Goal: Task Accomplishment & Management: Use online tool/utility

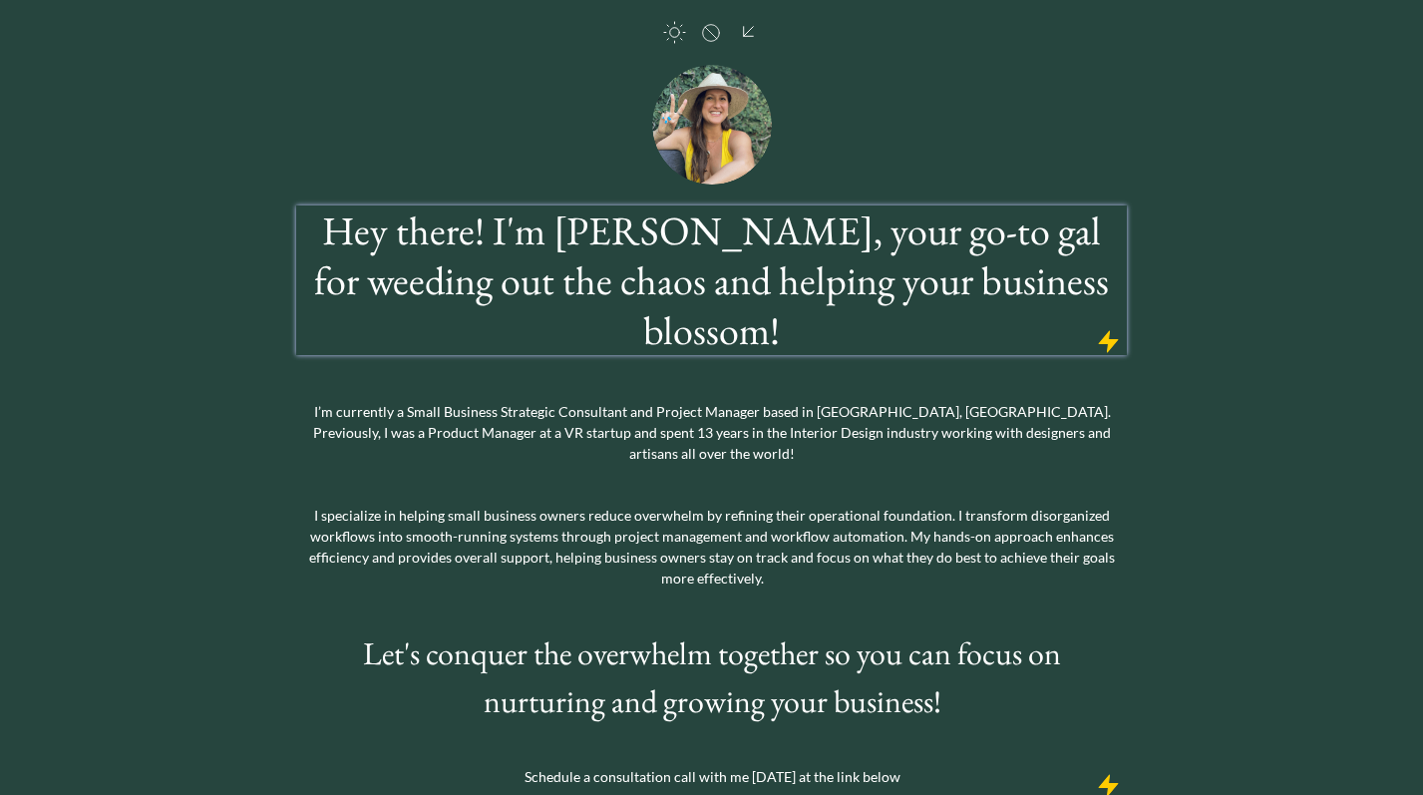
scroll to position [79, 0]
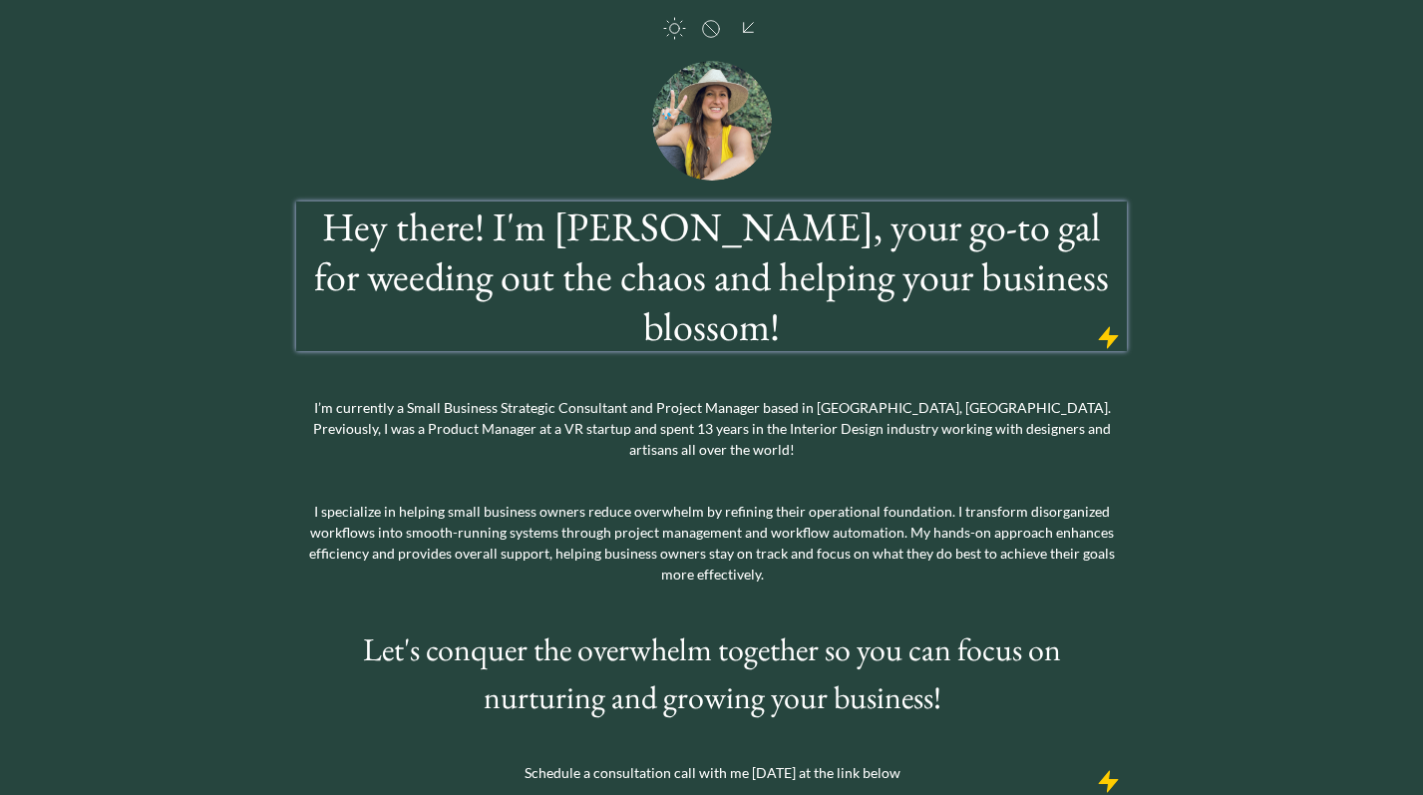
click at [554, 268] on h1 "Hey there! I'm [PERSON_NAME], your go-to gal for weeding out the chaos and help…" at bounding box center [711, 276] width 824 height 150
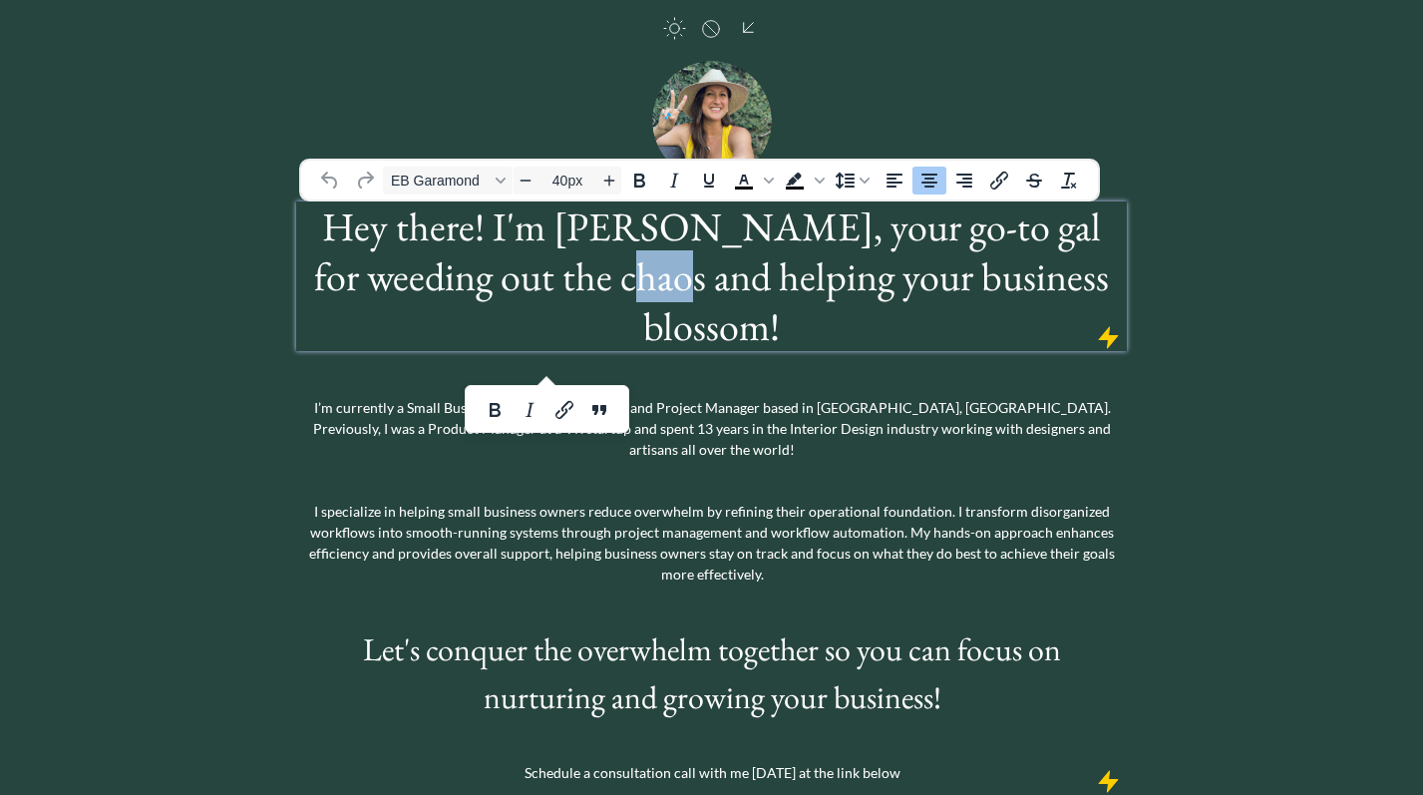
click at [554, 268] on h1 "Hey there! I'm [PERSON_NAME], your go-to gal for weeding out the chaos and help…" at bounding box center [711, 276] width 824 height 150
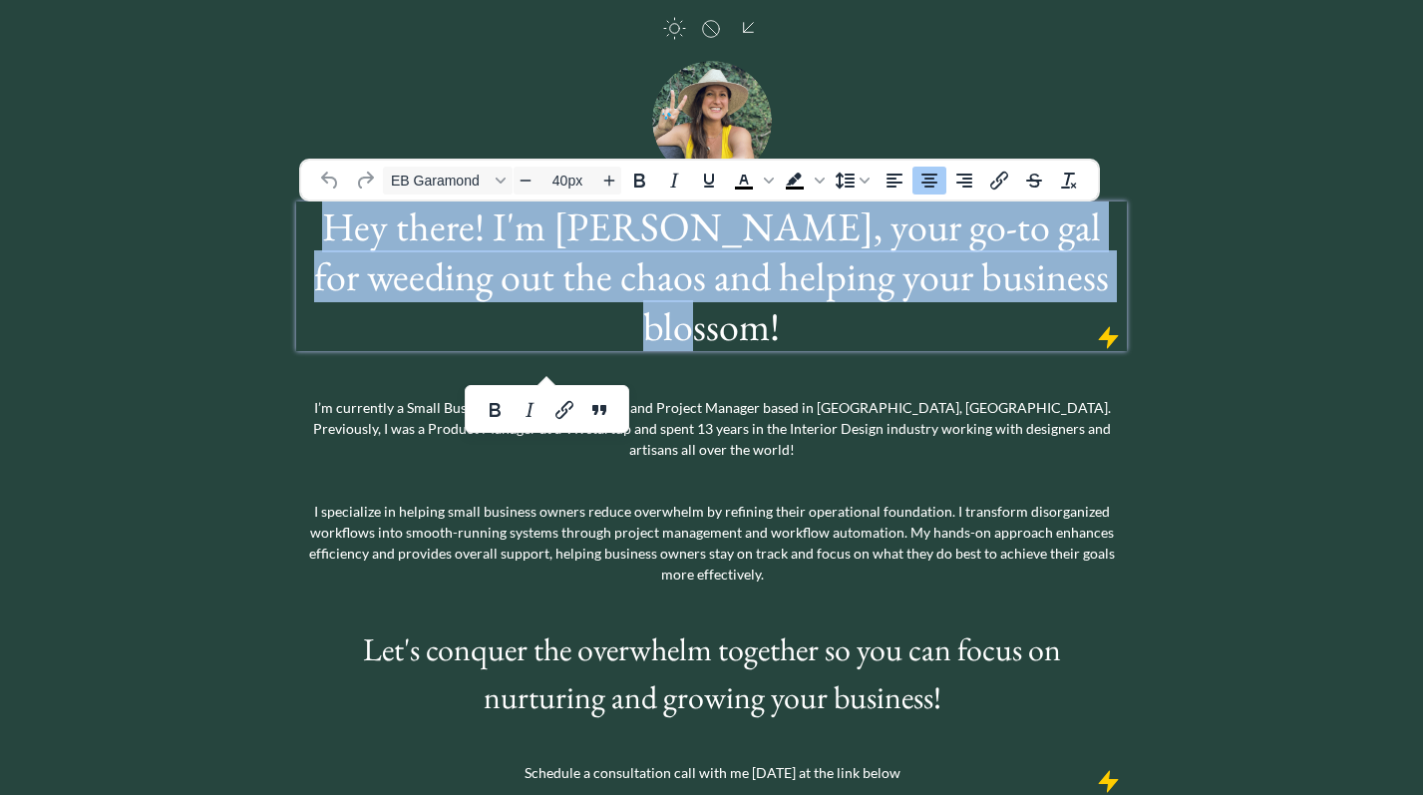
click at [554, 268] on h1 "Hey there! I'm [PERSON_NAME], your go-to gal for weeding out the chaos and help…" at bounding box center [711, 276] width 824 height 150
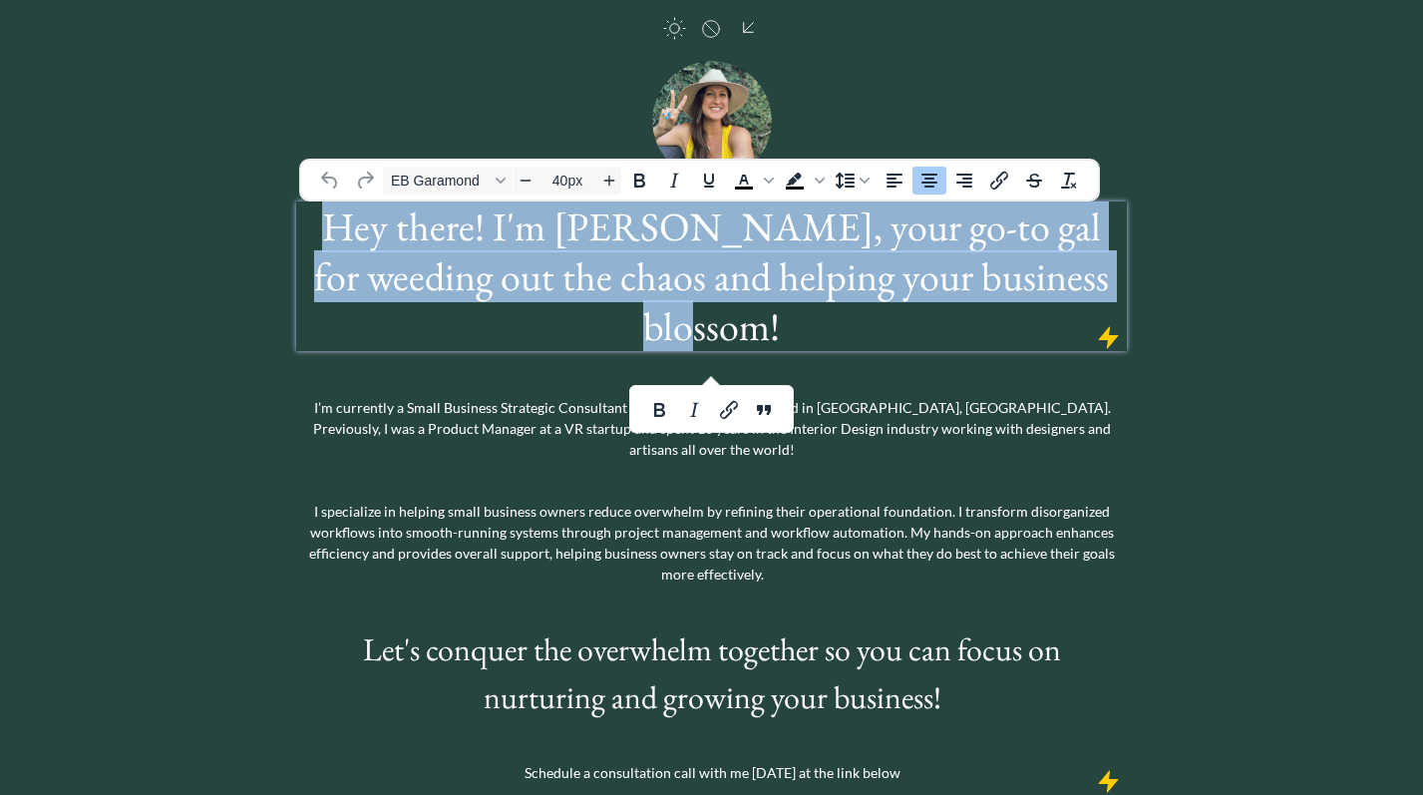
copy h1 "Hey there! I'm [PERSON_NAME], your go-to gal for weeding out the chaos and help…"
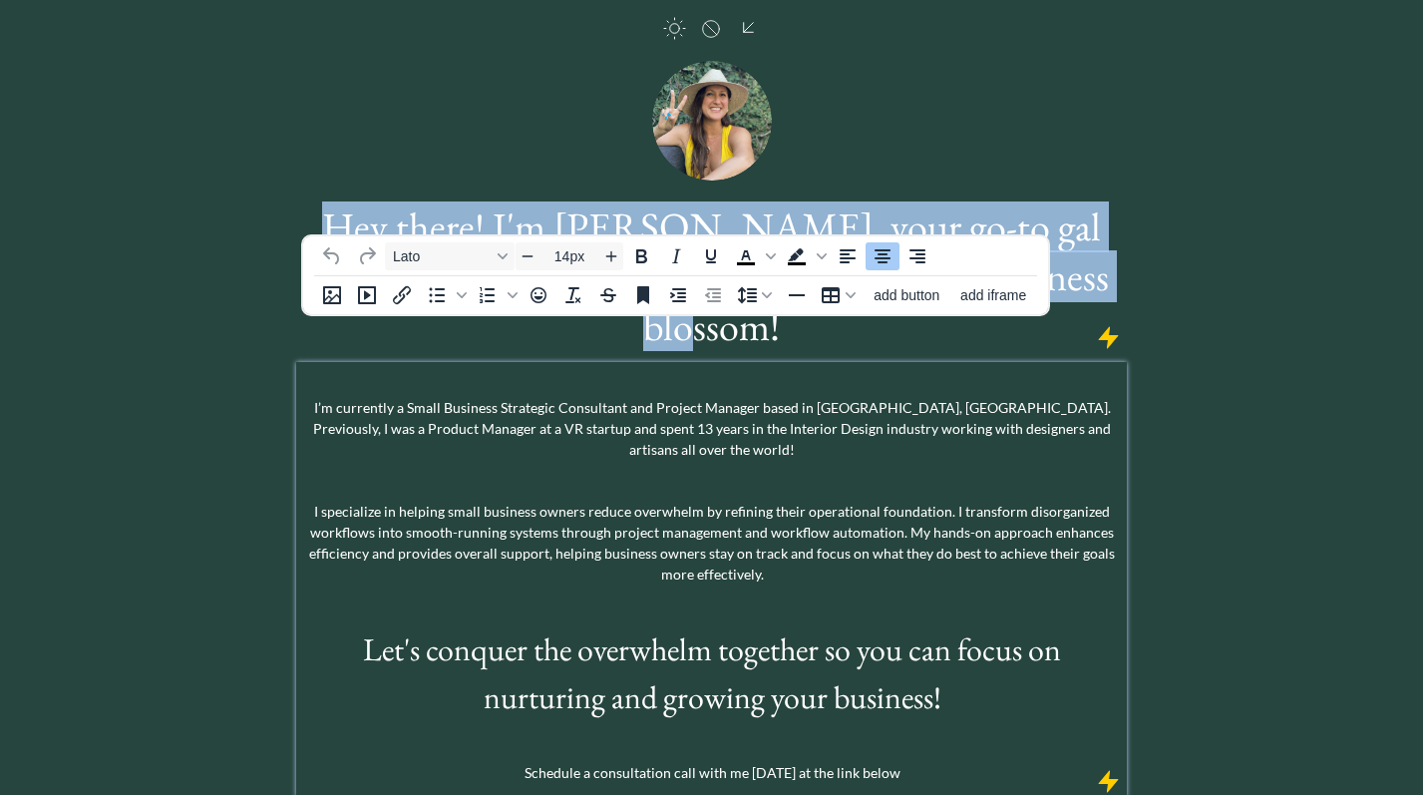
click at [560, 397] on p "I’m currently a Small Business Strategic Consultant and Project Manager based i…" at bounding box center [711, 428] width 821 height 63
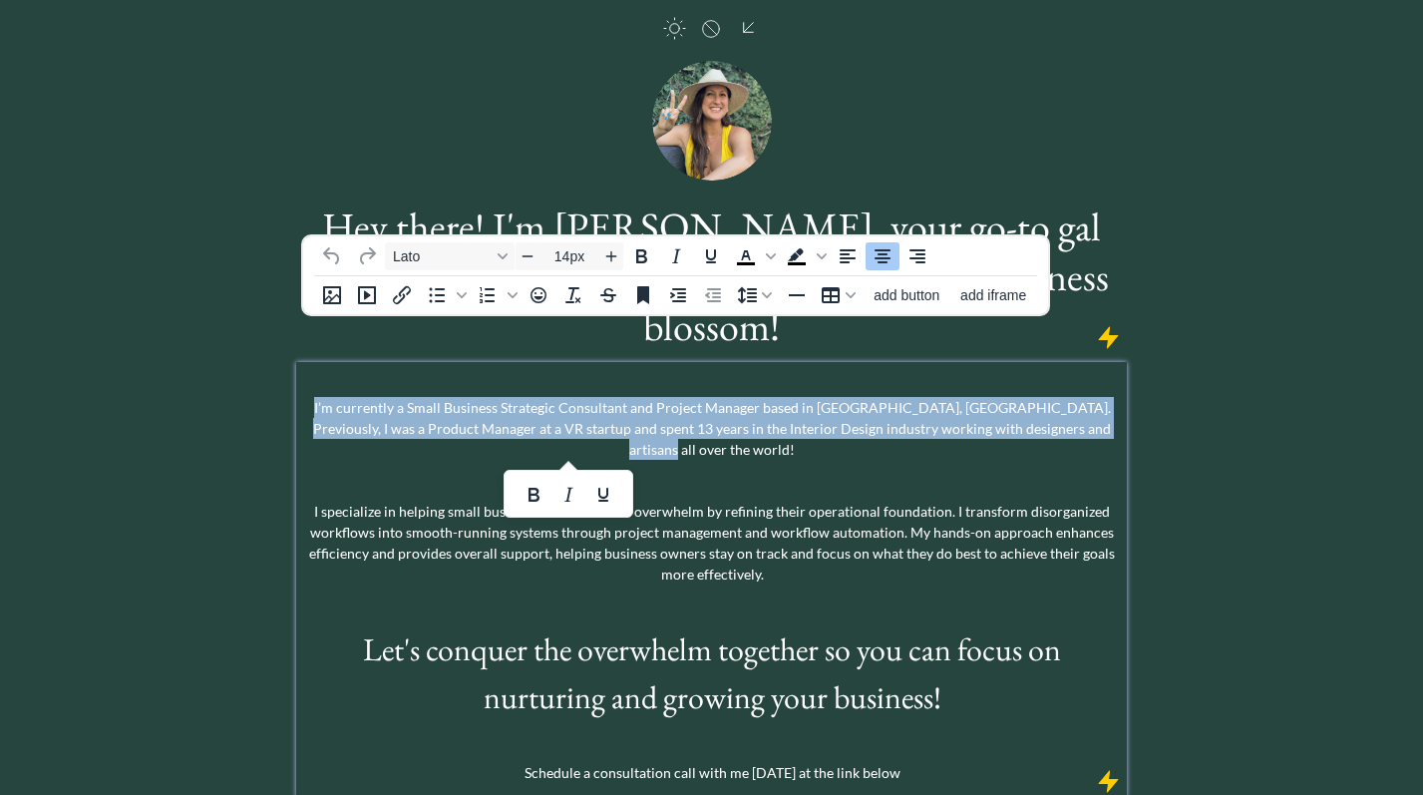
click at [560, 397] on p "I’m currently a Small Business Strategic Consultant and Project Manager based i…" at bounding box center [711, 428] width 821 height 63
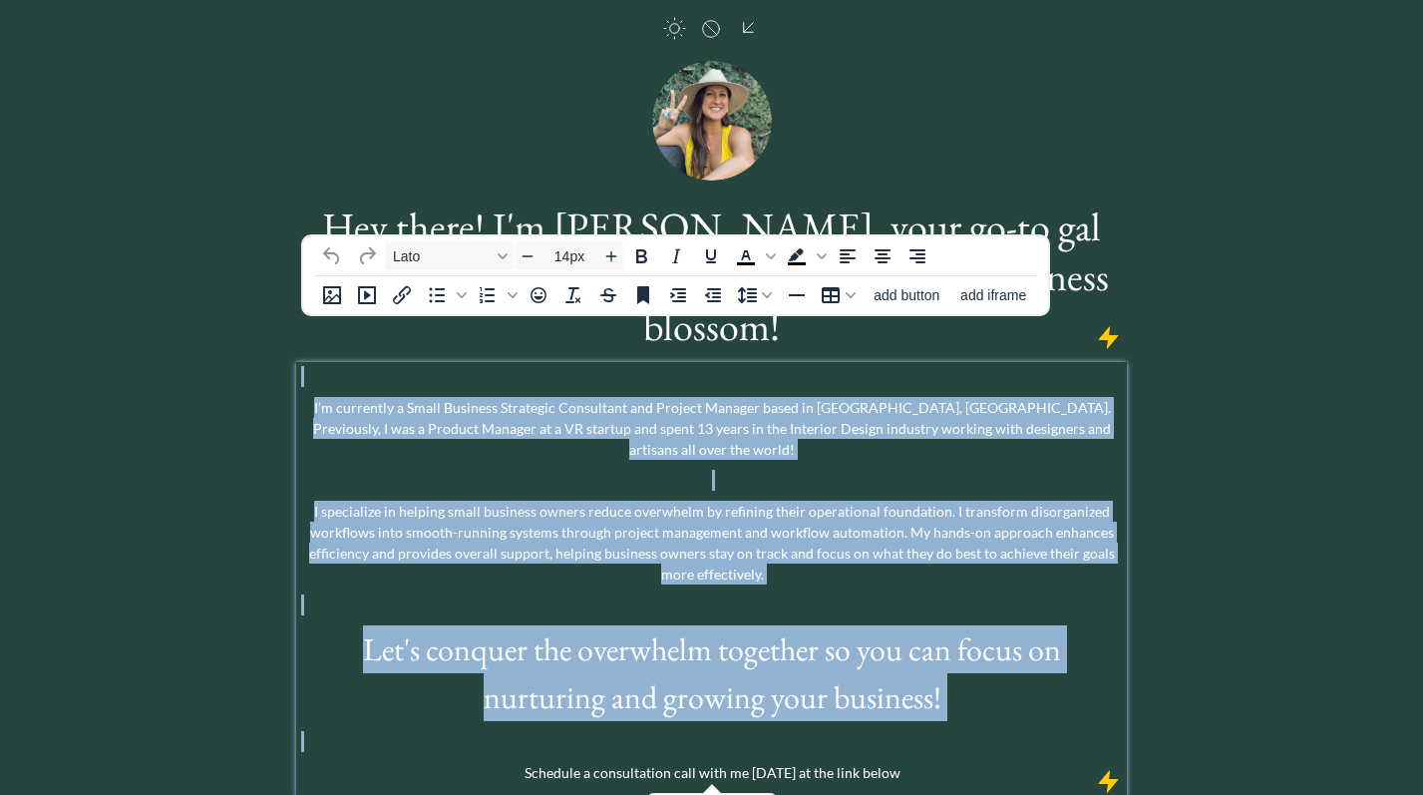
copy div "I’m currently a Small Business Strategic Consultant and Project Manager based i…"
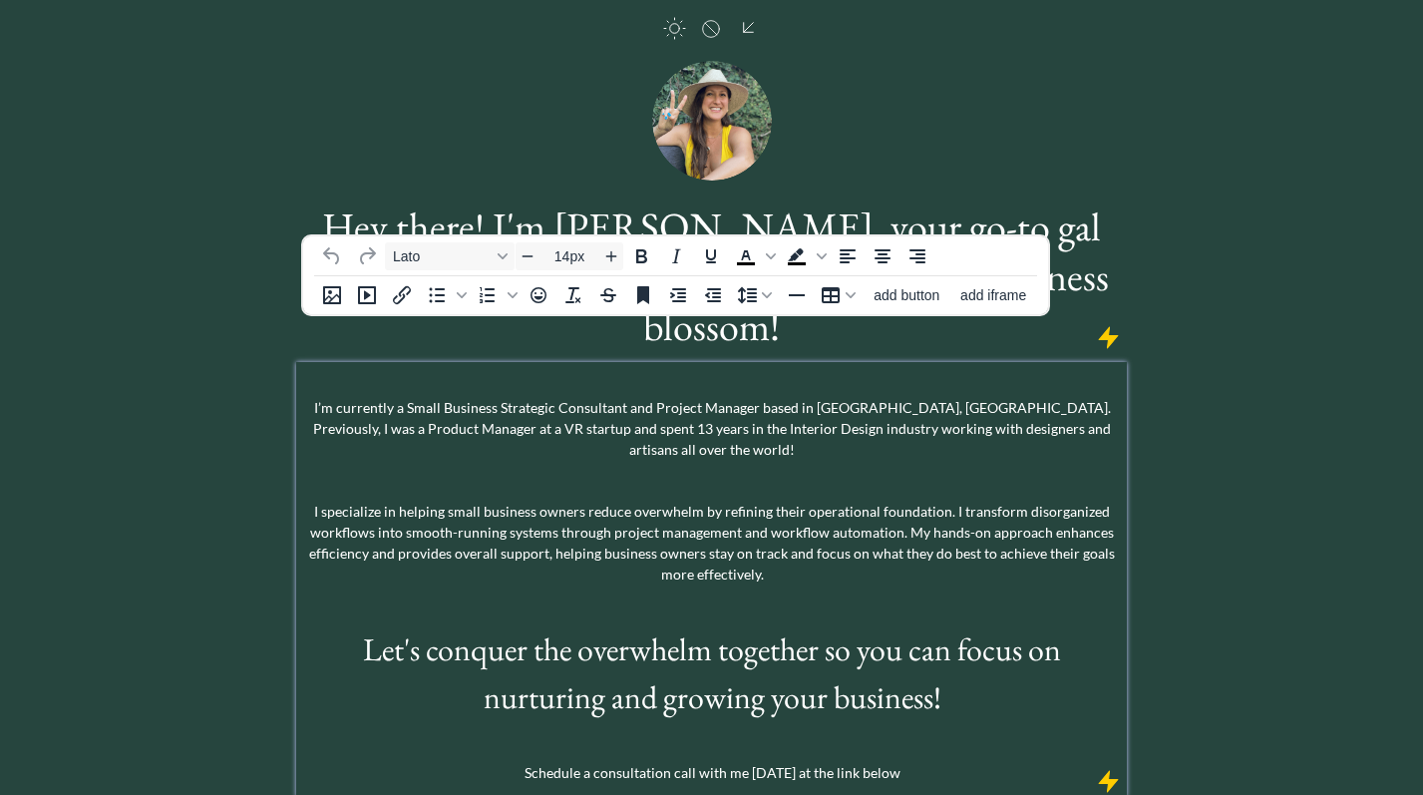
click at [1165, 402] on div "click to upload a picture Hey there! I'm [PERSON_NAME], your go-to gal for weed…" at bounding box center [711, 405] width 1423 height 968
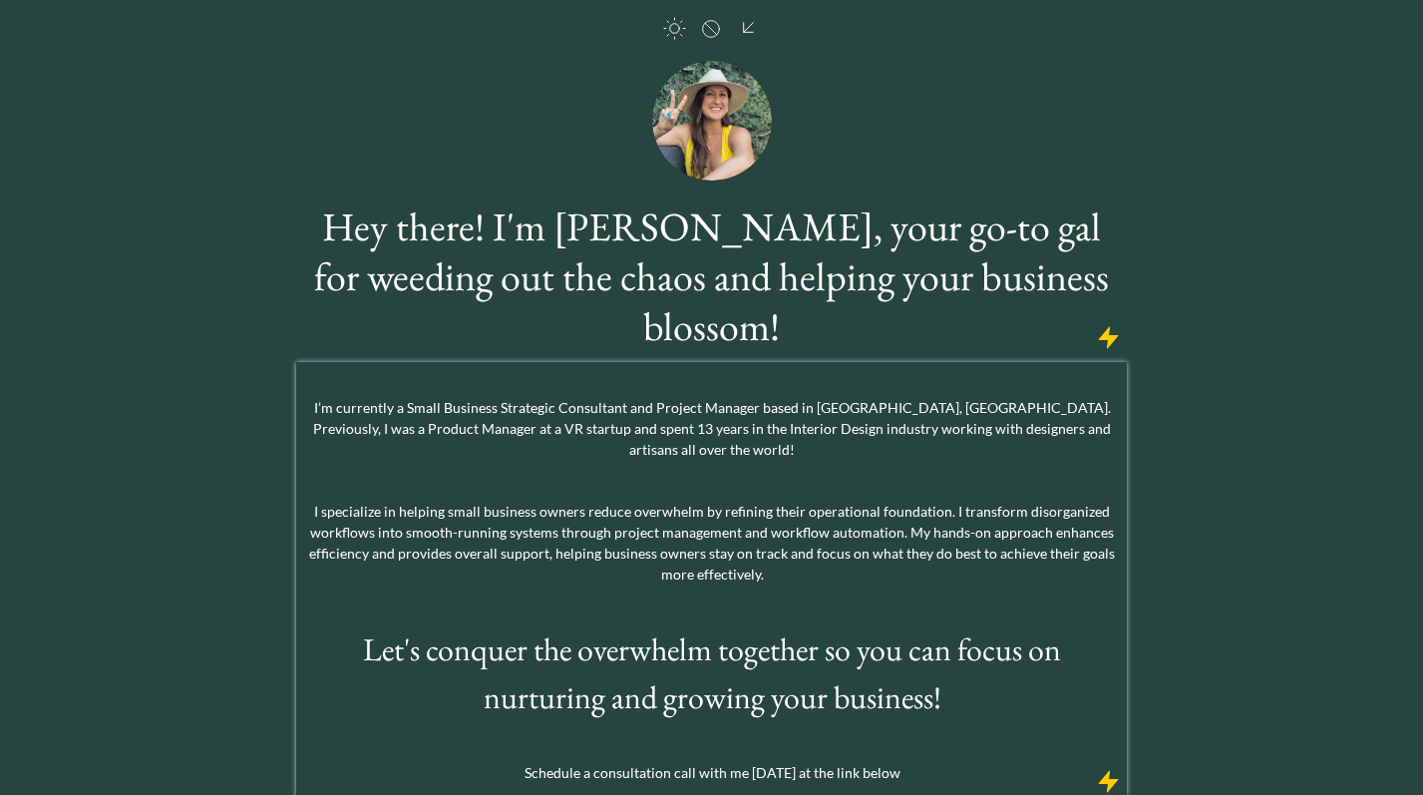
click at [897, 397] on p "I’m currently a Small Business Strategic Consultant and Project Manager based i…" at bounding box center [711, 428] width 821 height 63
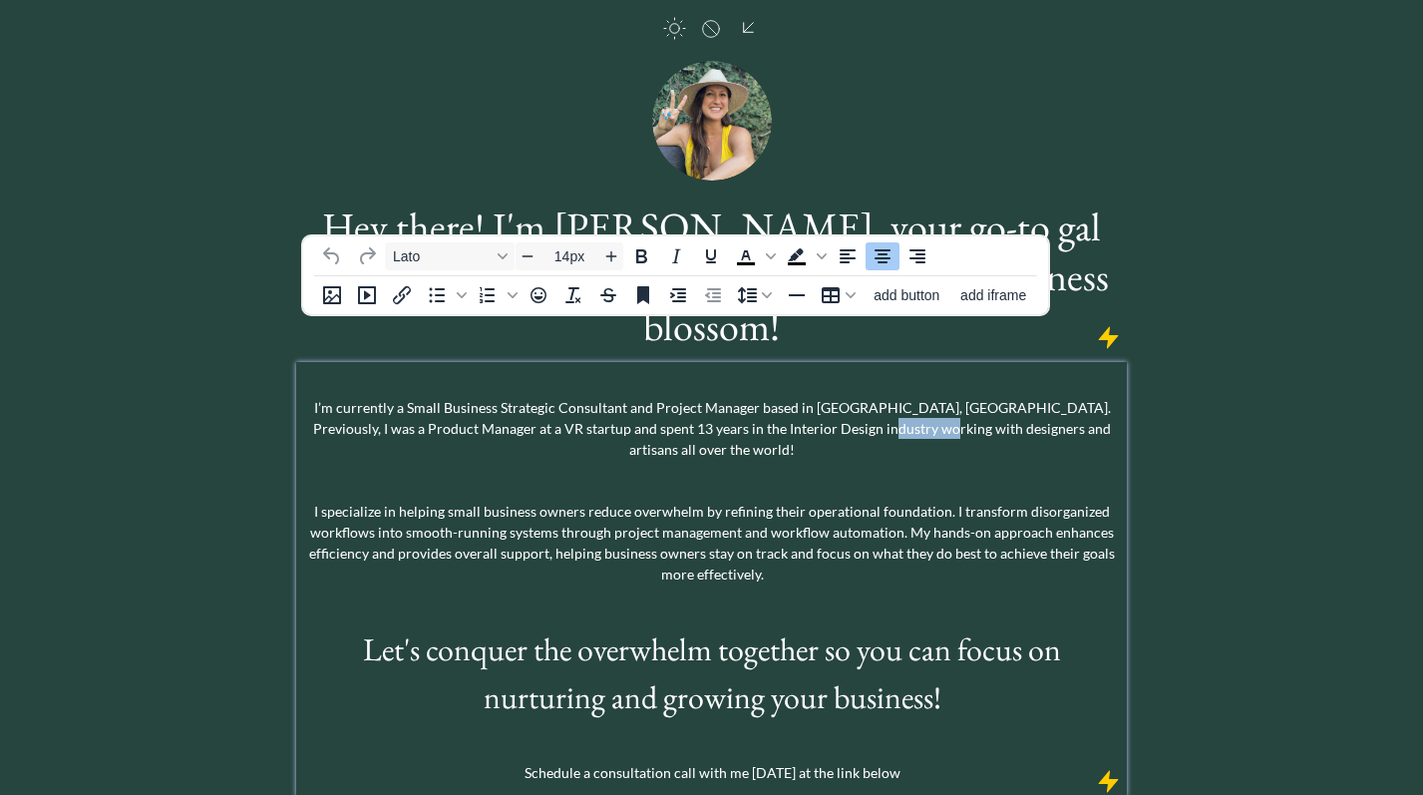
click at [897, 397] on p "I’m currently a Small Business Strategic Consultant and Project Manager based i…" at bounding box center [711, 428] width 821 height 63
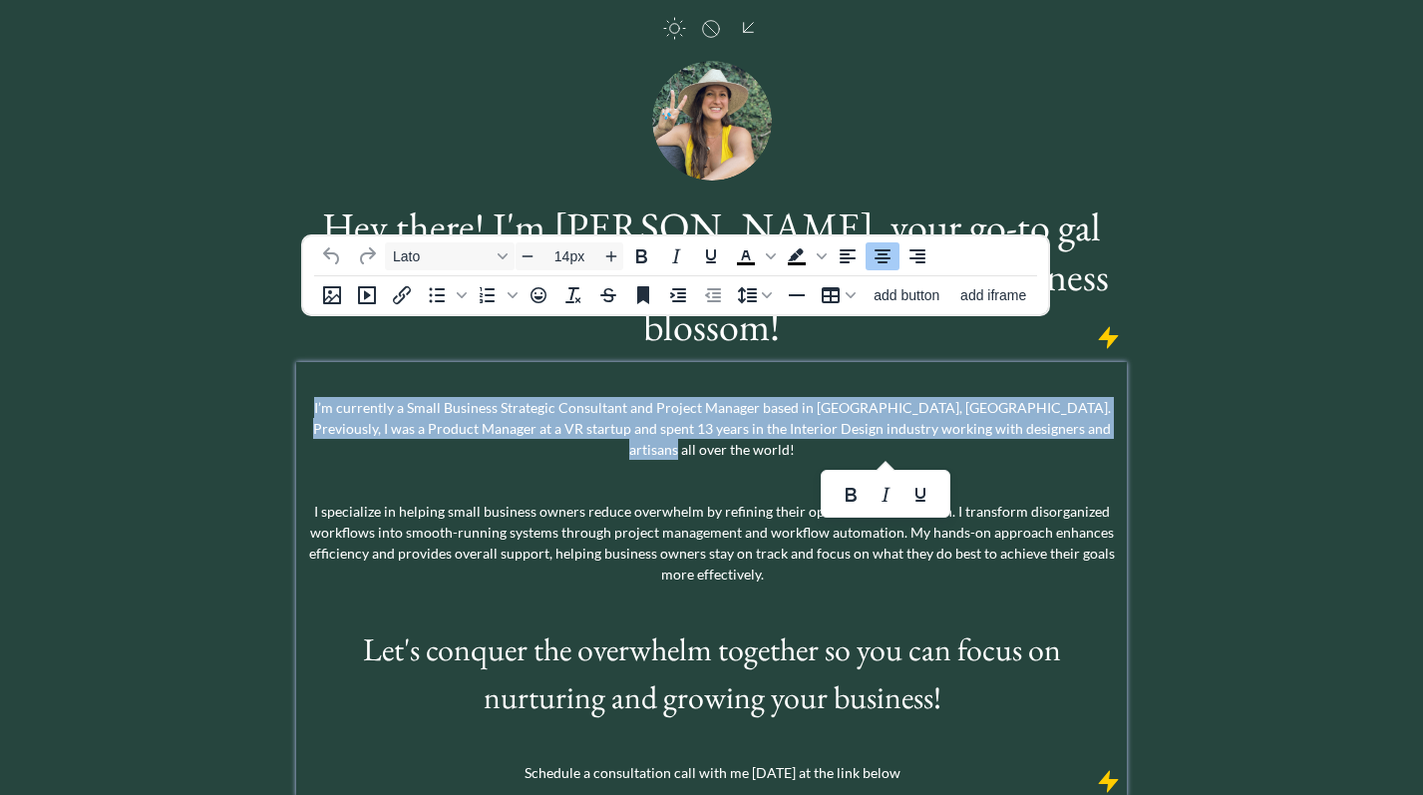
click at [897, 397] on p "I’m currently a Small Business Strategic Consultant and Project Manager based i…" at bounding box center [711, 428] width 821 height 63
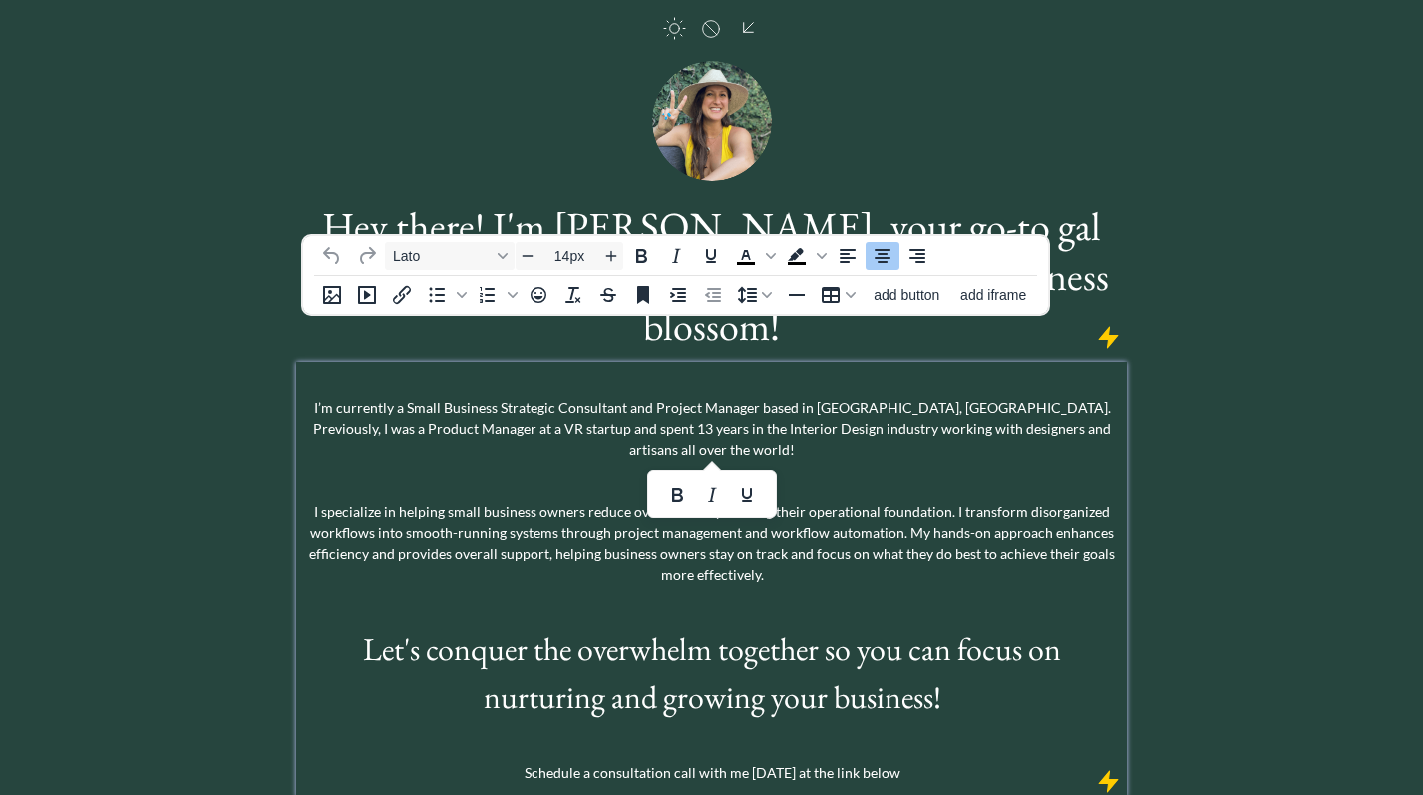
click at [923, 397] on p "I’m currently a Small Business Strategic Consultant and Project Manager based i…" at bounding box center [711, 428] width 821 height 63
click at [731, 397] on p "I’m currently a Small Business Strategic Consultant and Project Manager based i…" at bounding box center [711, 428] width 821 height 63
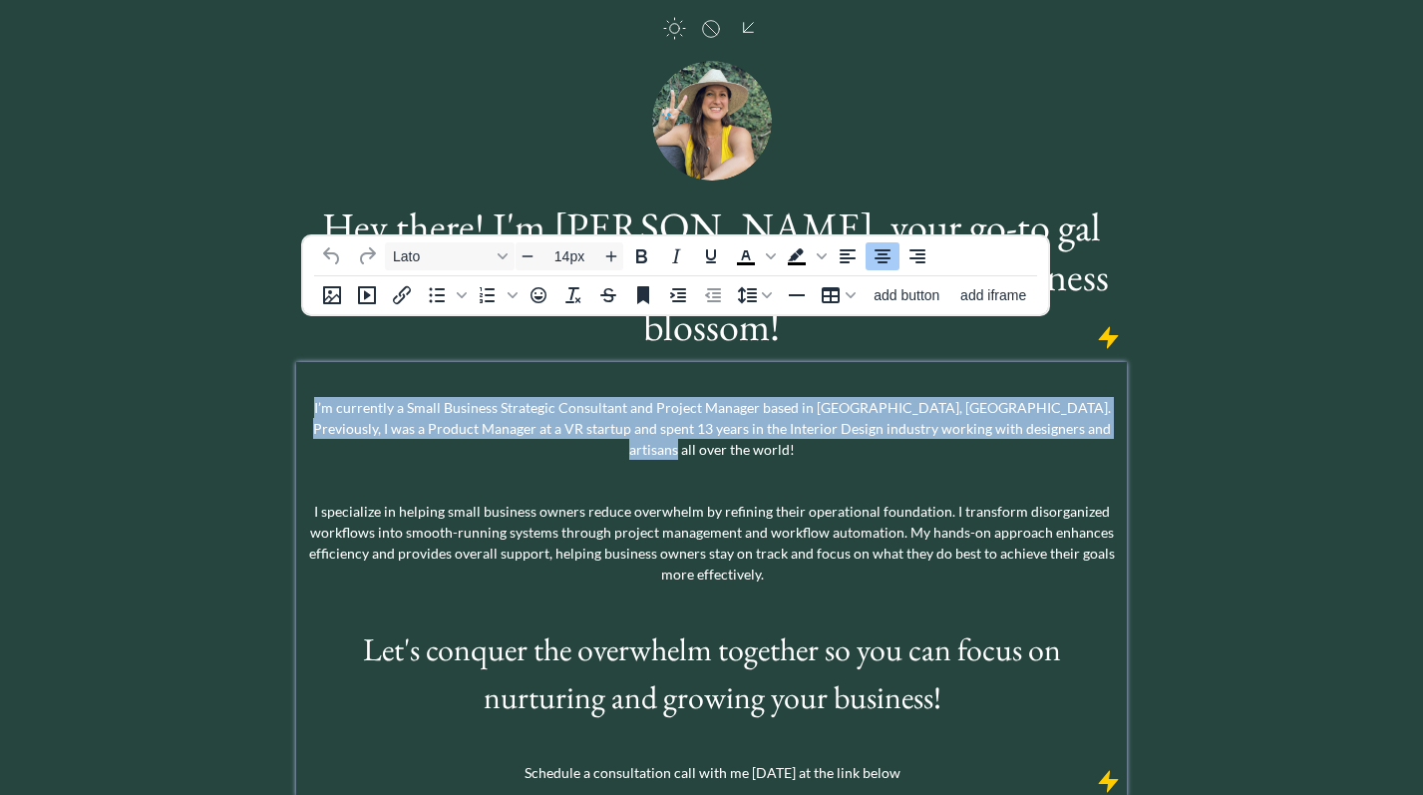
click at [731, 397] on p "I’m currently a Small Business Strategic Consultant and Project Manager based i…" at bounding box center [711, 428] width 821 height 63
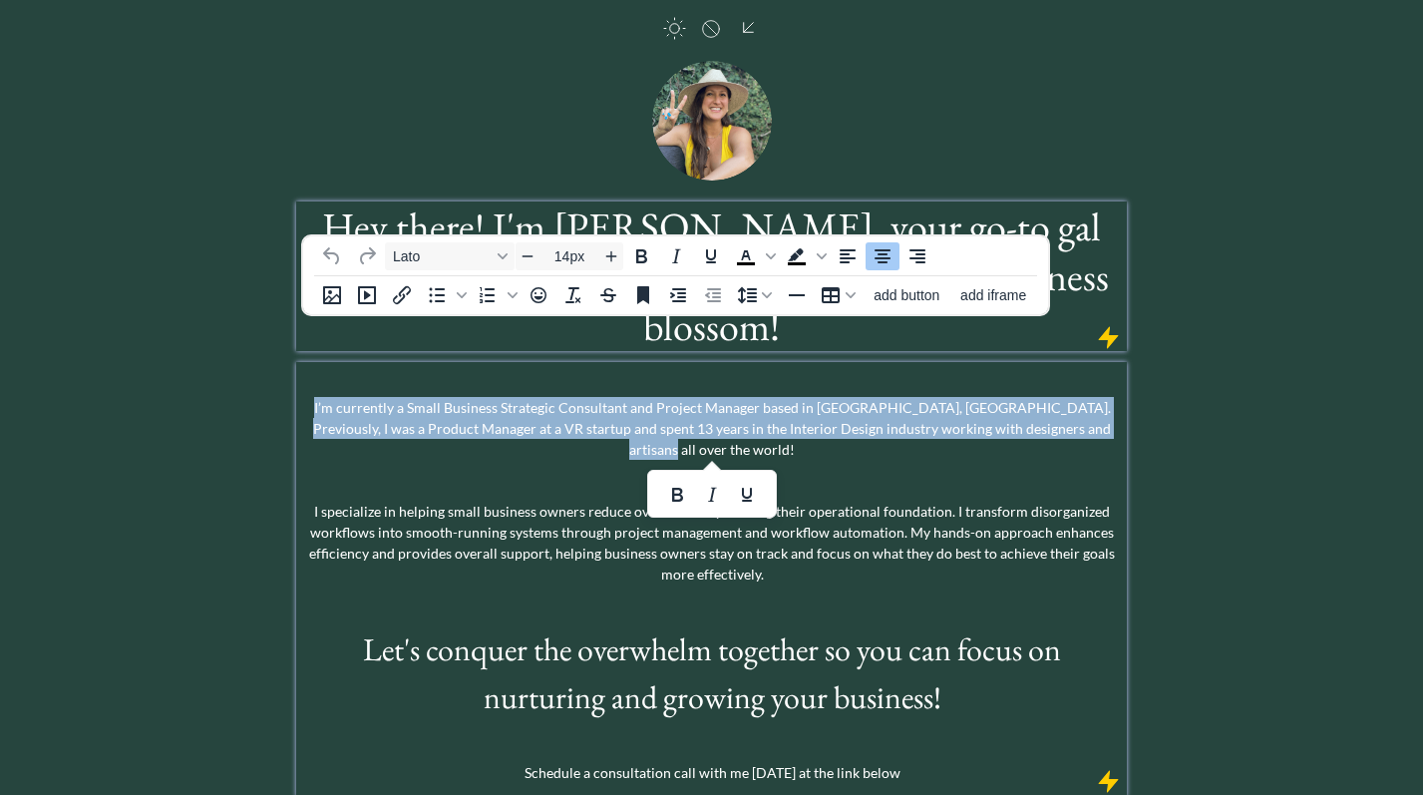
paste div
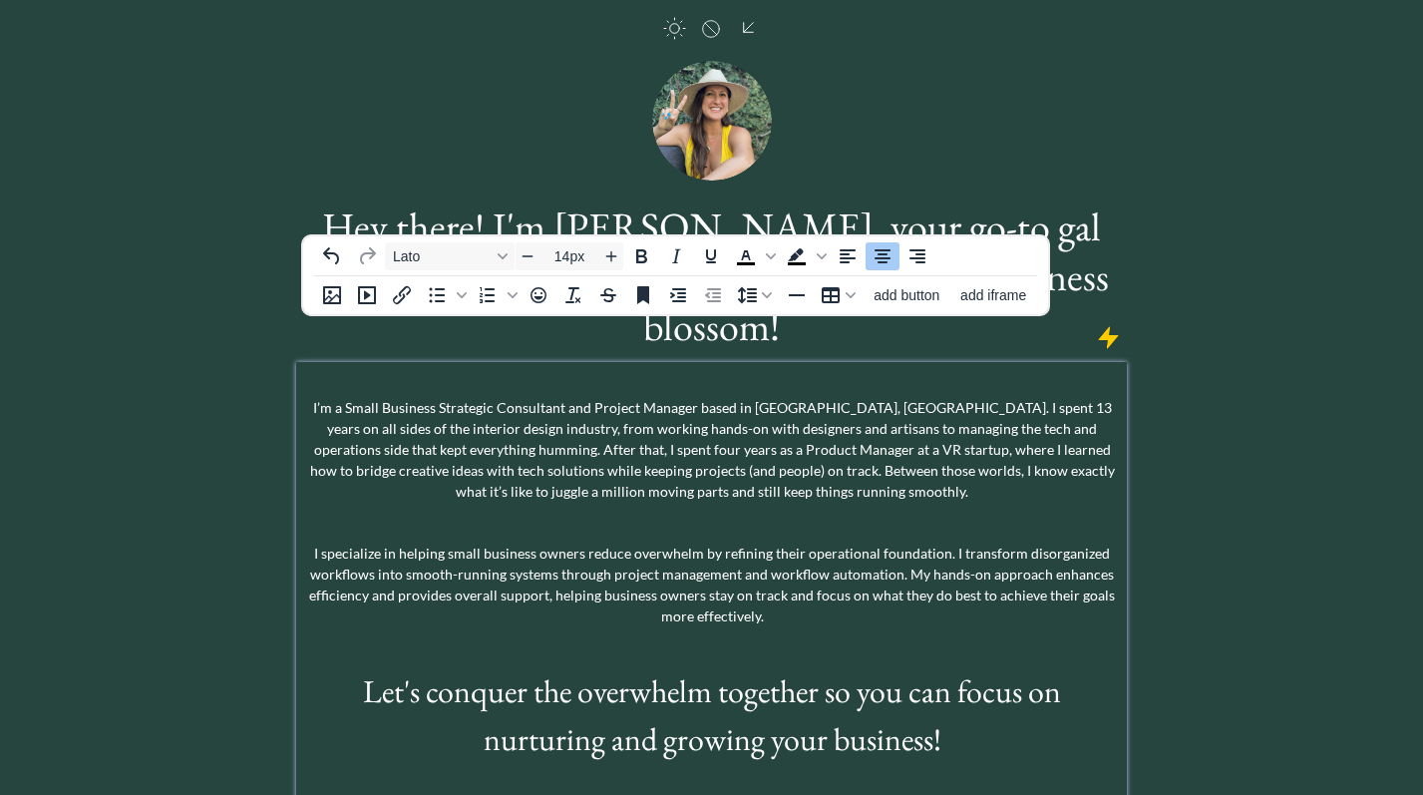
click at [439, 402] on p "I’m a Small Business Strategic Consultant and Project Manager based in [GEOGRAP…" at bounding box center [711, 449] width 821 height 105
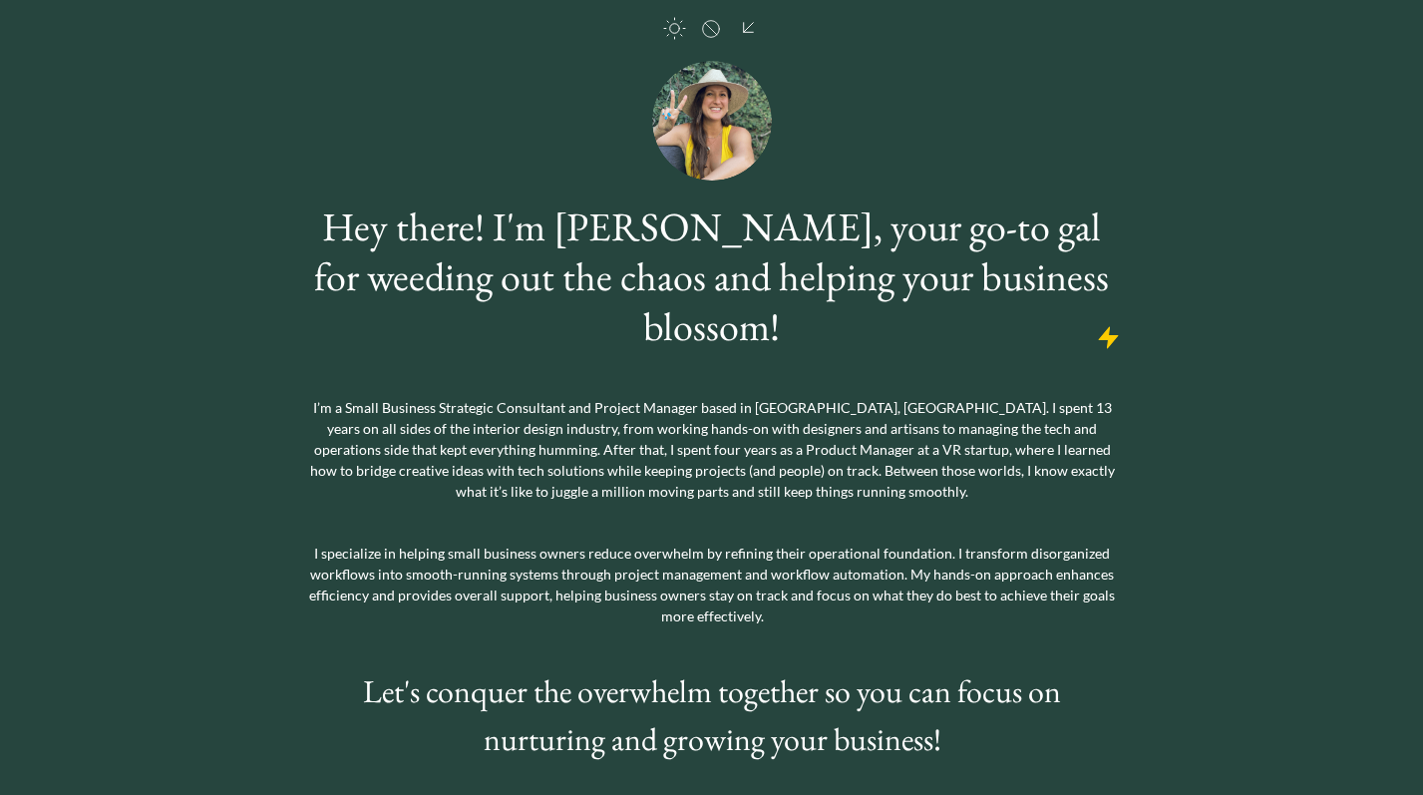
click at [1311, 292] on div "saving... click to upload a picture Hey there! I'm [PERSON_NAME], your go-to ga…" at bounding box center [711, 425] width 1423 height 1009
click at [319, 397] on p "I’m a Small Business Strategic Consultant and Project Manager based in [GEOGRAP…" at bounding box center [711, 449] width 821 height 105
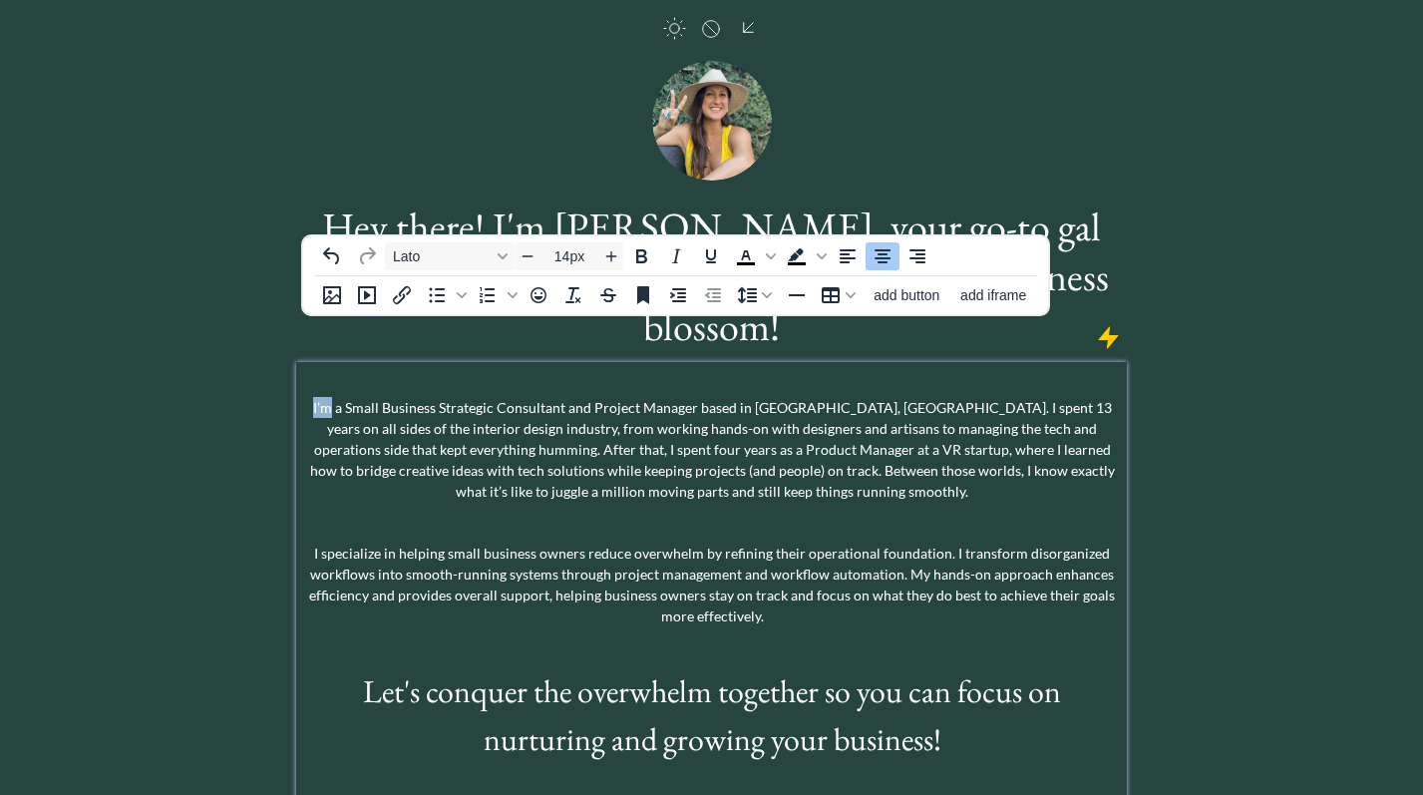
click at [319, 397] on p "I’m a Small Business Strategic Consultant and Project Manager based in [GEOGRAP…" at bounding box center [711, 449] width 821 height 105
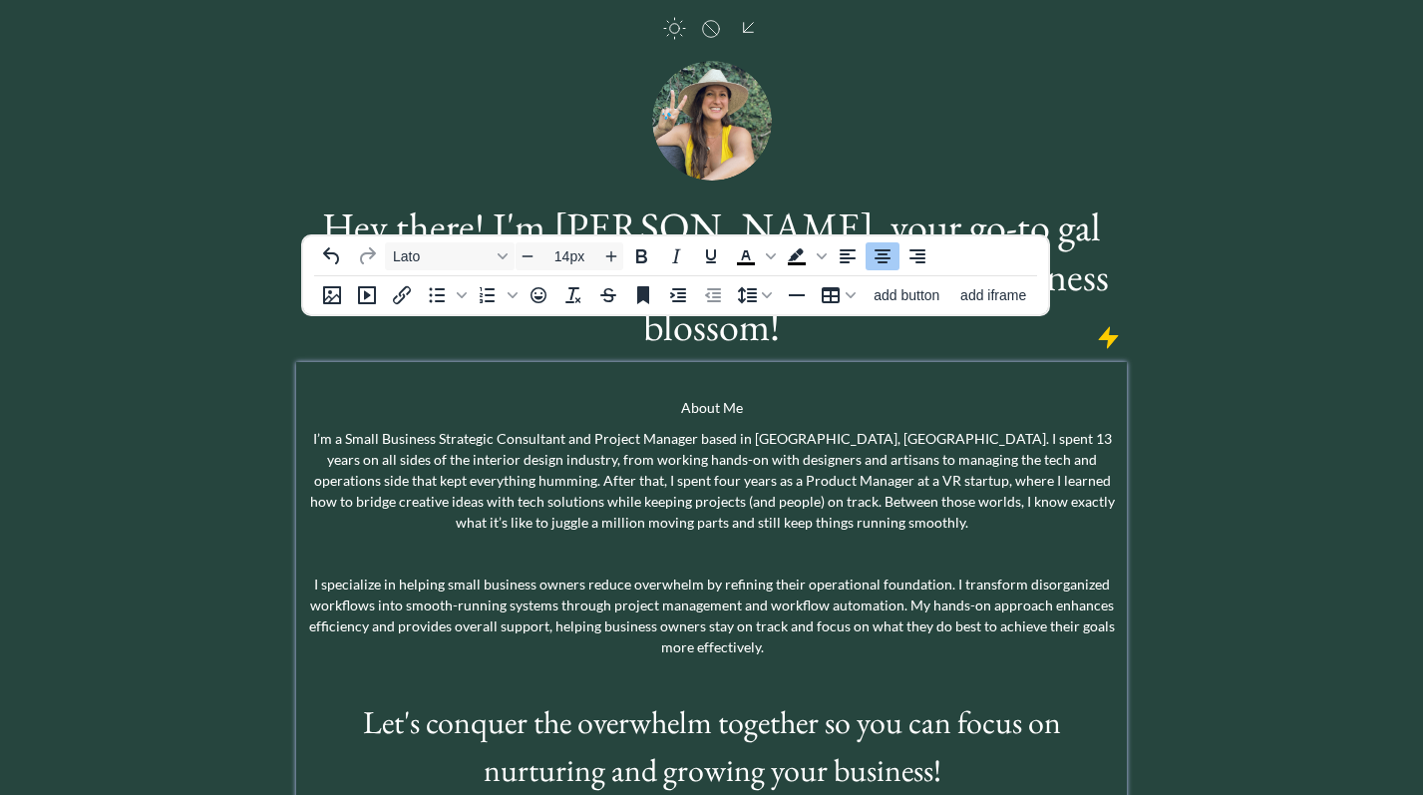
click at [684, 397] on p "About Me" at bounding box center [711, 407] width 821 height 21
click at [614, 257] on icon "Increase font size" at bounding box center [611, 256] width 16 height 16
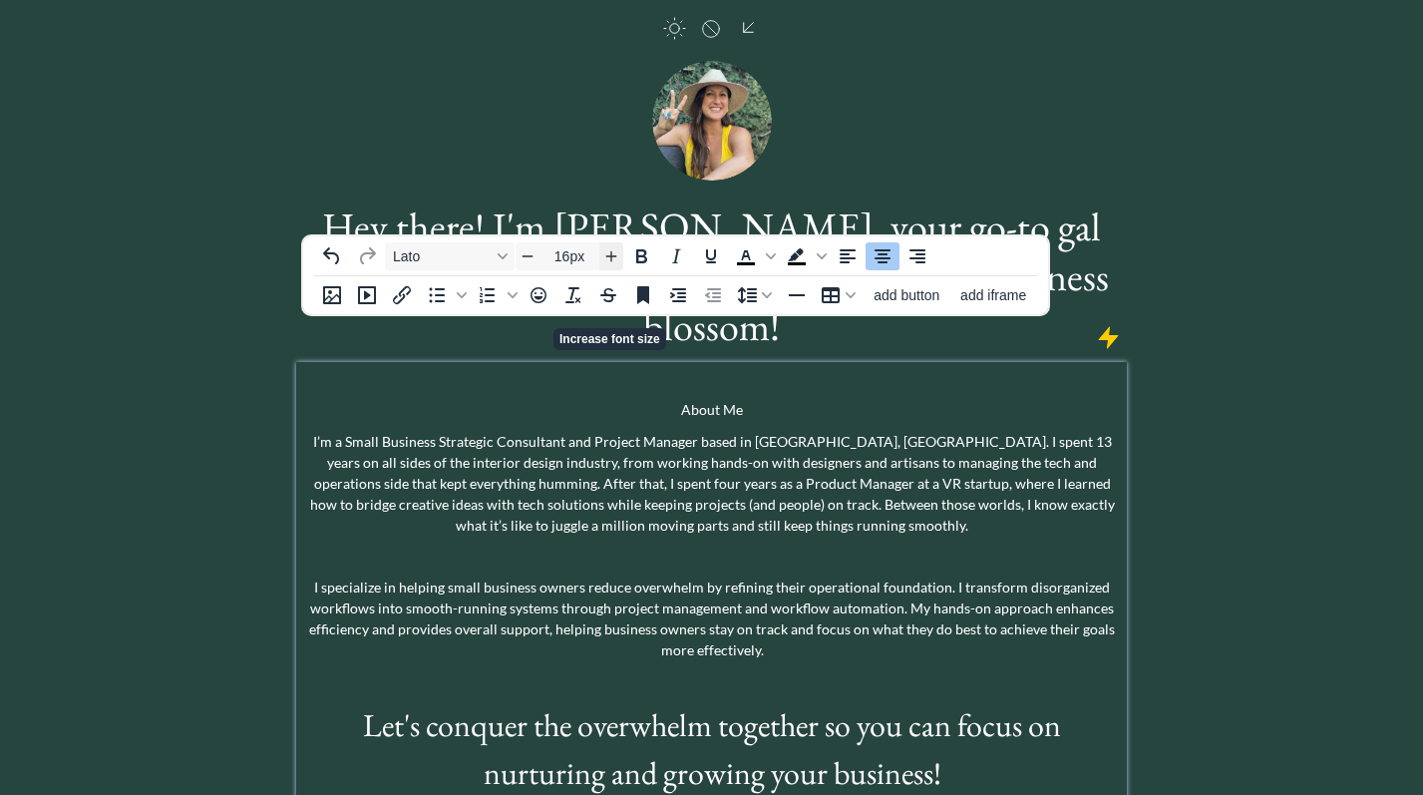
click at [614, 257] on icon "Increase font size" at bounding box center [611, 256] width 16 height 16
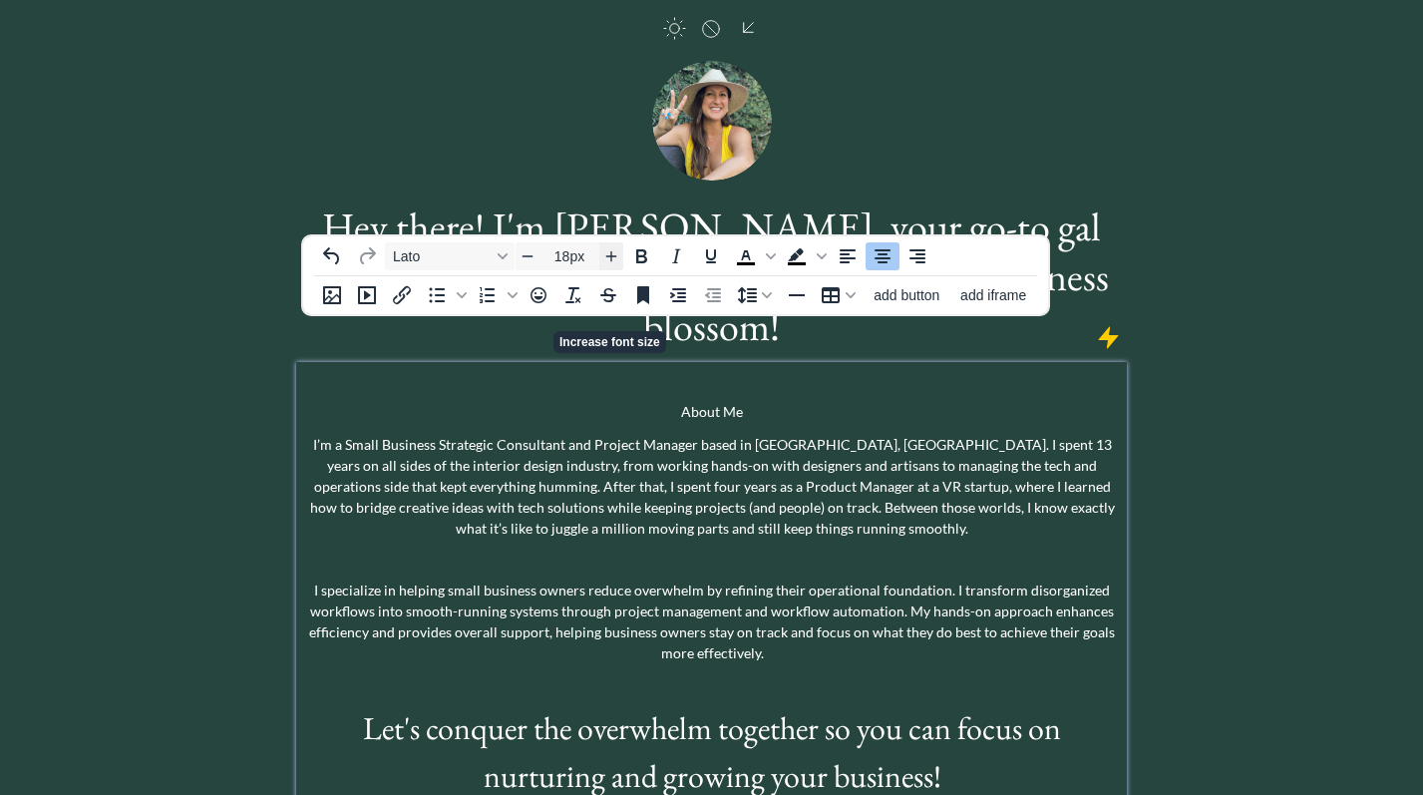
click at [614, 257] on icon "Increase font size" at bounding box center [611, 256] width 16 height 16
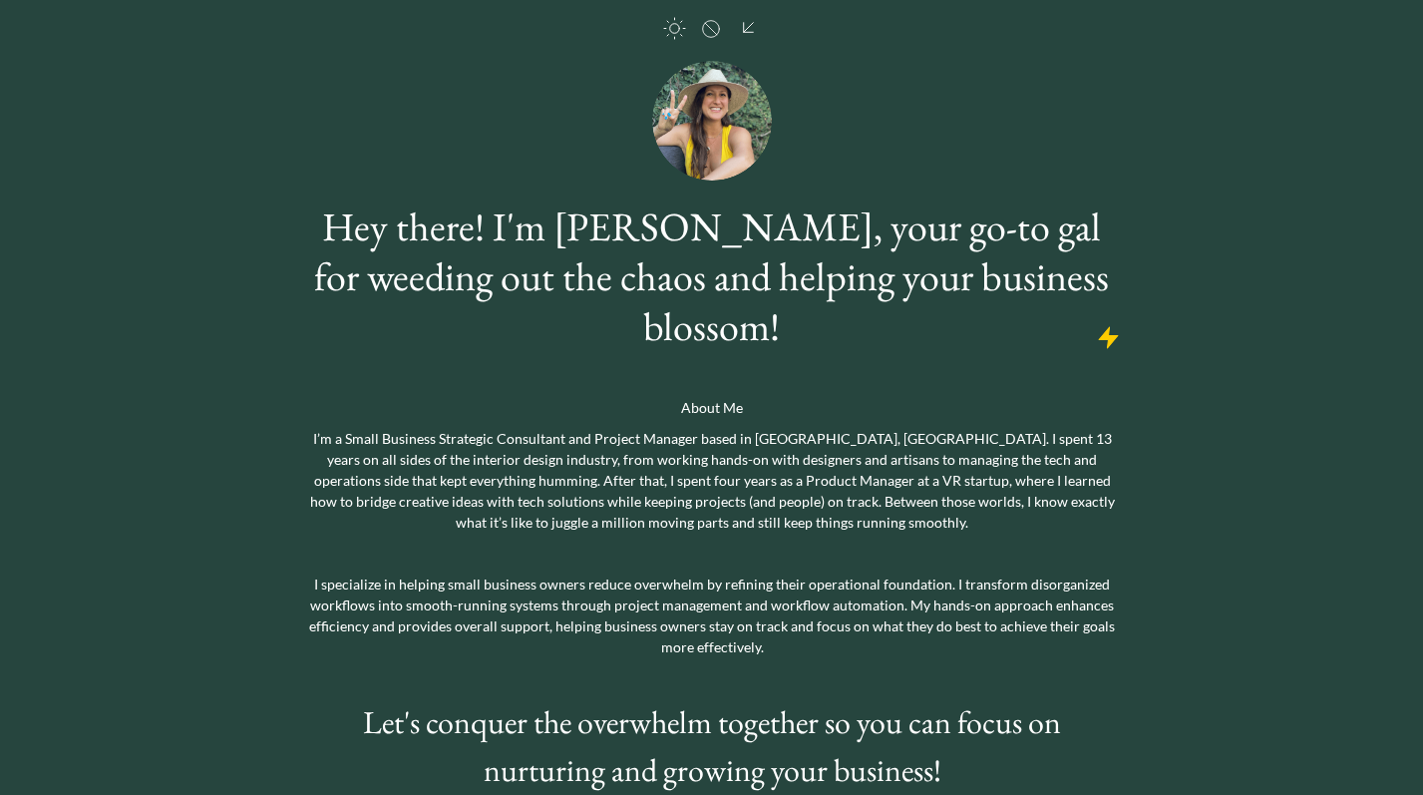
click at [1292, 342] on div "saving... click to upload a picture Hey there! I'm [PERSON_NAME], your go-to ga…" at bounding box center [711, 441] width 1423 height 1040
click at [699, 397] on p "About Me" at bounding box center [711, 407] width 821 height 21
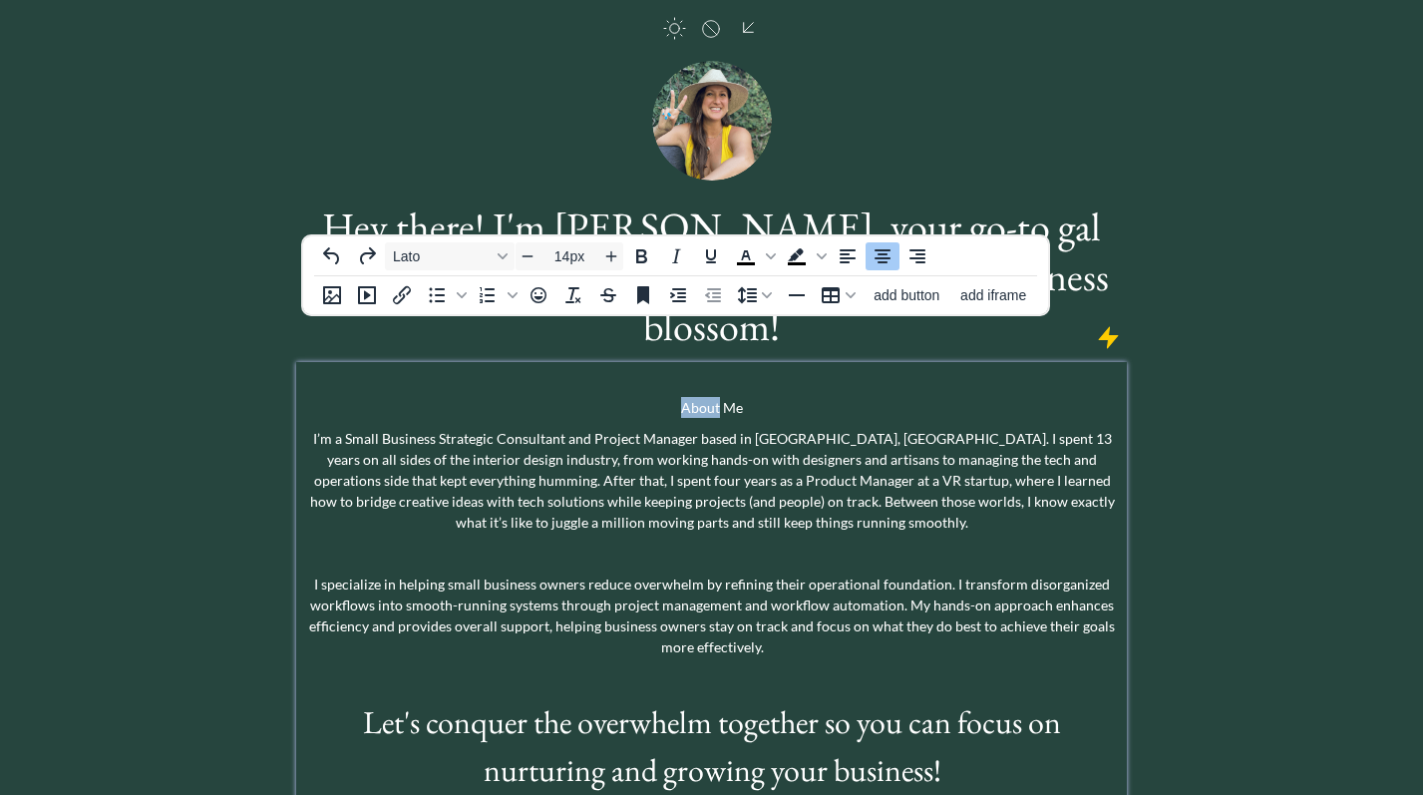
click at [699, 397] on p "About Me" at bounding box center [711, 407] width 821 height 21
click at [736, 397] on p "About Me" at bounding box center [711, 407] width 821 height 21
click at [676, 446] on icon "Bold" at bounding box center [677, 453] width 11 height 14
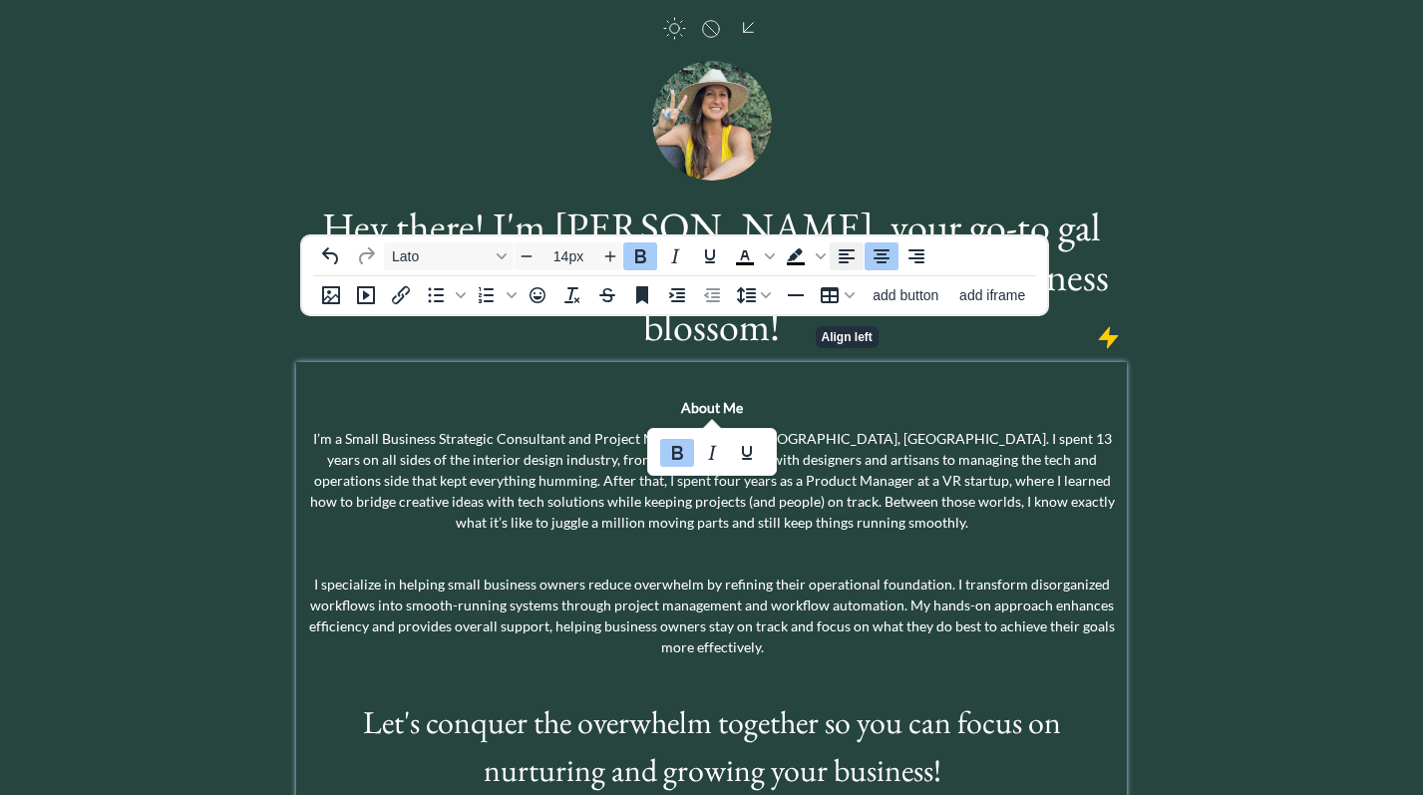
click at [847, 256] on icon "Align left" at bounding box center [847, 256] width 24 height 24
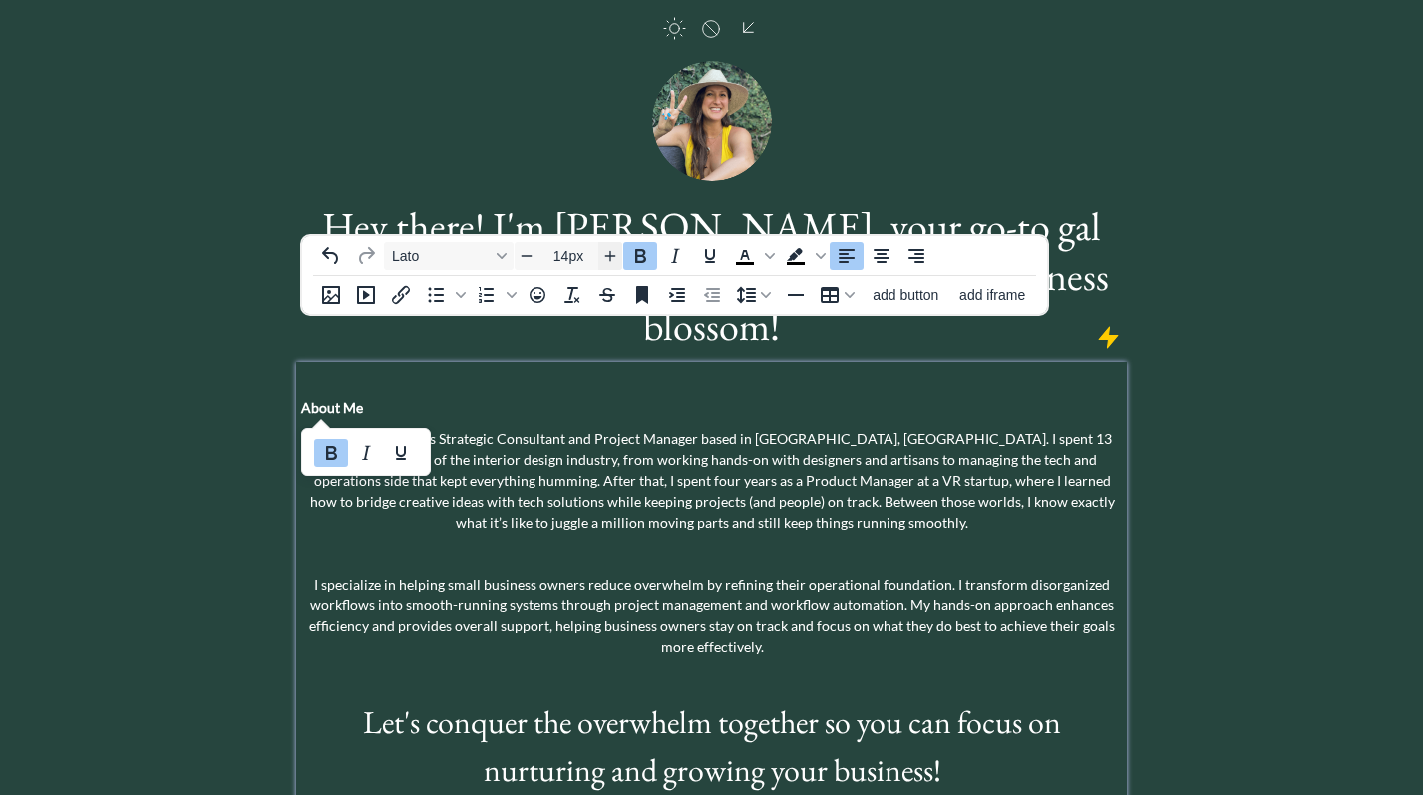
click at [610, 259] on icon "Increase font size" at bounding box center [610, 256] width 16 height 16
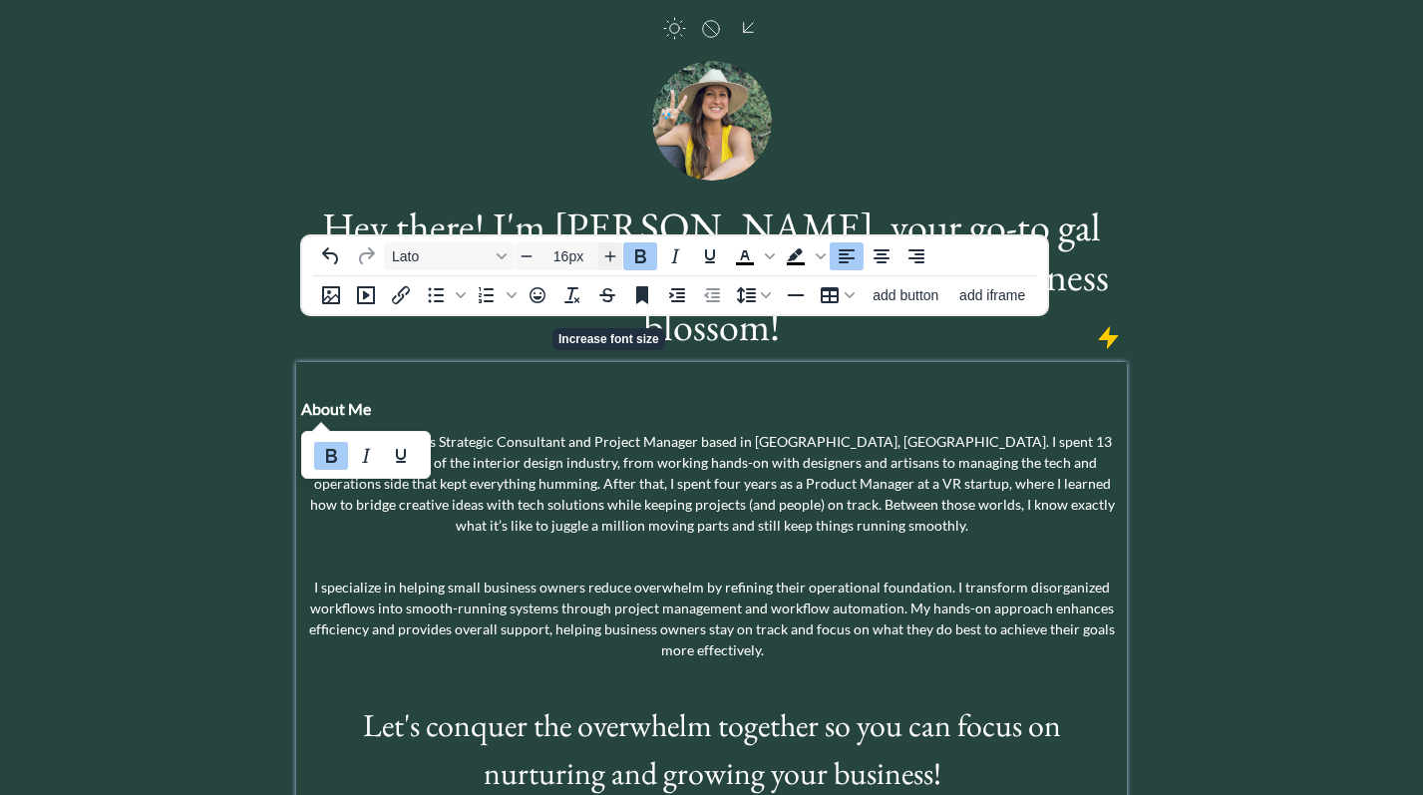
click at [610, 259] on icon "Increase font size" at bounding box center [610, 256] width 16 height 16
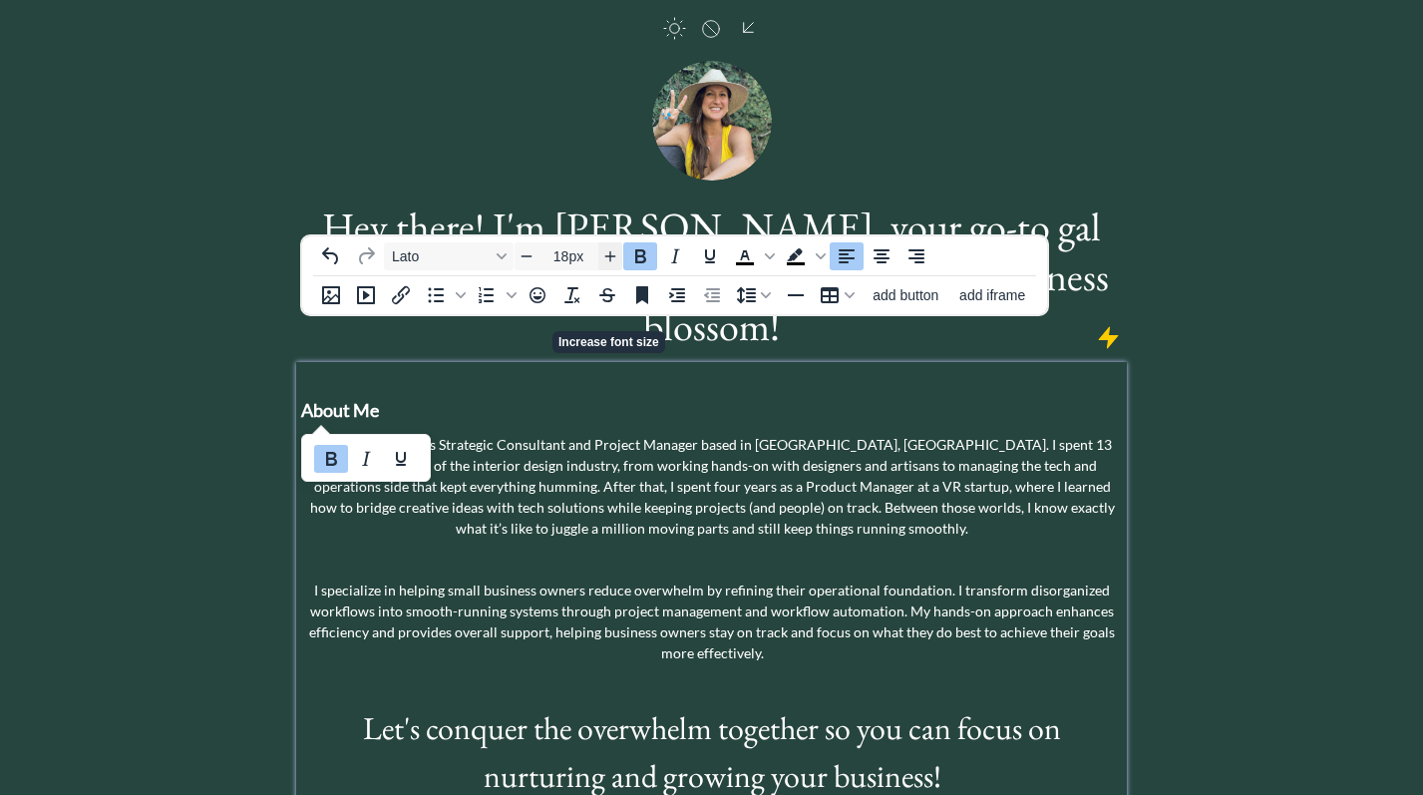
click at [610, 259] on icon "Increase font size" at bounding box center [610, 256] width 16 height 16
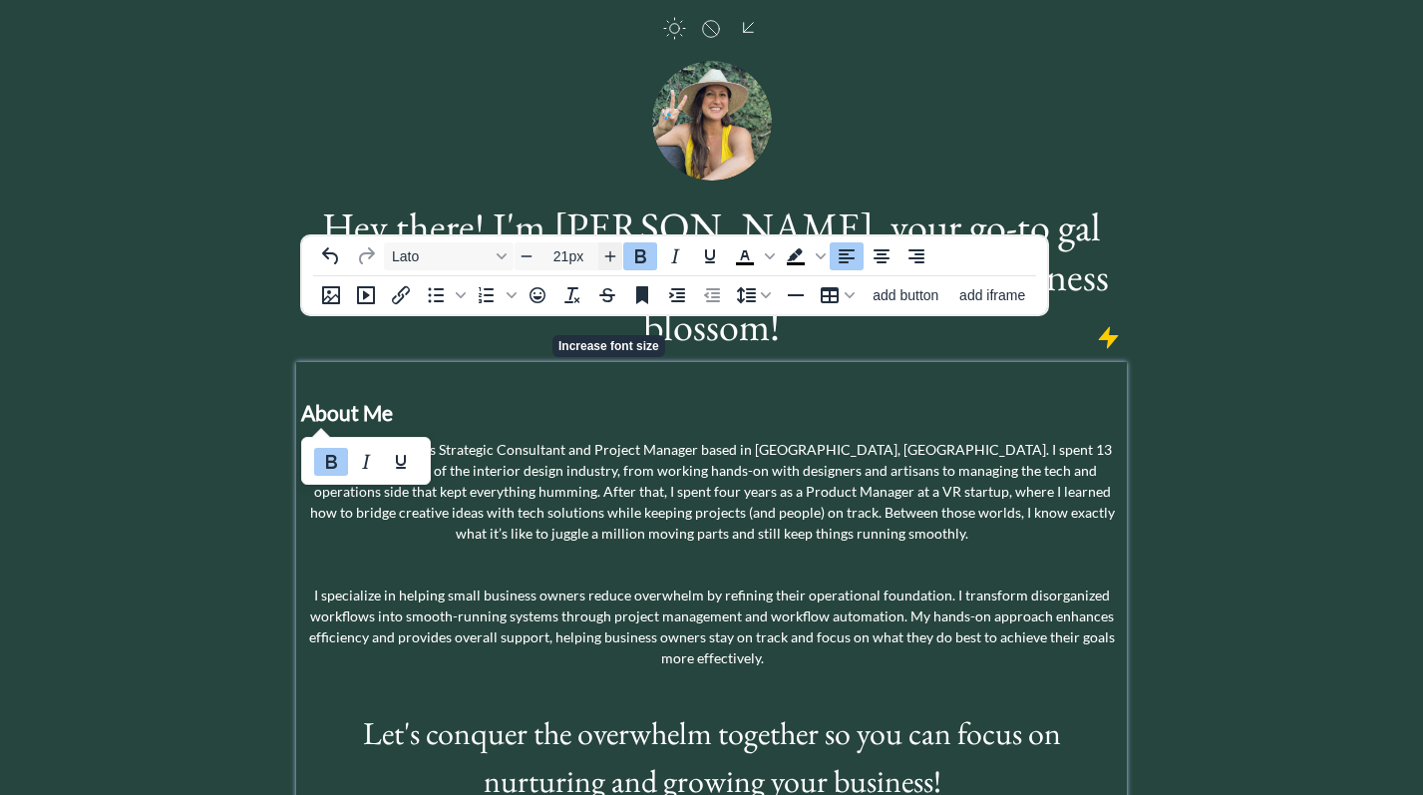
click at [610, 259] on icon "Increase font size" at bounding box center [610, 256] width 16 height 16
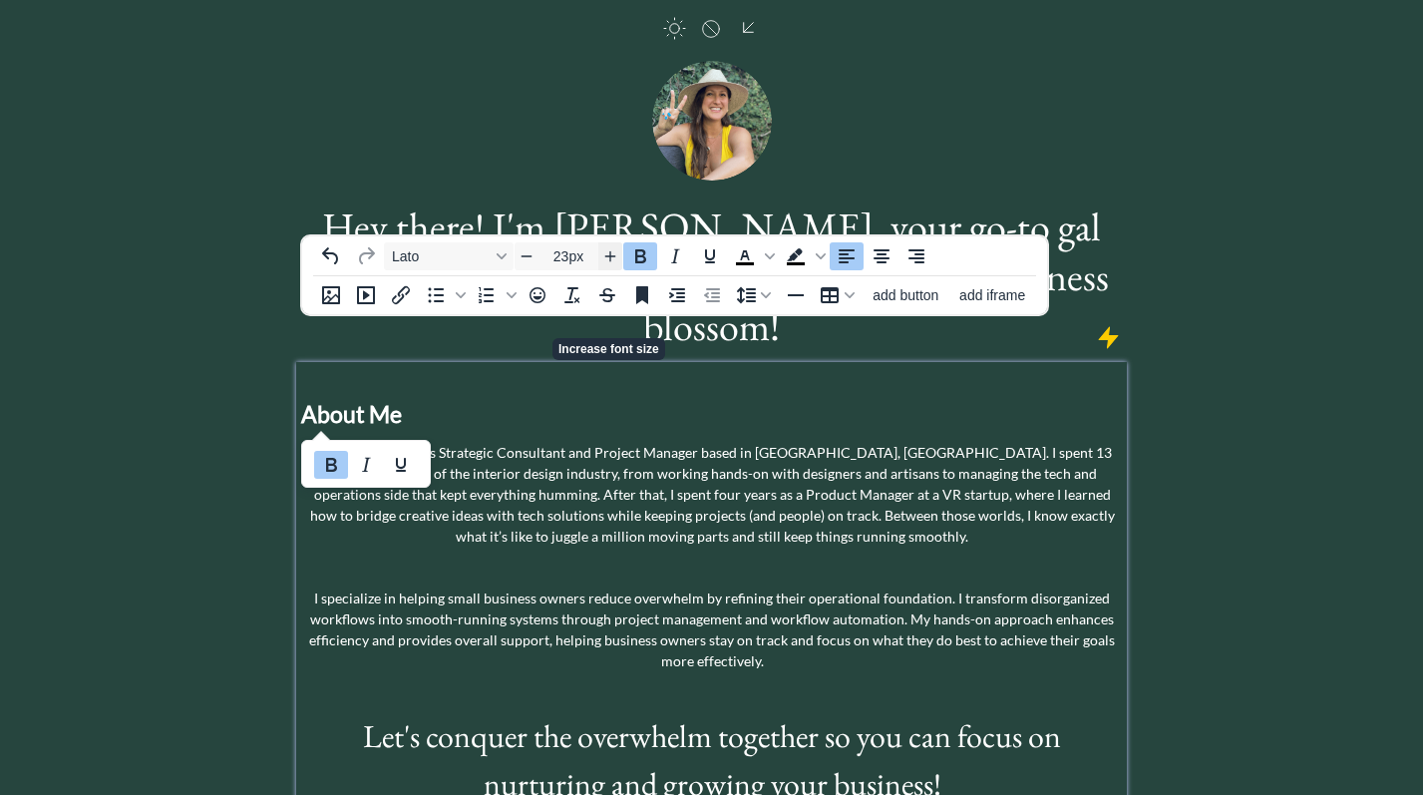
click at [610, 259] on icon "Increase font size" at bounding box center [610, 256] width 16 height 16
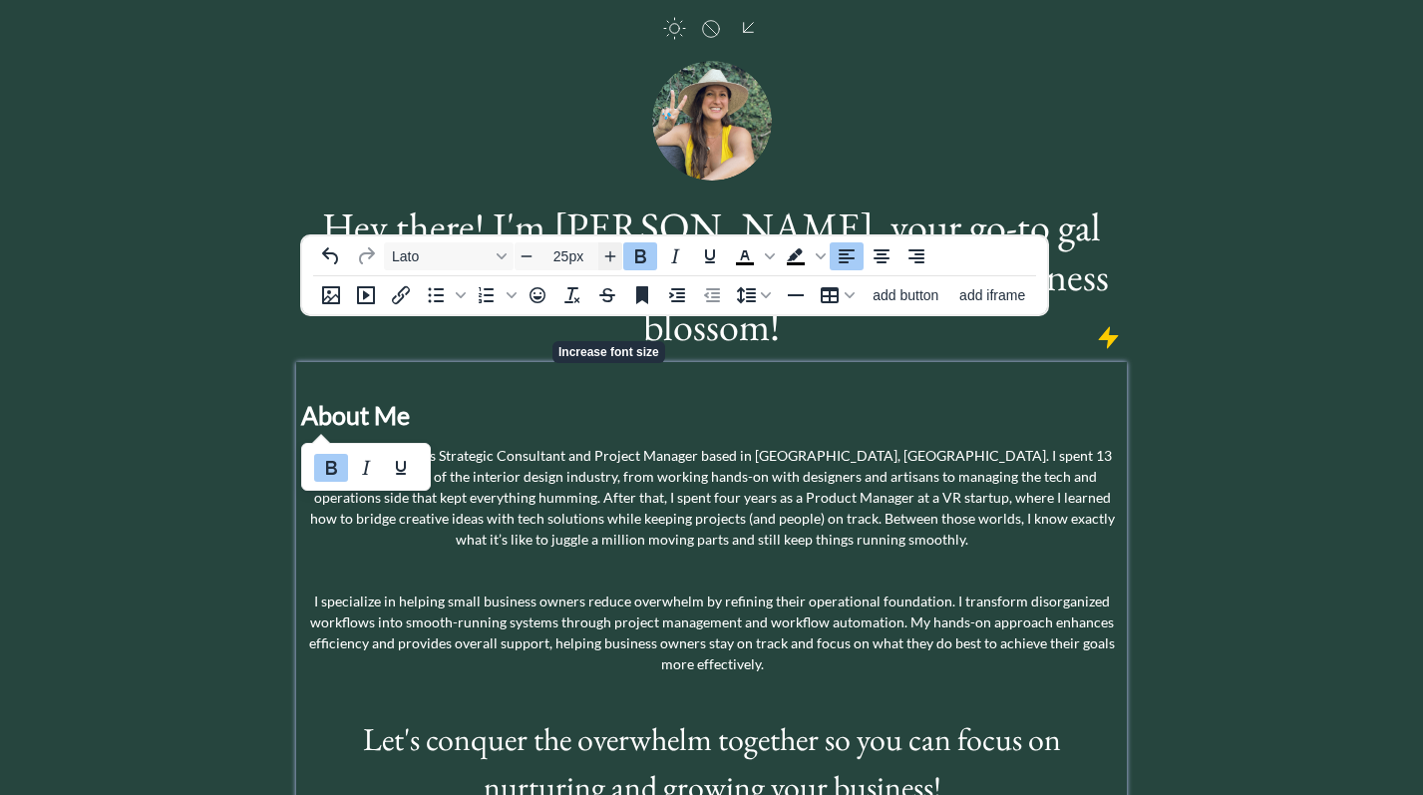
click at [610, 259] on icon "Increase font size" at bounding box center [610, 256] width 16 height 16
click at [529, 253] on icon "Decrease font size" at bounding box center [527, 256] width 16 height 16
click at [497, 255] on icon "Font \aLato" at bounding box center [502, 256] width 10 height 10
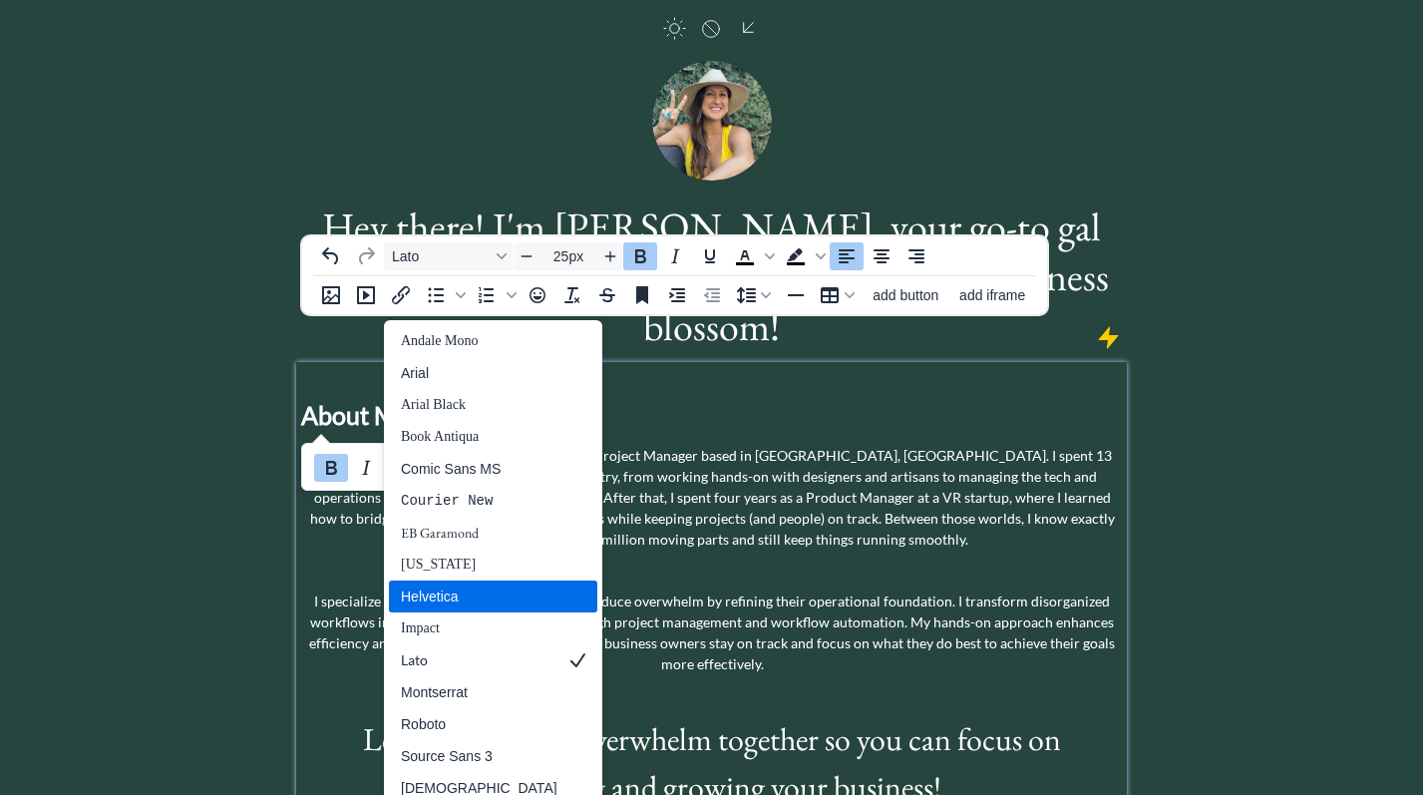
click at [466, 585] on div "Helvetica" at bounding box center [479, 597] width 157 height 24
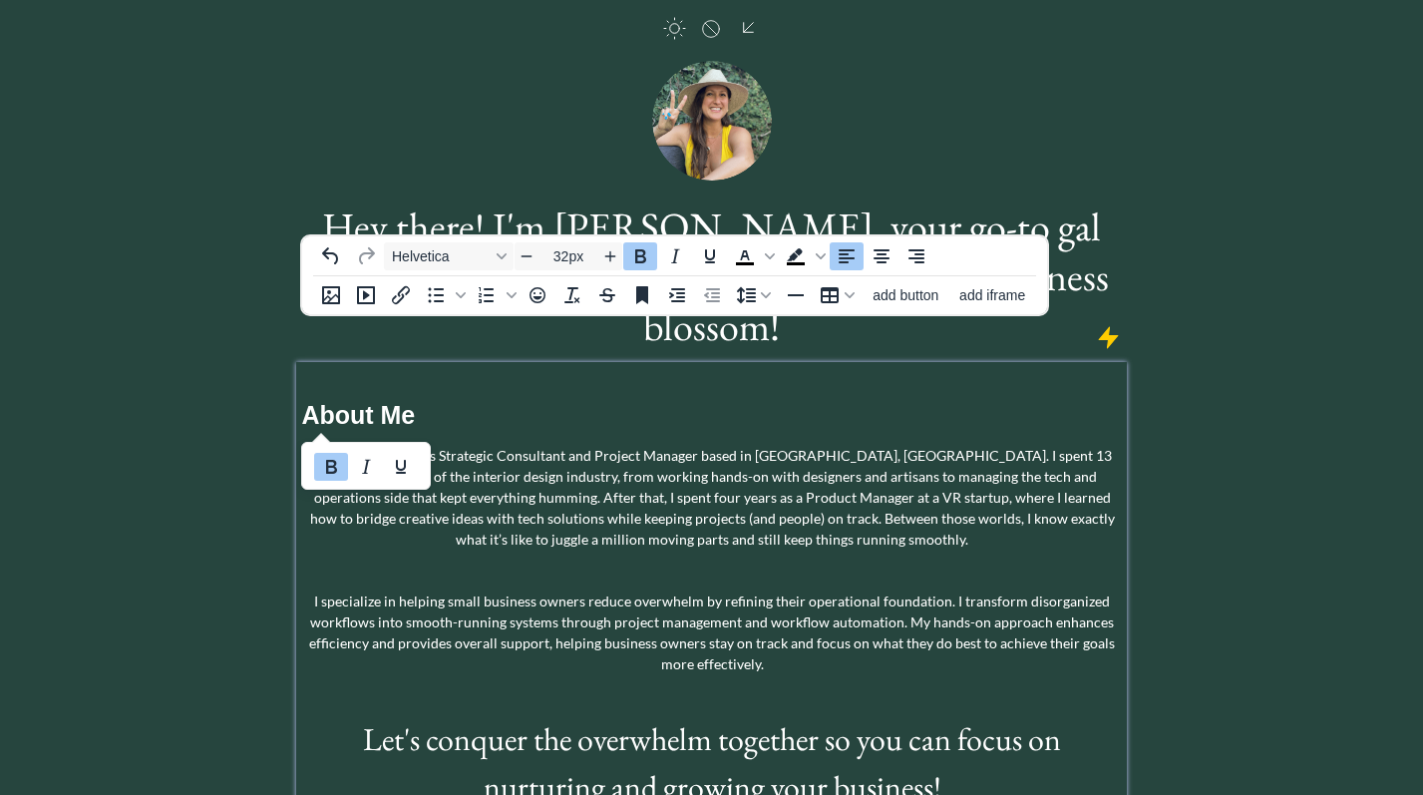
click at [566, 718] on span "Let's conquer the overwhelm together so you can focus on nurturing and growing …" at bounding box center [712, 763] width 698 height 90
click at [396, 401] on strong "About Me" at bounding box center [358, 415] width 114 height 28
click at [500, 252] on icon "Font Helvetica" at bounding box center [502, 256] width 10 height 10
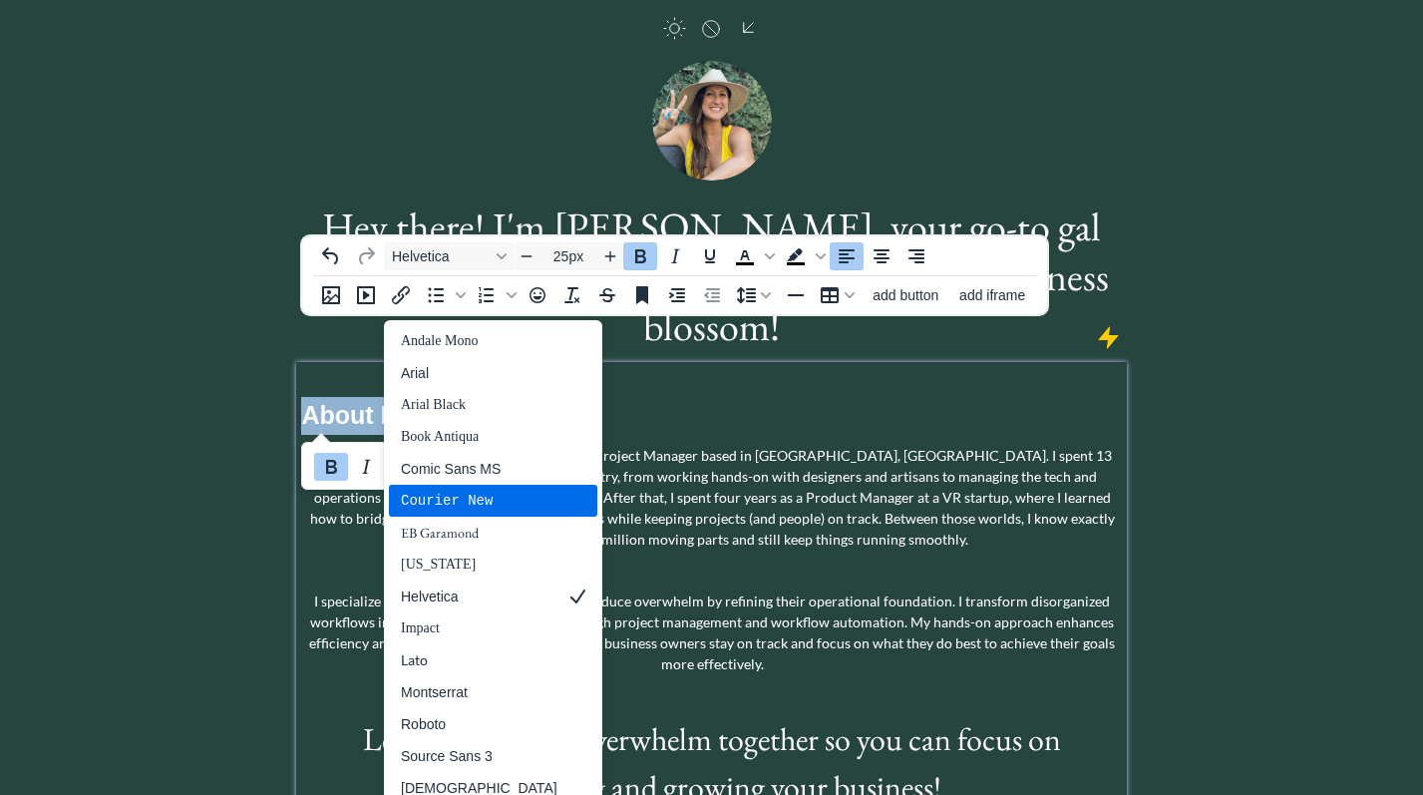
scroll to position [6, 0]
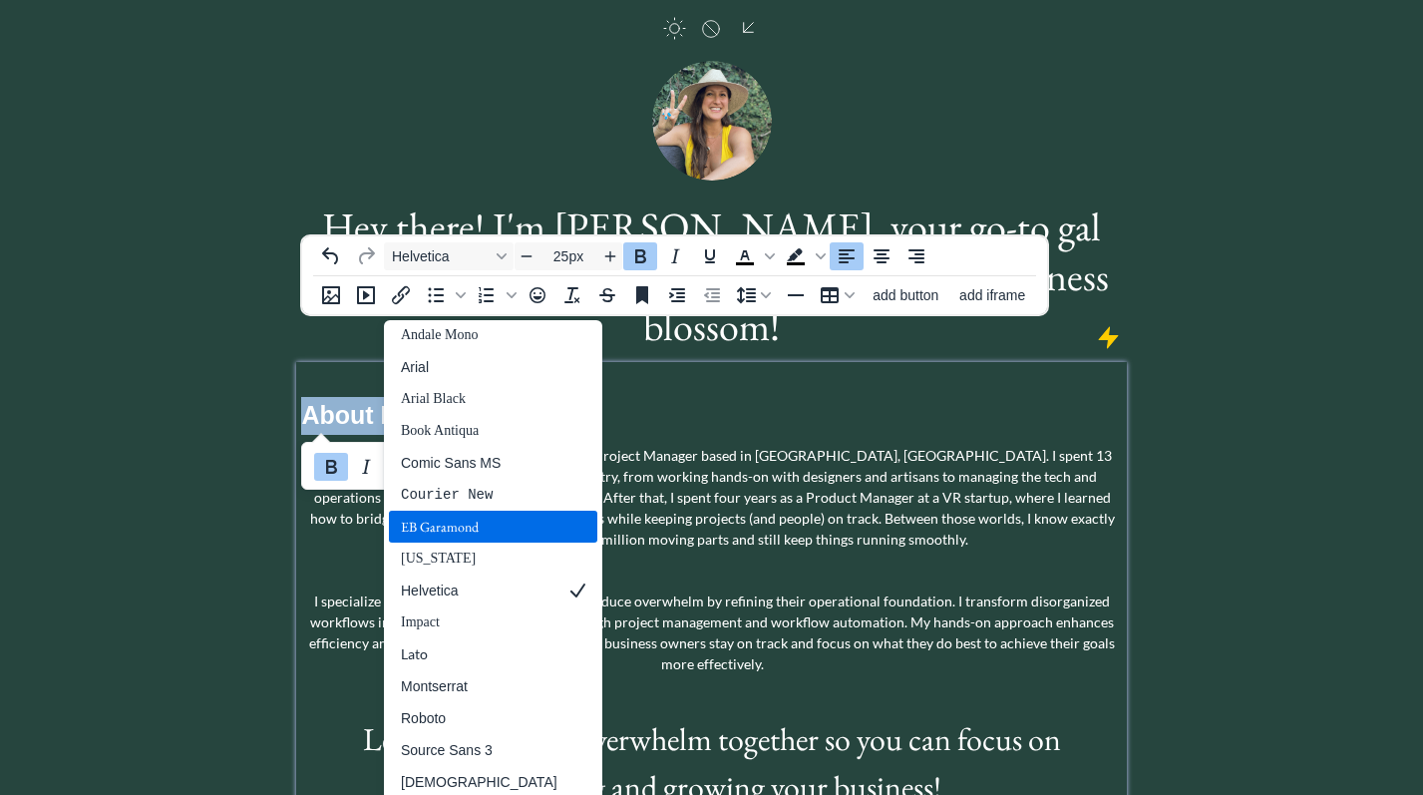
click at [450, 515] on div "EB Garamond" at bounding box center [479, 527] width 157 height 24
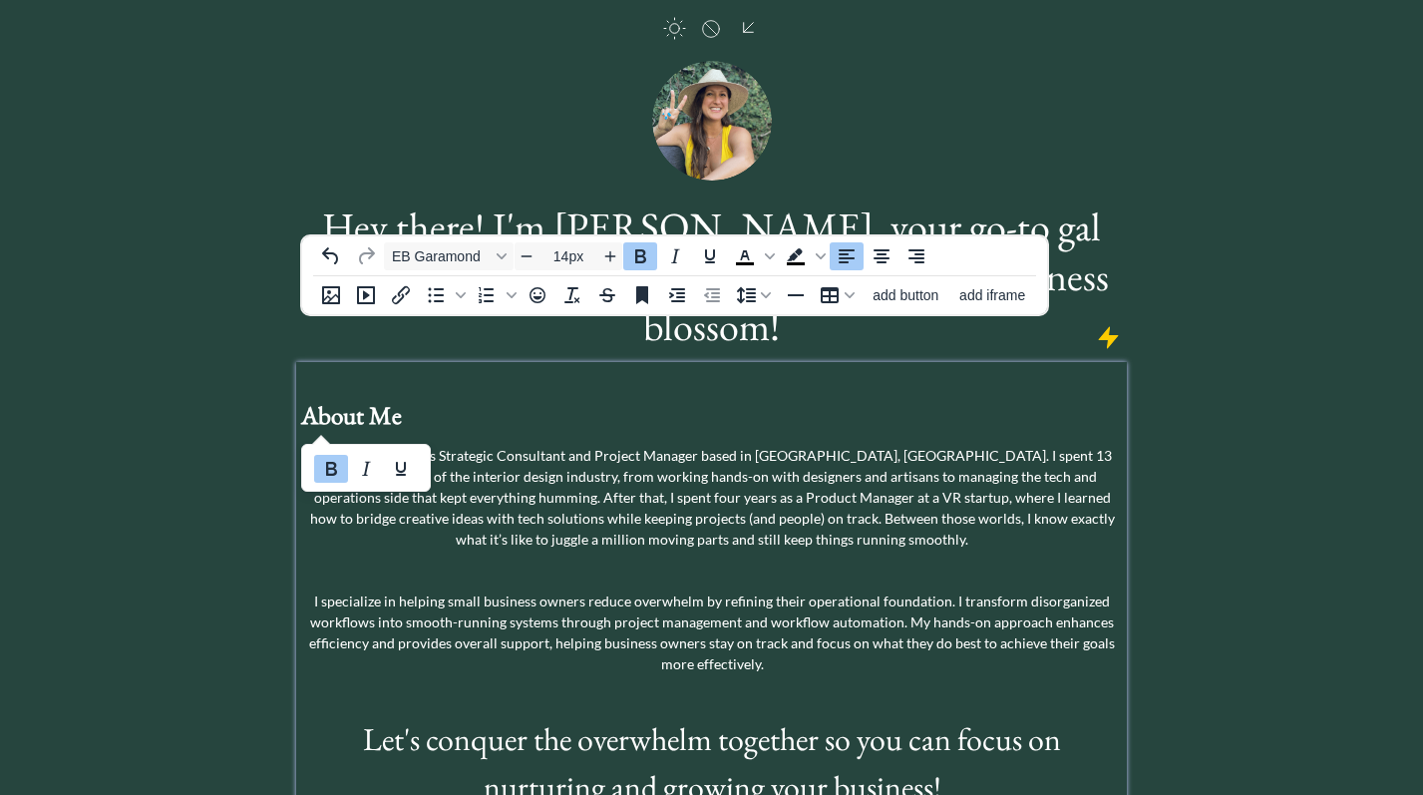
click at [482, 445] on p "I’m a Small Business Strategic Consultant and Project Manager based in [GEOGRAP…" at bounding box center [711, 497] width 821 height 105
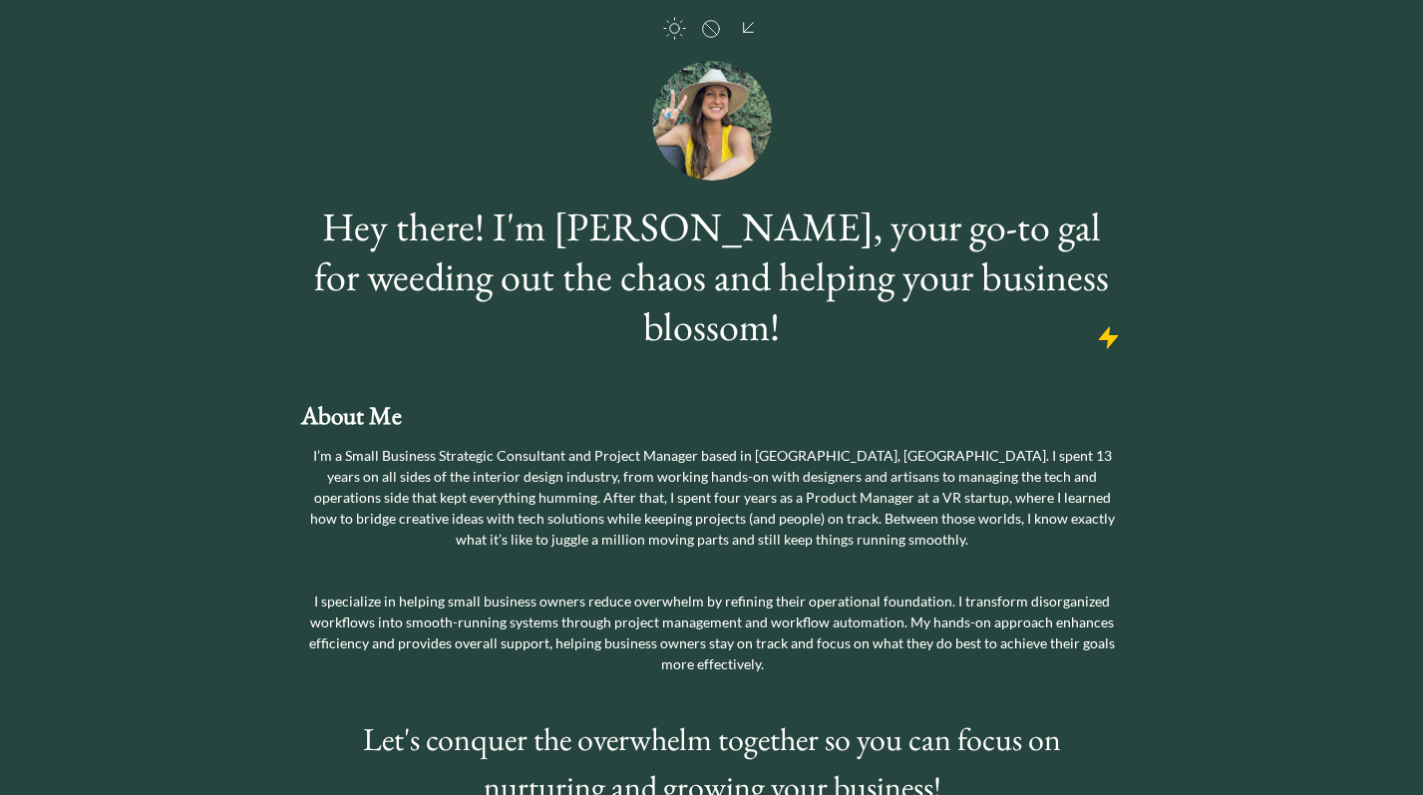
click at [1257, 318] on div "saving... click to upload a picture Hey there! I'm [PERSON_NAME], your go-to ga…" at bounding box center [711, 449] width 1423 height 1057
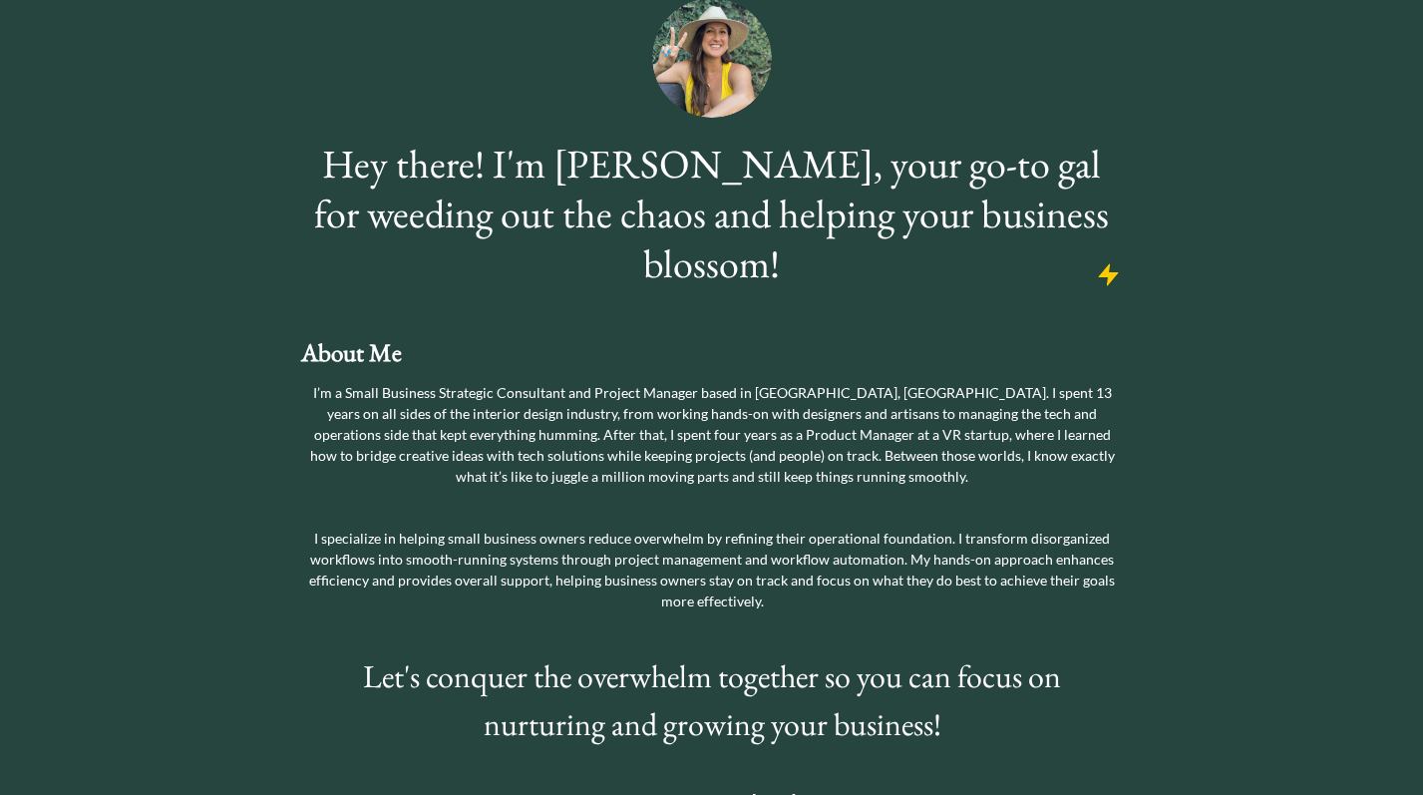
scroll to position [143, 0]
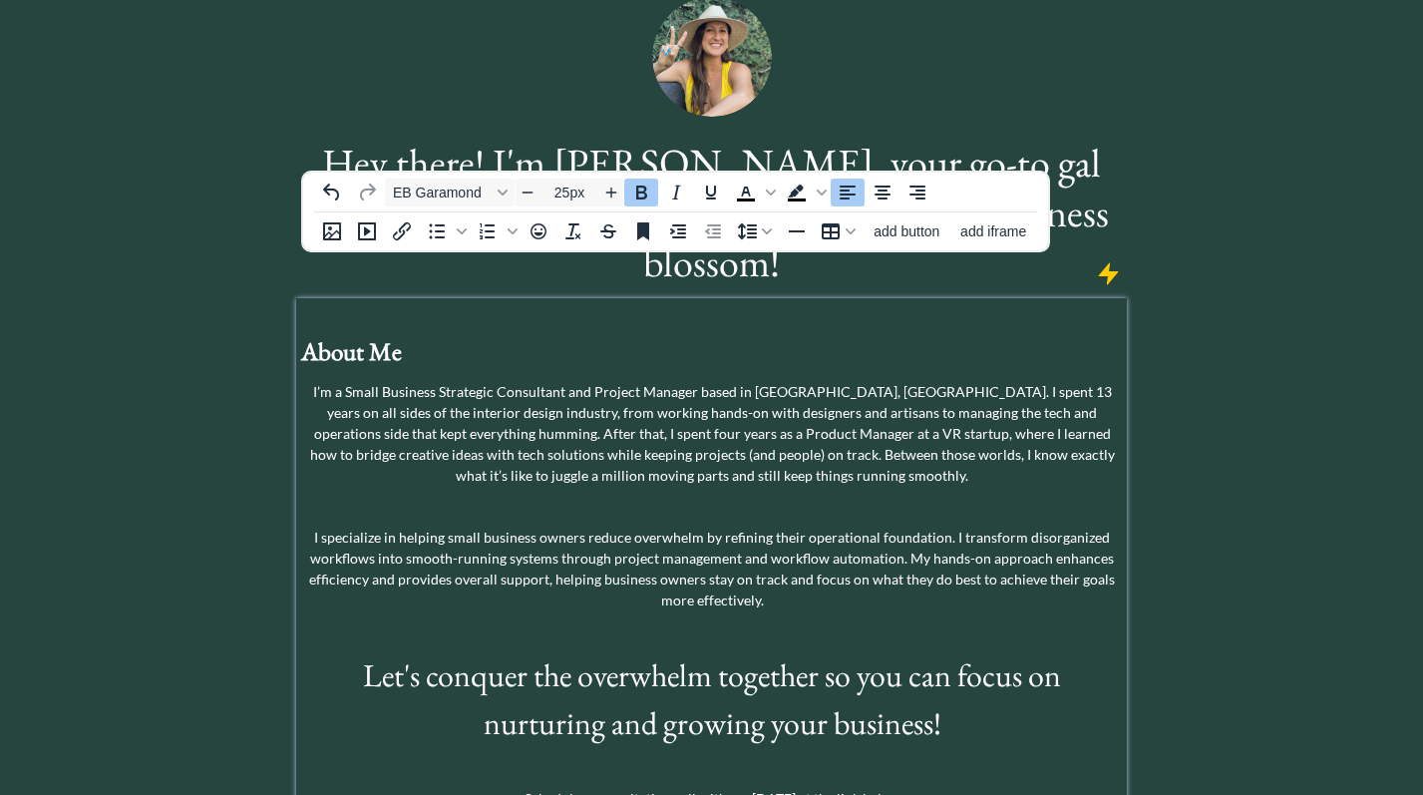
click at [363, 335] on strong "About Me" at bounding box center [351, 351] width 101 height 32
click at [889, 190] on icon "Align center" at bounding box center [883, 193] width 24 height 24
click at [760, 335] on strong "About Me" at bounding box center [712, 351] width 101 height 32
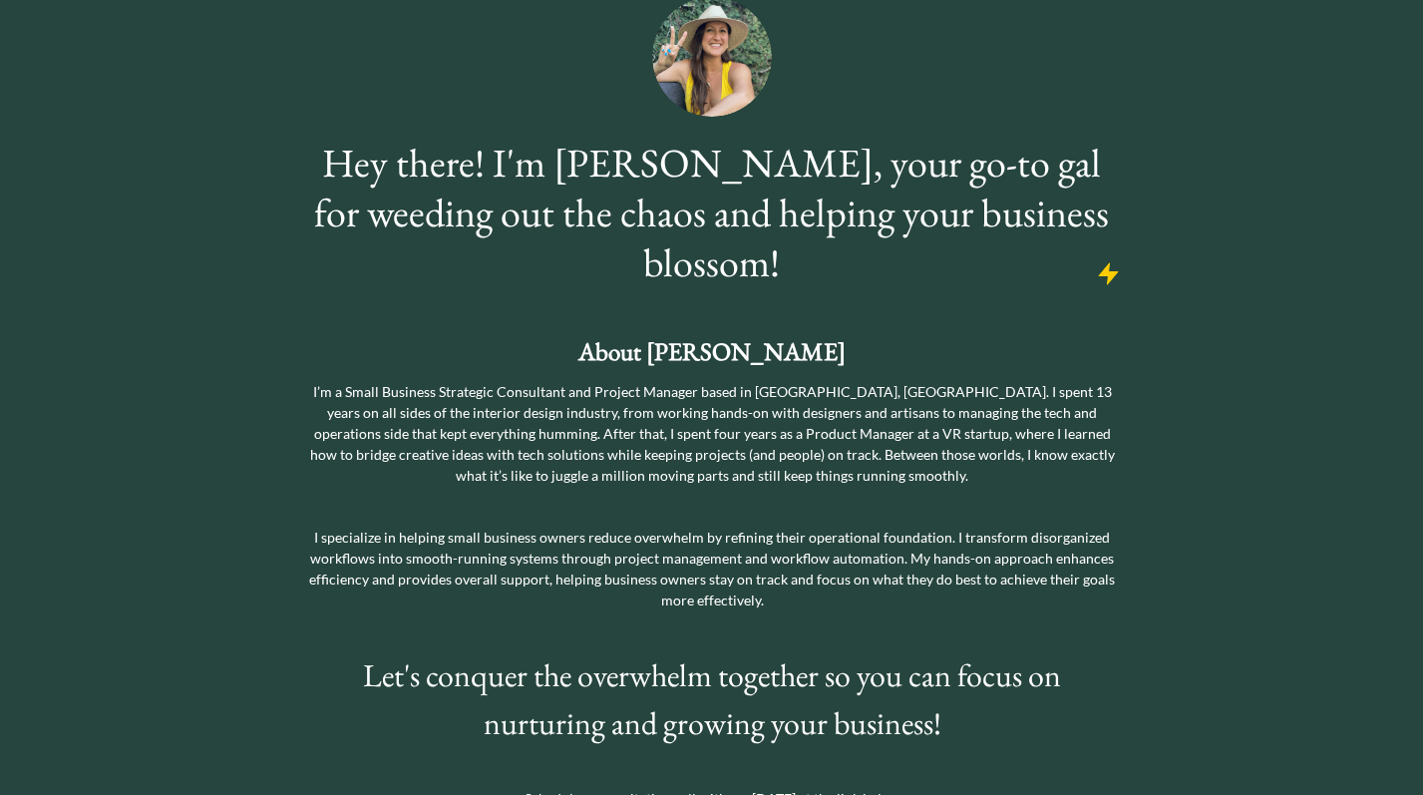
click at [1241, 289] on div "saving... click to upload a picture Hey there! I'm [PERSON_NAME], your go-to ga…" at bounding box center [711, 385] width 1423 height 1057
click at [753, 472] on div "About [PERSON_NAME] I’m a Small Business Strategic Consultant and Project Manag…" at bounding box center [711, 555] width 821 height 507
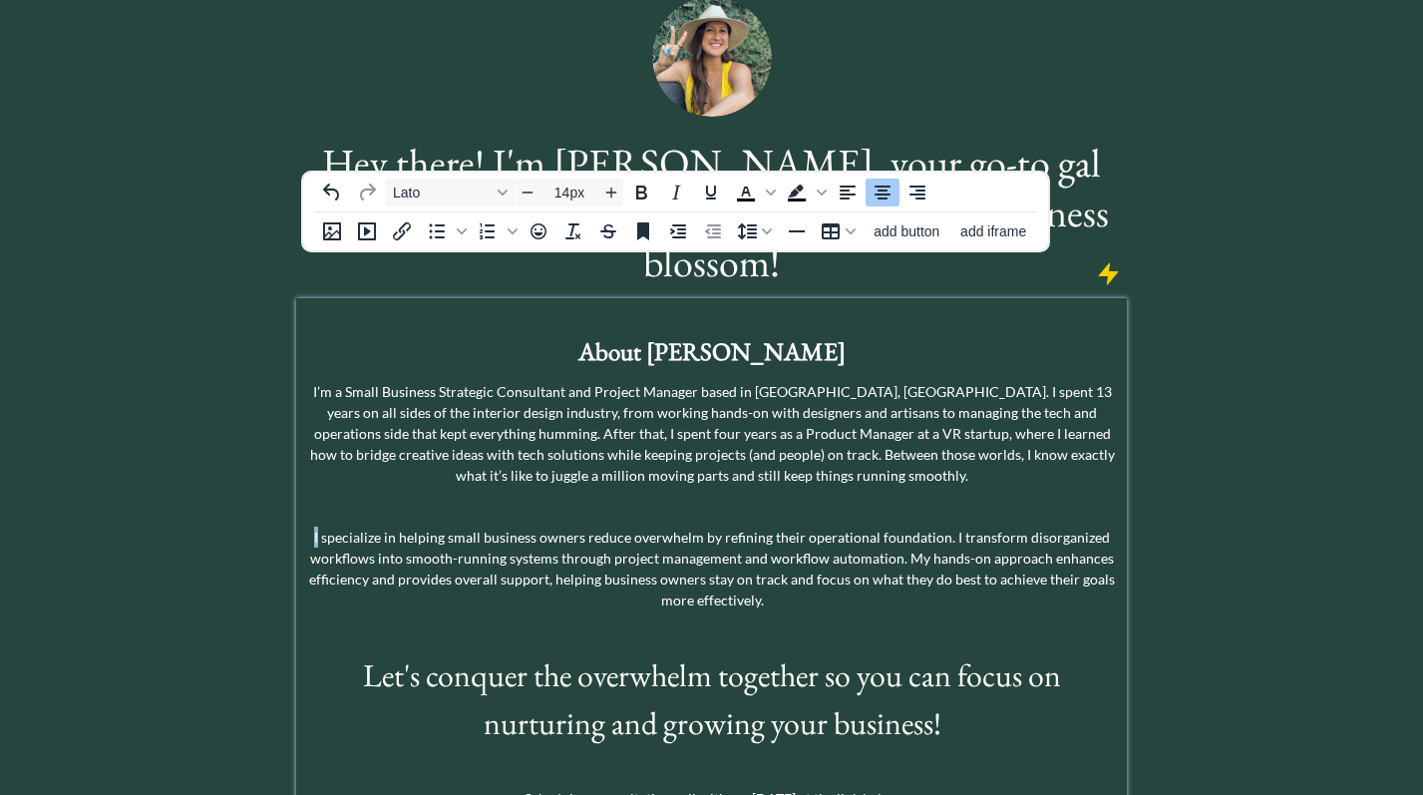
click at [753, 472] on div "About [PERSON_NAME] I’m a Small Business Strategic Consultant and Project Manag…" at bounding box center [711, 555] width 821 height 507
click at [718, 496] on p at bounding box center [711, 506] width 821 height 21
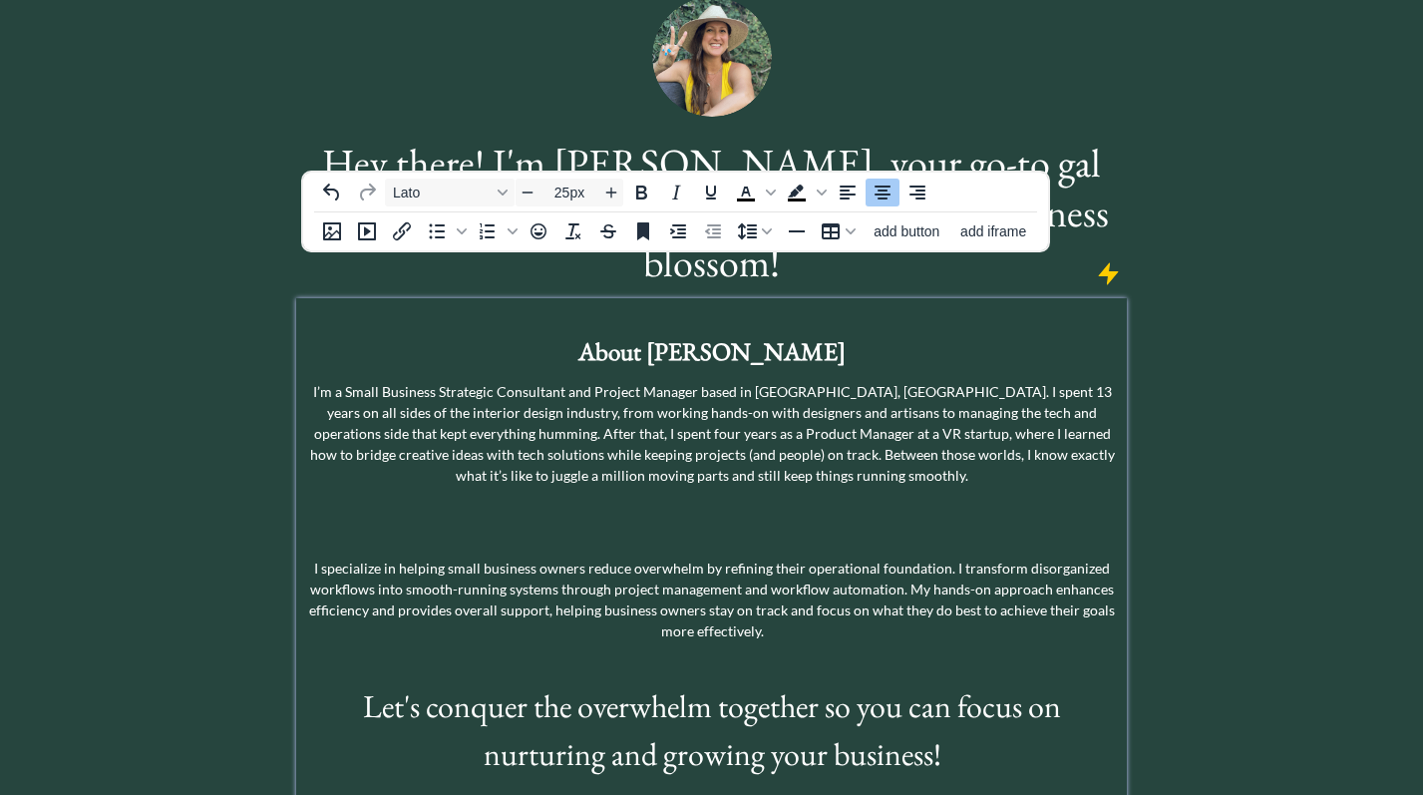
click at [680, 335] on strong "About [PERSON_NAME]" at bounding box center [712, 351] width 267 height 32
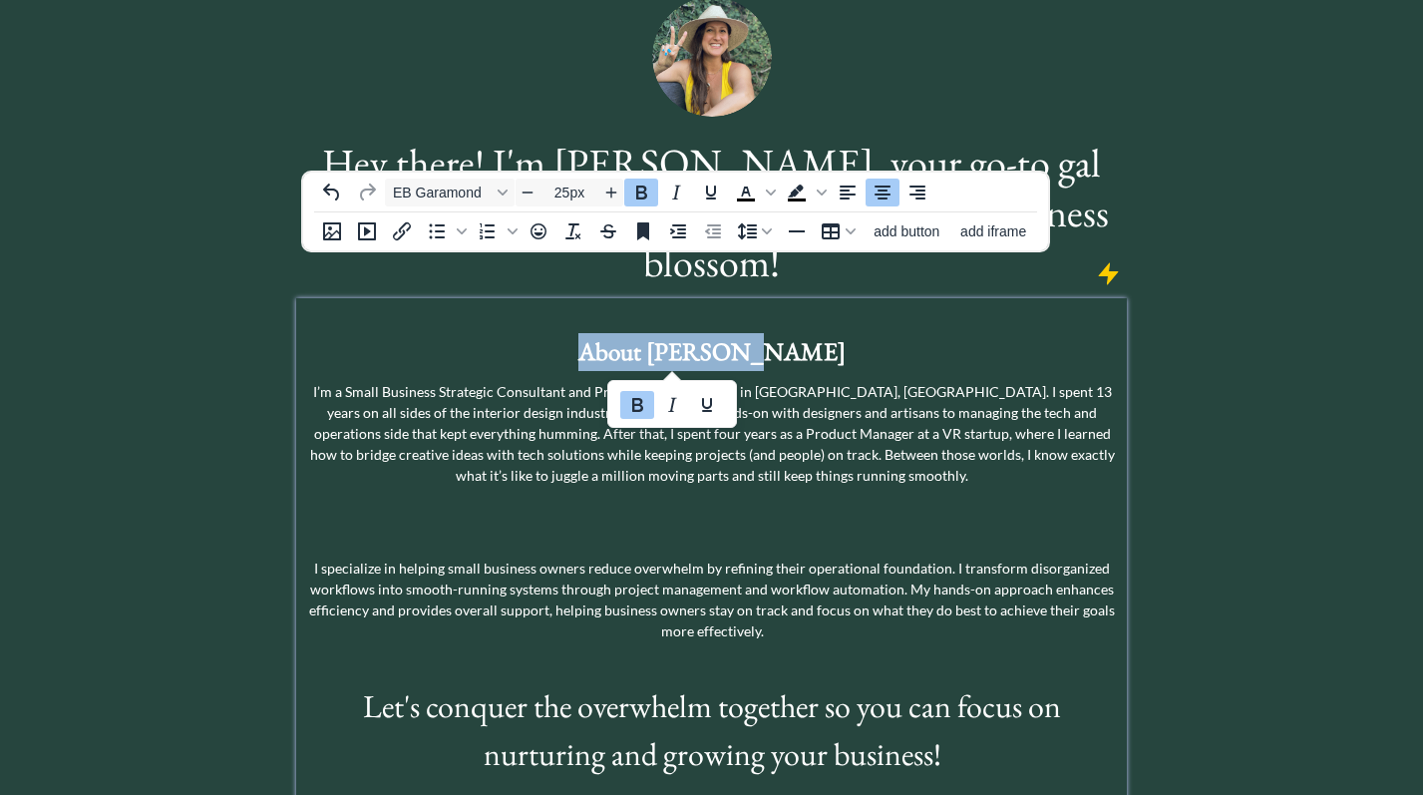
click at [680, 335] on strong "About [PERSON_NAME]" at bounding box center [712, 351] width 267 height 32
copy strong "About [PERSON_NAME]"
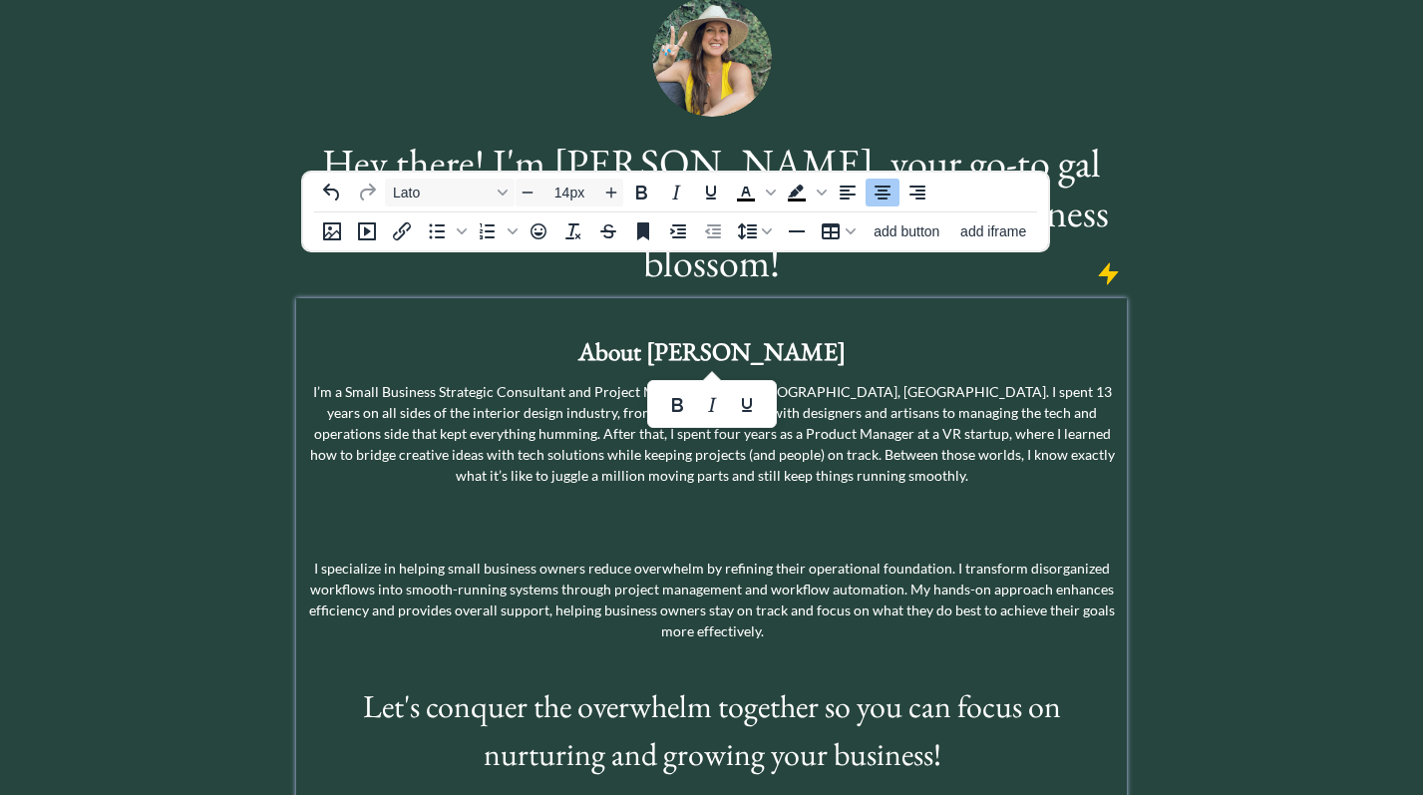
click at [689, 527] on p at bounding box center [711, 537] width 821 height 21
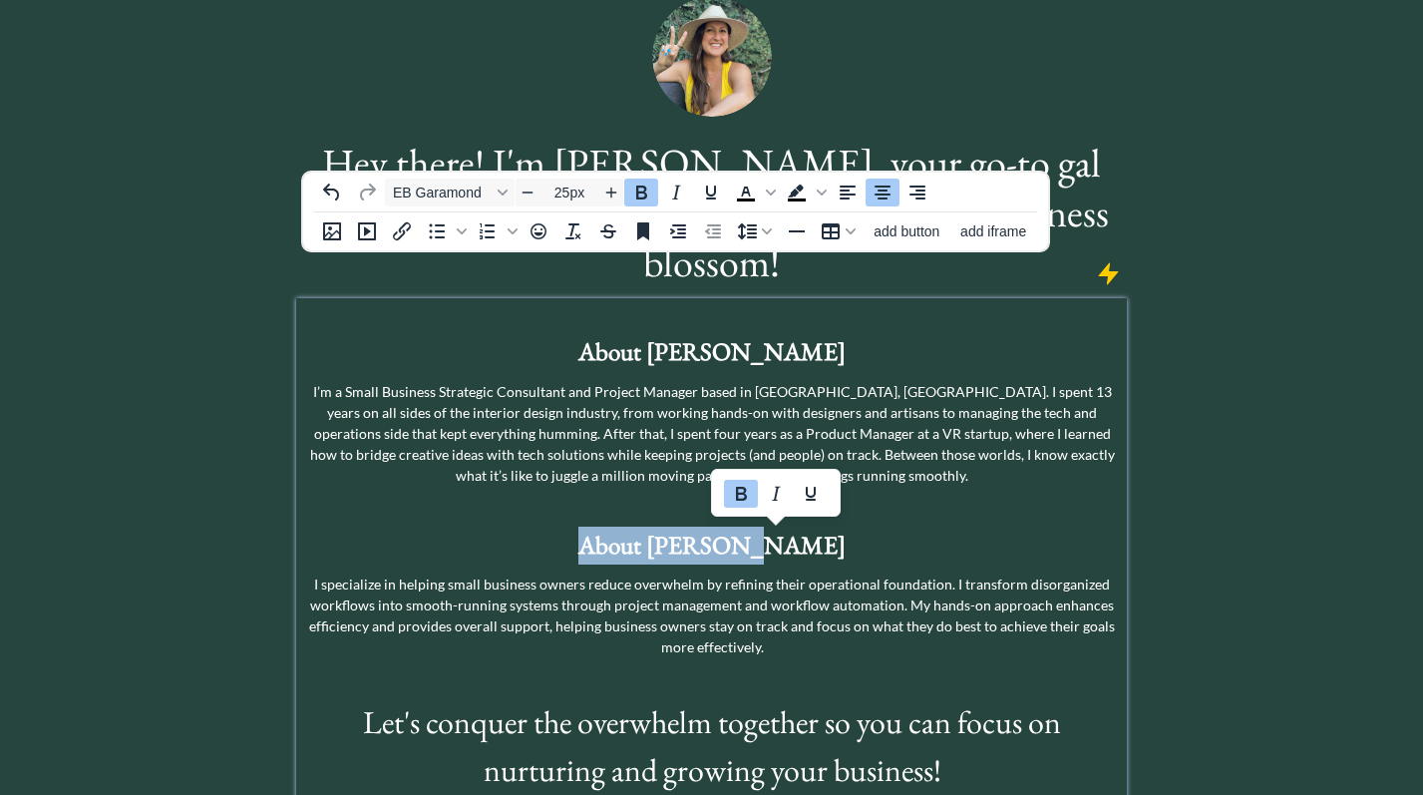
drag, startPoint x: 783, startPoint y: 502, endPoint x: 647, endPoint y: 499, distance: 135.7
click at [647, 529] on strong "About [PERSON_NAME]" at bounding box center [712, 545] width 267 height 32
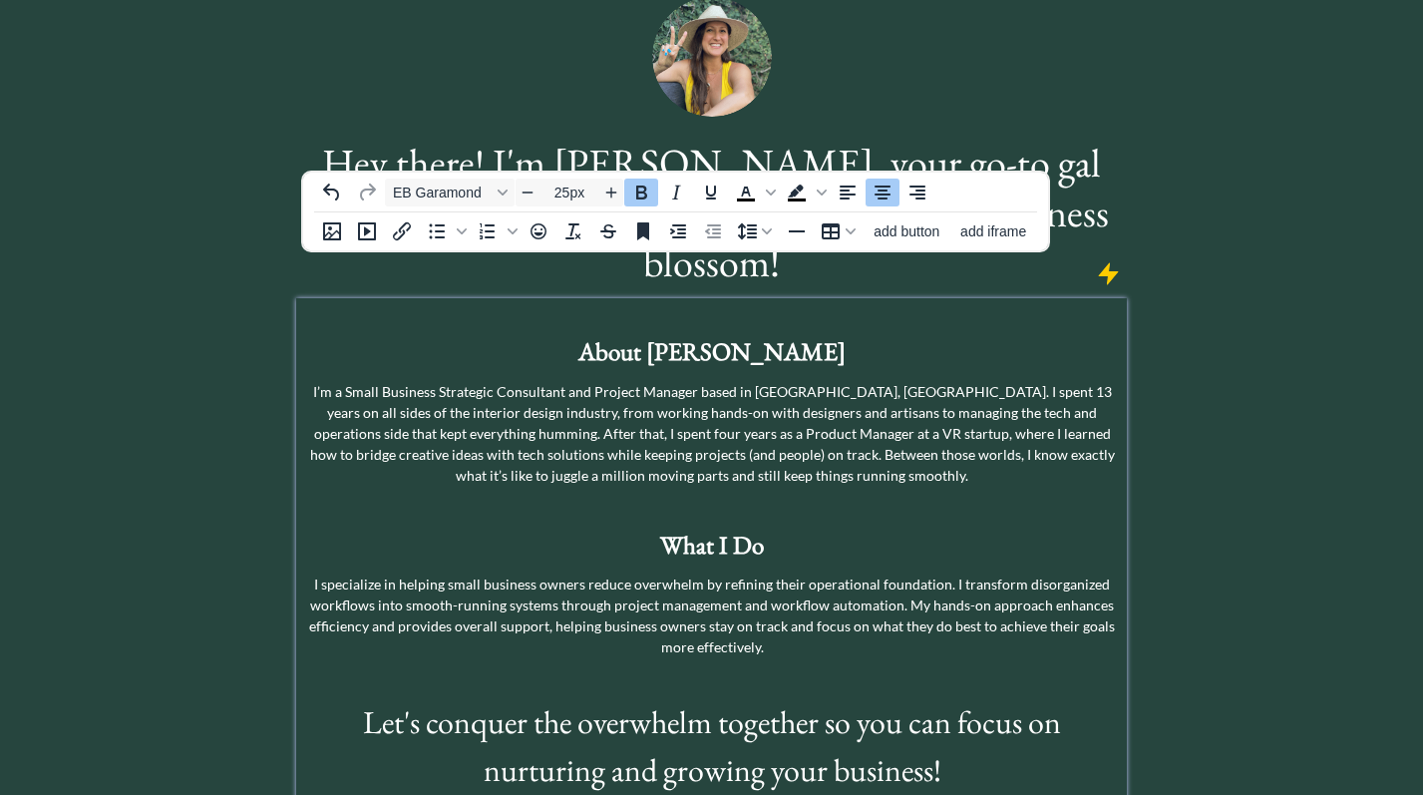
click at [1219, 377] on div "saving... click to upload a picture Hey there! I'm [PERSON_NAME], your go-to ga…" at bounding box center [711, 409] width 1423 height 1104
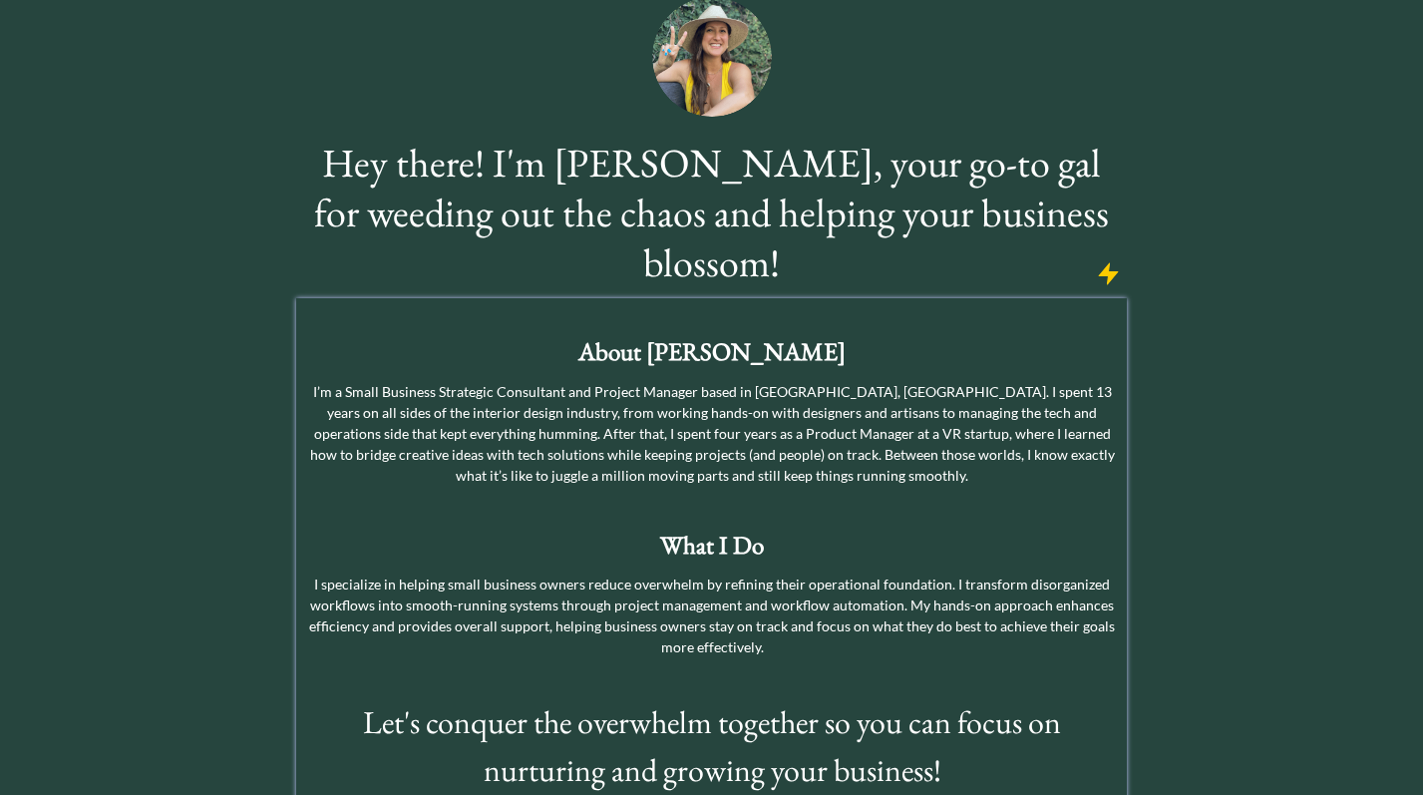
click at [491, 381] on p "I’m a Small Business Strategic Consultant and Project Manager based in [GEOGRAP…" at bounding box center [711, 433] width 821 height 105
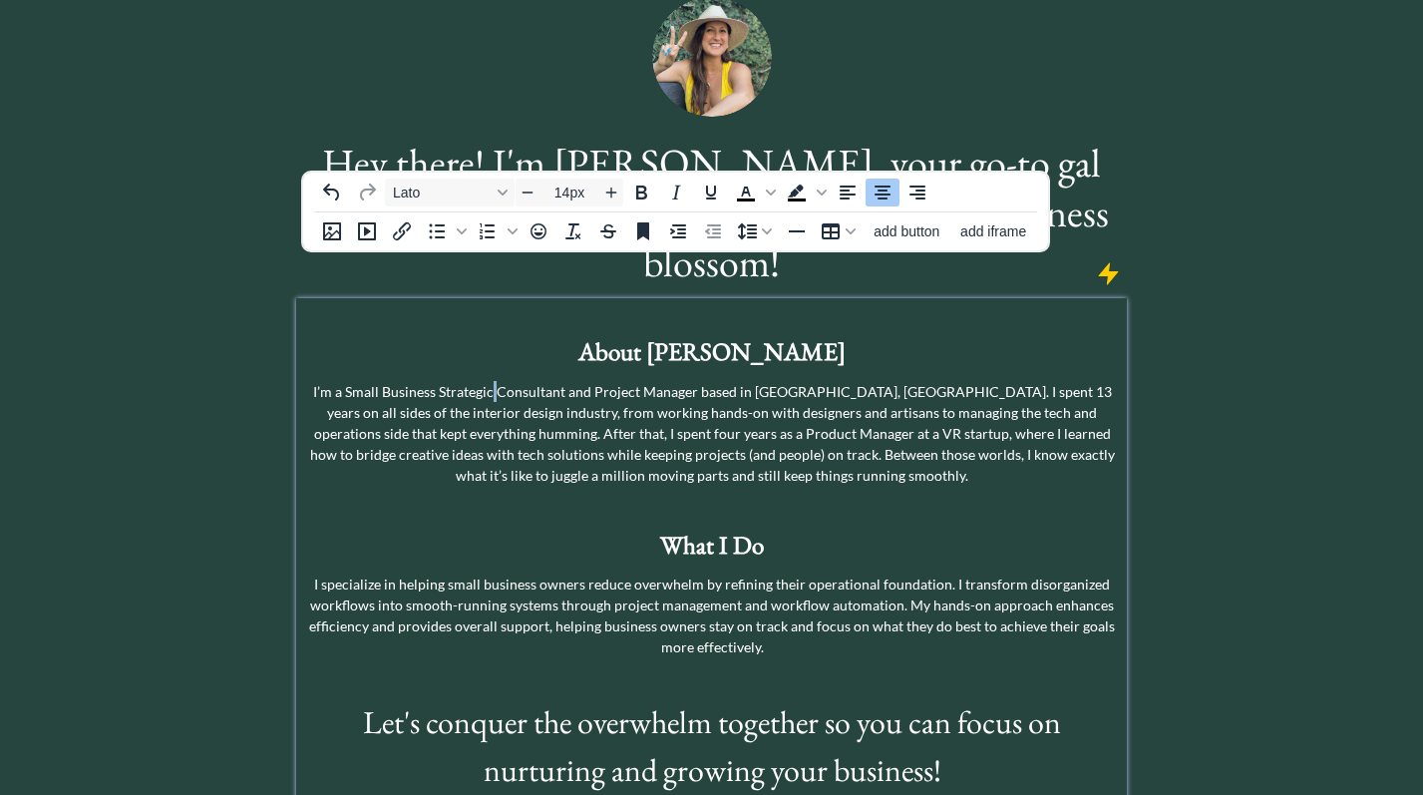
click at [491, 381] on p "I’m a Small Business Strategic Consultant and Project Manager based in [GEOGRAP…" at bounding box center [711, 433] width 821 height 105
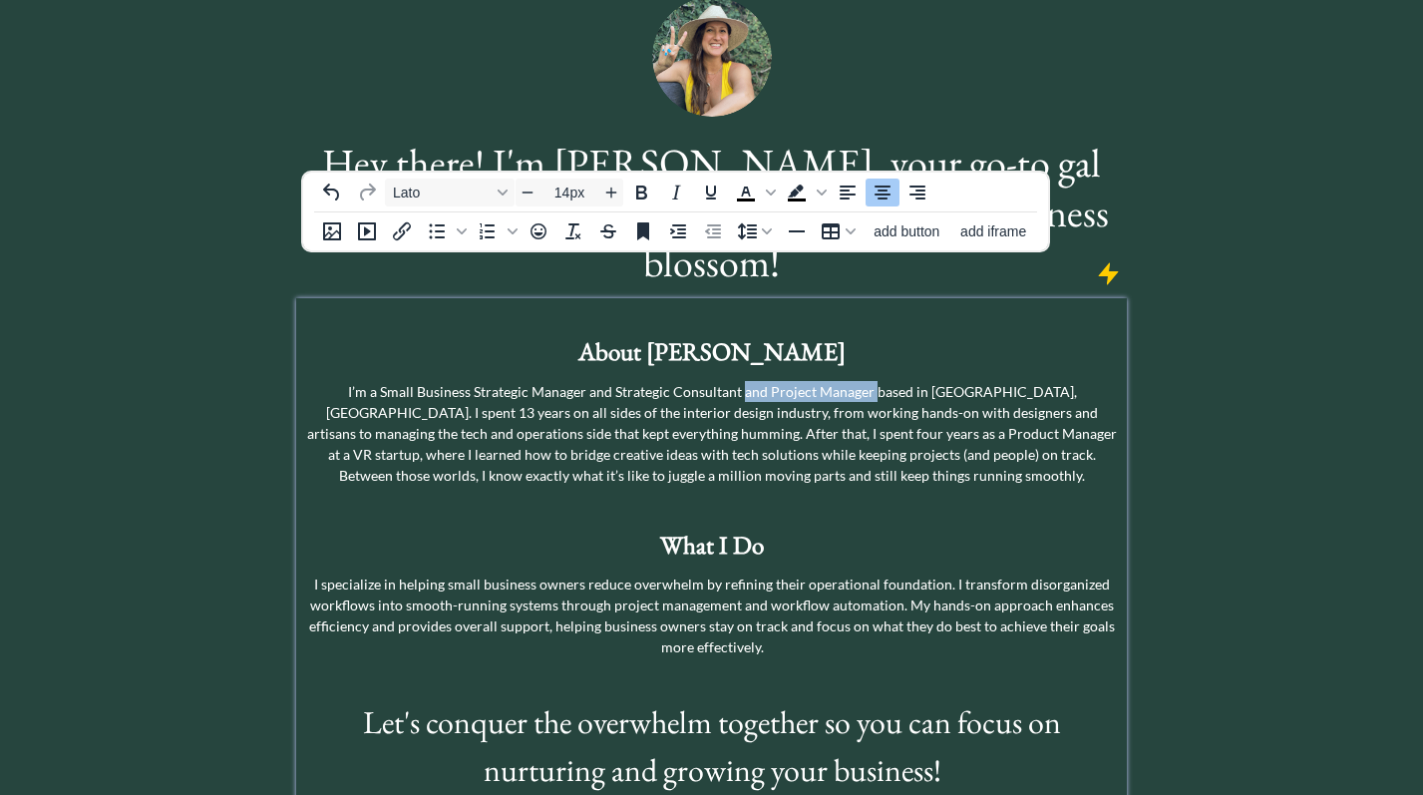
drag, startPoint x: 824, startPoint y: 341, endPoint x: 695, endPoint y: 345, distance: 128.7
click at [695, 381] on p "I’m a Small Business Strategic Manager and Strategic Consultant and Project Man…" at bounding box center [711, 433] width 821 height 105
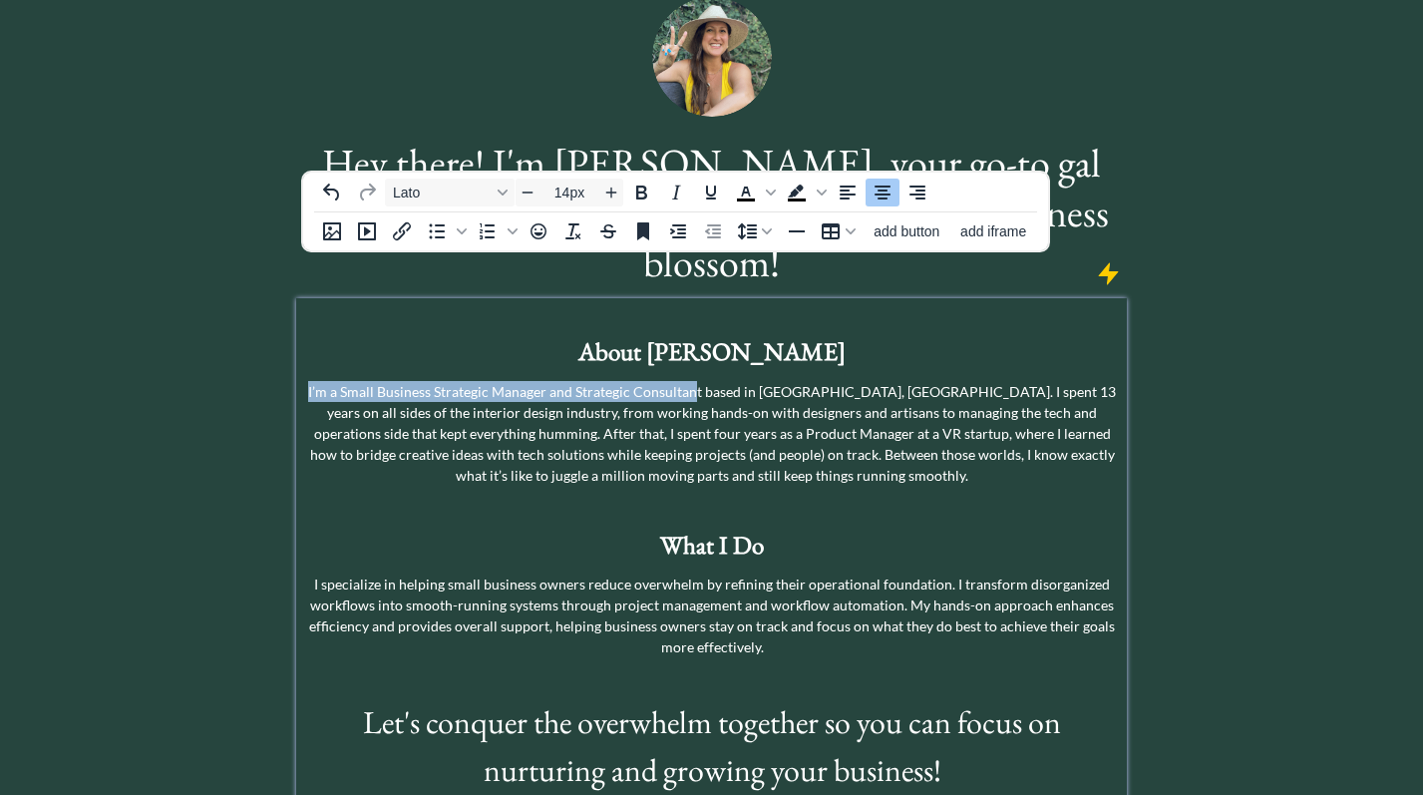
drag, startPoint x: 693, startPoint y: 342, endPoint x: 308, endPoint y: 341, distance: 385.0
click at [308, 381] on p "I’m a Small Business Strategic Manager and Strategic Consultant based in [GEOGR…" at bounding box center [711, 433] width 821 height 105
copy p "I’m a Small Business Strategic Manager and Strategic Consultan"
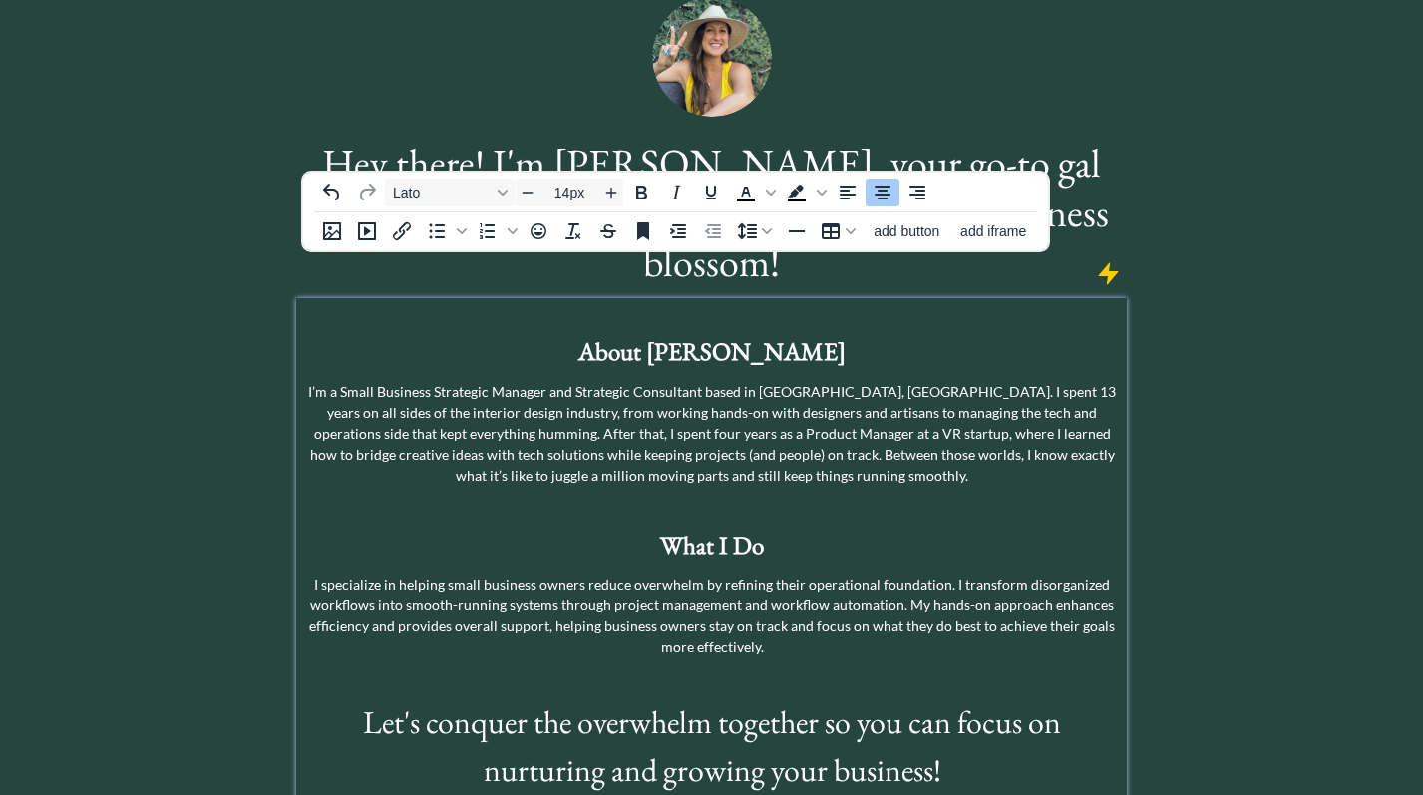
click at [806, 424] on p "I’m a Small Business Strategic Manager and Strategic Consultant based in [GEOGR…" at bounding box center [711, 433] width 821 height 105
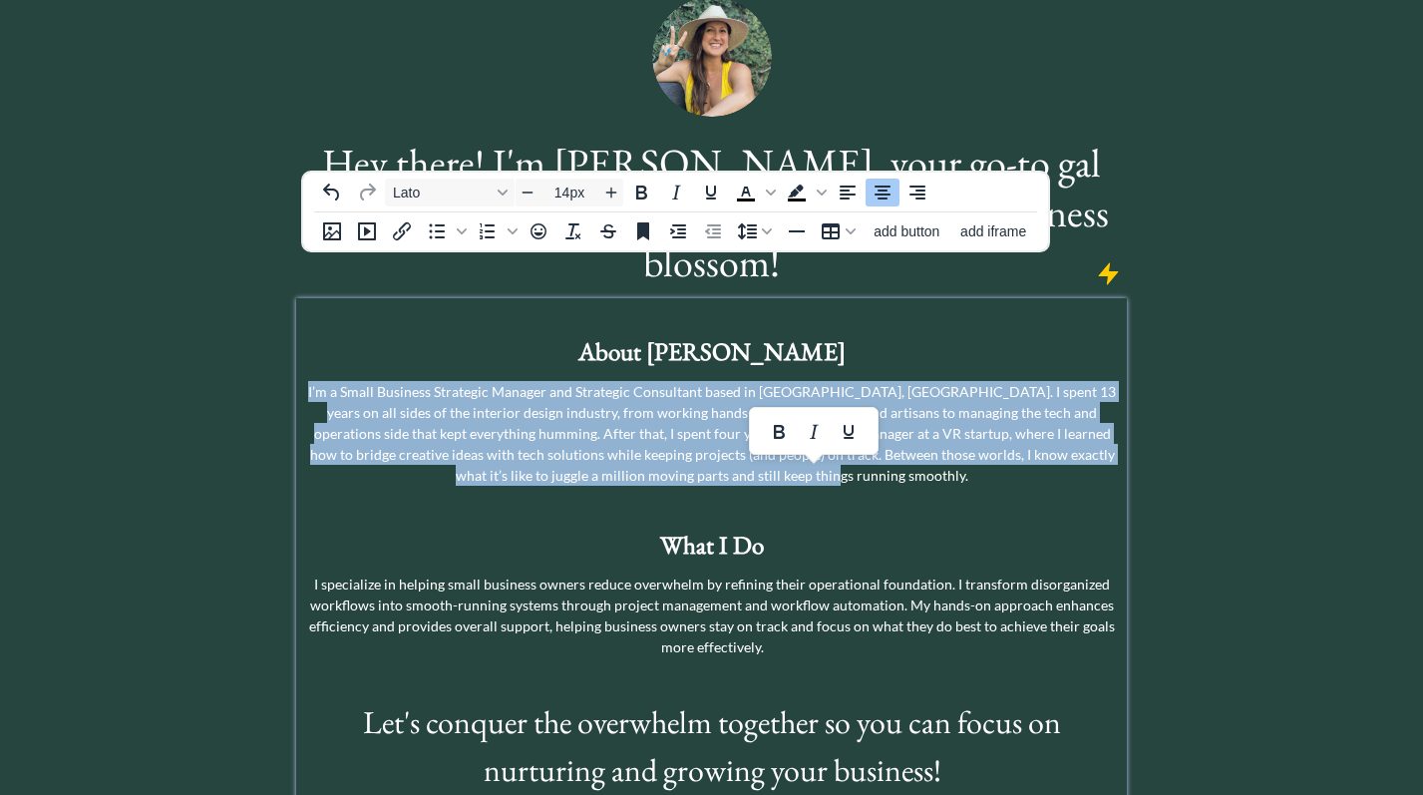
click at [806, 424] on p "I’m a Small Business Strategic Manager and Strategic Consultant based in [GEOGR…" at bounding box center [711, 433] width 821 height 105
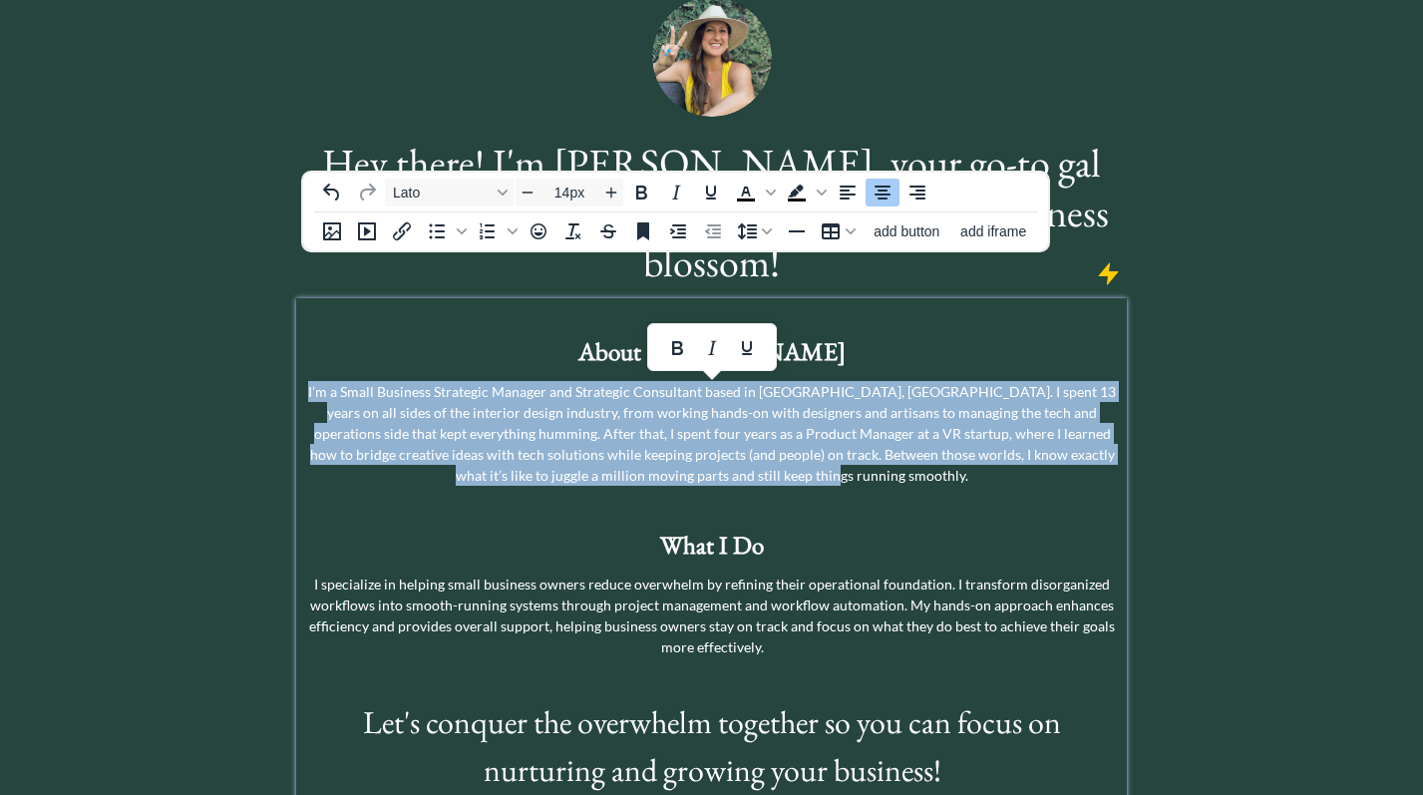
click at [874, 419] on p "I’m a Small Business Strategic Manager and Strategic Consultant based in [GEOGR…" at bounding box center [711, 433] width 821 height 105
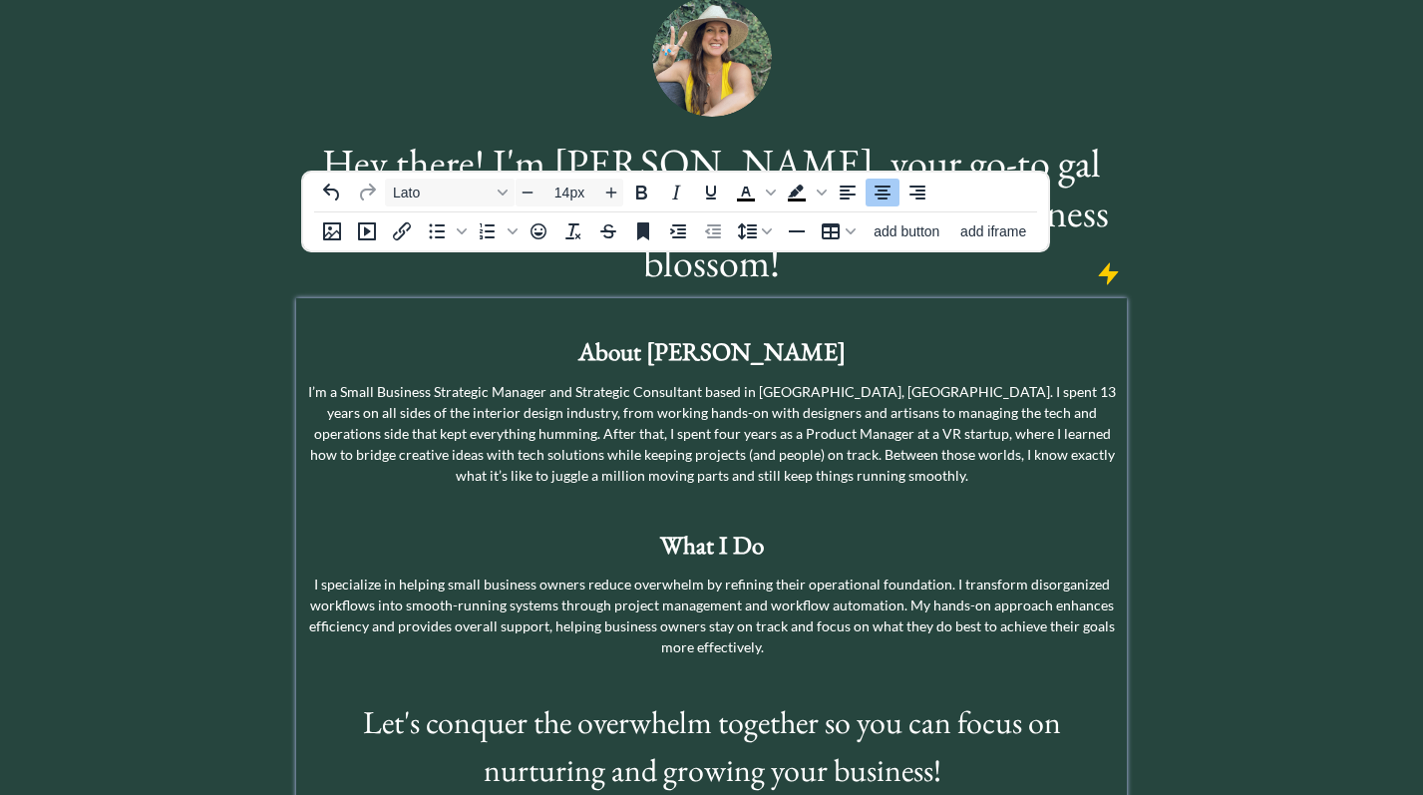
click at [643, 408] on p "I’m a Small Business Strategic Manager and Strategic Consultant based in [GEOGR…" at bounding box center [711, 433] width 821 height 105
click at [802, 333] on p "About [PERSON_NAME]" at bounding box center [711, 352] width 821 height 38
click at [308, 381] on p "I’m a Small Business Strategic Manager and Strategic Consultant based in [GEOGR…" at bounding box center [711, 433] width 821 height 105
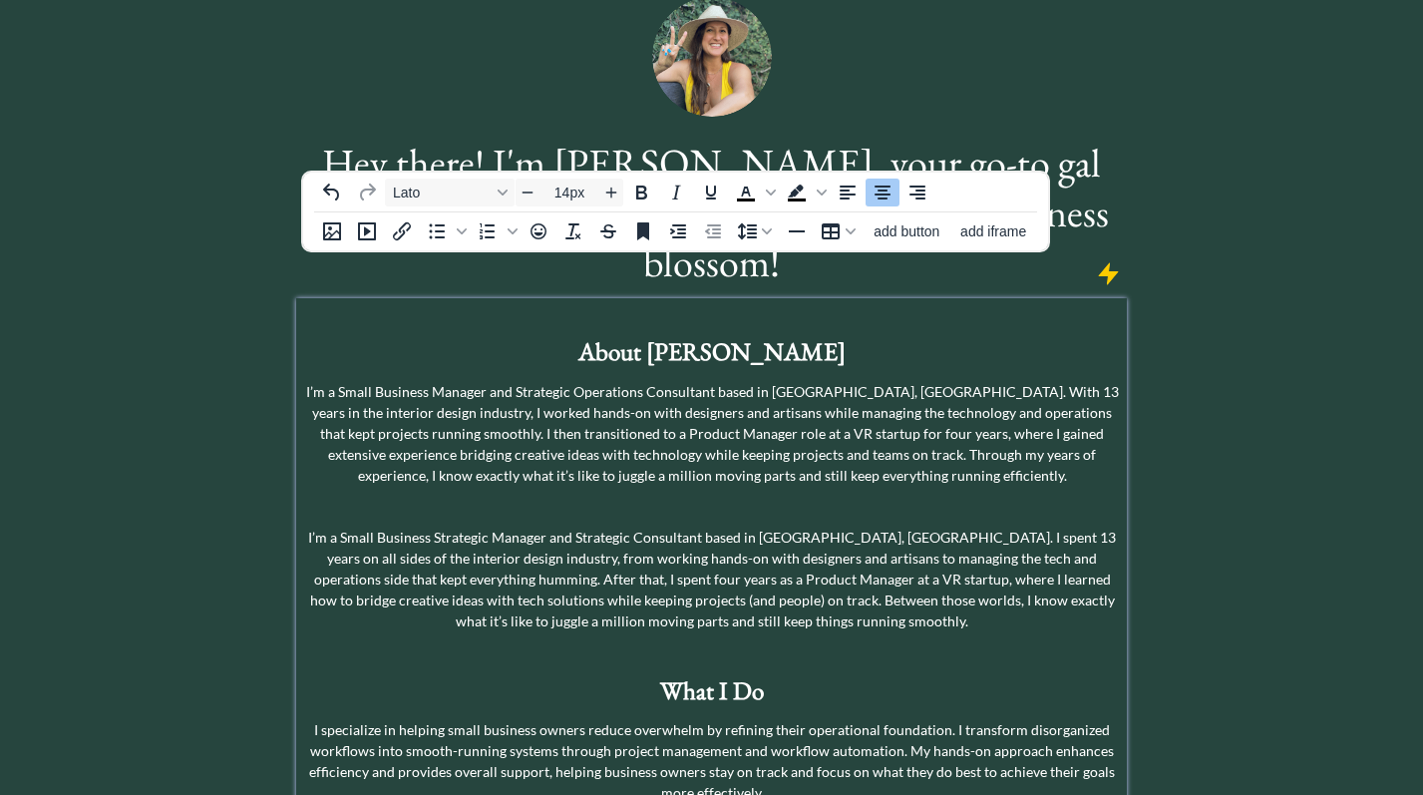
click at [998, 381] on p "I’m a Small Business Manager and Strategic Operations Consultant based in [GEOG…" at bounding box center [711, 433] width 821 height 105
click at [894, 381] on p "I’m a Small Business Manager and Strategic Operations Consultant based in [GEOG…" at bounding box center [711, 433] width 821 height 105
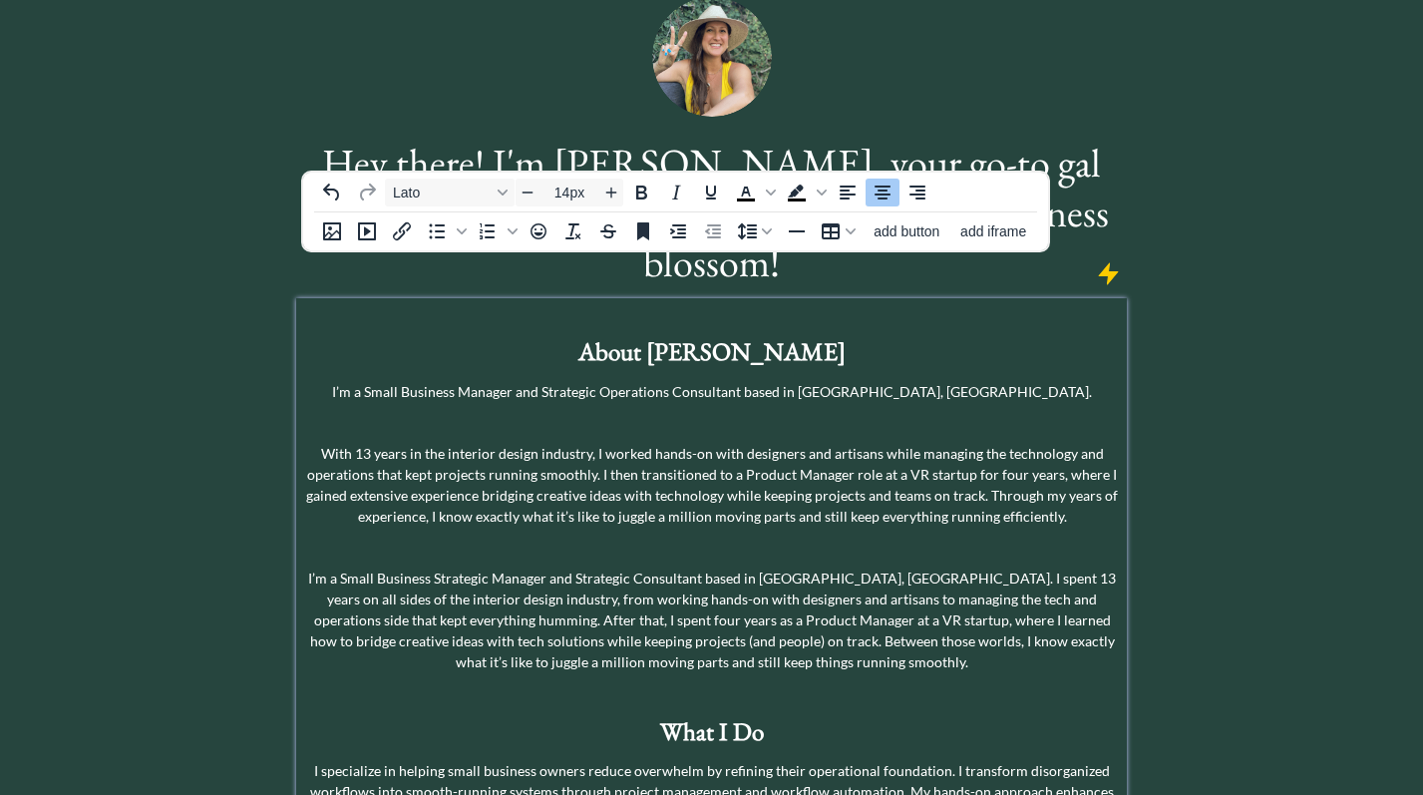
click at [1014, 381] on p "I’m a Small Business Manager and Strategic Operations Consultant based in [GEOG…" at bounding box center [711, 391] width 821 height 21
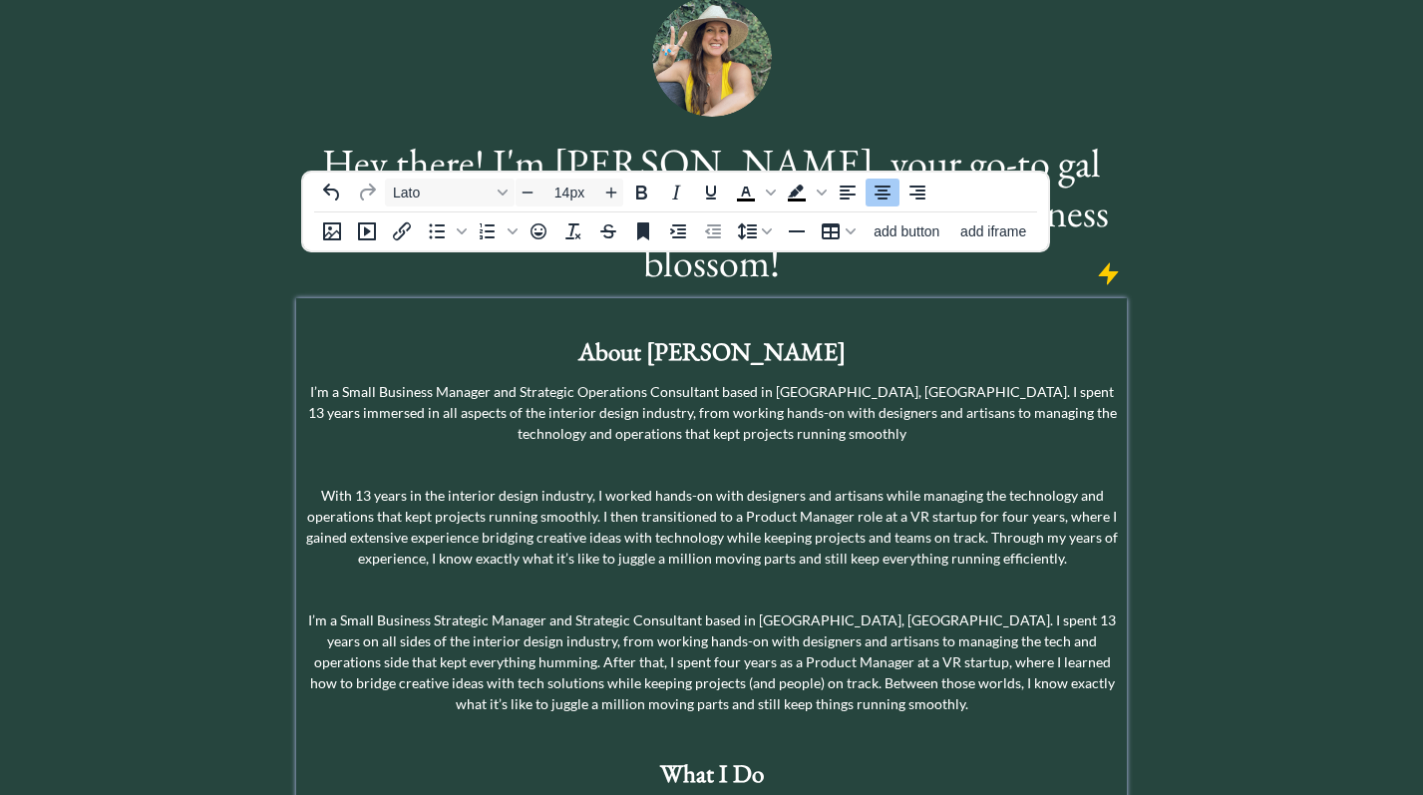
click at [659, 381] on p "I’m a Small Business Manager and Strategic Operations Consultant based in [GEOG…" at bounding box center [711, 412] width 821 height 63
click at [866, 381] on p "I’m a Small Business Manager and Strategic Operations Consultant based in [GEOG…" at bounding box center [711, 412] width 821 height 63
click at [1022, 381] on p "I’m a Small Business Manager and Strategic Operations Consultant based in [GEOG…" at bounding box center [711, 412] width 821 height 63
click at [876, 389] on p "I’m a Small Business Manager and Strategic Operations Consultant based in [GEOG…" at bounding box center [711, 412] width 821 height 63
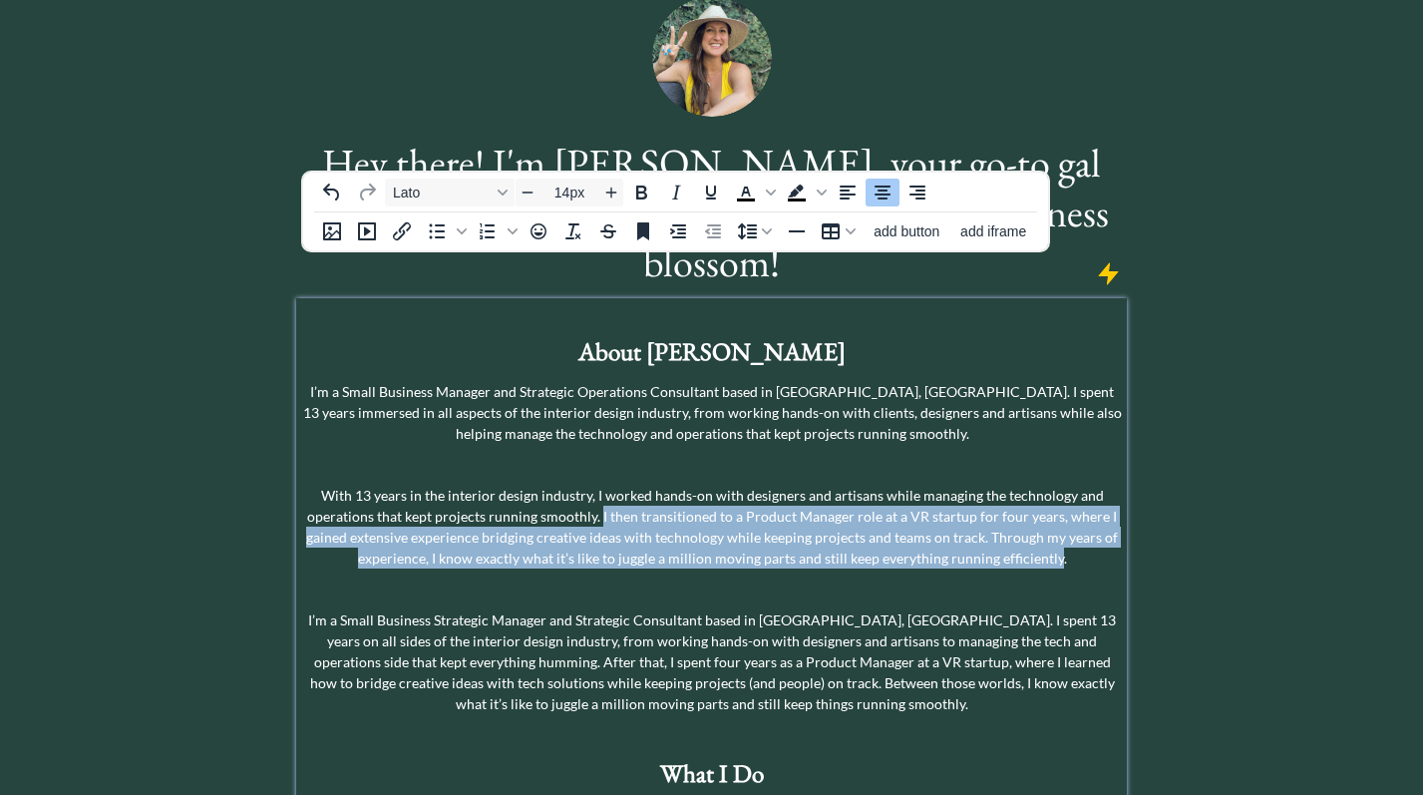
drag, startPoint x: 606, startPoint y: 467, endPoint x: 1054, endPoint y: 513, distance: 450.2
click at [1054, 513] on p "With 13 years in the interior design industry, I worked hands-on with designers…" at bounding box center [711, 527] width 821 height 84
click at [607, 485] on p "With 13 years in the interior design industry, I worked hands-on with designers…" at bounding box center [711, 527] width 821 height 84
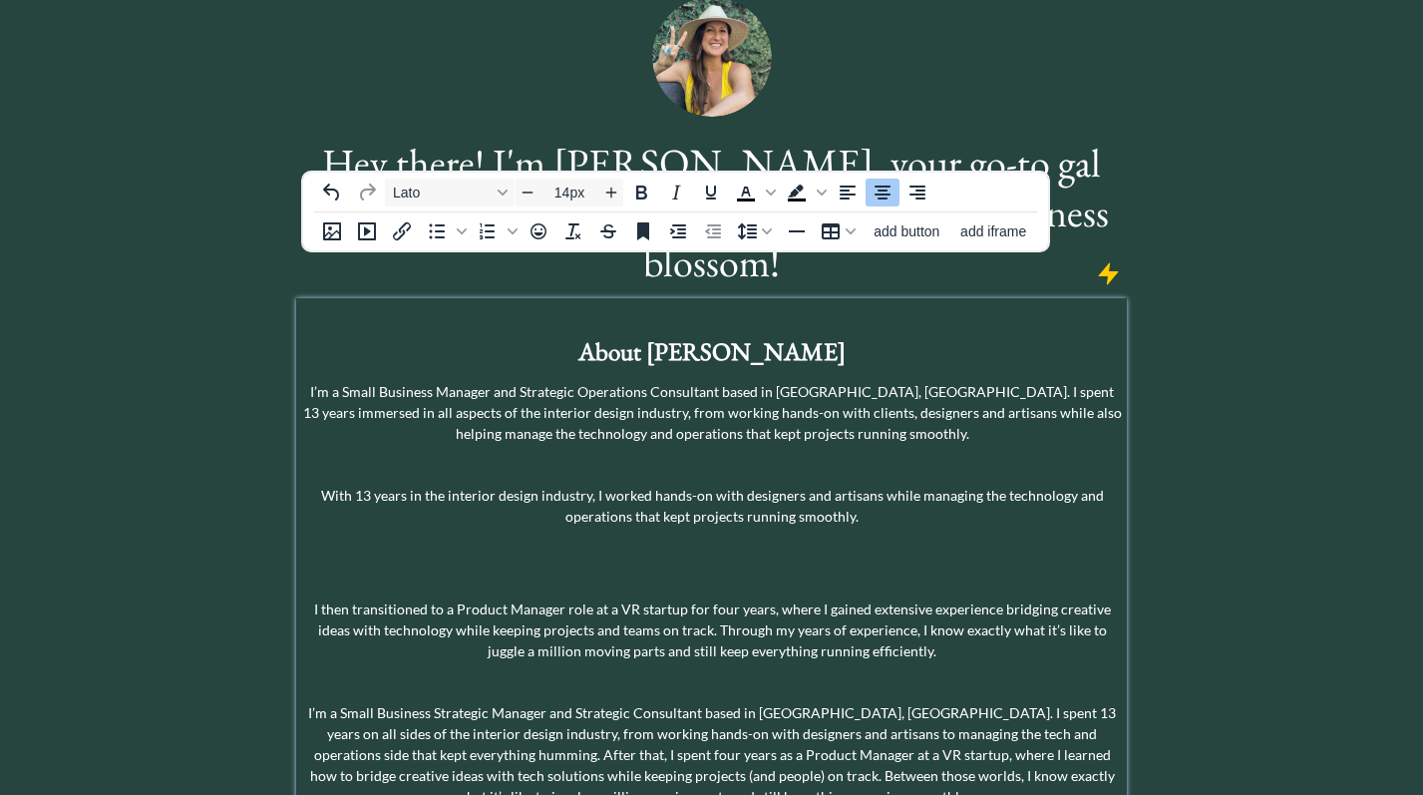
click at [888, 485] on p "With 13 years in the interior design industry, I worked hands-on with designers…" at bounding box center [711, 506] width 821 height 42
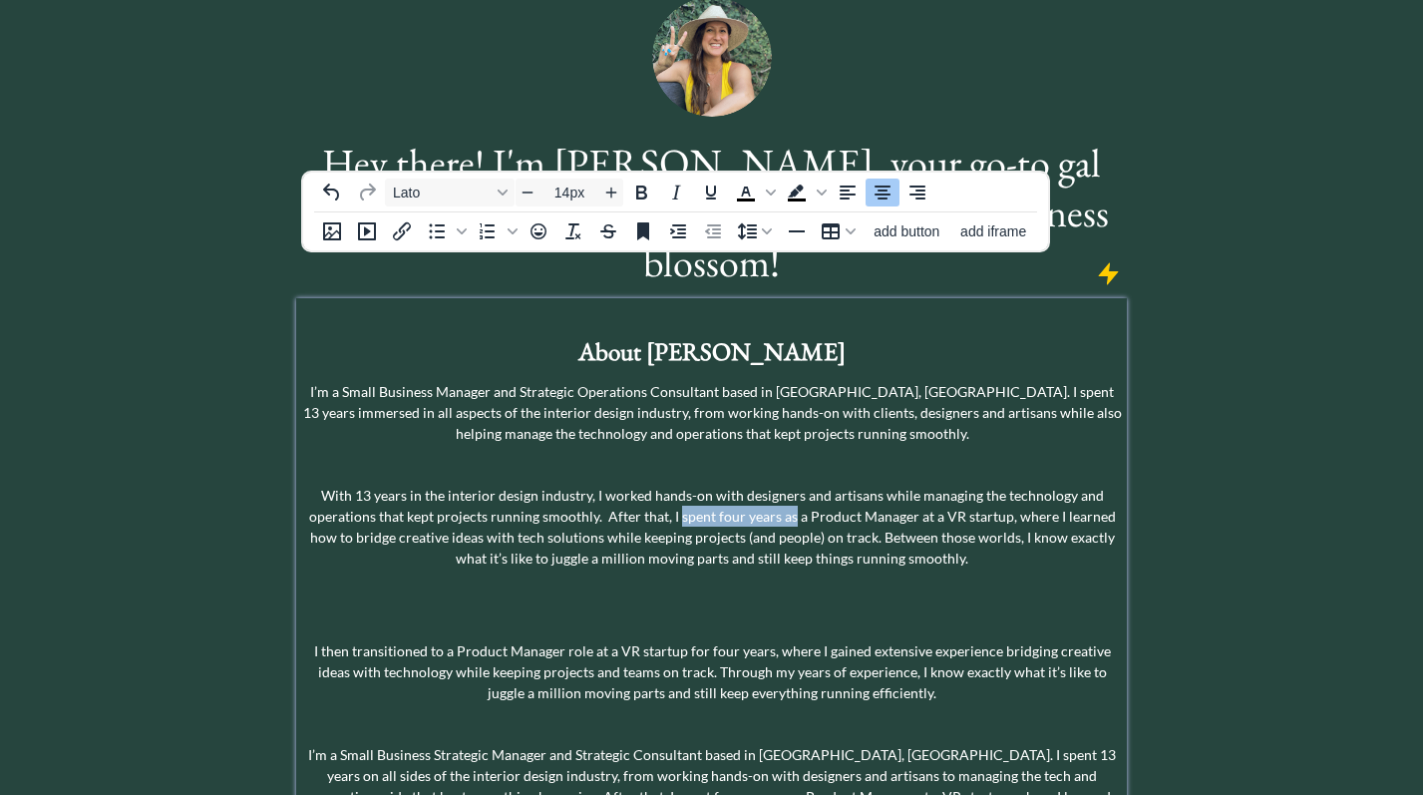
drag, startPoint x: 795, startPoint y: 472, endPoint x: 682, endPoint y: 472, distance: 112.7
click at [682, 485] on p "With 13 years in the interior design industry, I worked hands-on with designers…" at bounding box center [711, 527] width 821 height 84
drag, startPoint x: 676, startPoint y: 468, endPoint x: 615, endPoint y: 468, distance: 60.8
click at [615, 485] on p "With 13 years in the interior design industry, I worked hands-on with designers…" at bounding box center [711, 527] width 821 height 84
click at [661, 485] on p "With 13 years in the interior design industry, I worked hands-on with designers…" at bounding box center [711, 527] width 821 height 84
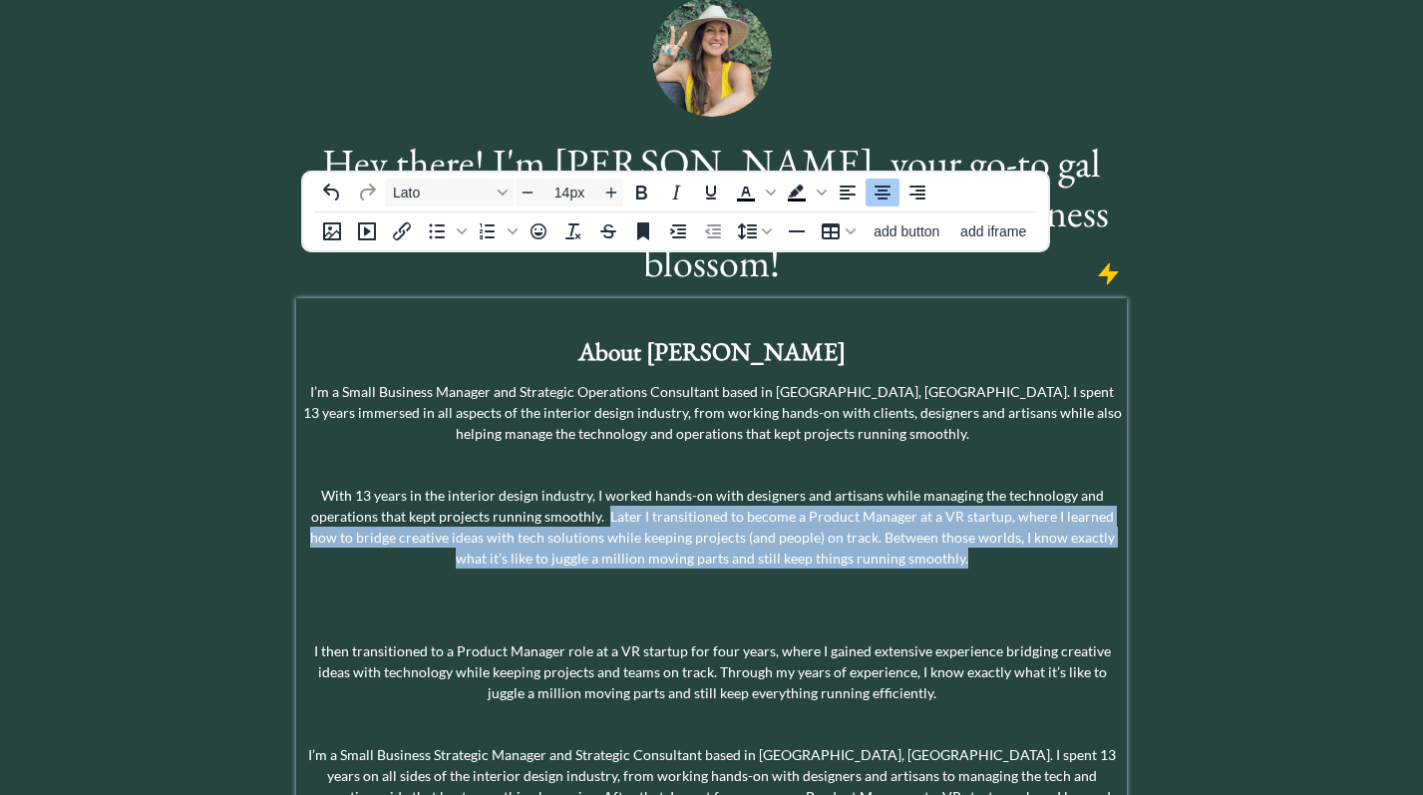
drag, startPoint x: 596, startPoint y: 465, endPoint x: 935, endPoint y: 508, distance: 341.8
click at [935, 508] on p "With 13 years in the interior design industry, I worked hands-on with designers…" at bounding box center [711, 527] width 821 height 84
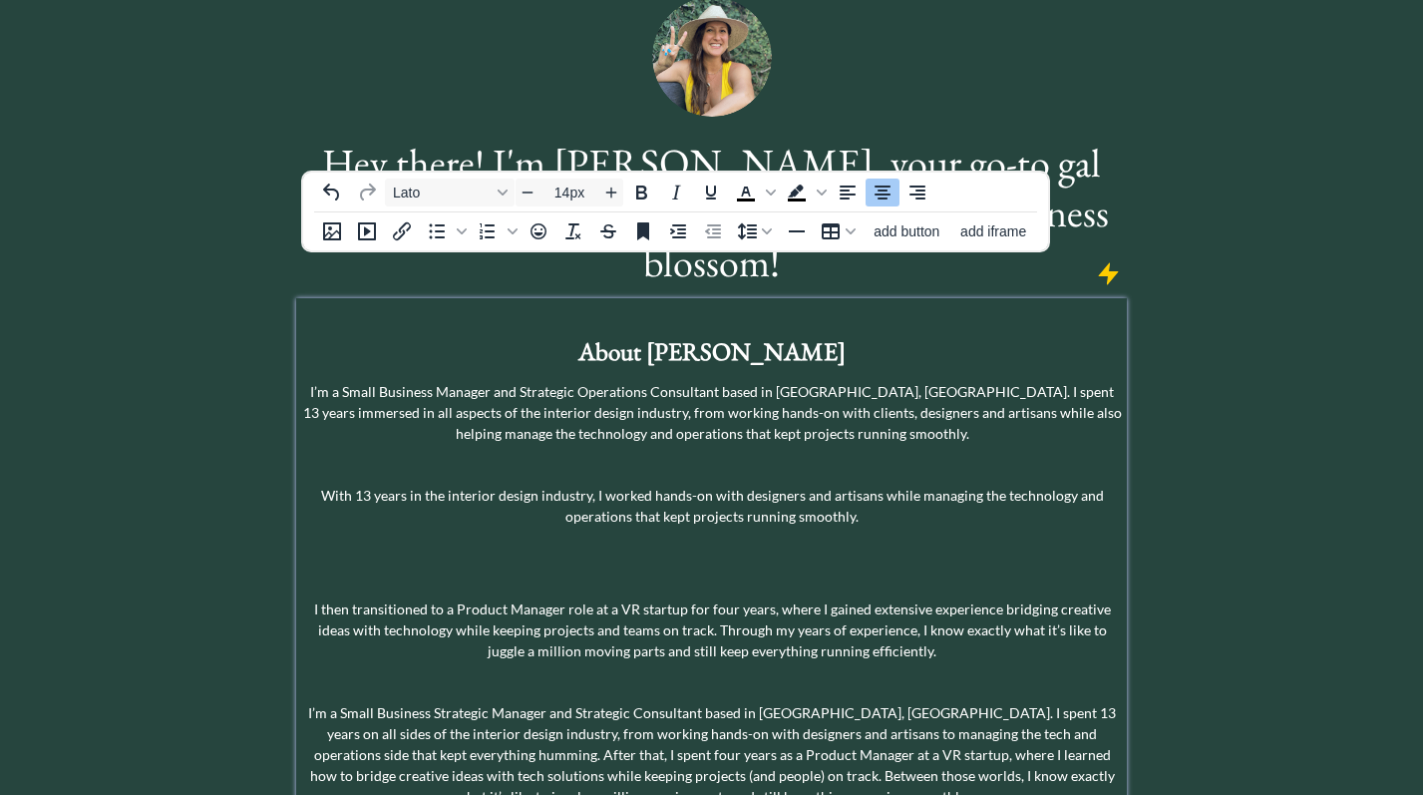
click at [878, 381] on p "I’m a Small Business Manager and Strategic Operations Consultant based in [GEOG…" at bounding box center [711, 412] width 821 height 63
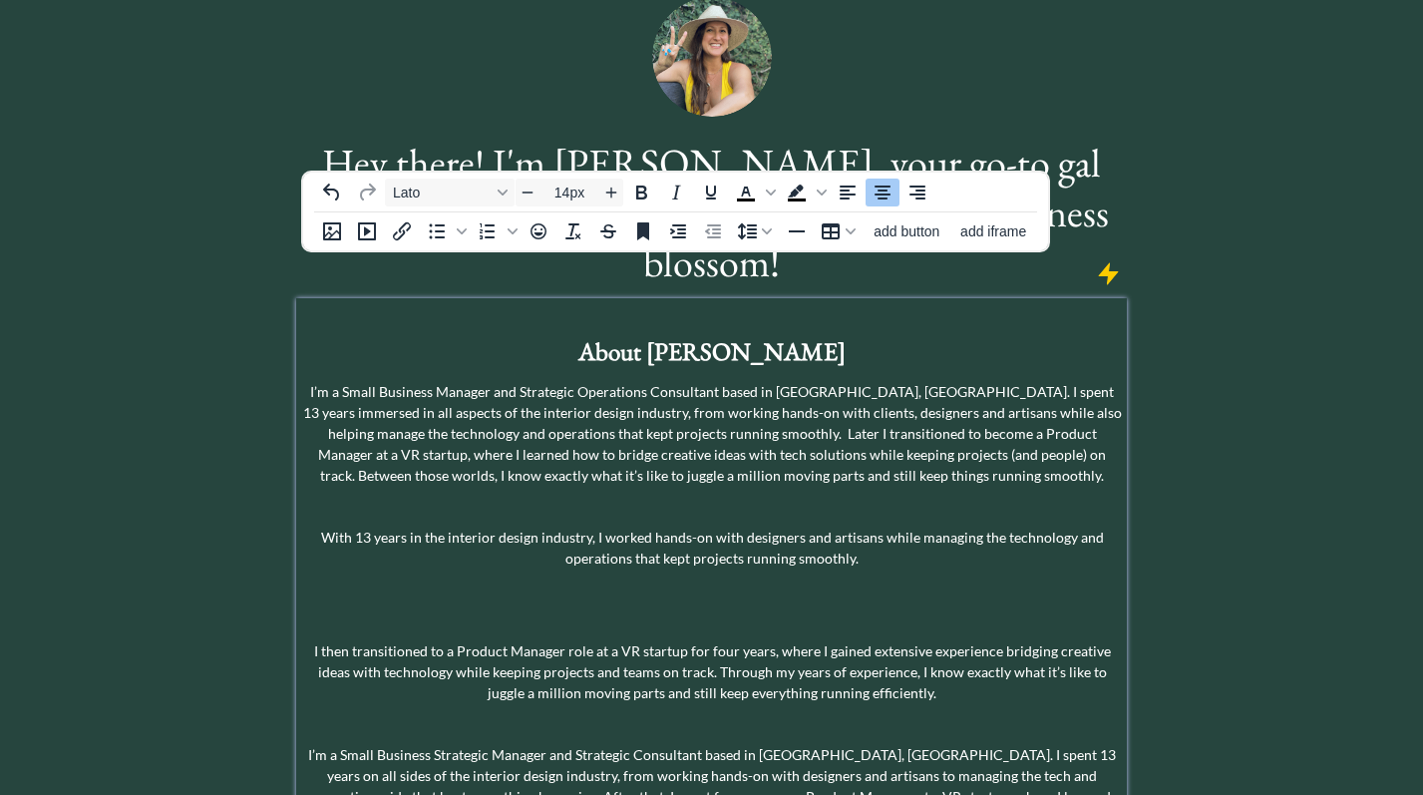
click at [990, 389] on p "I’m a Small Business Manager and Strategic Operations Consultant based in [GEOG…" at bounding box center [711, 433] width 821 height 105
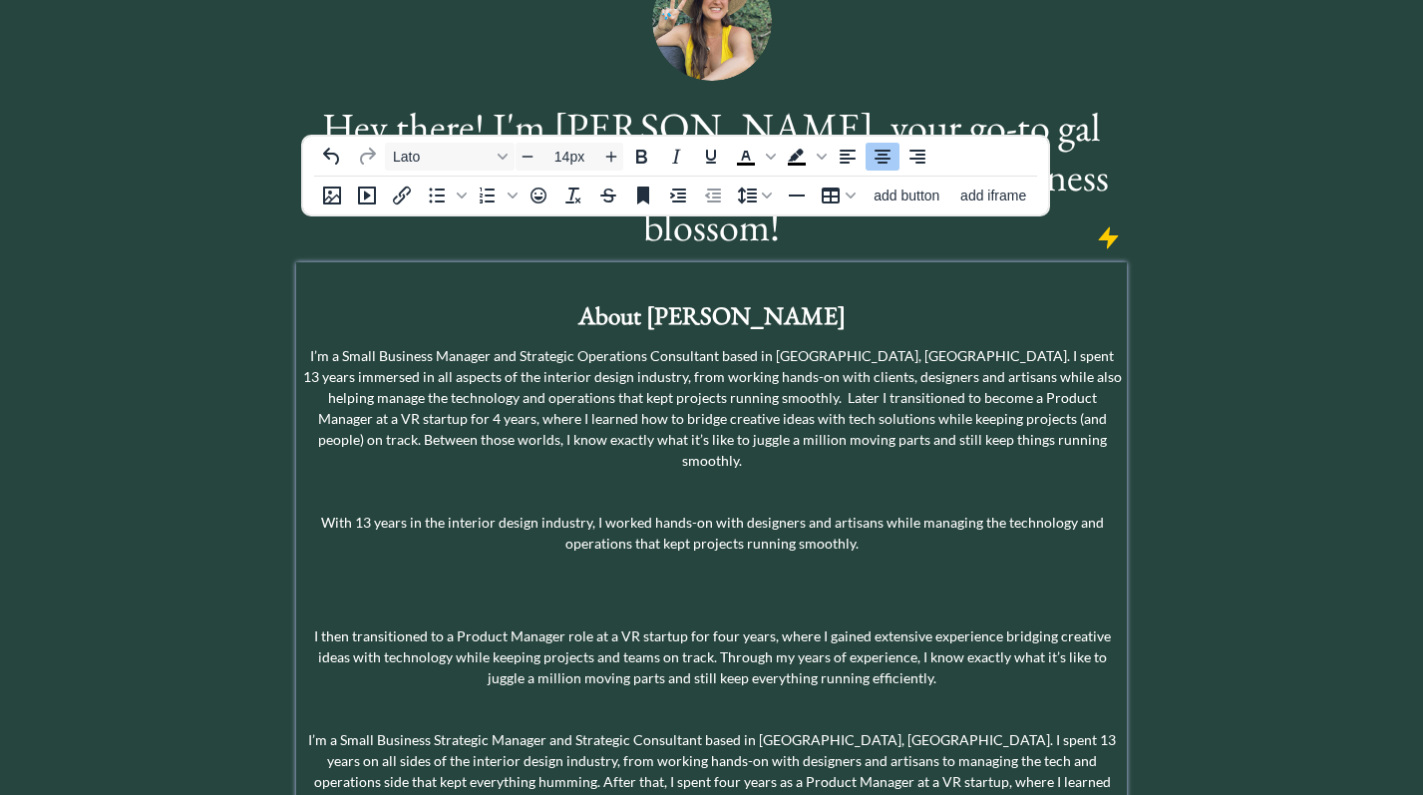
scroll to position [180, 0]
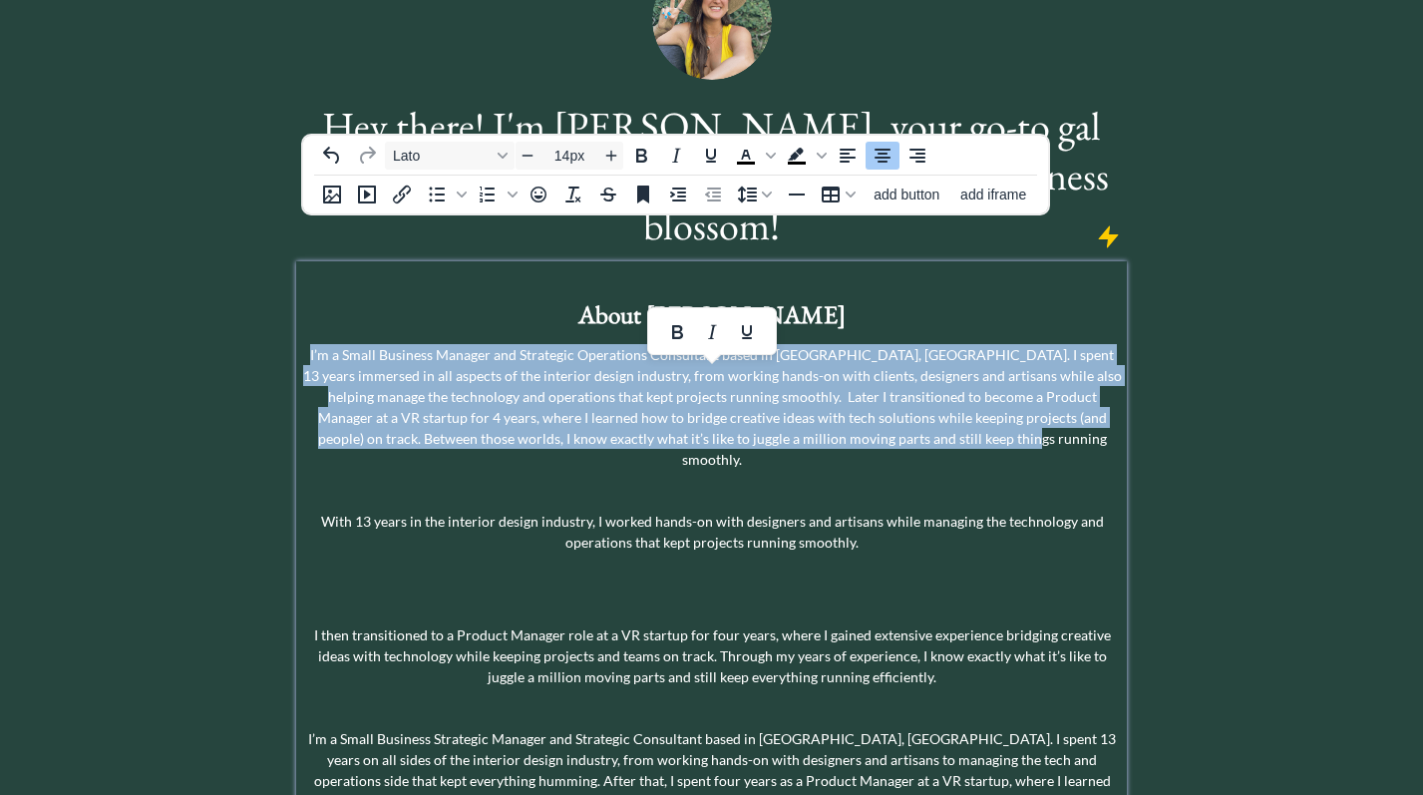
drag, startPoint x: 1004, startPoint y: 394, endPoint x: 300, endPoint y: 301, distance: 710.3
click at [300, 301] on div "About [PERSON_NAME] I’m a Small Business Manager and Strategic Operations Consu…" at bounding box center [711, 739] width 830 height 956
copy p "I’m a Small Business Manager and Strategic Operations Consultant based in [GEOG…"
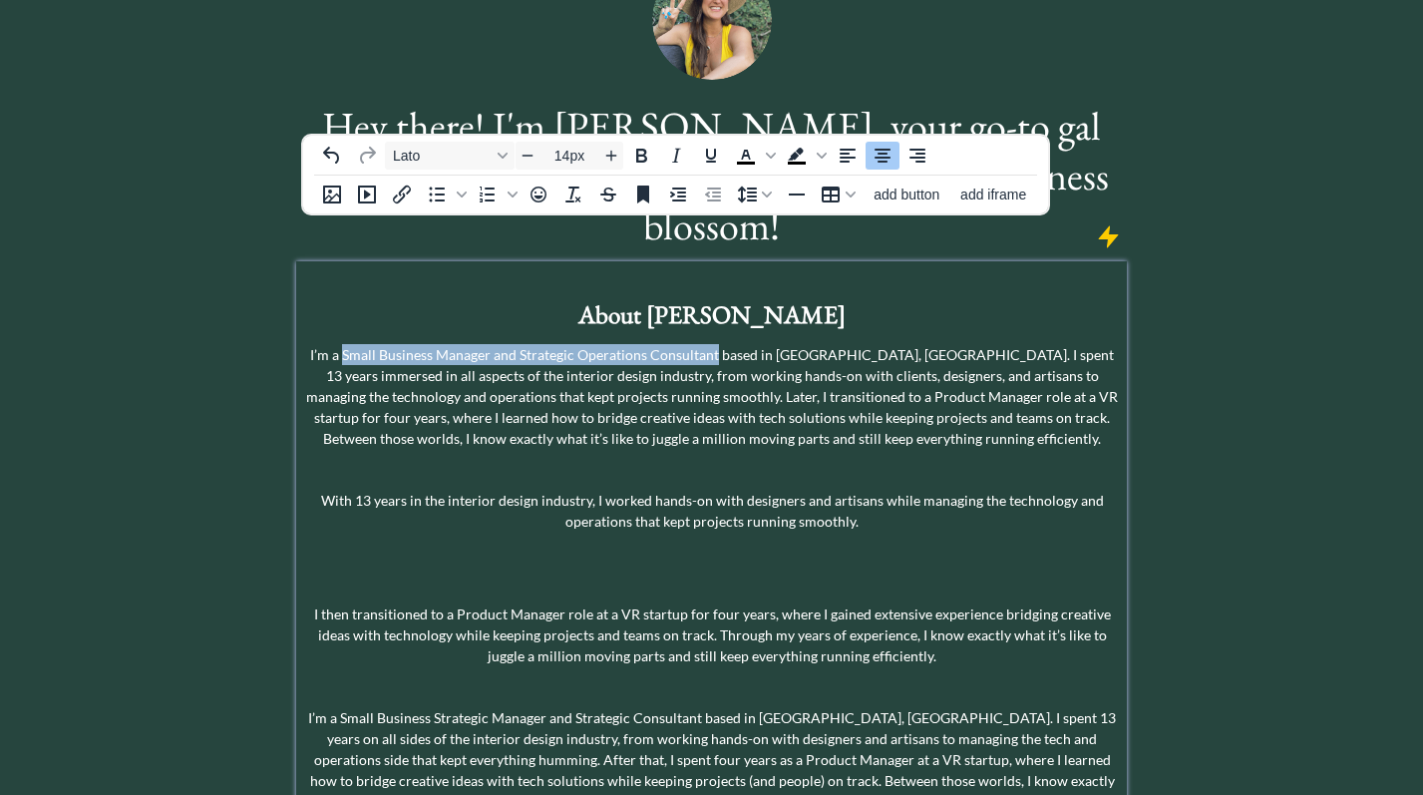
drag, startPoint x: 337, startPoint y: 306, endPoint x: 710, endPoint y: 311, distance: 373.1
click at [710, 344] on p "I’m a Small Business Manager and Strategic Operations Consultant based in [GEOG…" at bounding box center [711, 396] width 821 height 105
click at [644, 156] on icon "Bold" at bounding box center [641, 156] width 11 height 14
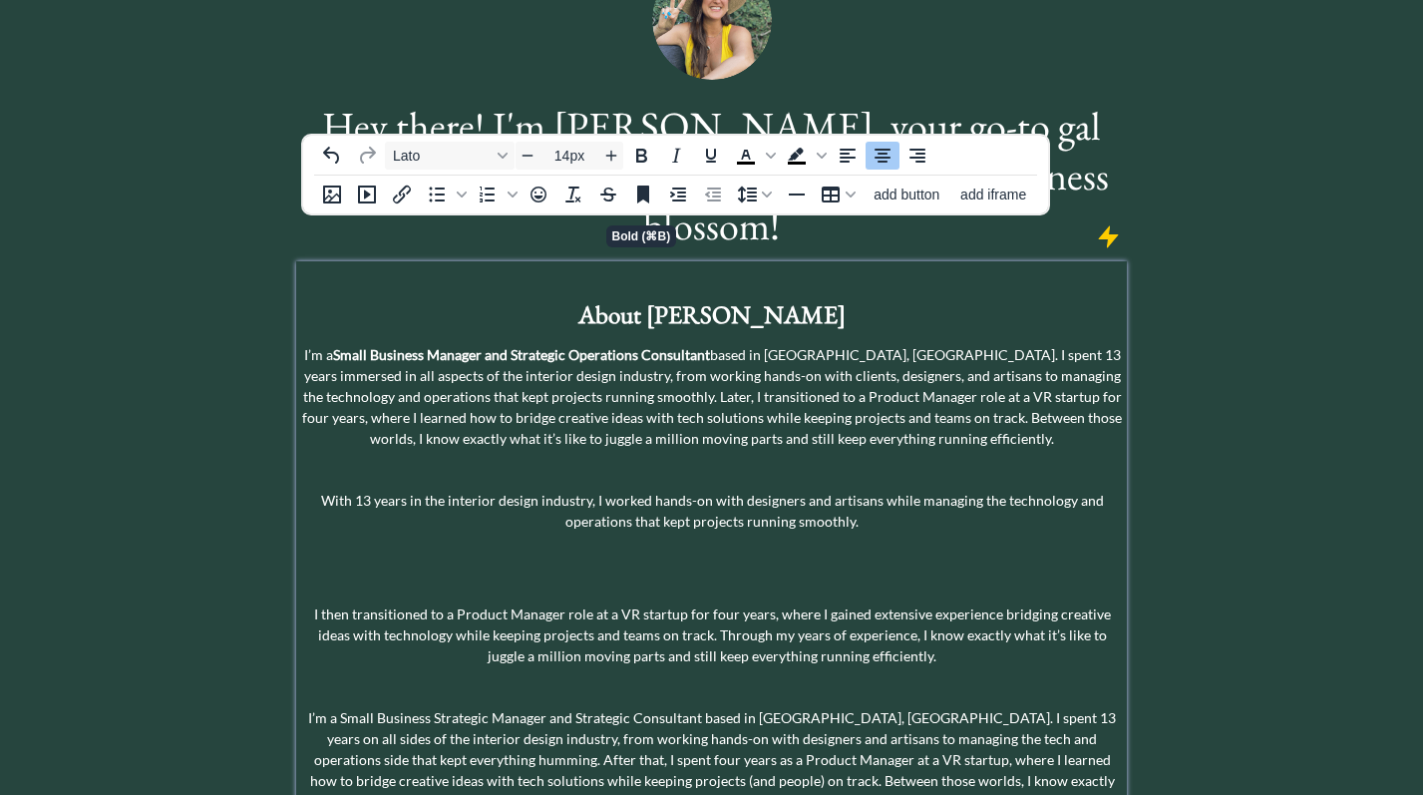
click at [638, 437] on div "About [PERSON_NAME] I’m a Small Business Manager and Strategic Operations Consu…" at bounding box center [711, 723] width 821 height 917
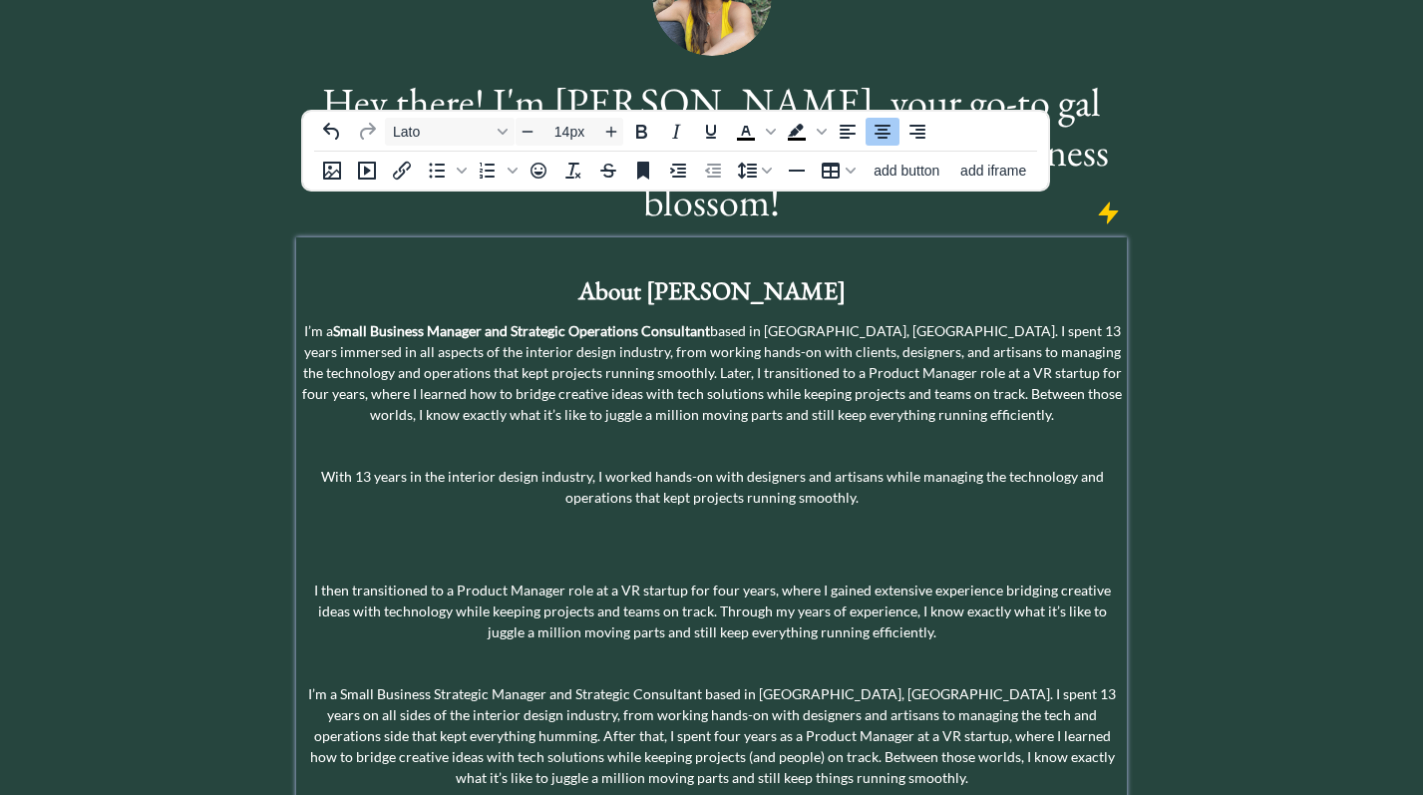
scroll to position [223, 0]
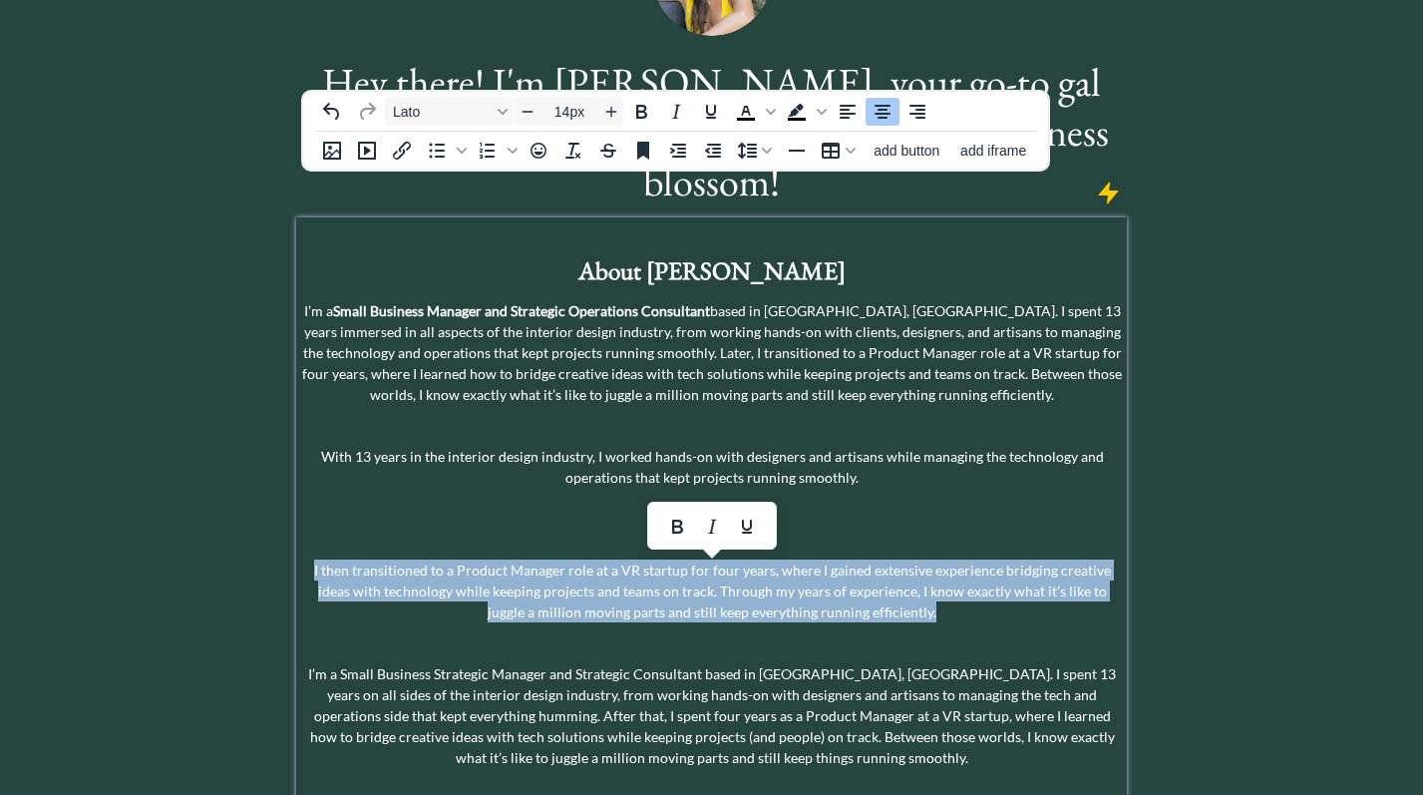
drag, startPoint x: 924, startPoint y: 565, endPoint x: 306, endPoint y: 486, distance: 622.5
click at [306, 486] on div "About [PERSON_NAME] I’m a Small Business Manager and Strategic Operations Consu…" at bounding box center [711, 679] width 821 height 917
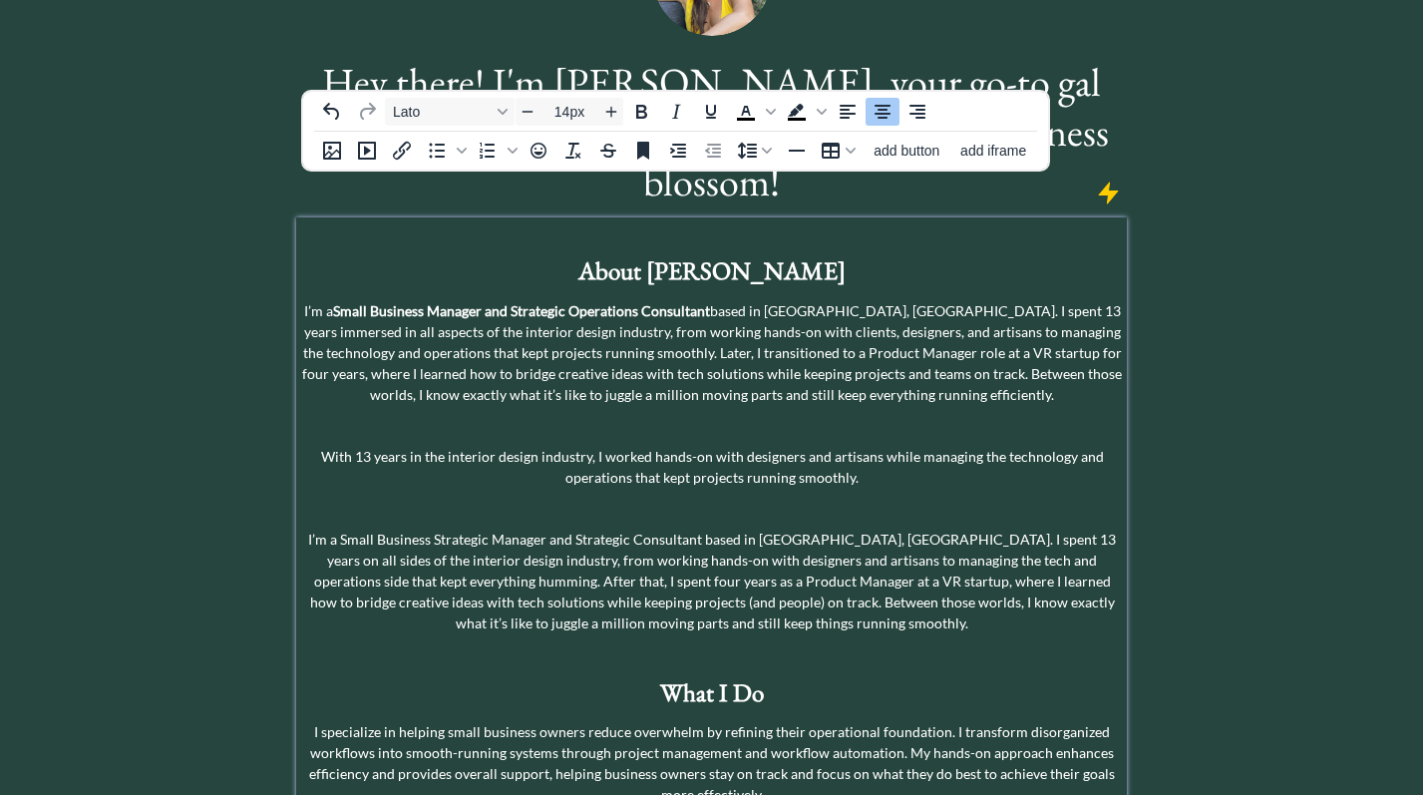
click at [887, 348] on p "I’m a Small Business Manager and Strategic Operations Consultant based in [GEOG…" at bounding box center [711, 352] width 821 height 105
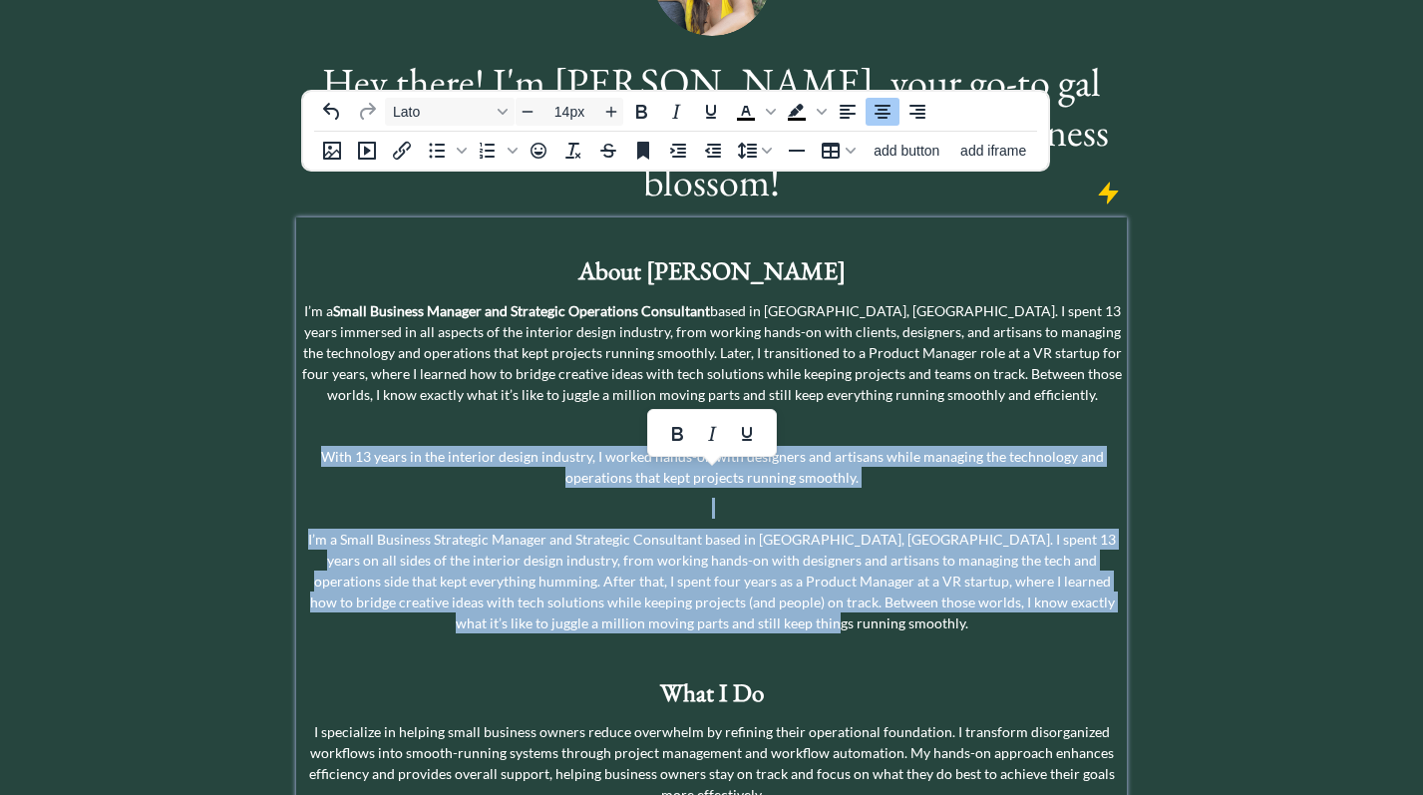
drag, startPoint x: 855, startPoint y: 582, endPoint x: 252, endPoint y: 394, distance: 631.0
click at [252, 394] on div "saving... click to upload a picture Hey there! I'm [PERSON_NAME], your go-to ga…" at bounding box center [711, 443] width 1423 height 1333
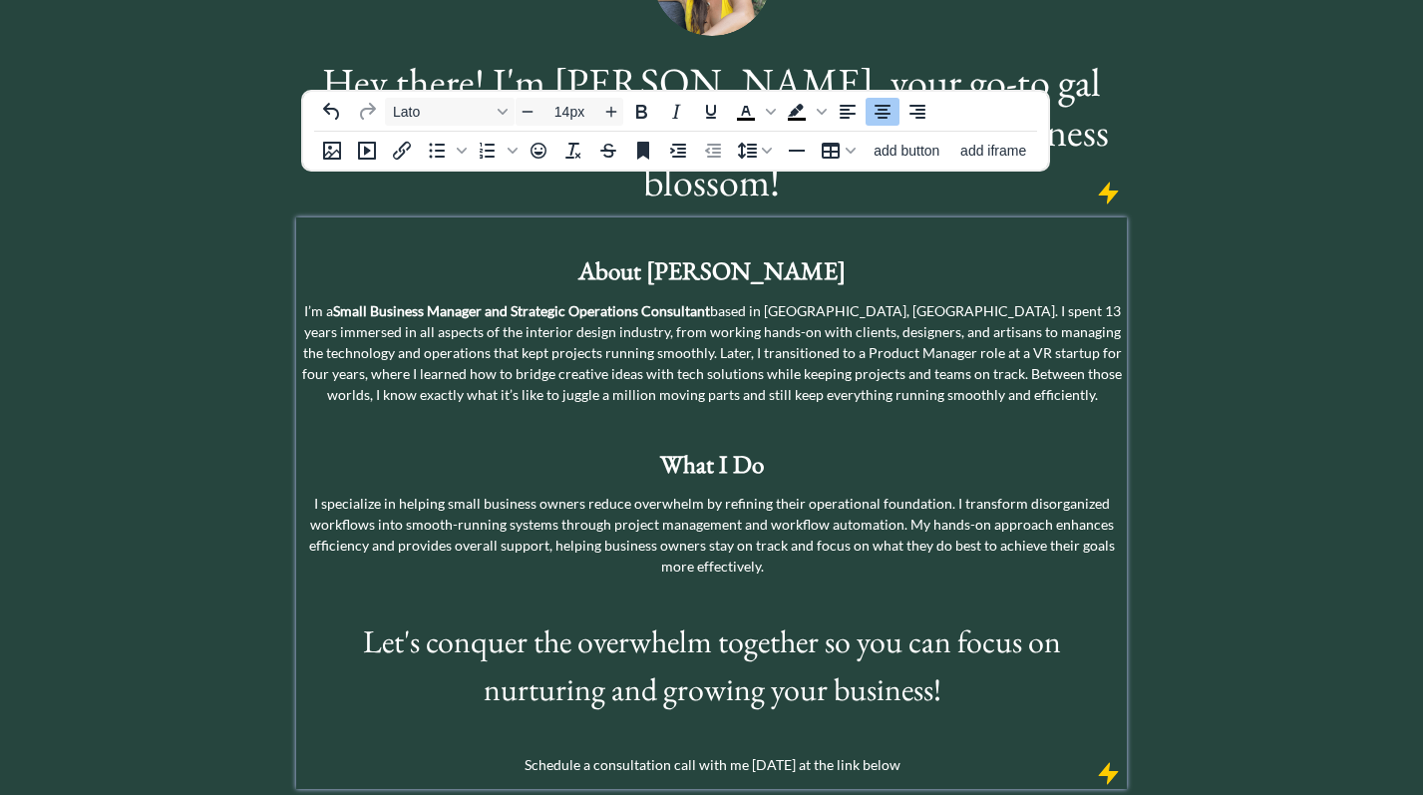
click at [753, 493] on p "I specialize in helping small business owners reduce overwhelm by refining thei…" at bounding box center [711, 535] width 821 height 84
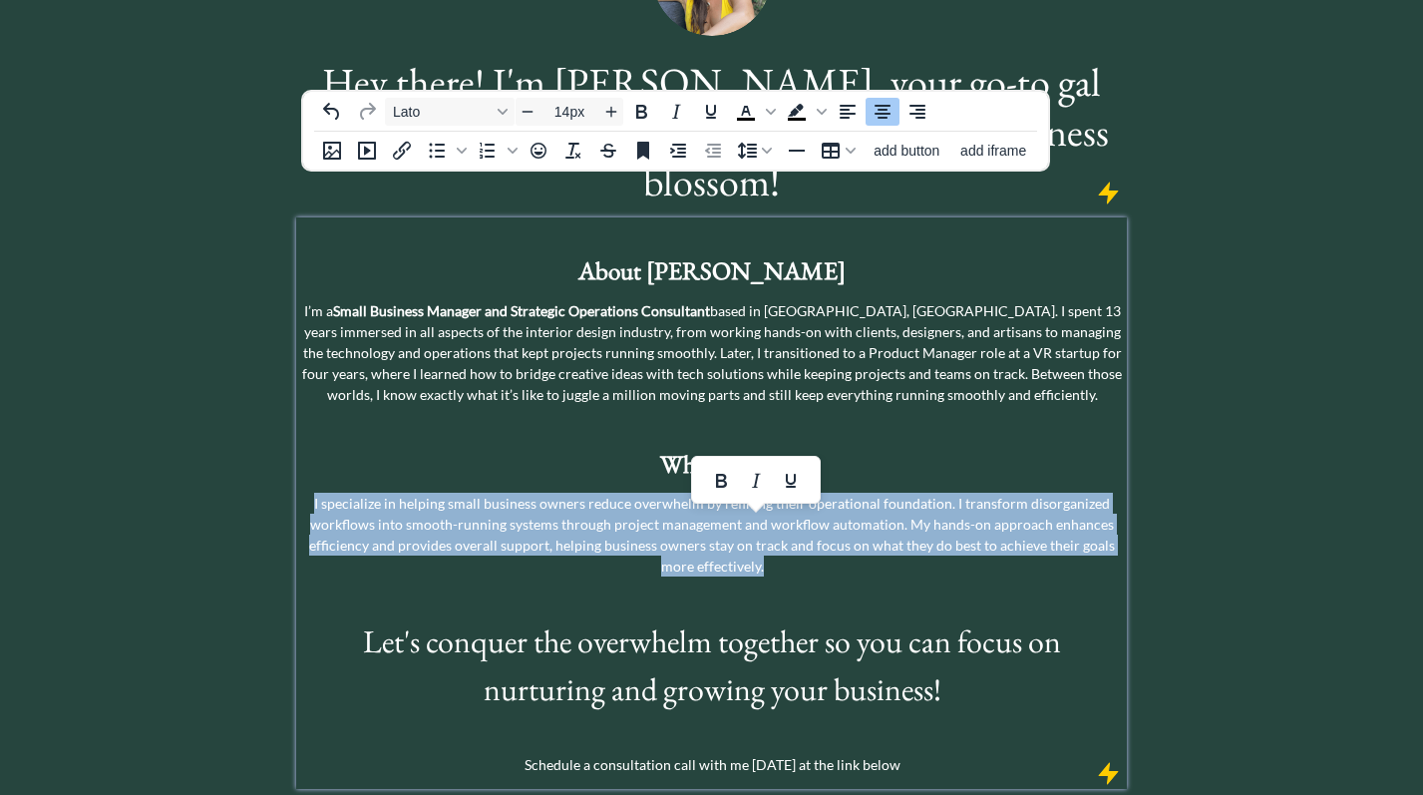
click at [753, 493] on p "I specialize in helping small business owners reduce overwhelm by refining thei…" at bounding box center [711, 535] width 821 height 84
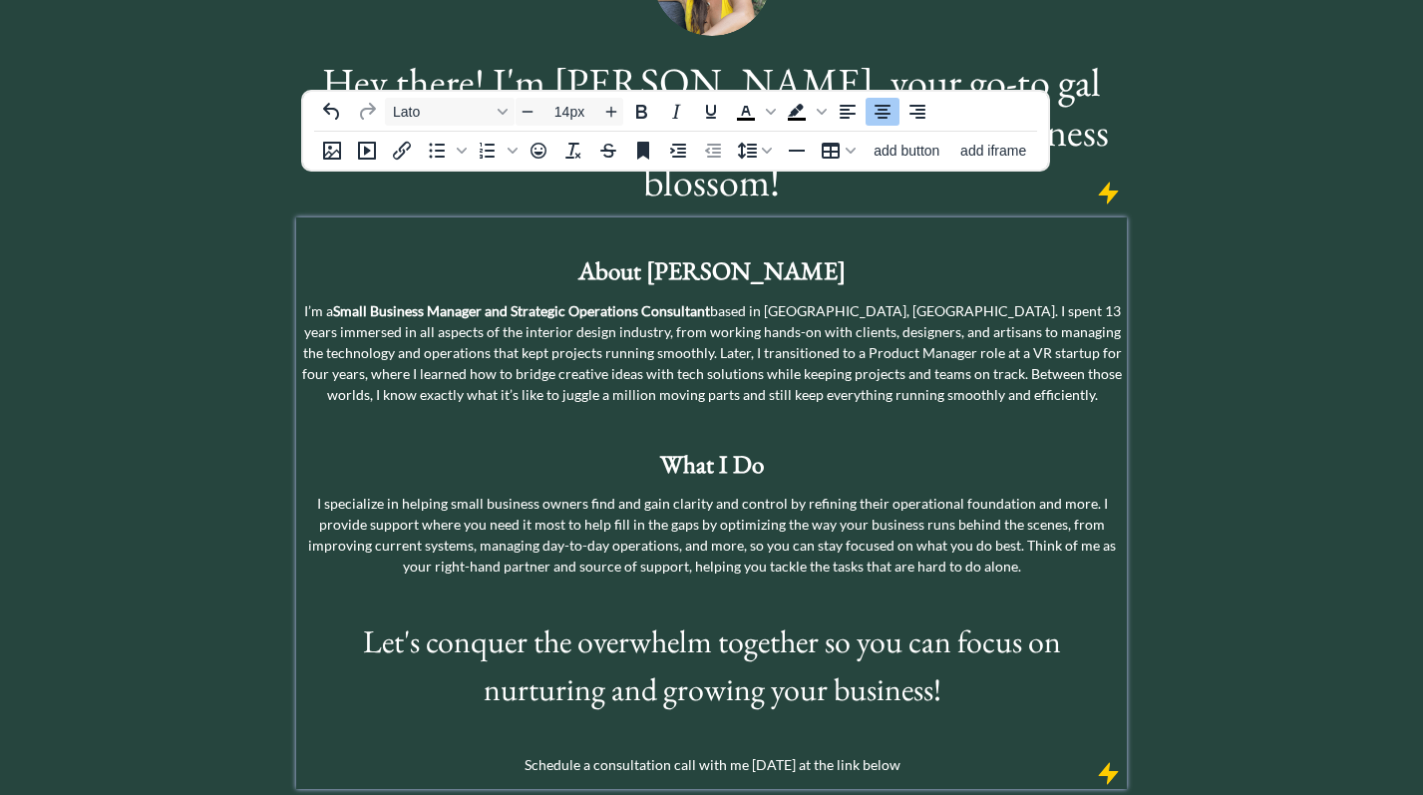
scroll to position [257, 0]
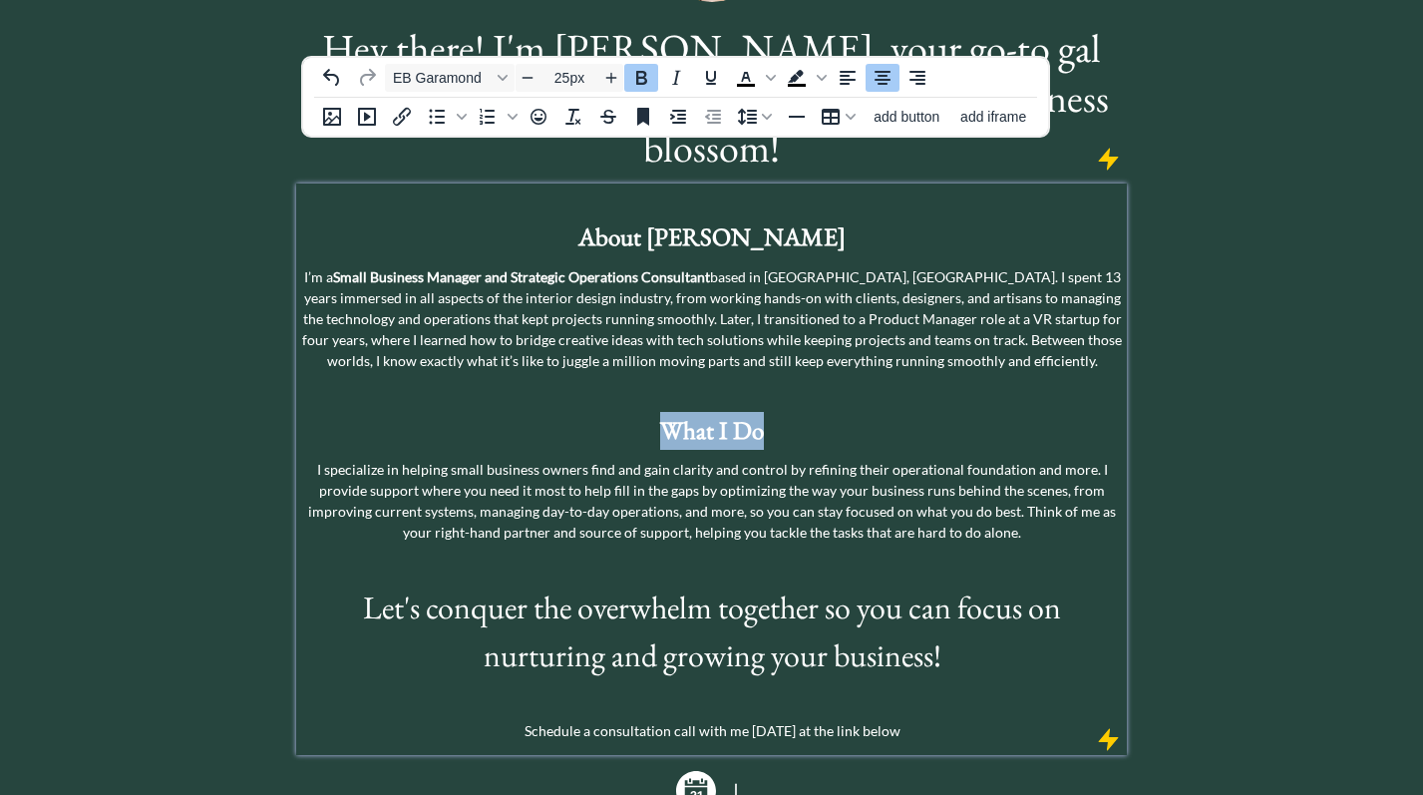
drag, startPoint x: 766, startPoint y: 380, endPoint x: 669, endPoint y: 381, distance: 96.8
click at [669, 412] on p "What I Do" at bounding box center [711, 431] width 821 height 38
copy strong "What I Do"
click at [1008, 477] on p "I specialize in helping small business owners find and gain clarity and control…" at bounding box center [711, 501] width 821 height 84
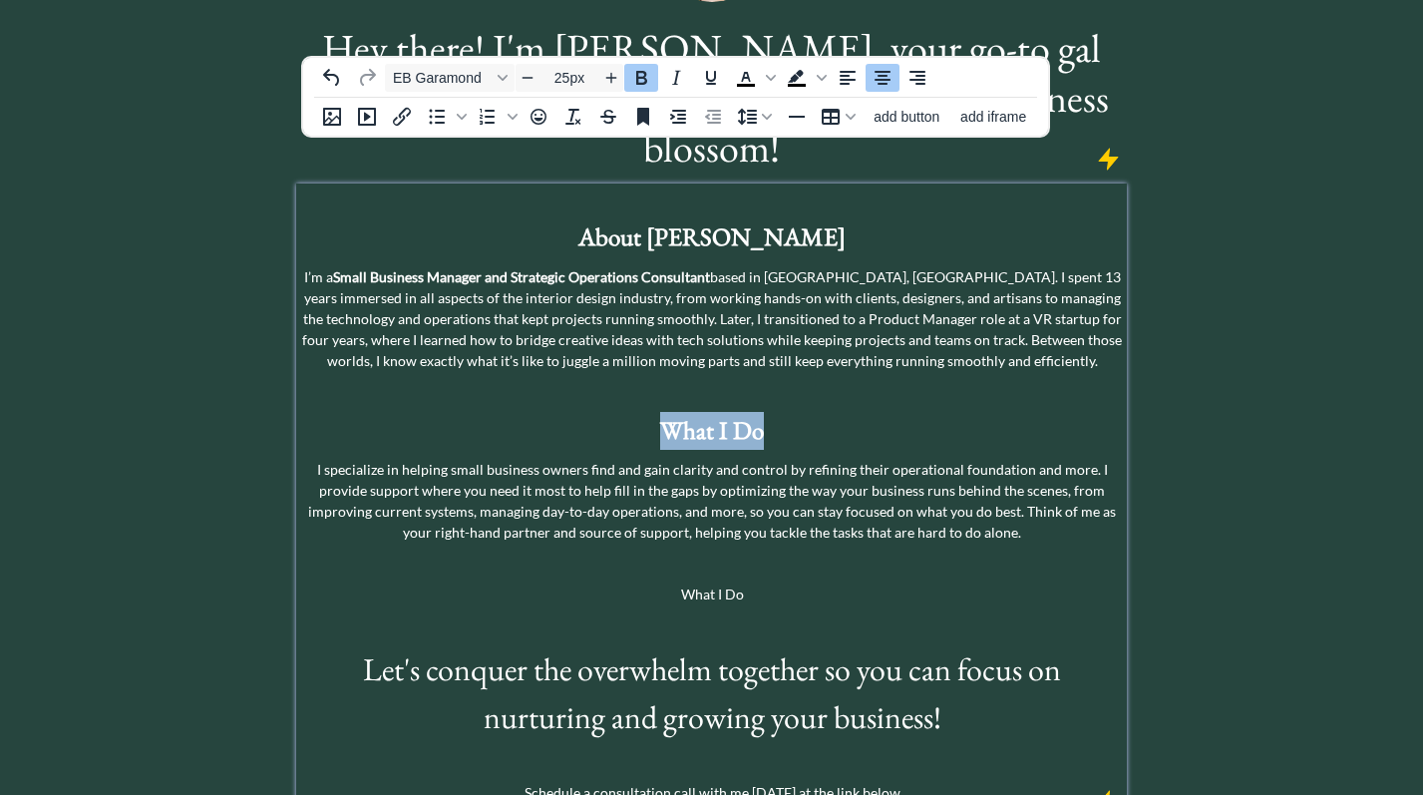
drag, startPoint x: 762, startPoint y: 381, endPoint x: 669, endPoint y: 383, distance: 92.8
click at [669, 414] on strong "What I Do" at bounding box center [712, 430] width 104 height 32
copy strong "What I Do"
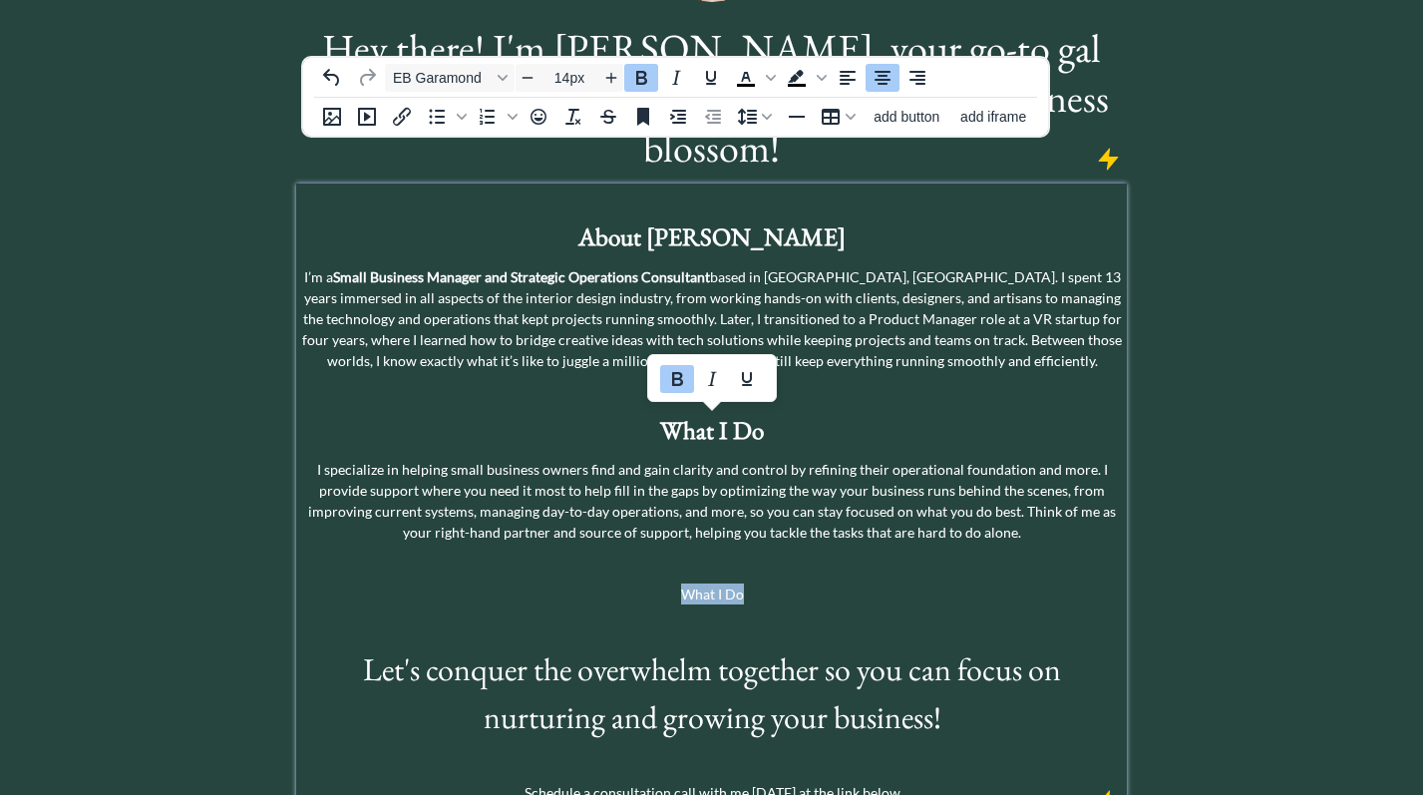
drag, startPoint x: 745, startPoint y: 543, endPoint x: 645, endPoint y: 543, distance: 99.7
click at [645, 584] on p "What I Do" at bounding box center [711, 594] width 821 height 21
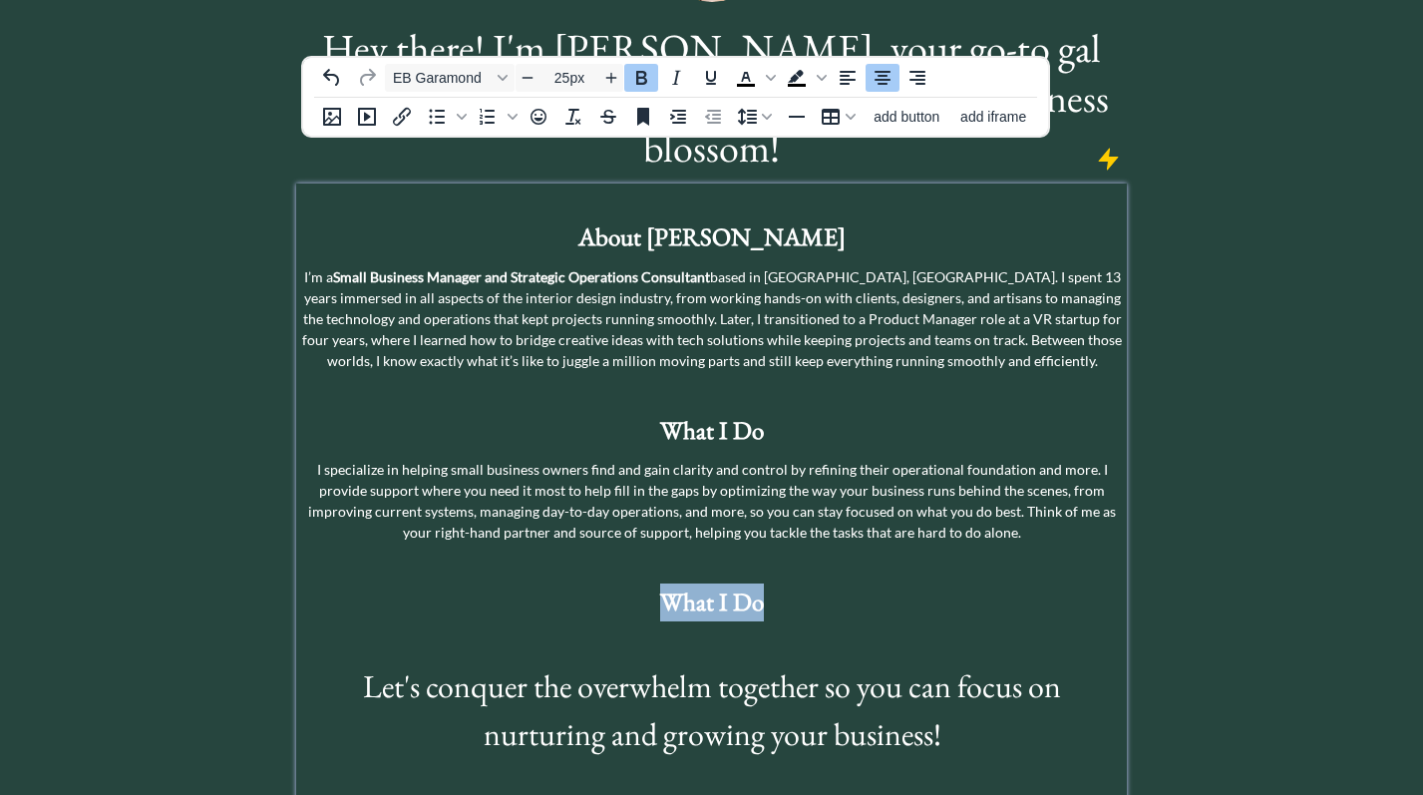
drag, startPoint x: 763, startPoint y: 554, endPoint x: 665, endPoint y: 551, distance: 97.8
click at [665, 586] on strong "What I Do" at bounding box center [712, 602] width 104 height 32
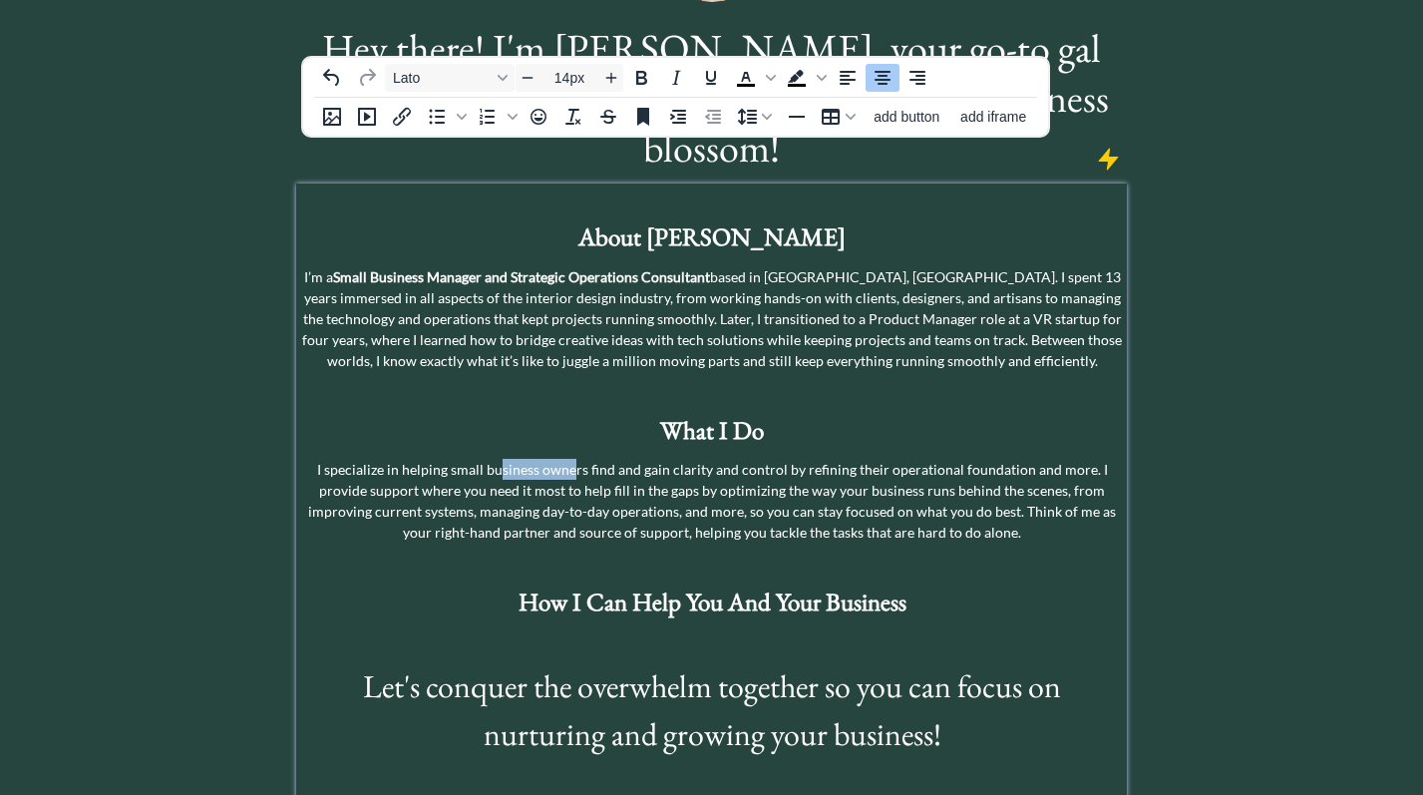
drag, startPoint x: 558, startPoint y: 427, endPoint x: 481, endPoint y: 427, distance: 76.8
click at [481, 459] on p "I specialize in helping small business owners find and gain clarity and control…" at bounding box center [711, 501] width 821 height 84
copy p "siness owne"
click at [662, 631] on p at bounding box center [711, 641] width 821 height 21
click at [881, 74] on icon "Align center" at bounding box center [883, 78] width 24 height 24
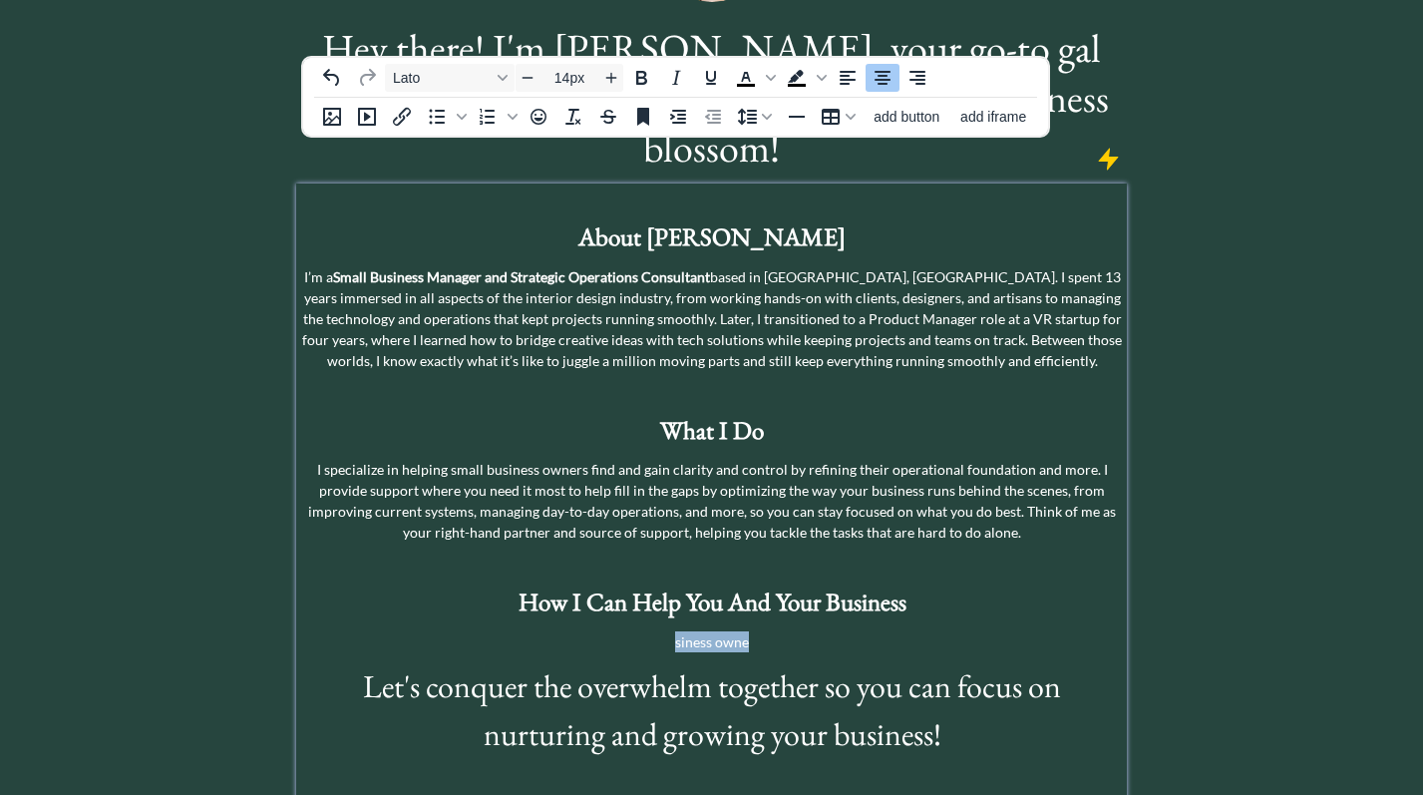
drag, startPoint x: 753, startPoint y: 592, endPoint x: 665, endPoint y: 592, distance: 87.8
click at [665, 631] on p "siness owne" at bounding box center [711, 641] width 821 height 21
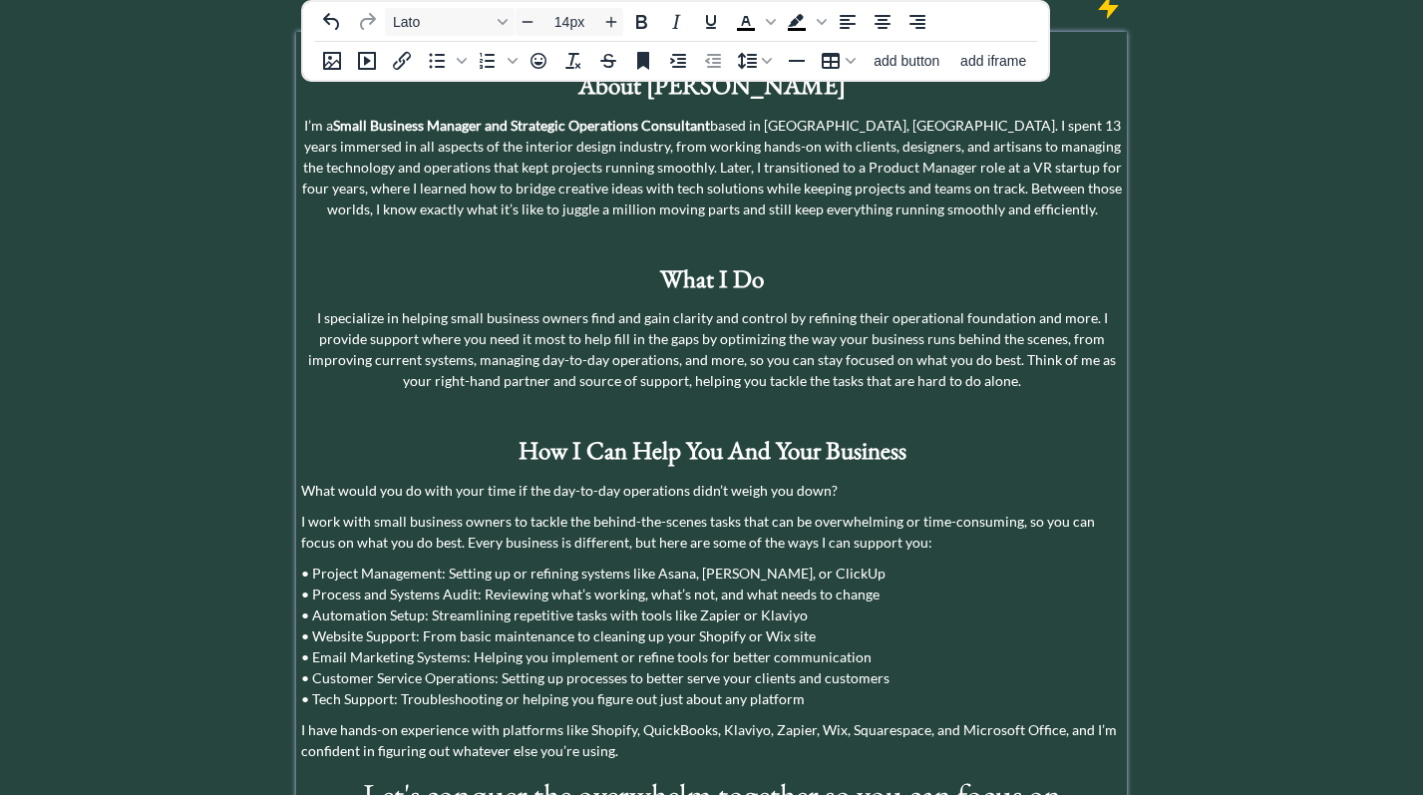
scroll to position [421, 0]
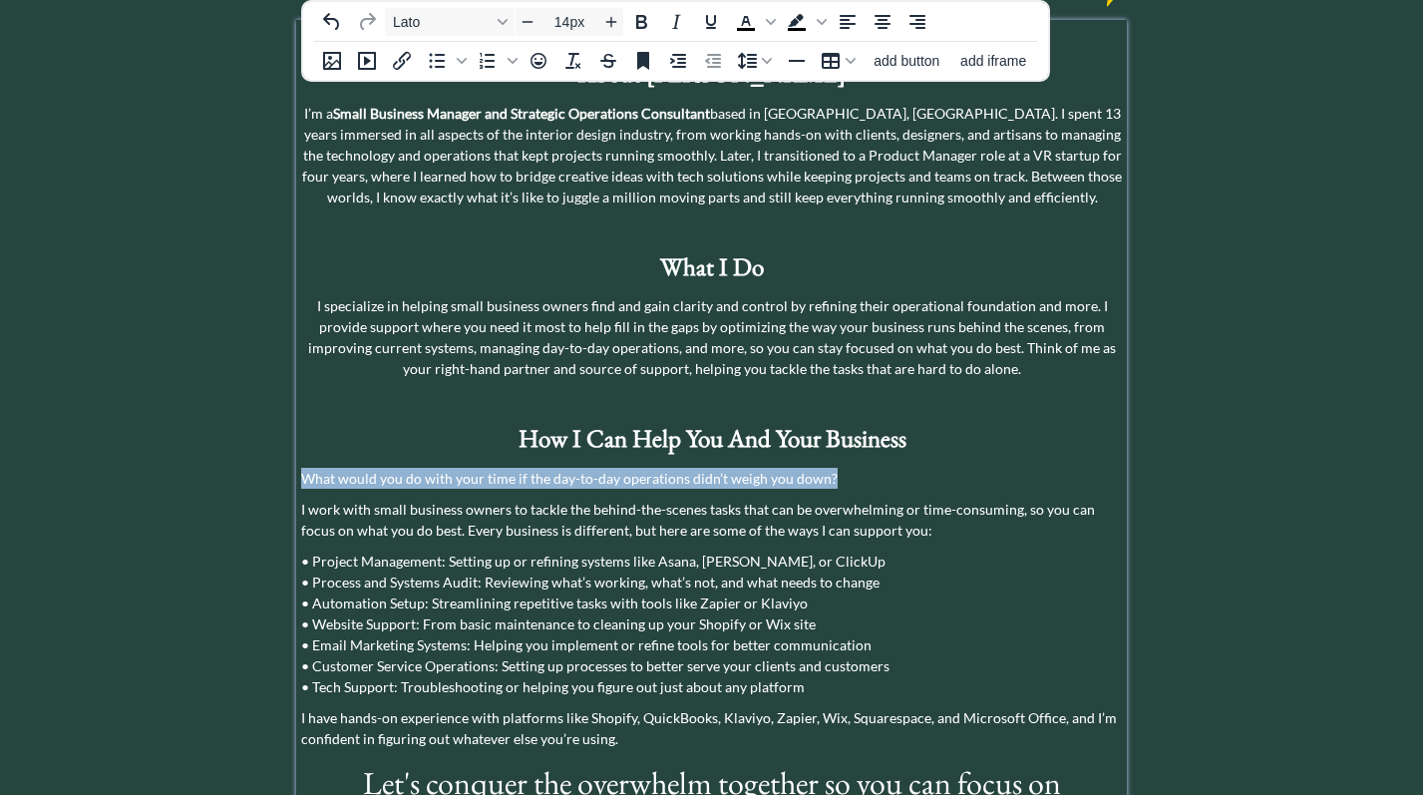
drag, startPoint x: 828, startPoint y: 424, endPoint x: 303, endPoint y: 432, distance: 524.7
click at [303, 468] on p "What would you do with your time if the day-to-day operations didn’t weigh you …" at bounding box center [711, 478] width 821 height 21
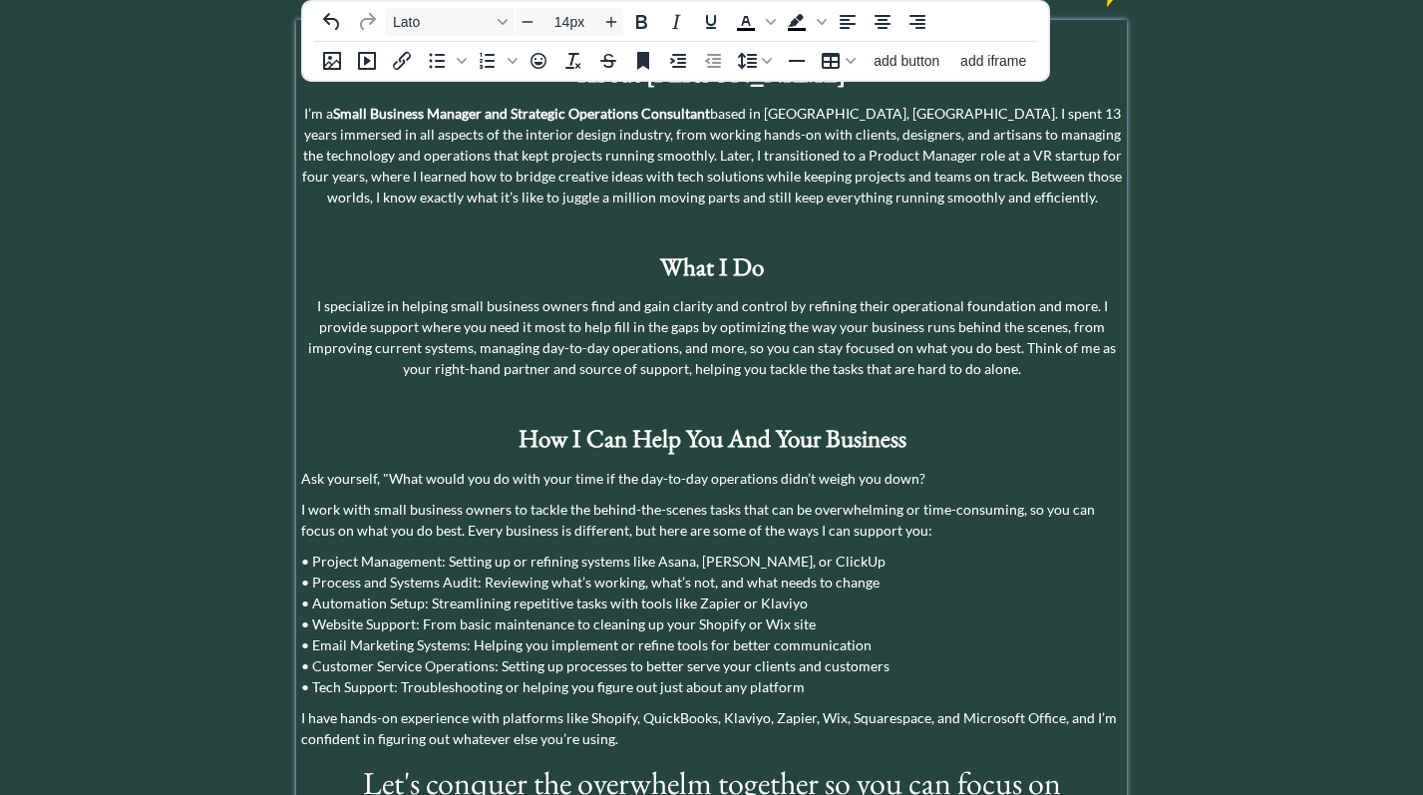
click at [486, 468] on p "Ask yourself, "What would you do with your time if the day-to-day operations di…" at bounding box center [711, 478] width 821 height 21
click at [546, 468] on p "Ask yourself, "What would I do with your time if the day-to-day operations didn…" at bounding box center [711, 478] width 821 height 21
click at [840, 468] on p "Ask yourself, "What would I do with my time if the day-to-day operations didn’t…" at bounding box center [711, 478] width 821 height 21
click at [895, 468] on p "Ask yourself, "What would I do with my time if the day-to-day operations didn’t…" at bounding box center [711, 478] width 821 height 21
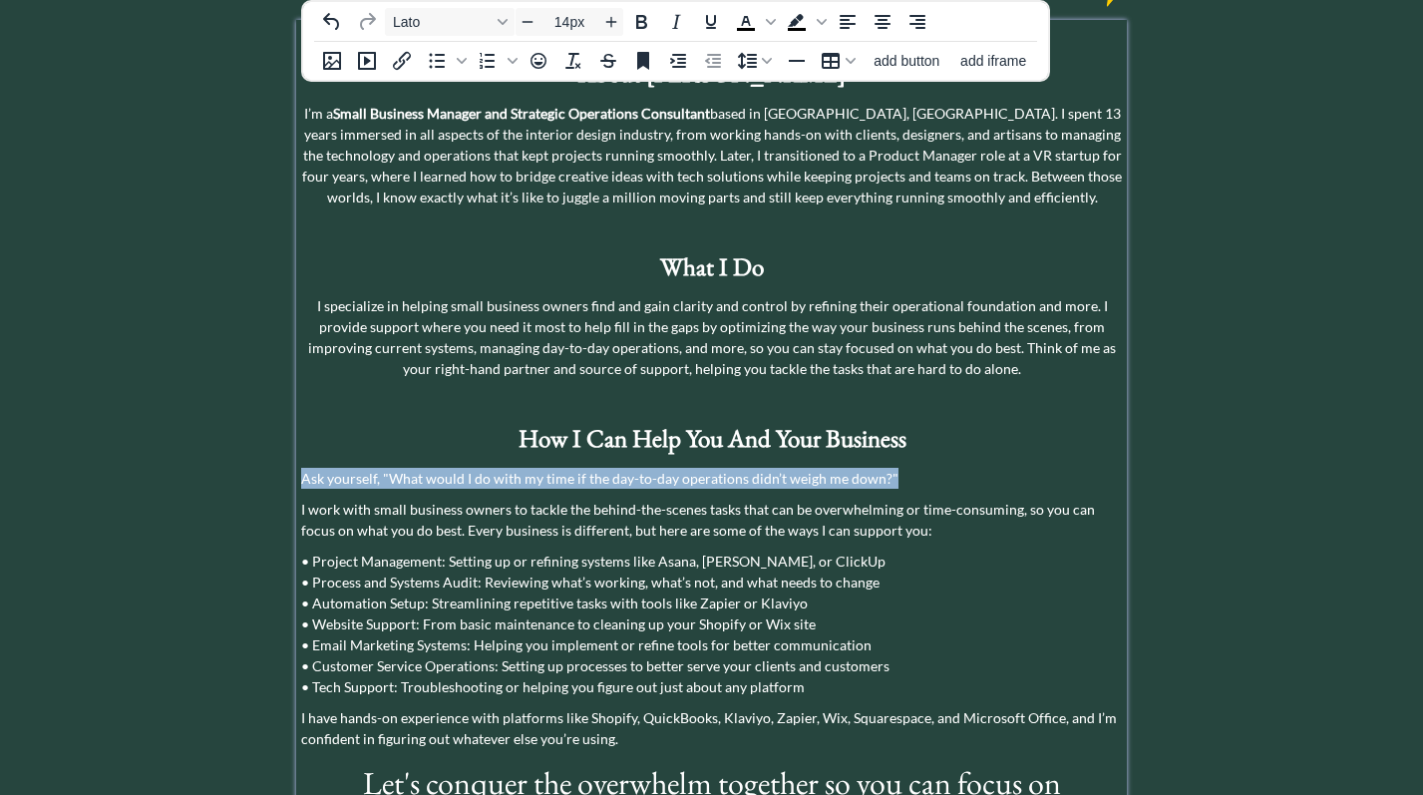
drag, startPoint x: 888, startPoint y: 425, endPoint x: 281, endPoint y: 429, distance: 606.5
click at [281, 429] on div "saving... click to upload a picture Hey there! I'm [PERSON_NAME], your go-to ga…" at bounding box center [711, 300] width 1423 height 1443
click at [609, 23] on icon "Increase font size" at bounding box center [611, 22] width 16 height 16
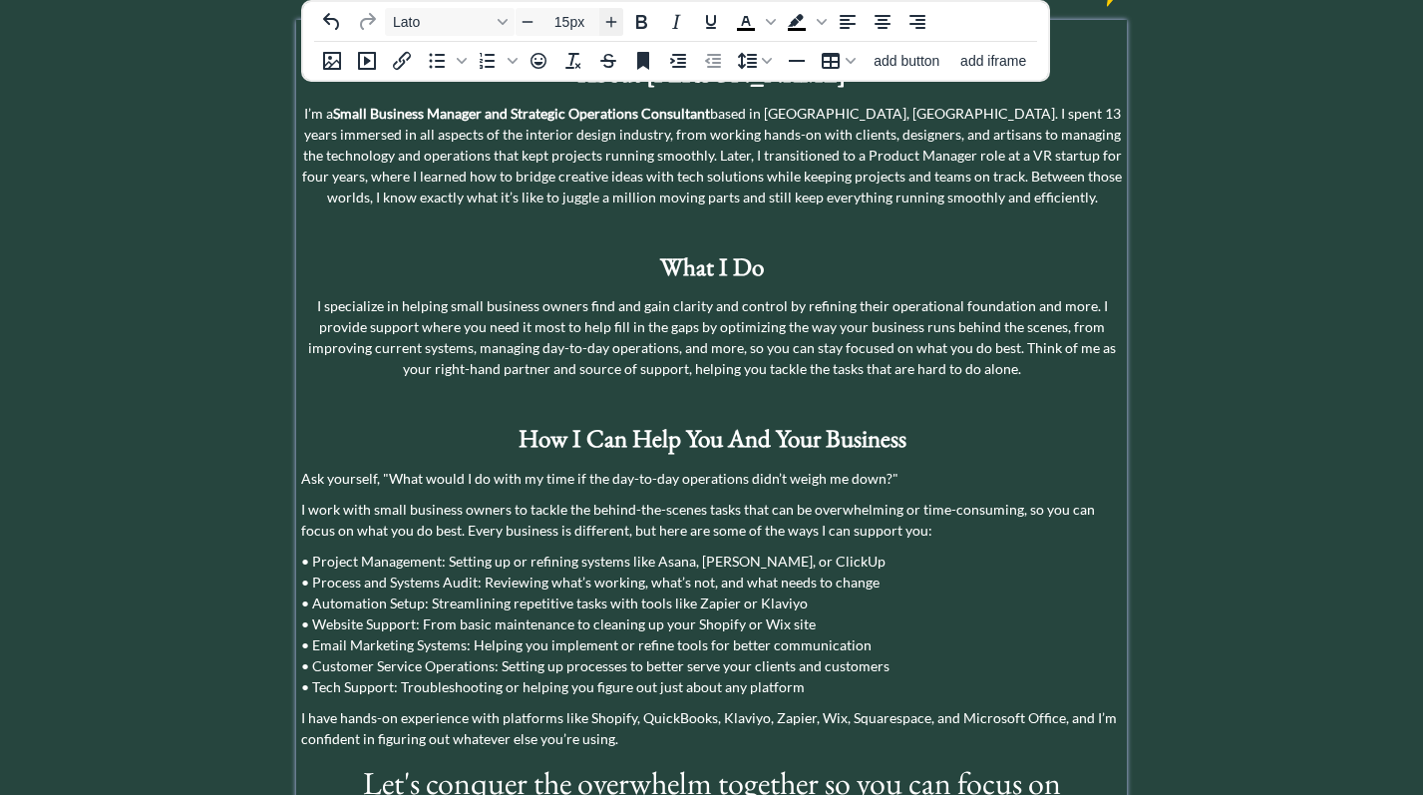
click at [609, 23] on icon "Increase font size" at bounding box center [611, 22] width 16 height 16
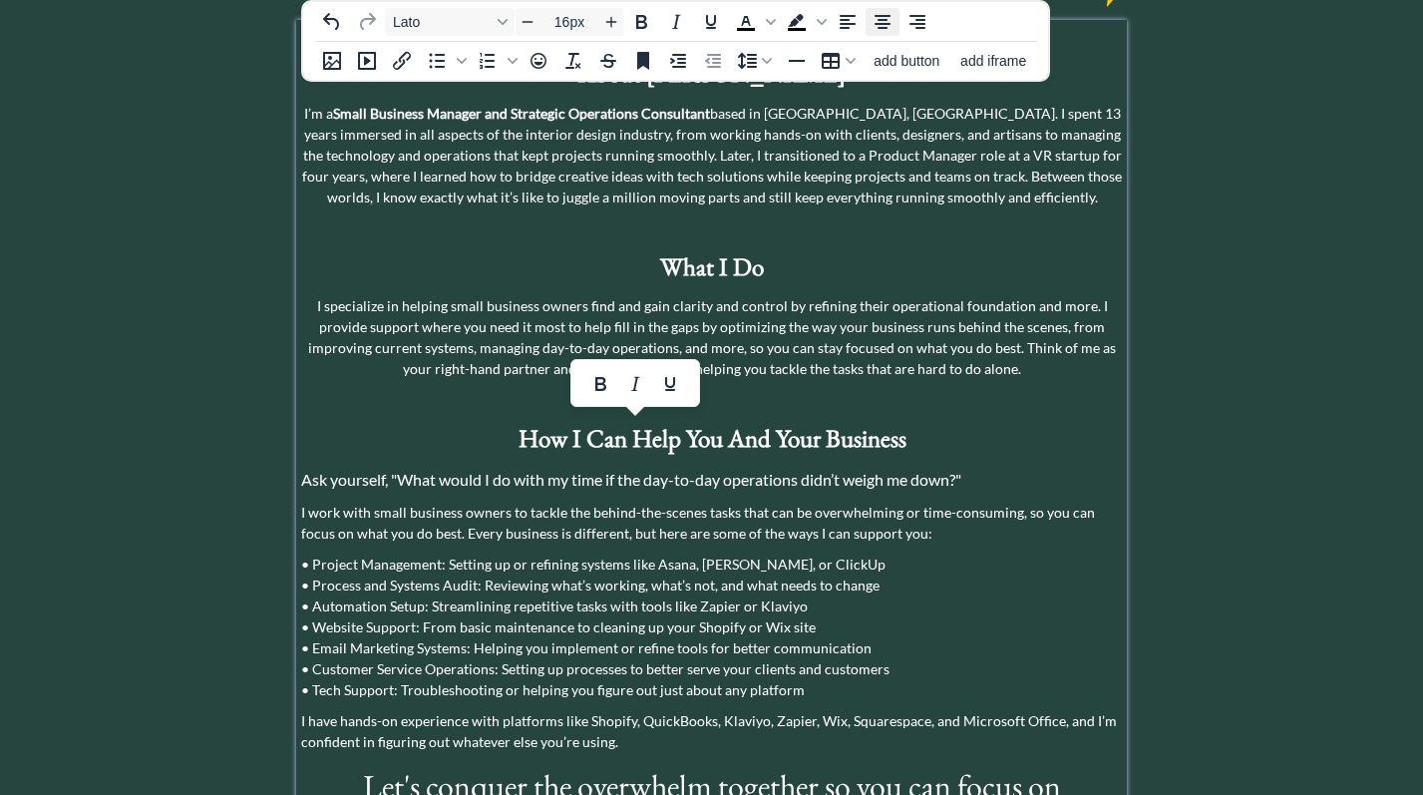
click at [881, 24] on icon "Align center" at bounding box center [883, 22] width 16 height 14
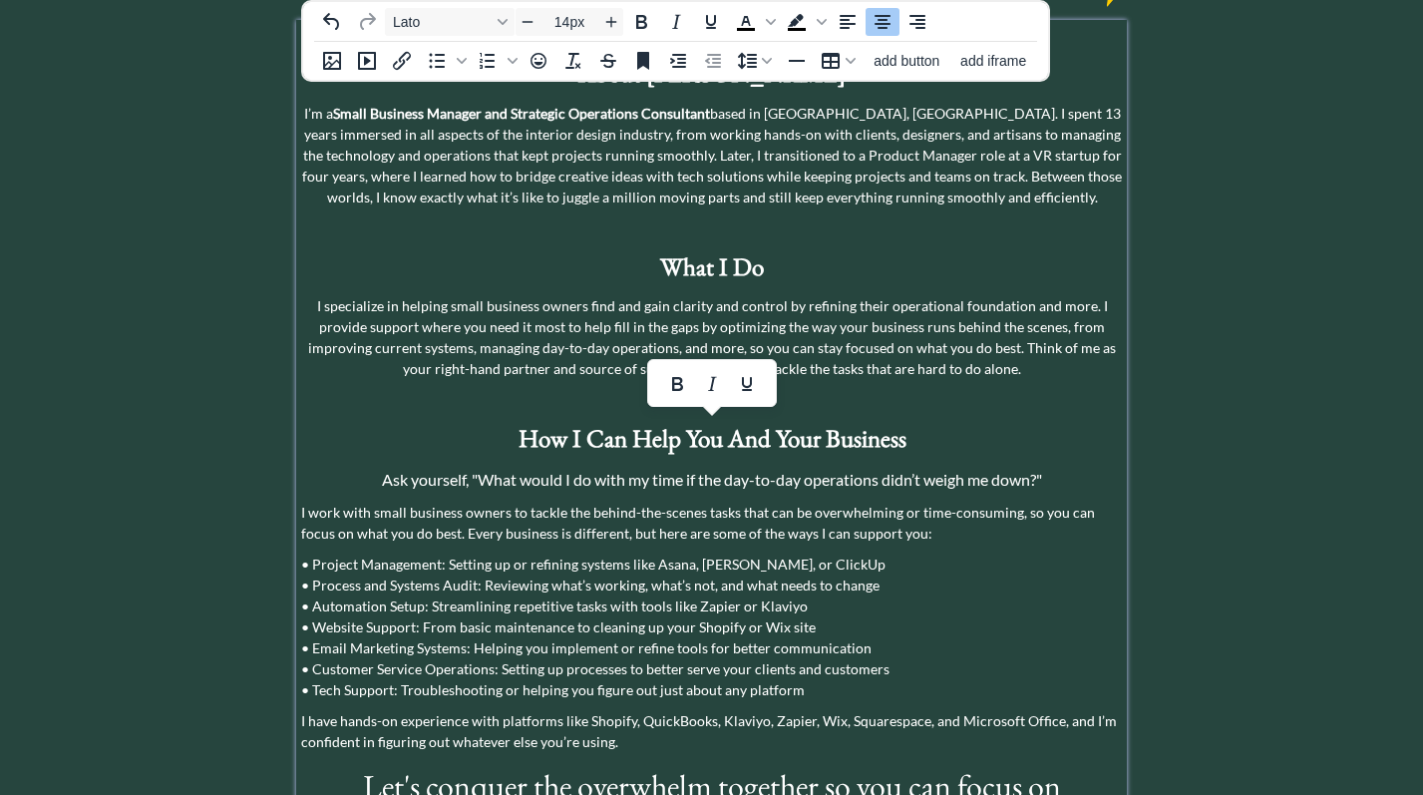
click at [559, 554] on p "• Project Management: Setting up or refining systems like Asana, [PERSON_NAME],…" at bounding box center [711, 627] width 821 height 147
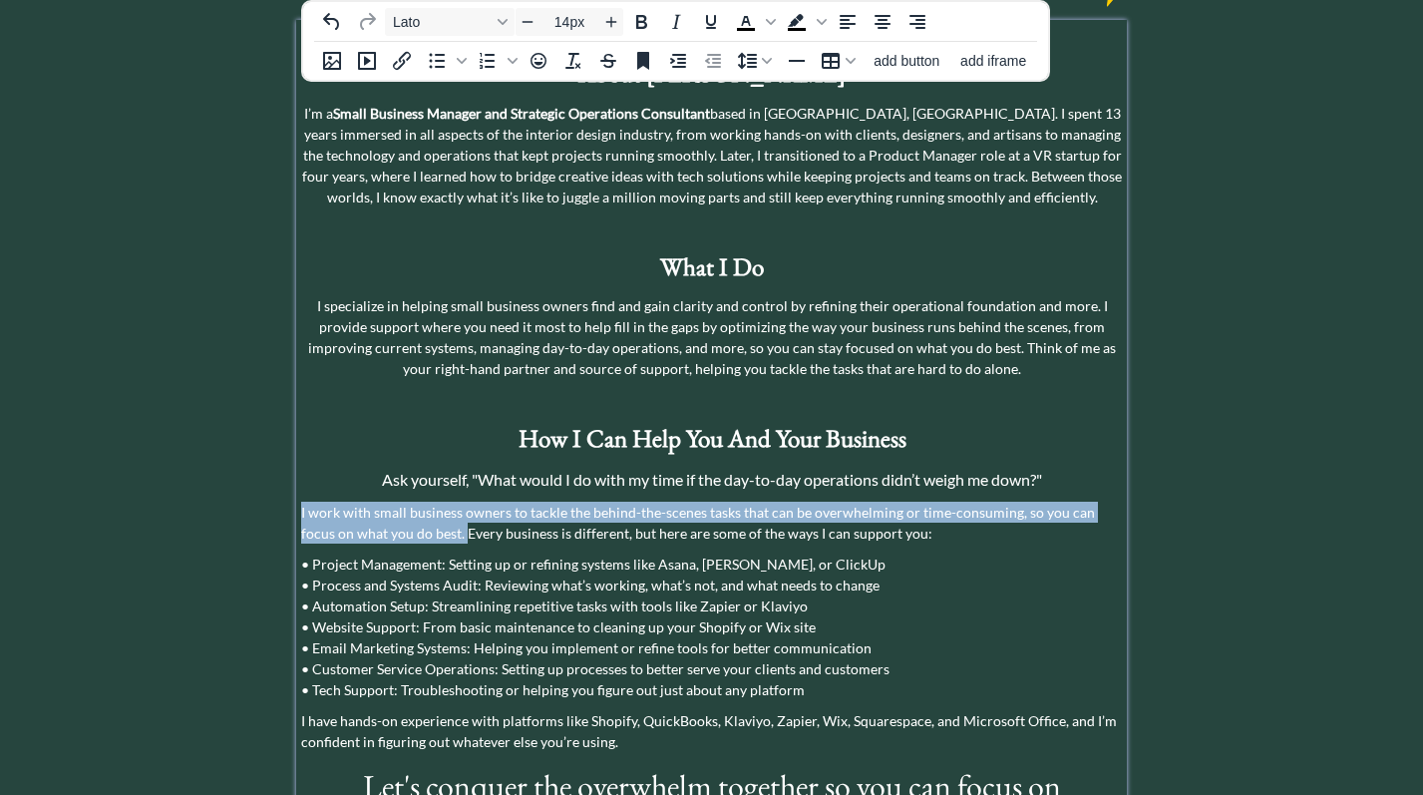
drag, startPoint x: 428, startPoint y: 484, endPoint x: 298, endPoint y: 466, distance: 130.9
click at [298, 466] on div "About [PERSON_NAME] I’m a Small Business Manager and Strategic Operations Consu…" at bounding box center [711, 477] width 830 height 914
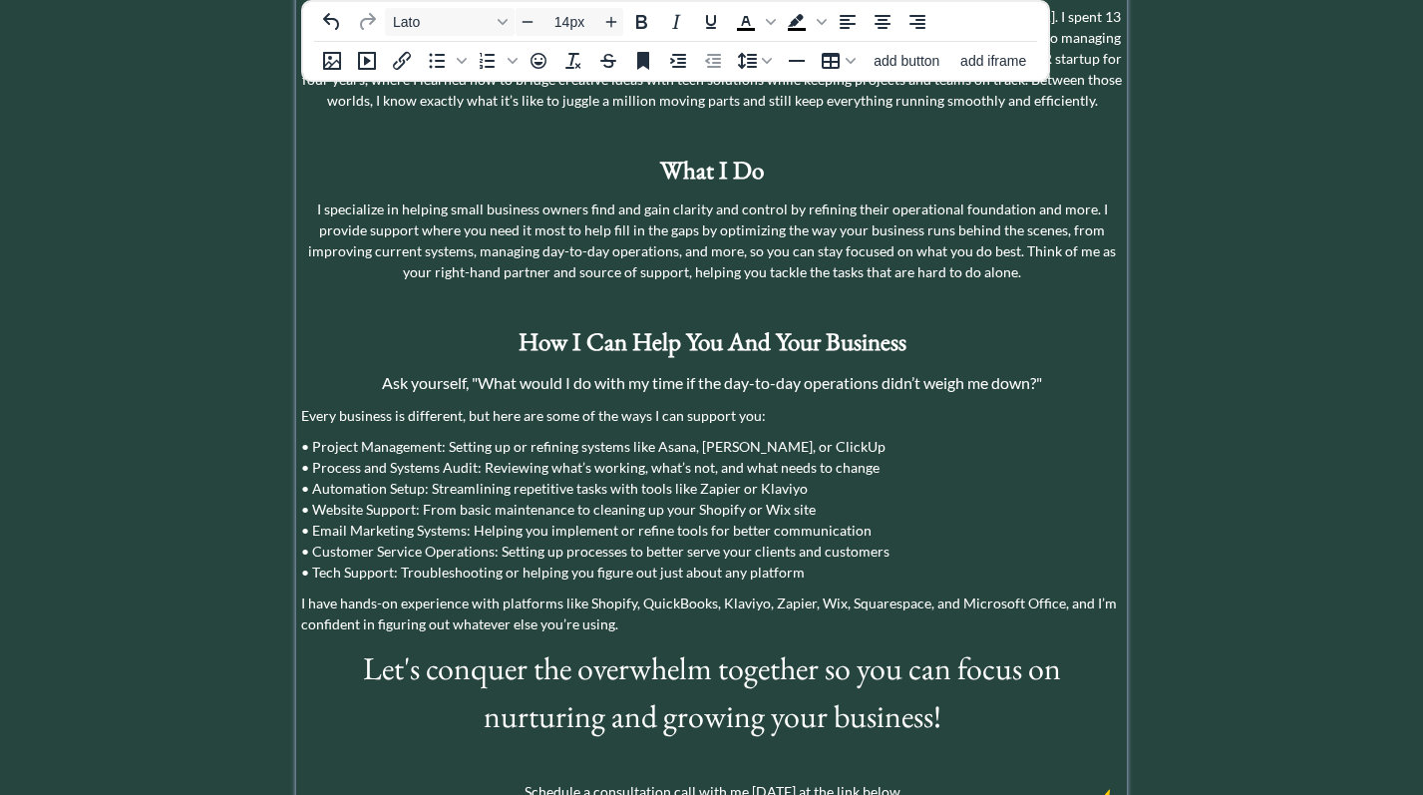
scroll to position [524, 0]
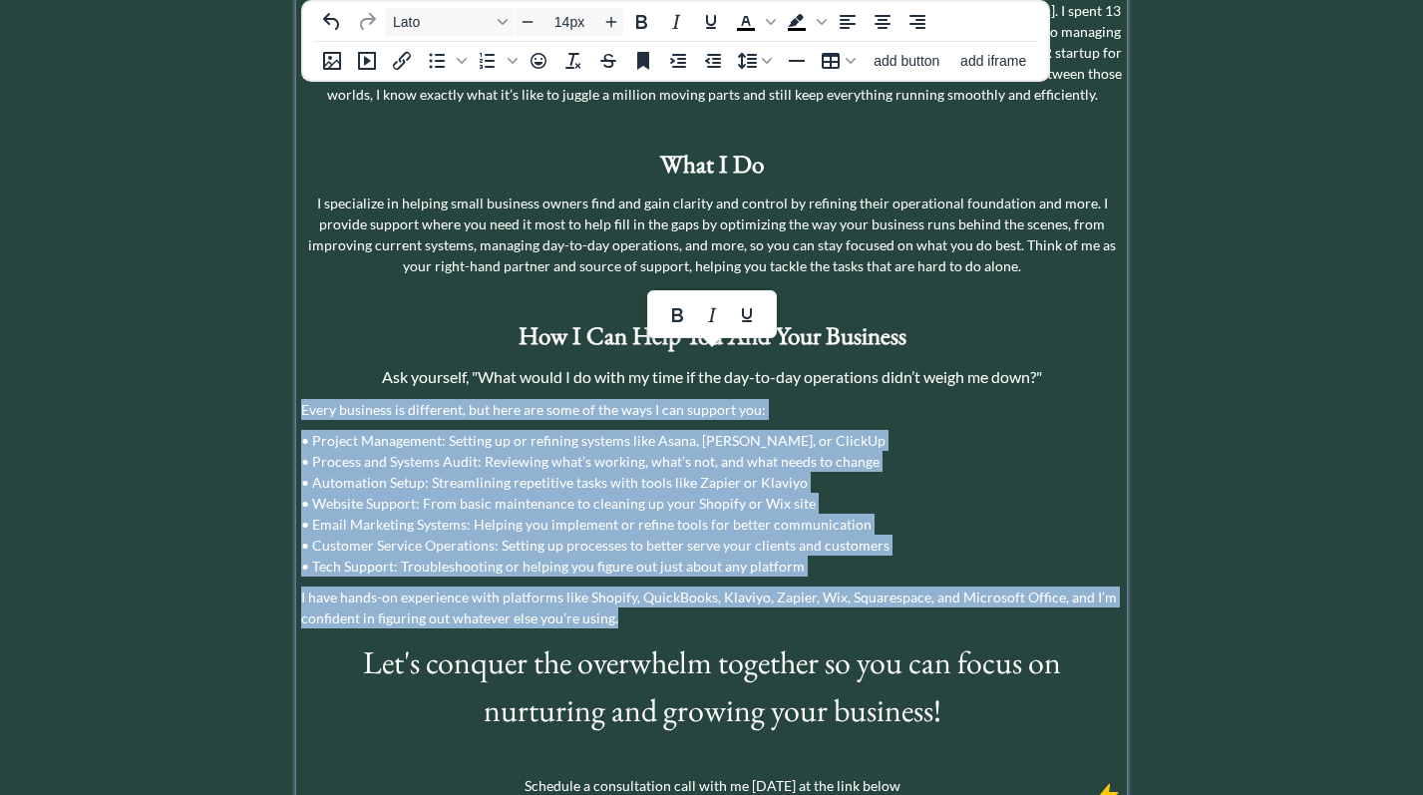
drag, startPoint x: 623, startPoint y: 572, endPoint x: 302, endPoint y: 354, distance: 387.9
click at [302, 354] on div "About [PERSON_NAME] I’m a Small Business Manager and Strategic Operations Consu…" at bounding box center [711, 358] width 821 height 875
click at [609, 19] on icon "Increase font size" at bounding box center [611, 22] width 16 height 16
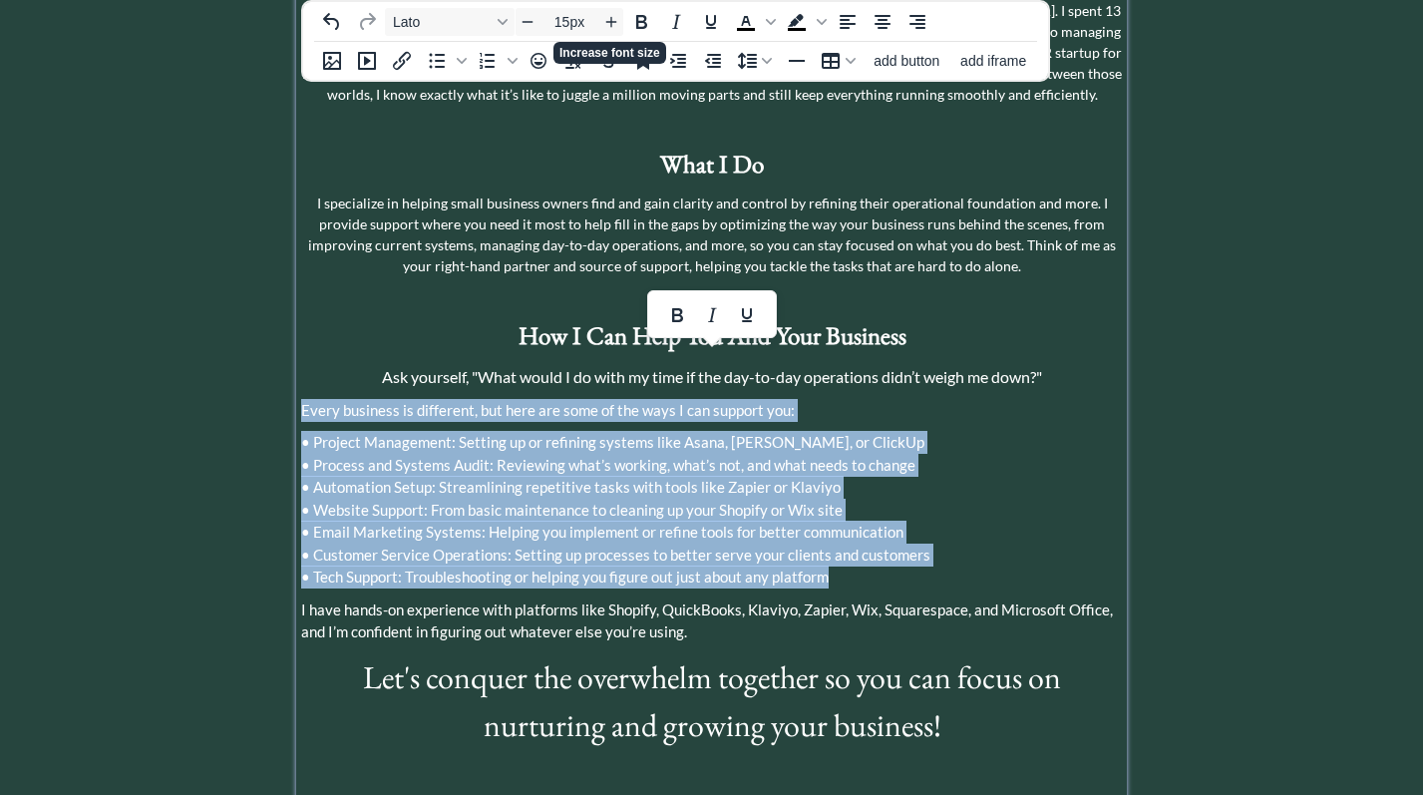
click at [516, 456] on span "• Process and Systems Audit: Reviewing what’s working, what’s not, and what nee…" at bounding box center [608, 465] width 614 height 18
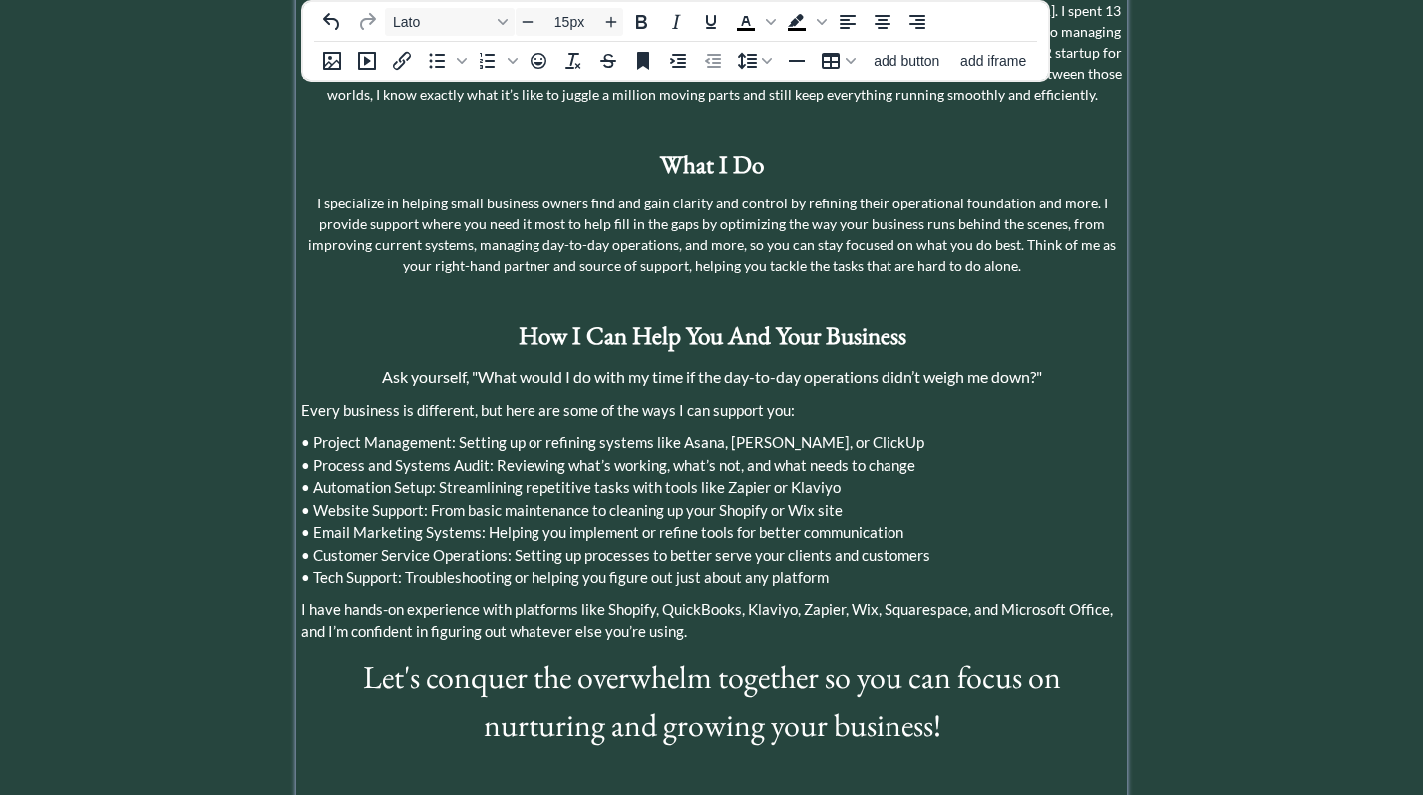
click at [471, 401] on span "Every business is different, but here are some of the ways I can support you:" at bounding box center [548, 410] width 494 height 18
drag, startPoint x: 449, startPoint y: 394, endPoint x: 315, endPoint y: 392, distance: 133.7
click at [315, 433] on span "• Project Management: Setting up or refining systems like Asana, [PERSON_NAME],…" at bounding box center [612, 442] width 623 height 18
drag, startPoint x: 490, startPoint y: 418, endPoint x: 314, endPoint y: 419, distance: 175.6
click at [314, 456] on span "• Process and Systems Audit: Reviewing what’s working, what’s not, and what nee…" at bounding box center [608, 465] width 614 height 18
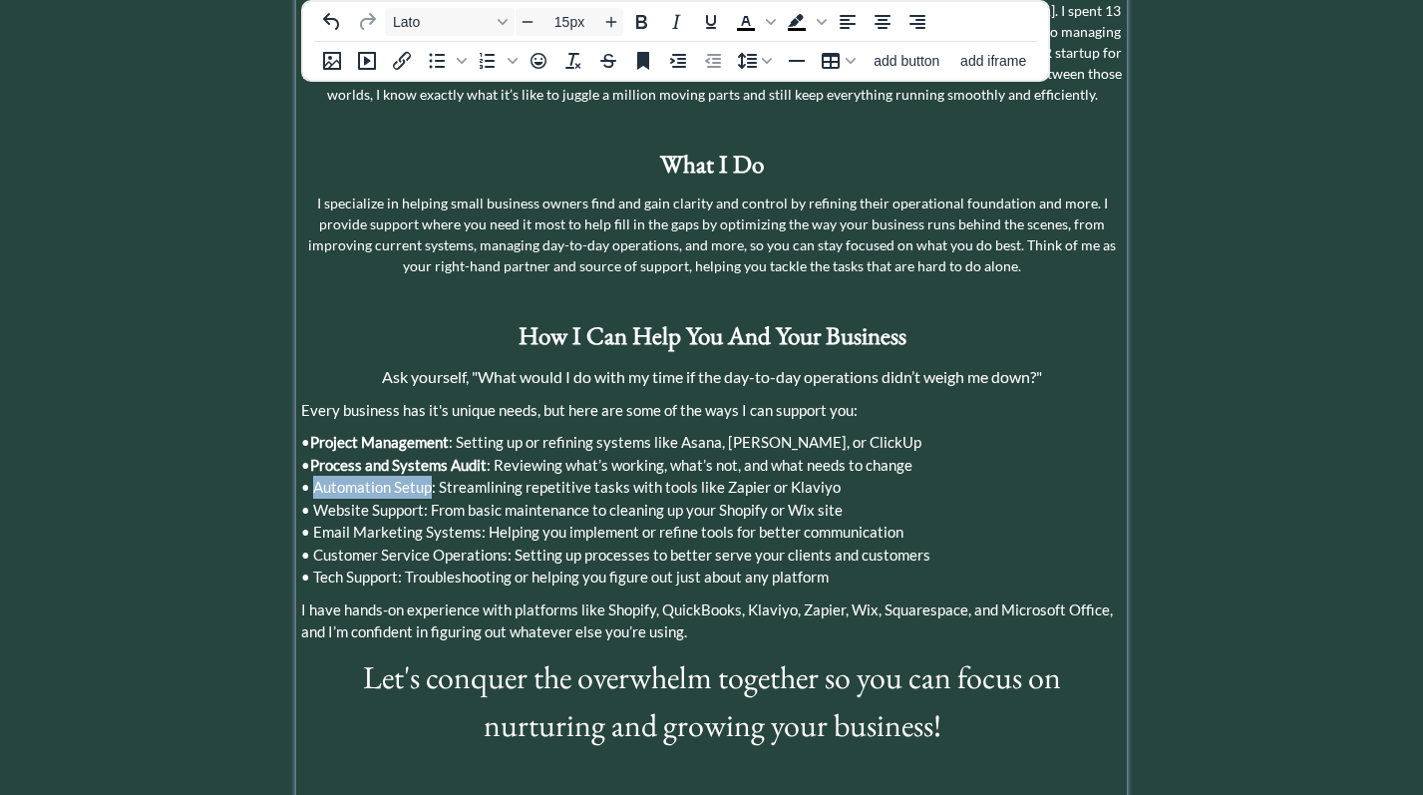
drag, startPoint x: 433, startPoint y: 438, endPoint x: 314, endPoint y: 436, distance: 118.7
click at [314, 478] on span "• Automation Setup: Streamlining repetitive tasks with tools like Zapier or Kla…" at bounding box center [571, 487] width 540 height 18
drag, startPoint x: 424, startPoint y: 463, endPoint x: 315, endPoint y: 462, distance: 108.7
click at [315, 501] on span "• Website Support: From basic maintenance to cleaning up your Shopify or Wix si…" at bounding box center [572, 510] width 542 height 18
drag, startPoint x: 477, startPoint y: 485, endPoint x: 312, endPoint y: 481, distance: 164.6
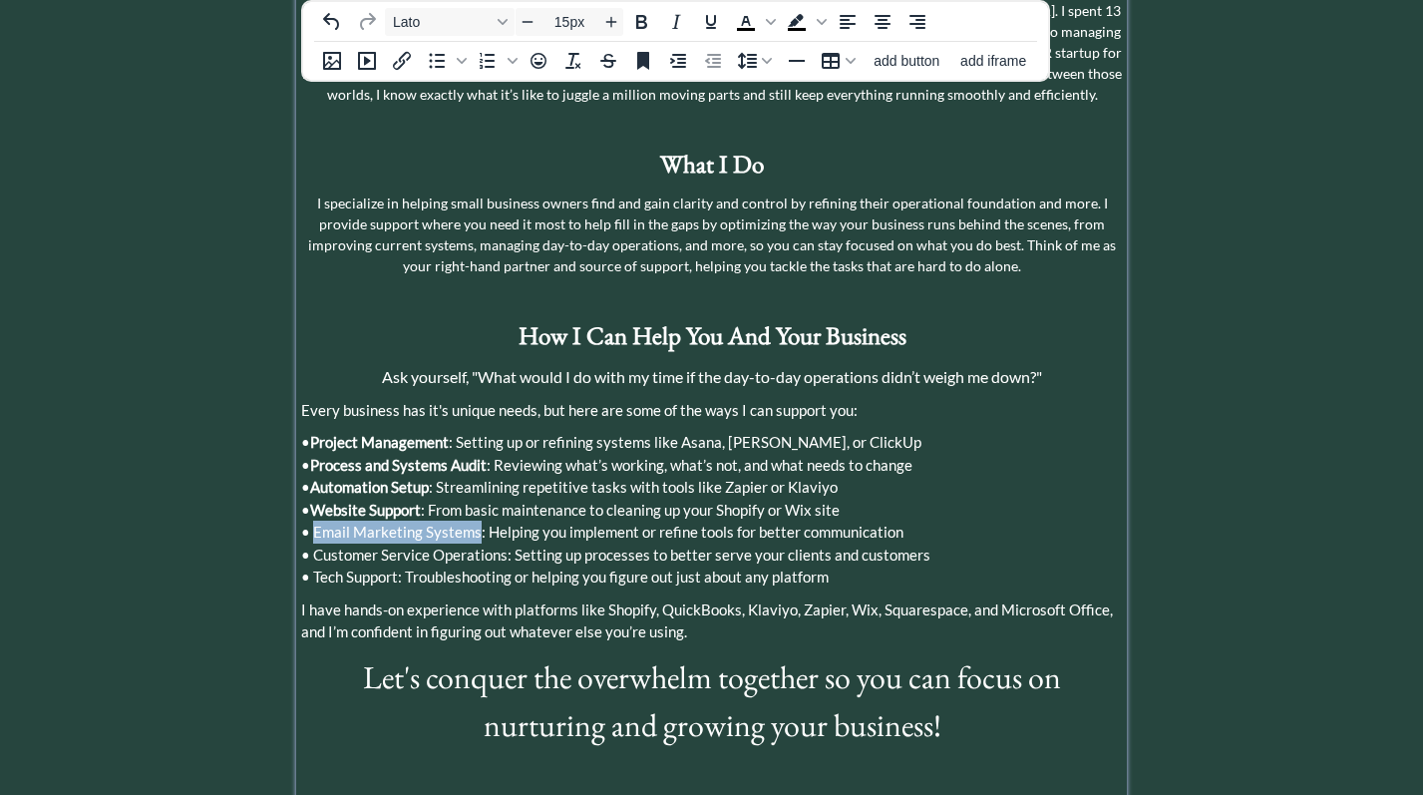
click at [312, 523] on span "• Email Marketing Systems: Helping you implement or refine tools for better com…" at bounding box center [602, 532] width 602 height 18
drag, startPoint x: 504, startPoint y: 509, endPoint x: 312, endPoint y: 509, distance: 191.5
click at [312, 546] on span "• Customer Service Operations: Setting up processes to better serve your client…" at bounding box center [615, 555] width 629 height 18
drag, startPoint x: 402, startPoint y: 529, endPoint x: 314, endPoint y: 528, distance: 87.8
click at [314, 568] on span "• Tech Support: Troubleshooting or helping you figure out just about any platfo…" at bounding box center [565, 577] width 528 height 18
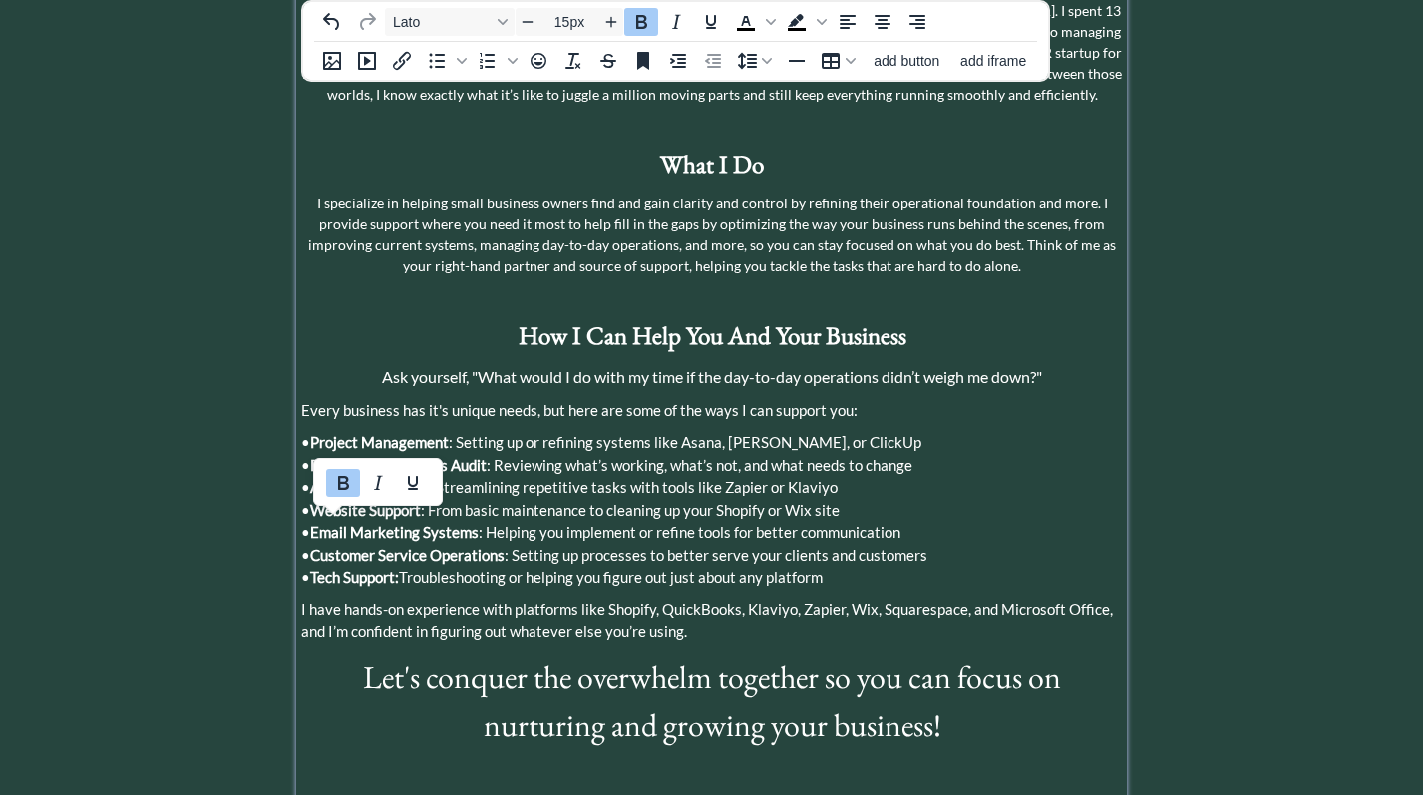
click at [735, 546] on span "• Customer Service Operations : Setting up processes to better serve your clien…" at bounding box center [614, 555] width 626 height 18
click at [750, 433] on span "• Project Management : Setting up or refining systems like Asana, [PERSON_NAME]…" at bounding box center [611, 442] width 620 height 18
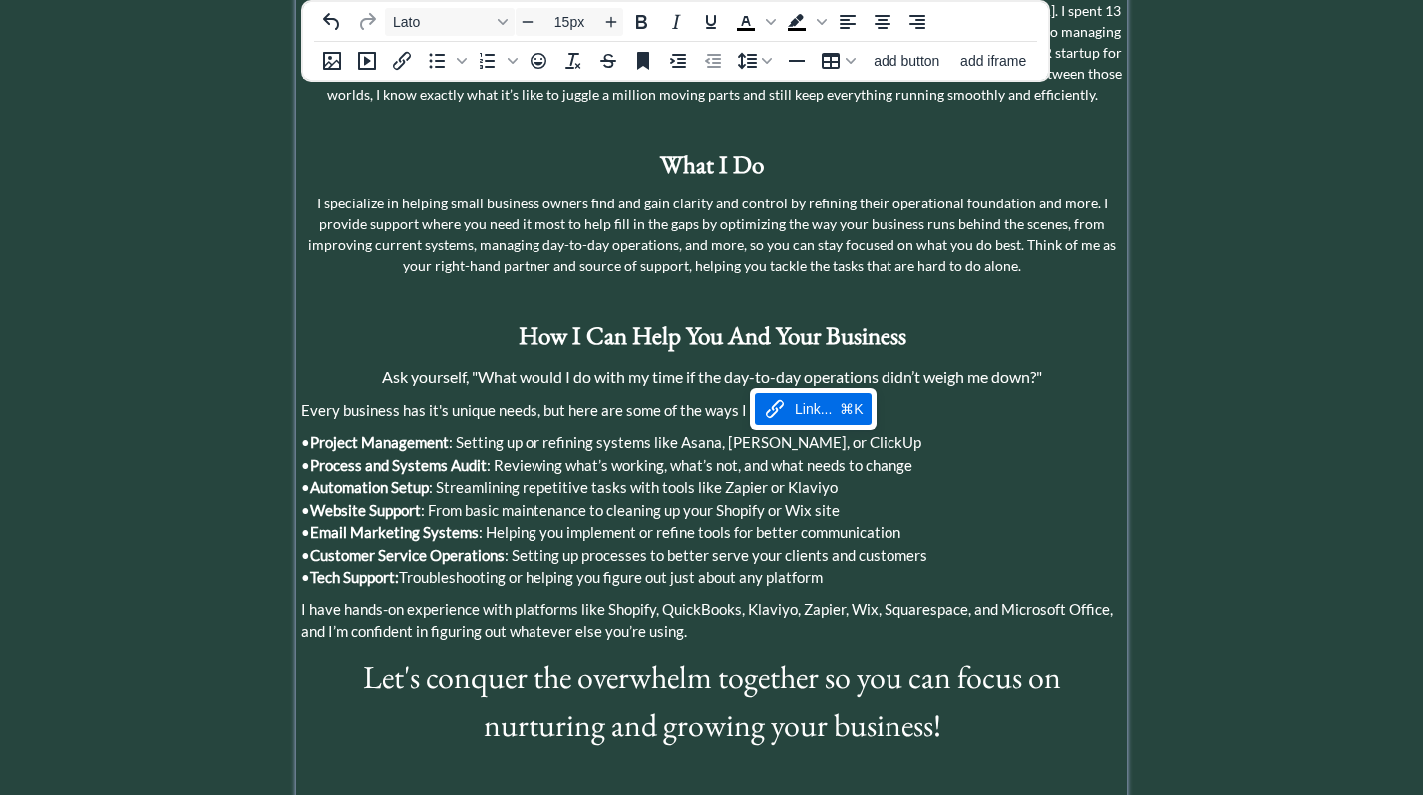
click at [953, 399] on p "Every business has it's unique needs, but here are some of the ways I can suppo…" at bounding box center [711, 410] width 821 height 23
click at [904, 431] on p "• Project Management : Setting up or refining systems like Asana, [PERSON_NAME]…" at bounding box center [711, 510] width 821 height 158
click at [793, 445] on p "• Project Management : Setting up or refining systems like Asana, [PERSON_NAME]…" at bounding box center [711, 510] width 821 height 158
click at [995, 600] on span "I have hands-on experience with platforms like Shopify, QuickBooks, Klaviyo, Za…" at bounding box center [707, 620] width 812 height 41
click at [1105, 600] on span "I have hands-on experience with platforms like Shopify, QuickBooks, Klaviyo, Za…" at bounding box center [707, 620] width 812 height 41
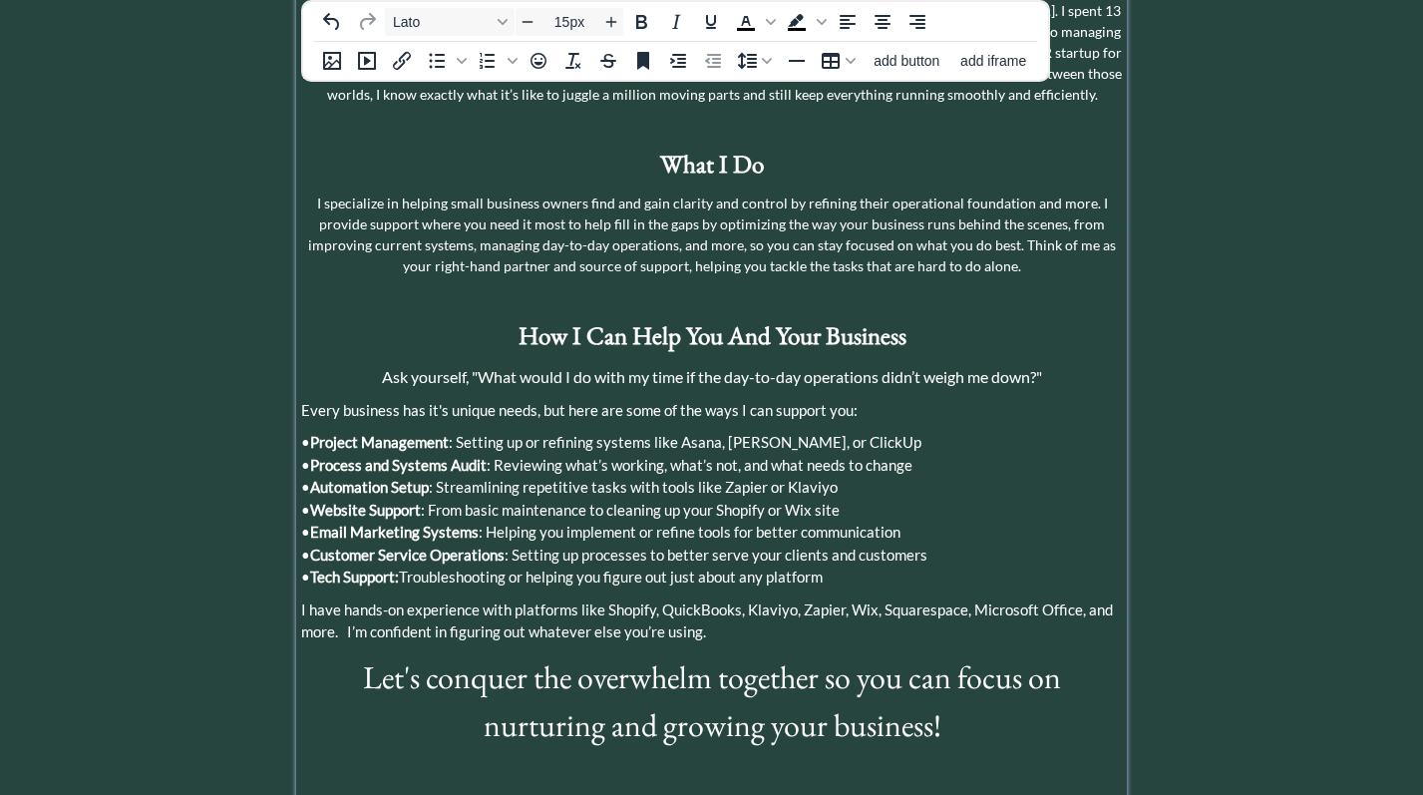
click at [711, 598] on p "I have hands-on experience with platforms like Shopify, QuickBooks, Klaviyo, Za…" at bounding box center [711, 620] width 821 height 45
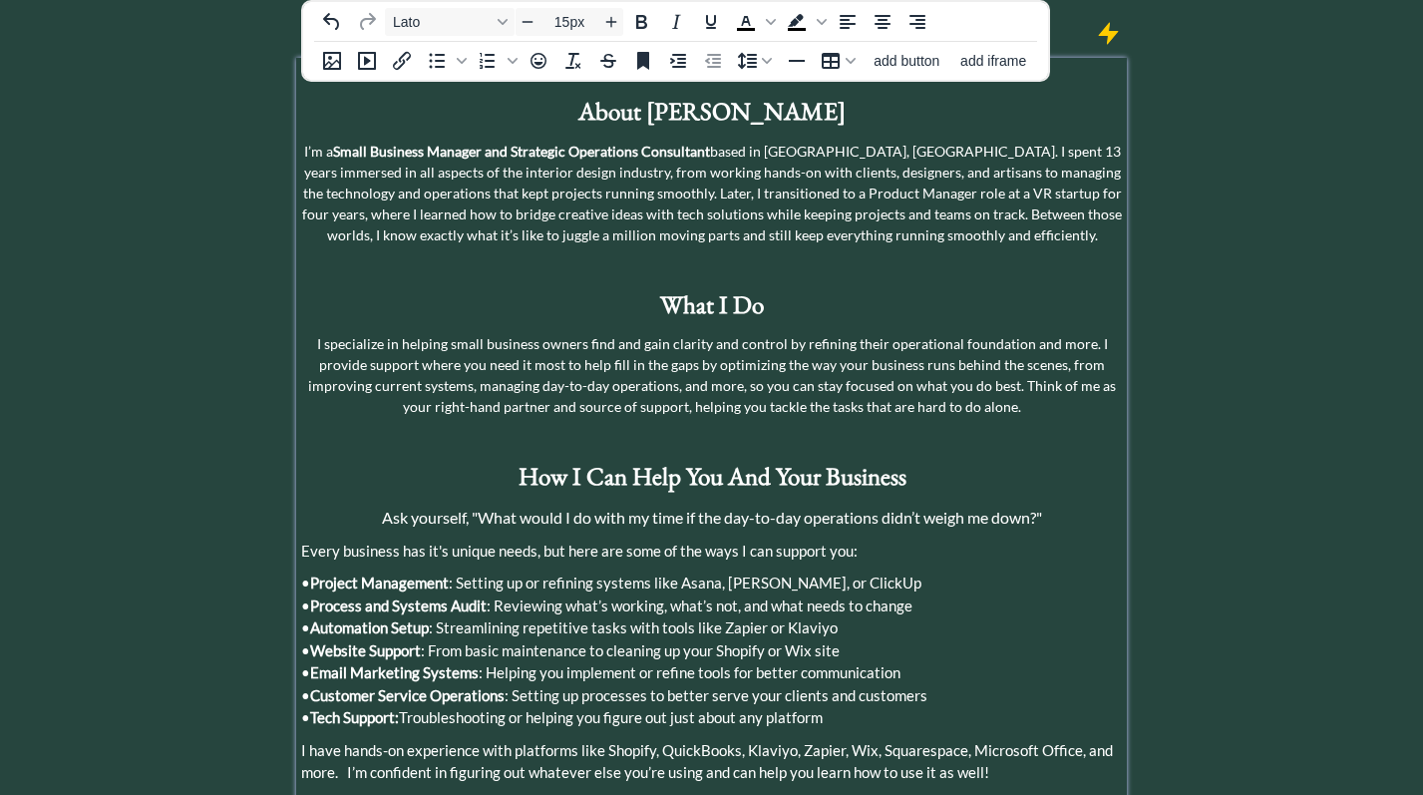
scroll to position [459, 0]
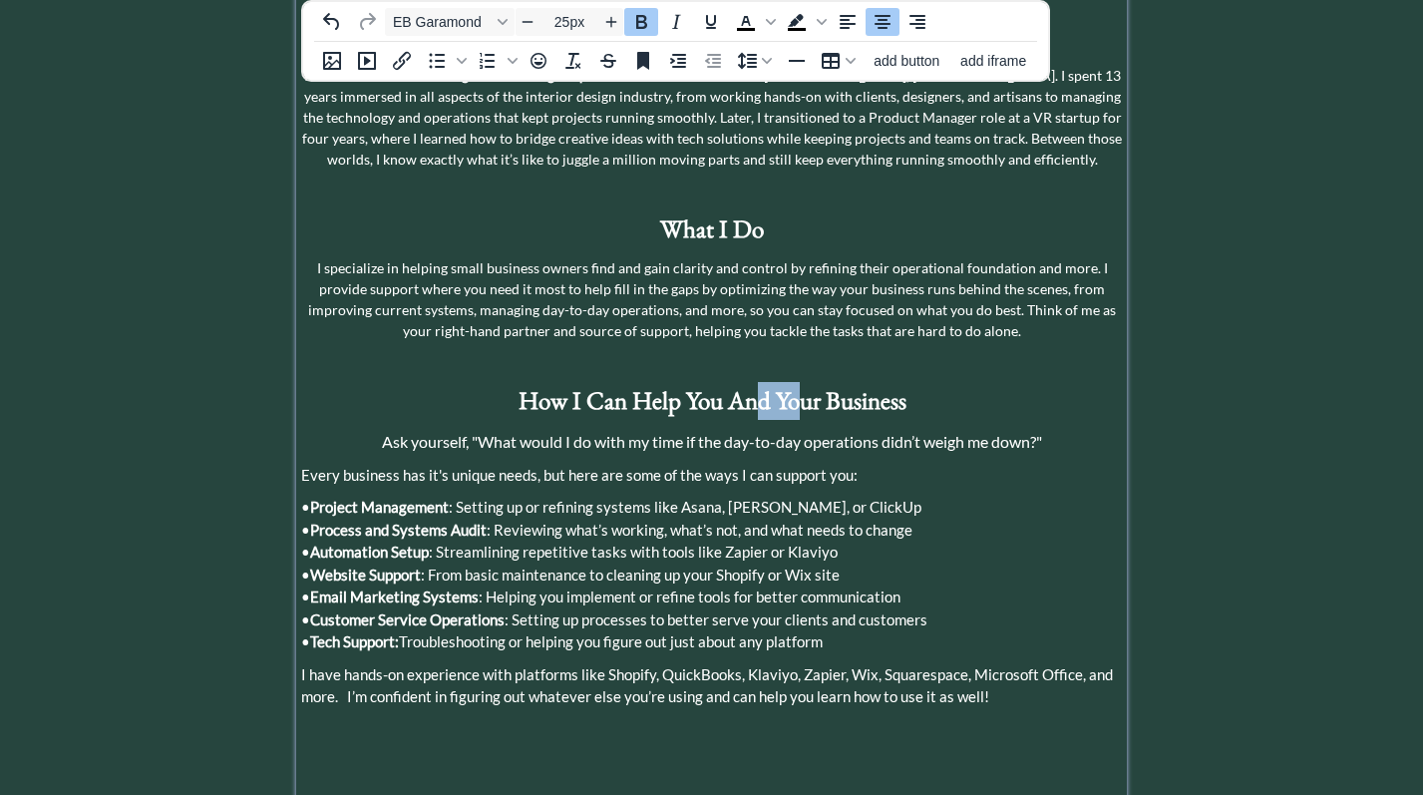
drag, startPoint x: 805, startPoint y: 347, endPoint x: 757, endPoint y: 347, distance: 47.9
click at [757, 384] on strong "How I Can Help You And Your Business" at bounding box center [713, 400] width 388 height 32
copy strong "d Yo"
click at [657, 718] on p at bounding box center [711, 729] width 821 height 23
click at [515, 382] on p "How I Can Help You And Your Business" at bounding box center [711, 401] width 821 height 38
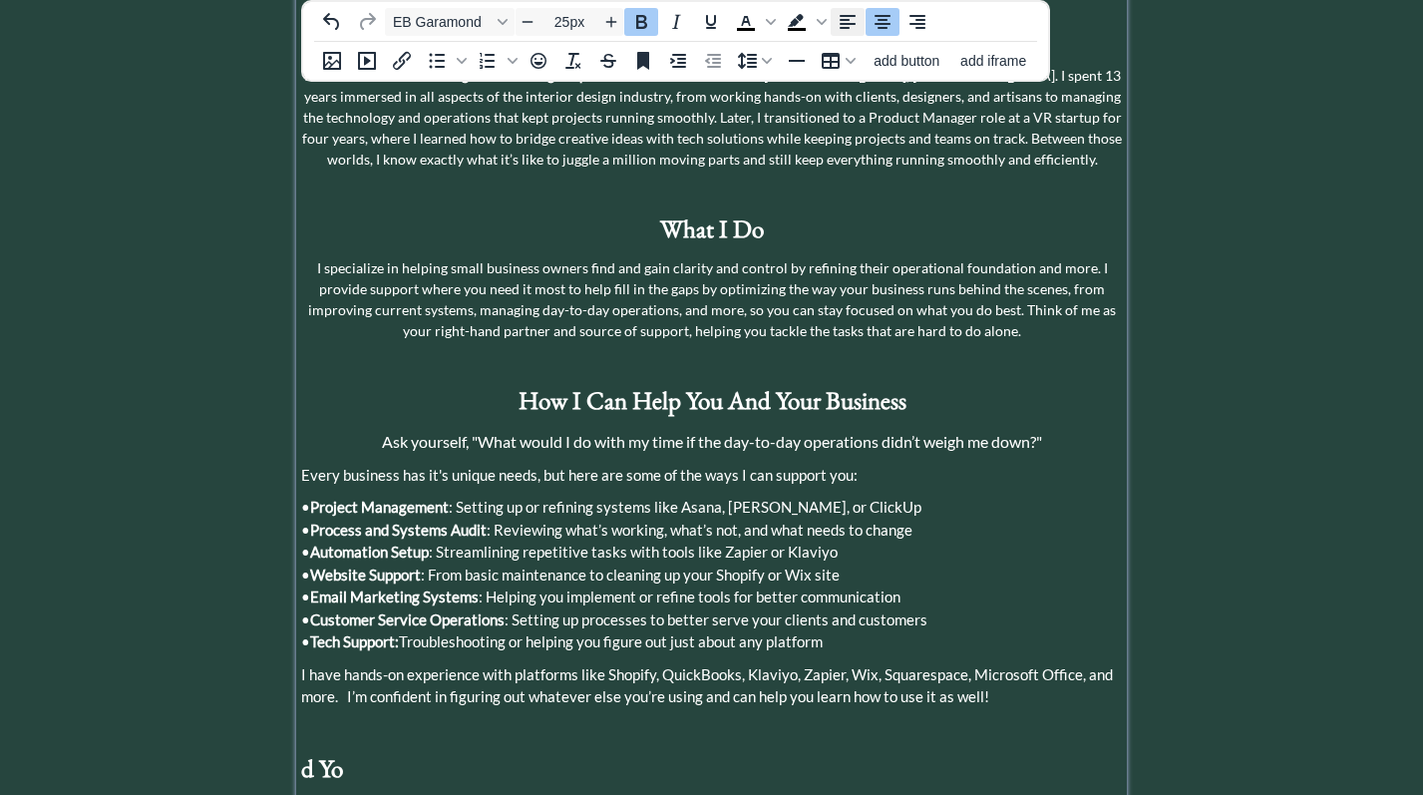
click at [851, 20] on icon "Align left" at bounding box center [848, 22] width 24 height 24
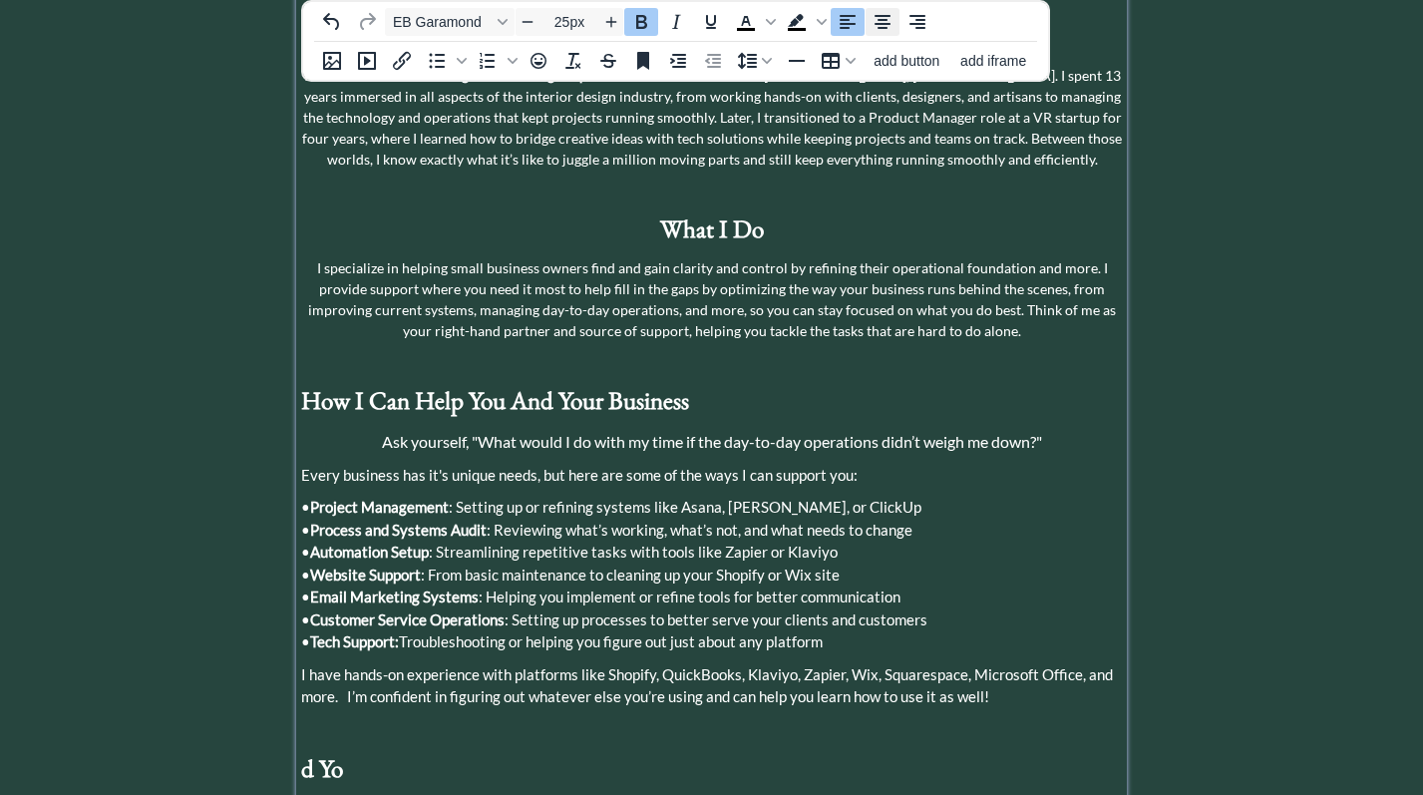
click at [884, 16] on icon "Align center" at bounding box center [883, 22] width 16 height 14
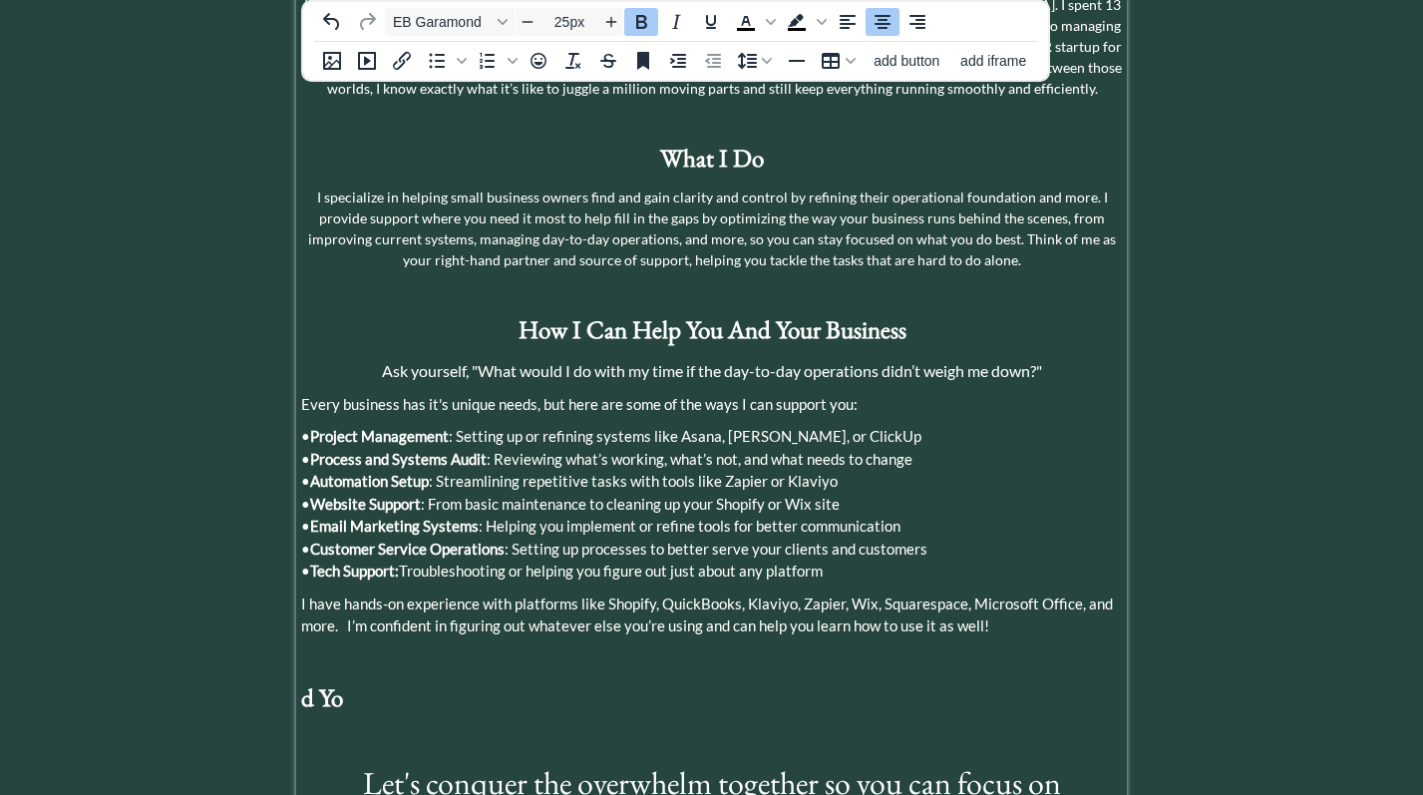
scroll to position [545, 0]
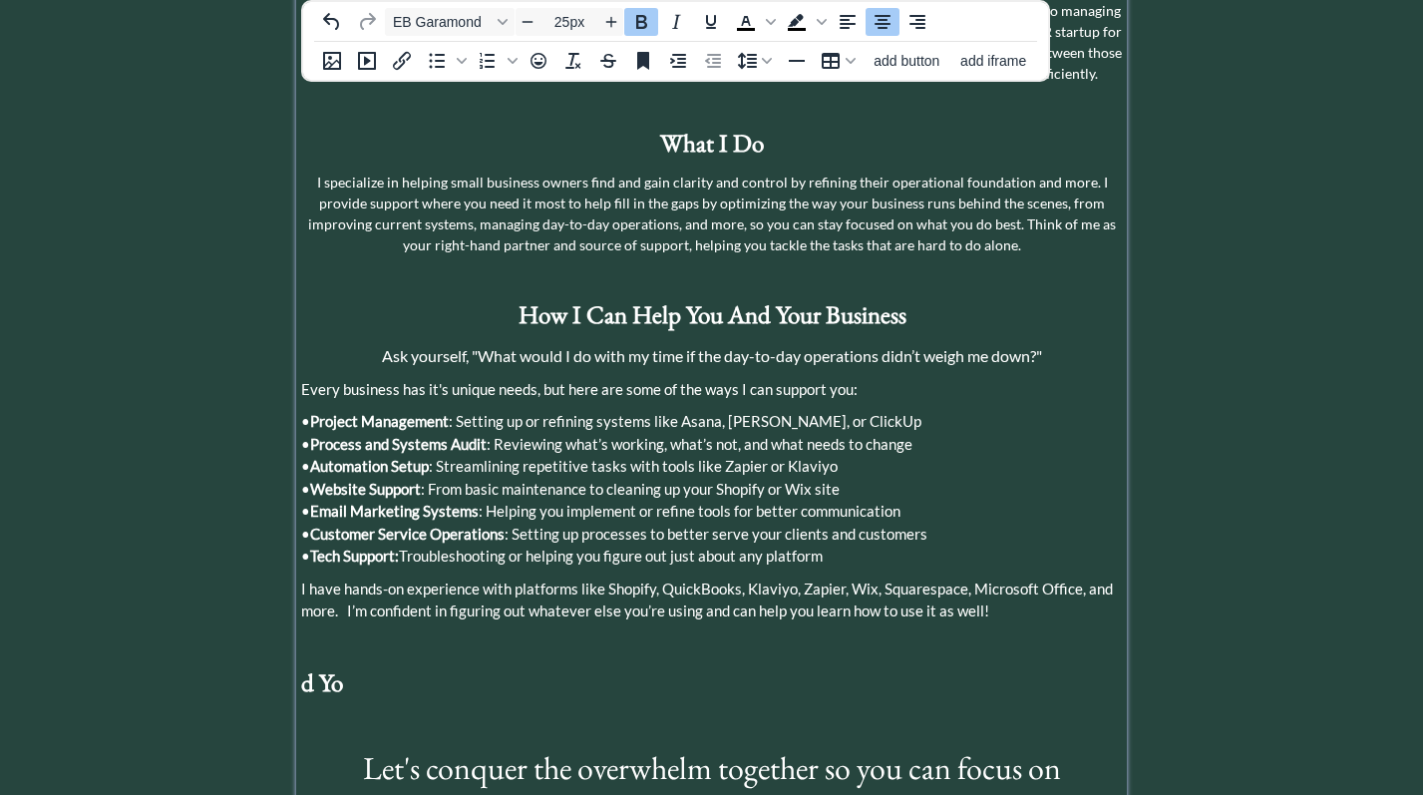
click at [340, 666] on strong "d Yo" at bounding box center [322, 682] width 42 height 32
drag, startPoint x: 341, startPoint y: 636, endPoint x: 305, endPoint y: 636, distance: 35.9
click at [305, 666] on strong "d Yo" at bounding box center [322, 682] width 42 height 32
click at [356, 664] on p "d Yo" at bounding box center [711, 683] width 821 height 38
click at [308, 666] on strong "d Yo" at bounding box center [322, 682] width 42 height 32
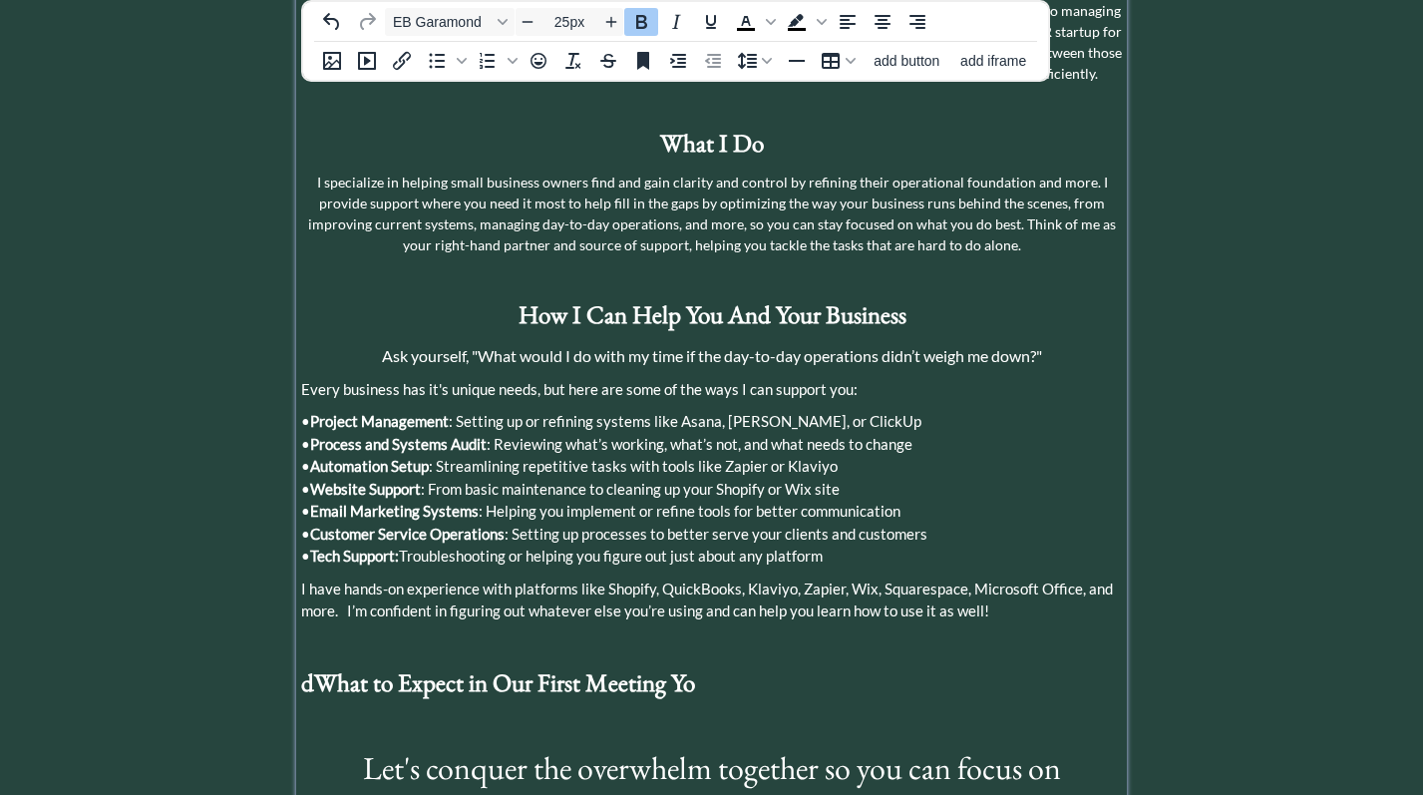
click at [316, 666] on strong "dWhat to Expect in Our First Meeting Yo" at bounding box center [498, 682] width 394 height 32
click at [679, 666] on strong "What to Expect in Our First Meeting Yo" at bounding box center [491, 682] width 381 height 32
click at [443, 666] on strong "What to Expect in Our First Meeting" at bounding box center [477, 682] width 352 height 32
click at [881, 18] on icon "Align center" at bounding box center [883, 22] width 24 height 24
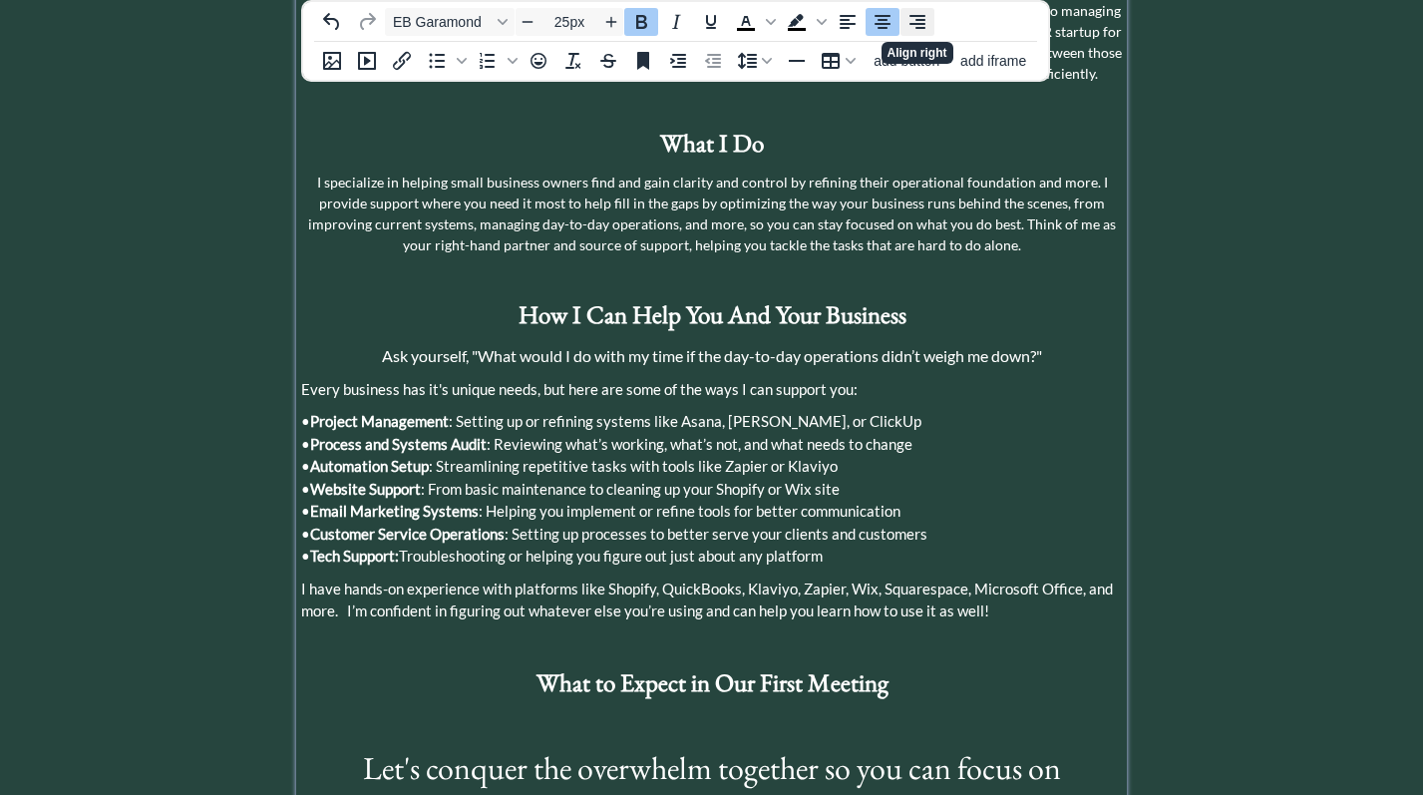
click at [912, 22] on icon "Align right" at bounding box center [918, 22] width 24 height 24
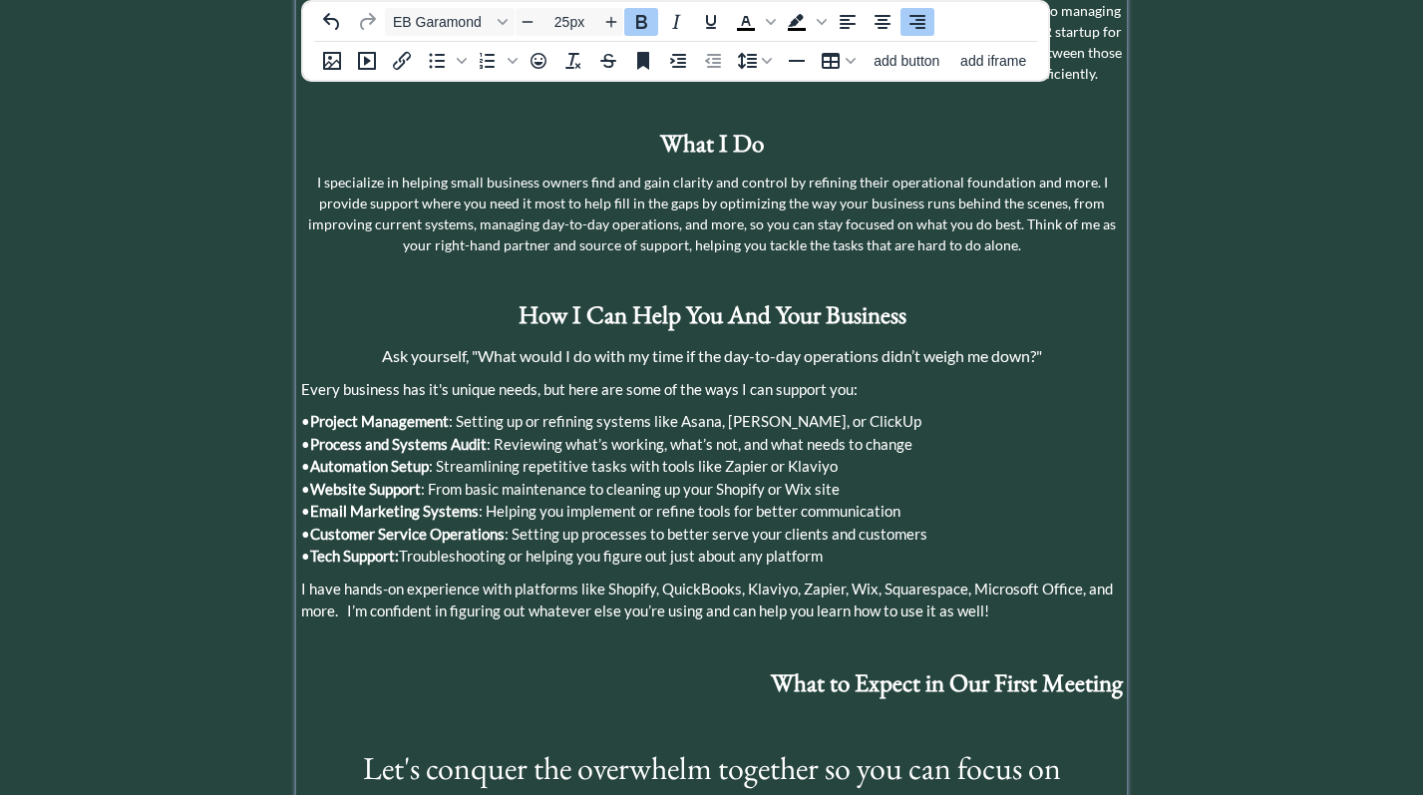
click at [517, 296] on p "How I Can Help You And Your Business" at bounding box center [711, 315] width 821 height 38
click at [844, 23] on icon "Align left" at bounding box center [848, 22] width 16 height 14
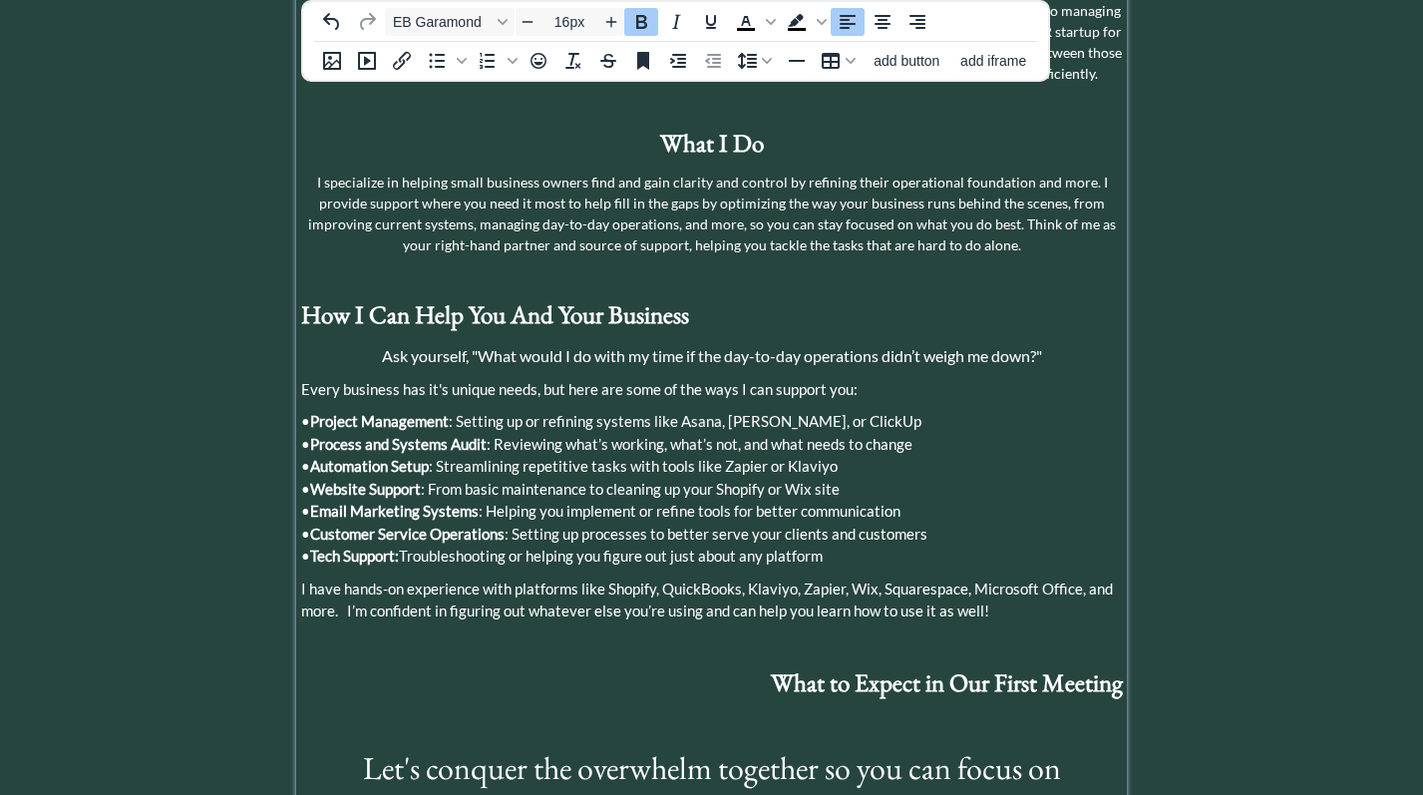
click at [383, 346] on span "Ask yourself, "What would I do with my time if the day-to-day operations didn’t…" at bounding box center [712, 355] width 660 height 19
click at [849, 19] on icon "Align left" at bounding box center [848, 22] width 16 height 14
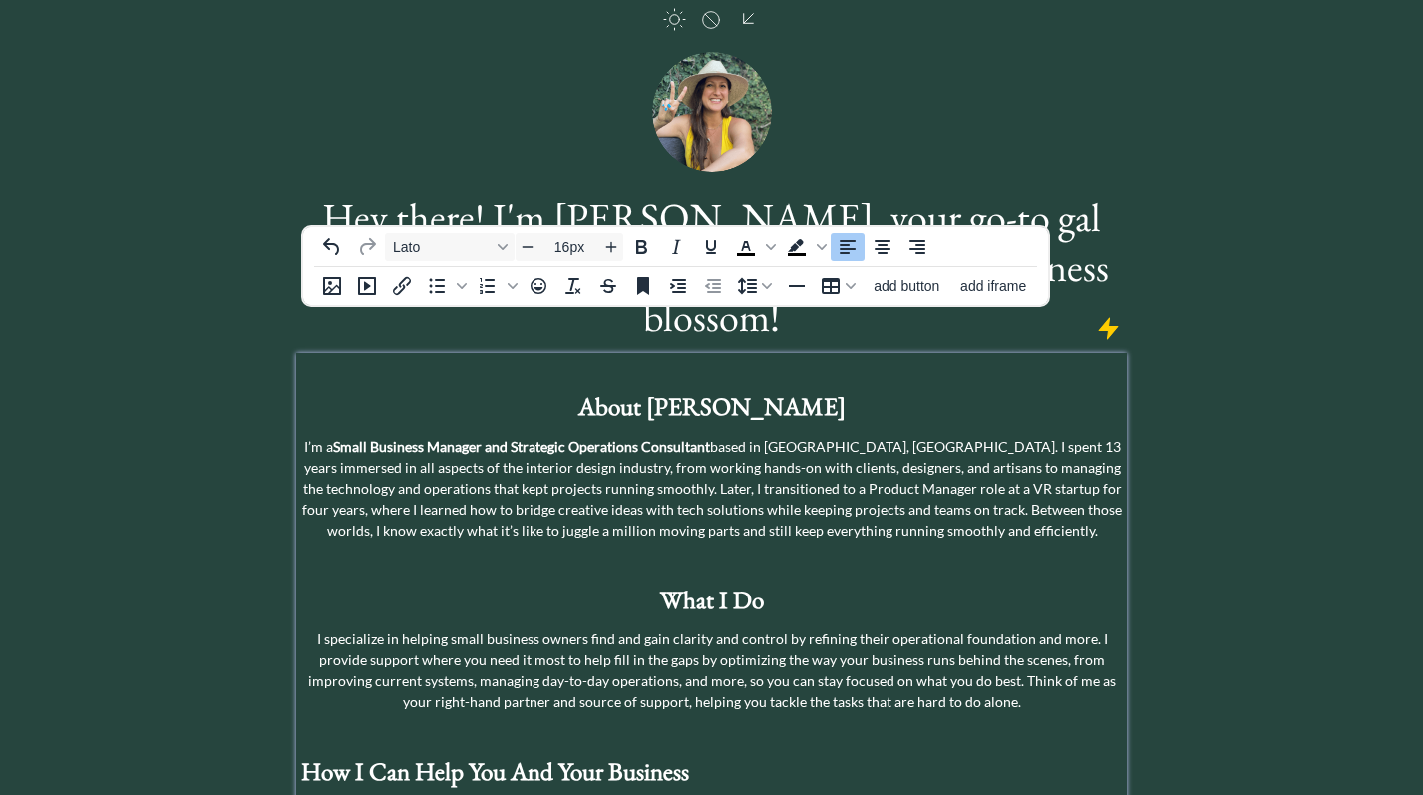
scroll to position [0, 0]
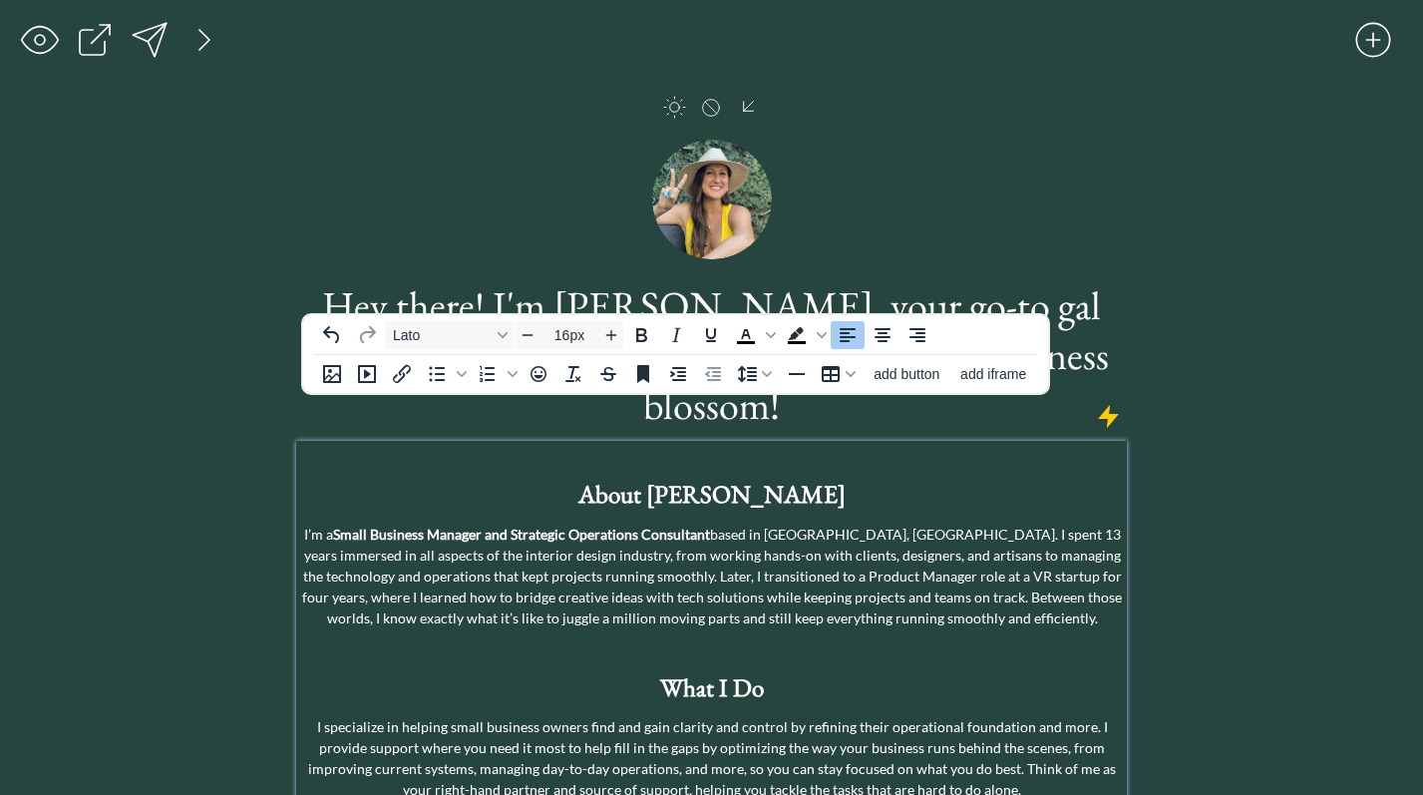
click at [1185, 278] on div "saving... click to upload a picture Hey there! I'm [PERSON_NAME], your go-to ga…" at bounding box center [711, 776] width 1423 height 1552
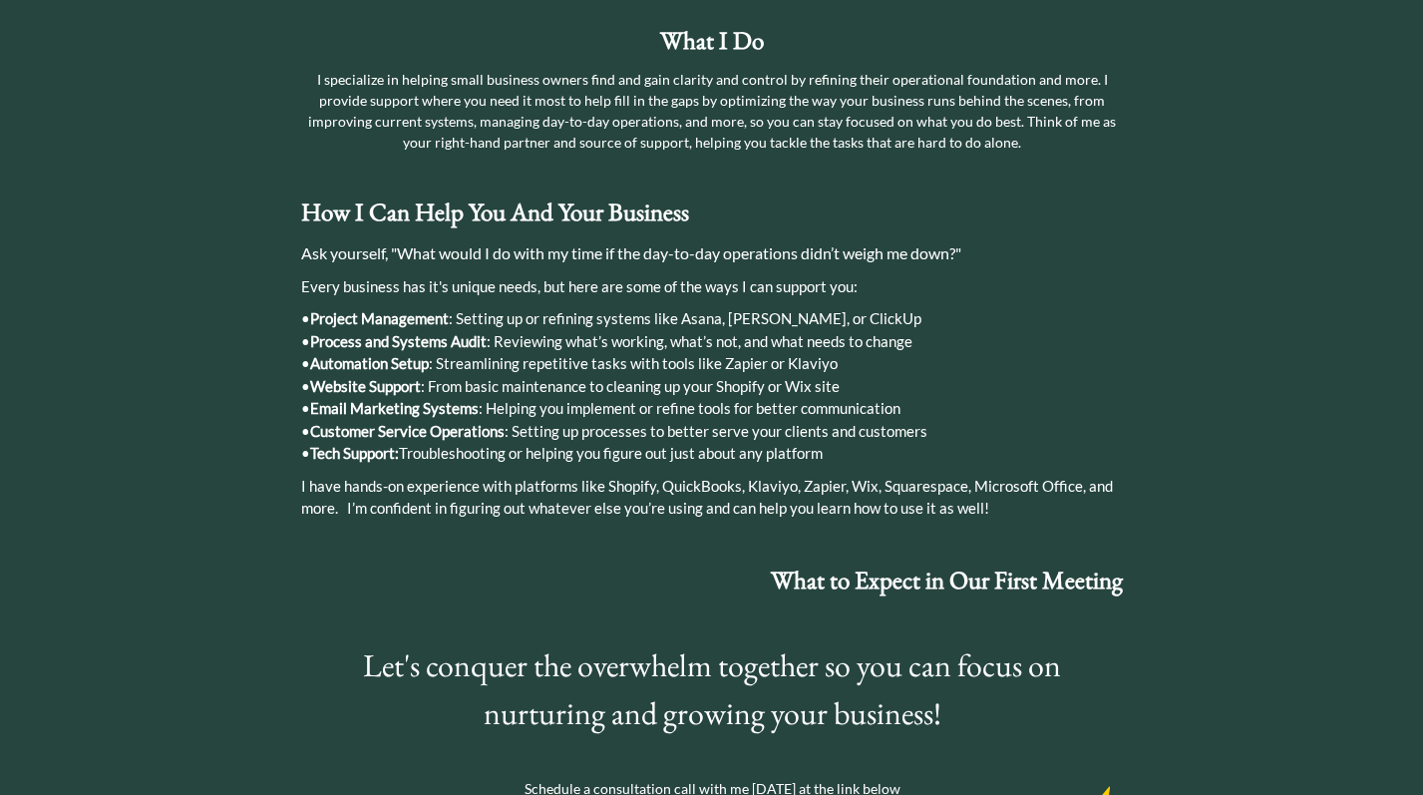
scroll to position [650, 0]
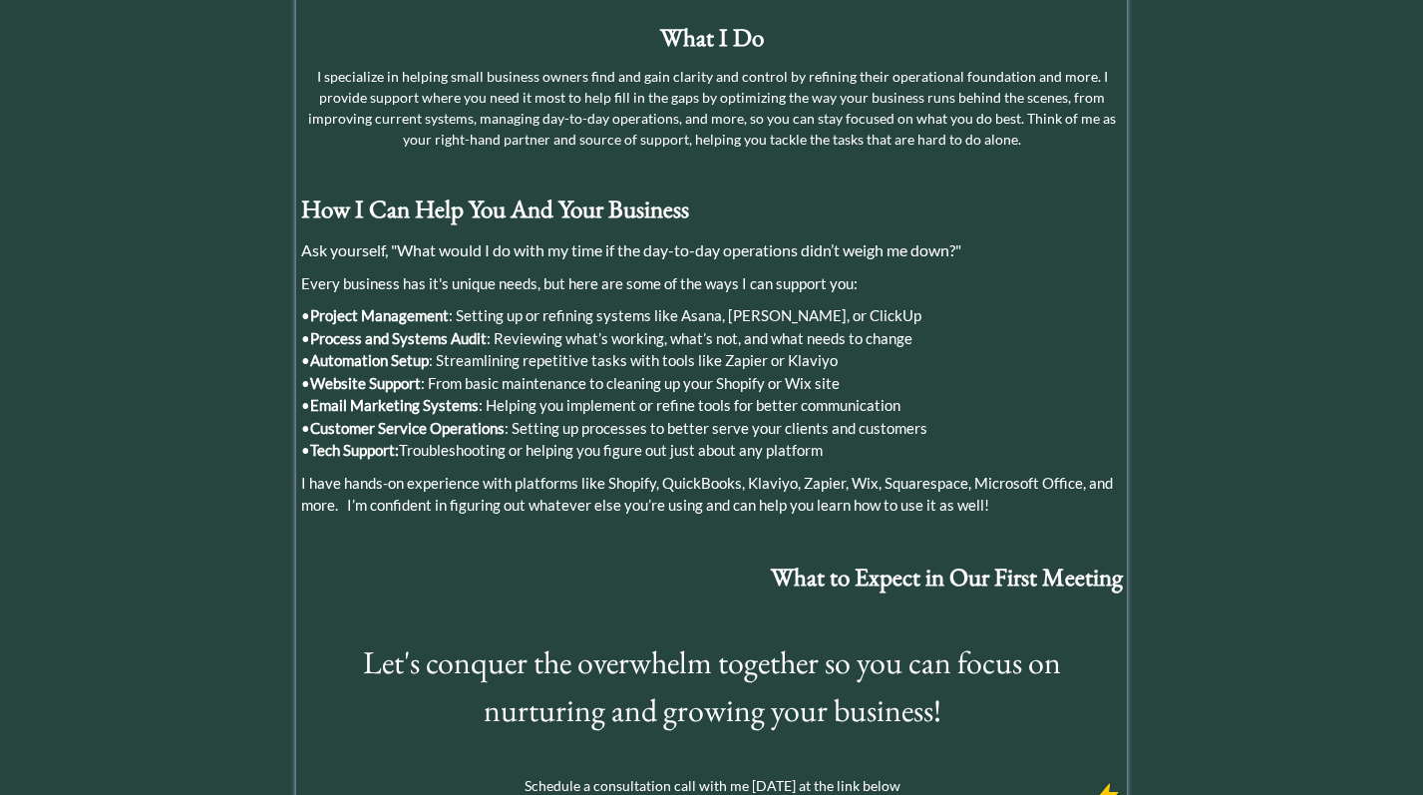
click at [1113, 561] on strong "What to Expect in Our First Meeting" at bounding box center [947, 577] width 352 height 32
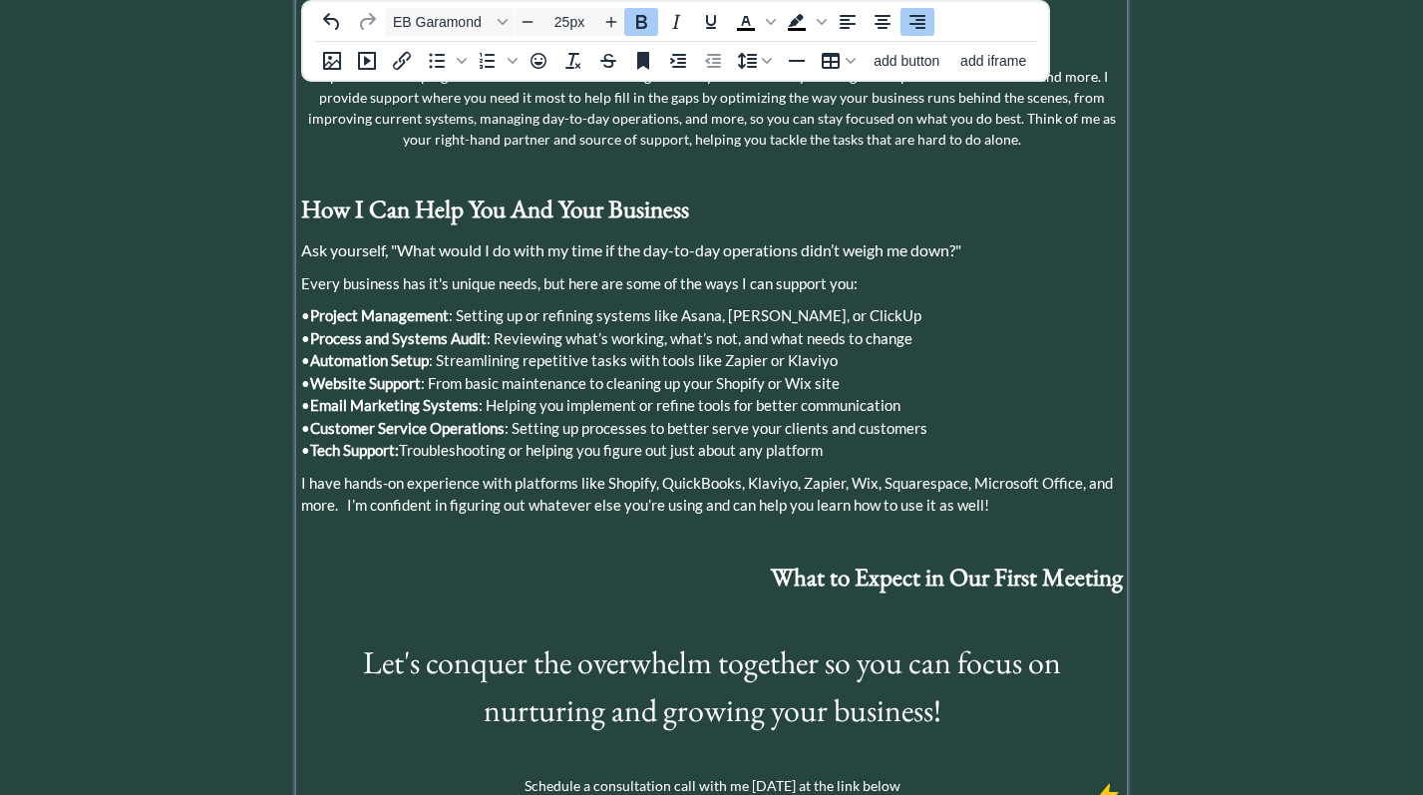
click at [1116, 561] on strong "What to Expect in Our First Meeting" at bounding box center [947, 577] width 352 height 32
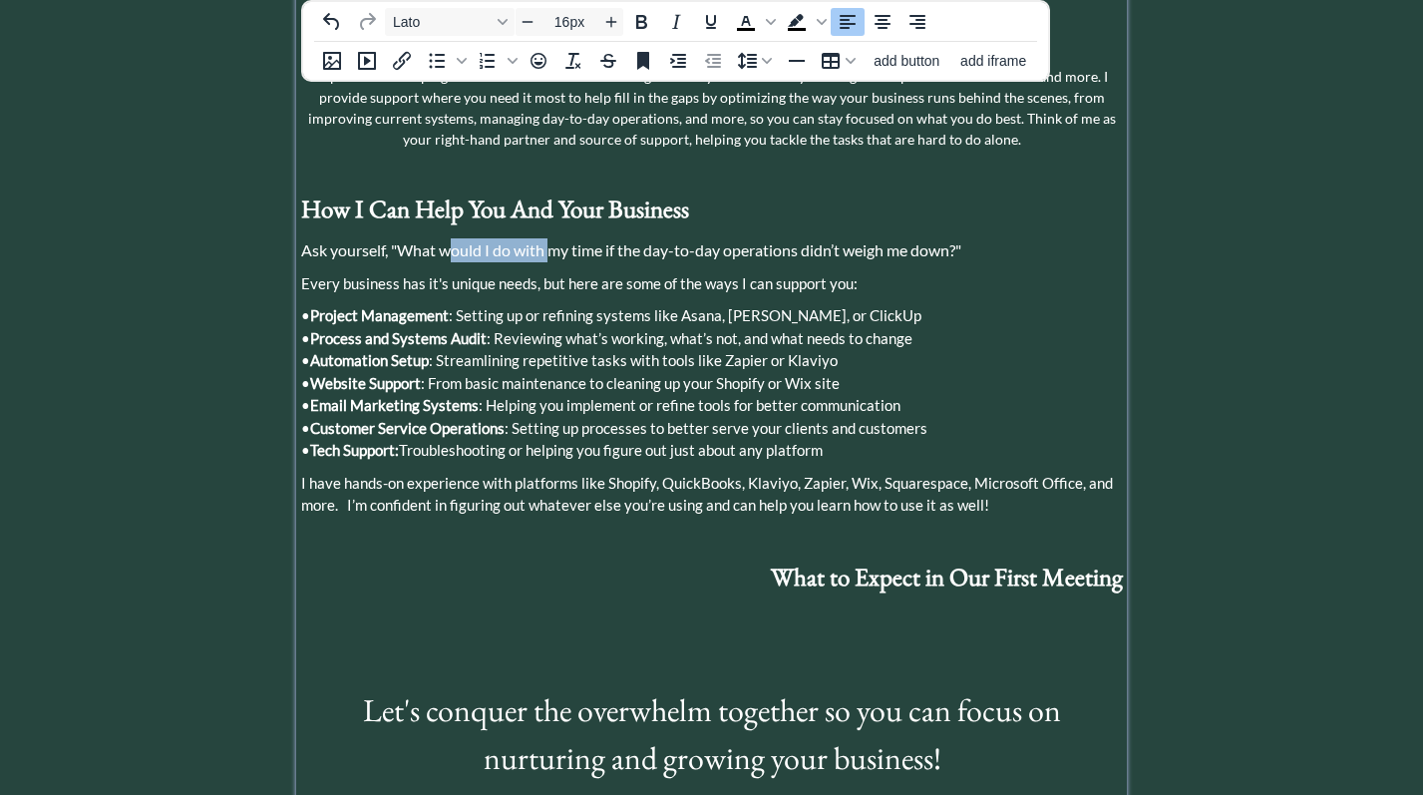
drag, startPoint x: 551, startPoint y: 204, endPoint x: 450, endPoint y: 204, distance: 100.7
click at [450, 240] on span "Ask yourself, "What would I do with my time if the day-to-day operations didn’t…" at bounding box center [631, 249] width 660 height 19
copy span "ould I do with"
click at [868, 554] on div "About [PERSON_NAME] I’m a Small Business Manager and Strategic Operations Consu…" at bounding box center [711, 319] width 821 height 1049
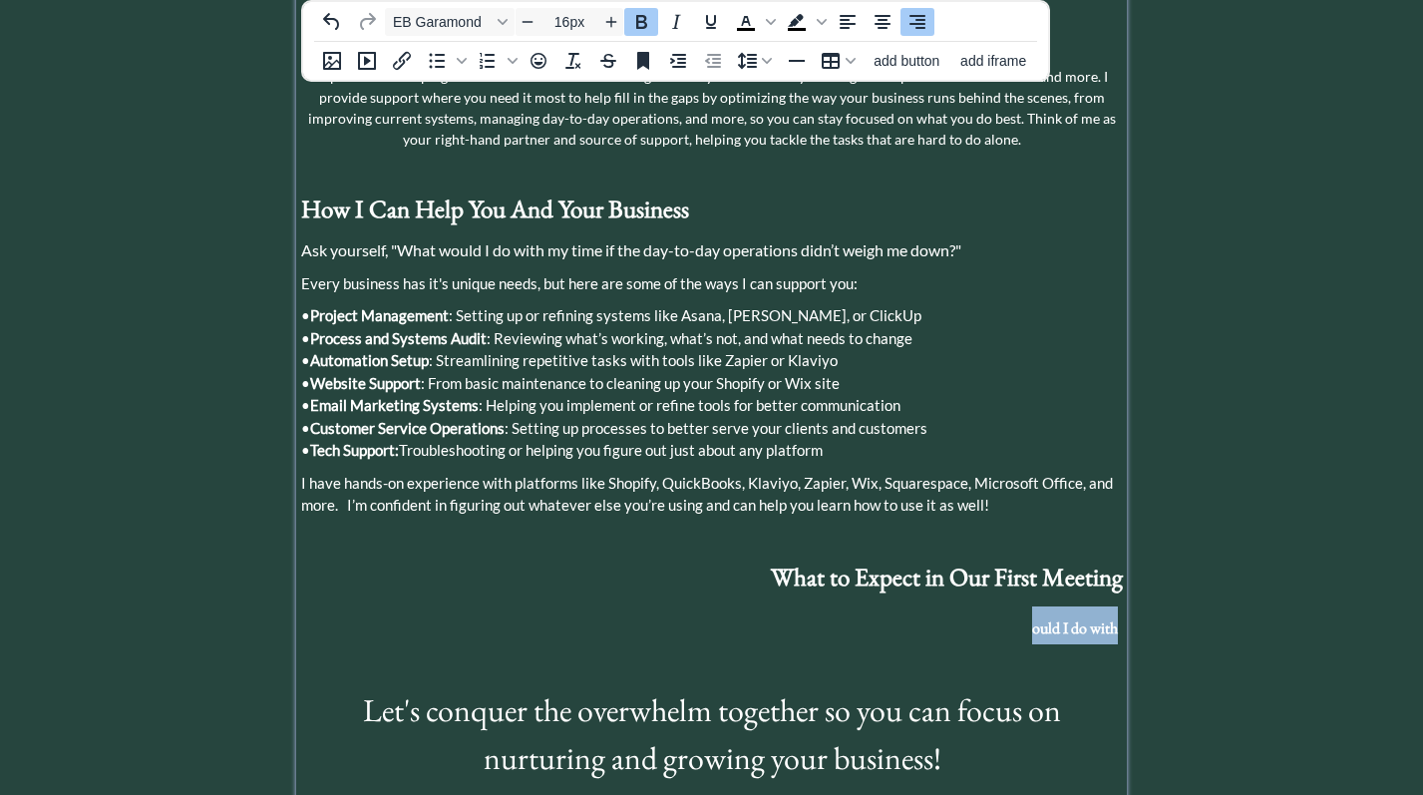
drag, startPoint x: 1113, startPoint y: 580, endPoint x: 1028, endPoint y: 585, distance: 84.9
click at [1032, 617] on span "ould I do with" at bounding box center [1075, 627] width 86 height 21
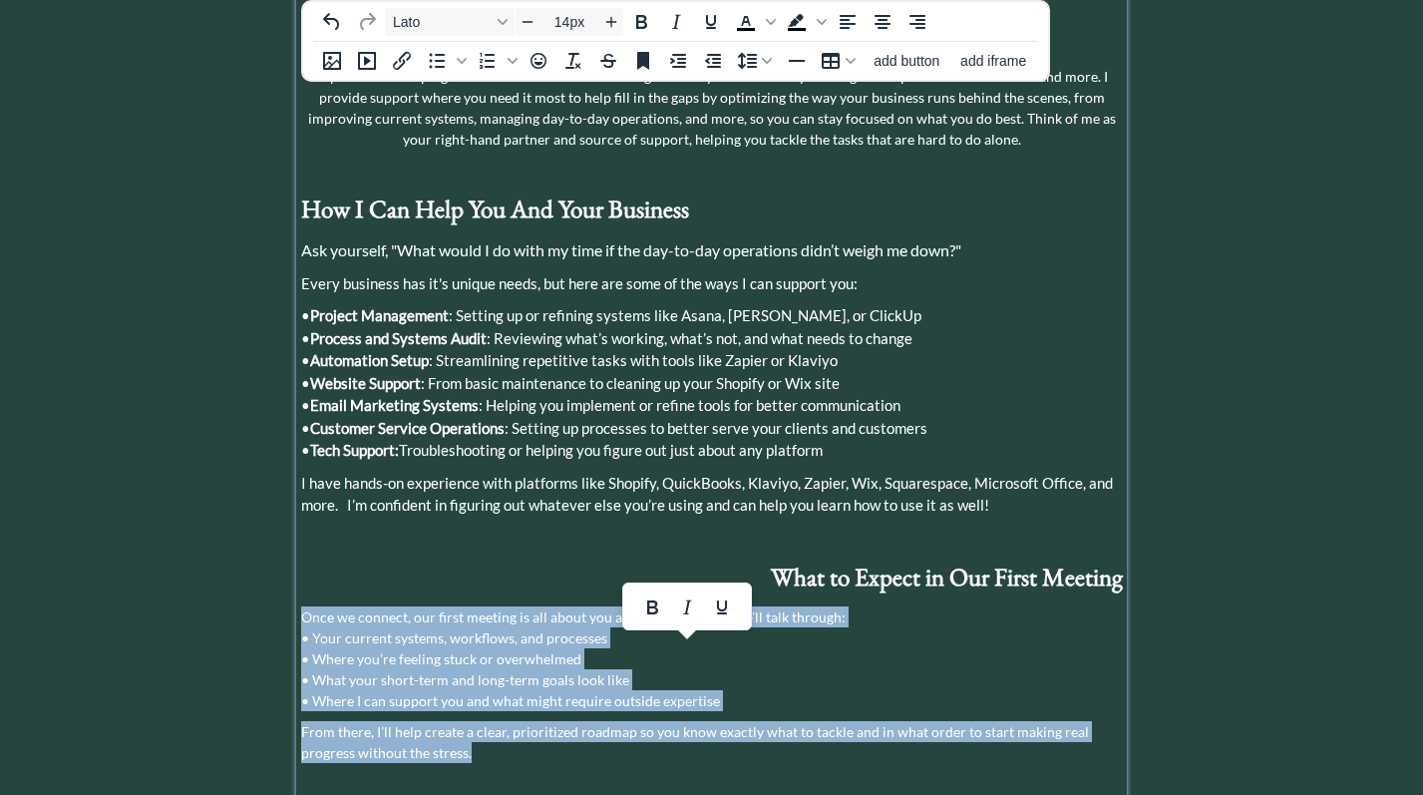
drag, startPoint x: 481, startPoint y: 709, endPoint x: 304, endPoint y: 567, distance: 227.0
click at [304, 567] on div "About [PERSON_NAME] I’m a Small Business Manager and Strategic Operations Consu…" at bounding box center [711, 403] width 821 height 1216
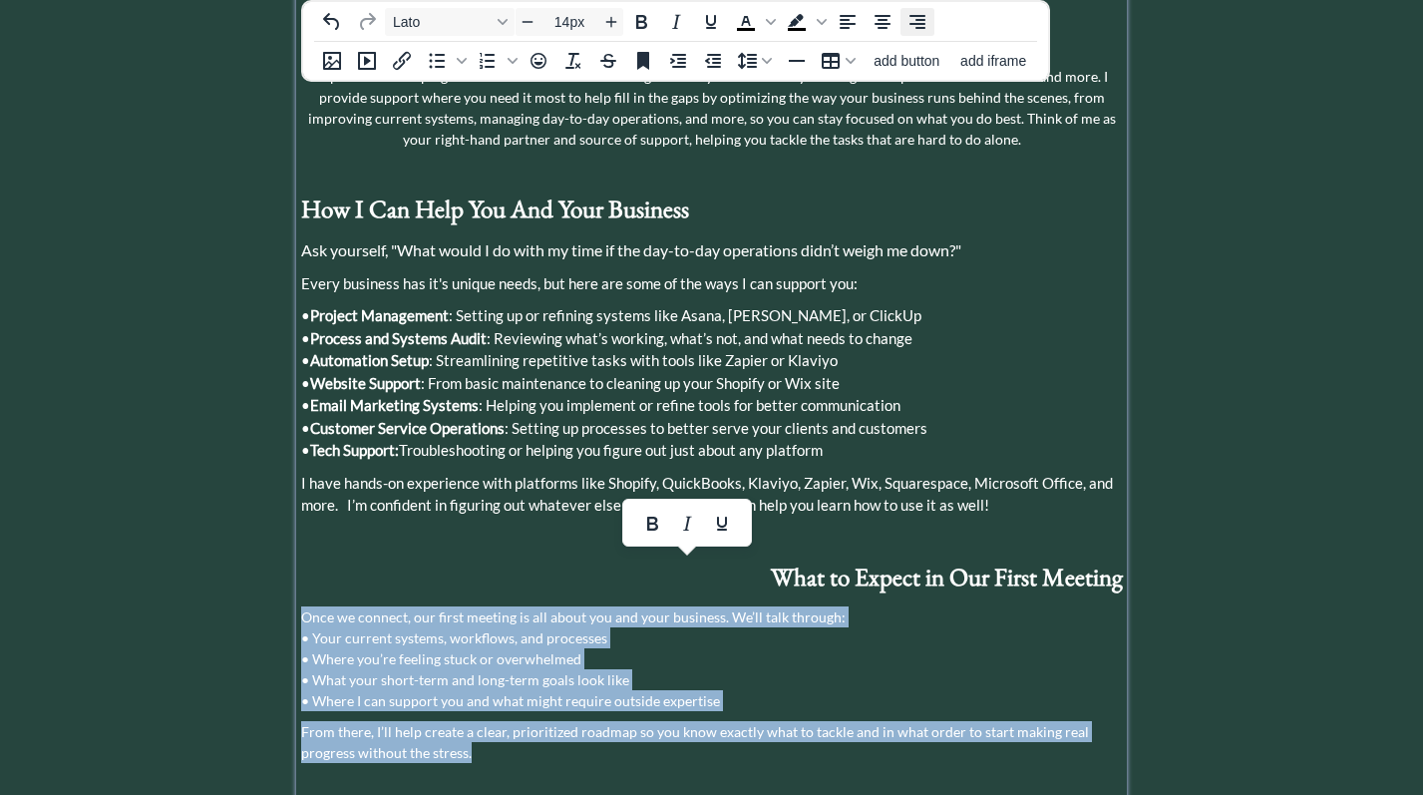
click at [909, 23] on icon "Align right" at bounding box center [918, 22] width 24 height 24
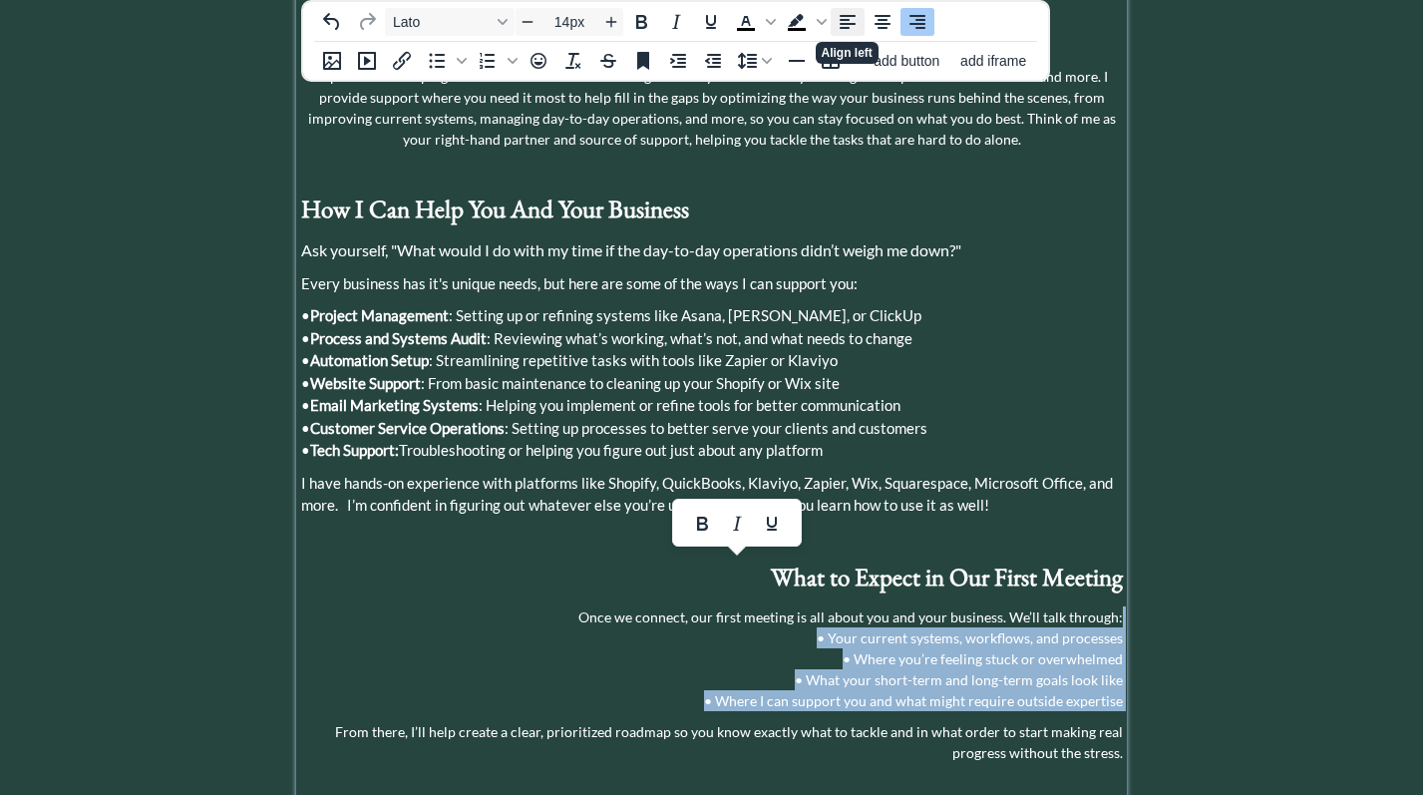
click at [847, 23] on icon "Align left" at bounding box center [848, 22] width 16 height 14
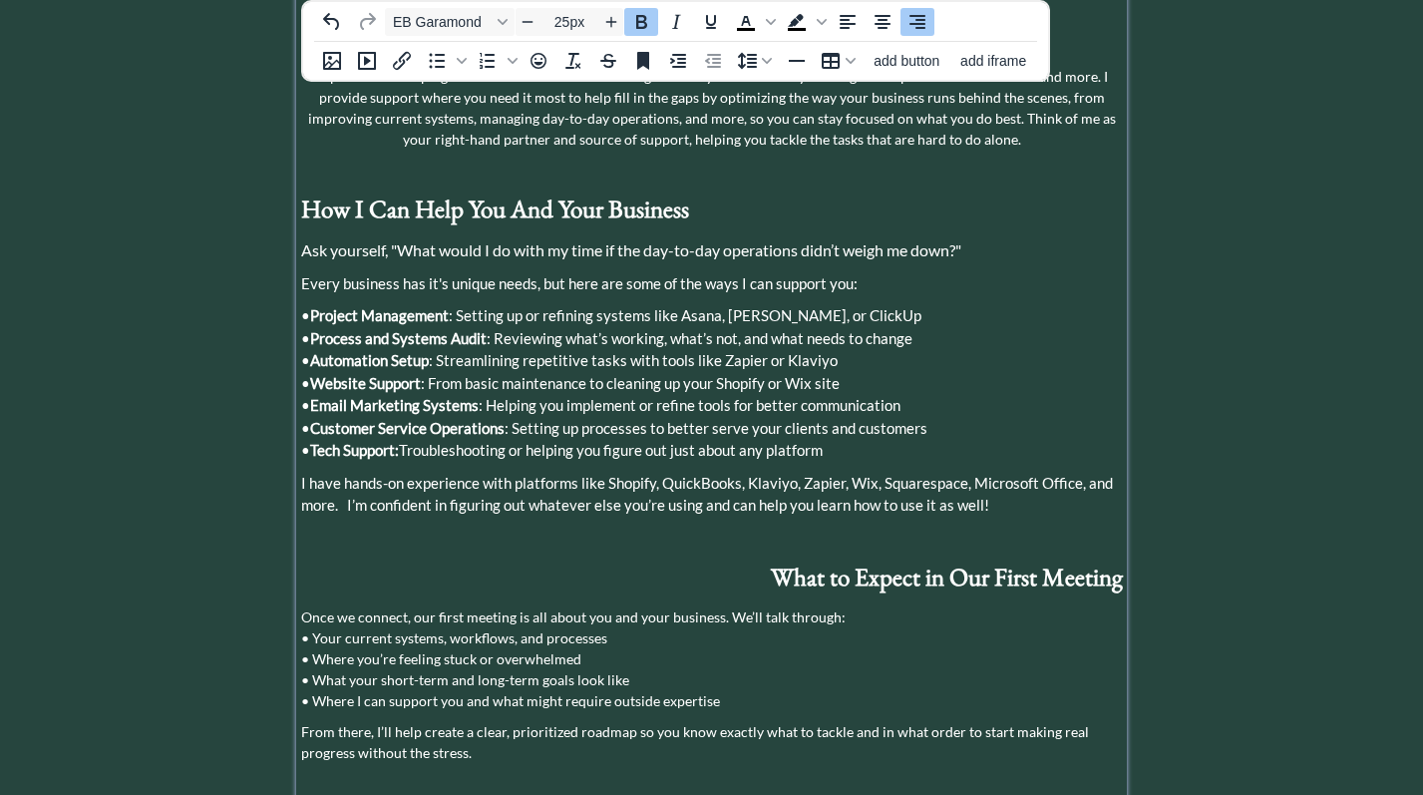
click at [780, 561] on strong "What to Expect in Our First Meeting" at bounding box center [947, 577] width 352 height 32
click at [846, 23] on icon "Align left" at bounding box center [848, 22] width 16 height 14
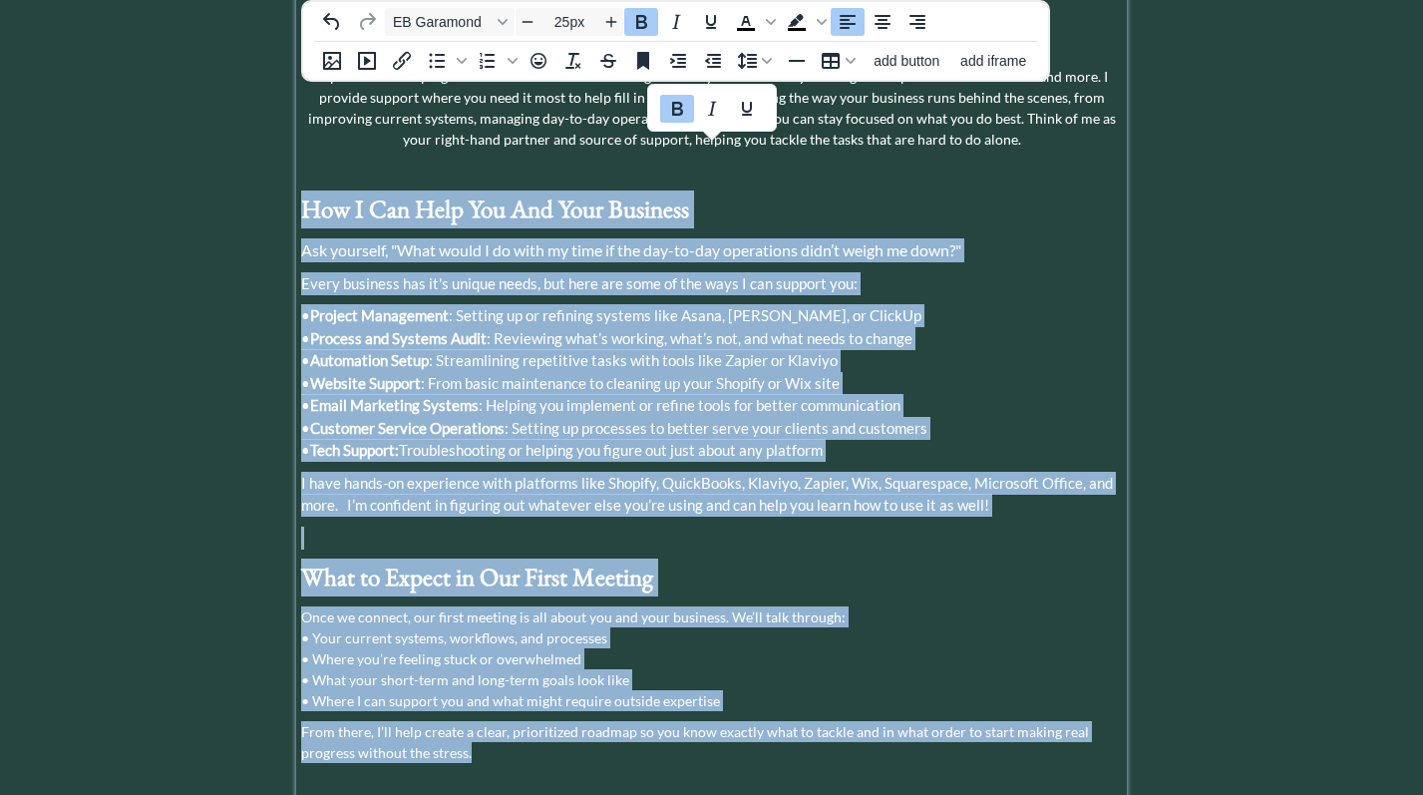
drag, startPoint x: 489, startPoint y: 707, endPoint x: 308, endPoint y: 164, distance: 572.8
click at [308, 164] on div "About [PERSON_NAME] I’m a Small Business Manager and Strategic Operations Consu…" at bounding box center [711, 403] width 821 height 1216
click at [881, 30] on icon "Align center" at bounding box center [883, 22] width 24 height 24
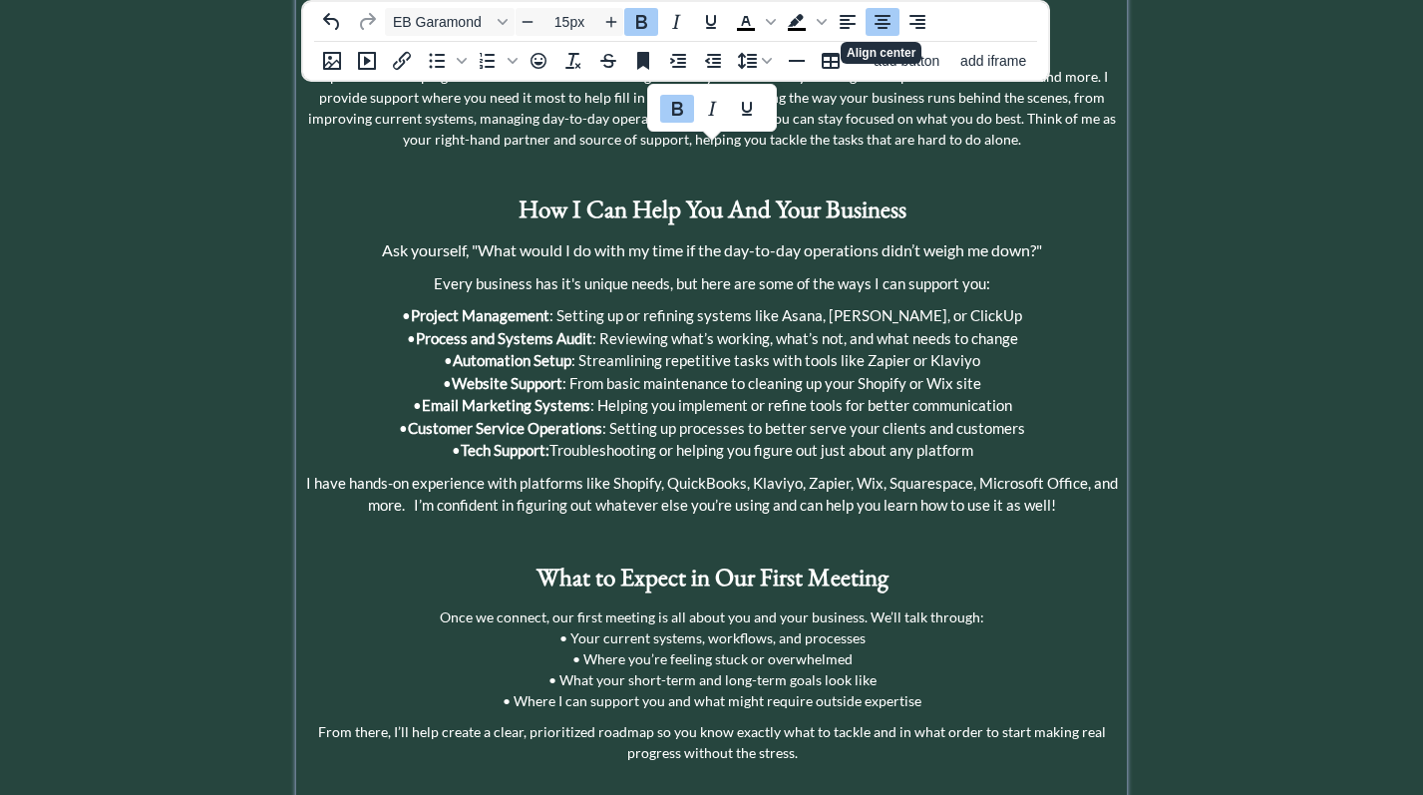
click at [747, 474] on span "I have hands-on experience with platforms like Shopify, QuickBooks, Klaviyo, Za…" at bounding box center [712, 494] width 812 height 41
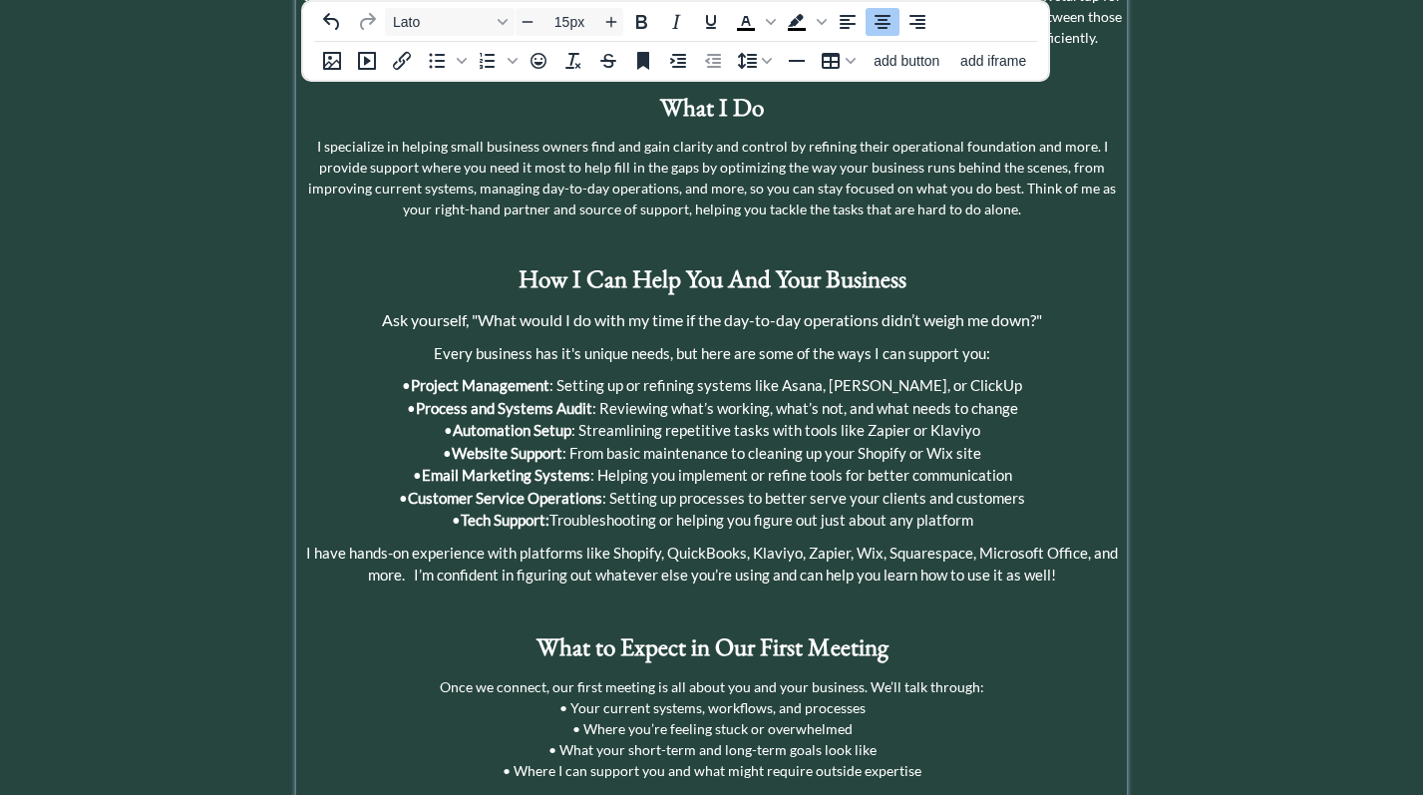
scroll to position [578, 0]
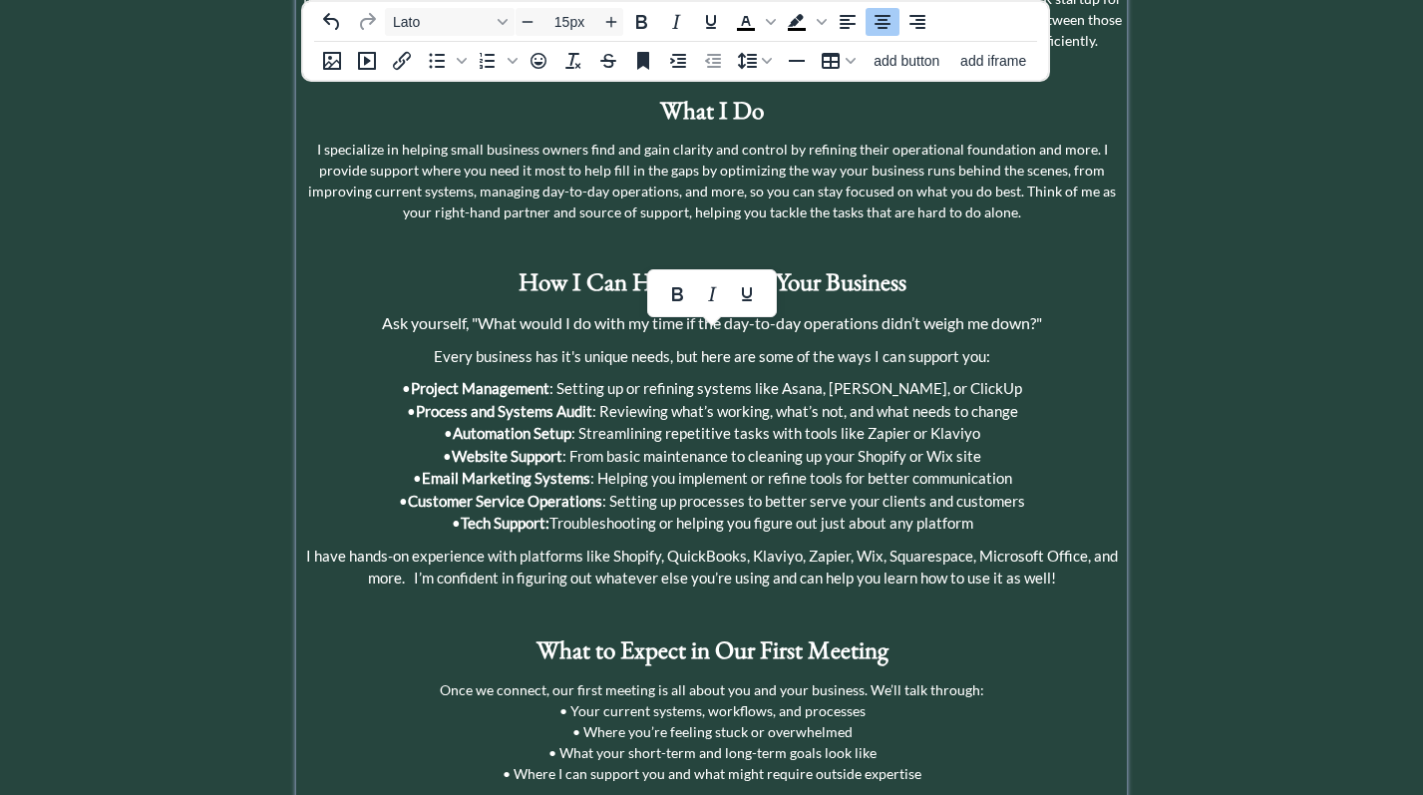
drag, startPoint x: 981, startPoint y: 474, endPoint x: 450, endPoint y: 333, distance: 549.0
click at [450, 377] on p "• Project Management : Setting up or refining systems like Asana, [PERSON_NAME]…" at bounding box center [711, 456] width 821 height 158
click at [609, 19] on icon "Increase font size" at bounding box center [611, 22] width 16 height 16
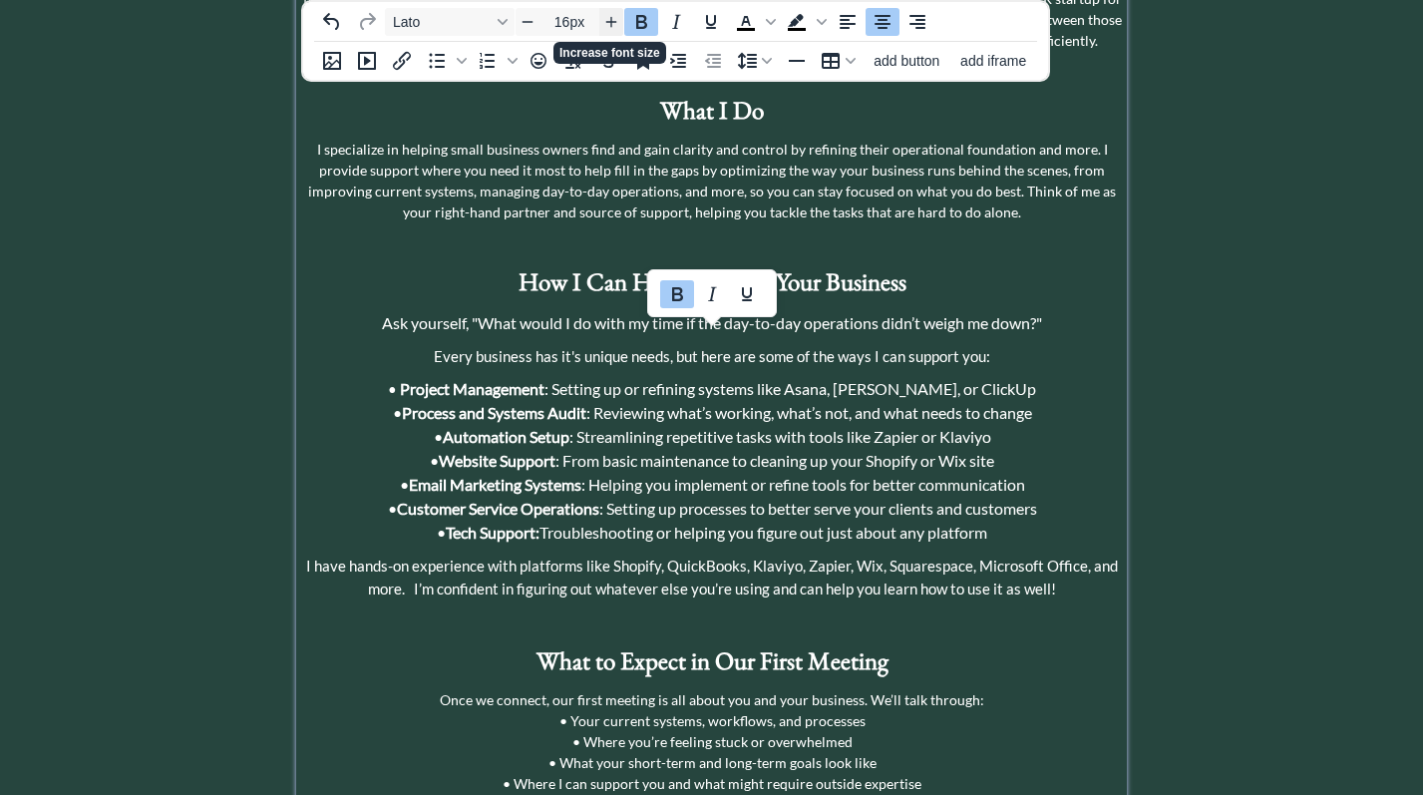
click at [609, 19] on icon "Increase font size" at bounding box center [611, 22] width 16 height 16
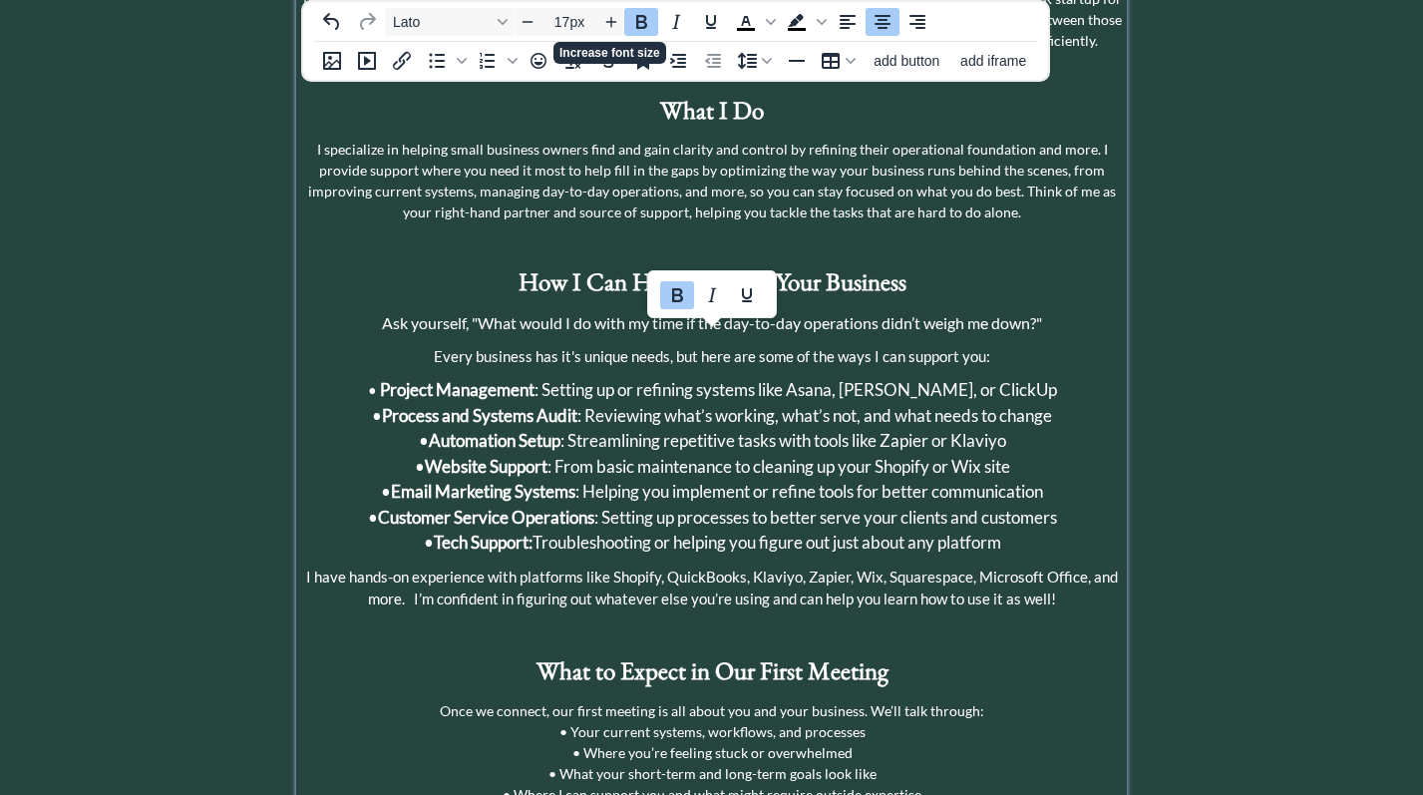
click at [833, 532] on span "• Tech Support: Troubleshooting or helping you figure out just about any platfo…" at bounding box center [713, 542] width 578 height 21
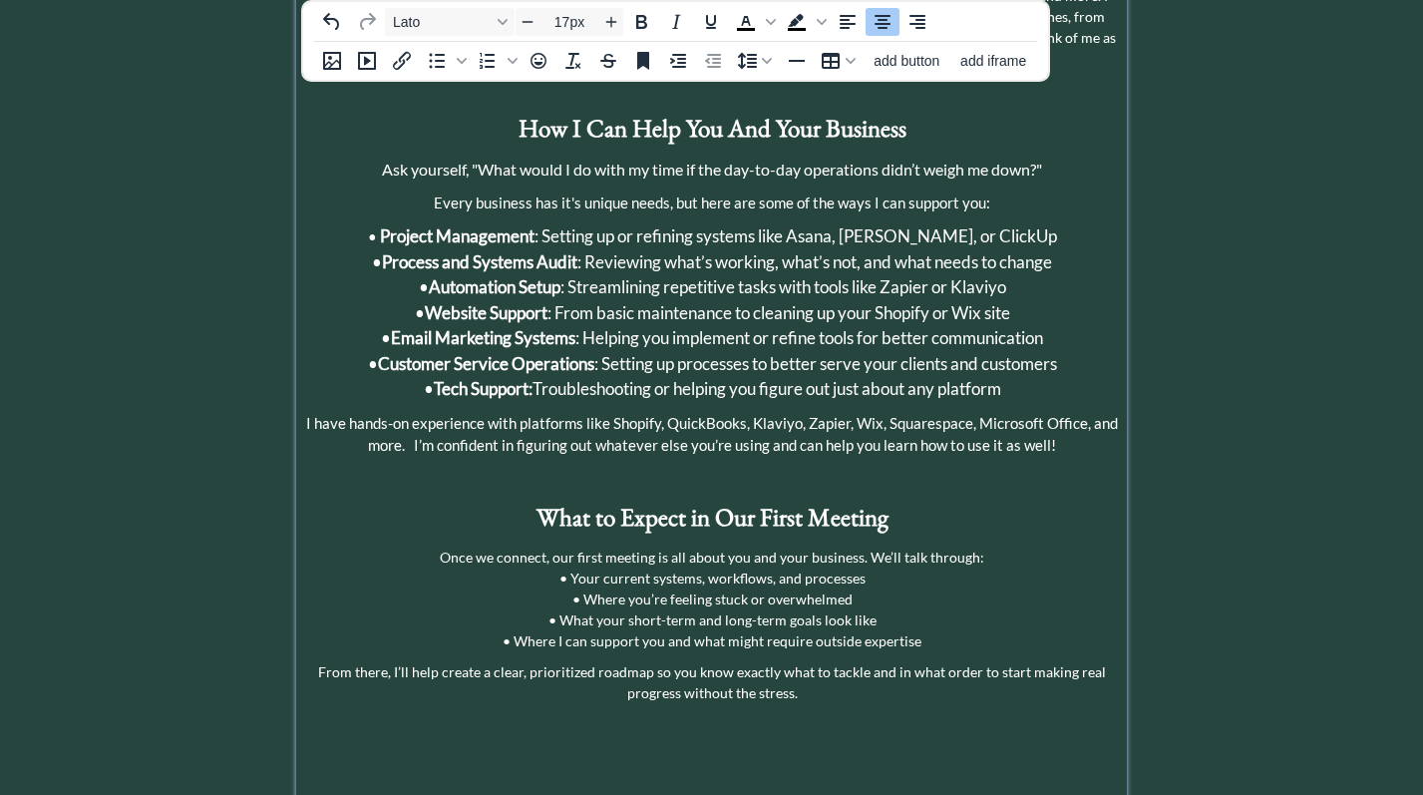
scroll to position [734, 0]
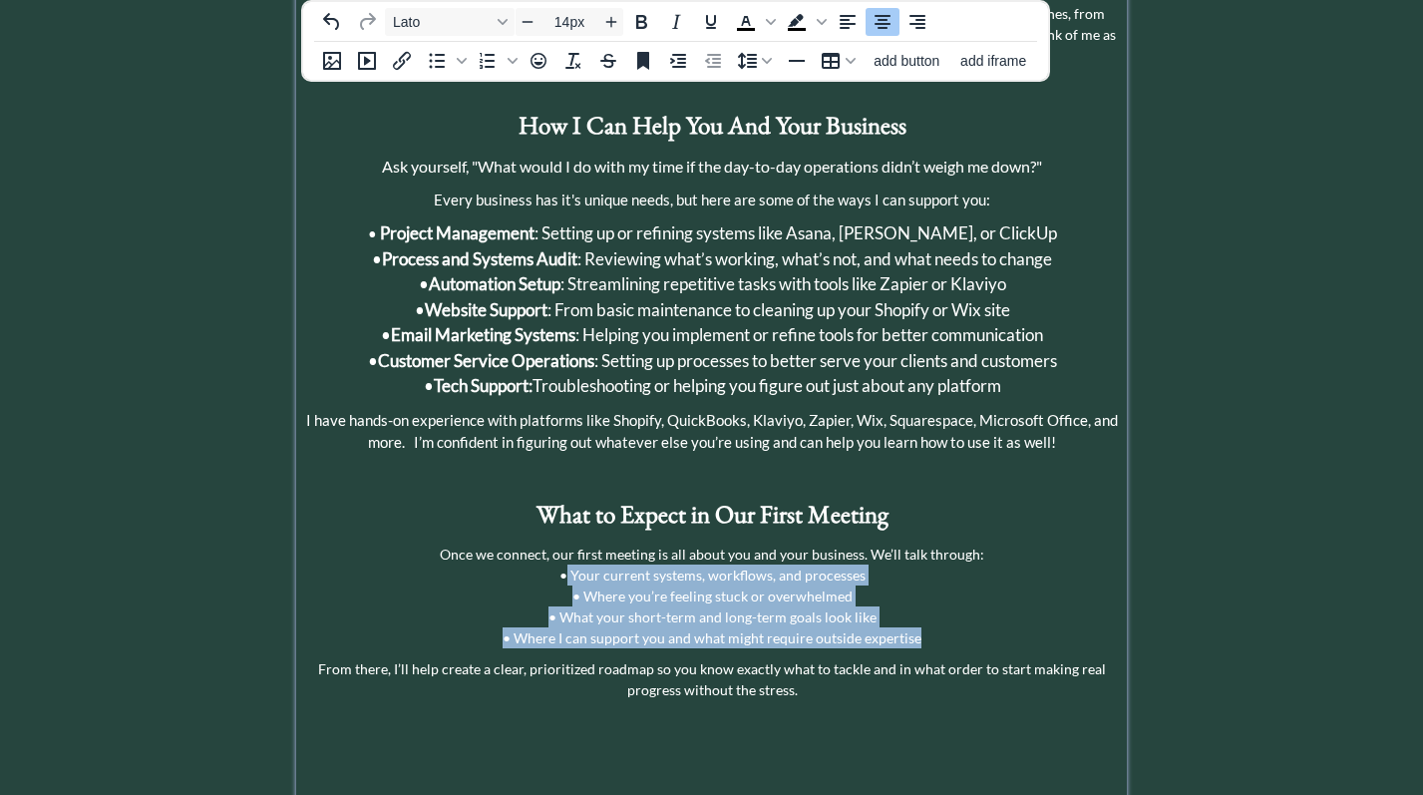
drag, startPoint x: 932, startPoint y: 591, endPoint x: 571, endPoint y: 521, distance: 367.8
click at [571, 544] on p "Once we connect, our first meeting is all about you and your business. We’ll ta…" at bounding box center [711, 596] width 821 height 105
click at [613, 16] on icon "Increase font size" at bounding box center [611, 22] width 16 height 16
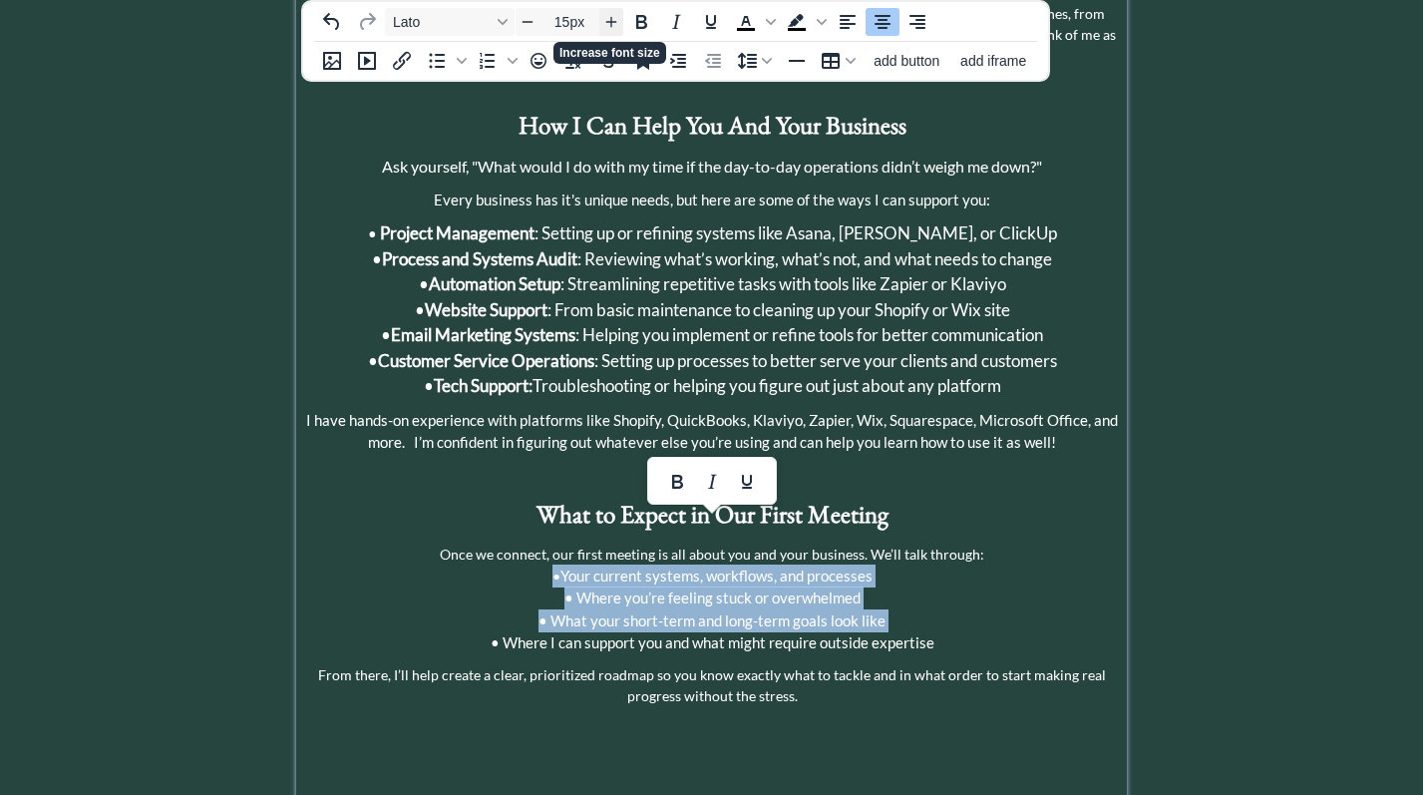
click at [613, 16] on icon "Increase font size" at bounding box center [611, 22] width 16 height 16
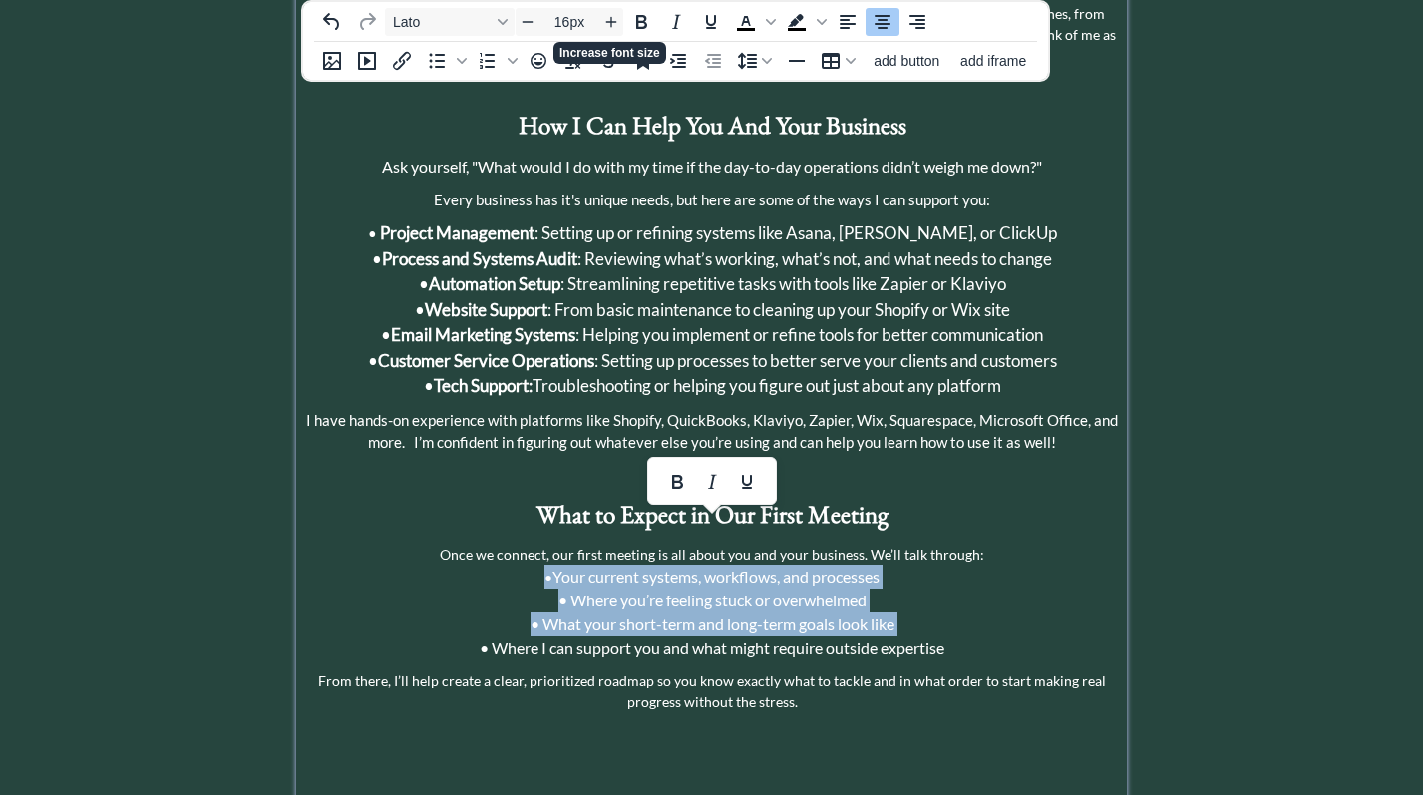
type input "15px"
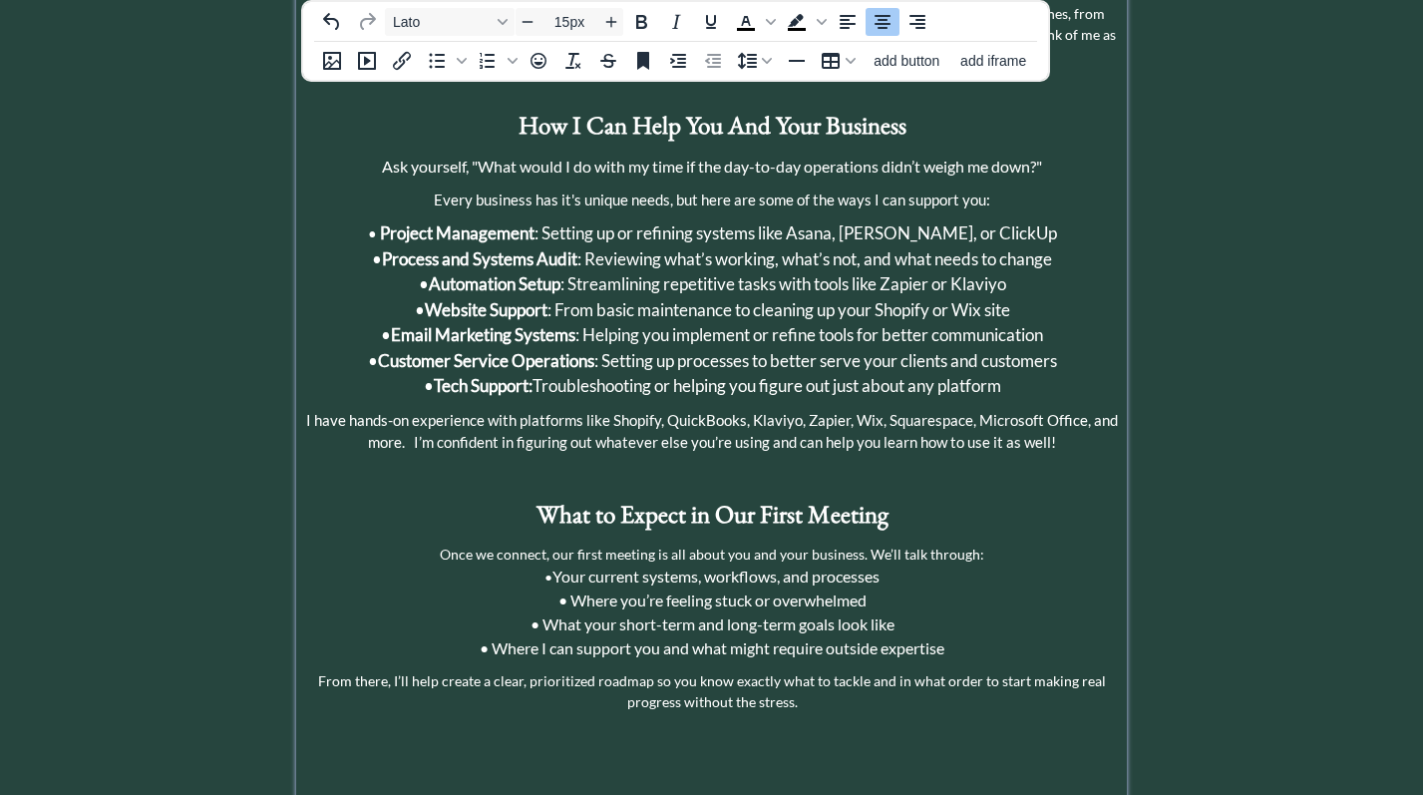
click at [1070, 409] on p "I have hands-on experience with platforms like Shopify, QuickBooks, Klaviyo, Za…" at bounding box center [711, 431] width 821 height 45
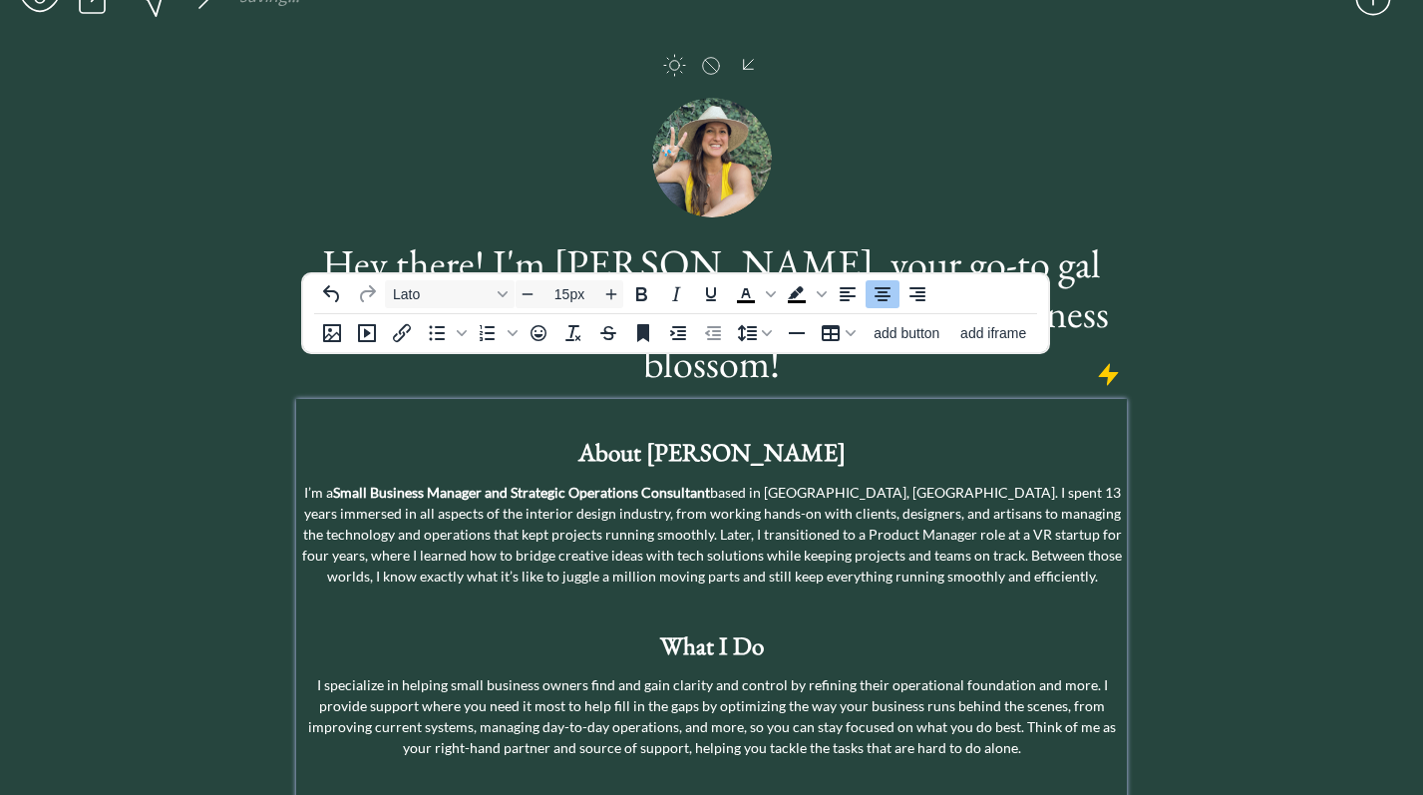
scroll to position [0, 0]
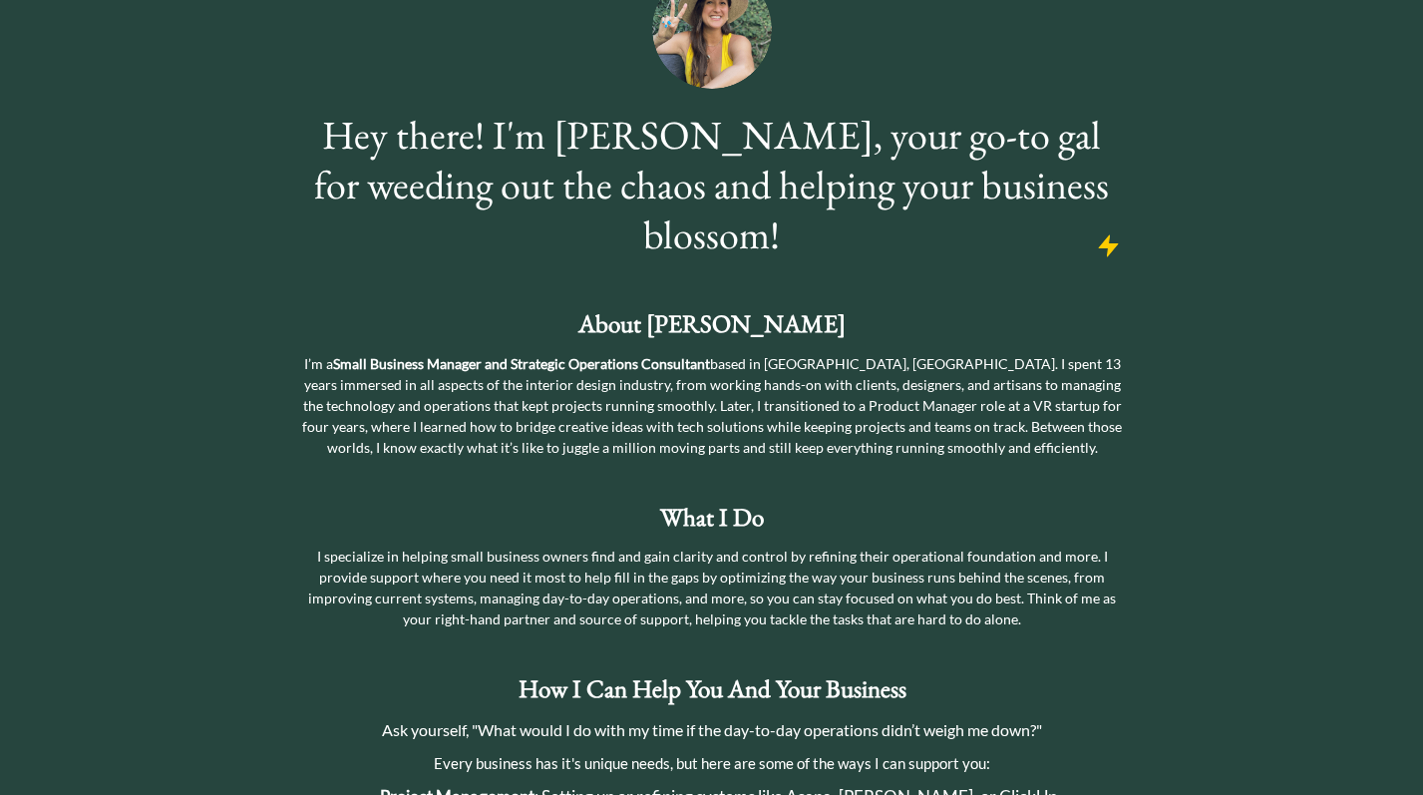
scroll to position [172, 0]
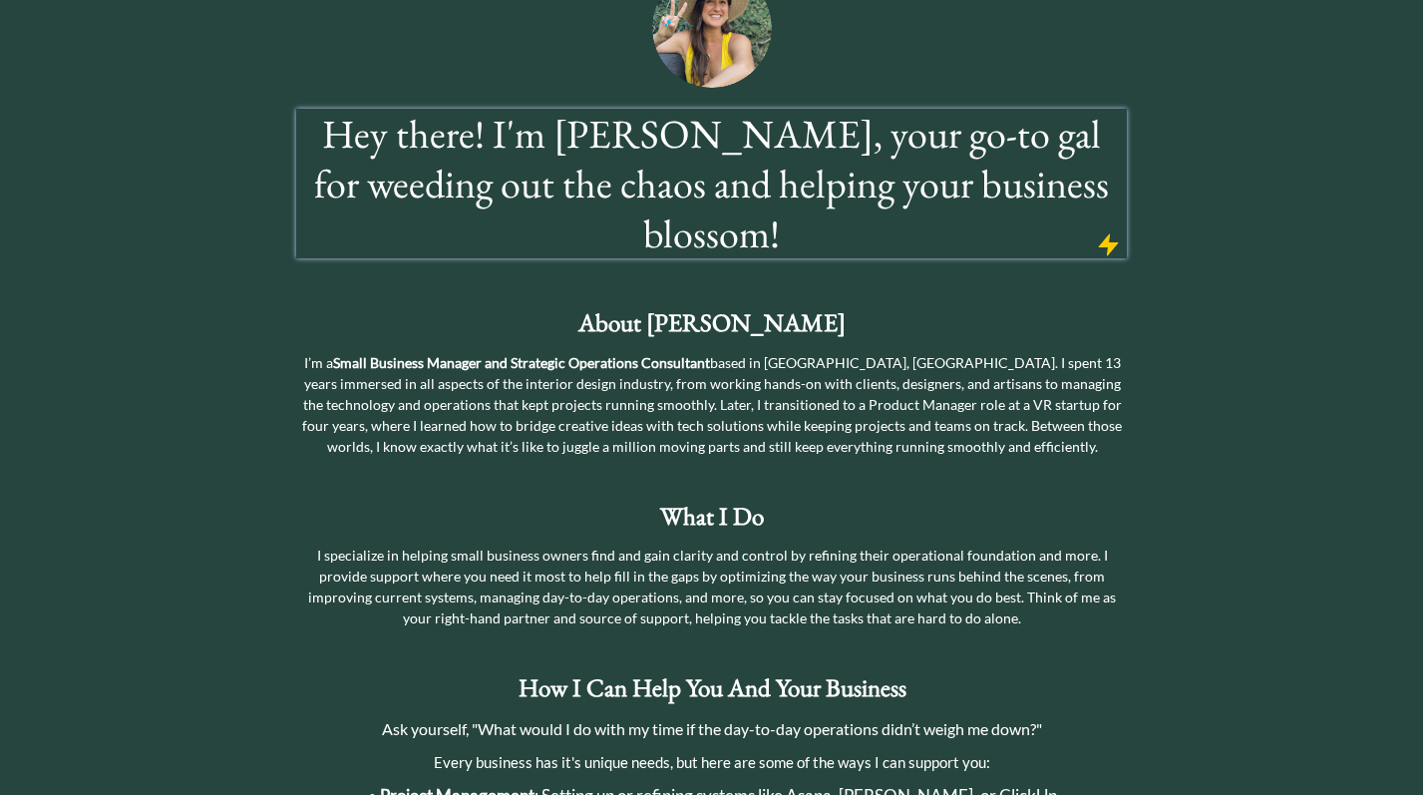
click at [1041, 191] on h1 "Hey there! I'm [PERSON_NAME], your go-to gal for weeding out the chaos and help…" at bounding box center [711, 184] width 824 height 150
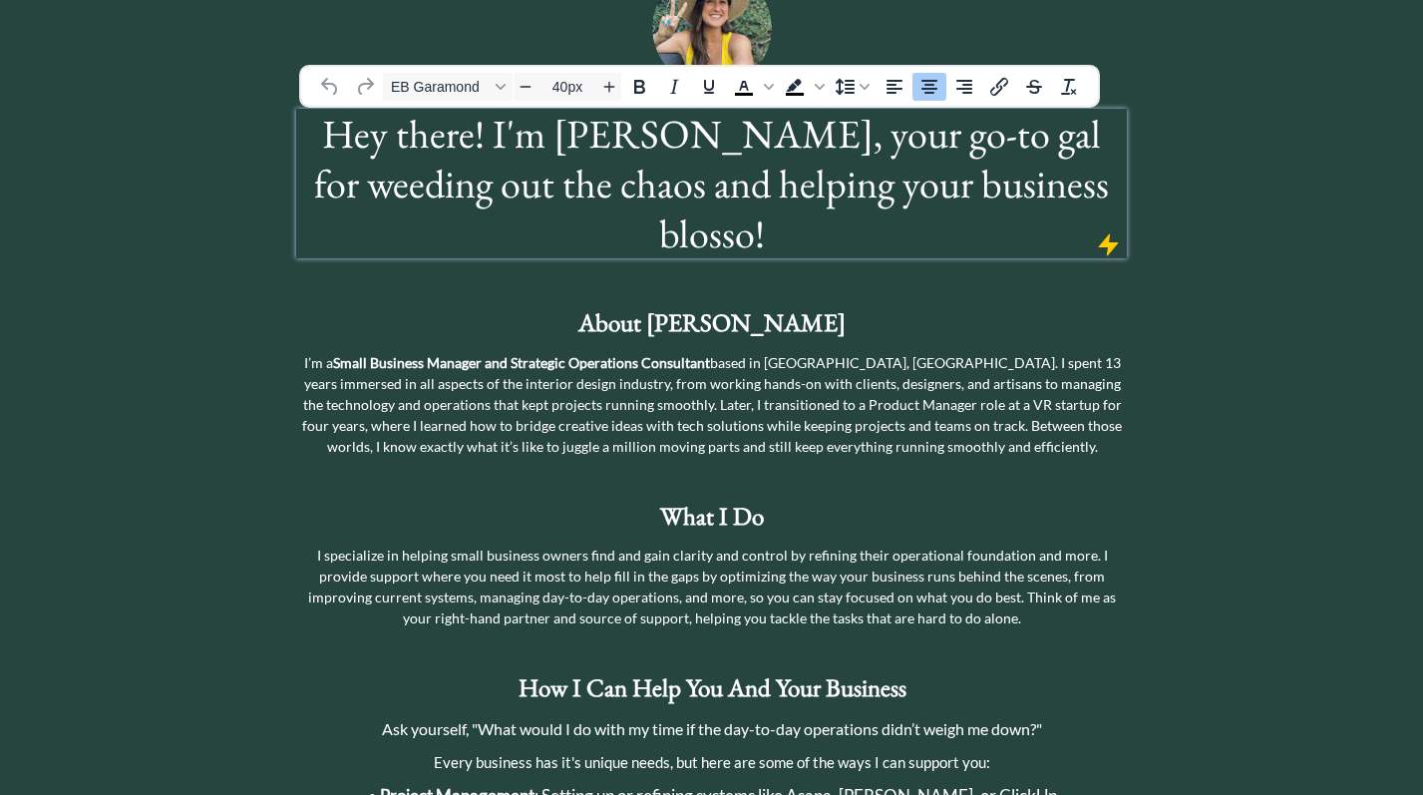
scroll to position [1, 0]
click at [1317, 278] on div "saving... click to upload a picture Hey there! I'm [PERSON_NAME], your go-to ga…" at bounding box center [711, 727] width 1423 height 1799
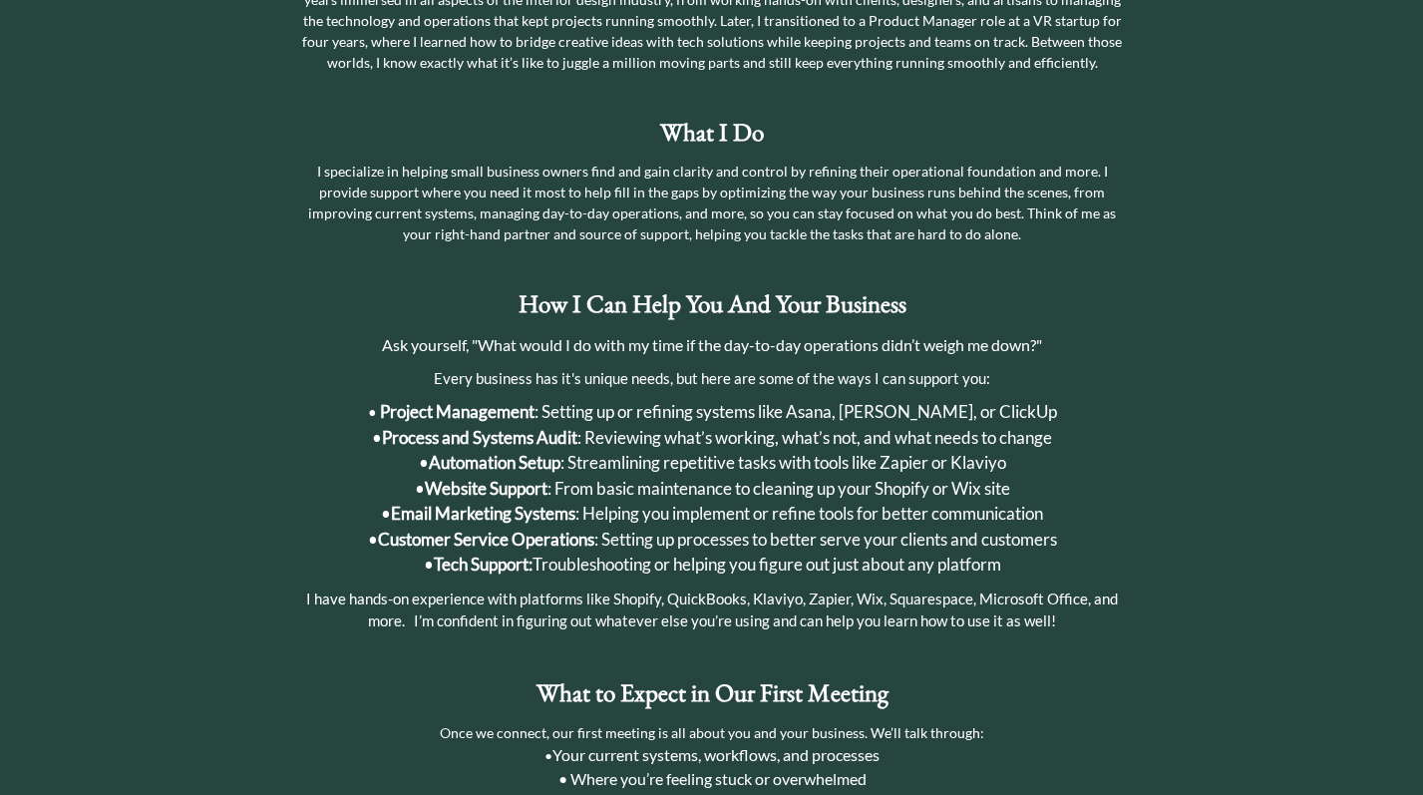
scroll to position [607, 0]
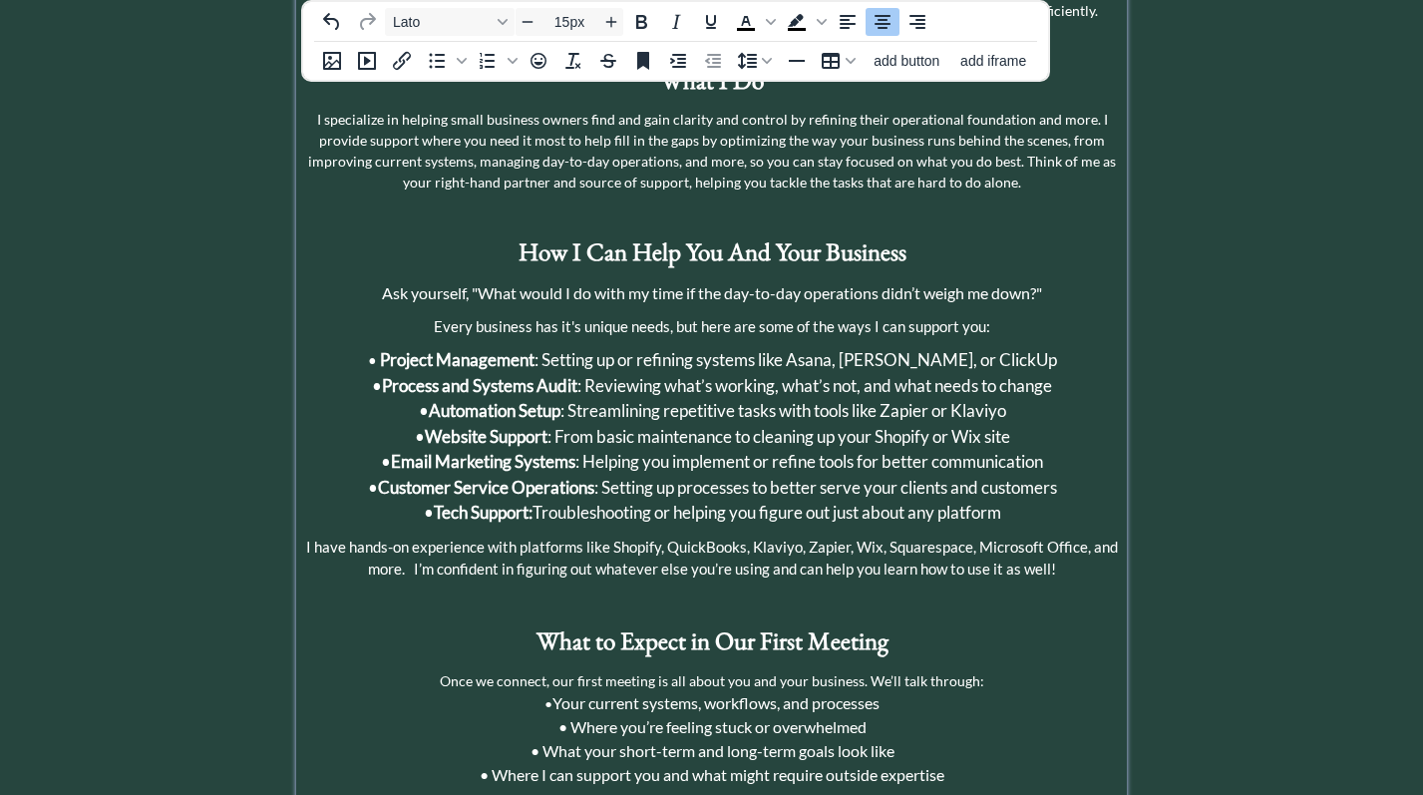
click at [828, 315] on p "Every business has it's unique needs, but here are some of the ways I can suppo…" at bounding box center [711, 326] width 821 height 23
click at [763, 136] on p "I specialize in helping small business owners find and gain clarity and control…" at bounding box center [711, 151] width 821 height 84
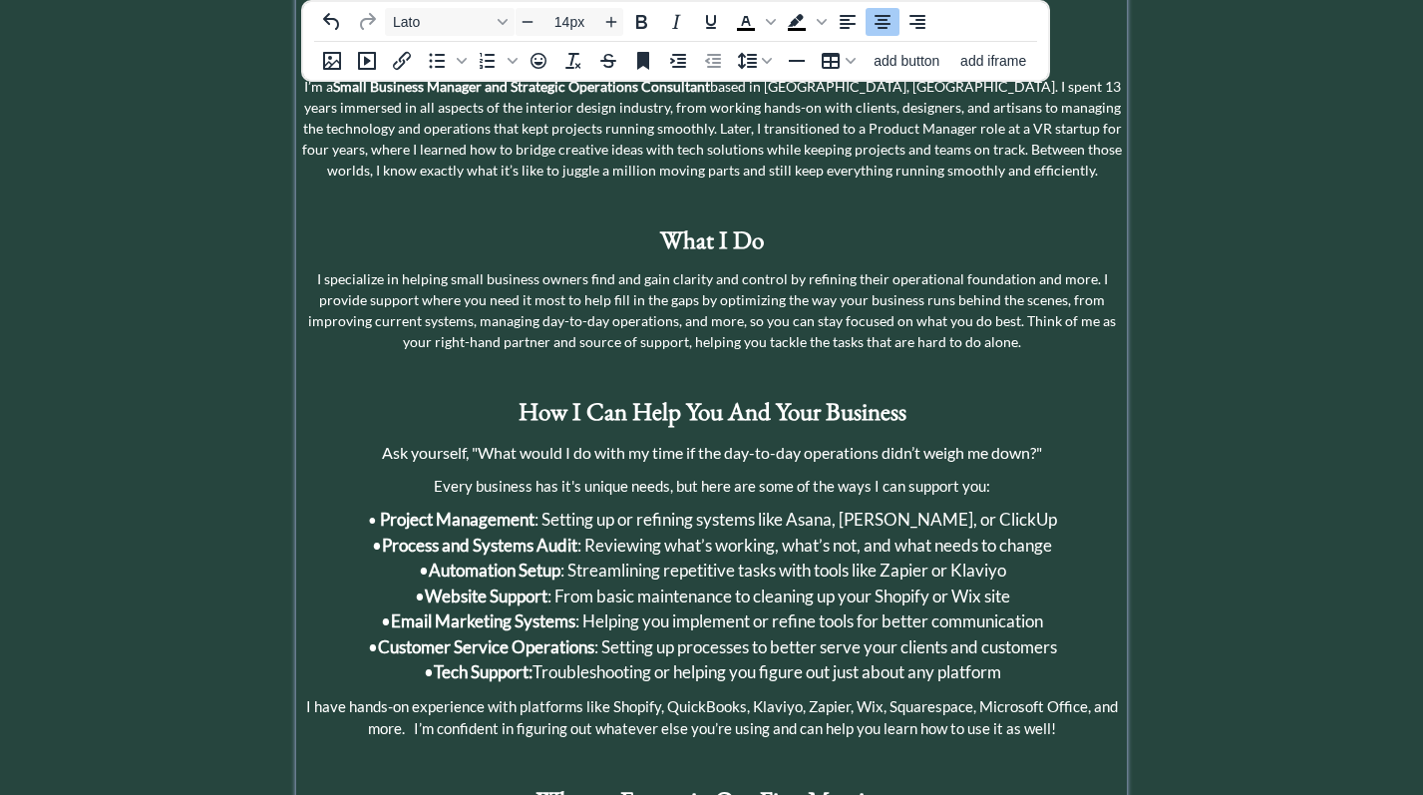
scroll to position [402, 0]
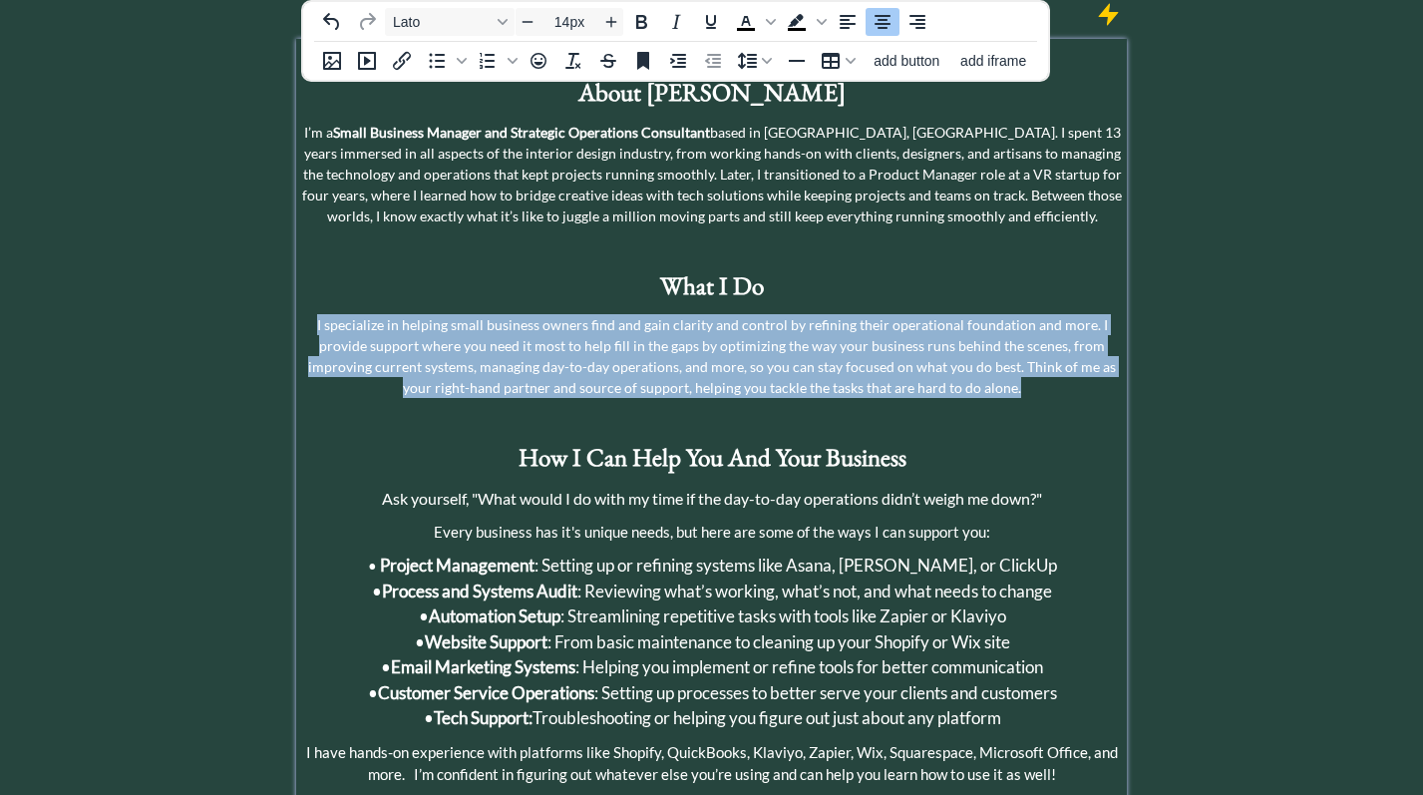
drag, startPoint x: 984, startPoint y: 338, endPoint x: 298, endPoint y: 276, distance: 688.1
click at [298, 276] on div "About [PERSON_NAME] I’m a Small Business Manager and Strategic Operations Consu…" at bounding box center [711, 672] width 830 height 1267
click at [609, 24] on icon "Increase font size" at bounding box center [611, 22] width 16 height 16
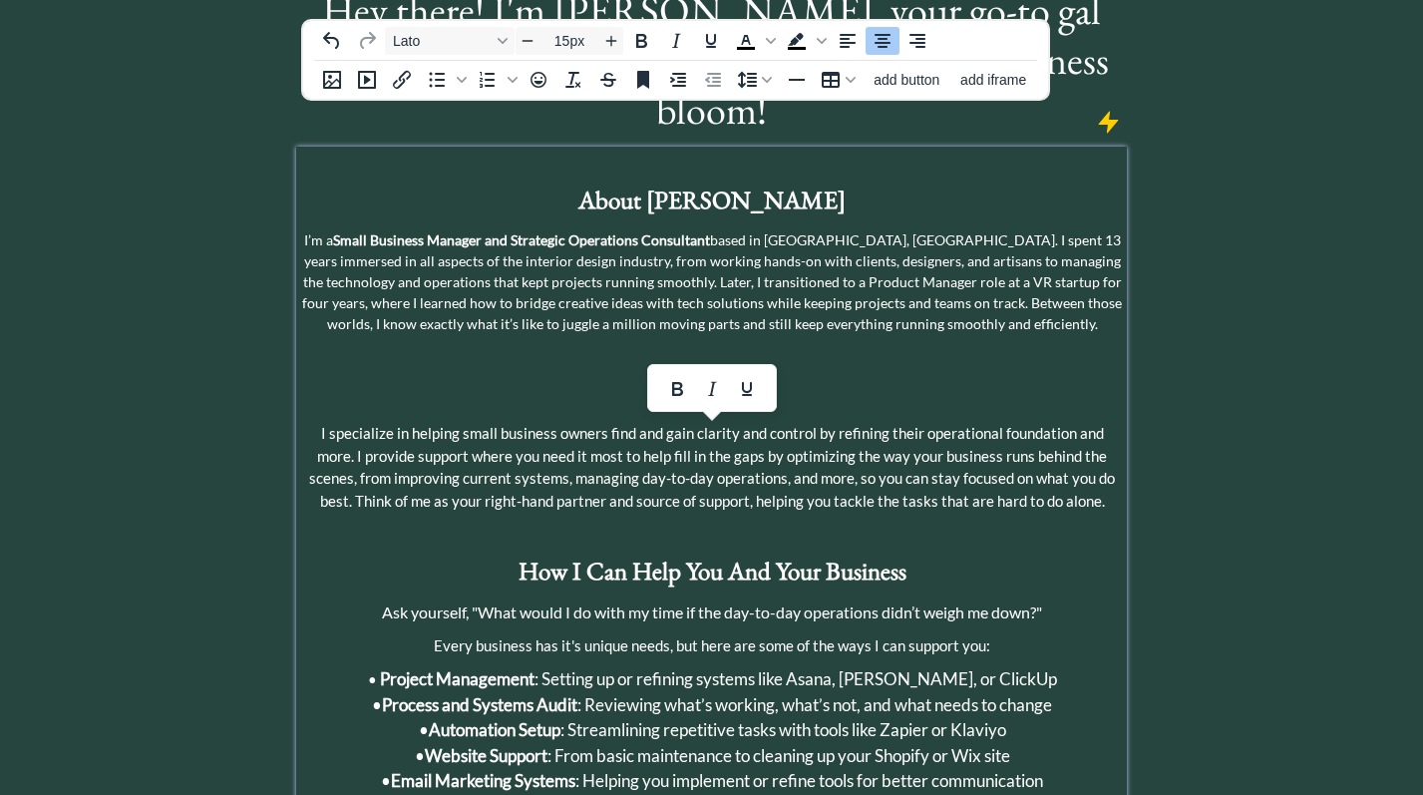
scroll to position [278, 0]
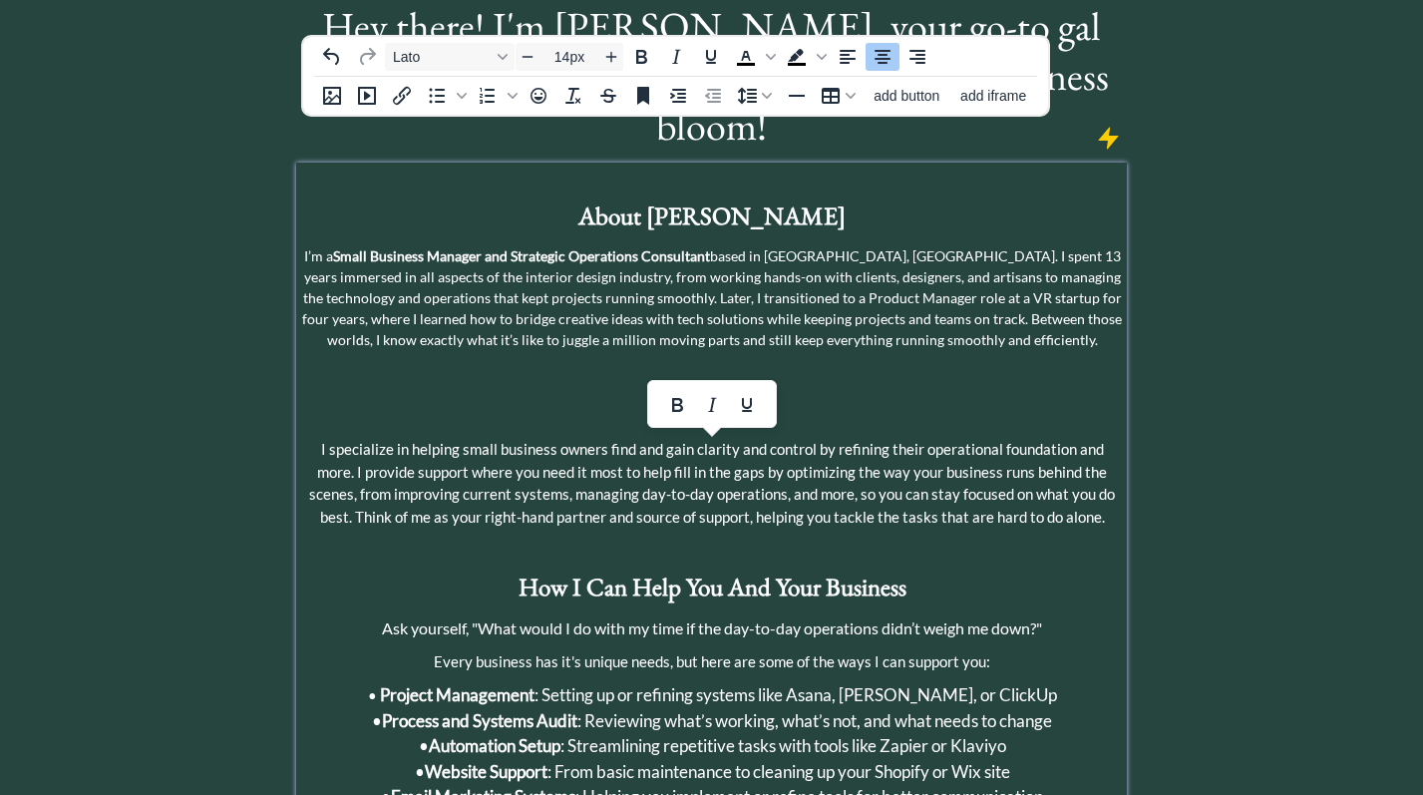
click at [738, 245] on p "I’m a Small Business Manager and Strategic Operations Consultant based in [GEOG…" at bounding box center [711, 297] width 821 height 105
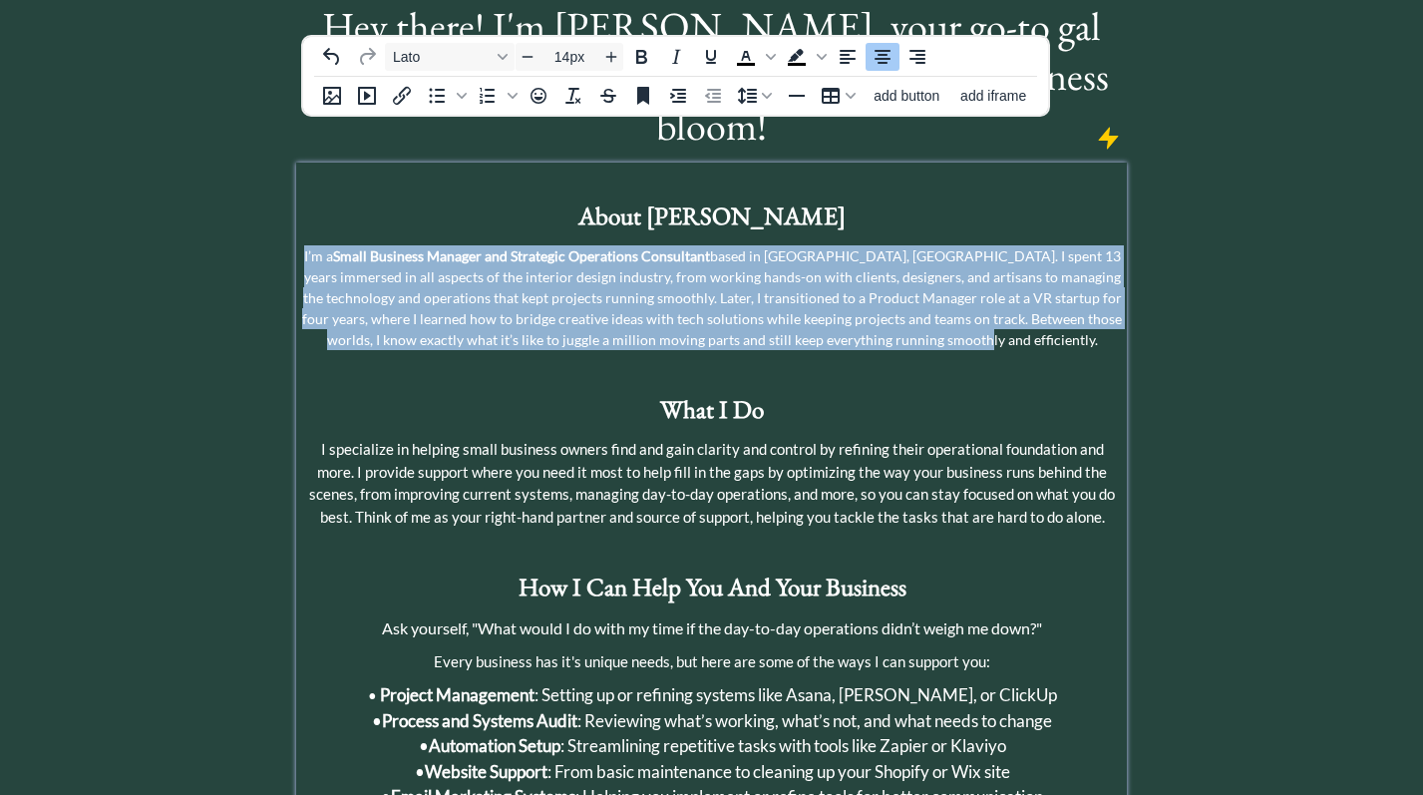
drag, startPoint x: 1016, startPoint y: 291, endPoint x: 304, endPoint y: 207, distance: 717.1
click at [304, 245] on p "I’m a Small Business Manager and Strategic Operations Consultant based in [GEOG…" at bounding box center [711, 297] width 821 height 105
click at [609, 53] on icon "Increase font size" at bounding box center [611, 57] width 16 height 16
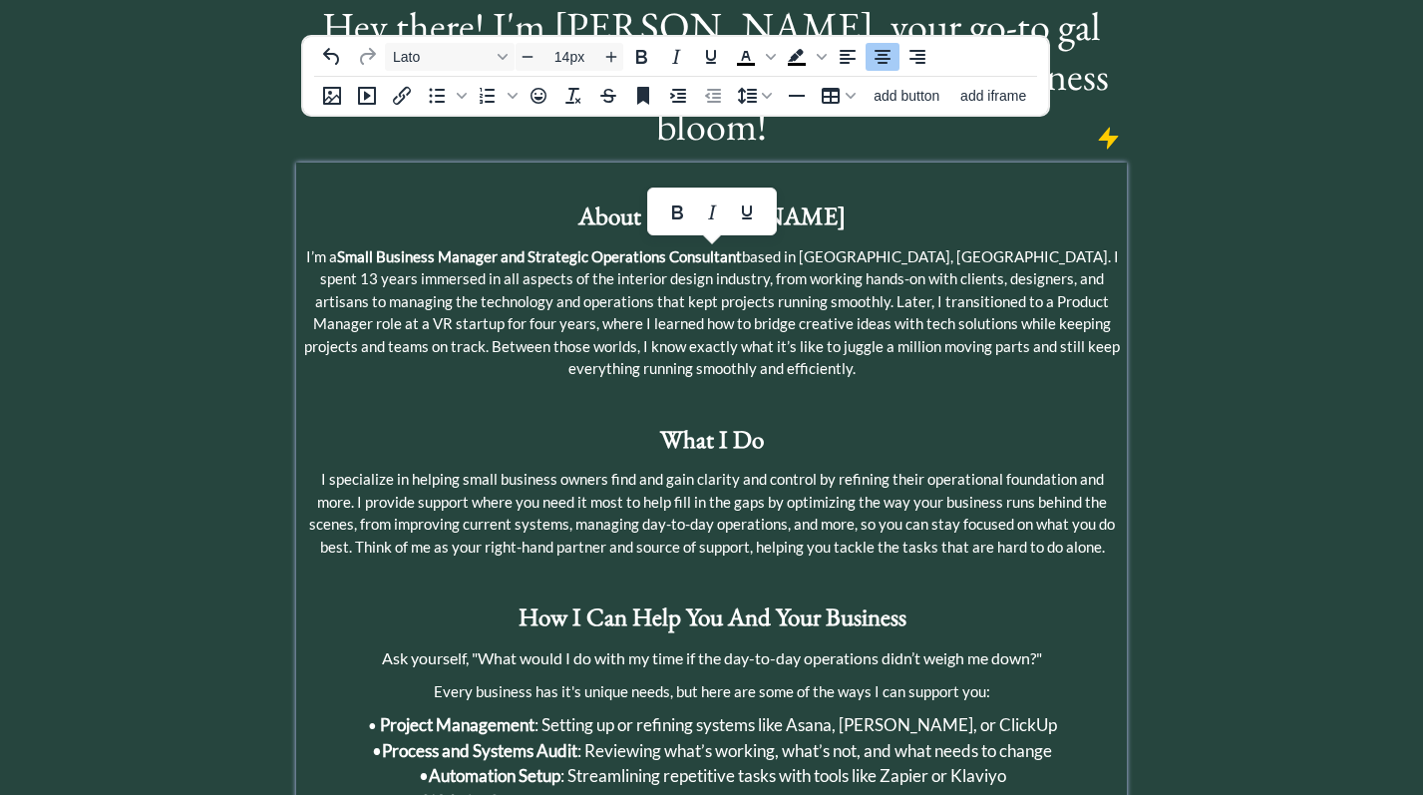
click at [1010, 390] on p at bounding box center [711, 400] width 821 height 21
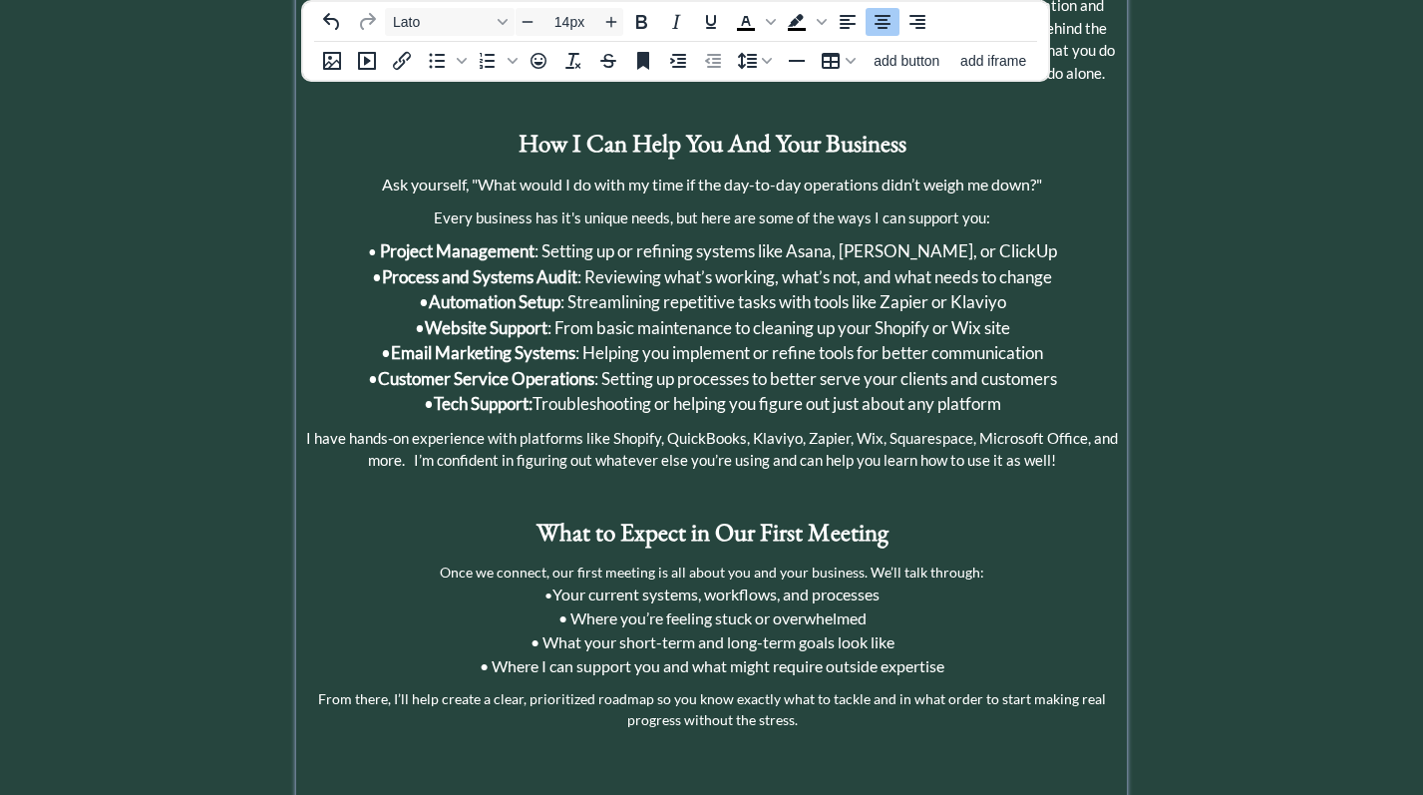
scroll to position [749, 0]
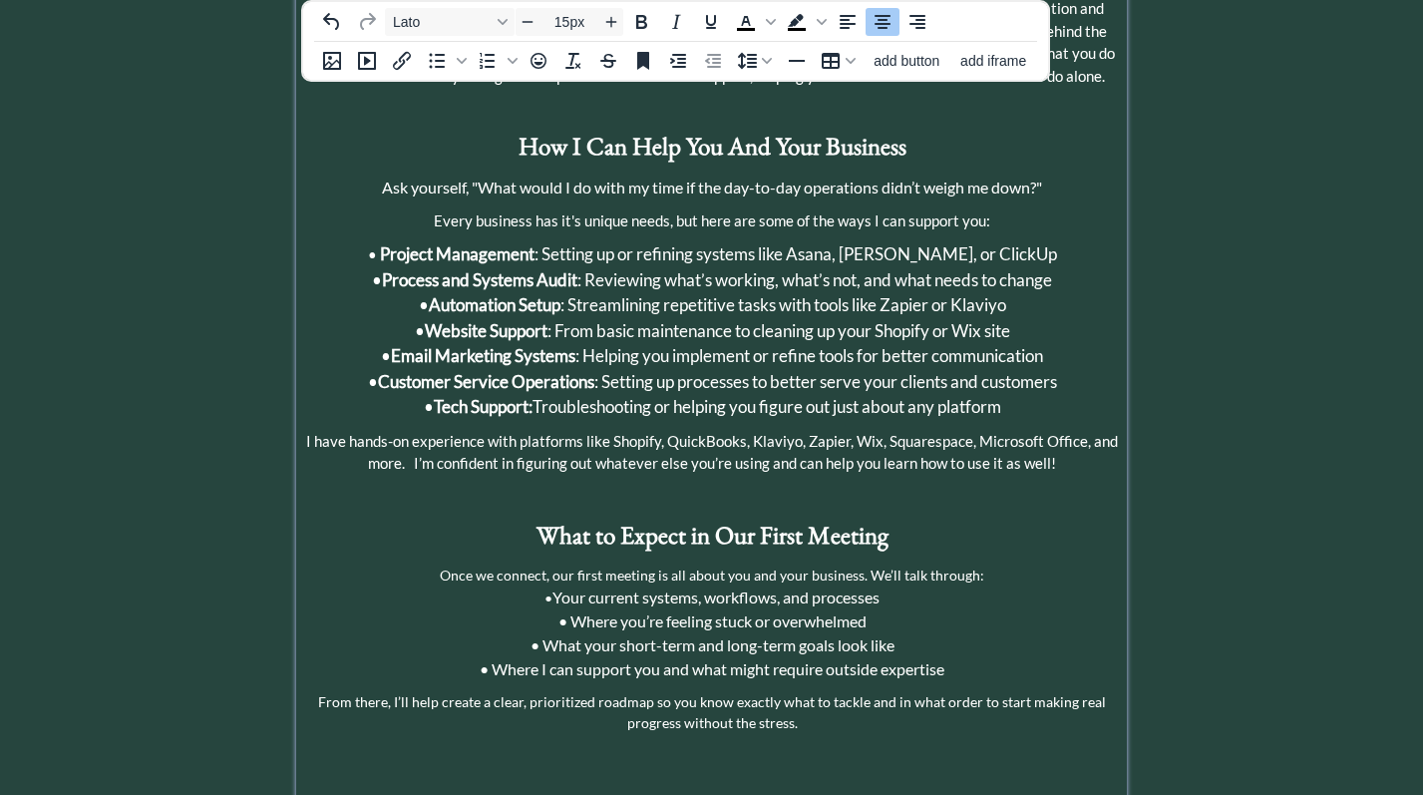
click at [779, 432] on span "I have hands-on experience with platforms like Shopify, QuickBooks, Klaviyo, Za…" at bounding box center [712, 452] width 812 height 41
click at [759, 432] on span "I have hands-on experience with platforms like Shopify, QuickBooks, Klaviyo, Za…" at bounding box center [712, 452] width 812 height 41
click at [930, 396] on span "• Tech Support: Troubleshooting or helping you figure out just about any platfo…" at bounding box center [713, 406] width 578 height 21
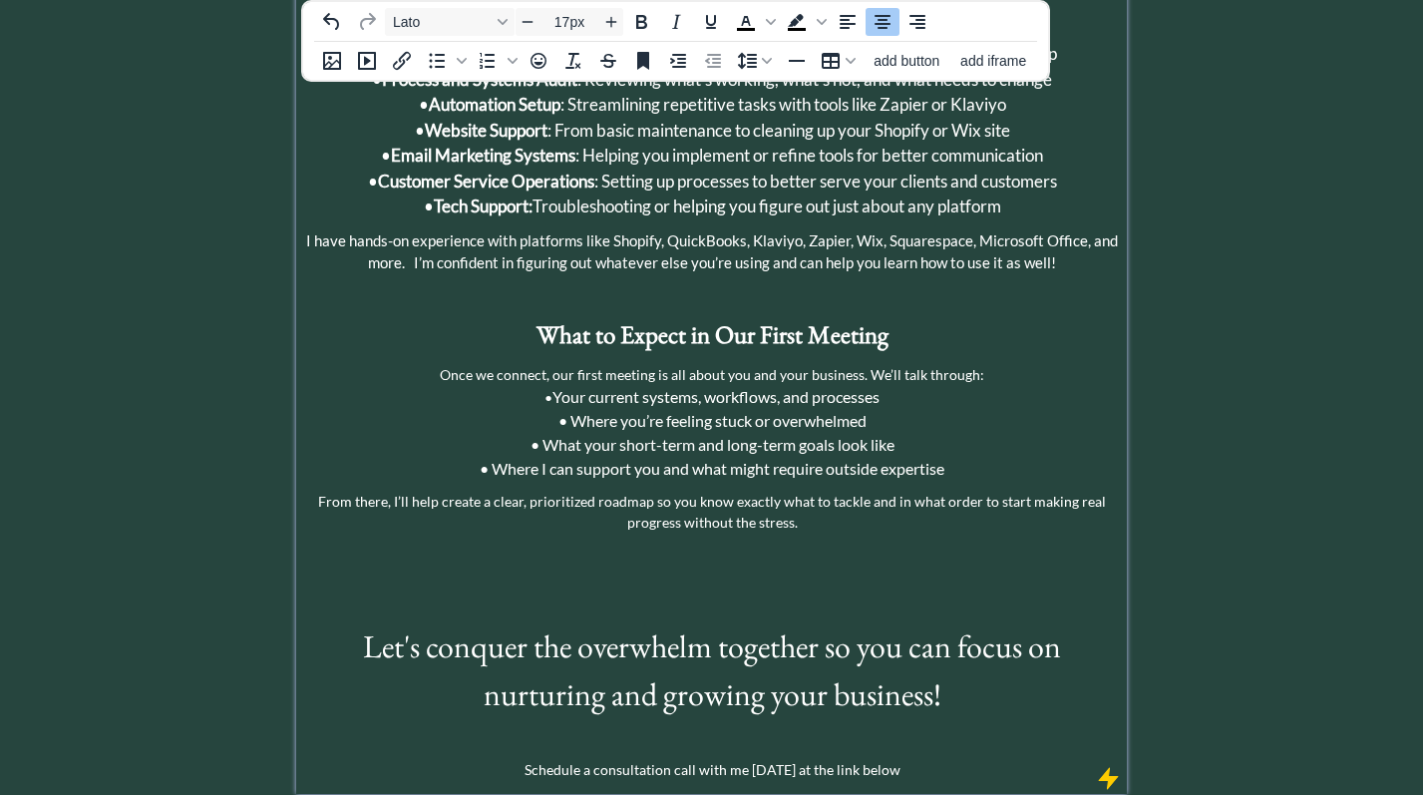
scroll to position [952, 0]
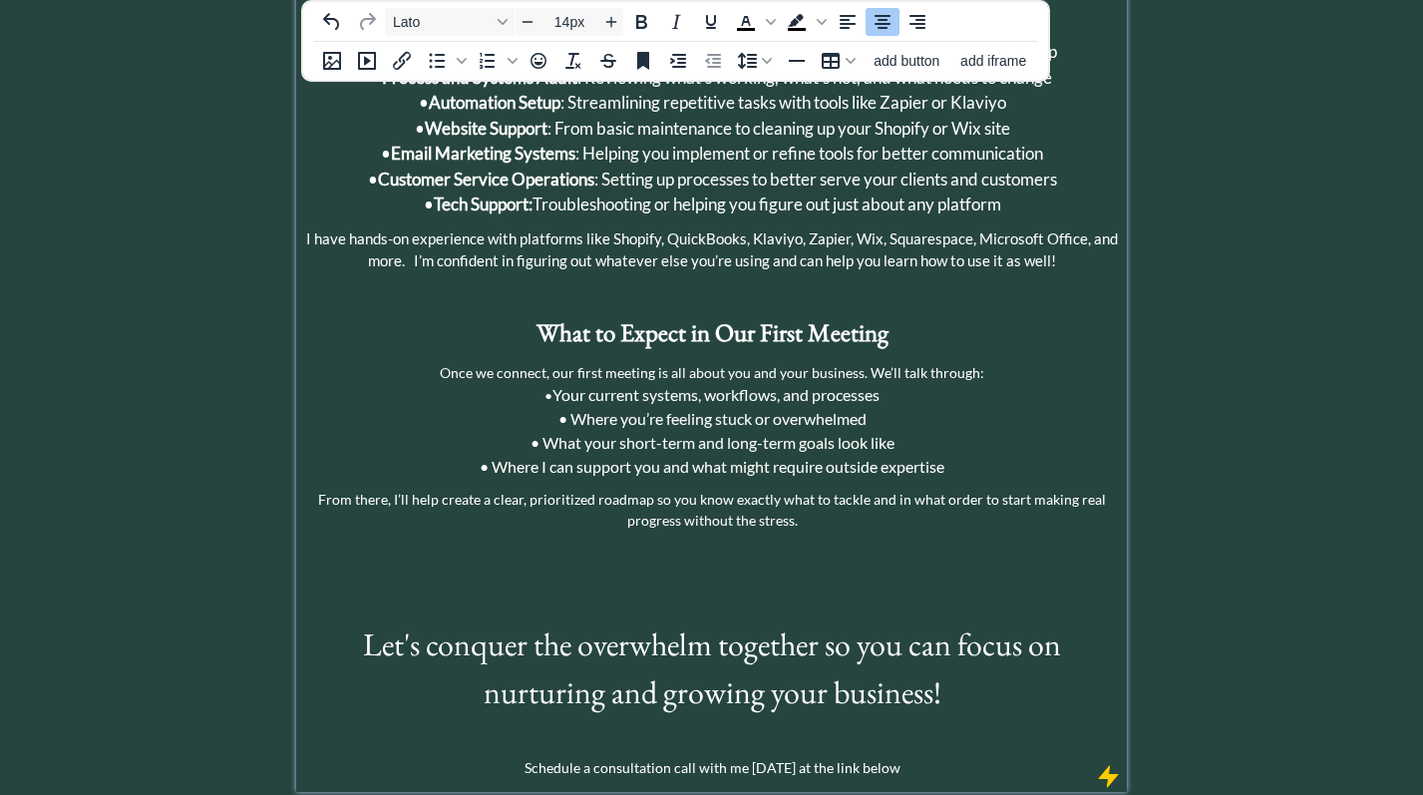
click at [773, 489] on p "From there, I’ll help create a clear, prioritized roadmap so you know exactly w…" at bounding box center [711, 510] width 821 height 42
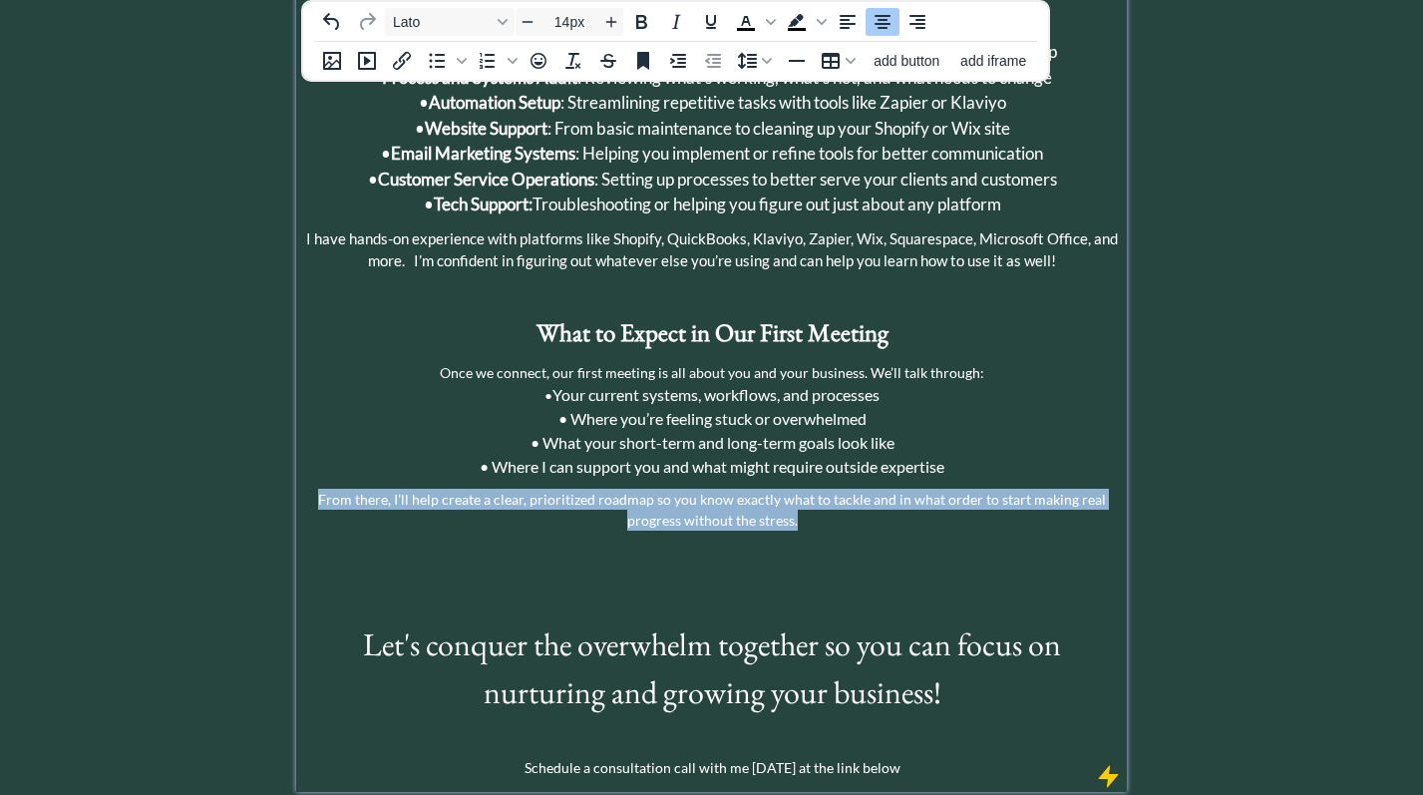
drag, startPoint x: 813, startPoint y: 474, endPoint x: 312, endPoint y: 449, distance: 501.4
click at [312, 489] on p "From there, I’ll help create a clear, prioritized roadmap so you know exactly w…" at bounding box center [711, 510] width 821 height 42
click at [610, 25] on icon "Increase font size" at bounding box center [611, 22] width 11 height 11
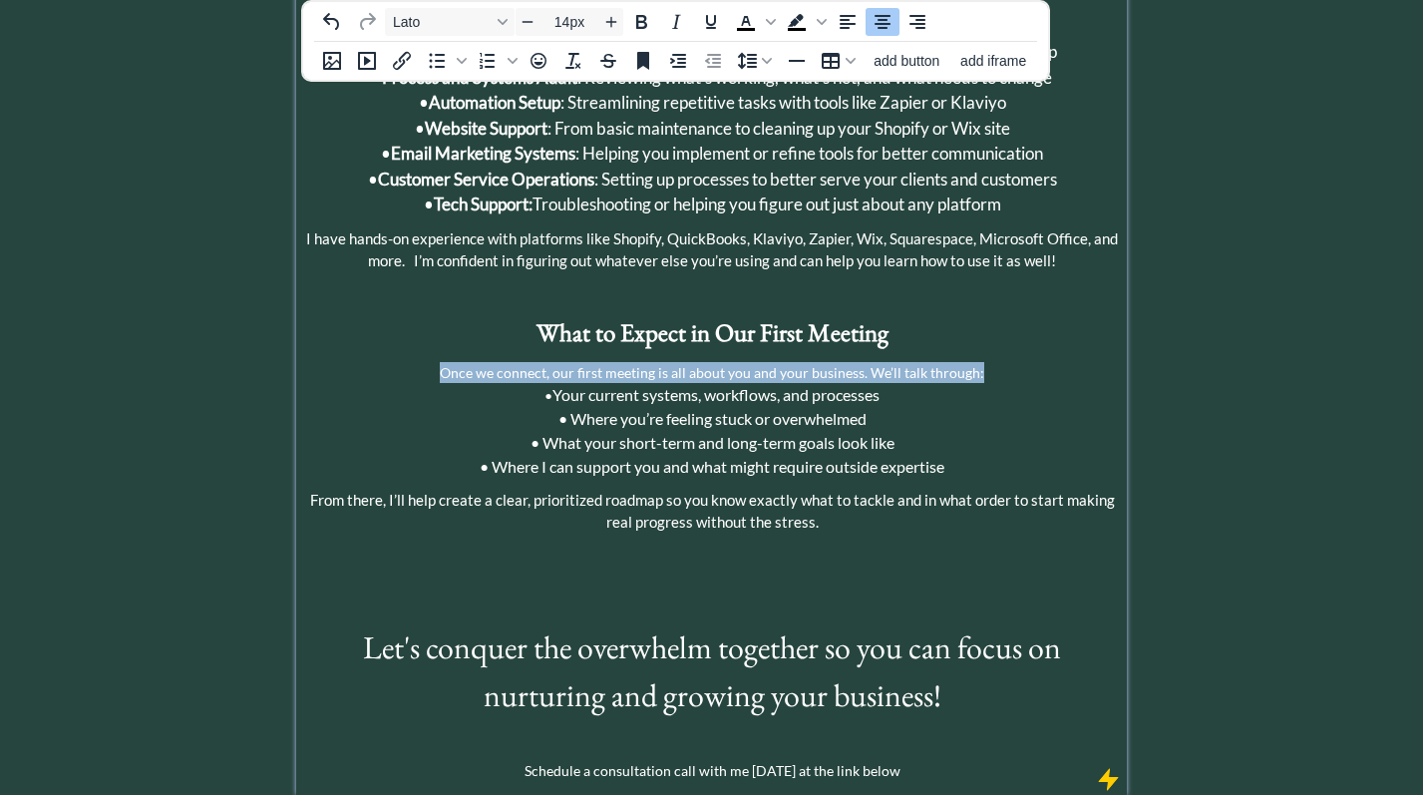
drag, startPoint x: 991, startPoint y: 325, endPoint x: 409, endPoint y: 324, distance: 581.5
click at [409, 362] on p "Once we connect, our first meeting is all about you and your business. We’ll ta…" at bounding box center [711, 420] width 821 height 117
click at [607, 21] on icon "Increase font size" at bounding box center [611, 22] width 16 height 16
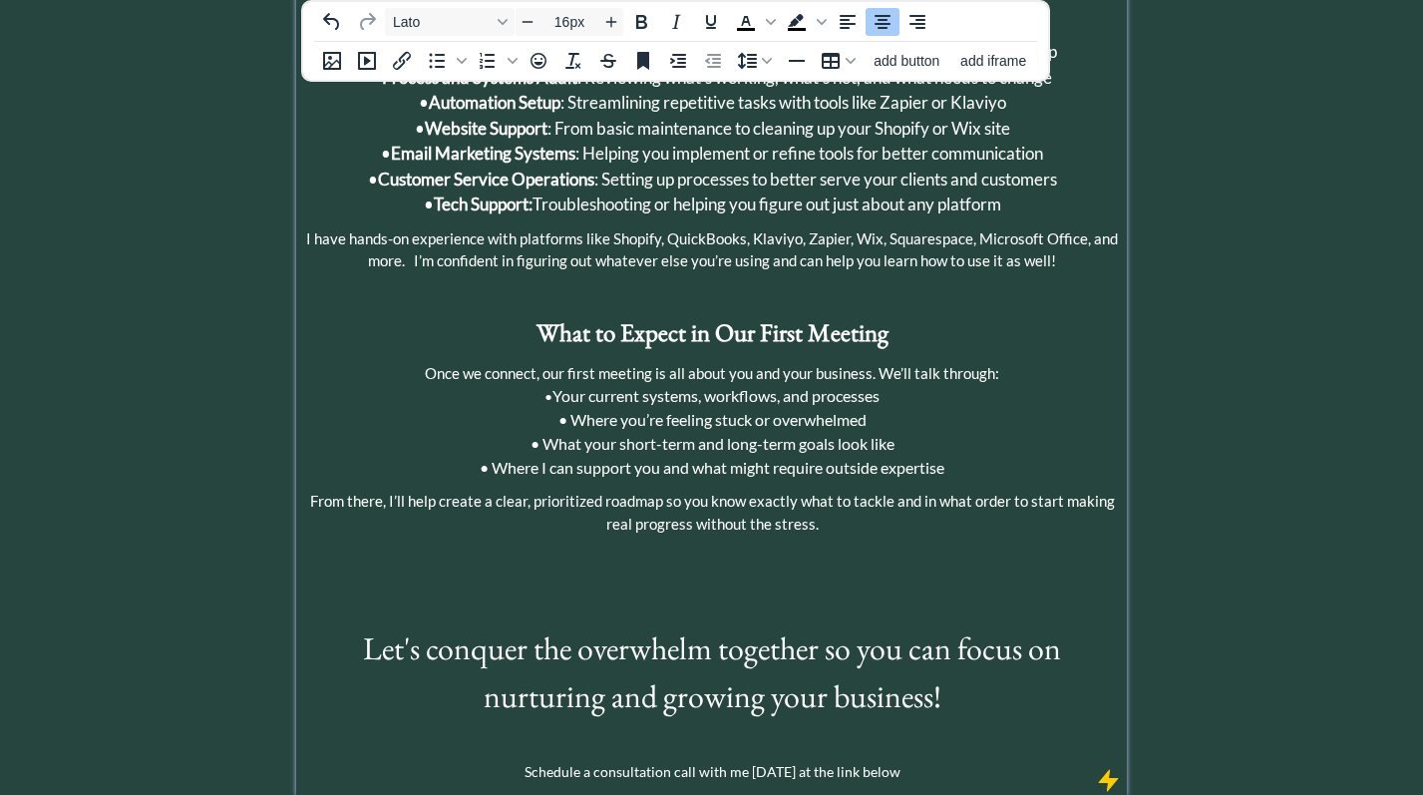
click at [791, 458] on span "• Where I can support you and what might require outside expertise" at bounding box center [712, 467] width 465 height 19
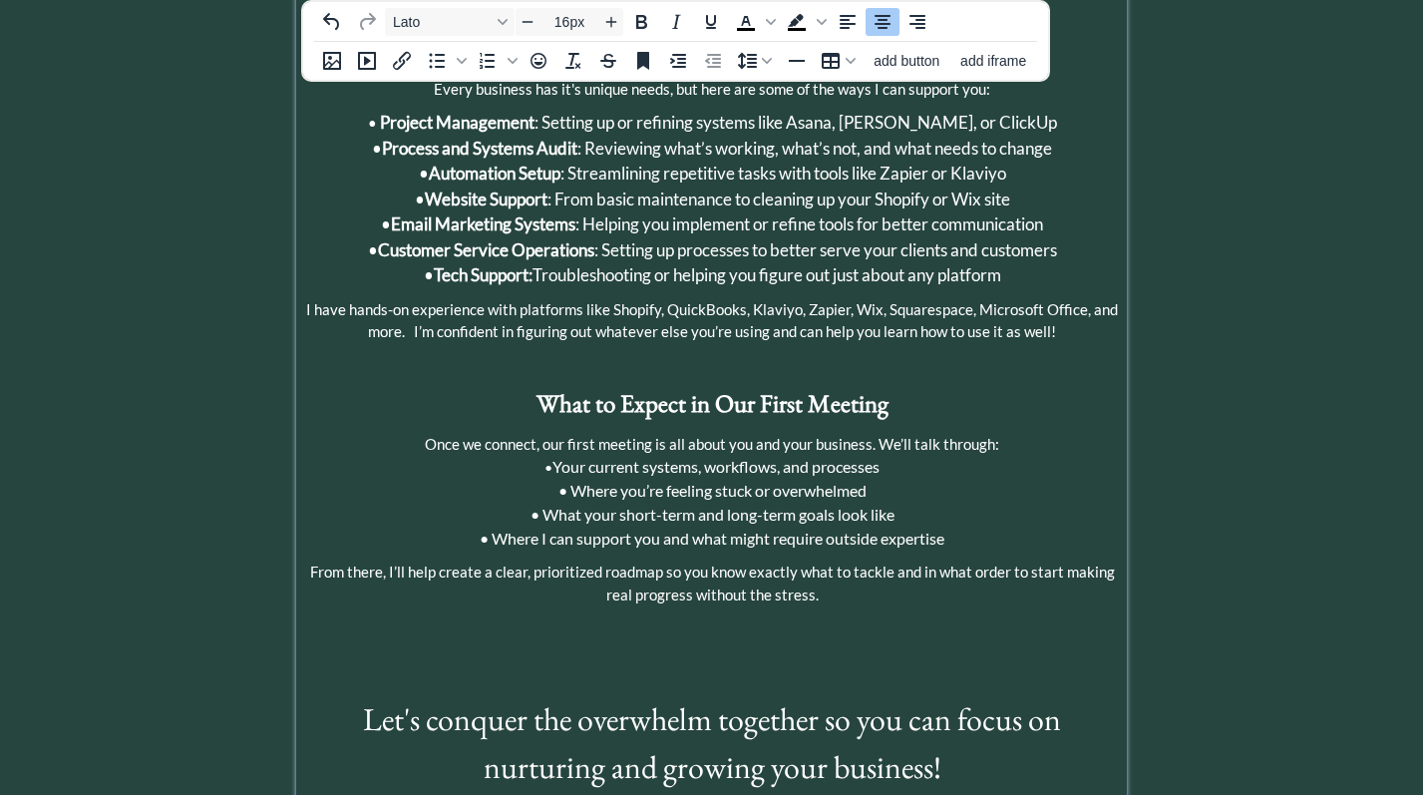
scroll to position [876, 0]
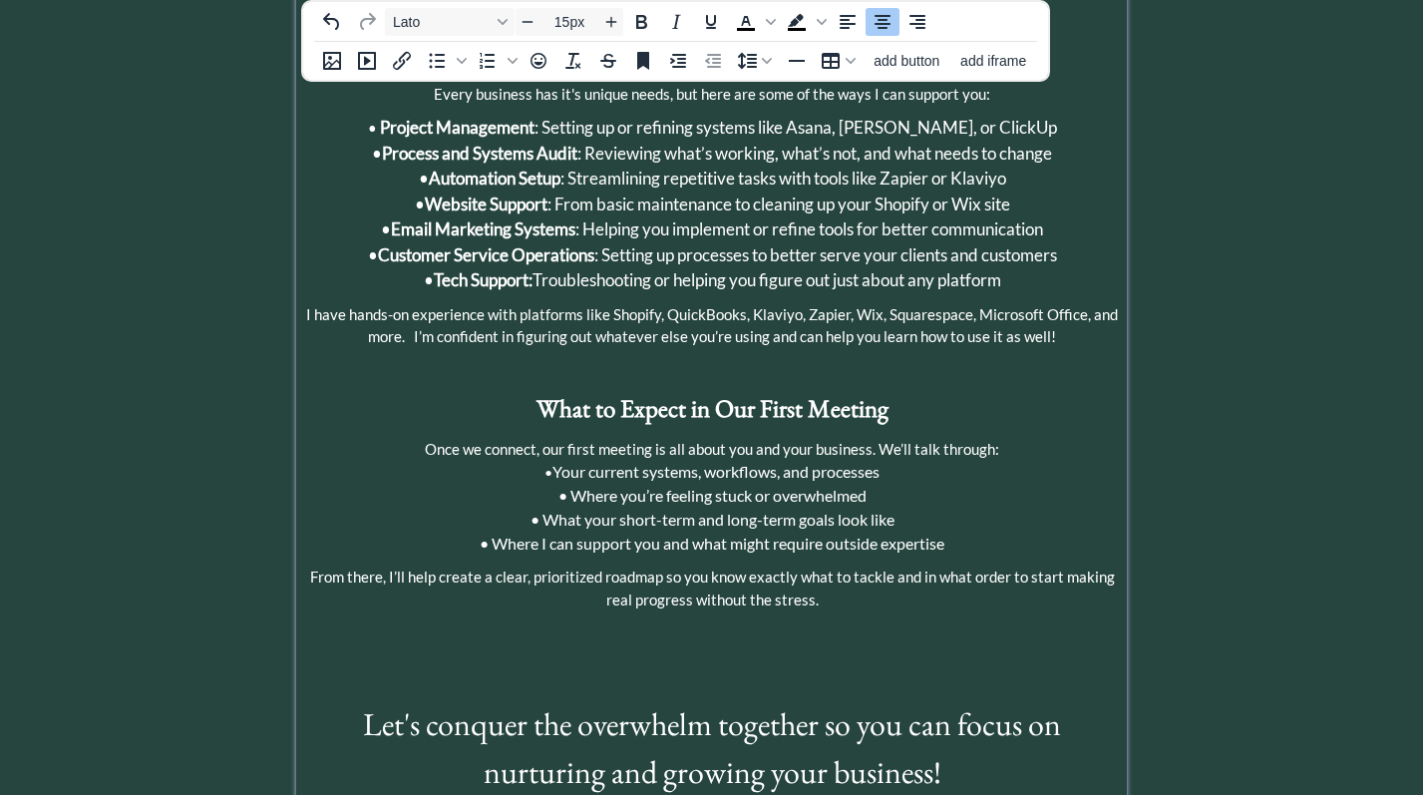
click at [1028, 438] on p "Once we connect, our first meeting is all about you and your business. We’ll ta…" at bounding box center [711, 497] width 821 height 119
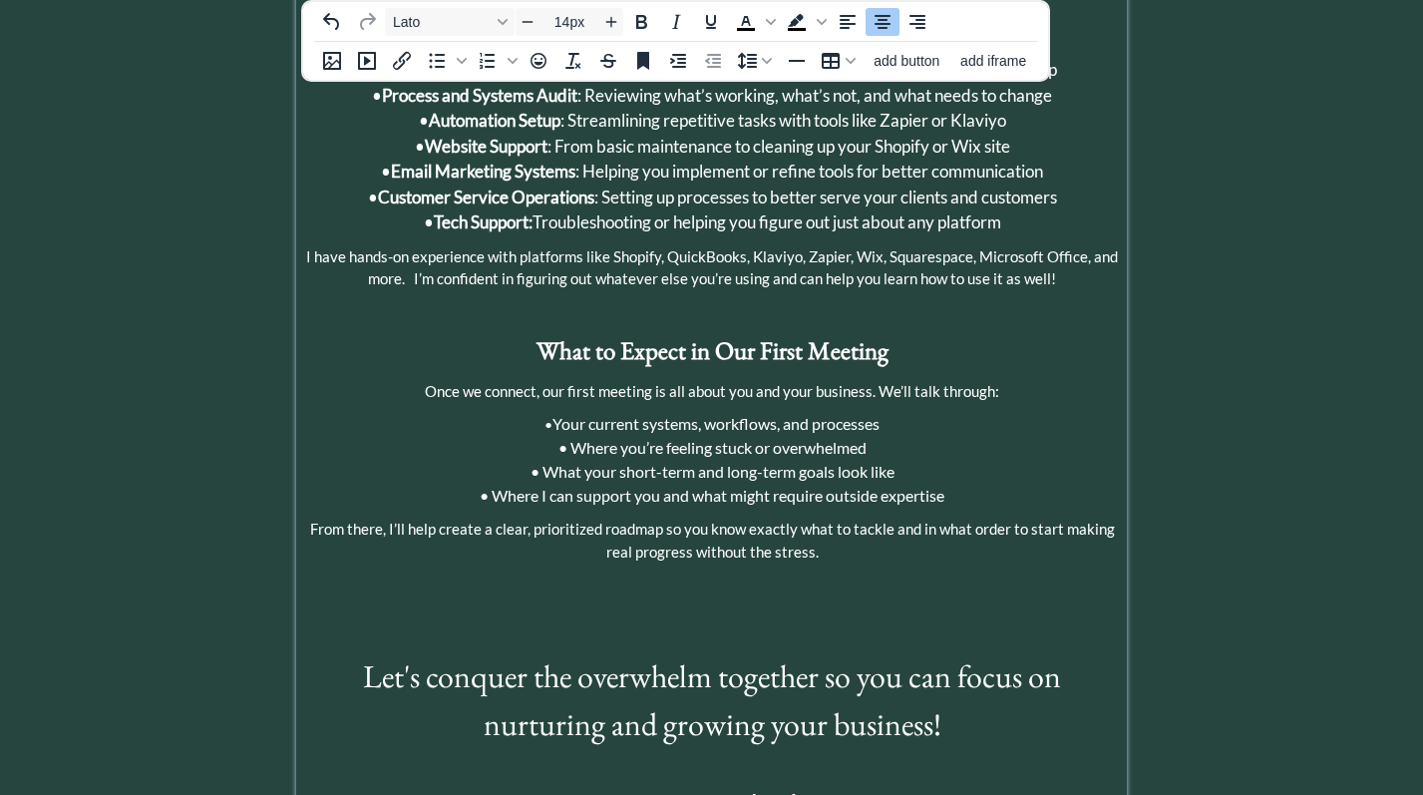
scroll to position [952, 0]
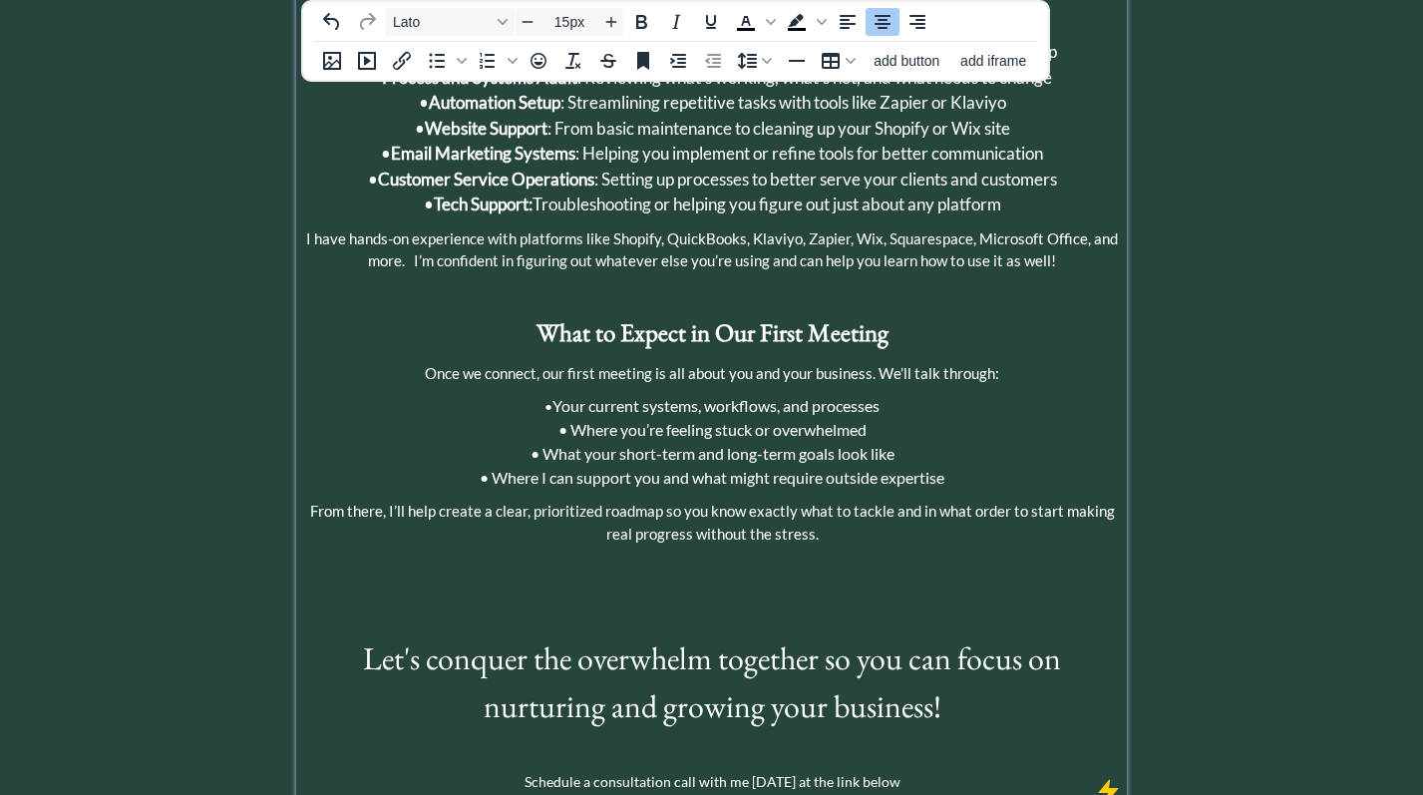
click at [393, 502] on span "From there, I’ll help create a clear, prioritized roadmap so you know exactly w…" at bounding box center [712, 522] width 805 height 41
click at [905, 502] on span "From there, we'll discuss the next steps and I’ll help create a clear, prioriti…" at bounding box center [712, 522] width 818 height 41
drag, startPoint x: 474, startPoint y: 489, endPoint x: 1065, endPoint y: 469, distance: 591.8
click at [1065, 502] on span "From there, we'll discuss the next steps and I’ll help create a clear, prioriti…" at bounding box center [712, 522] width 785 height 41
click at [1091, 502] on span "From there, we'll discuss the next steps and I’ll help create a clear, prioriti…" at bounding box center [712, 522] width 800 height 41
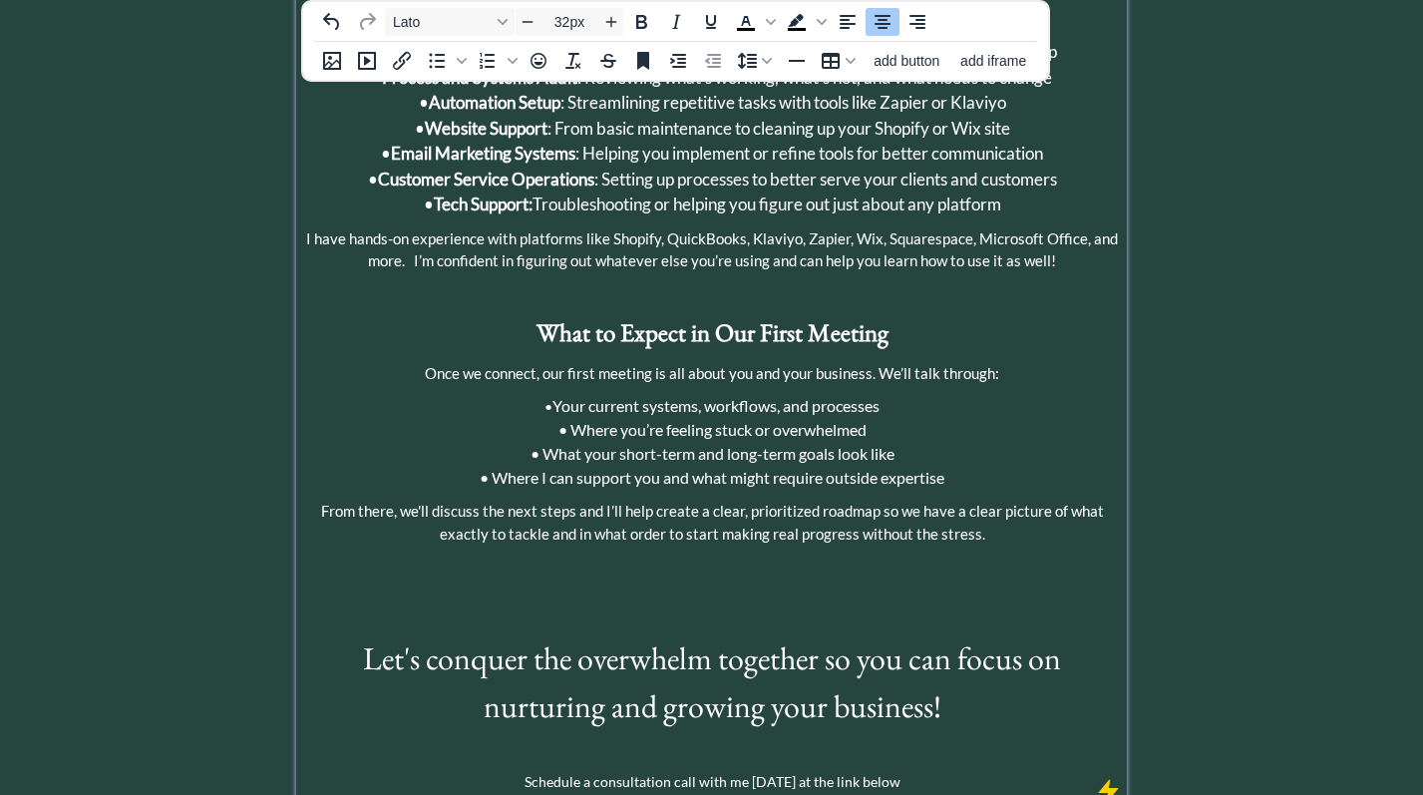
click at [960, 659] on p "Let's conquer the overwhelm together so you can focus on nurturing and growing …" at bounding box center [711, 682] width 821 height 96
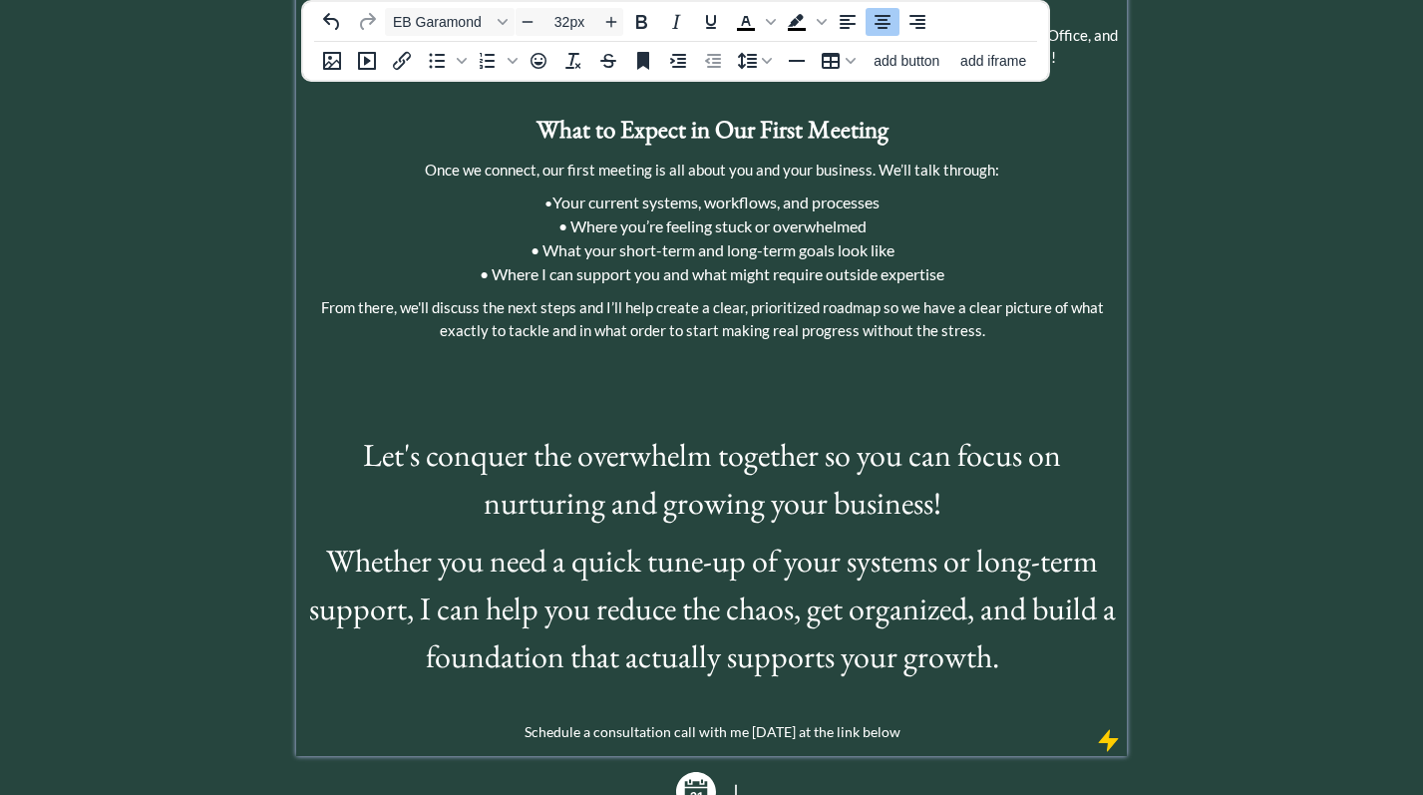
scroll to position [1158, 0]
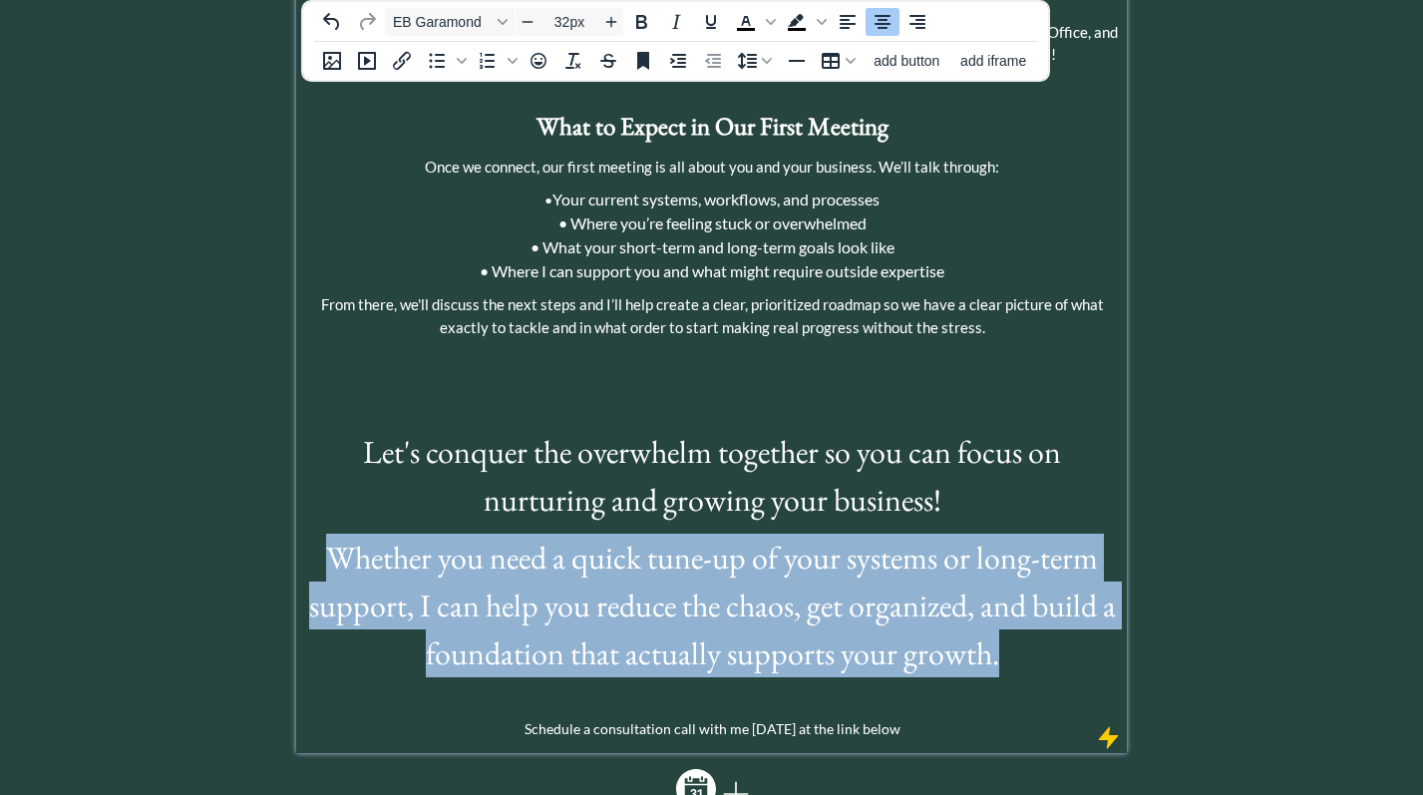
drag, startPoint x: 1003, startPoint y: 612, endPoint x: 239, endPoint y: 513, distance: 770.6
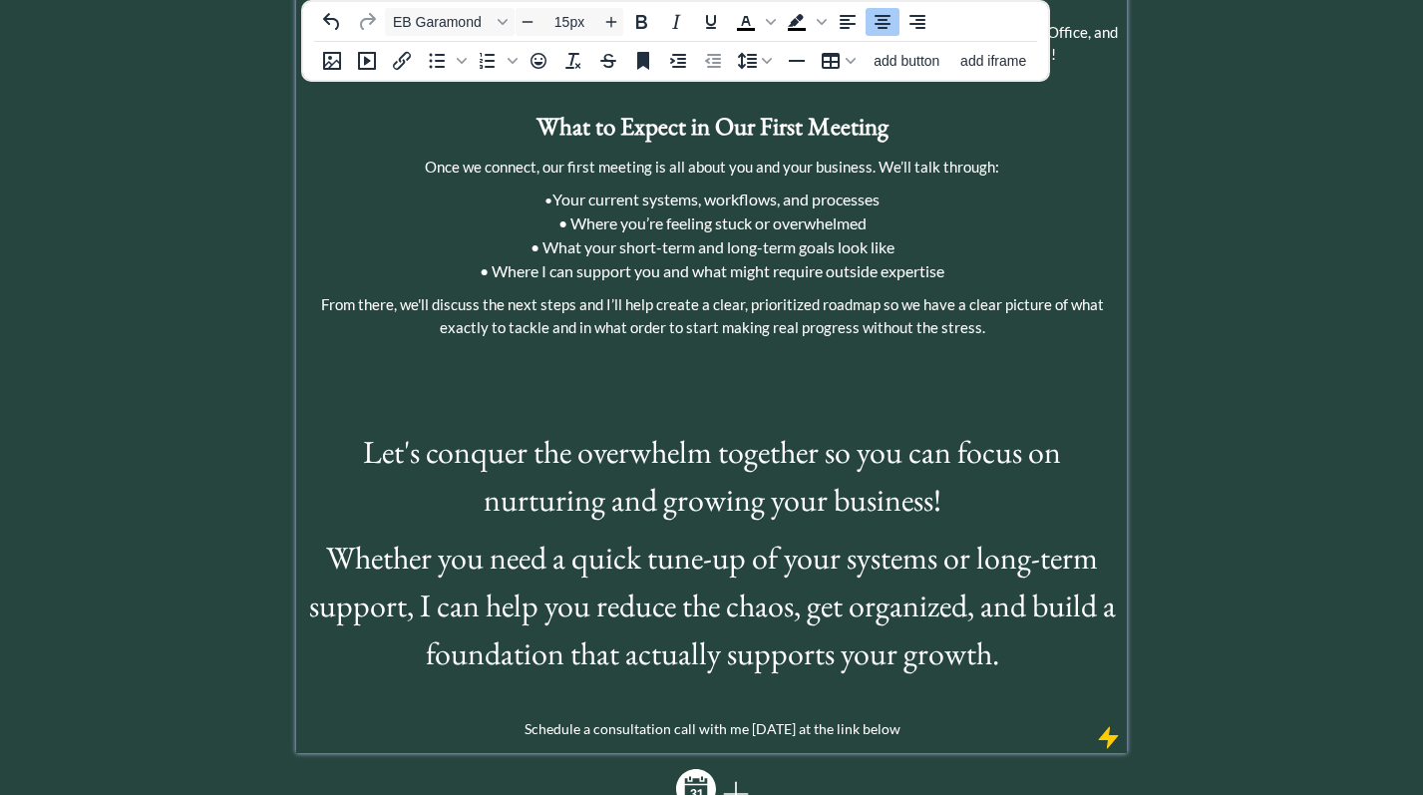
click at [560, 295] on span "From there, we'll discuss the next steps and I’ll help create a clear, prioriti…" at bounding box center [712, 315] width 783 height 41
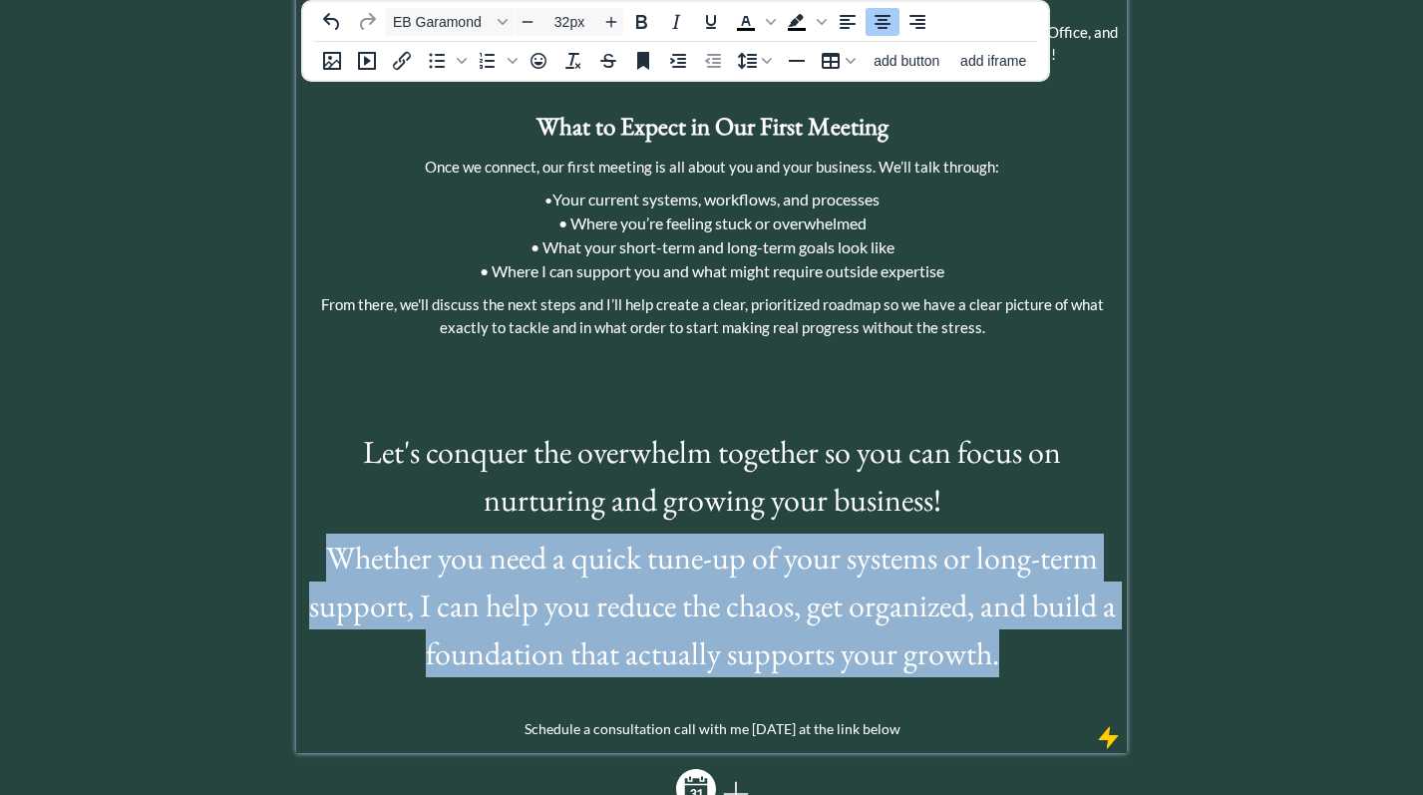
drag, startPoint x: 1002, startPoint y: 603, endPoint x: 311, endPoint y: 505, distance: 698.3
click at [311, 534] on p "Whether you need a quick tune-up of your systems or long-term support, I can he…" at bounding box center [711, 606] width 821 height 144
click at [480, 23] on span "EB Garamond" at bounding box center [442, 22] width 98 height 16
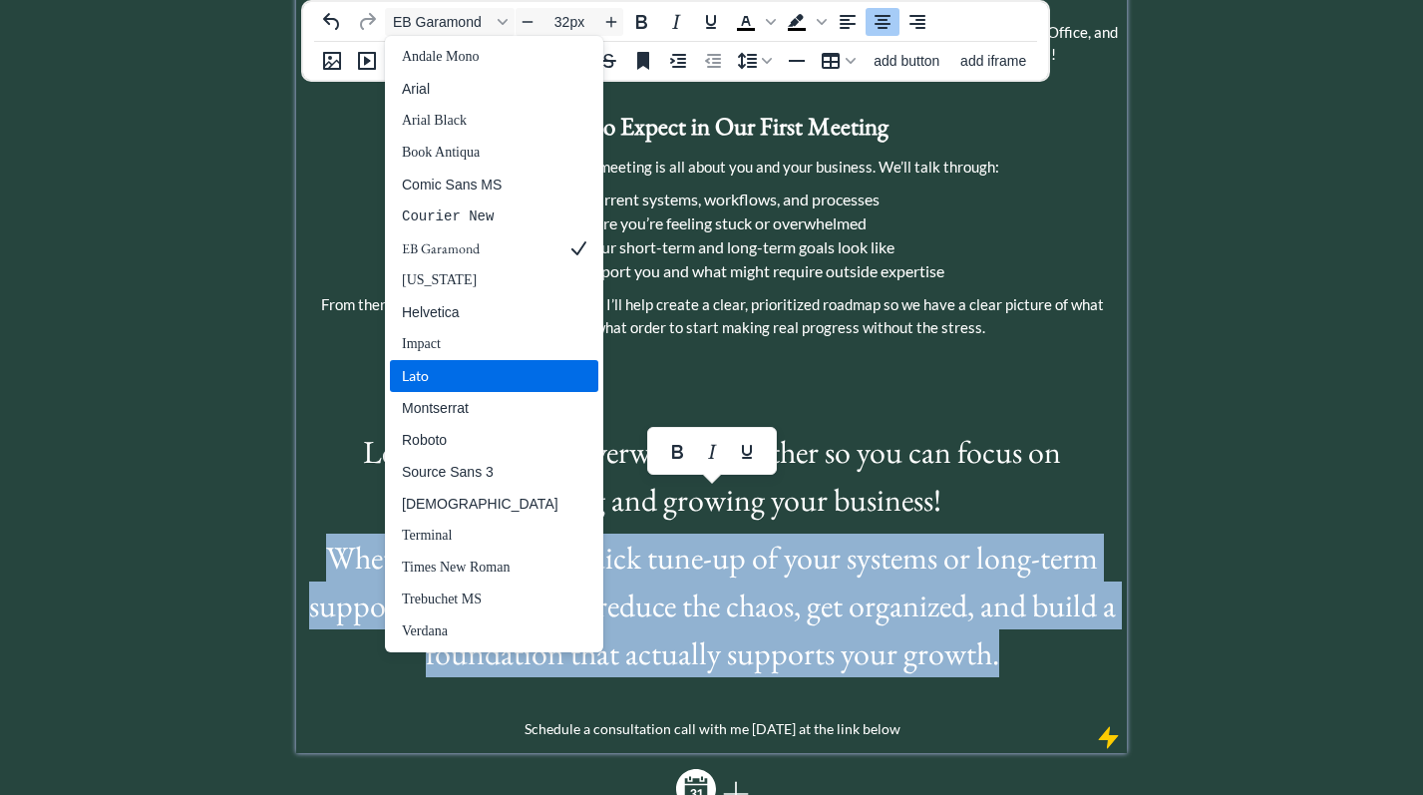
click at [460, 386] on div "Lato" at bounding box center [480, 376] width 157 height 24
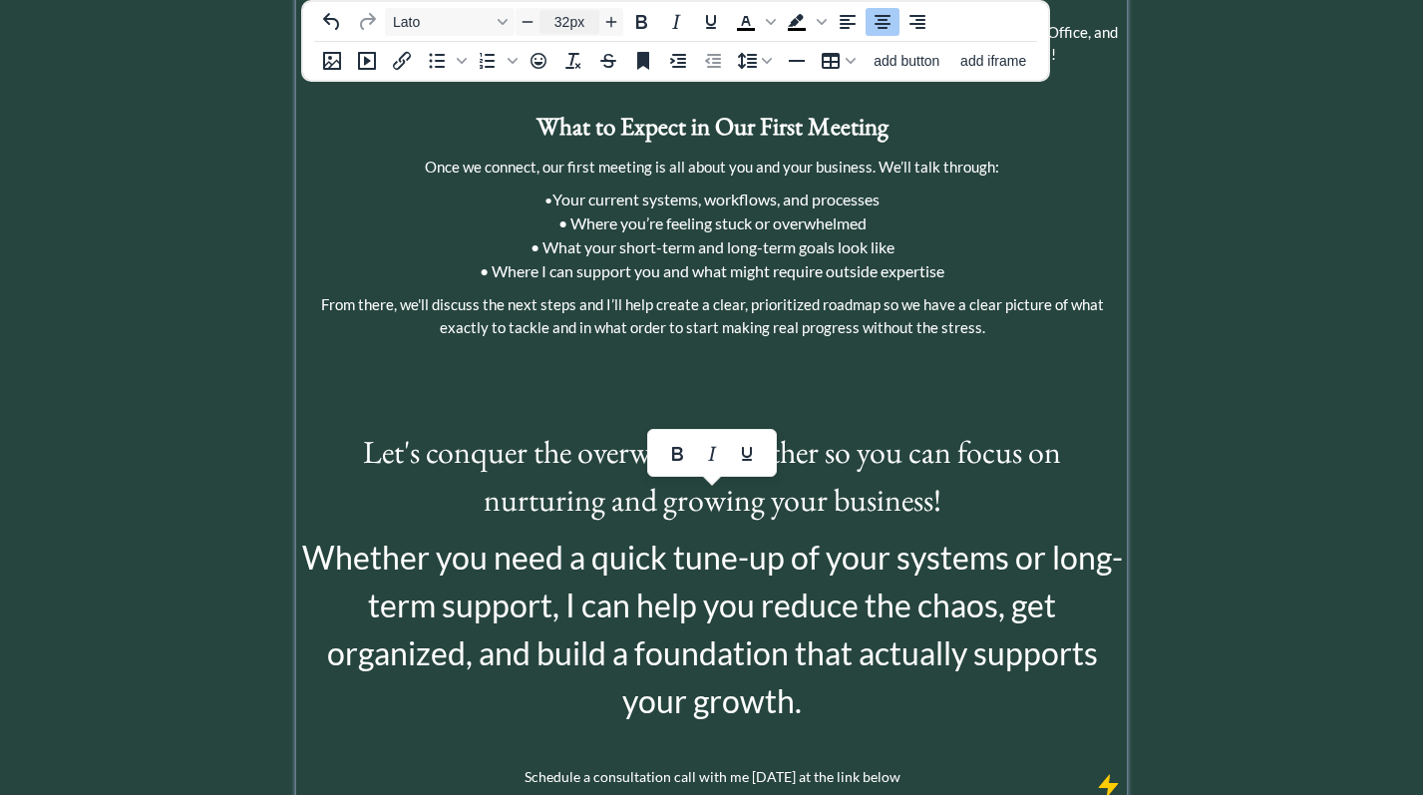
click at [564, 21] on input "32px" at bounding box center [570, 22] width 60 height 24
click at [567, 19] on input "32px" at bounding box center [570, 22] width 60 height 24
click at [531, 24] on icon "Decrease font size" at bounding box center [528, 22] width 16 height 16
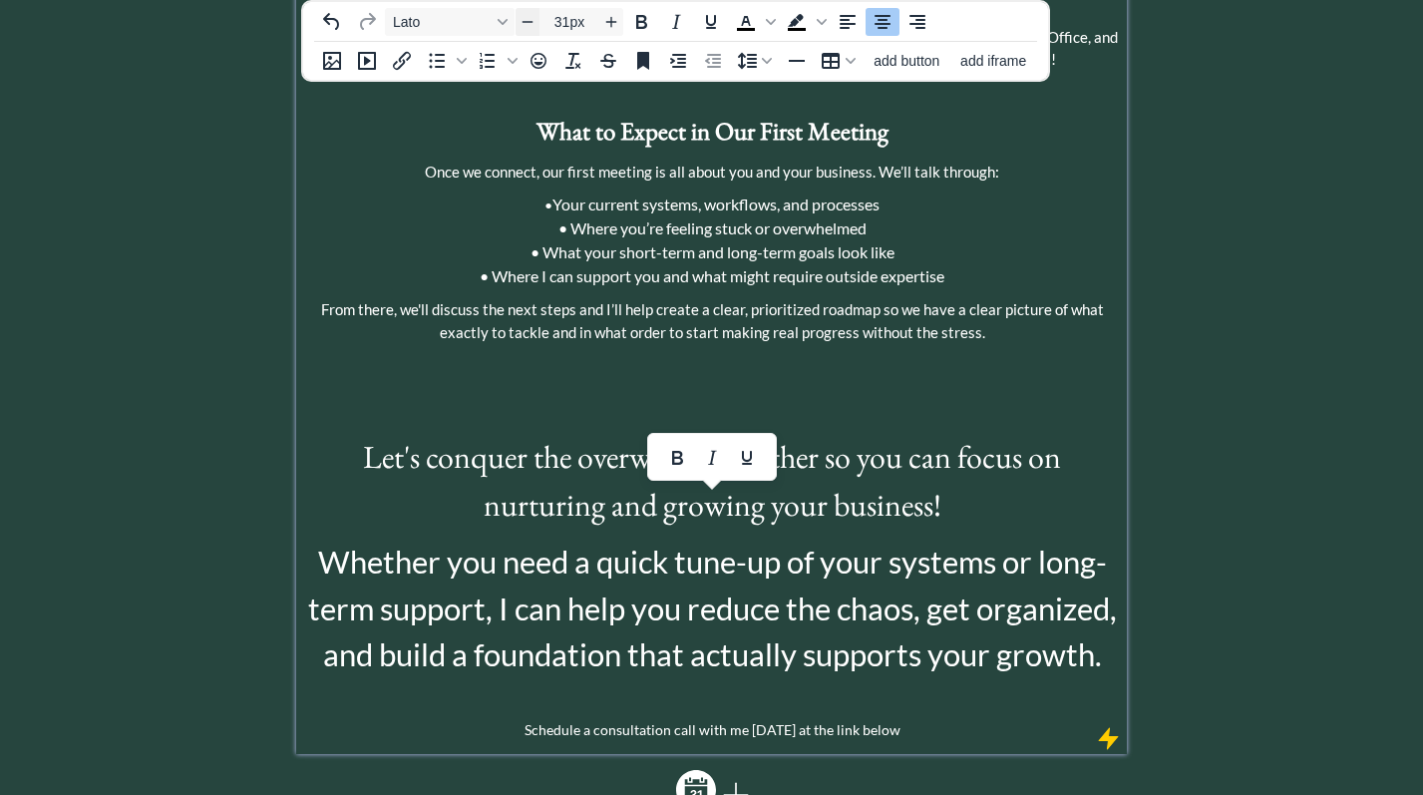
click at [531, 24] on icon "Decrease font size" at bounding box center [528, 22] width 16 height 16
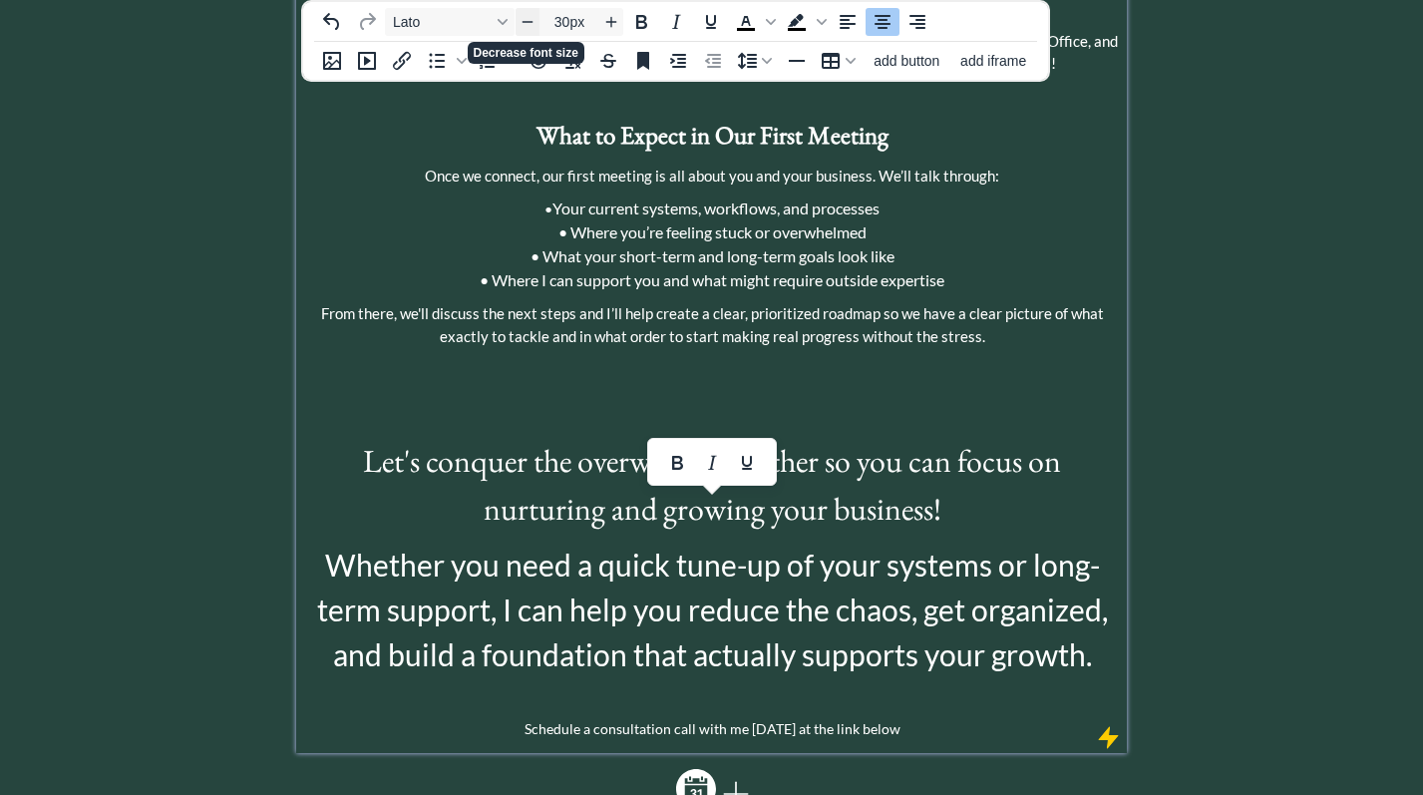
click at [531, 24] on icon "Decrease font size" at bounding box center [528, 22] width 16 height 16
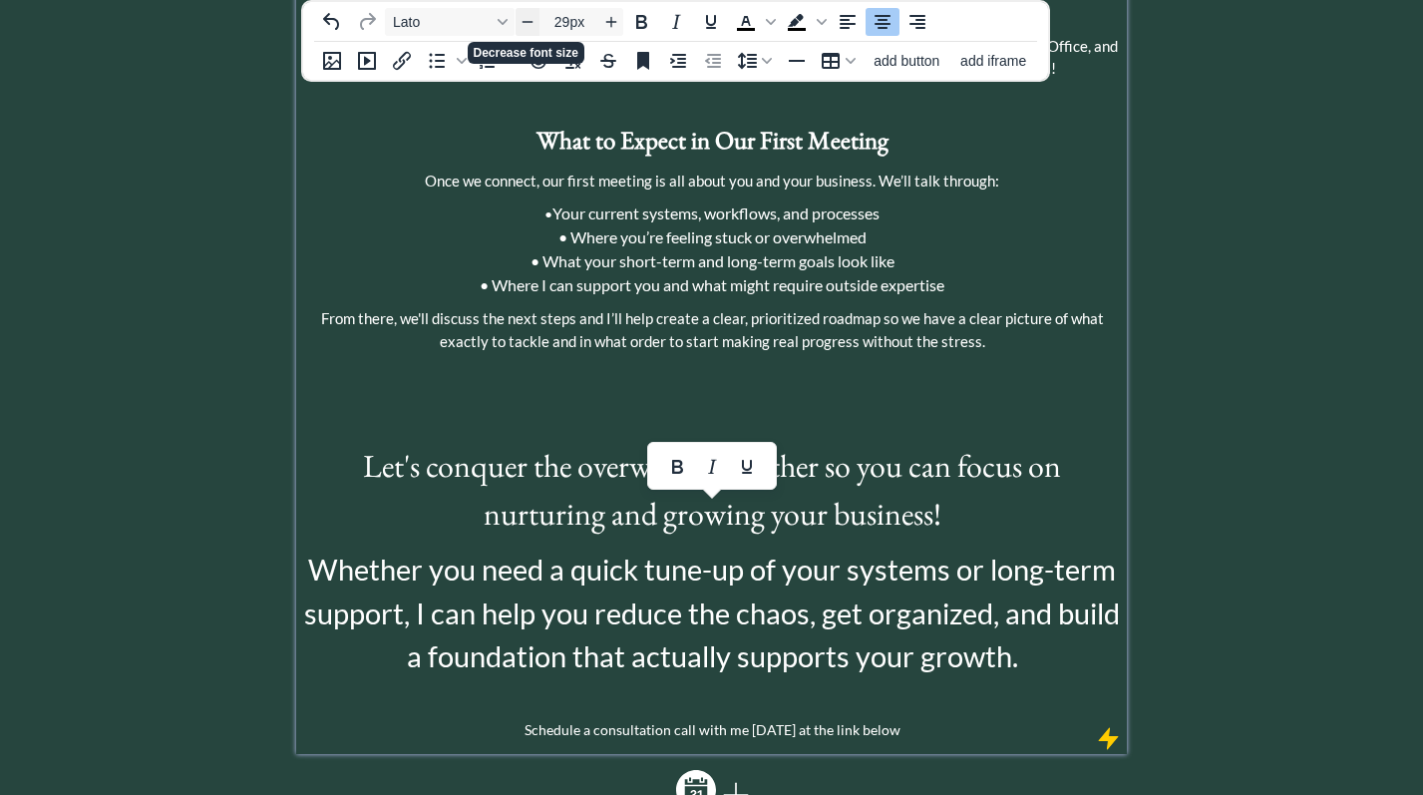
click at [531, 24] on icon "Decrease font size" at bounding box center [528, 22] width 16 height 16
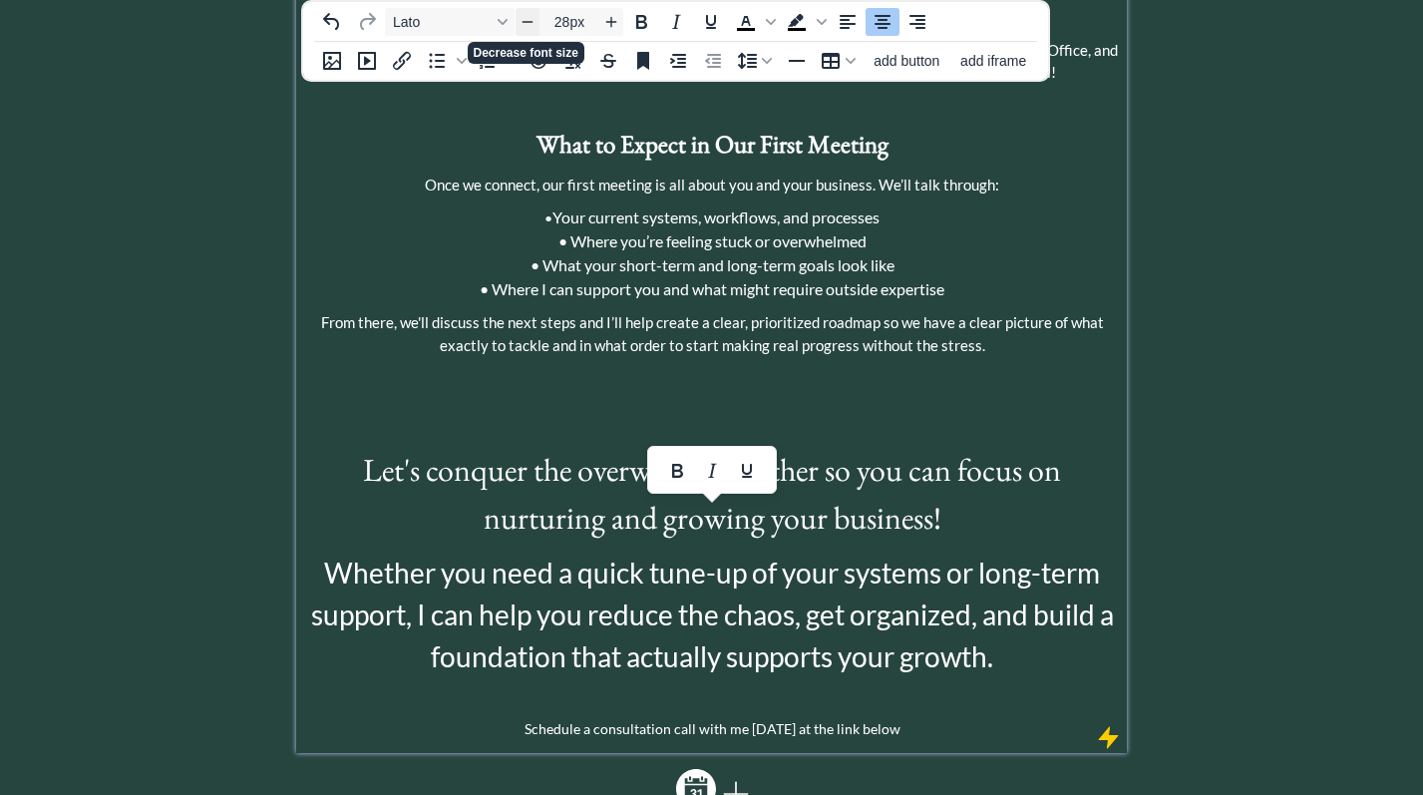
click at [531, 24] on icon "Decrease font size" at bounding box center [528, 22] width 16 height 16
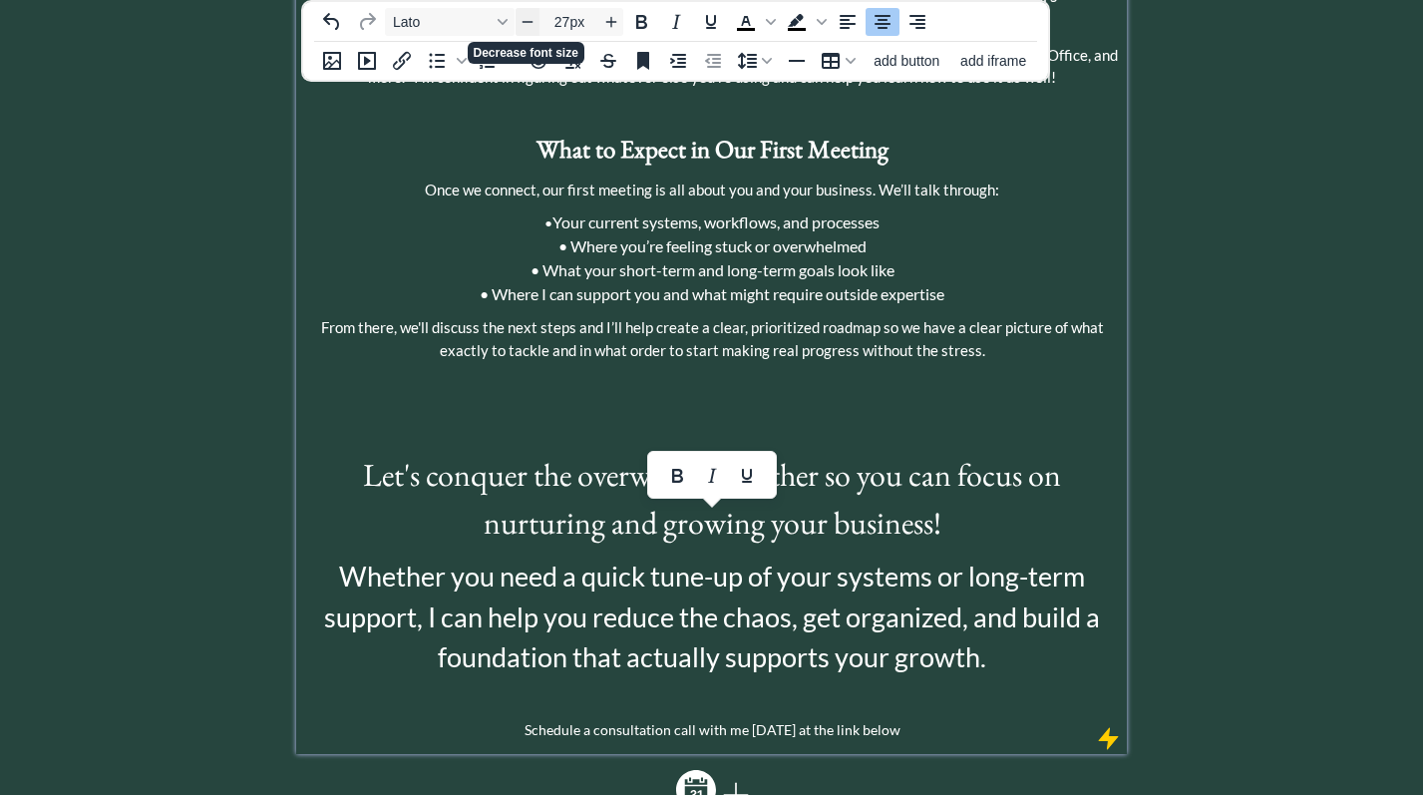
click at [531, 24] on icon "Decrease font size" at bounding box center [528, 22] width 16 height 16
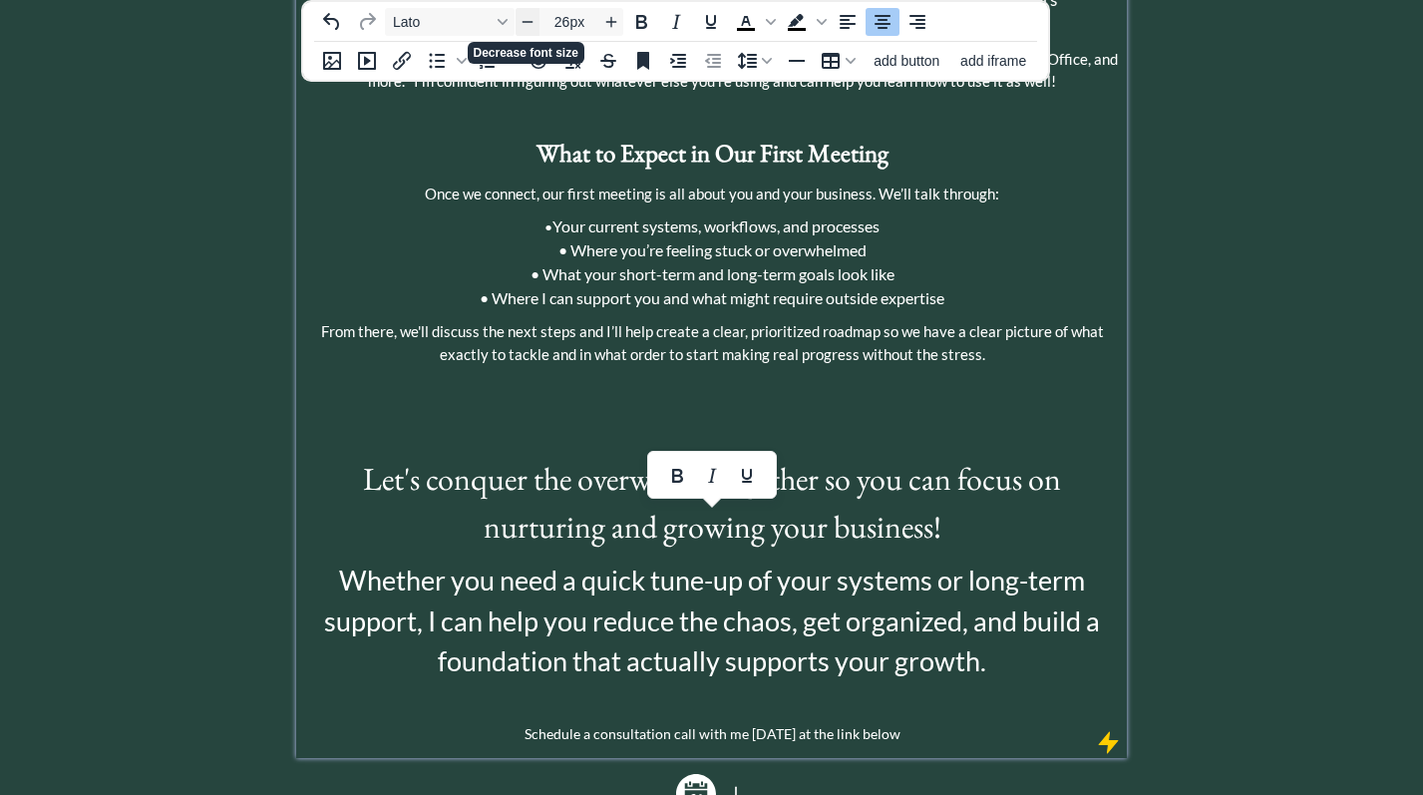
click at [531, 24] on icon "Decrease font size" at bounding box center [528, 22] width 16 height 16
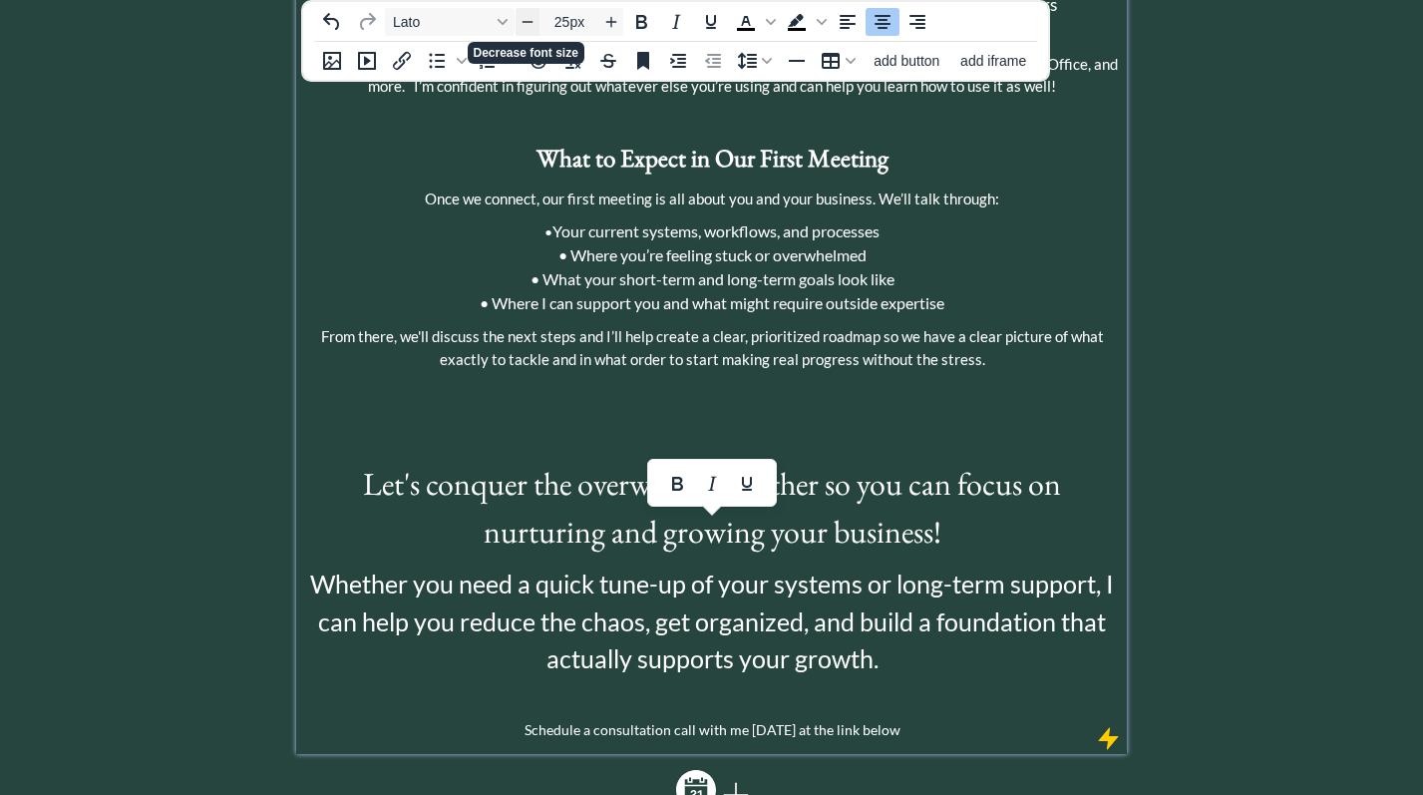
click at [531, 24] on icon "Decrease font size" at bounding box center [528, 22] width 16 height 16
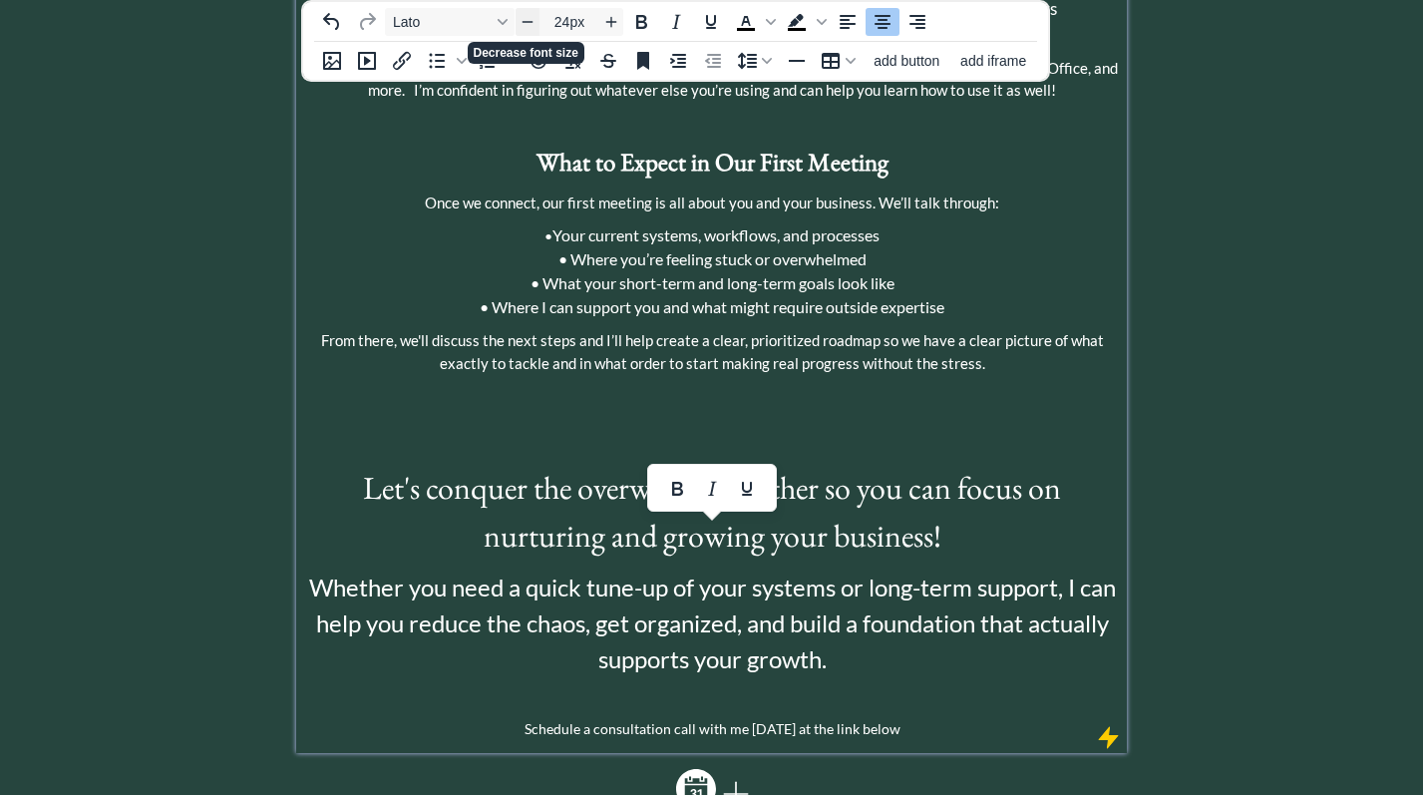
click at [531, 24] on icon "Decrease font size" at bounding box center [528, 22] width 16 height 16
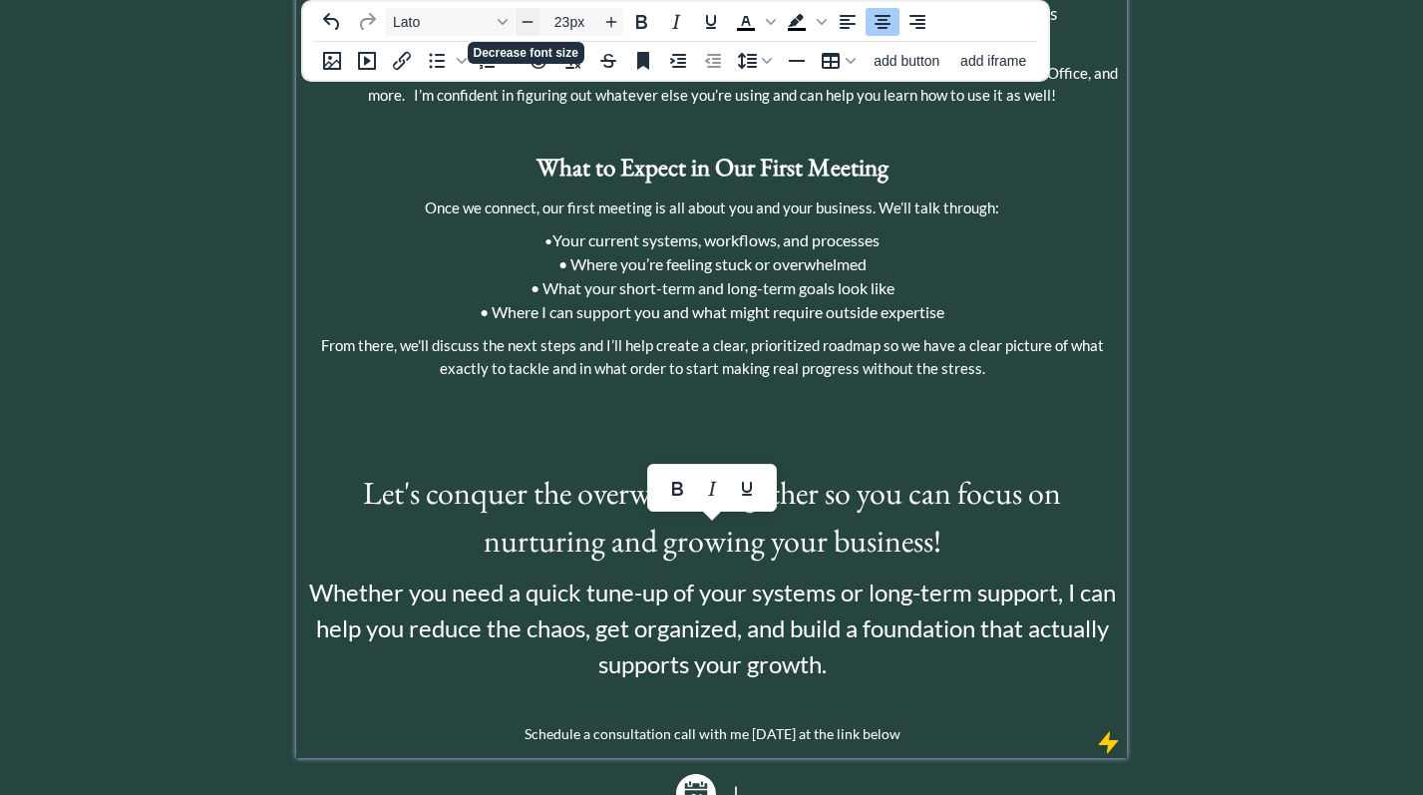
click at [531, 24] on icon "Decrease font size" at bounding box center [528, 22] width 16 height 16
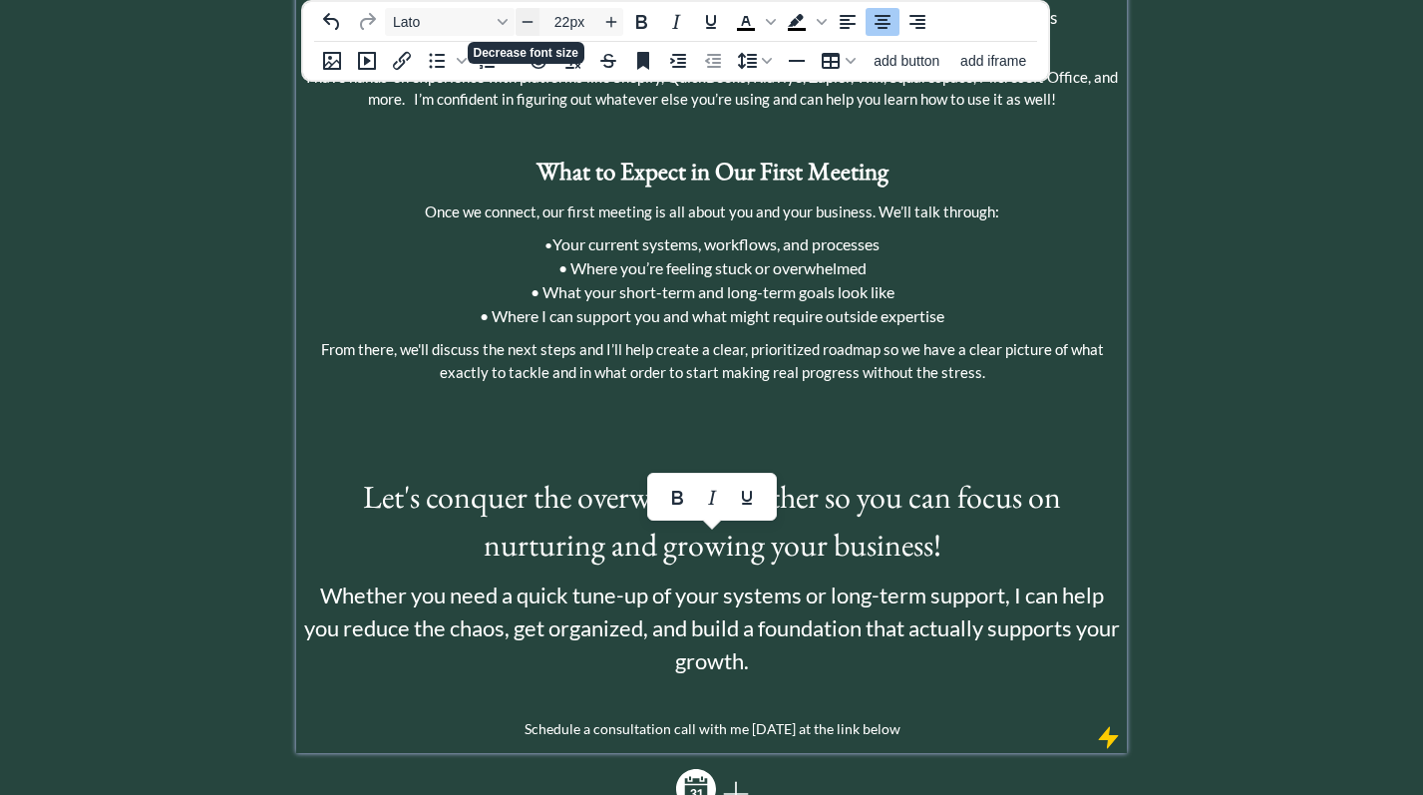
click at [531, 24] on icon "Decrease font size" at bounding box center [528, 22] width 16 height 16
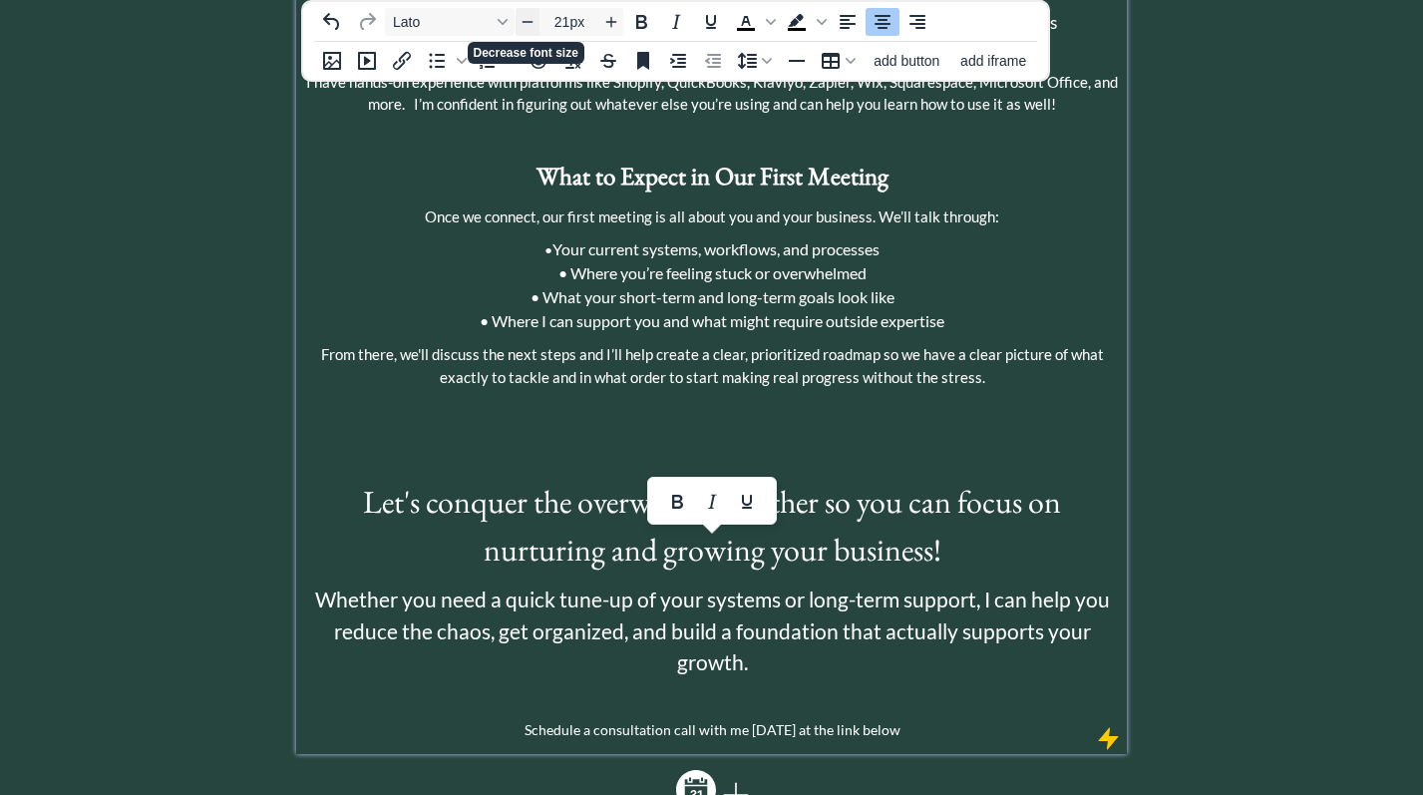
click at [531, 24] on icon "Decrease font size" at bounding box center [528, 22] width 16 height 16
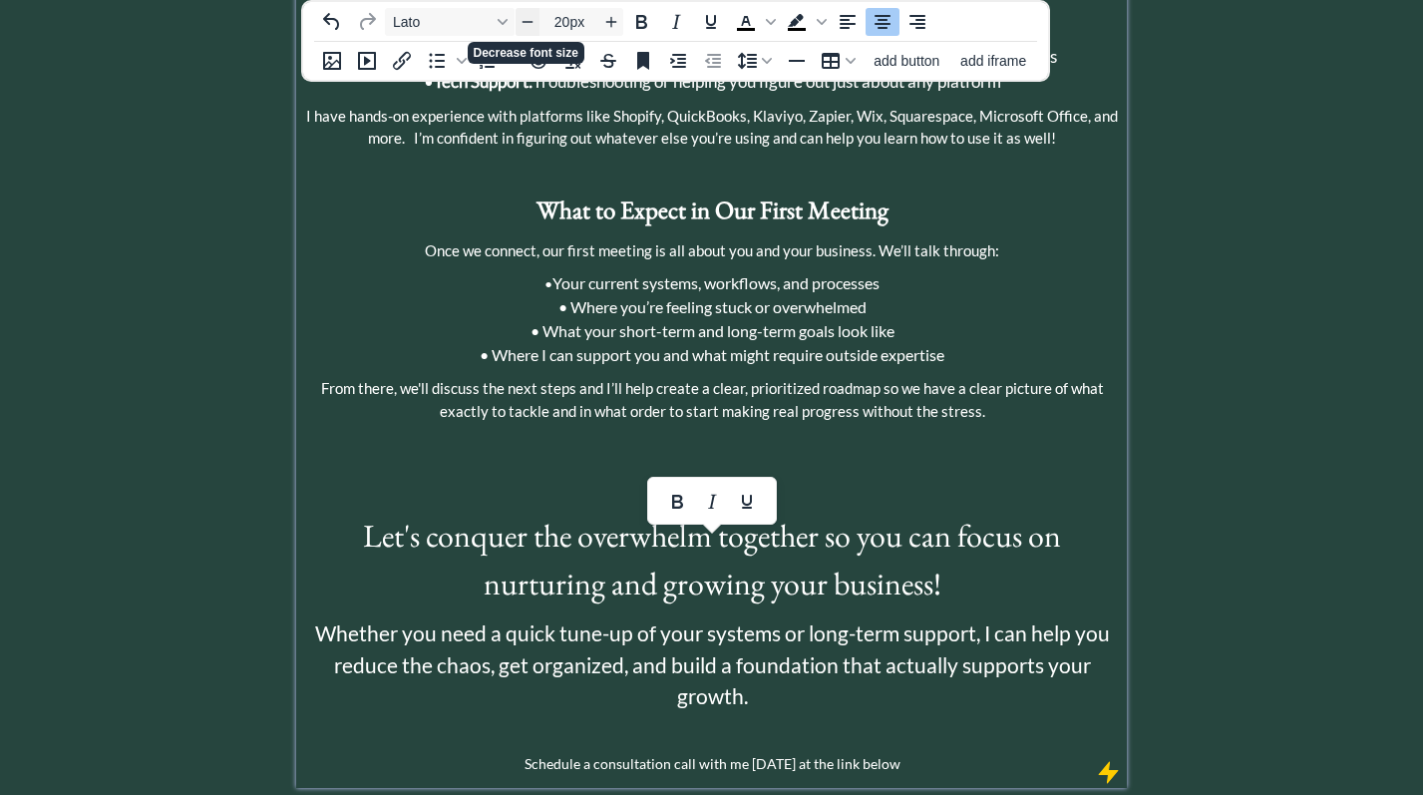
click at [531, 24] on icon "Decrease font size" at bounding box center [528, 22] width 16 height 16
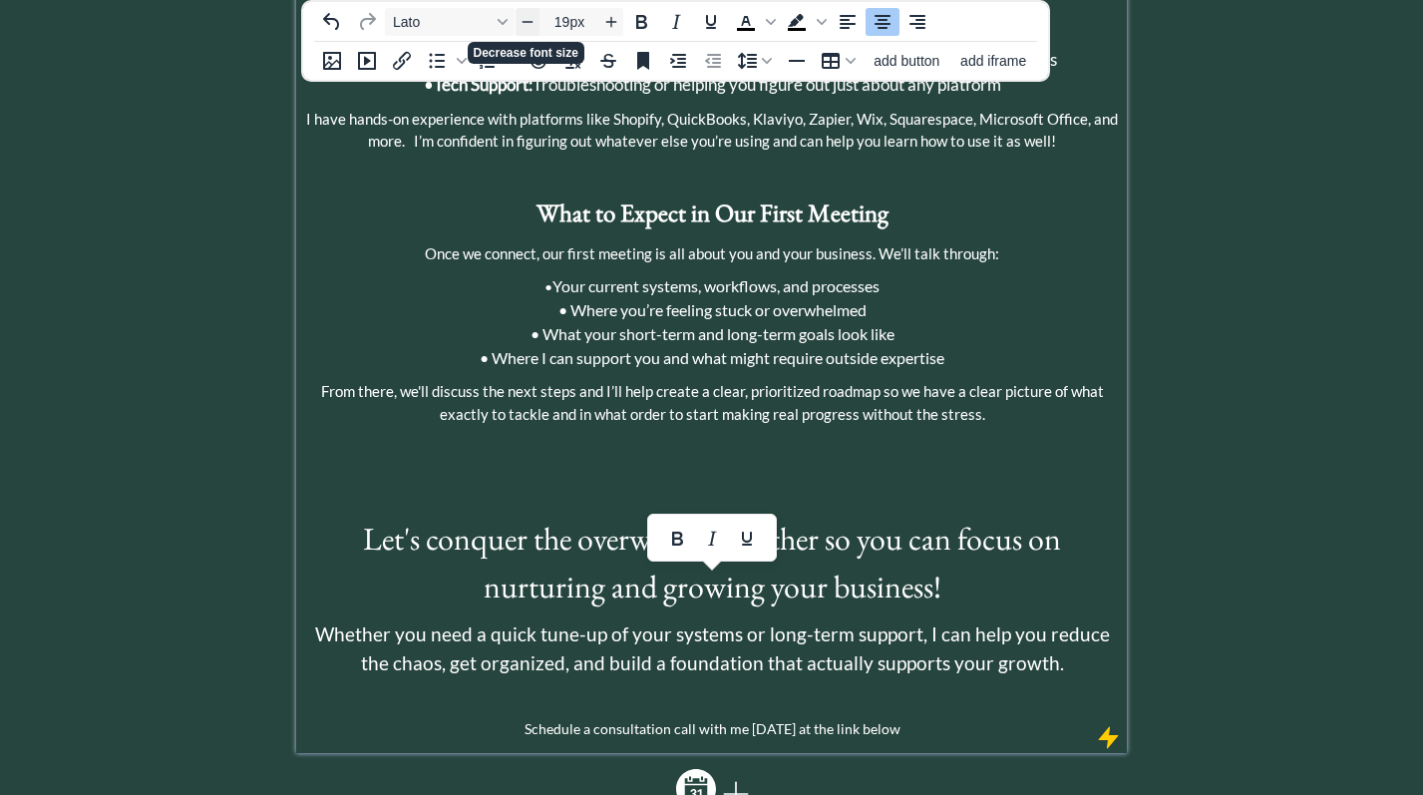
click at [531, 24] on icon "Decrease font size" at bounding box center [528, 22] width 16 height 16
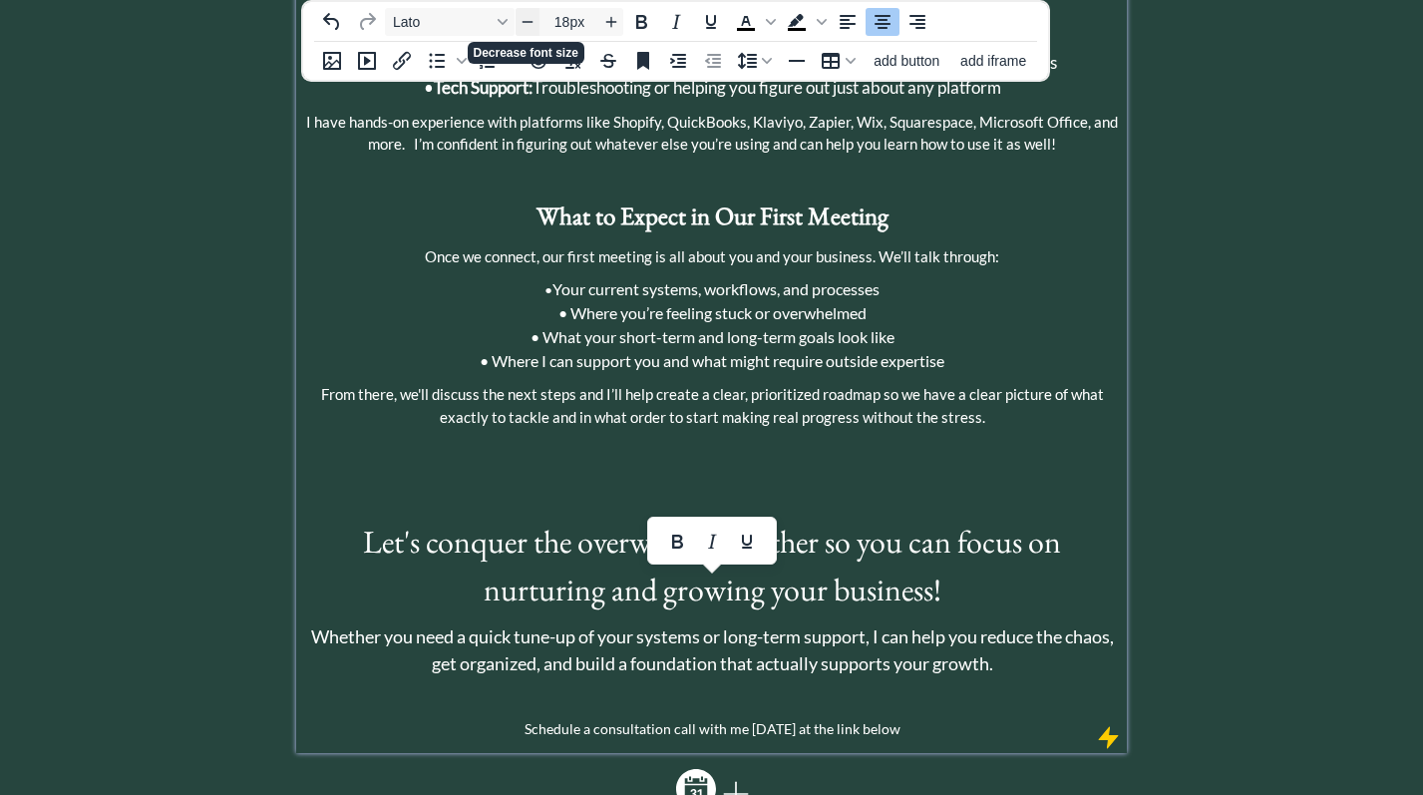
click at [531, 24] on icon "Decrease font size" at bounding box center [528, 22] width 16 height 16
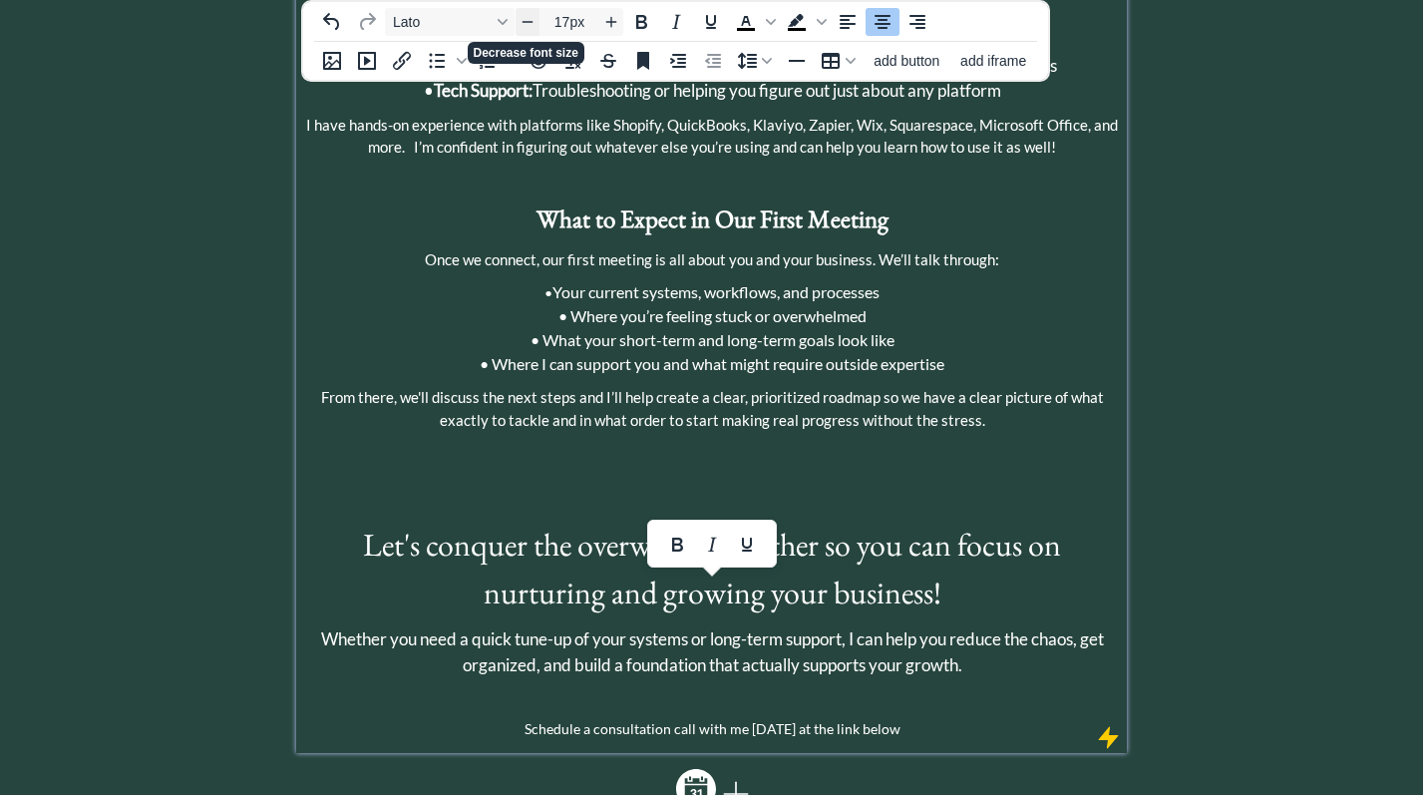
click at [531, 24] on icon "Decrease font size" at bounding box center [528, 22] width 16 height 16
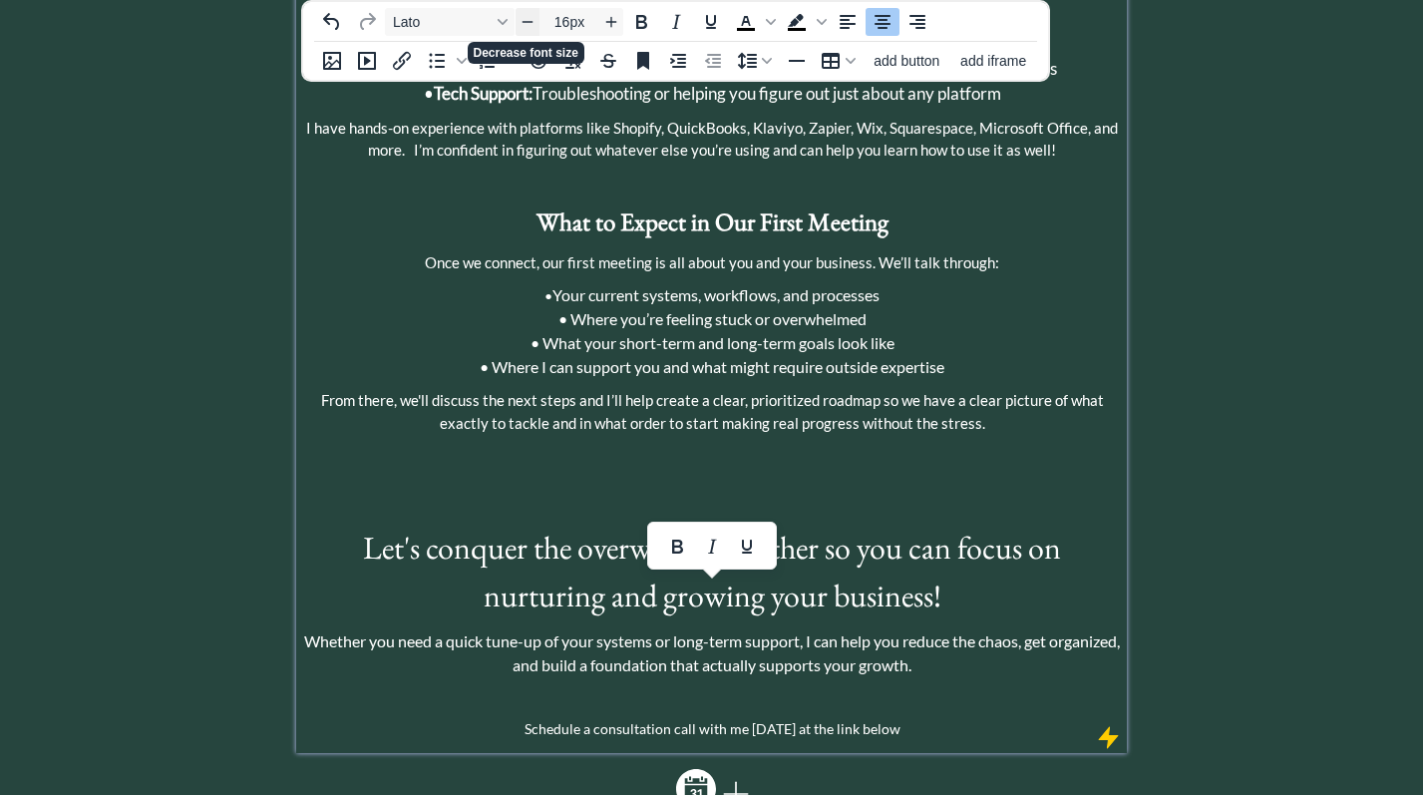
click at [531, 24] on icon "Decrease font size" at bounding box center [528, 22] width 16 height 16
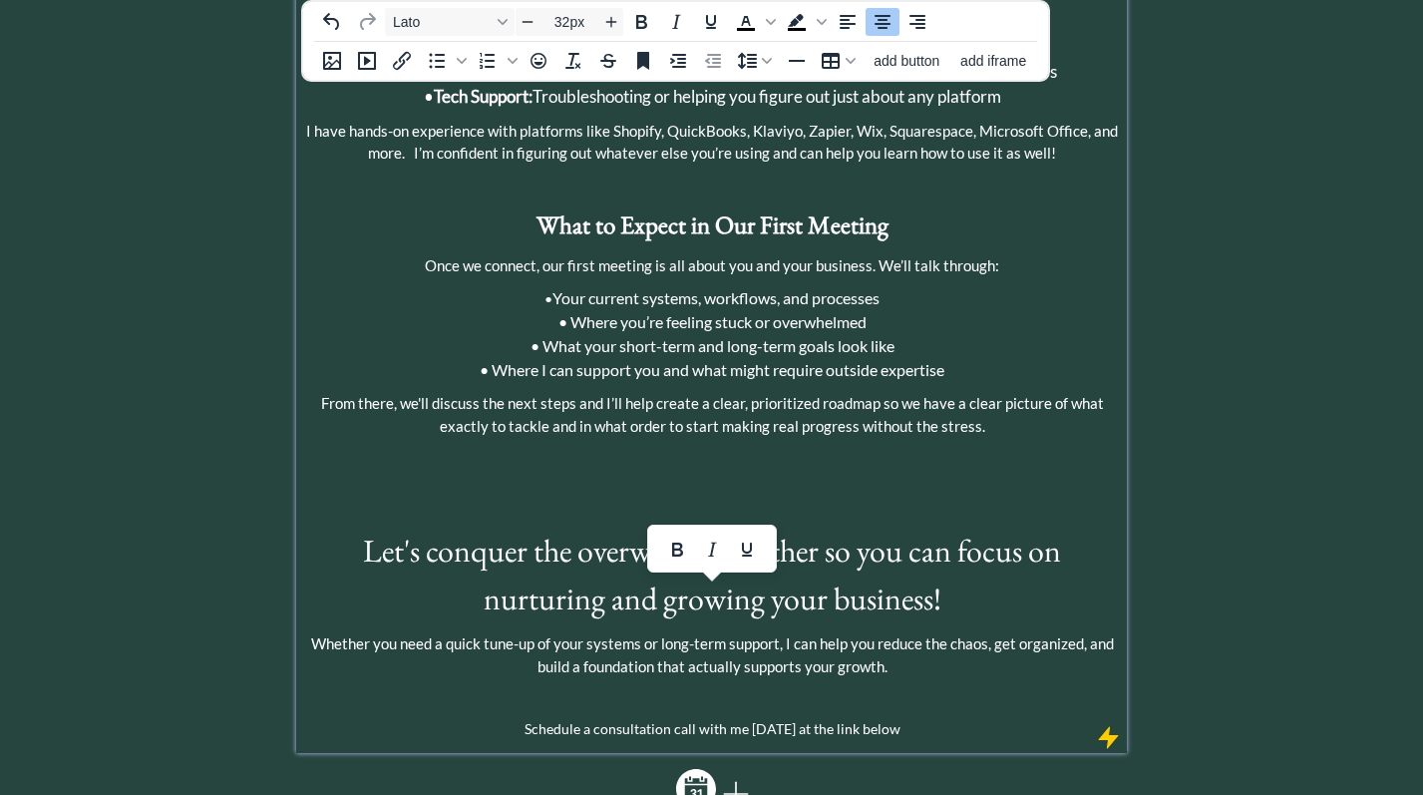
click at [932, 559] on span "Let's conquer the overwhelm together so you can focus on nurturing and growing …" at bounding box center [712, 575] width 698 height 90
click at [800, 438] on div "About [PERSON_NAME] I’m a Small Business Manager and Strategic Operations Consu…" at bounding box center [711, 63] width 821 height 1354
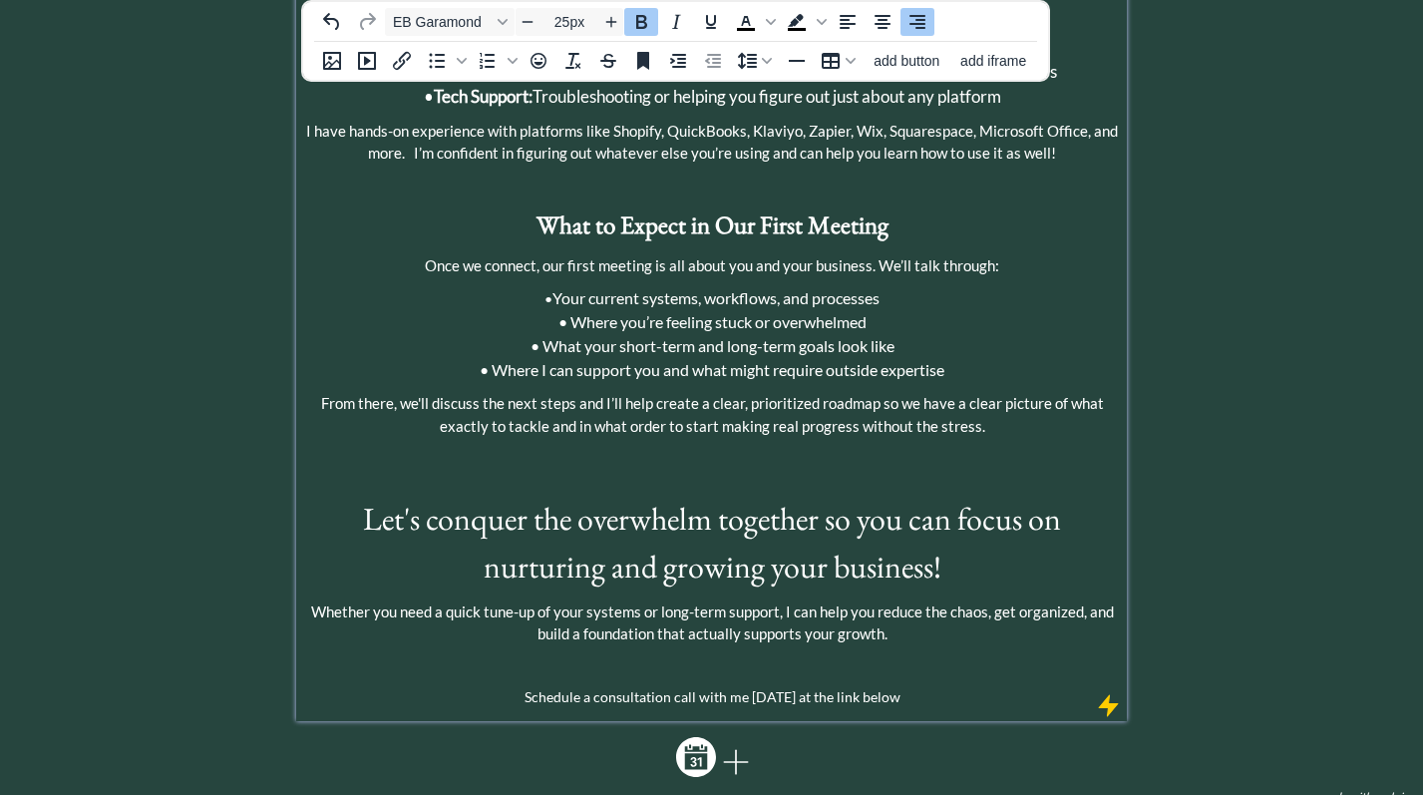
scroll to position [1026, 0]
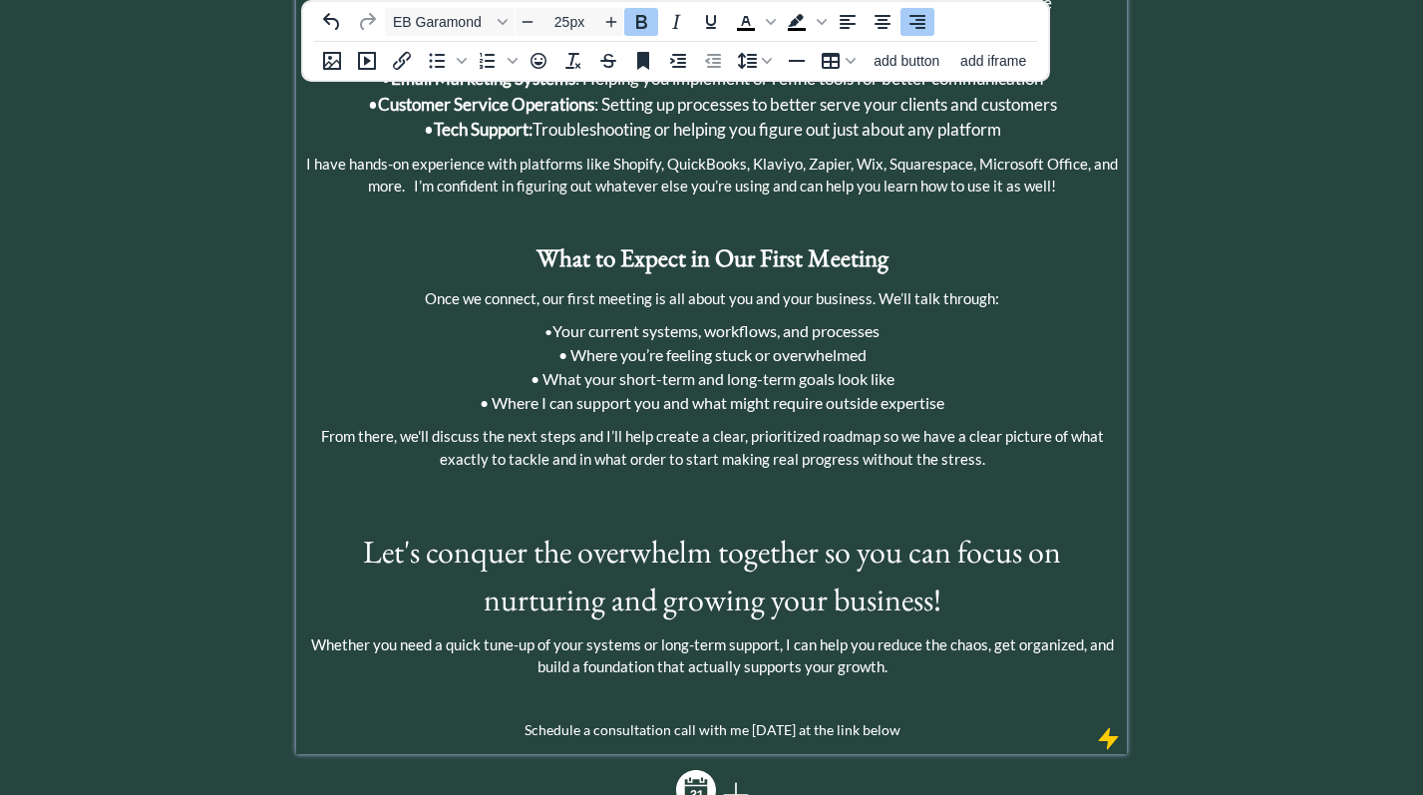
type input "14px"
click at [770, 719] on p "Schedule a consultation call with me [DATE] at the link below" at bounding box center [711, 729] width 821 height 21
click at [695, 770] on icon at bounding box center [696, 790] width 40 height 40
select select ""calendar""
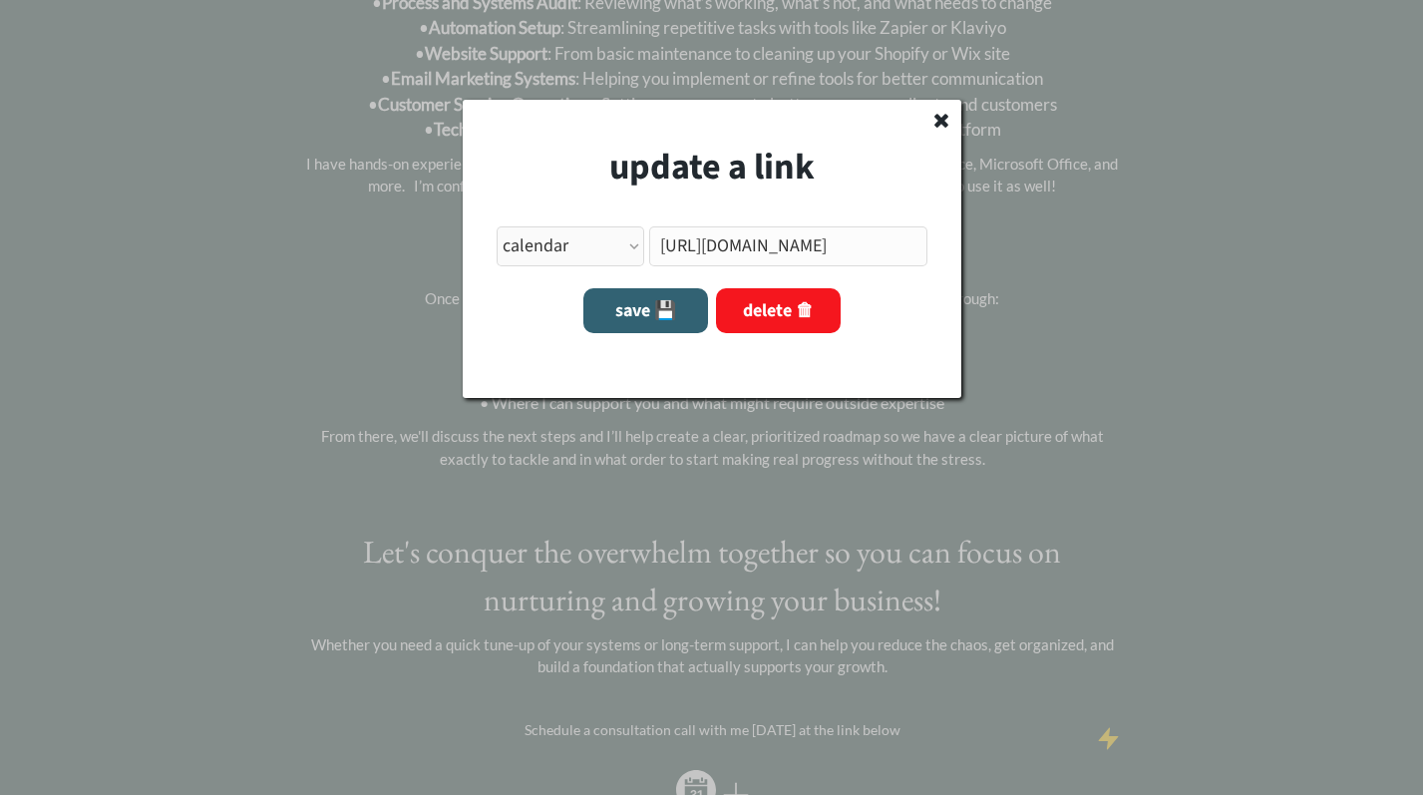
click at [947, 119] on icon at bounding box center [942, 120] width 20 height 20
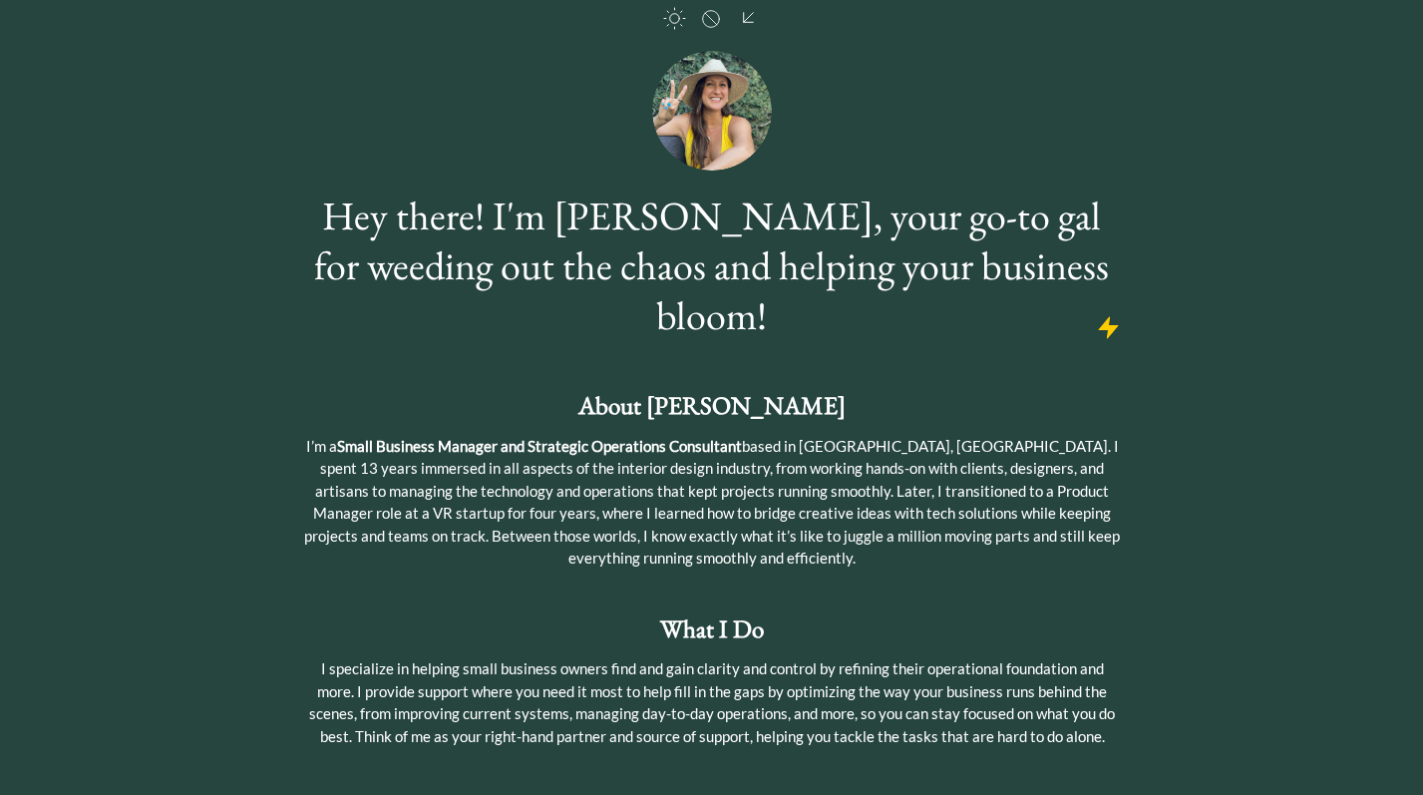
scroll to position [0, 0]
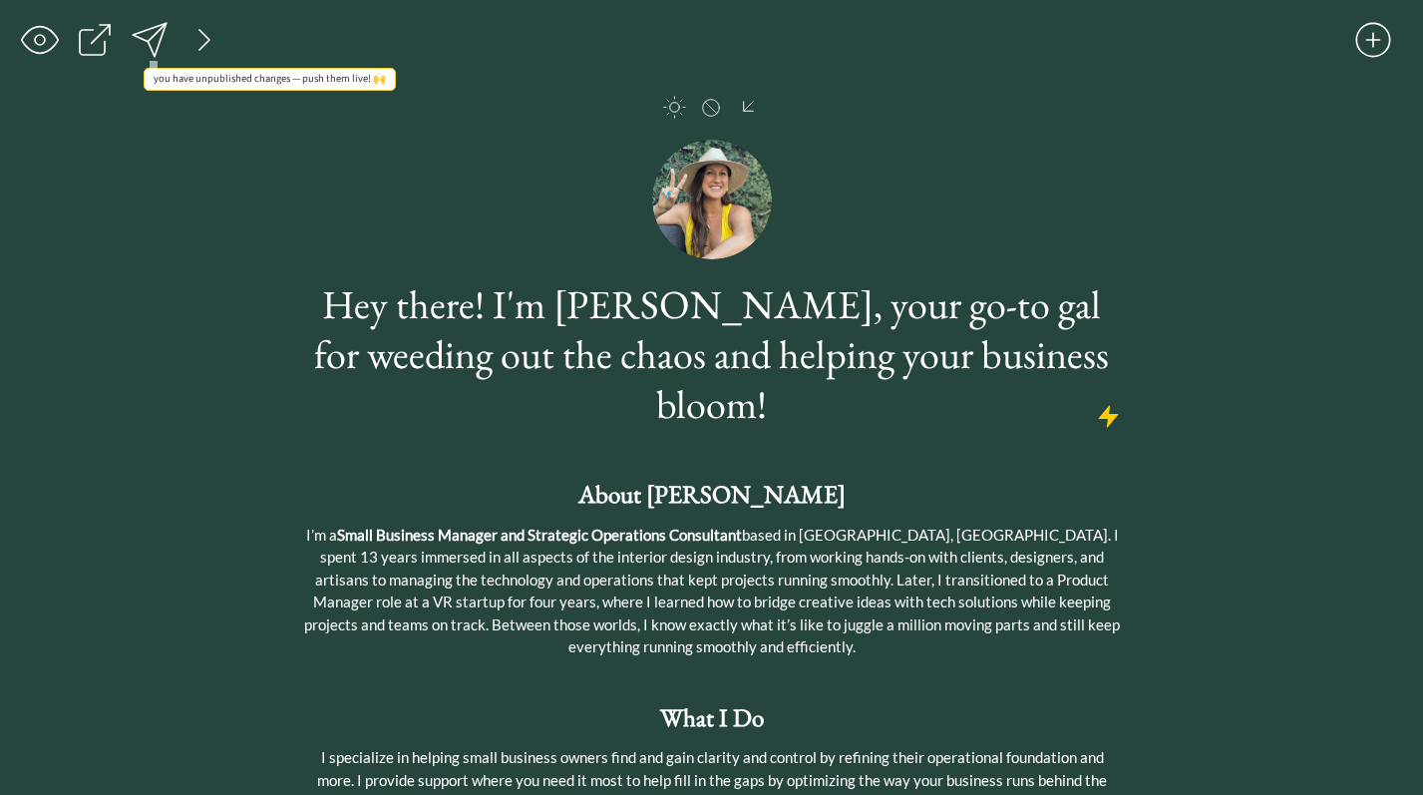
click at [154, 34] on div at bounding box center [150, 40] width 40 height 40
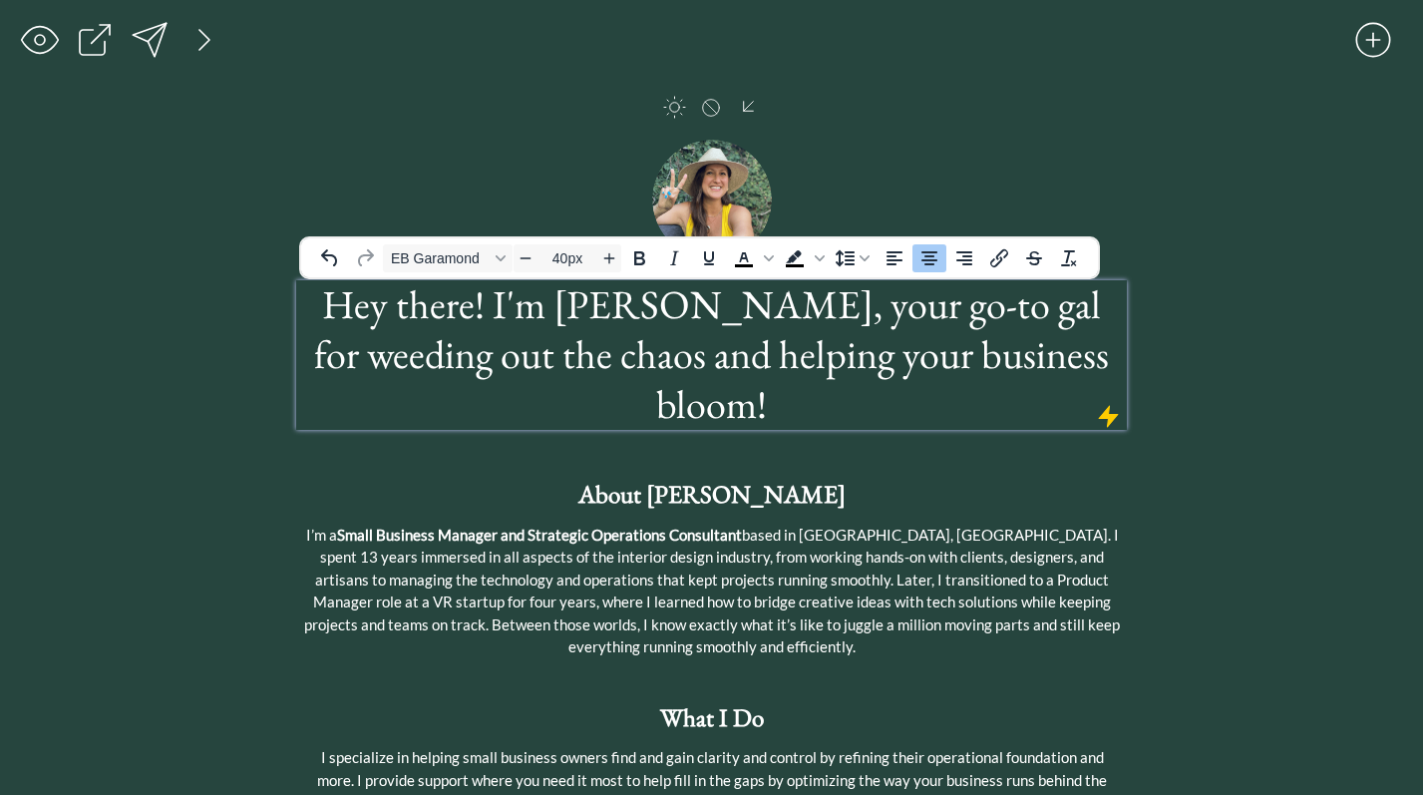
click at [823, 336] on h1 "Hey there! I'm [PERSON_NAME], your go-to gal for weeding out the chaos and help…" at bounding box center [711, 354] width 824 height 150
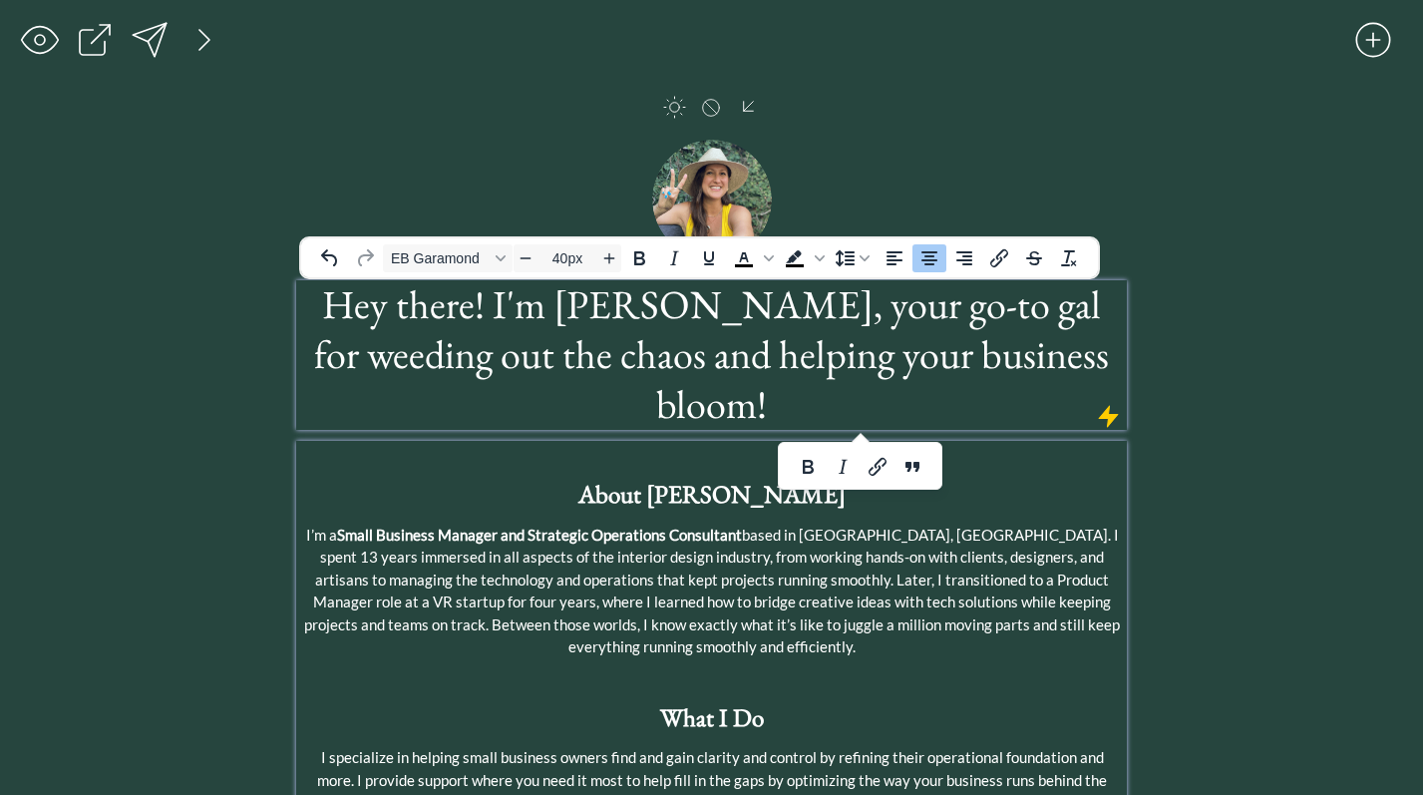
click at [925, 542] on p "I’m a Small Business Manager and Strategic Operations Consultant based in [GEOG…" at bounding box center [711, 591] width 821 height 135
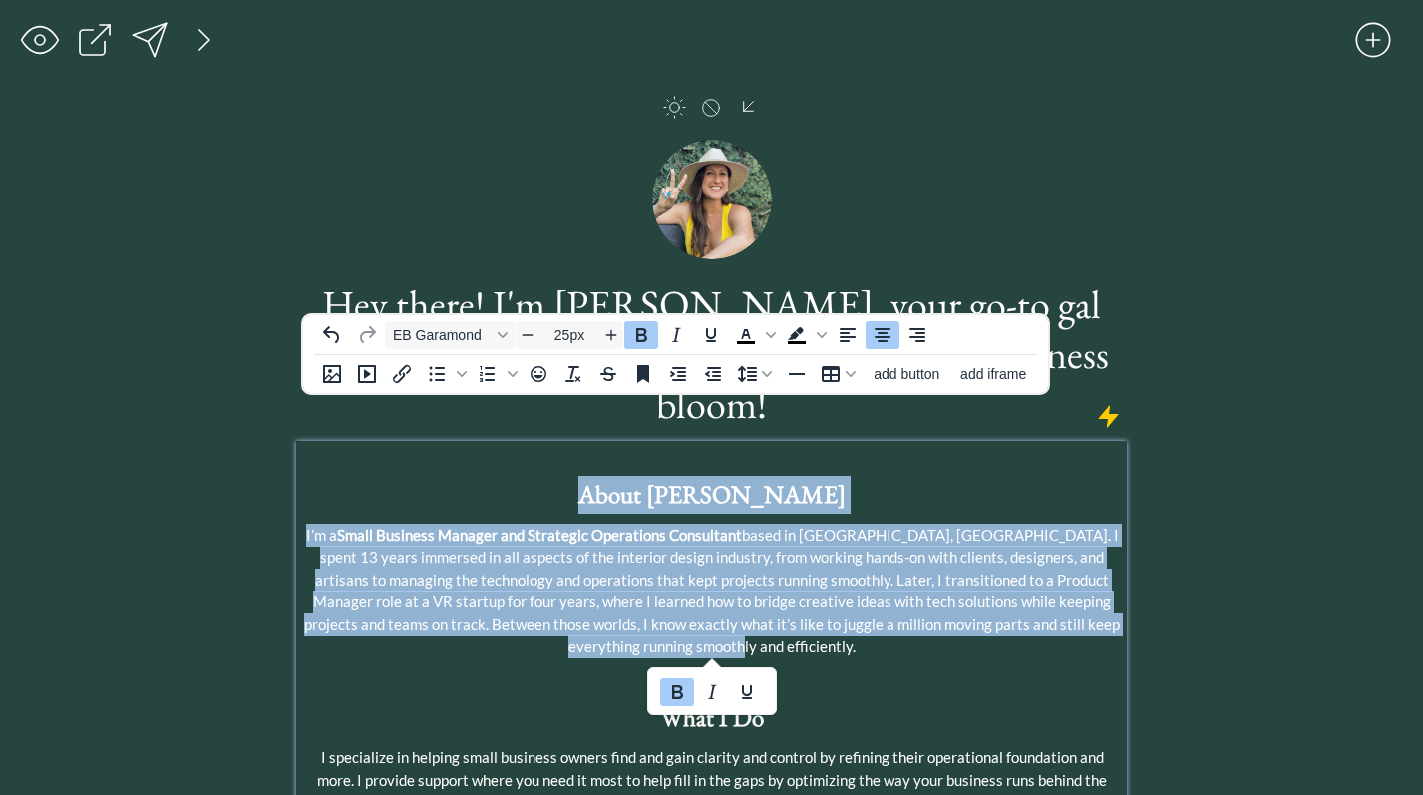
drag, startPoint x: 774, startPoint y: 604, endPoint x: 634, endPoint y: 455, distance: 204.7
click at [769, 336] on icon "Text color Black" at bounding box center [771, 335] width 10 height 6
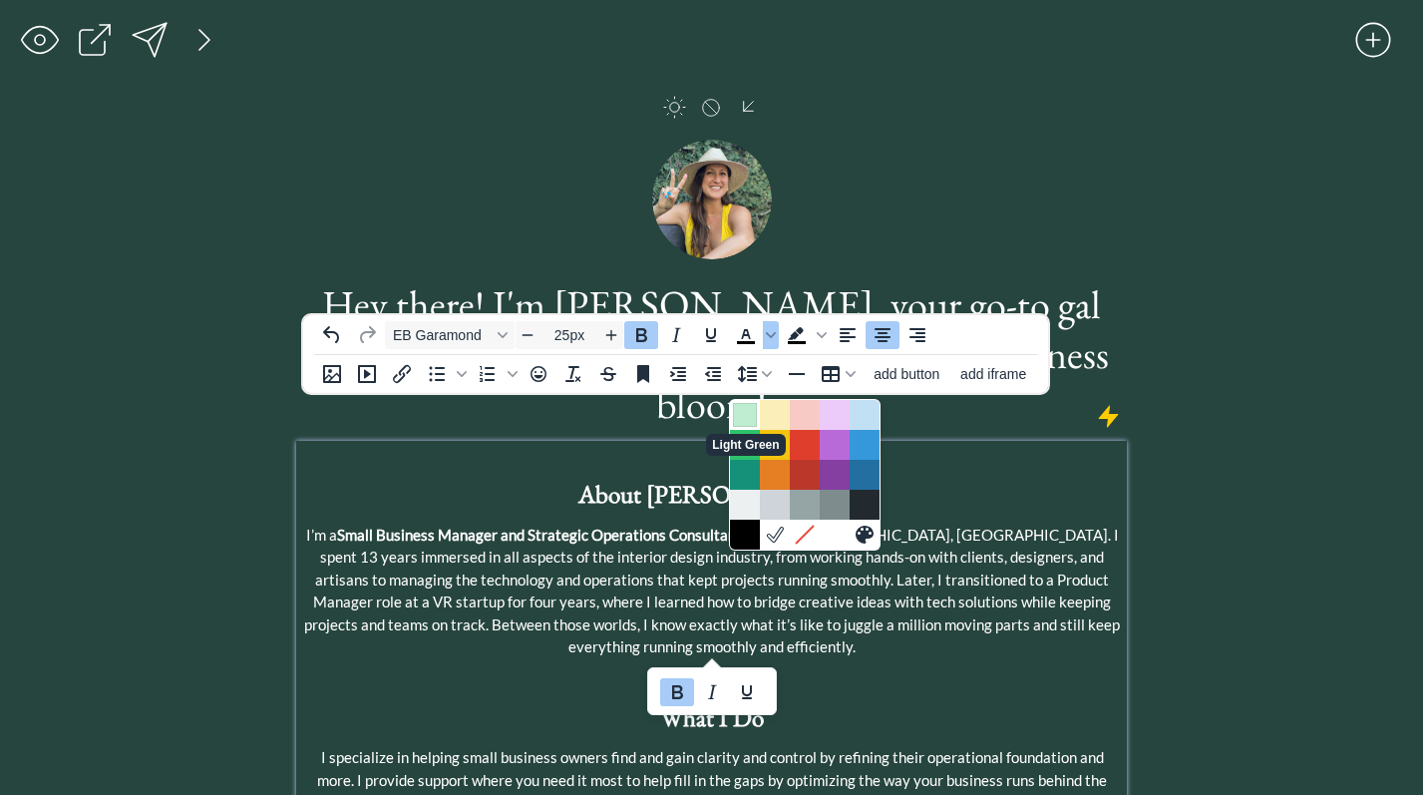
click at [740, 403] on div "Light Green" at bounding box center [745, 415] width 24 height 24
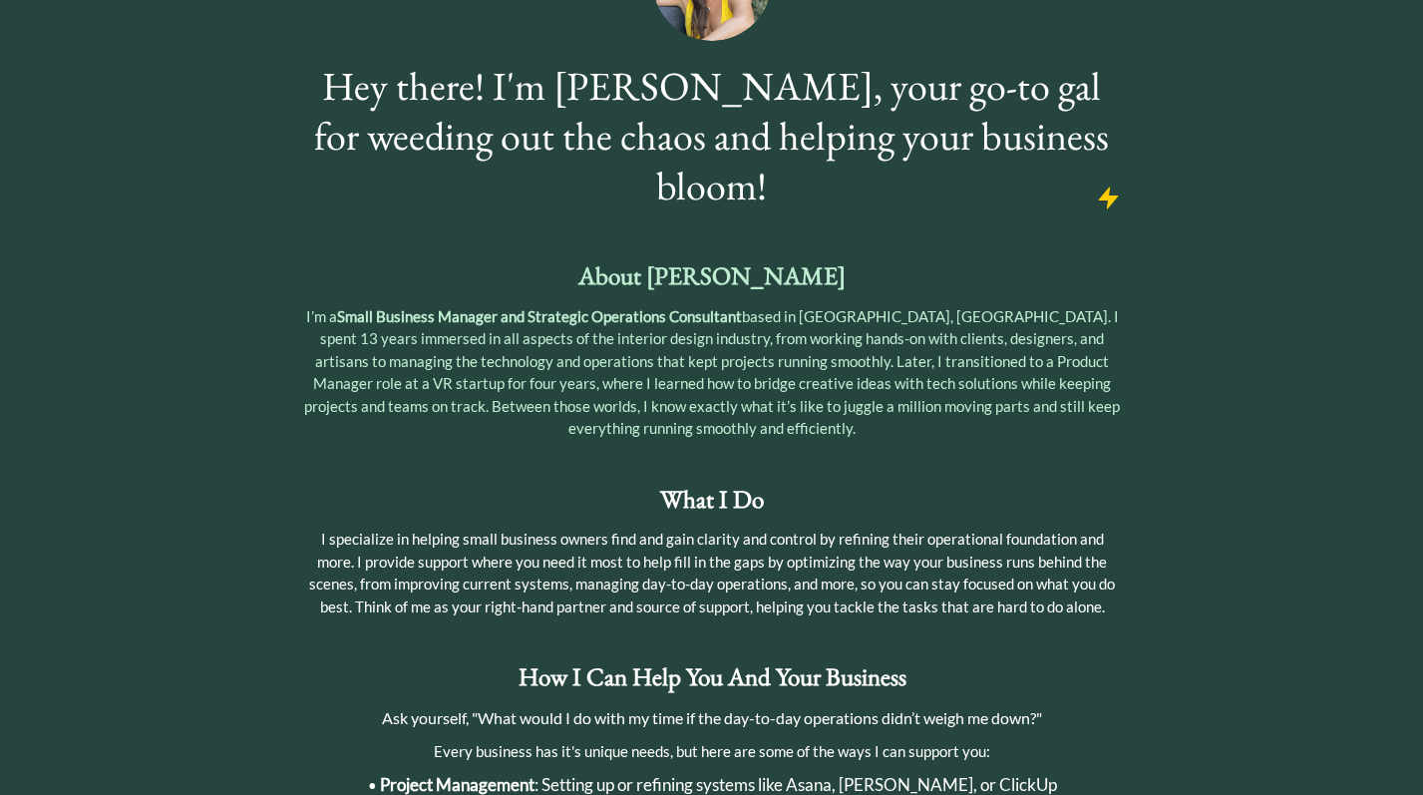
scroll to position [226, 0]
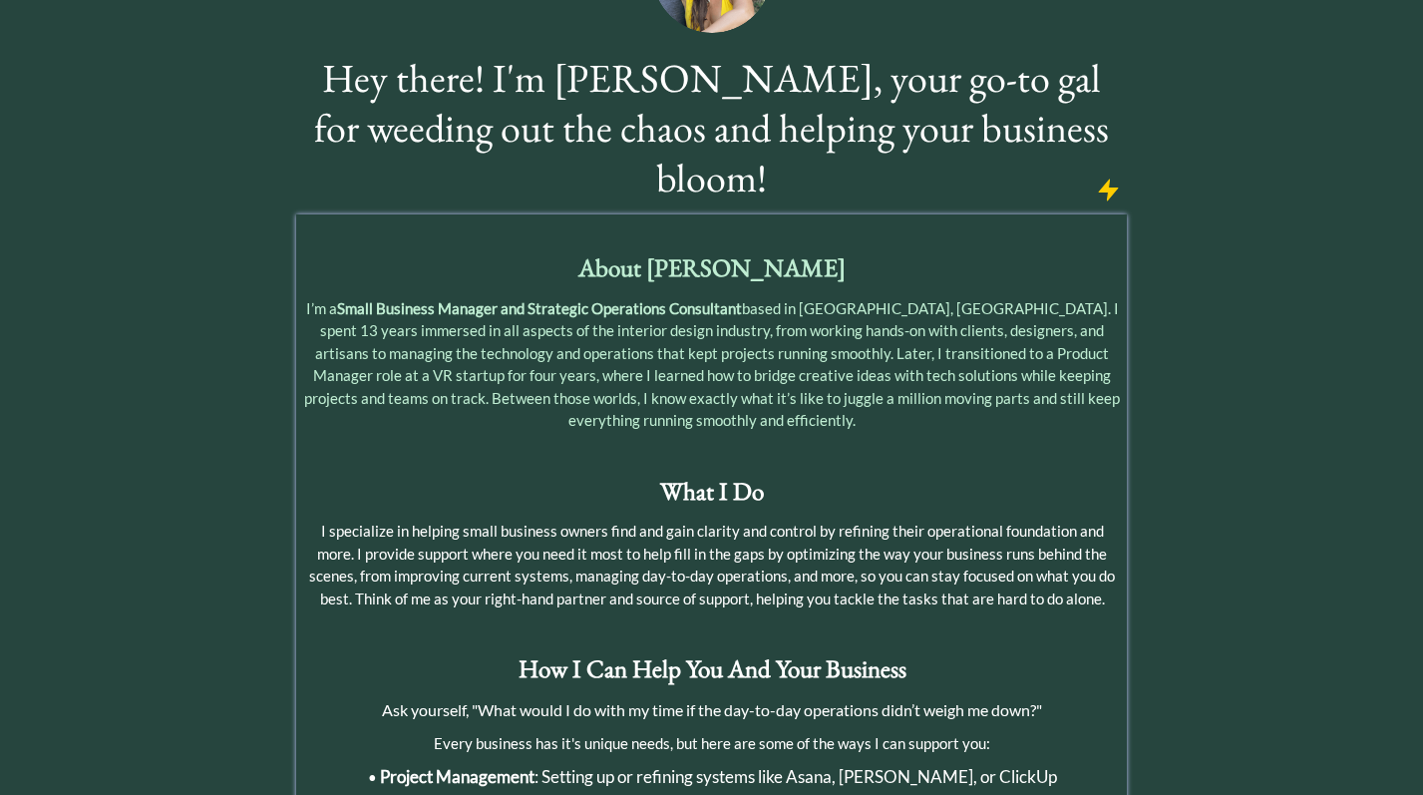
click at [800, 522] on span "I specialize in helping small business owners find and gain clarity and control…" at bounding box center [712, 565] width 806 height 86
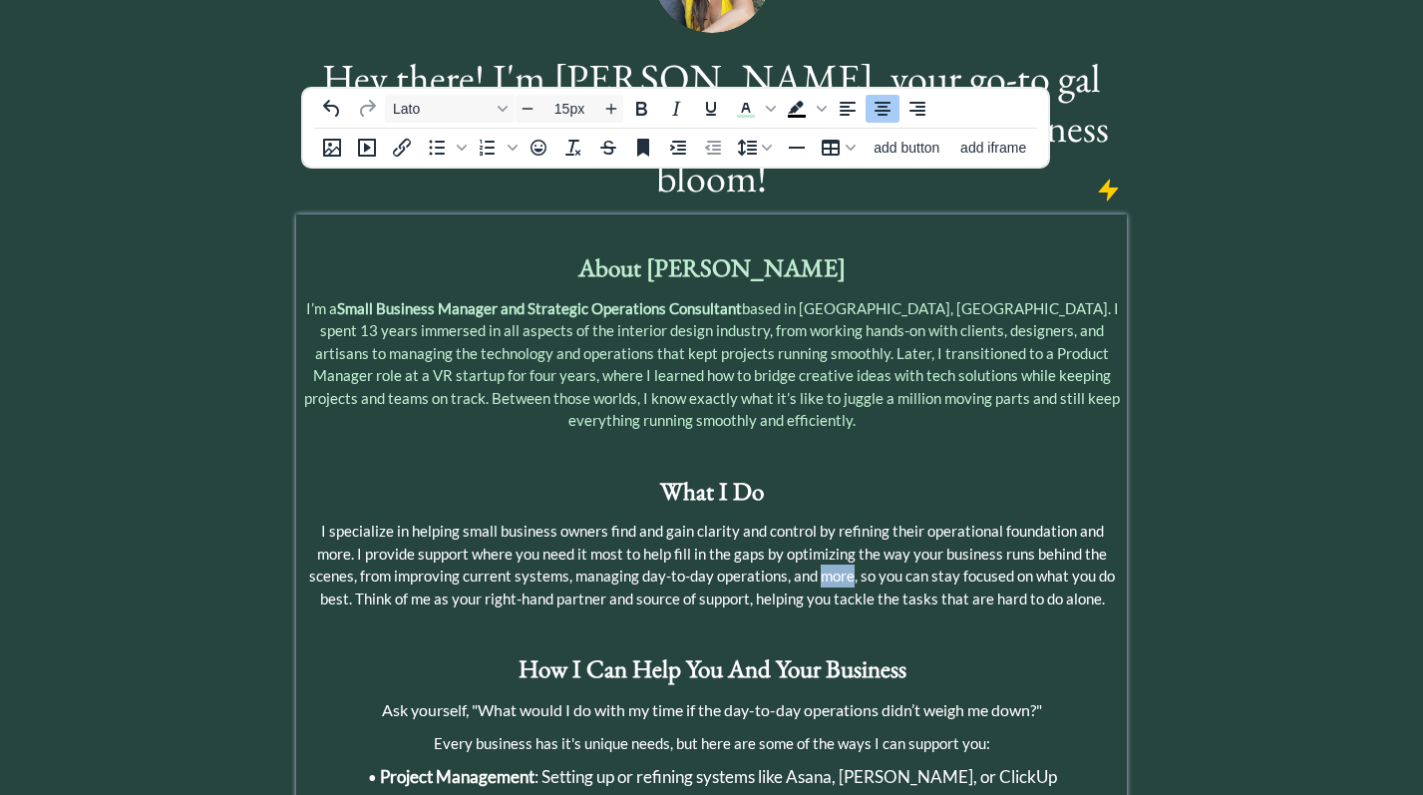
click at [800, 522] on span "I specialize in helping small business owners find and gain clarity and control…" at bounding box center [712, 565] width 806 height 86
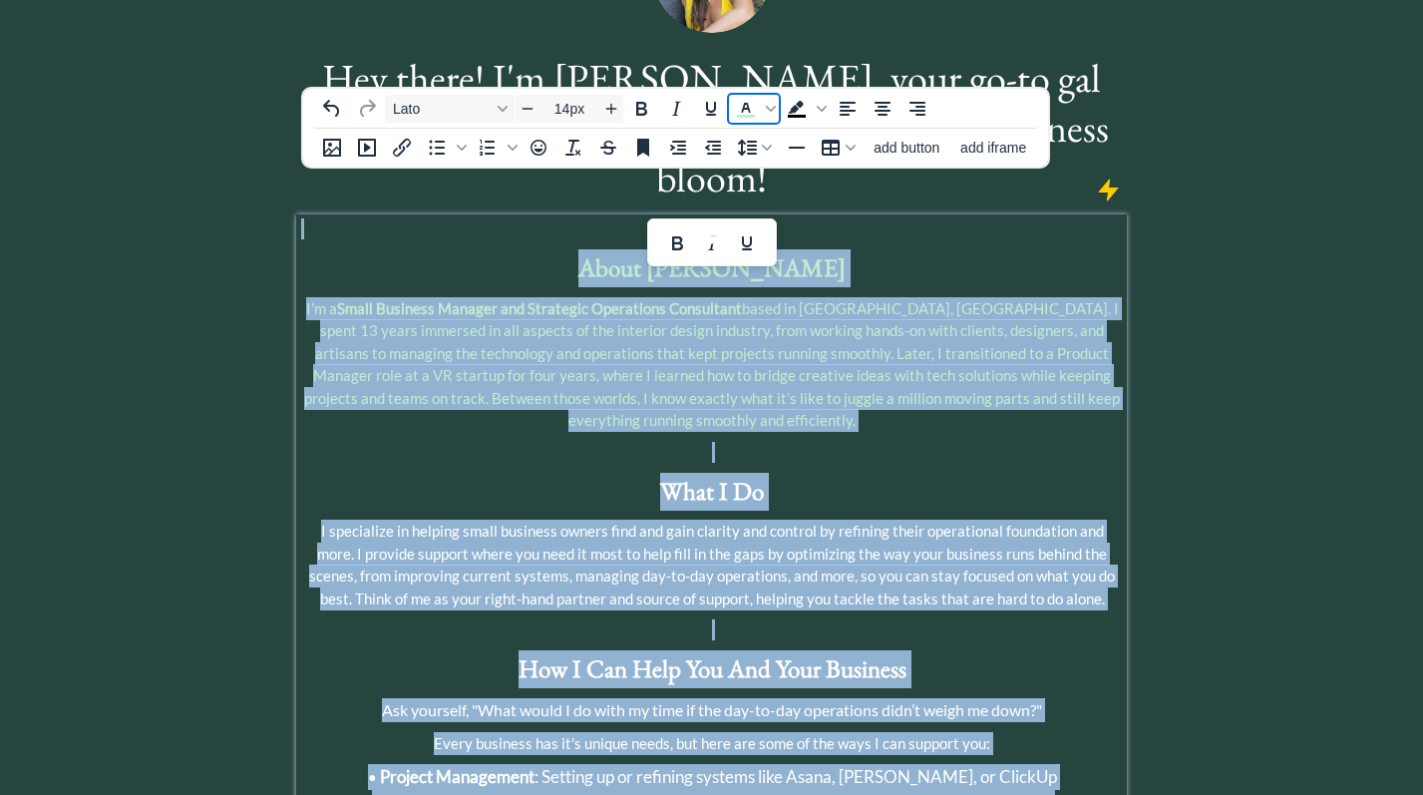
click at [744, 111] on icon "Text color Light Green" at bounding box center [746, 109] width 24 height 24
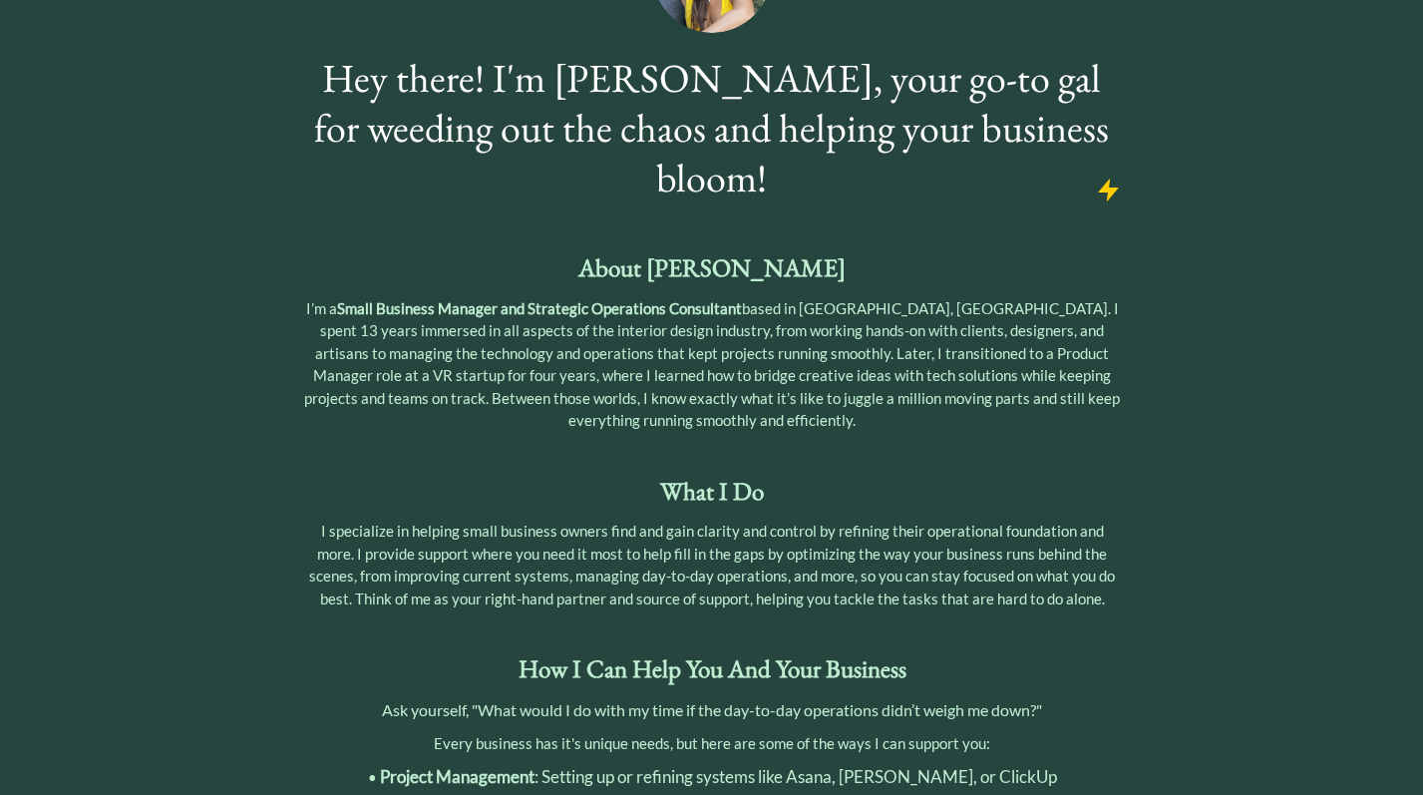
click at [1254, 351] on div "saving & publishing saved & published! 👍 saving... click to upload a picture He…" at bounding box center [711, 710] width 1423 height 1872
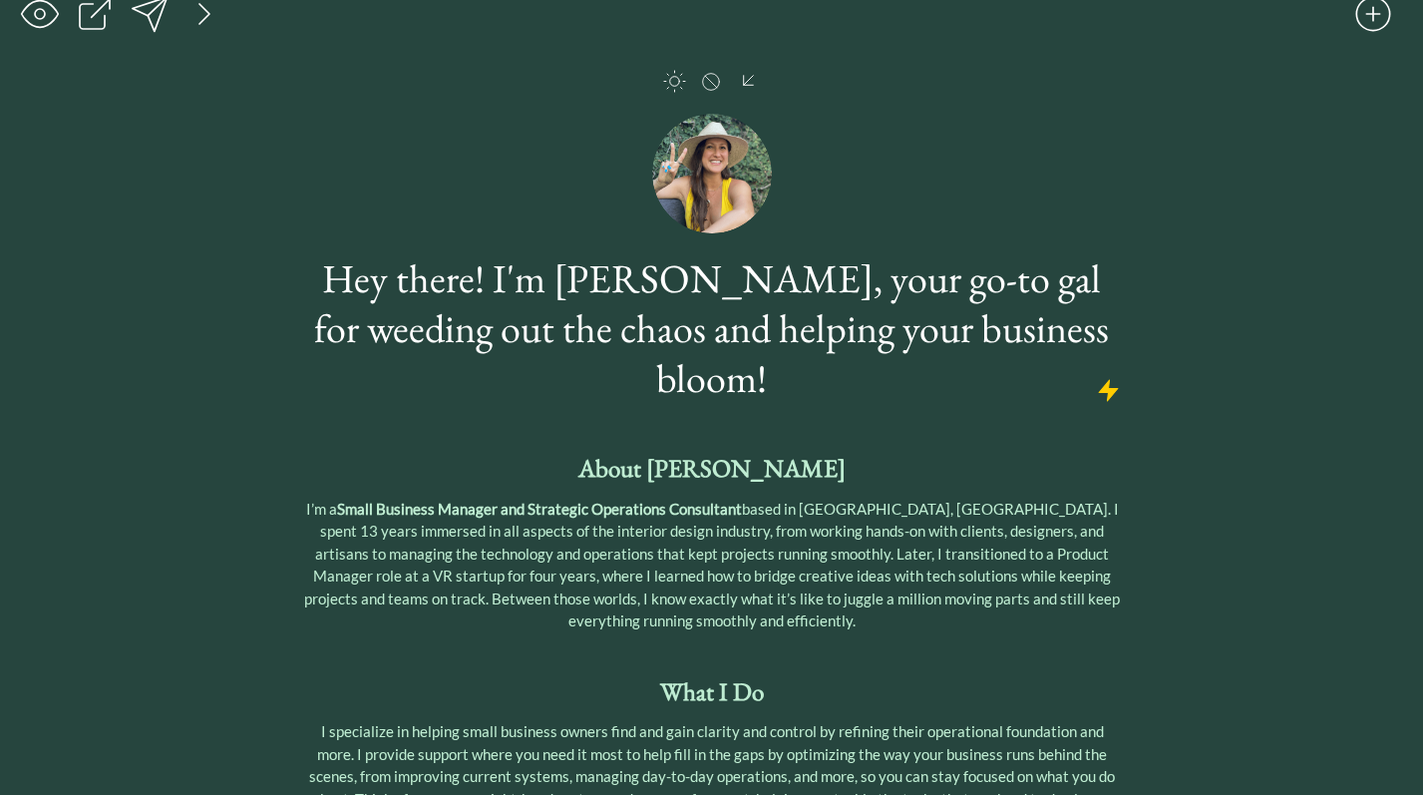
scroll to position [0, 0]
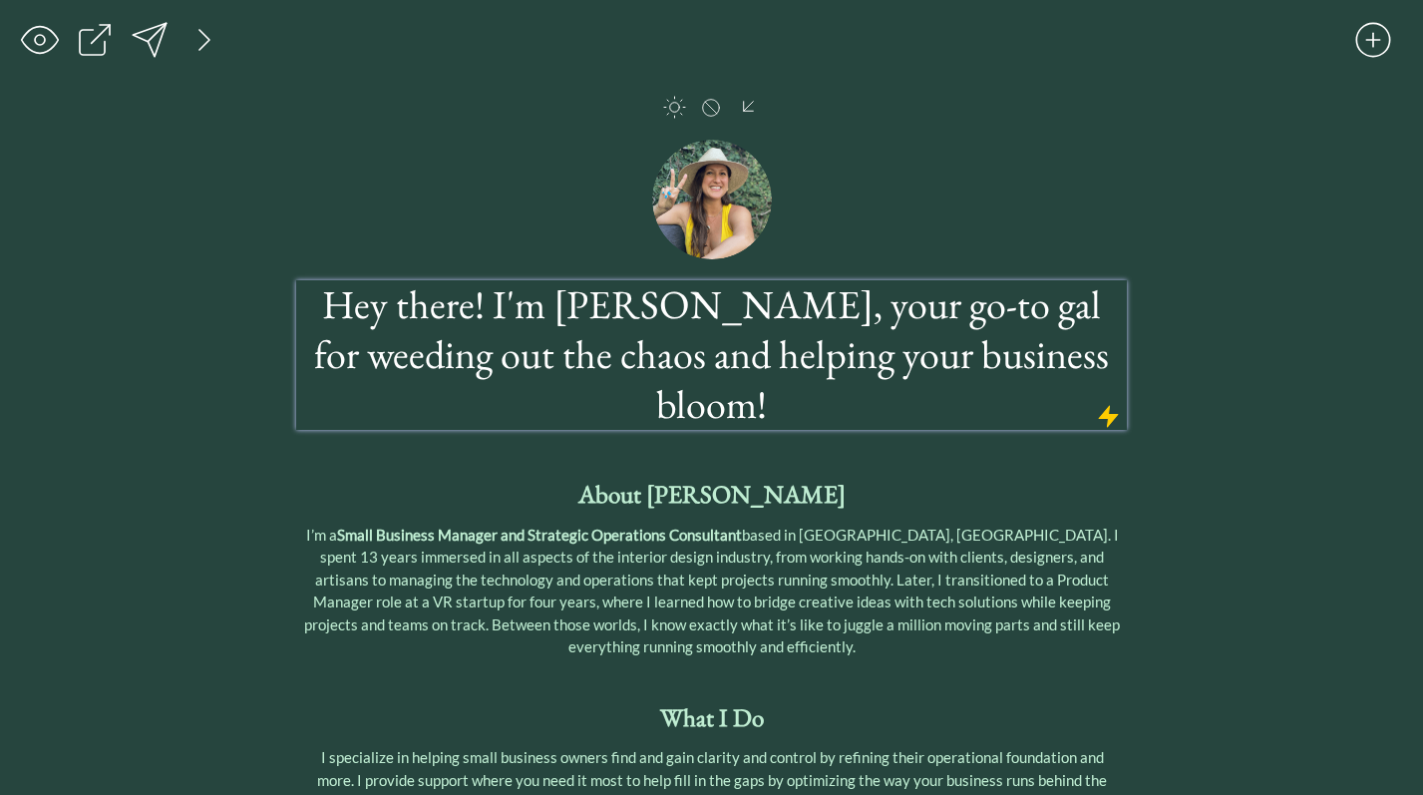
click at [715, 356] on h1 "Hey there! I'm [PERSON_NAME], your go-to gal for weeding out the chaos and help…" at bounding box center [711, 354] width 824 height 150
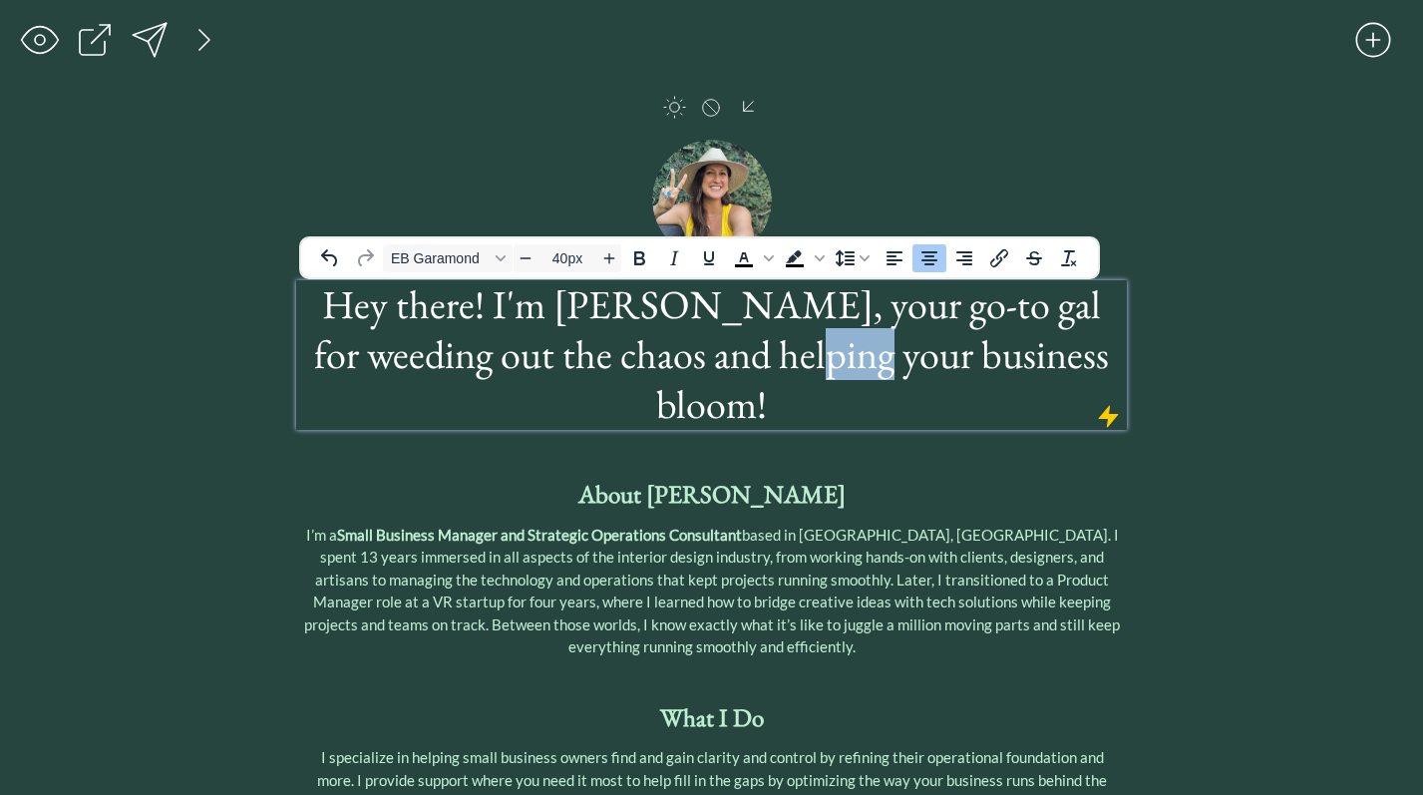
click at [715, 356] on h1 "Hey there! I'm [PERSON_NAME], your go-to gal for weeding out the chaos and help…" at bounding box center [711, 354] width 824 height 150
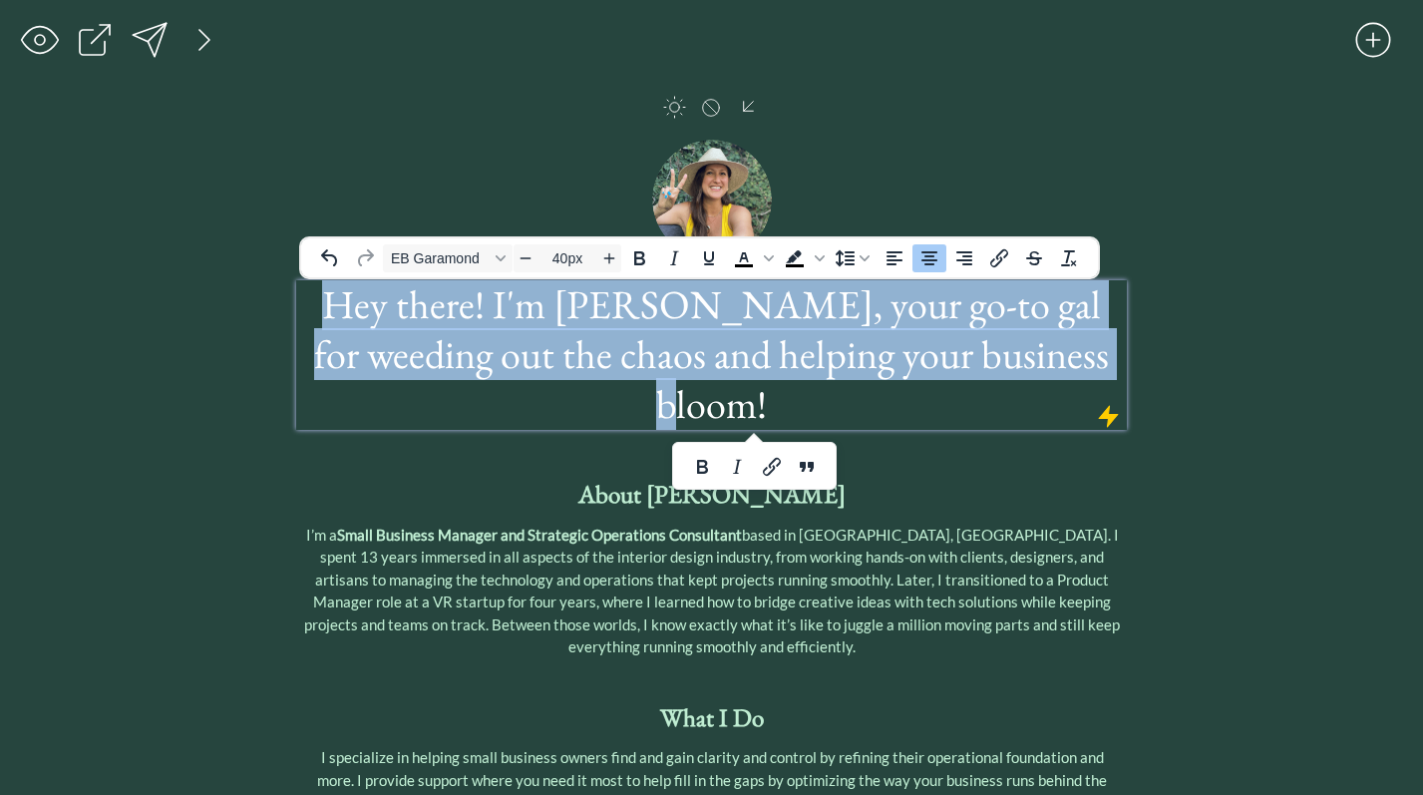
click at [715, 356] on h1 "Hey there! I'm [PERSON_NAME], your go-to gal for weeding out the chaos and help…" at bounding box center [711, 354] width 824 height 150
click at [751, 255] on icon "Text color Black" at bounding box center [744, 258] width 24 height 24
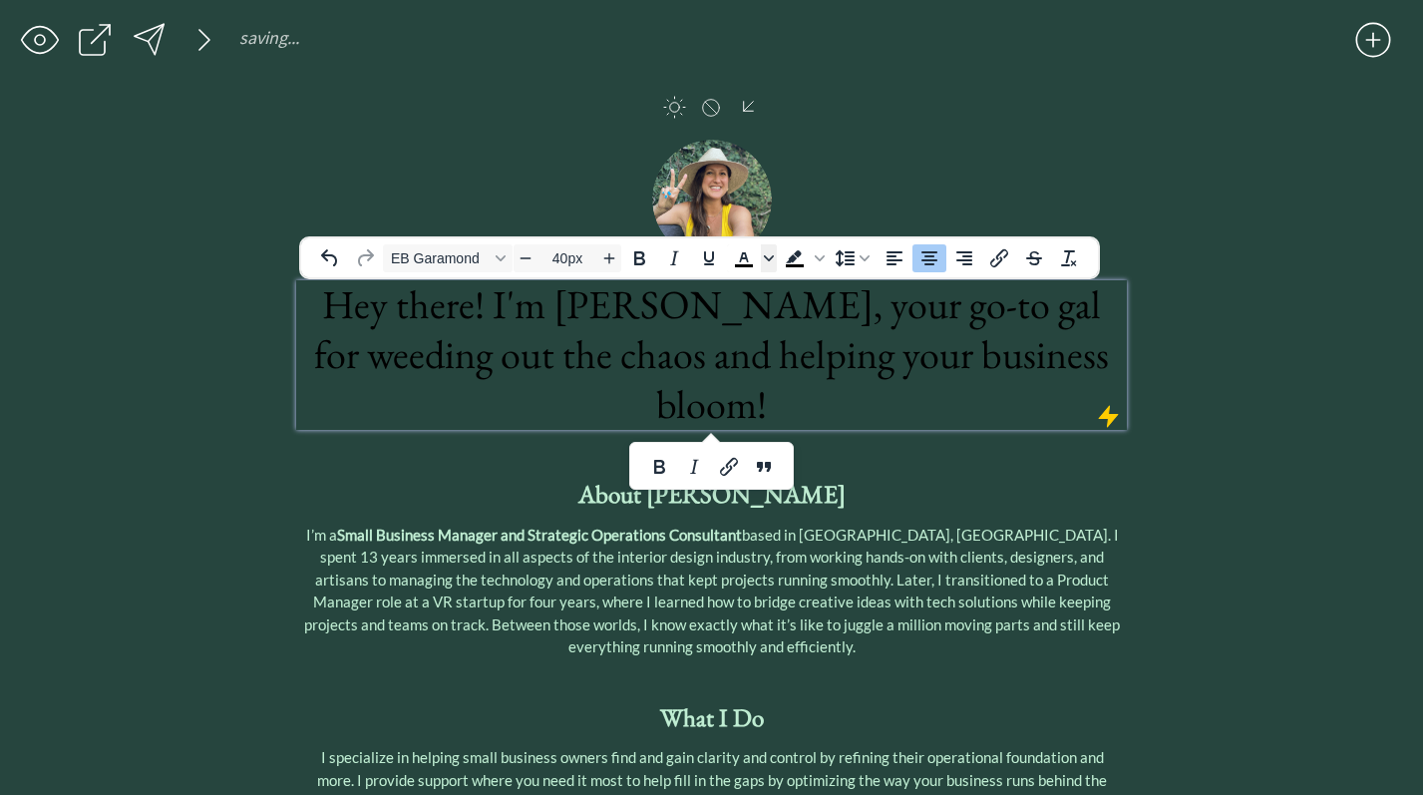
click at [772, 255] on icon "Text color Black" at bounding box center [769, 258] width 10 height 6
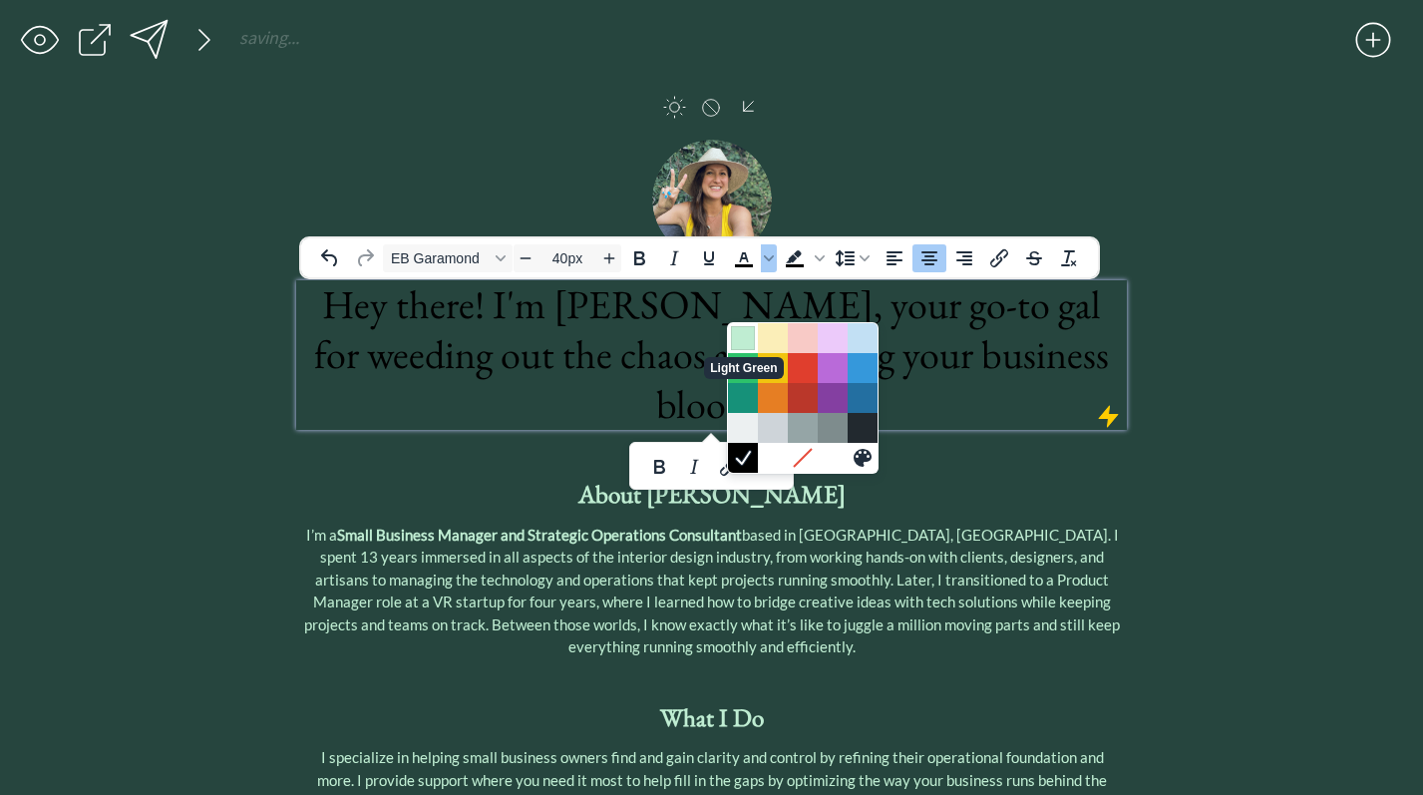
click at [740, 326] on div "Light Green" at bounding box center [743, 338] width 24 height 24
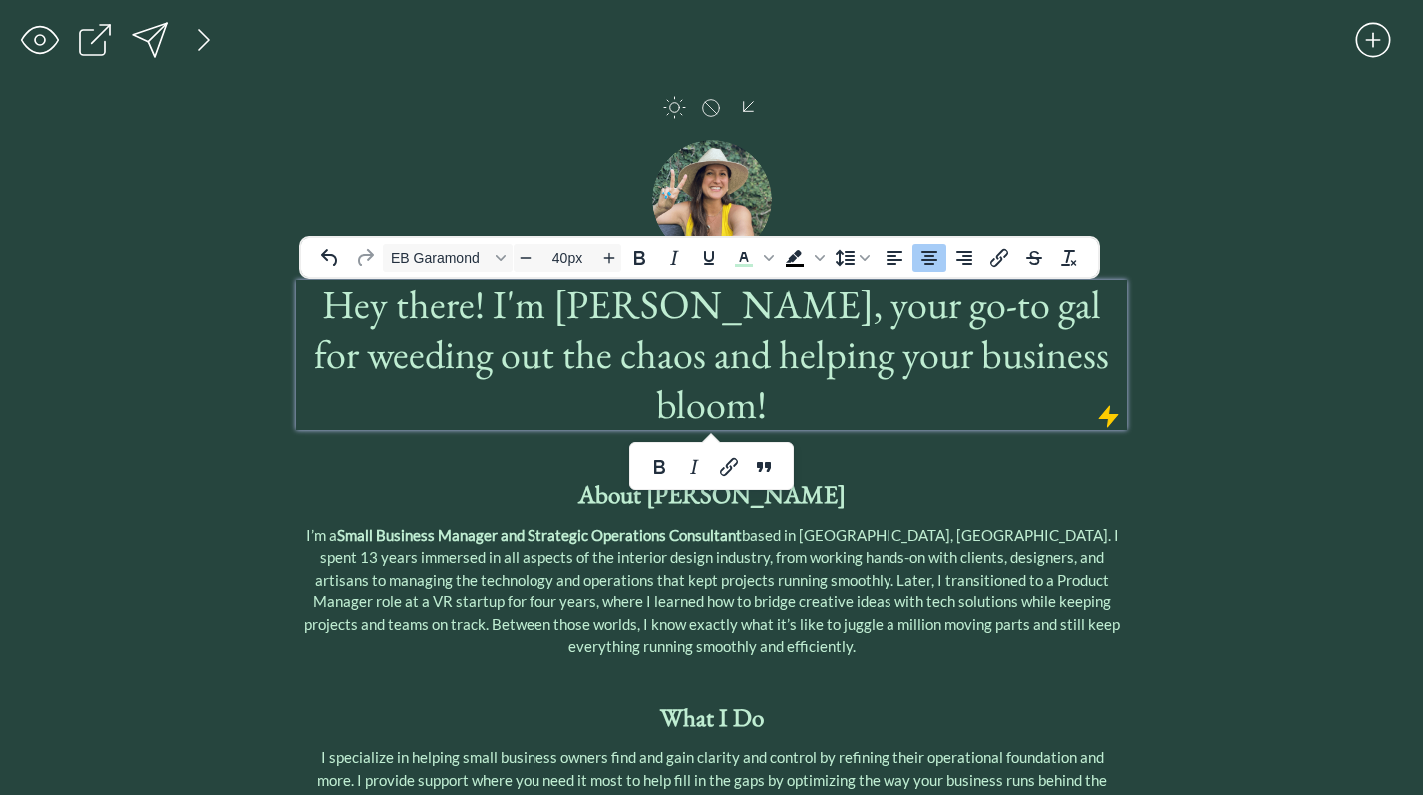
click at [995, 526] on span "I’m a Small Business Manager and Strategic Operations Consultant based in [GEOG…" at bounding box center [712, 591] width 816 height 131
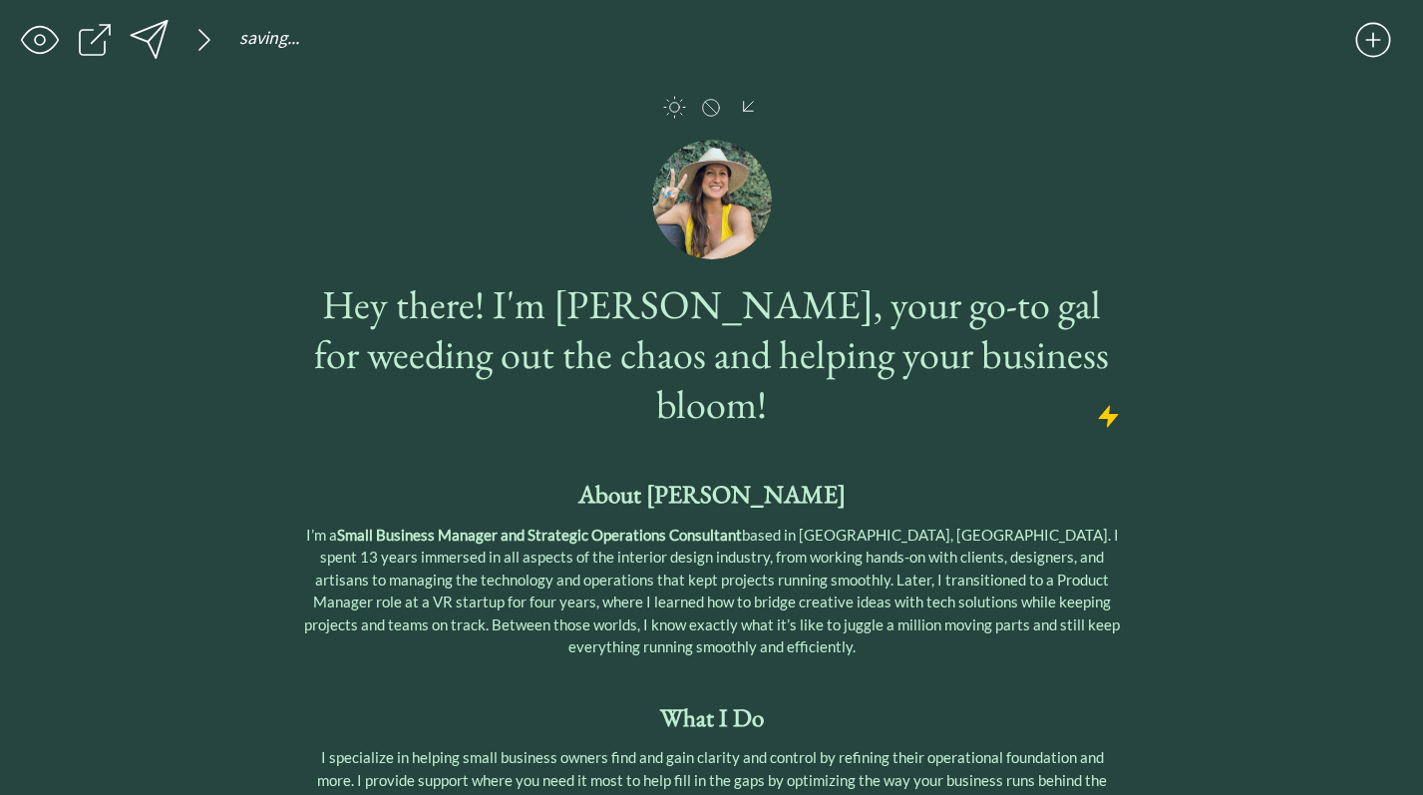
click at [157, 45] on div at bounding box center [150, 40] width 40 height 40
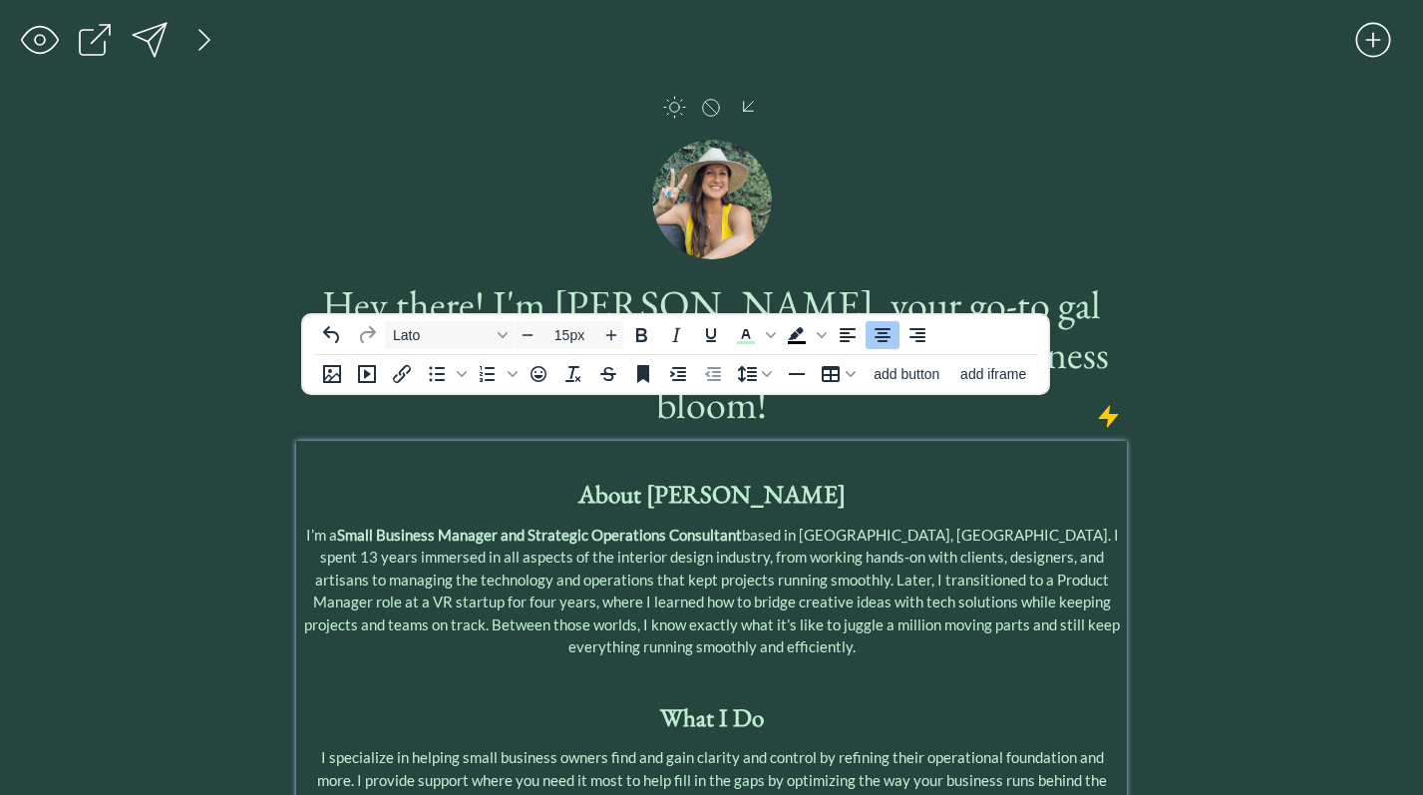
click at [695, 526] on span "I’m a Small Business Manager and Strategic Operations Consultant based in [GEOG…" at bounding box center [712, 591] width 816 height 131
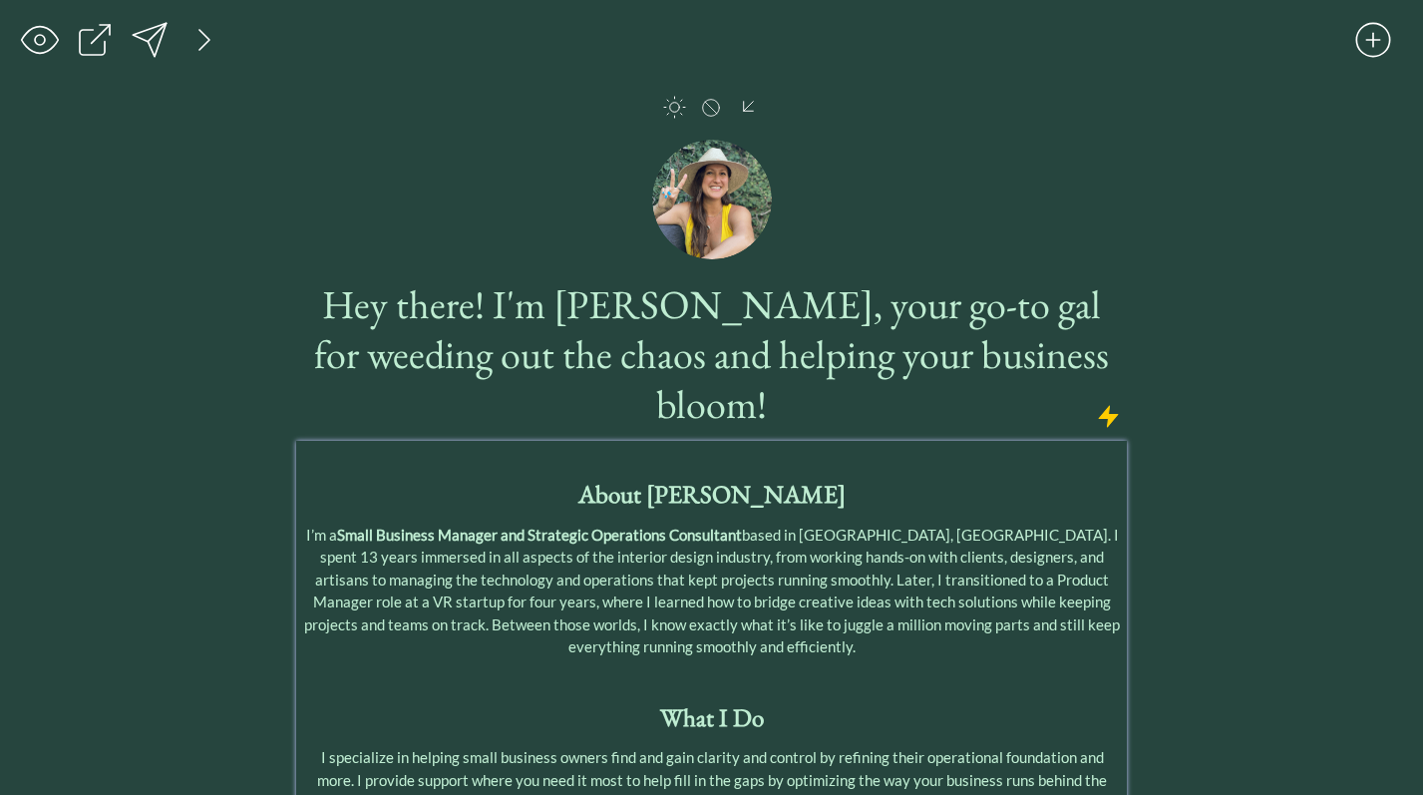
click at [734, 553] on span "I’m a Small Business Manager and Strategic Operations Consultant based in [GEOG…" at bounding box center [712, 591] width 816 height 131
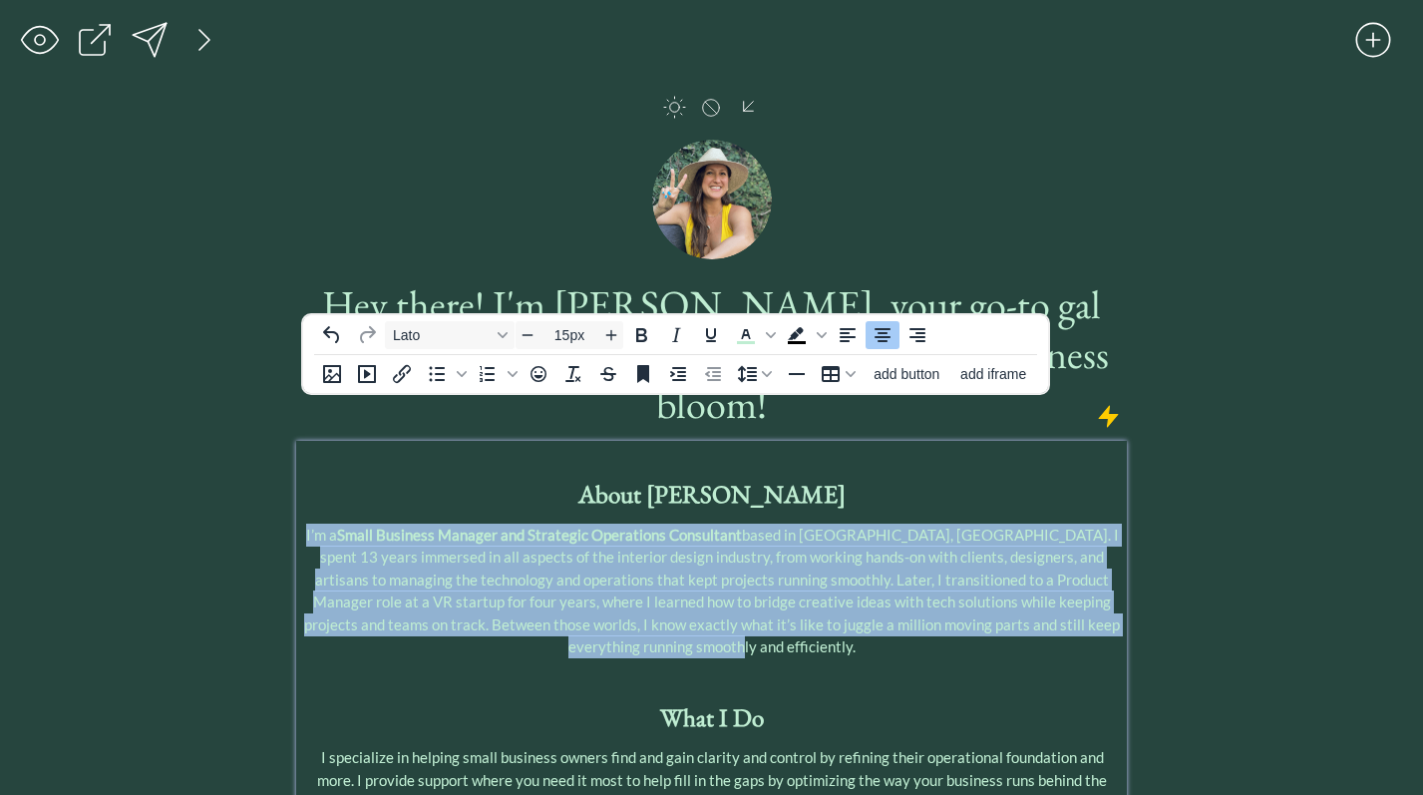
drag, startPoint x: 759, startPoint y: 596, endPoint x: 302, endPoint y: 485, distance: 470.1
click at [302, 524] on p "I’m a Small Business Manager and Strategic Operations Consultant based in [GEOG…" at bounding box center [711, 591] width 821 height 135
click at [768, 340] on span "Text color Light Green" at bounding box center [771, 335] width 16 height 28
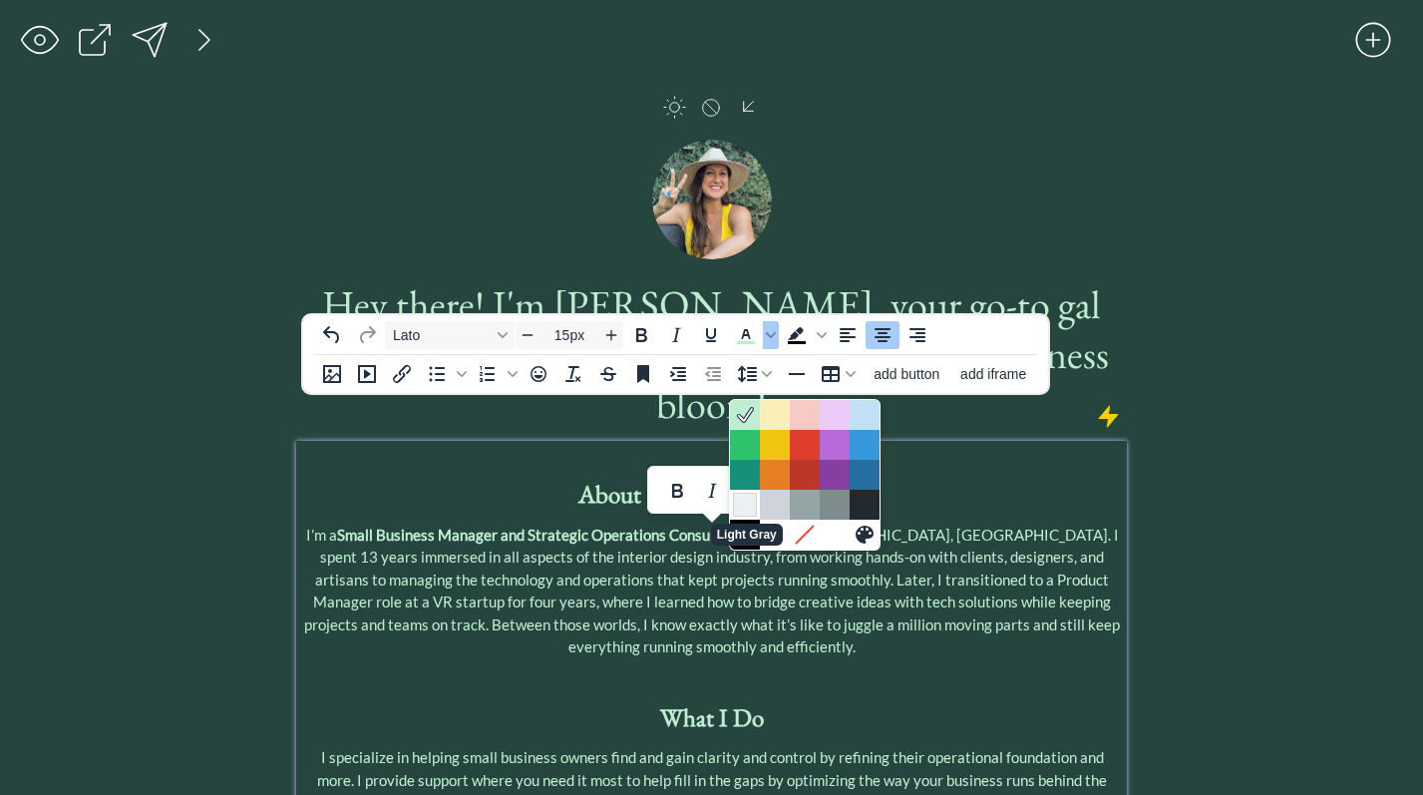
click at [741, 493] on div "Light Gray" at bounding box center [745, 505] width 24 height 24
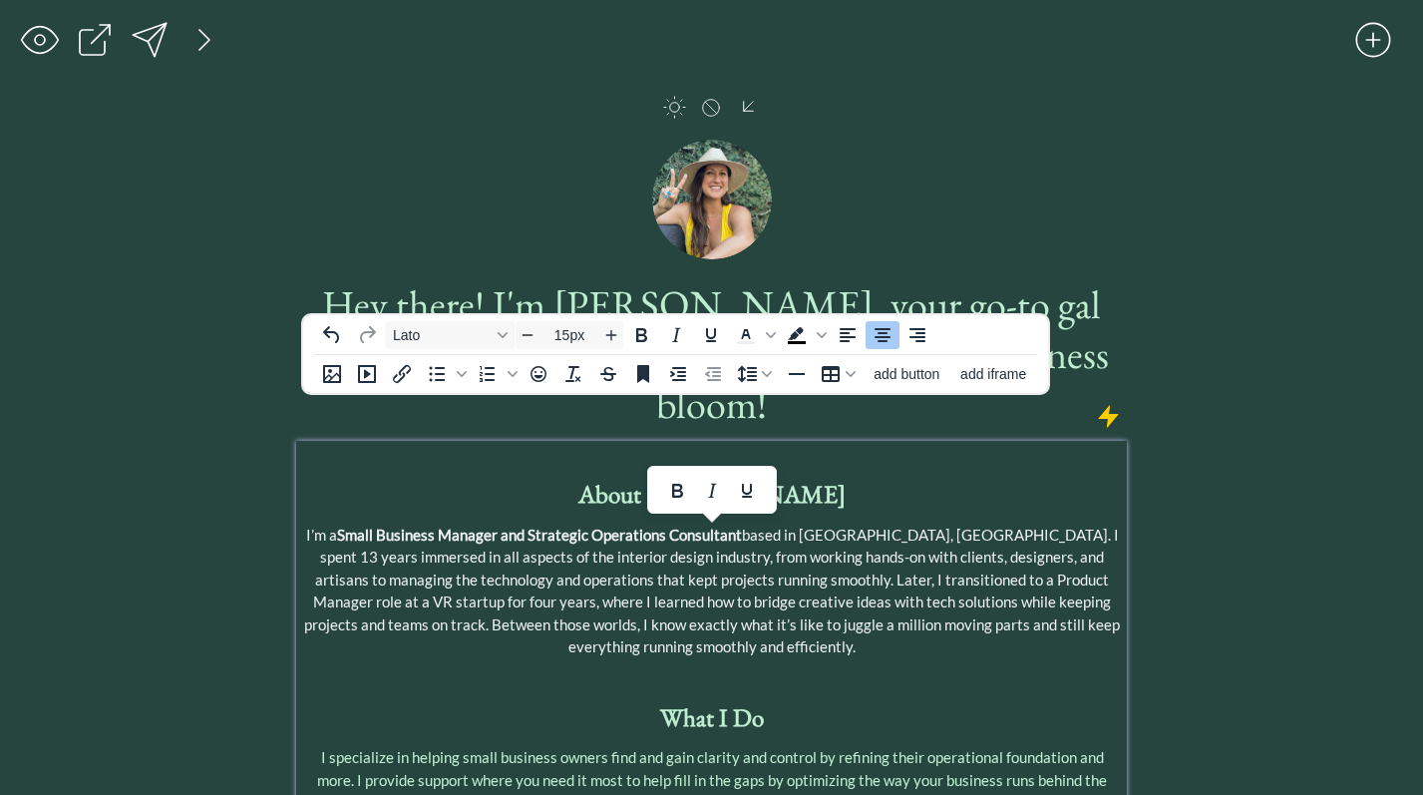
click at [792, 583] on span "I’m a Small Business Manager and Strategic Operations Consultant based in [GEOG…" at bounding box center [712, 591] width 816 height 131
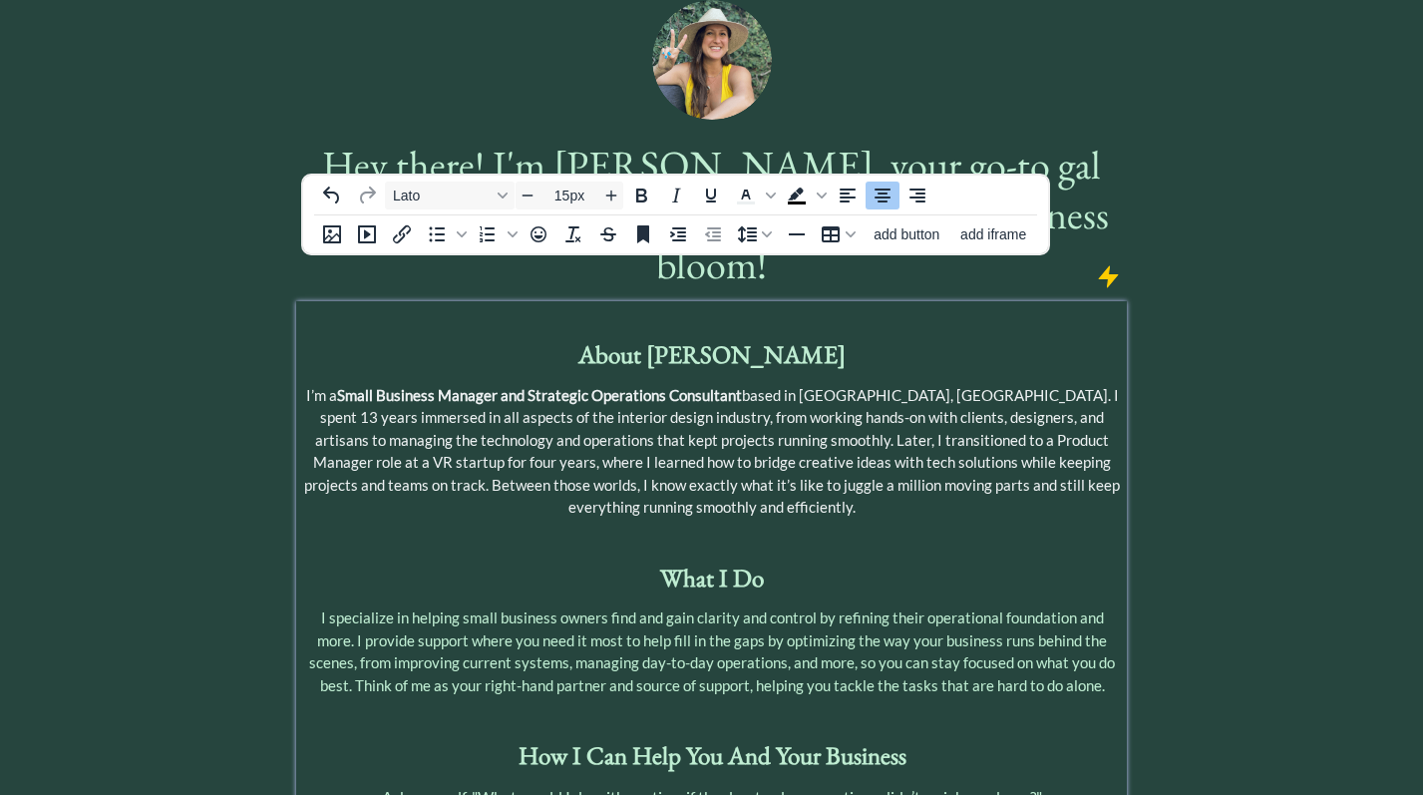
scroll to position [157, 0]
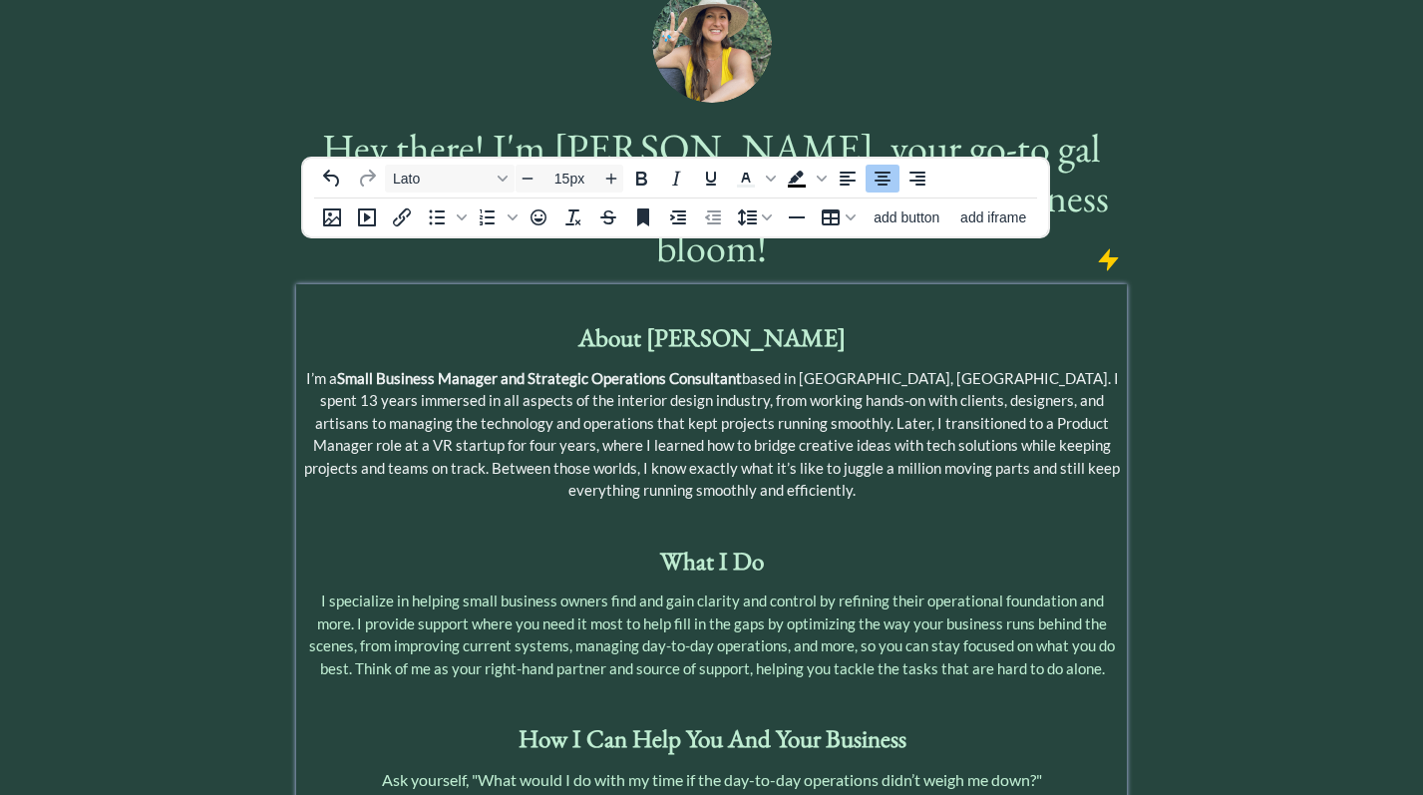
click at [792, 590] on p "I specialize in helping small business owners find and gain clarity and control…" at bounding box center [711, 635] width 821 height 90
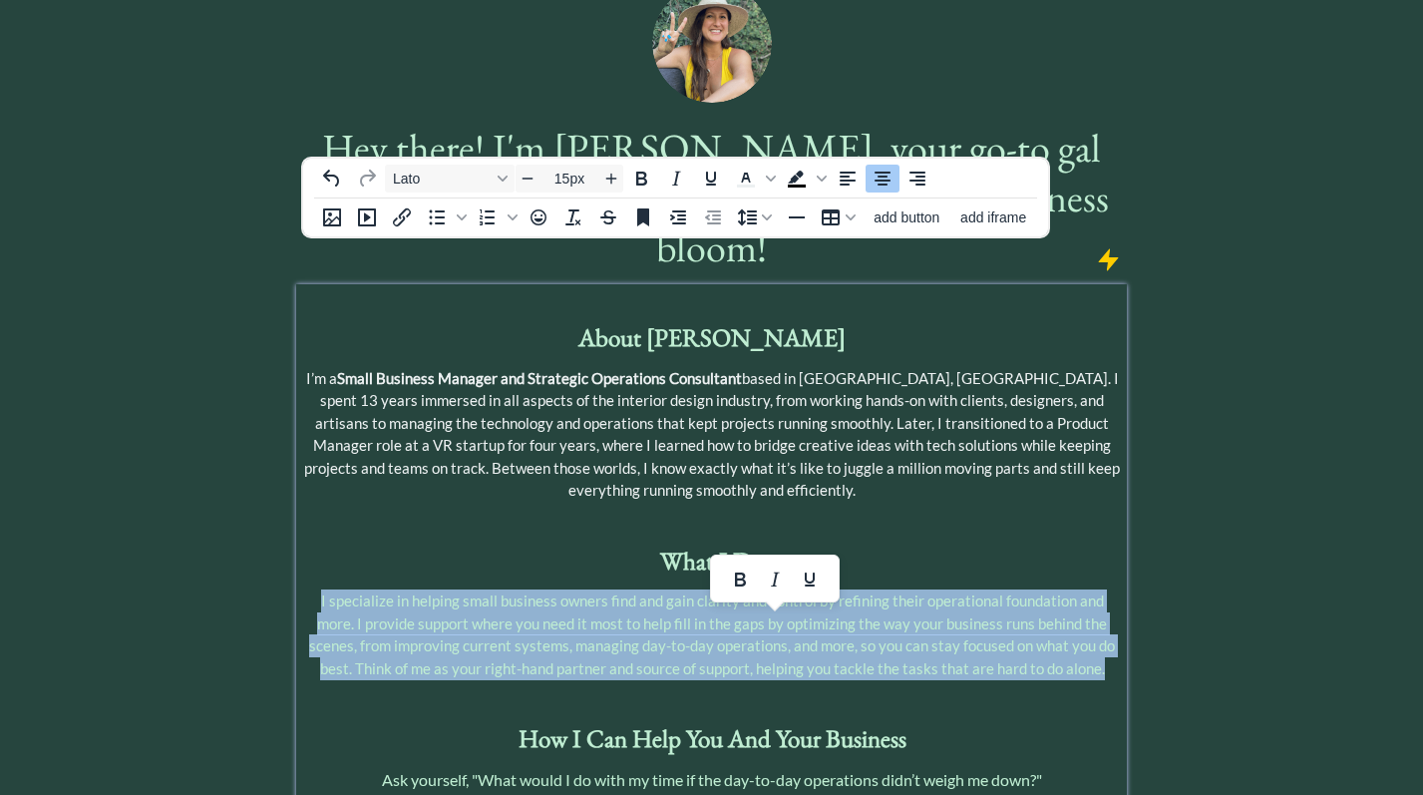
click at [792, 590] on p "I specialize in helping small business owners find and gain clarity and control…" at bounding box center [711, 635] width 821 height 90
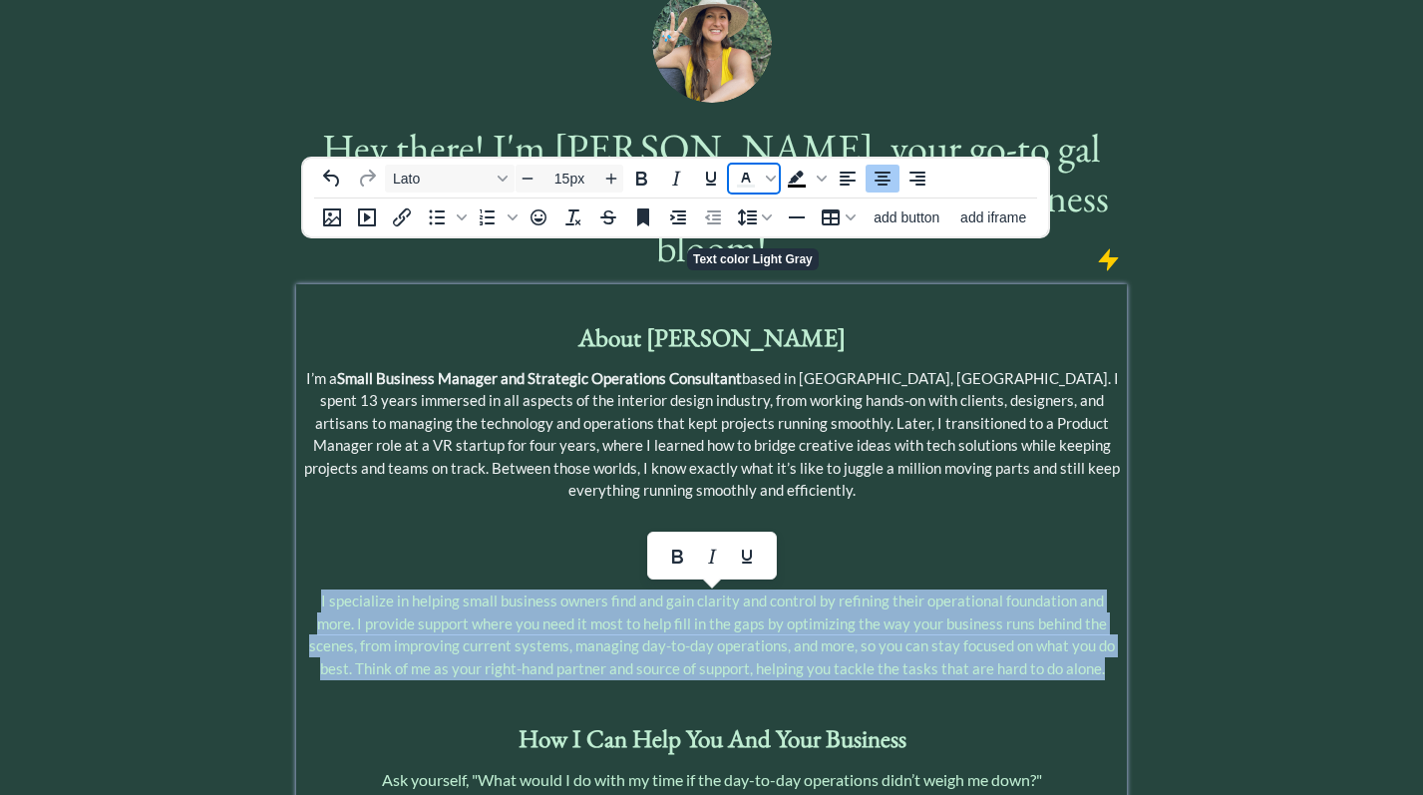
click at [748, 177] on icon "Text color Light Gray" at bounding box center [745, 178] width 9 height 10
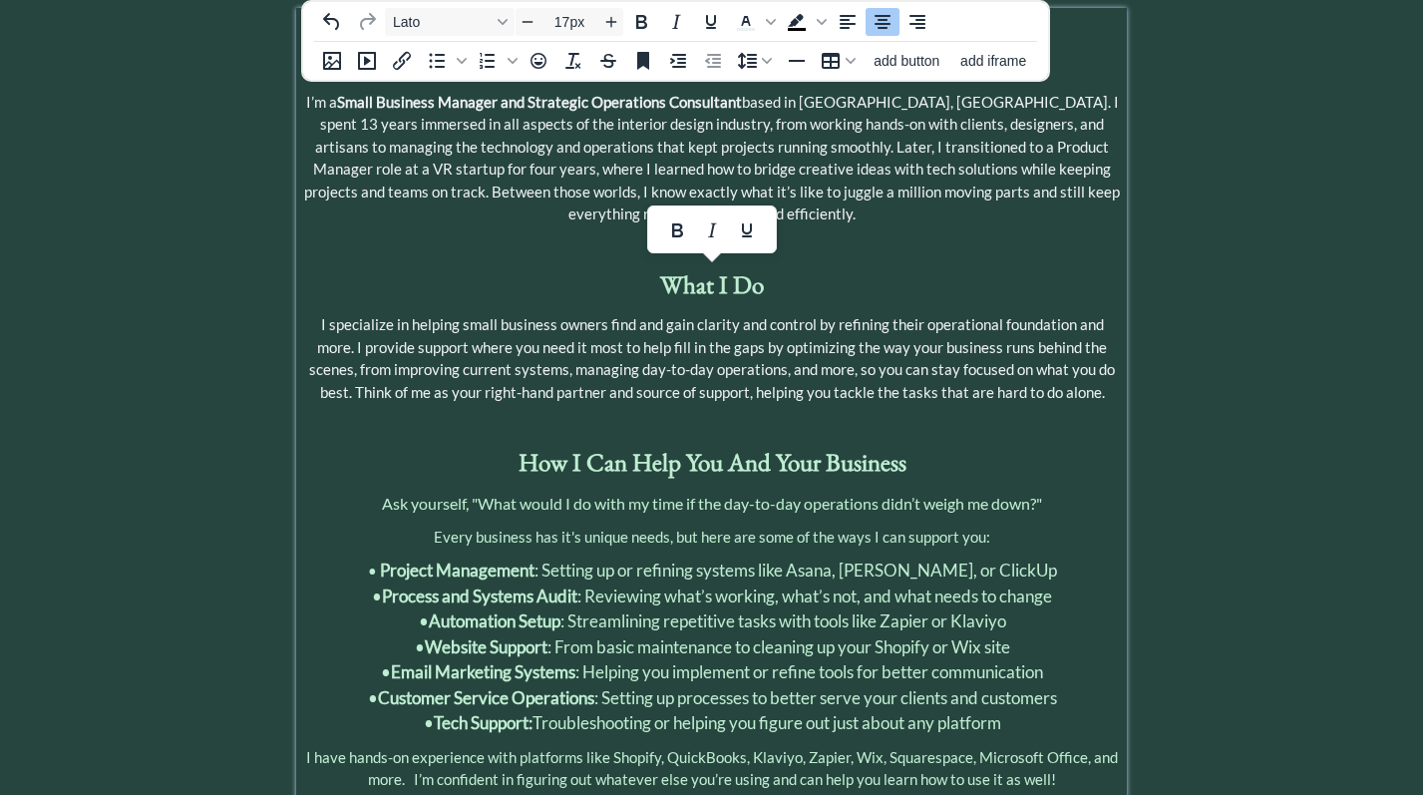
click at [863, 661] on span "• Email Marketing Systems : Helping you implement or refine tools for better co…" at bounding box center [712, 671] width 662 height 21
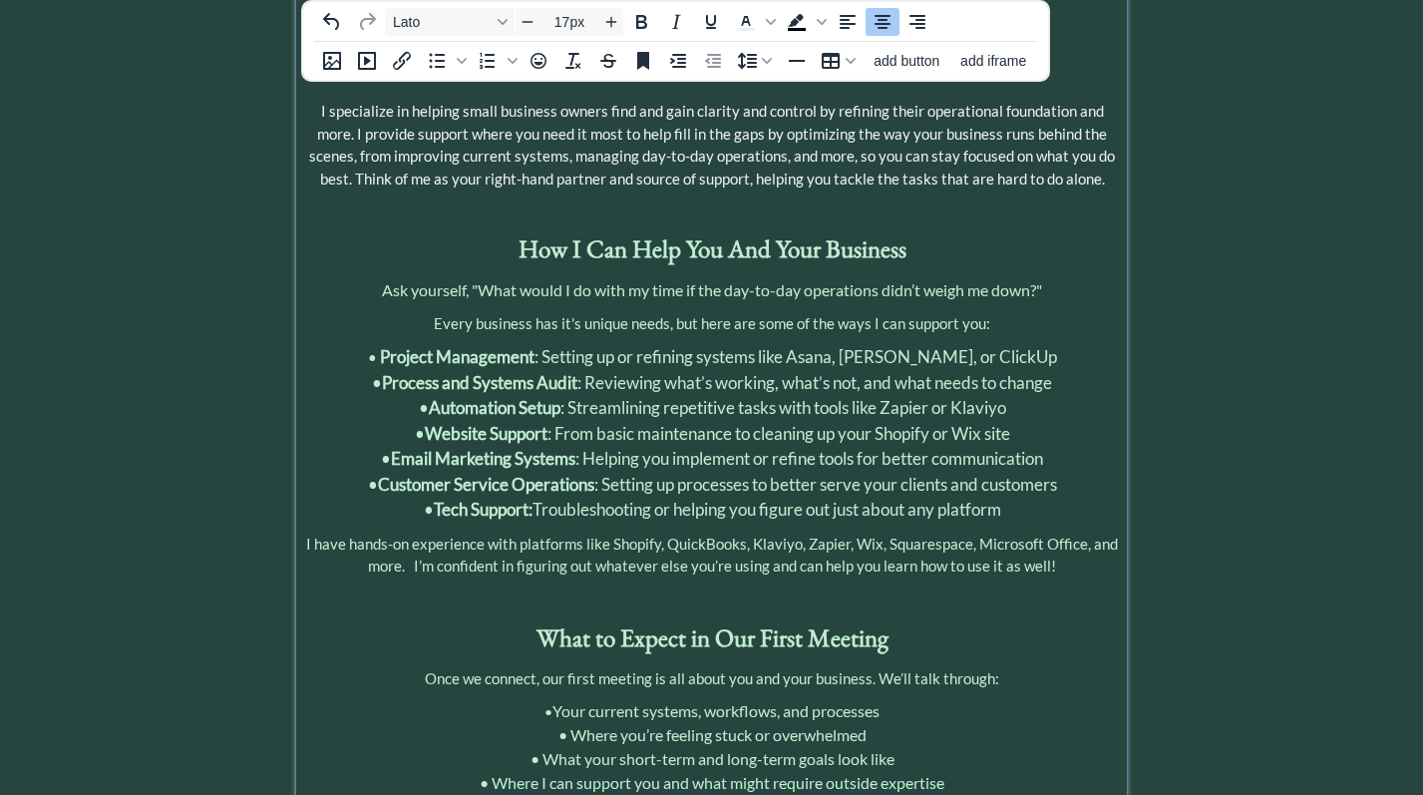
scroll to position [648, 0]
click at [1020, 531] on p "I have hands-on experience with platforms like Shopify, QuickBooks, Klaviyo, Za…" at bounding box center [711, 553] width 821 height 45
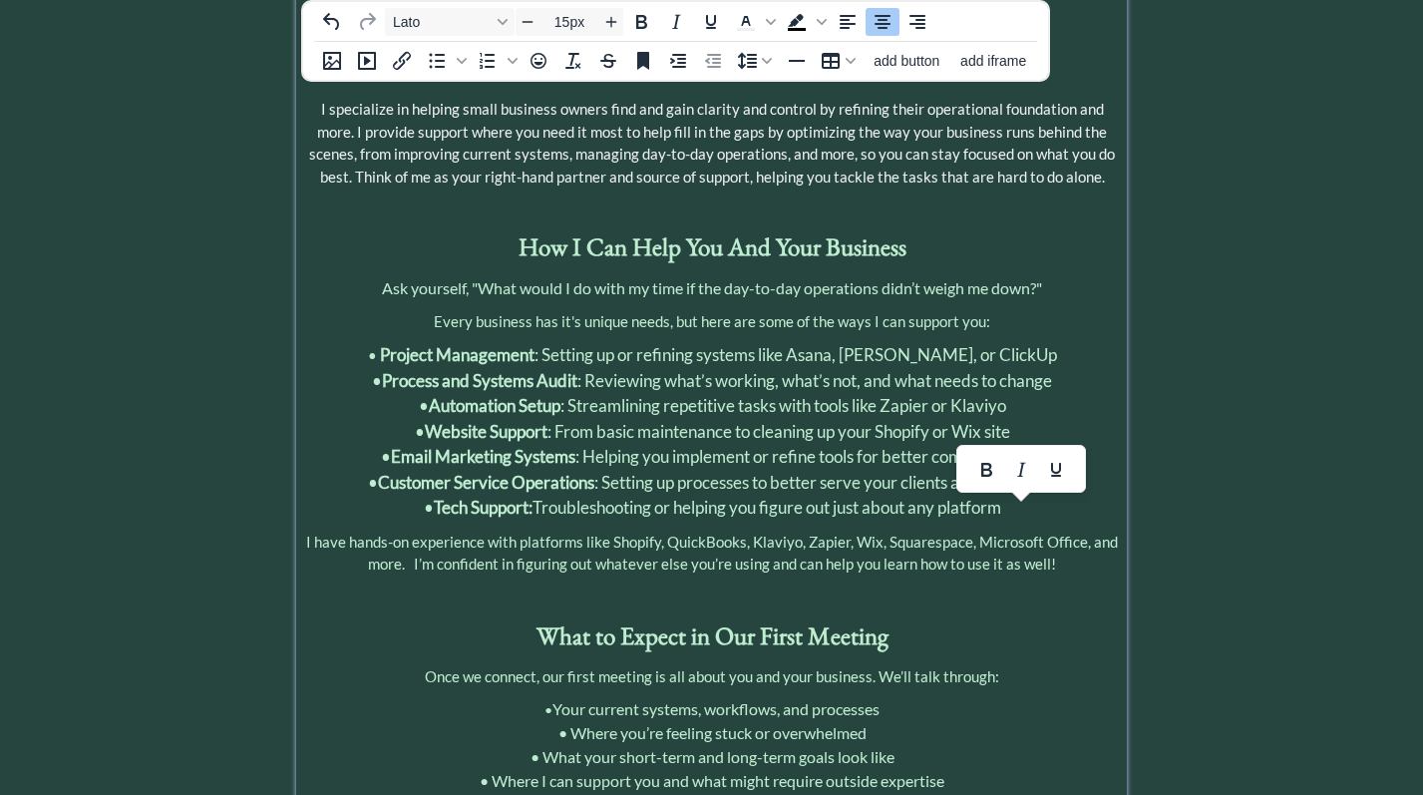
click at [1063, 531] on p "I have hands-on experience with platforms like Shopify, QuickBooks, Klaviyo, Za…" at bounding box center [711, 553] width 821 height 45
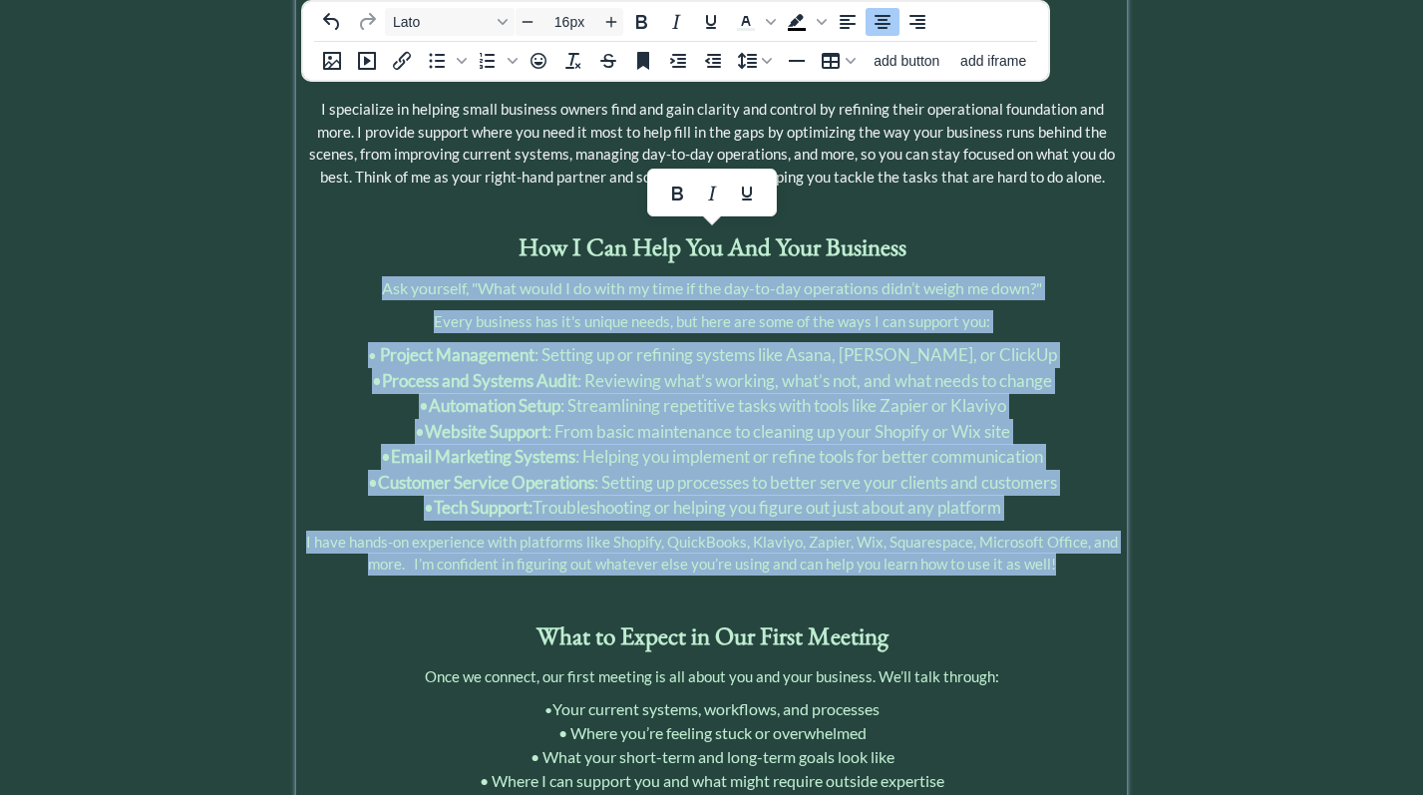
drag, startPoint x: 1063, startPoint y: 513, endPoint x: 380, endPoint y: 234, distance: 737.8
click at [380, 234] on div "About [PERSON_NAME] I’m a Small Business Manager and Strategic Operations Consu…" at bounding box center [711, 458] width 821 height 1322
click at [744, 21] on icon "Text color Light Gray" at bounding box center [745, 21] width 9 height 10
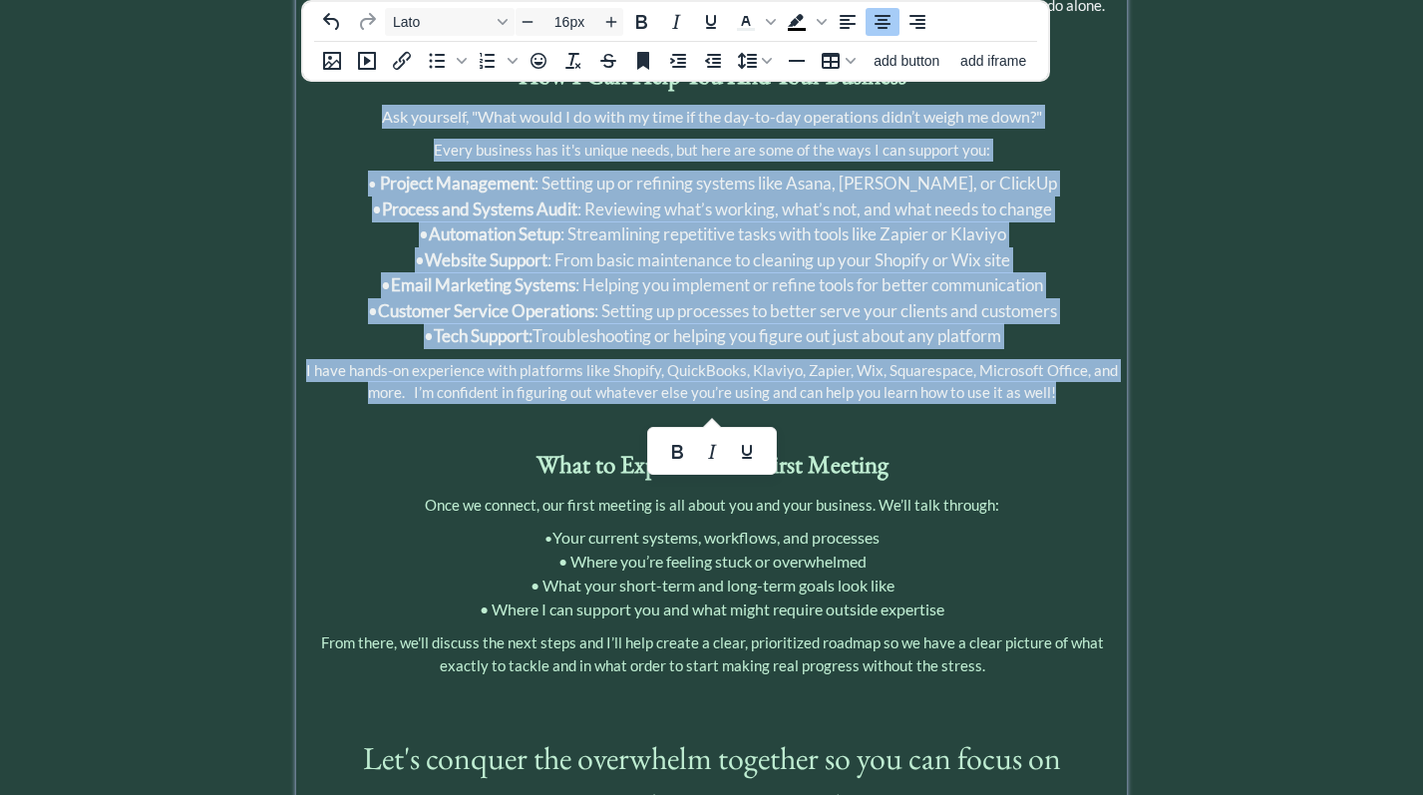
scroll to position [898, 0]
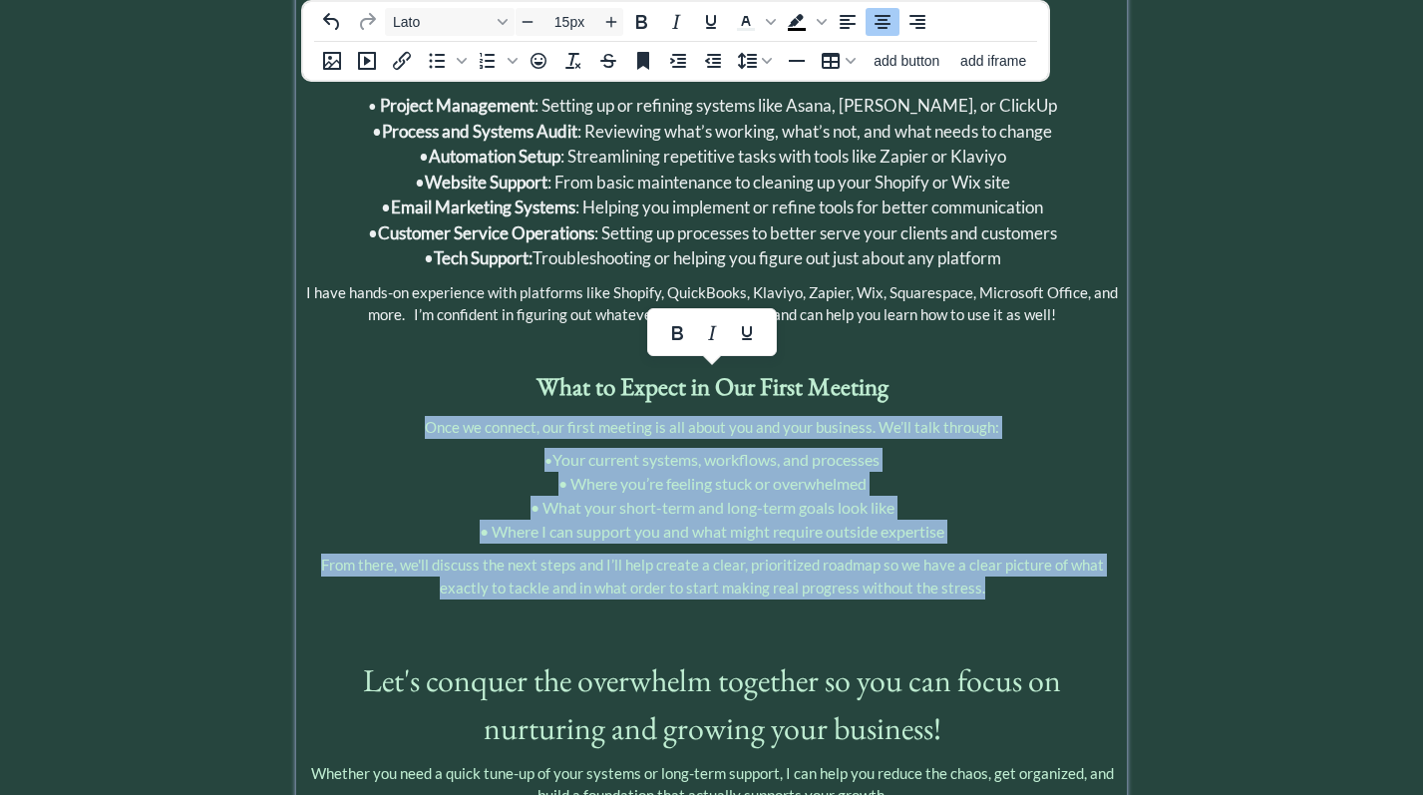
drag, startPoint x: 989, startPoint y: 544, endPoint x: 427, endPoint y: 378, distance: 585.5
click at [427, 378] on div "About [PERSON_NAME] I’m a Small Business Manager and Strategic Operations Consu…" at bounding box center [711, 208] width 821 height 1322
click at [743, 12] on icon "Text color Light Gray" at bounding box center [746, 22] width 24 height 24
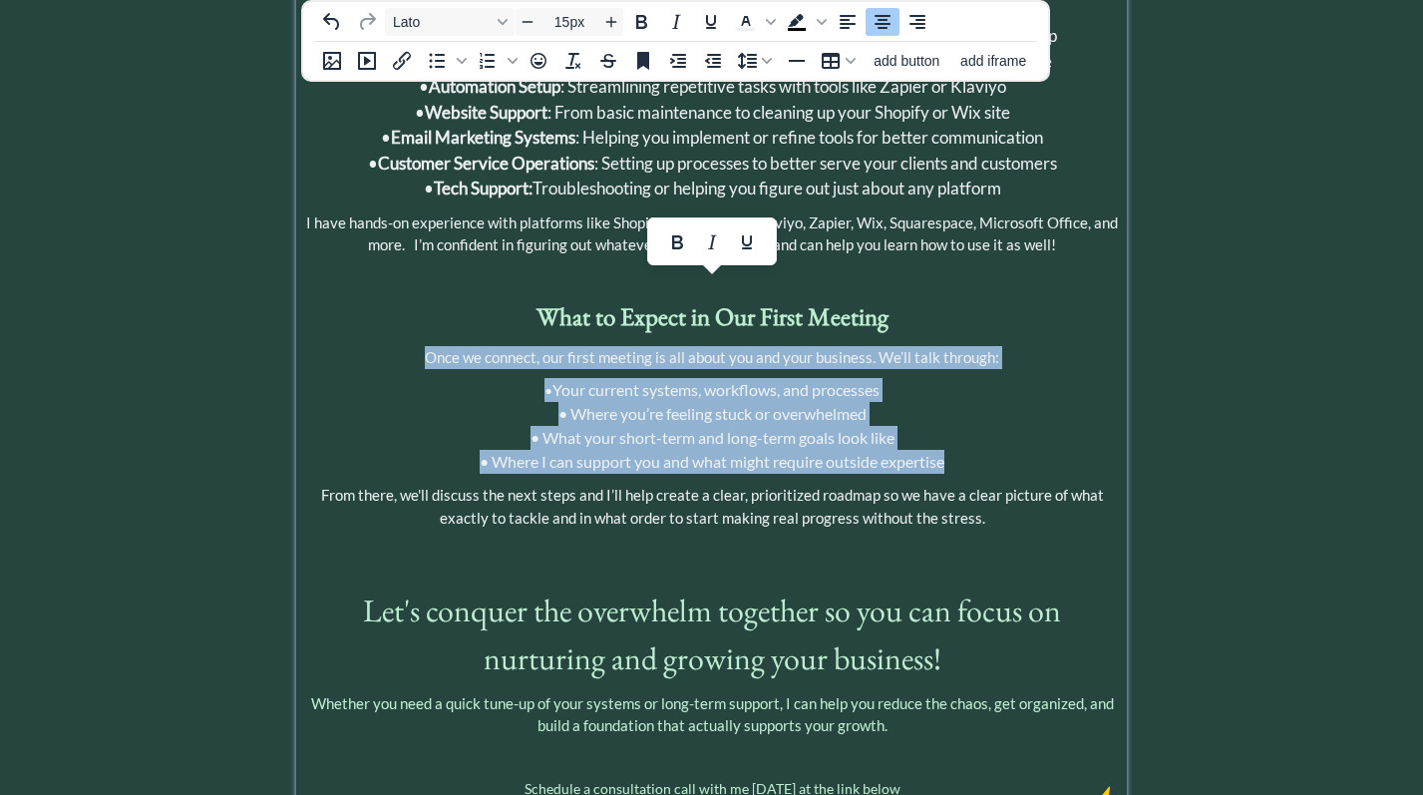
scroll to position [1026, 0]
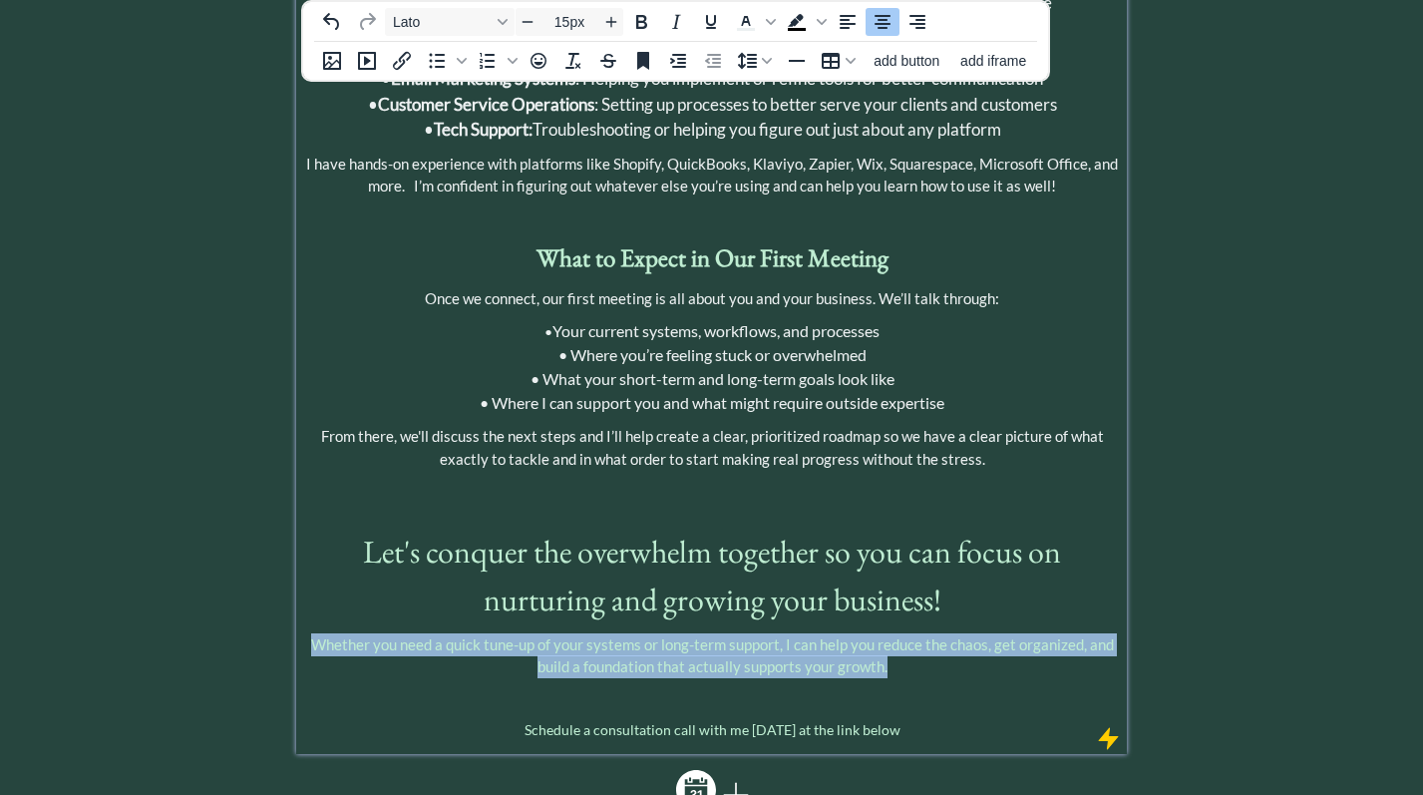
drag, startPoint x: 893, startPoint y: 613, endPoint x: 313, endPoint y: 595, distance: 579.9
click at [313, 633] on p "Whether you need a quick tune-up of your systems or long-term support, I can he…" at bounding box center [711, 655] width 821 height 45
click at [749, 22] on icon "Text color Light Gray" at bounding box center [746, 22] width 24 height 24
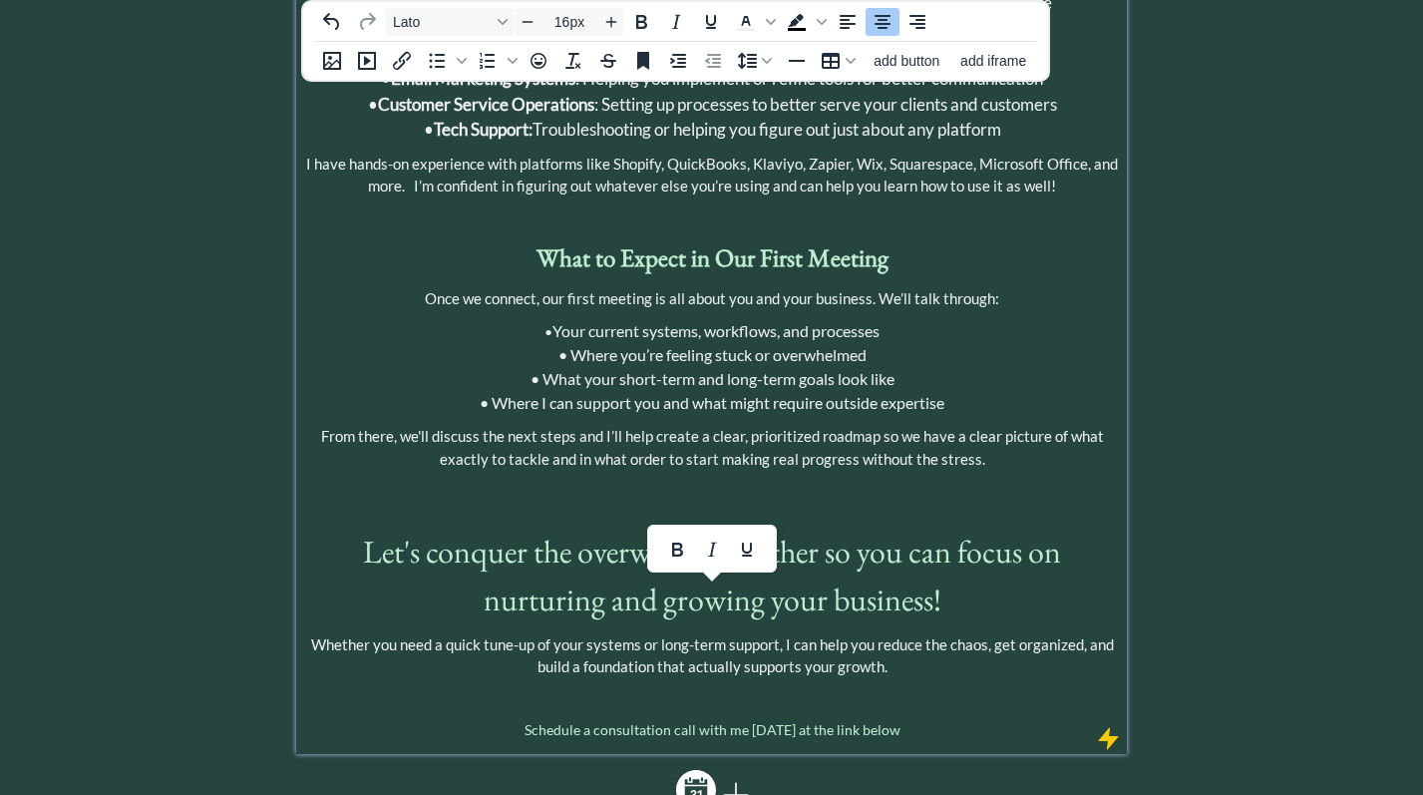
click at [993, 337] on p "• Your current systems, workflows, and processes • Where you’re feeling stuck o…" at bounding box center [711, 367] width 821 height 96
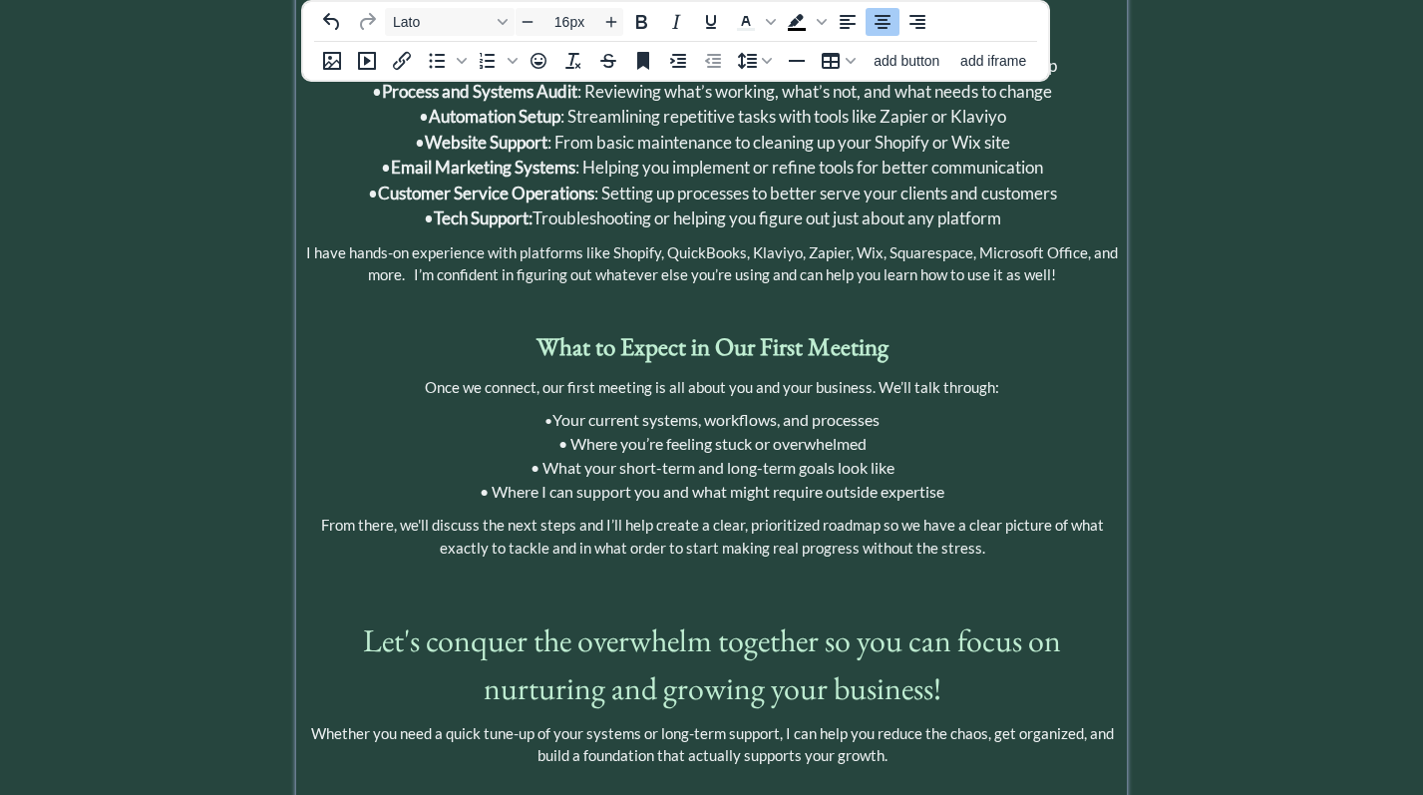
scroll to position [1010, 0]
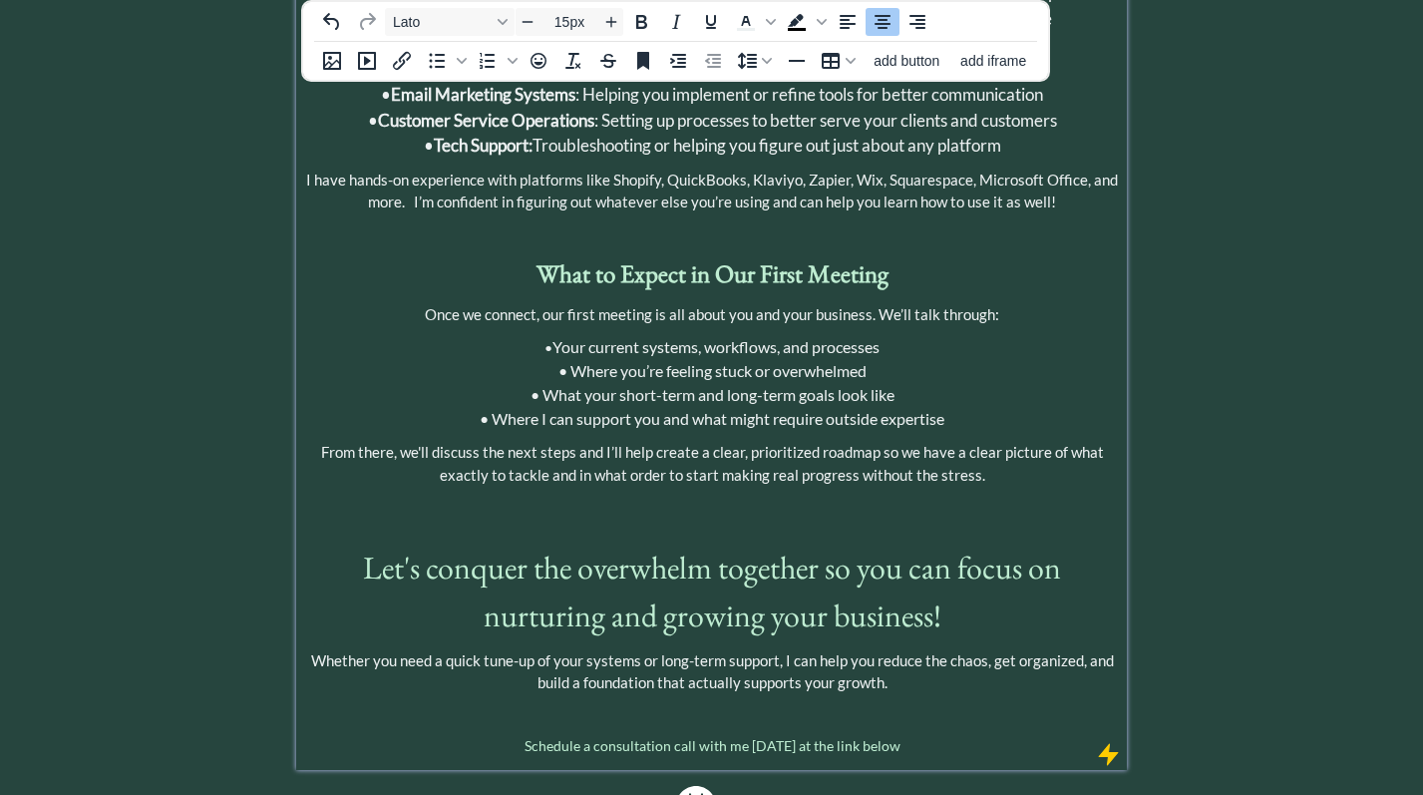
click at [824, 651] on span "Whether you need a quick tune-up of your systems or long-term support, I can he…" at bounding box center [712, 671] width 803 height 41
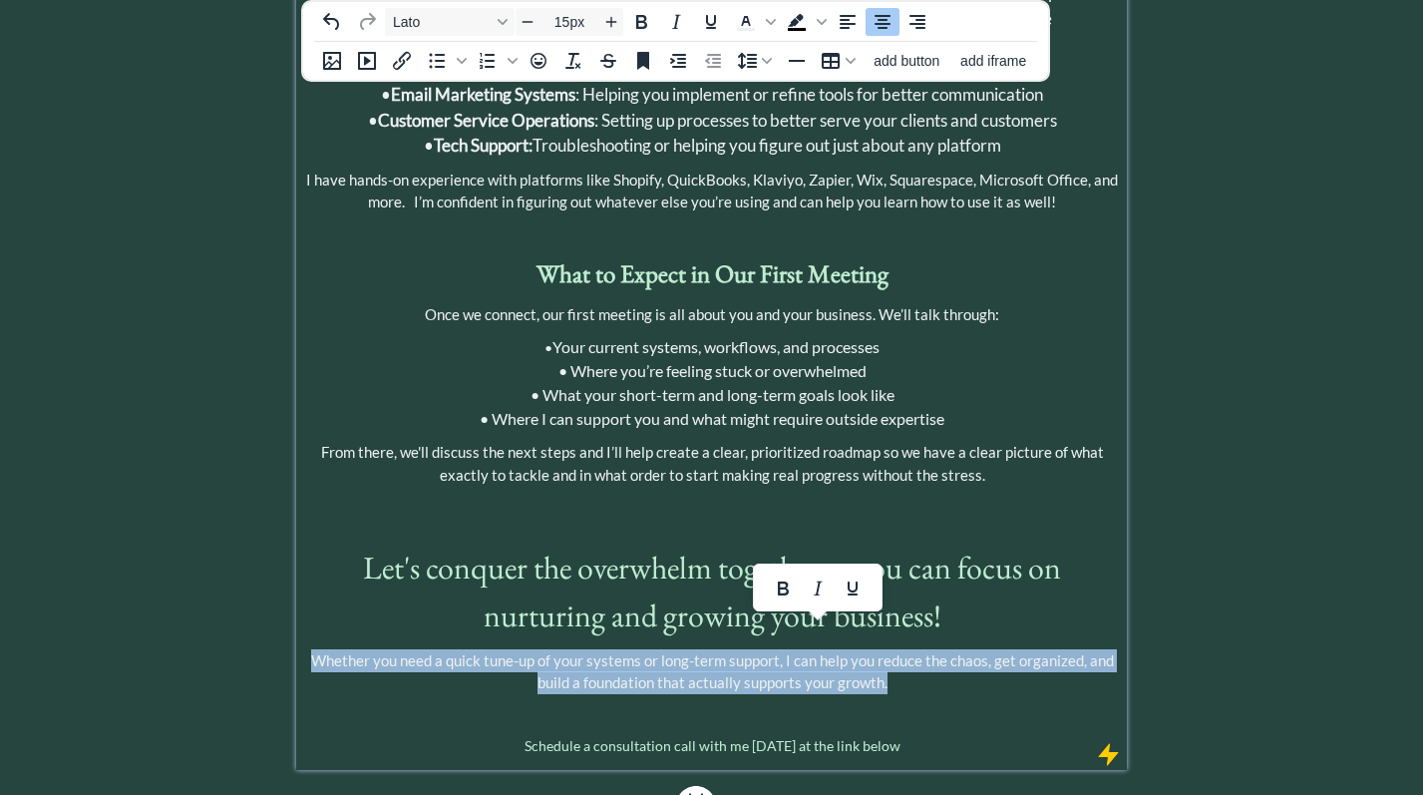
click at [824, 651] on span "Whether you need a quick tune-up of your systems or long-term support, I can he…" at bounding box center [712, 671] width 803 height 41
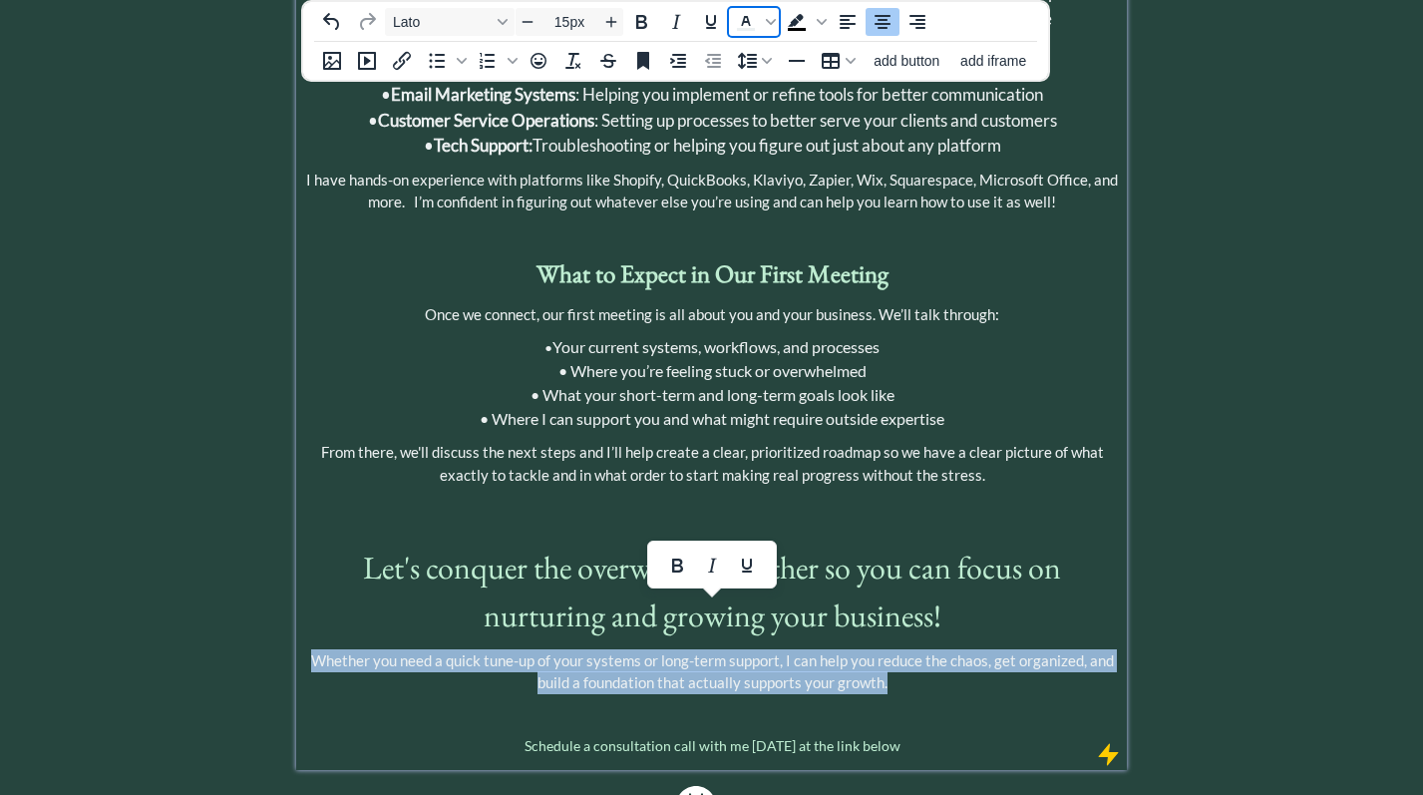
click at [762, 17] on span "Text color Light Gray" at bounding box center [746, 22] width 34 height 28
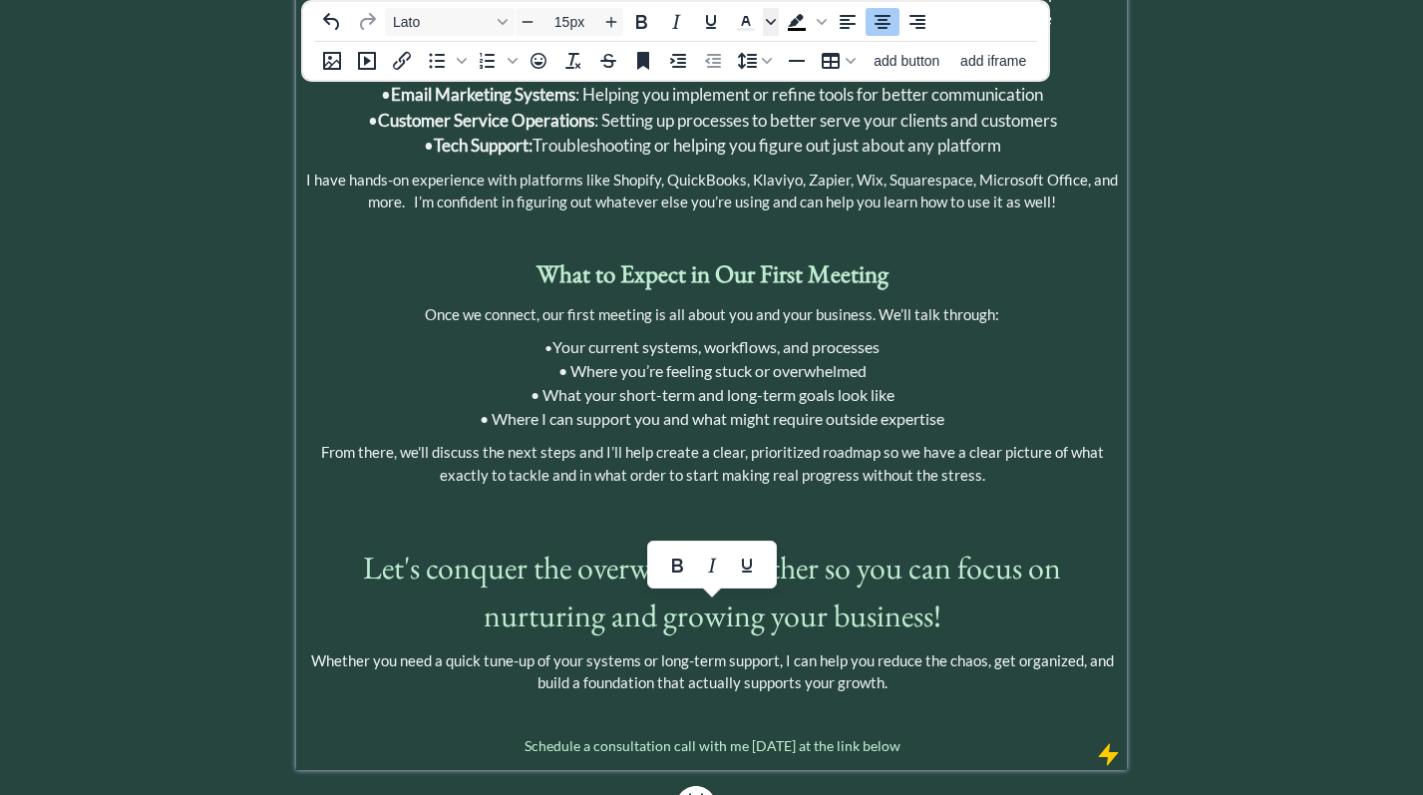
click at [775, 29] on span "Text color Light Gray" at bounding box center [771, 22] width 16 height 28
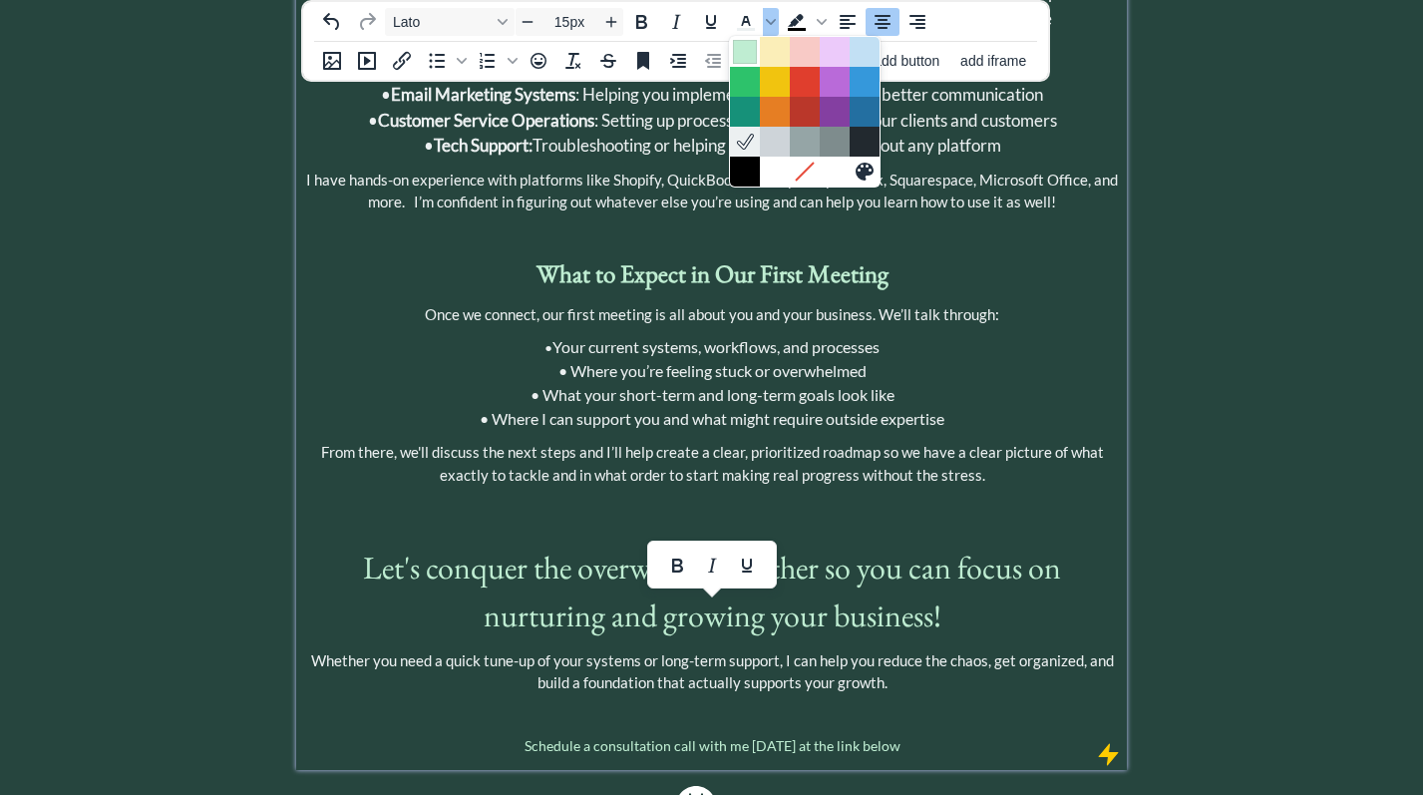
click at [747, 60] on div "Light Green" at bounding box center [745, 52] width 24 height 24
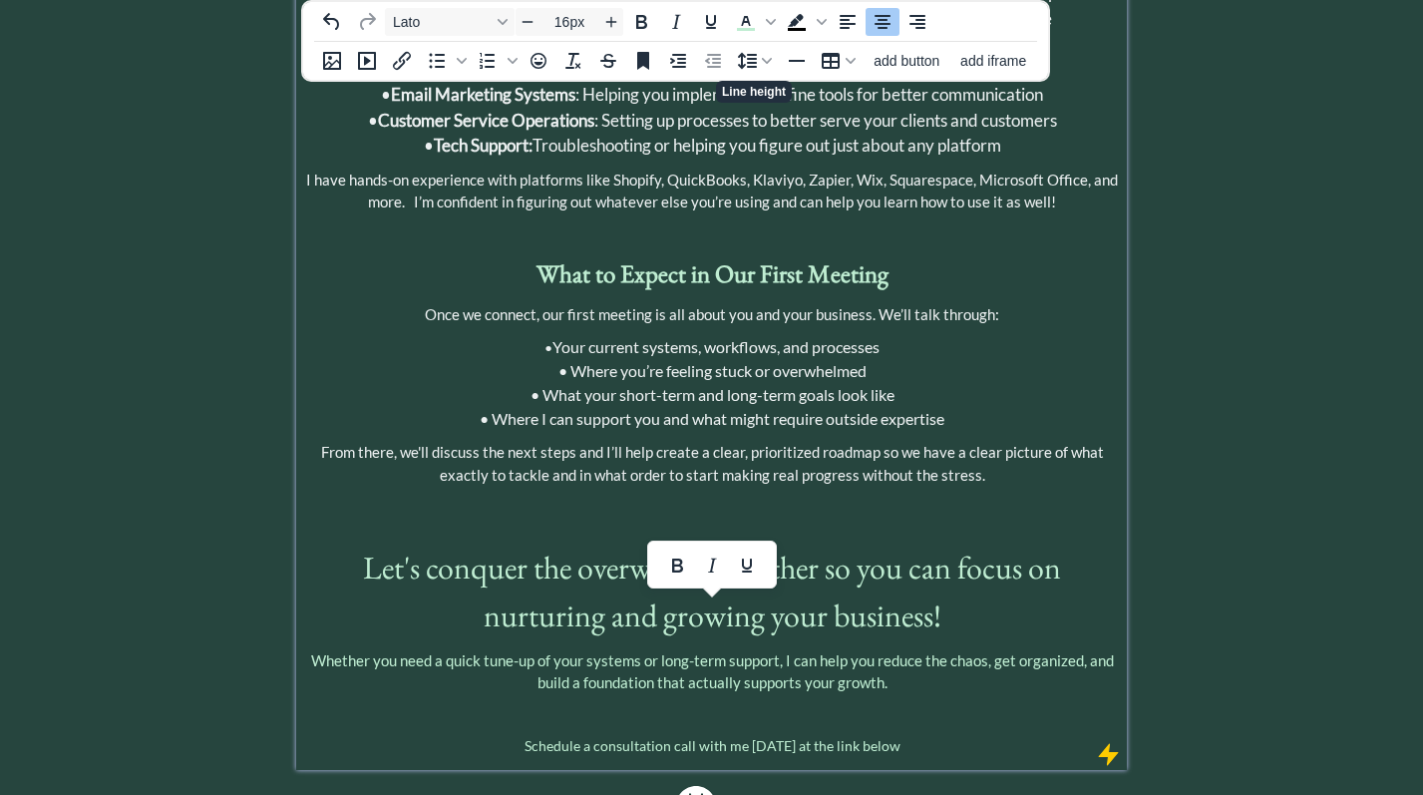
click at [1085, 338] on p "• Your current systems, workflows, and processes • Where you’re feeling stuck o…" at bounding box center [711, 383] width 821 height 96
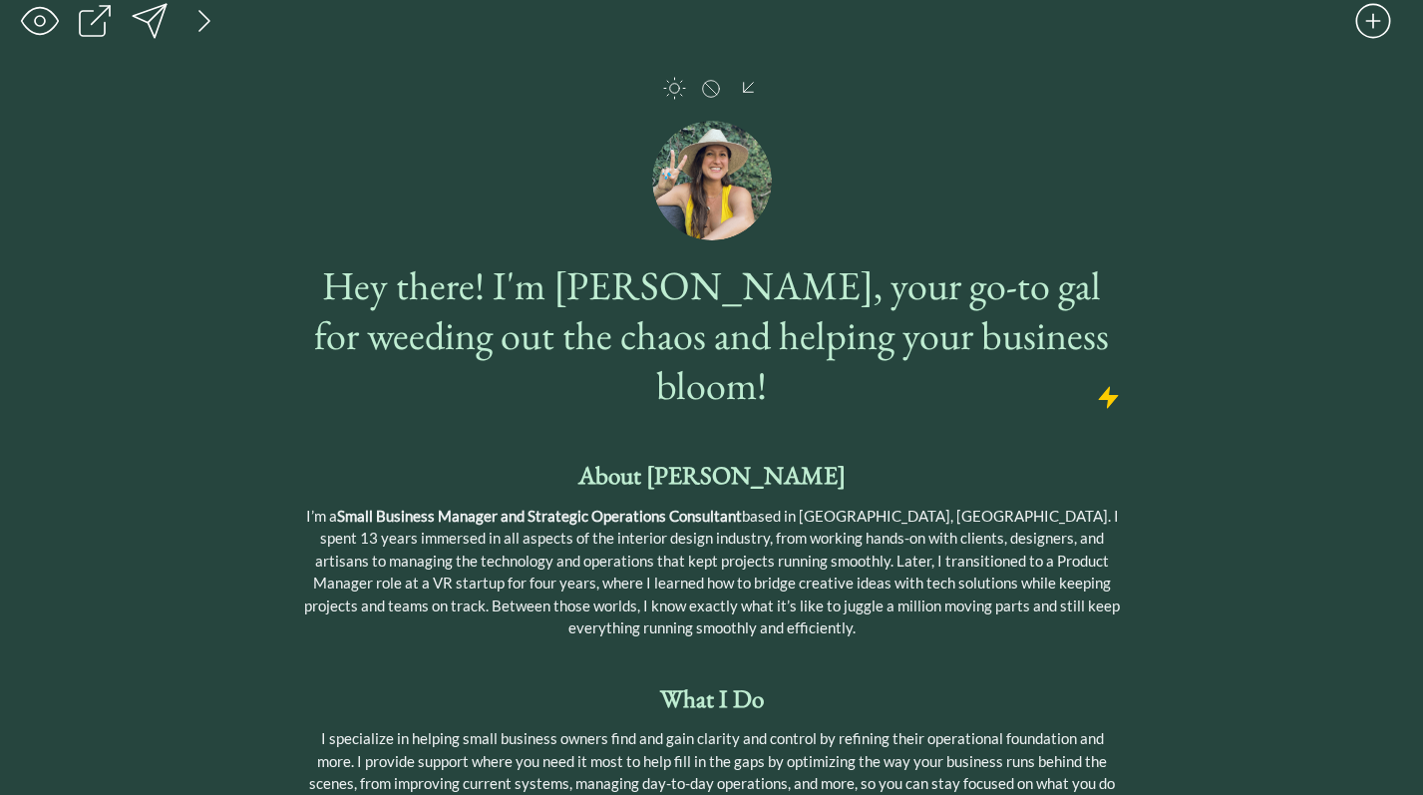
scroll to position [0, 0]
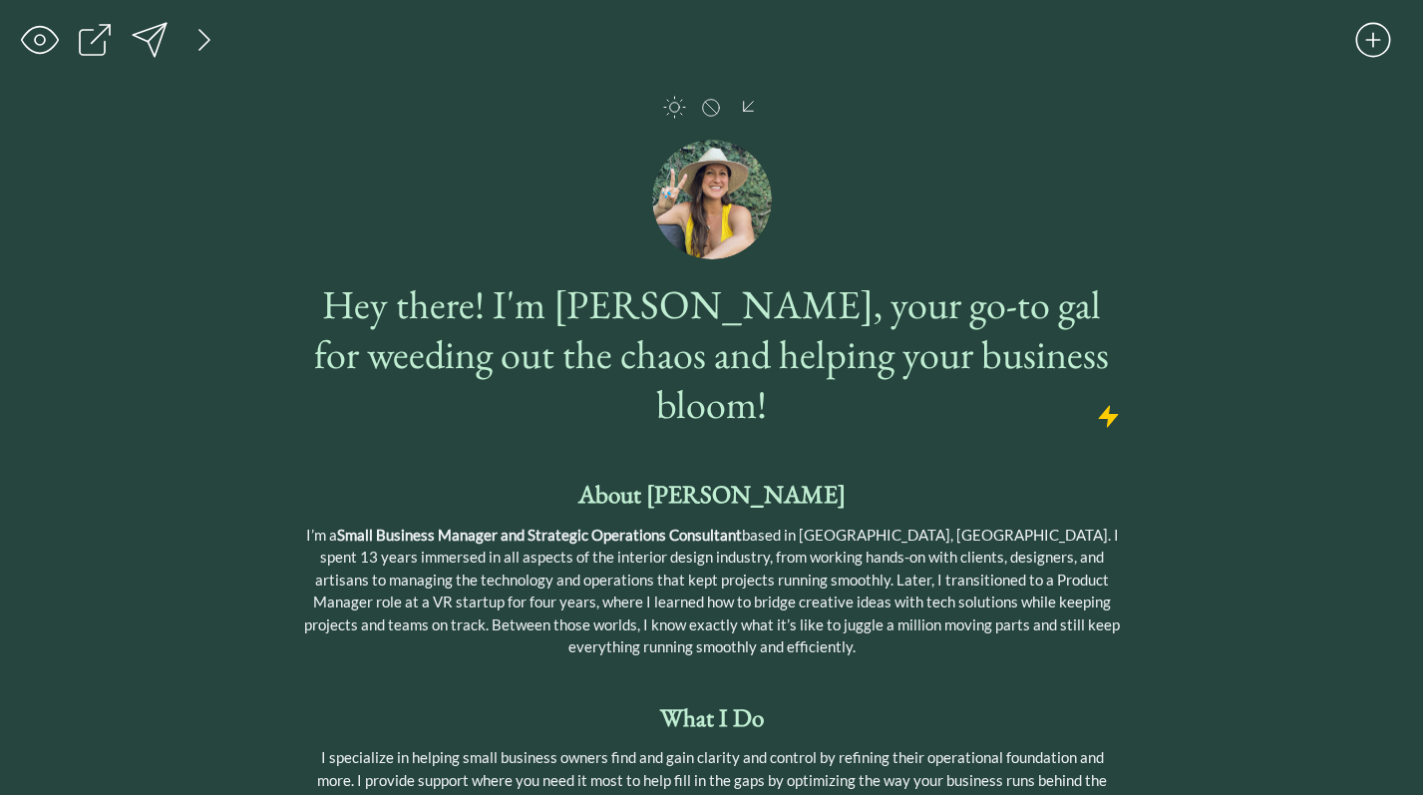
click at [148, 44] on div at bounding box center [150, 40] width 40 height 40
click at [750, 544] on span "I’m a Small Business Manager and Strategic Operations Consultant based in [GEOG…" at bounding box center [712, 591] width 816 height 131
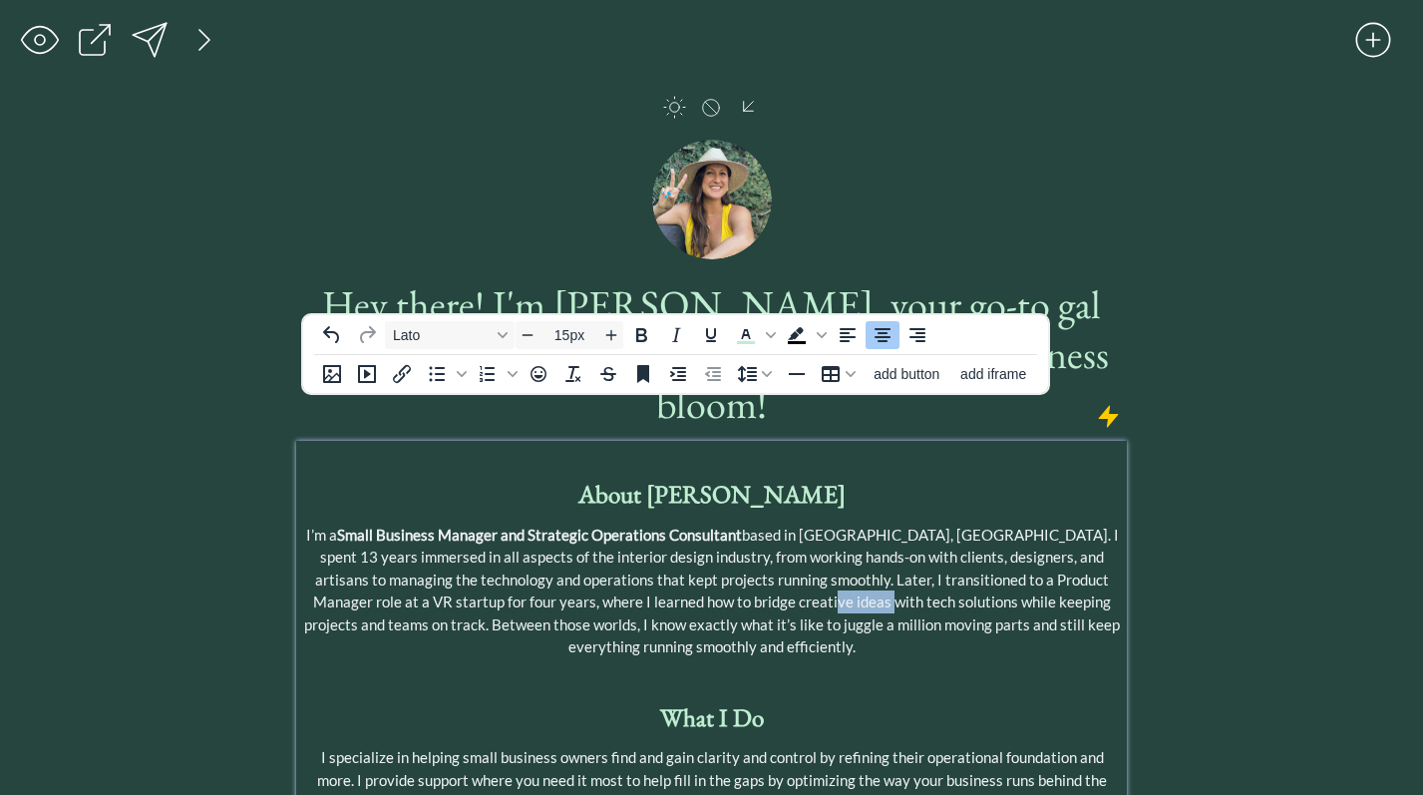
click at [750, 544] on span "I’m a Small Business Manager and Strategic Operations Consultant based in [GEOG…" at bounding box center [712, 591] width 816 height 131
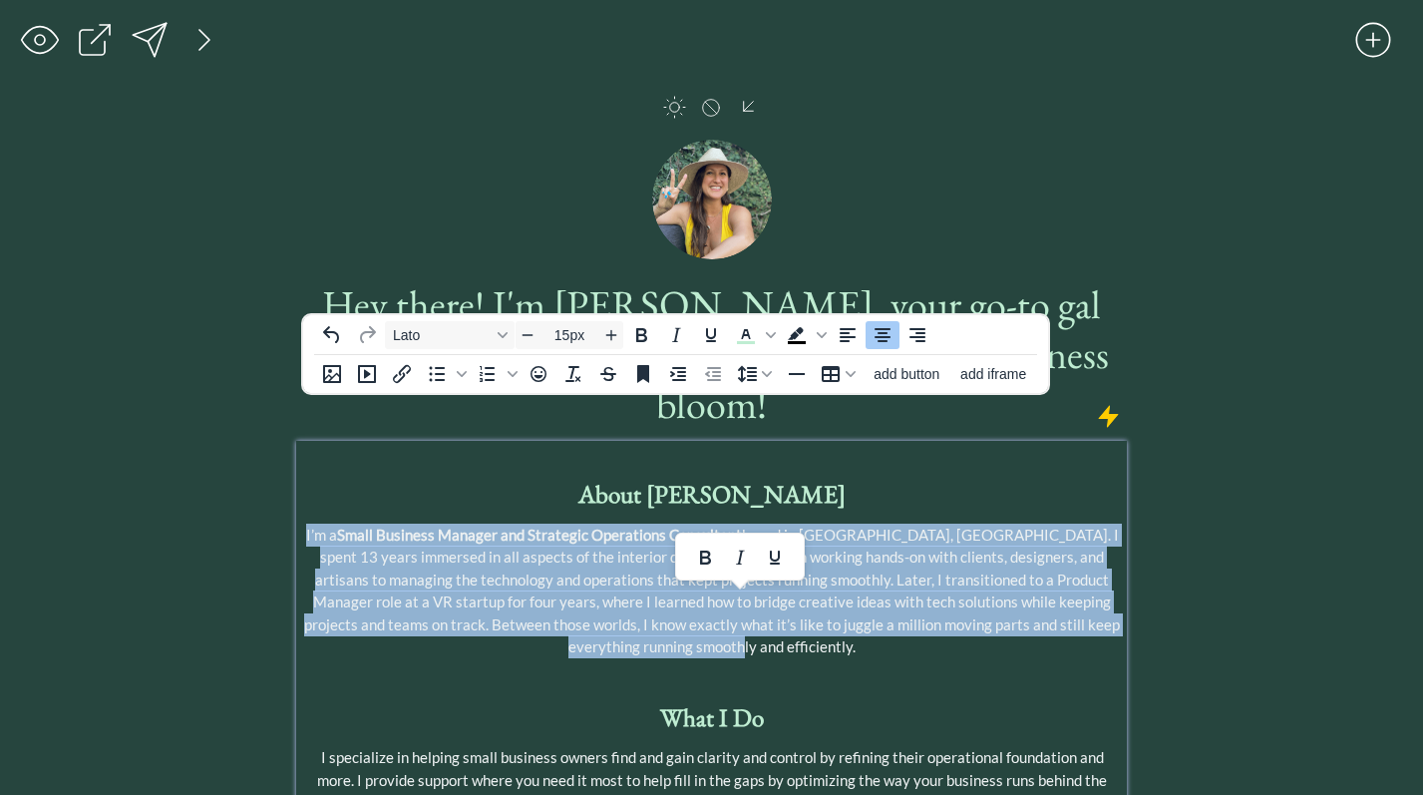
click at [750, 544] on span "I’m a Small Business Manager and Strategic Operations Consultant based in [GEOG…" at bounding box center [712, 591] width 816 height 131
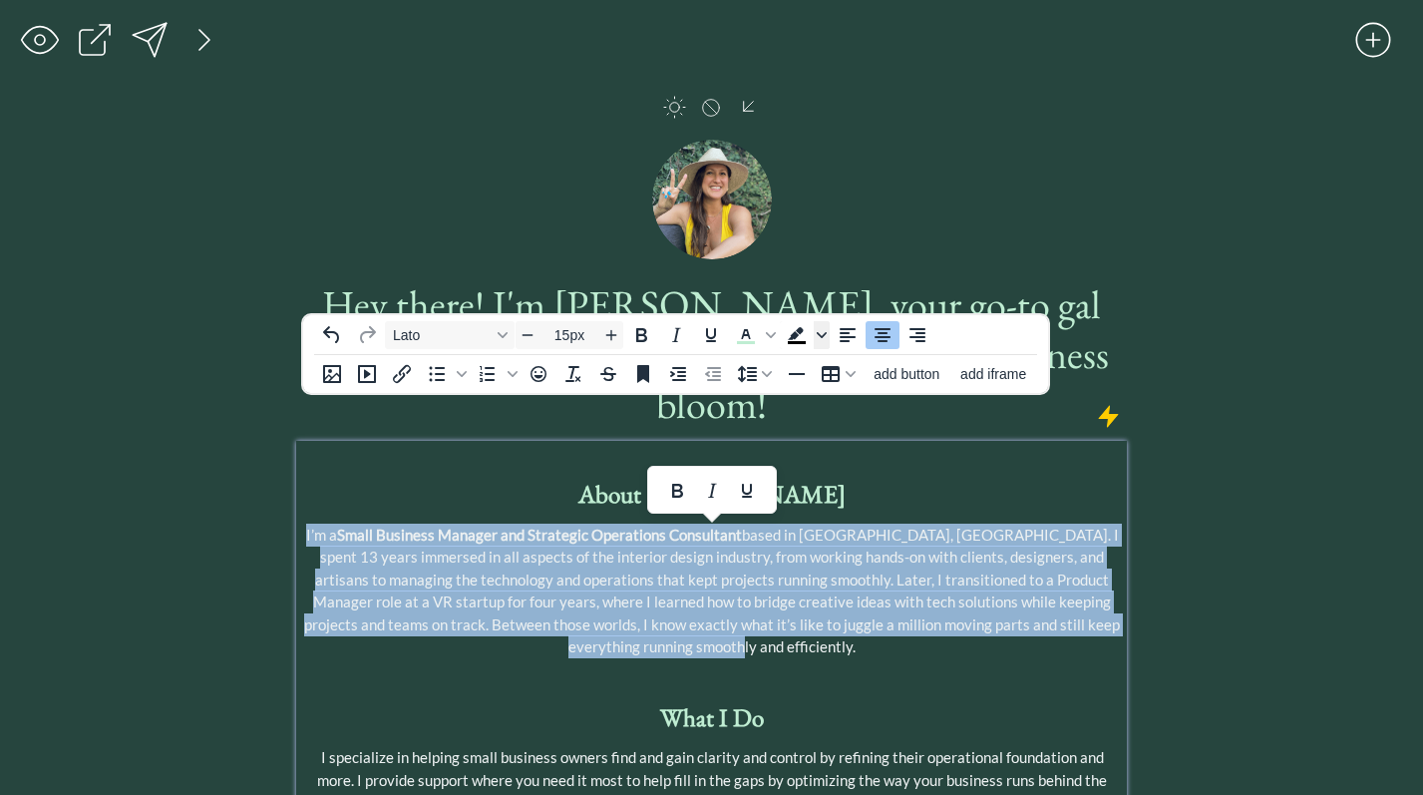
click at [825, 334] on icon "Background color Black" at bounding box center [822, 335] width 10 height 10
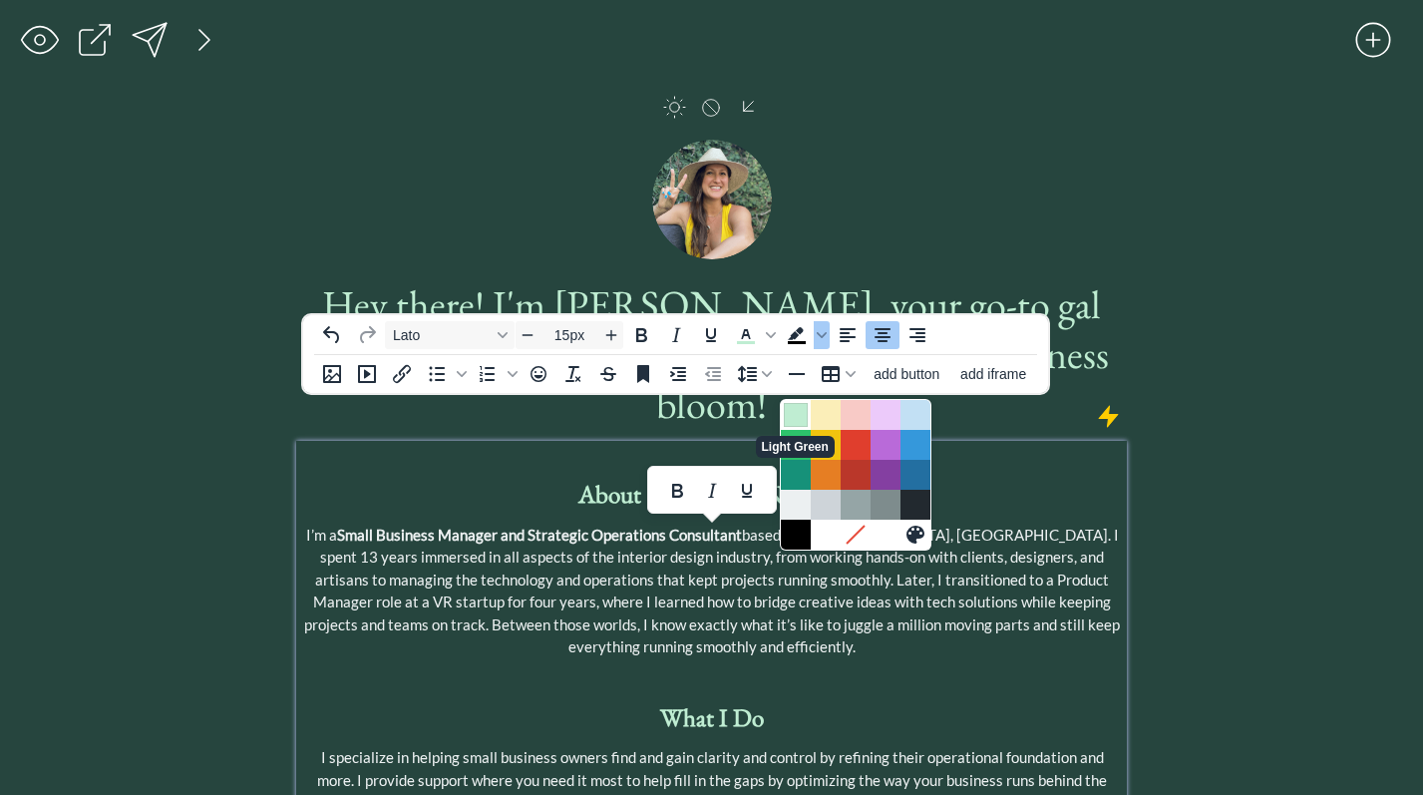
click at [795, 403] on div "Light Green" at bounding box center [796, 415] width 24 height 24
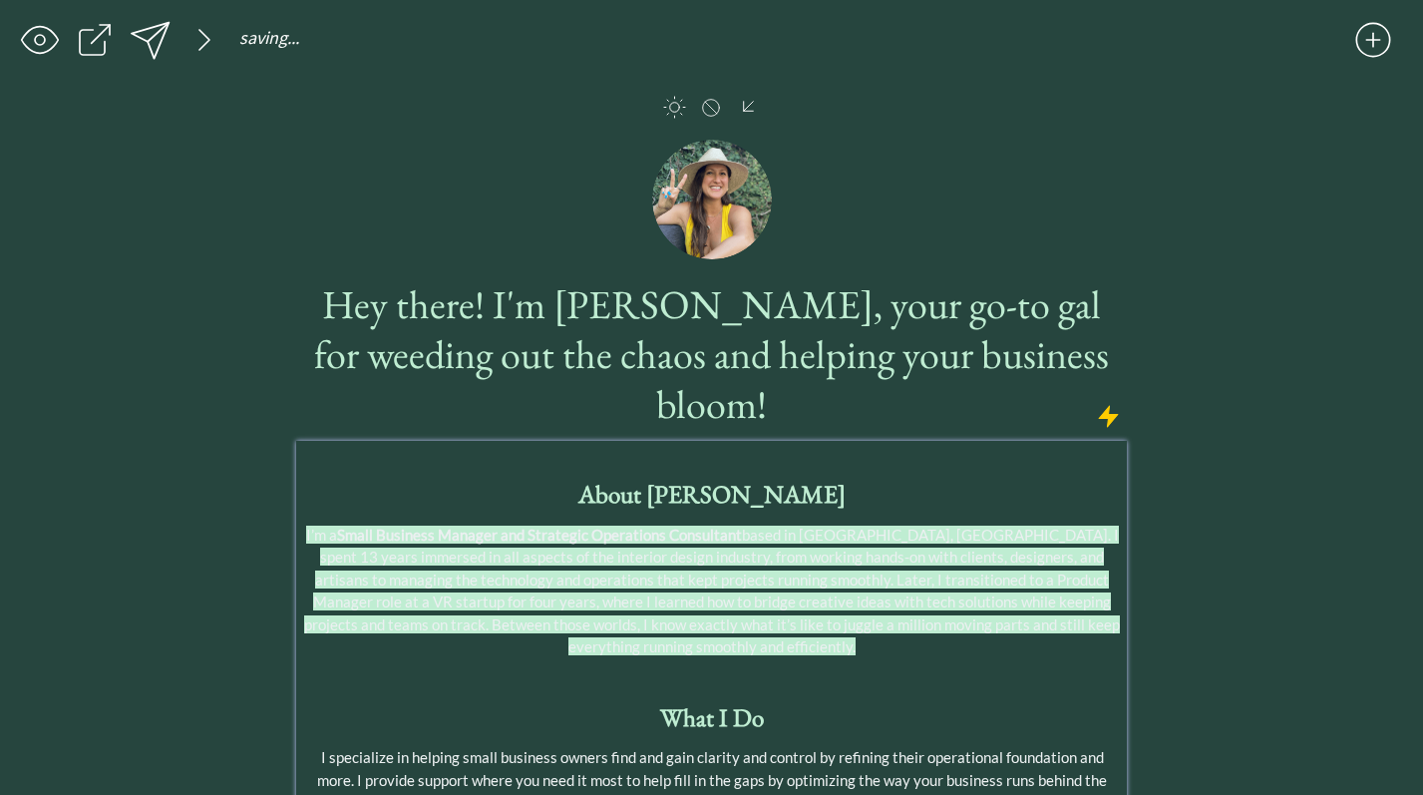
click at [847, 538] on span "I’m a Small Business Manager and Strategic Operations Consultant based in [GEOG…" at bounding box center [712, 591] width 816 height 131
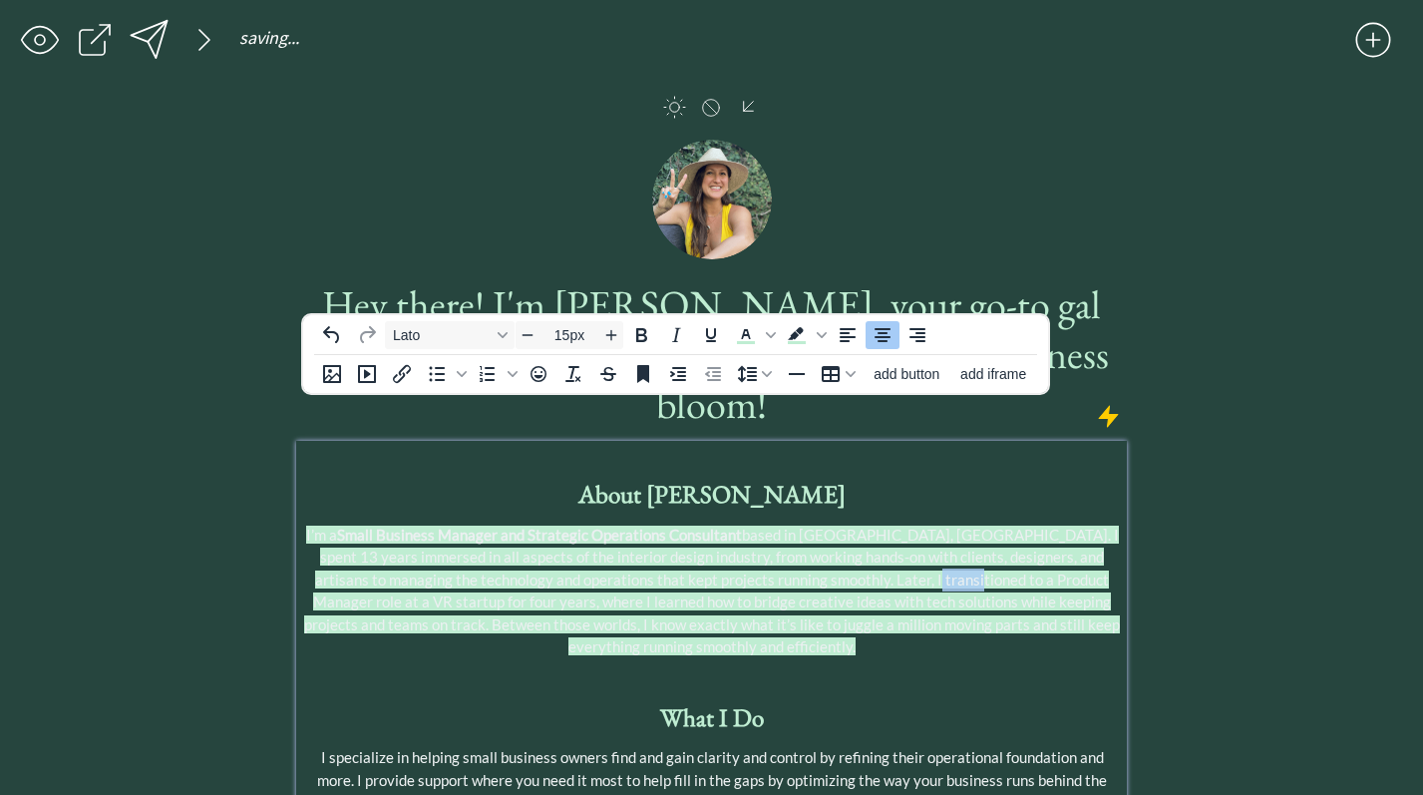
click at [847, 538] on span "I’m a Small Business Manager and Strategic Operations Consultant based in [GEOG…" at bounding box center [712, 591] width 816 height 131
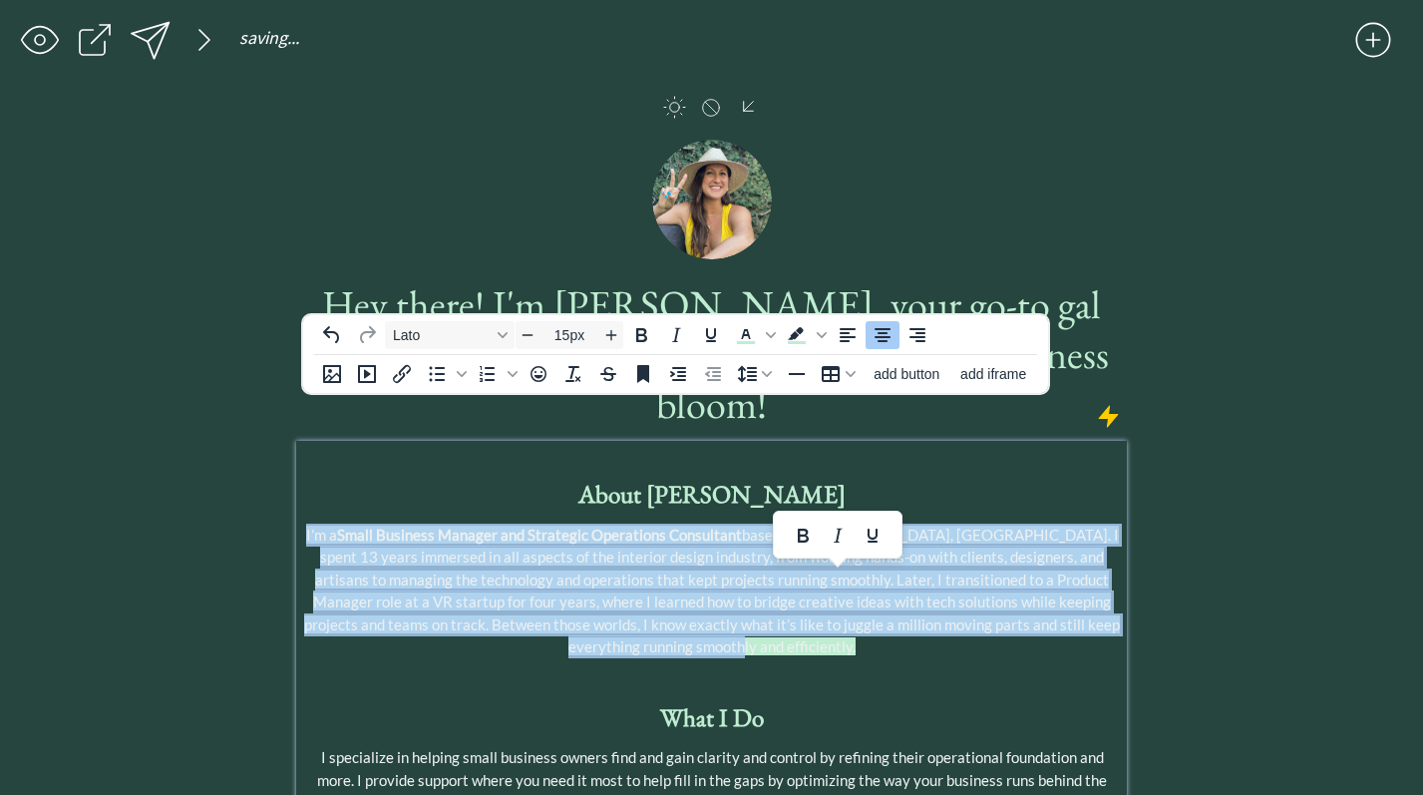
click at [847, 538] on span "I’m a Small Business Manager and Strategic Operations Consultant based in [GEOG…" at bounding box center [712, 591] width 816 height 131
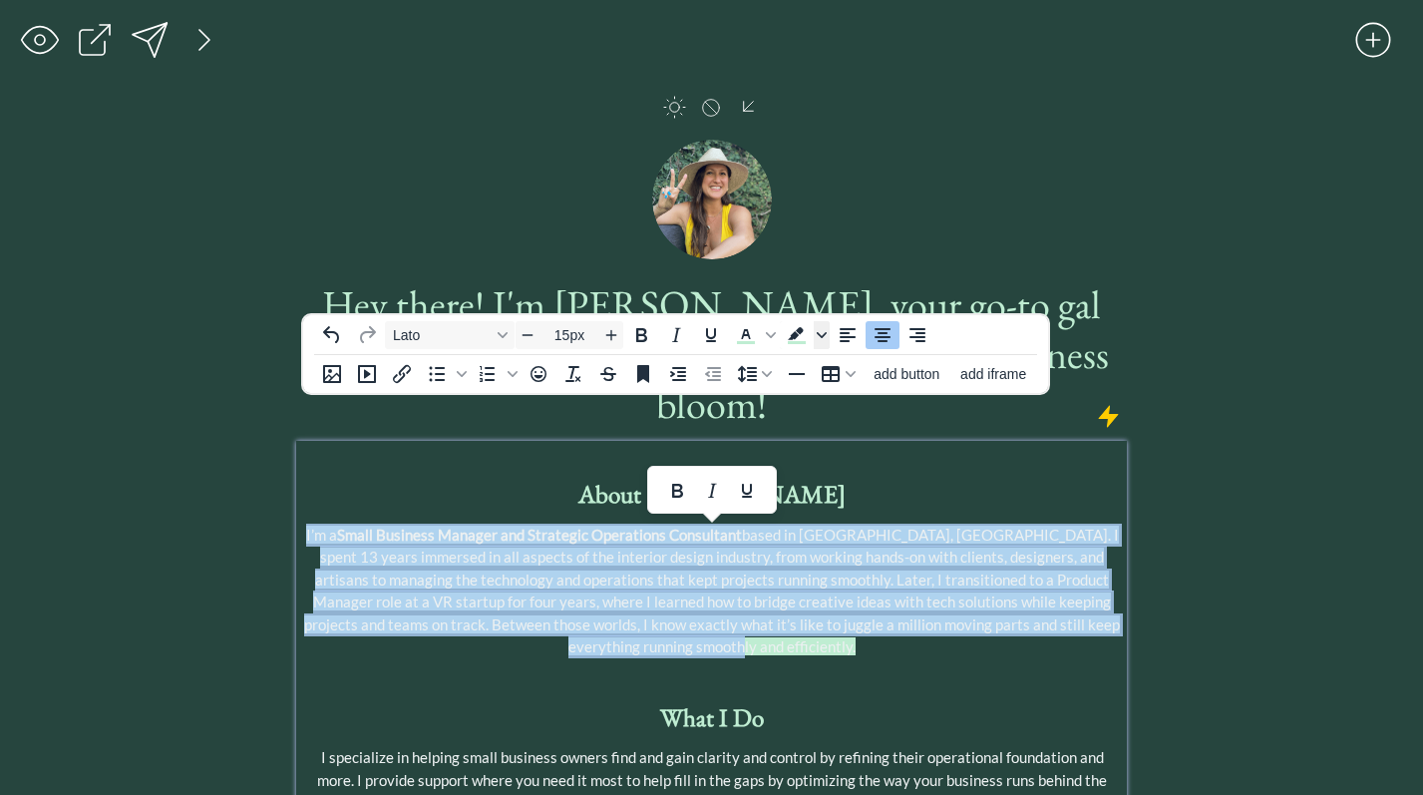
click at [818, 337] on icon "Background color Light Green" at bounding box center [822, 335] width 10 height 10
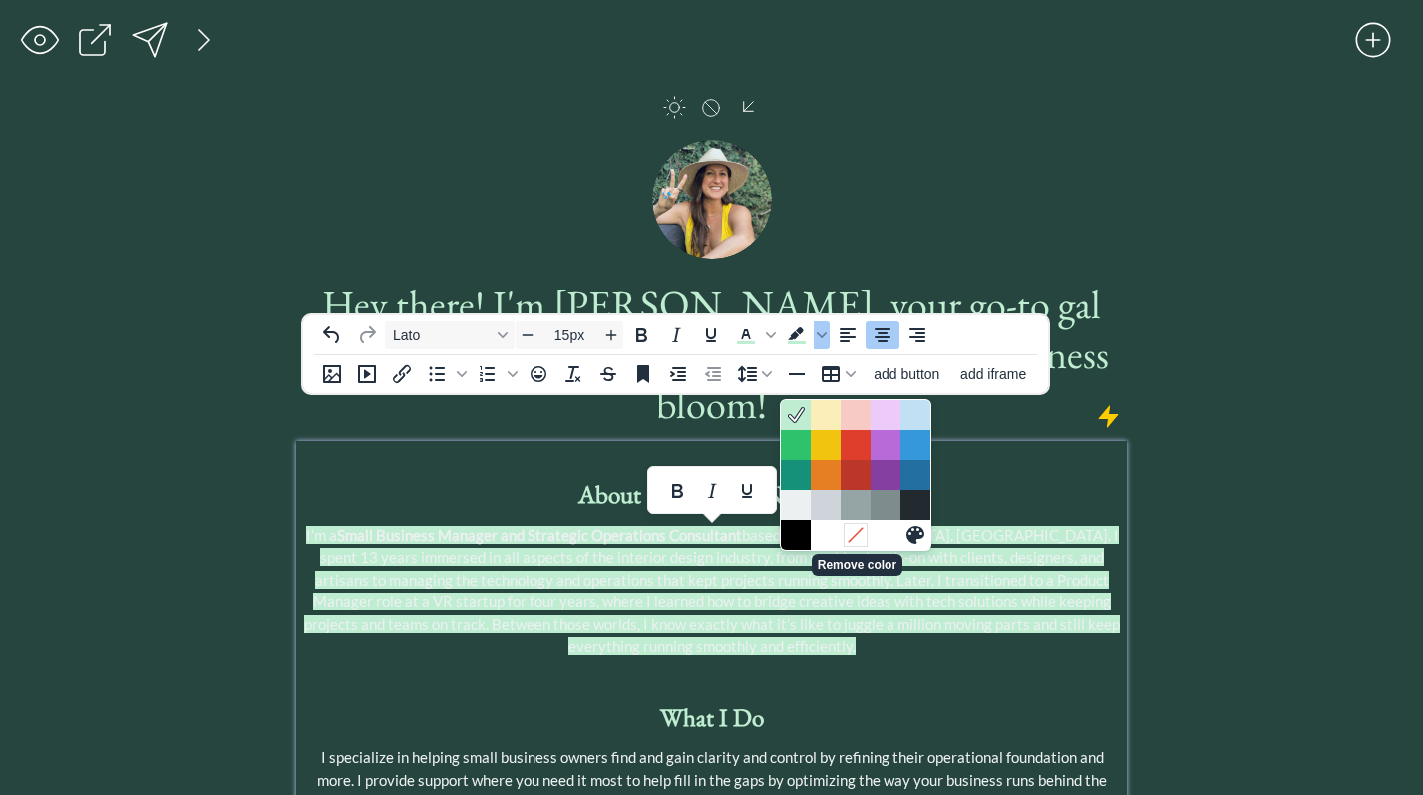
click at [853, 525] on icon "Remove color" at bounding box center [855, 534] width 19 height 19
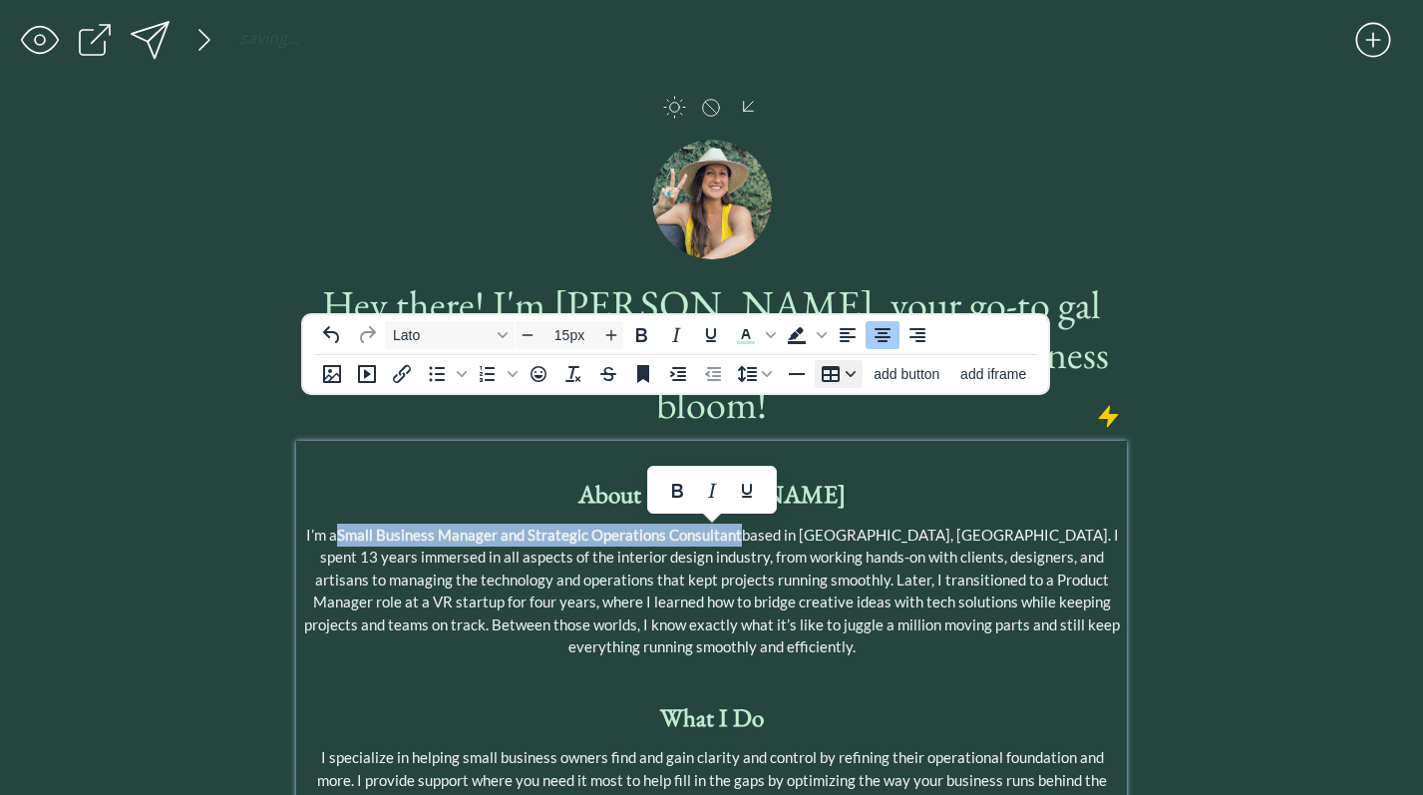
click at [847, 376] on icon "Table" at bounding box center [851, 374] width 10 height 10
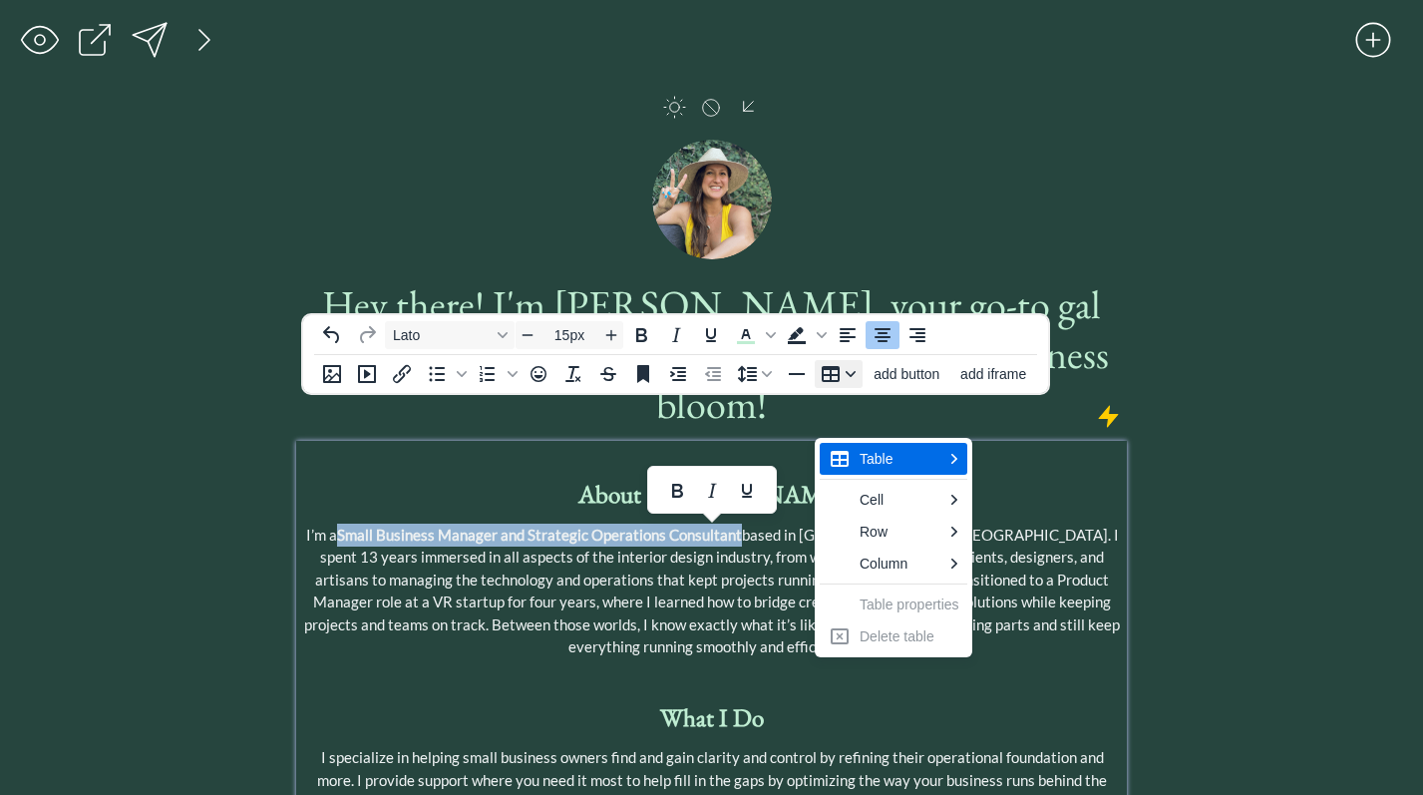
click at [849, 376] on icon "Table" at bounding box center [851, 374] width 10 height 10
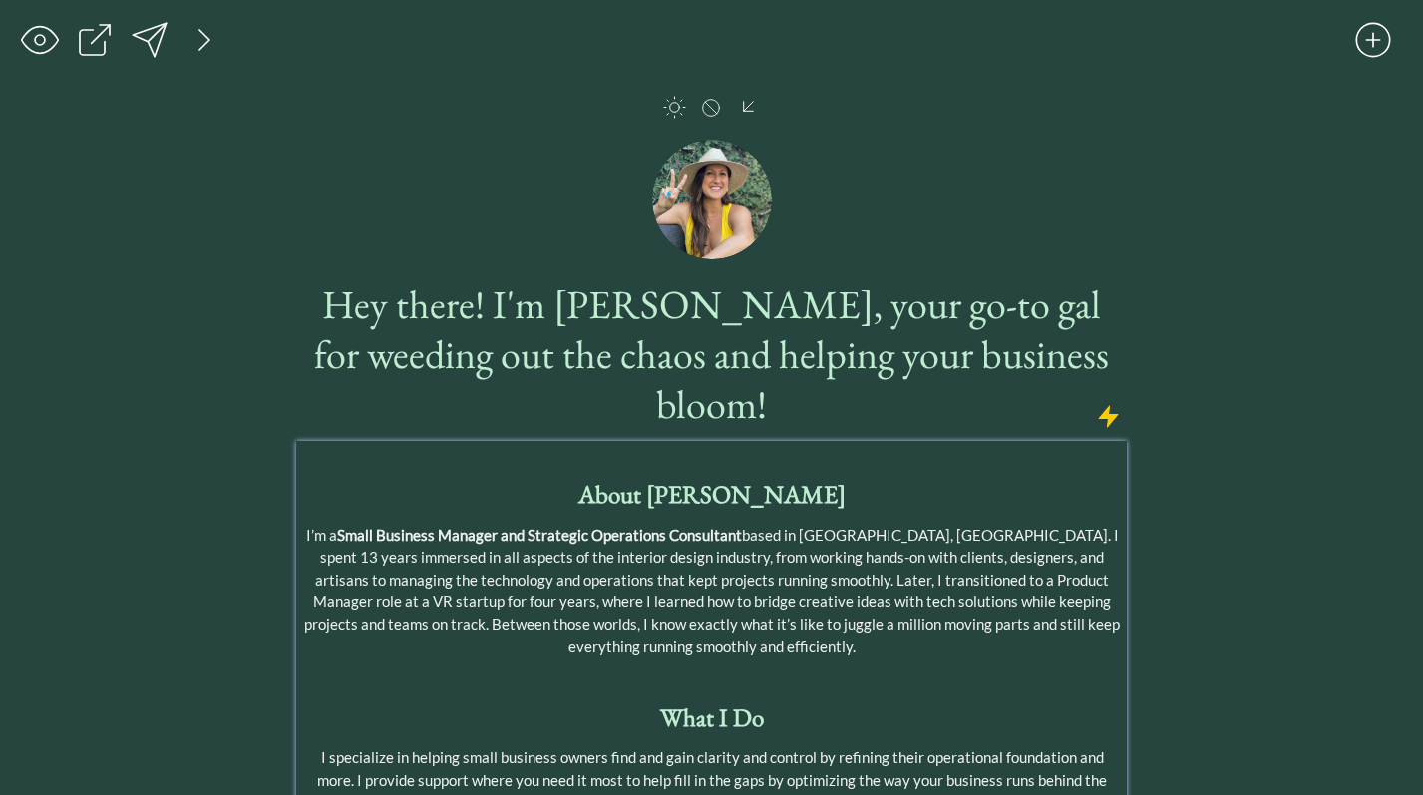
click at [789, 476] on p "About [PERSON_NAME]" at bounding box center [711, 495] width 821 height 38
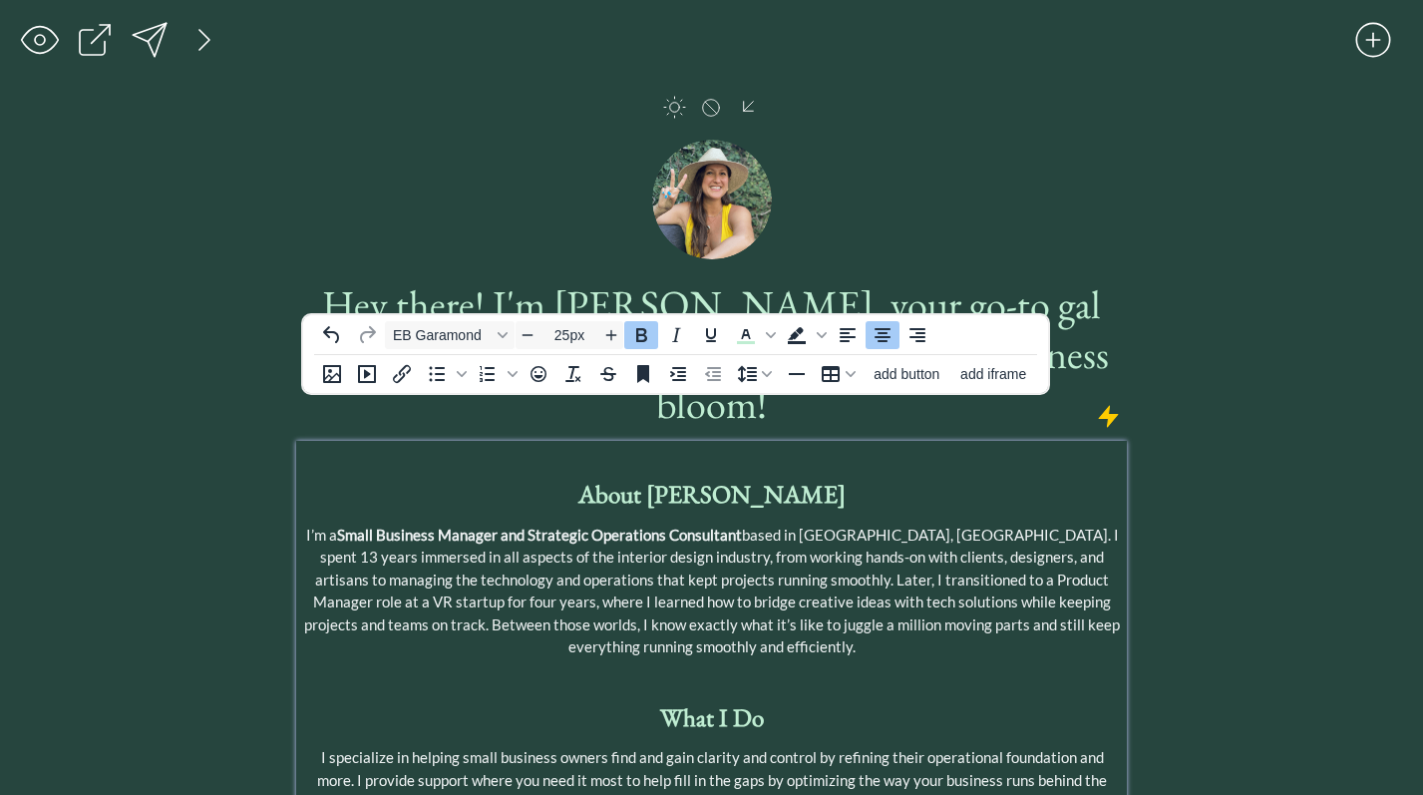
click at [639, 478] on strong "About [PERSON_NAME]" at bounding box center [712, 494] width 267 height 32
click at [540, 380] on icon "Emojis" at bounding box center [539, 374] width 16 height 16
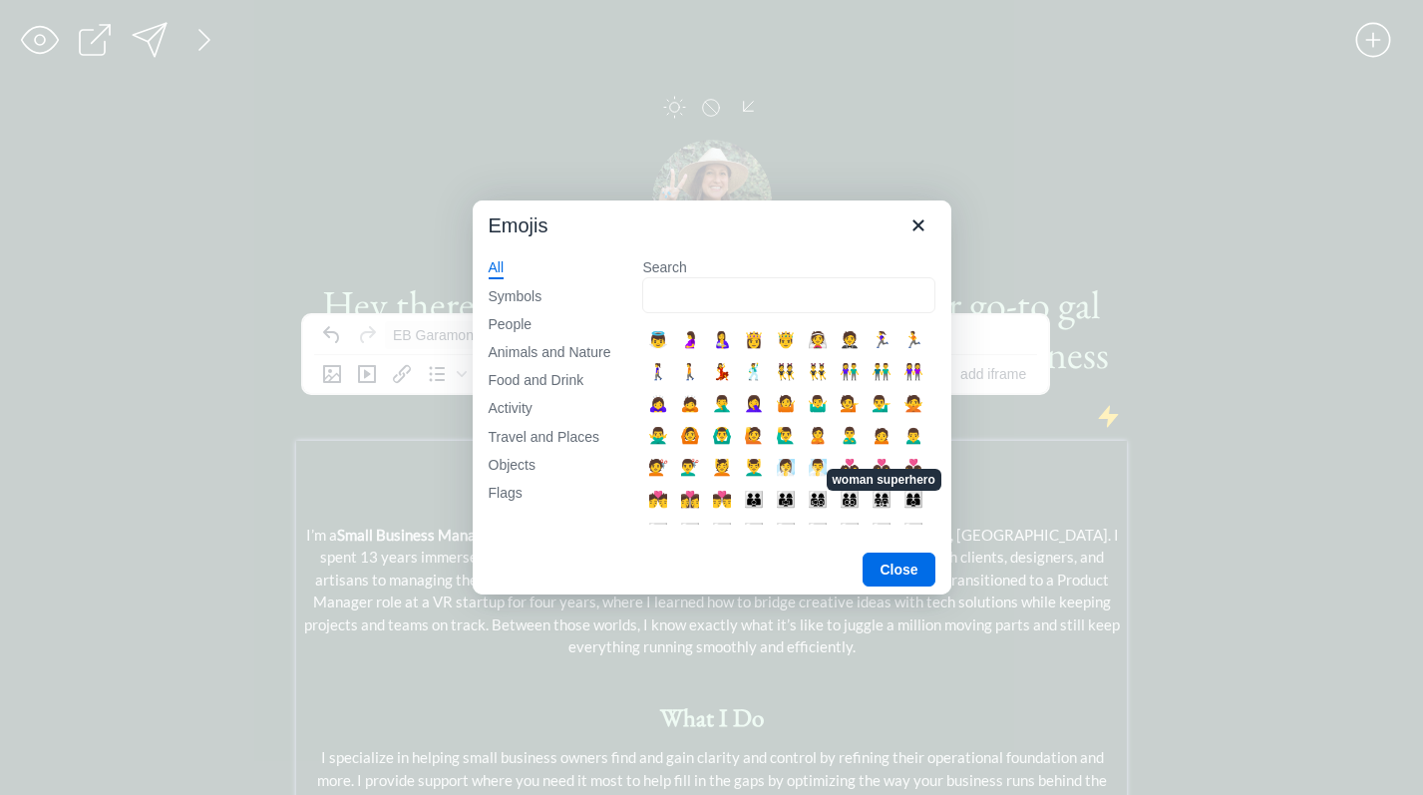
scroll to position [822, 0]
click at [852, 408] on div "💁" at bounding box center [850, 405] width 32 height 32
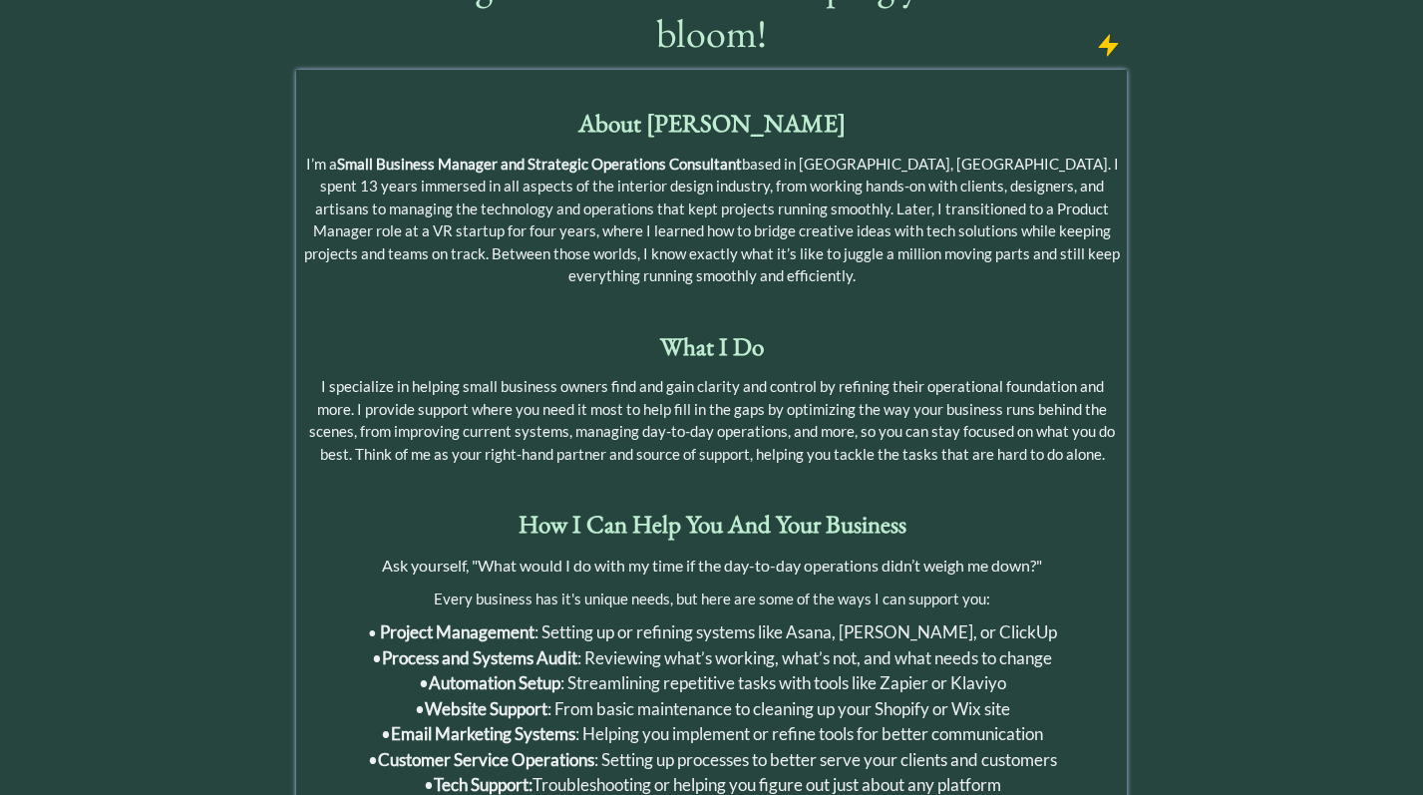
scroll to position [416, 0]
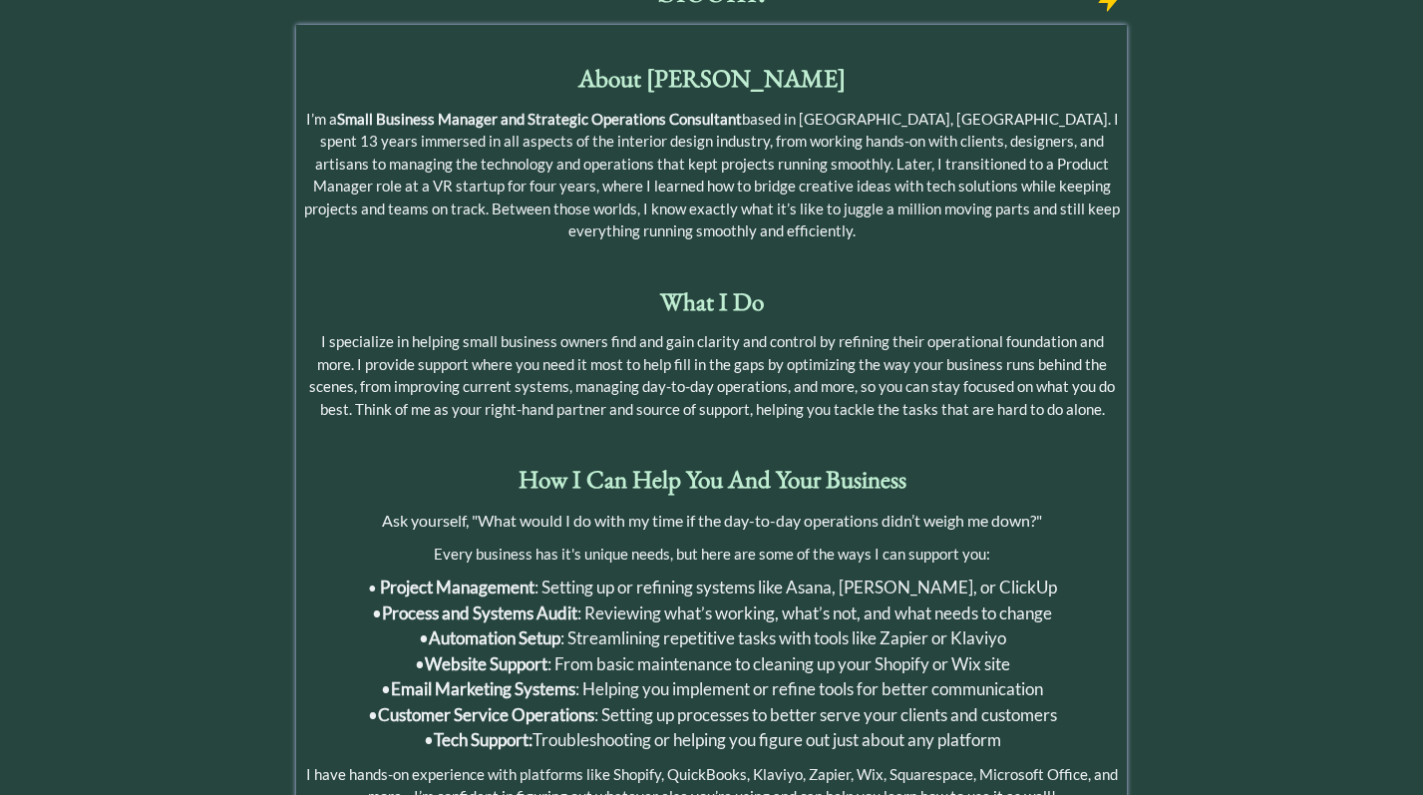
type input "17px"
click at [838, 577] on span "Project Management : Setting up or refining systems like Asana, [PERSON_NAME], …" at bounding box center [718, 587] width 677 height 21
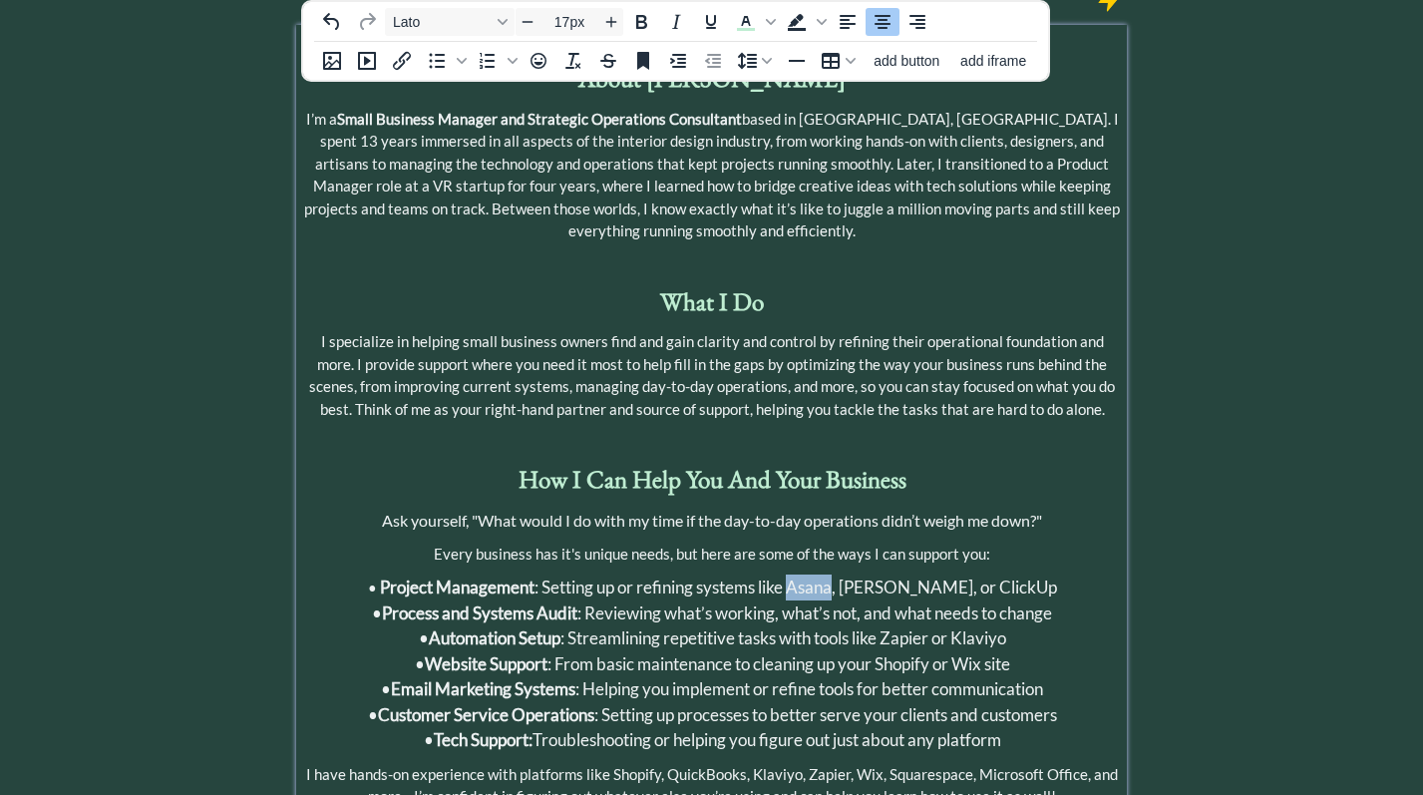
click at [838, 577] on span "Project Management : Setting up or refining systems like Asana, [PERSON_NAME], …" at bounding box center [718, 587] width 677 height 21
click at [886, 577] on span "Project Management : Setting up or refining systems like Asana, [PERSON_NAME], …" at bounding box center [718, 587] width 677 height 21
drag, startPoint x: 1013, startPoint y: 542, endPoint x: 935, endPoint y: 546, distance: 78.9
click at [935, 577] on span "Project Management : Setting up or refining systems like Asana, [PERSON_NAME], …" at bounding box center [718, 587] width 677 height 21
click at [178, 308] on div "saving & publishing saved & published! 👍 saving... click to upload a picture He…" at bounding box center [711, 520] width 1423 height 1872
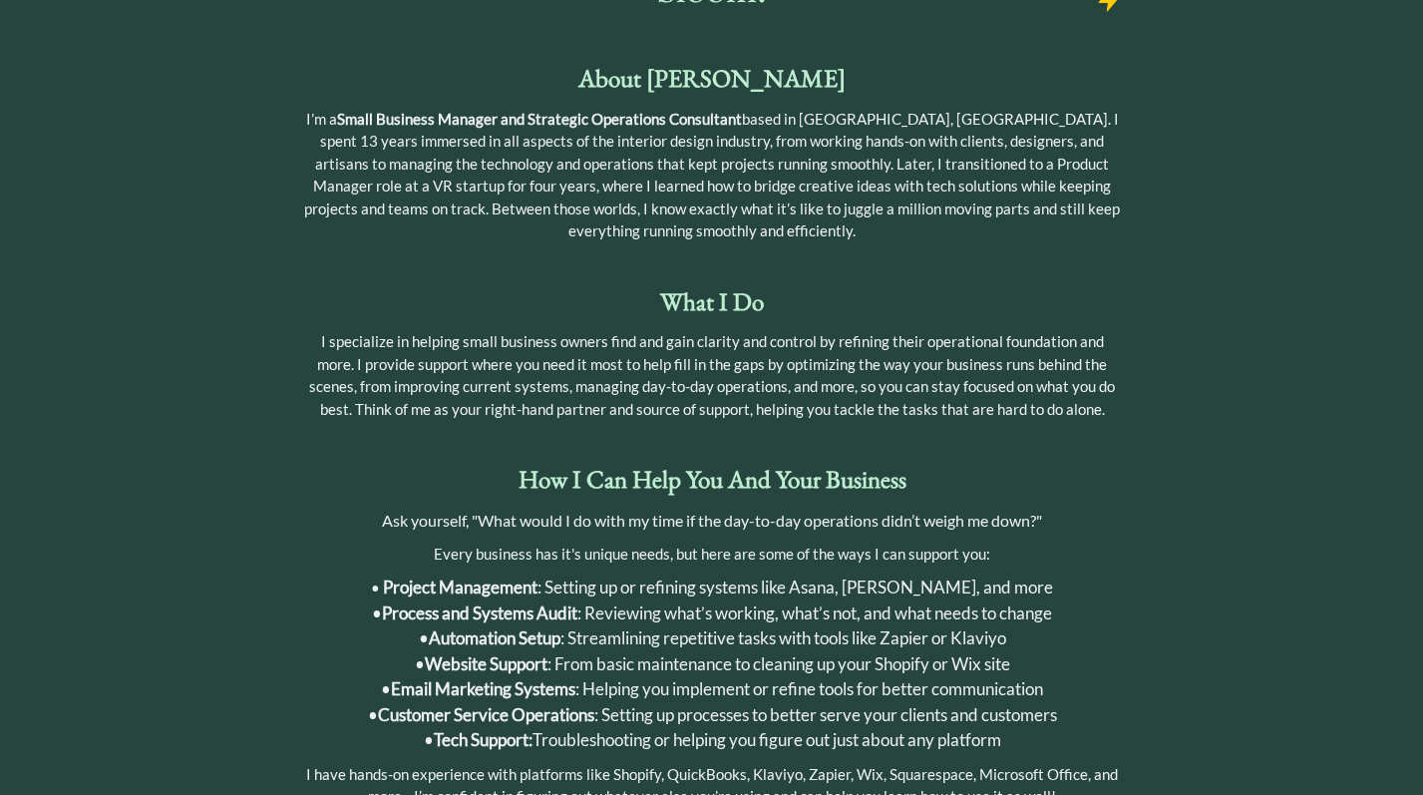
scroll to position [0, 0]
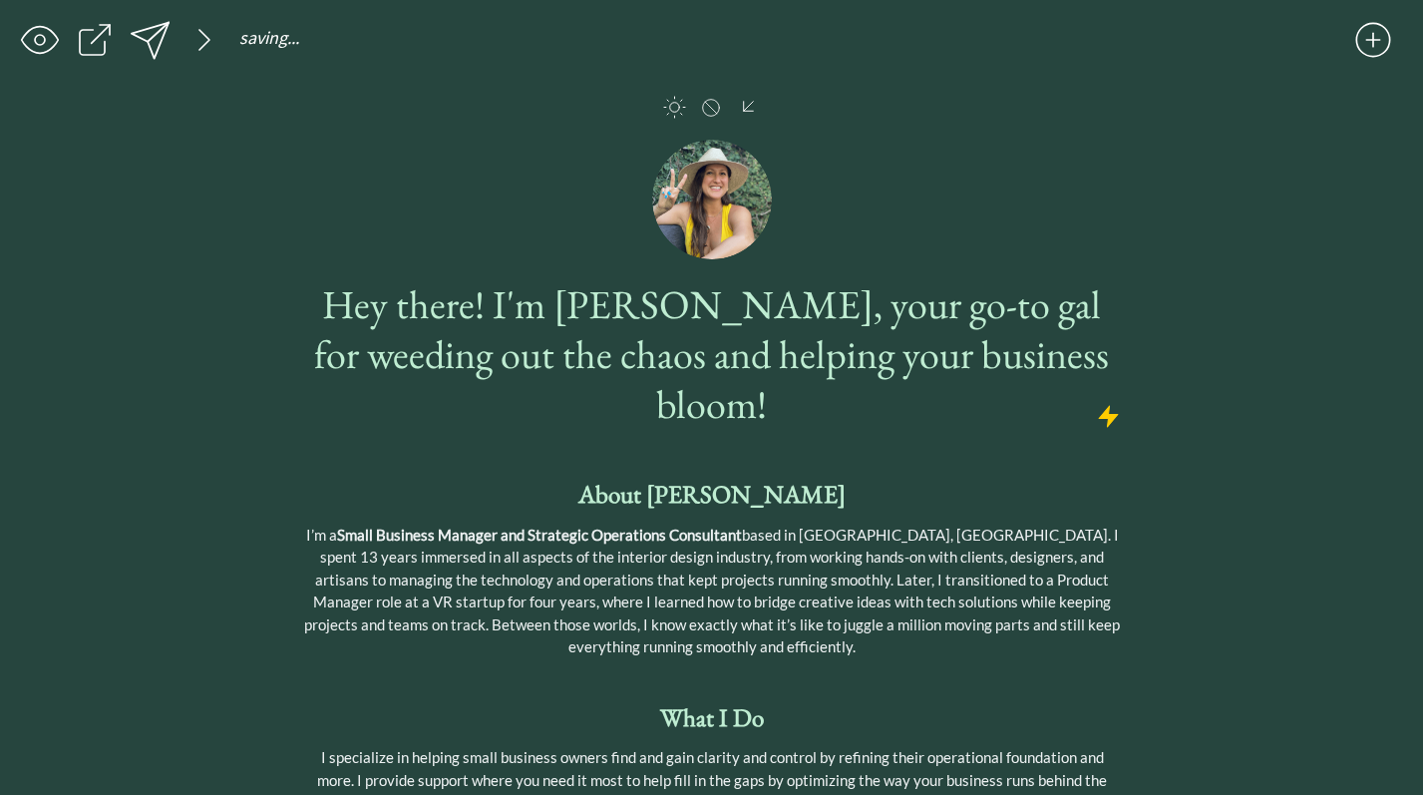
click at [159, 40] on div at bounding box center [150, 40] width 46 height 46
